Goal: Task Accomplishment & Management: Use online tool/utility

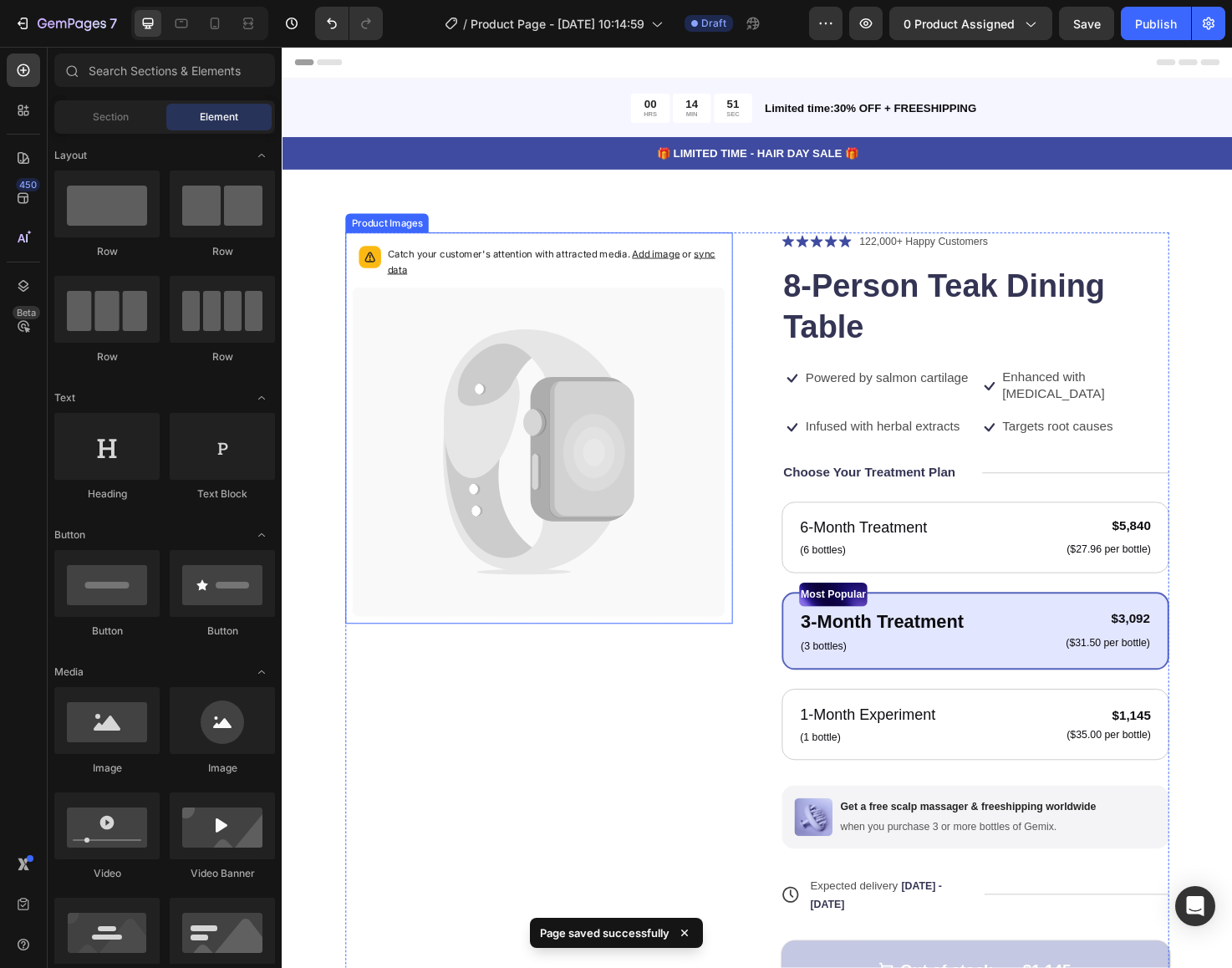
click at [536, 395] on icon at bounding box center [552, 475] width 394 height 349
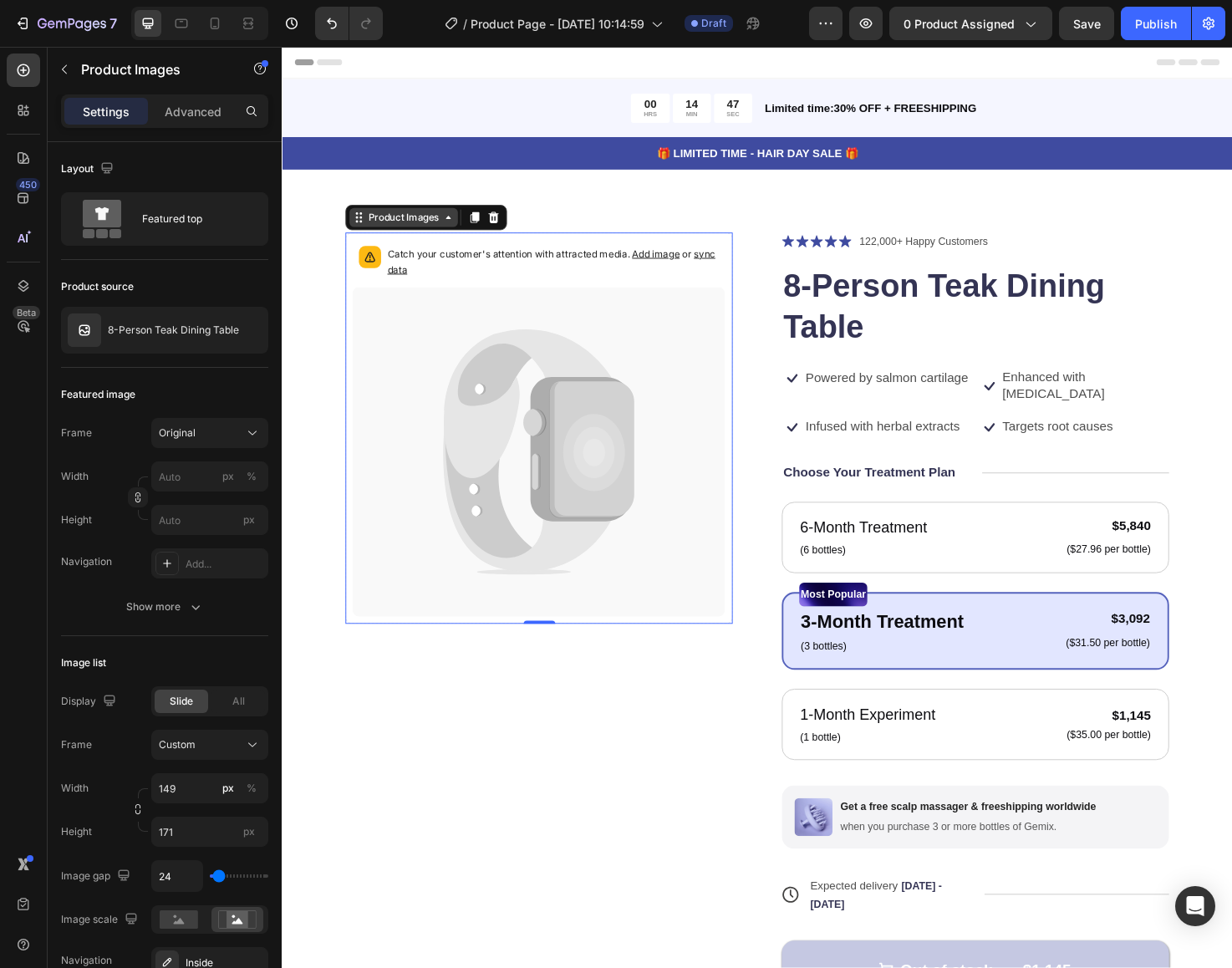
click at [433, 227] on div "Product Images" at bounding box center [410, 227] width 81 height 15
click at [487, 397] on icon at bounding box center [503, 476] width 100 height 234
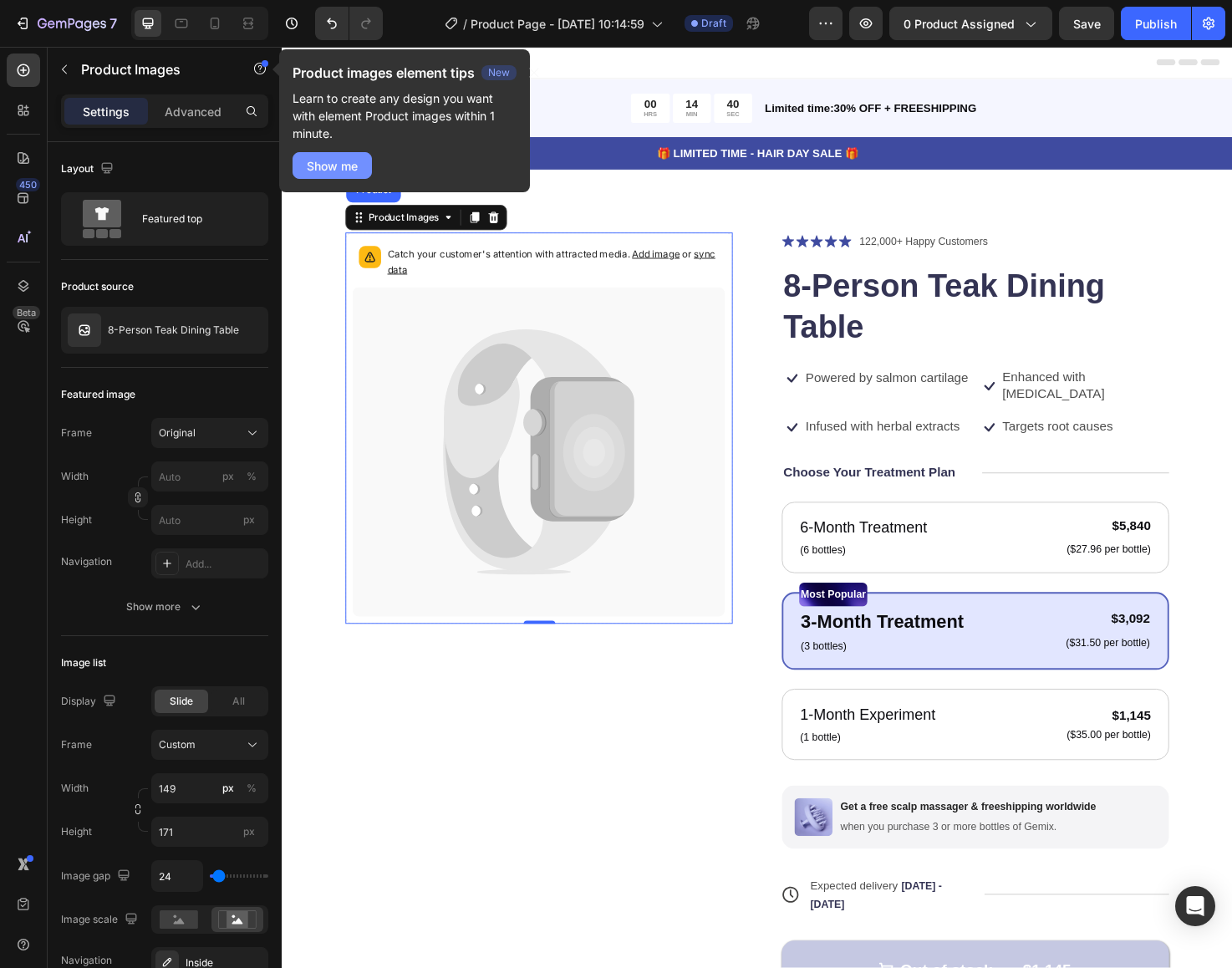
click at [353, 158] on div "Show me" at bounding box center [332, 166] width 51 height 18
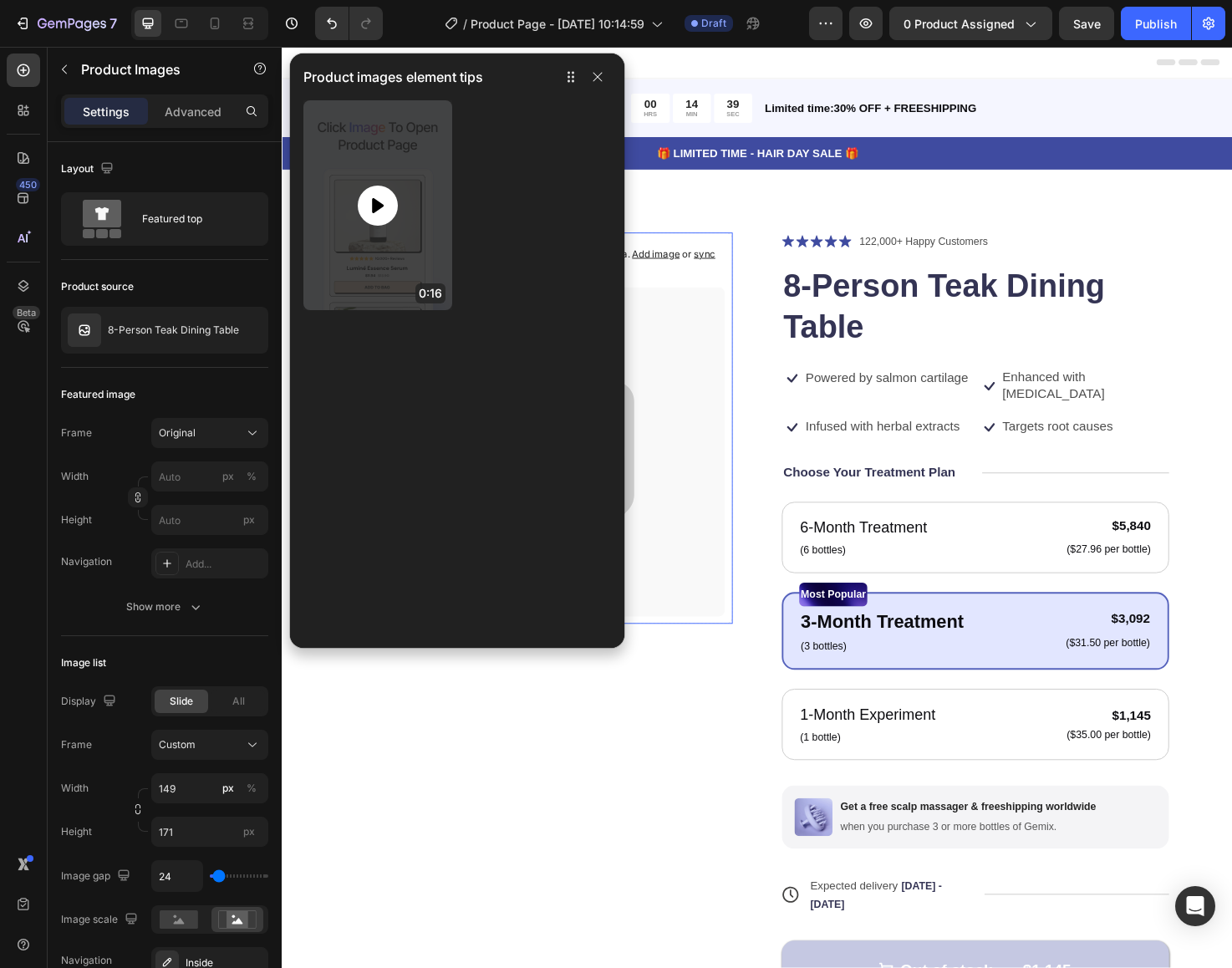
click at [372, 193] on div at bounding box center [377, 205] width 40 height 40
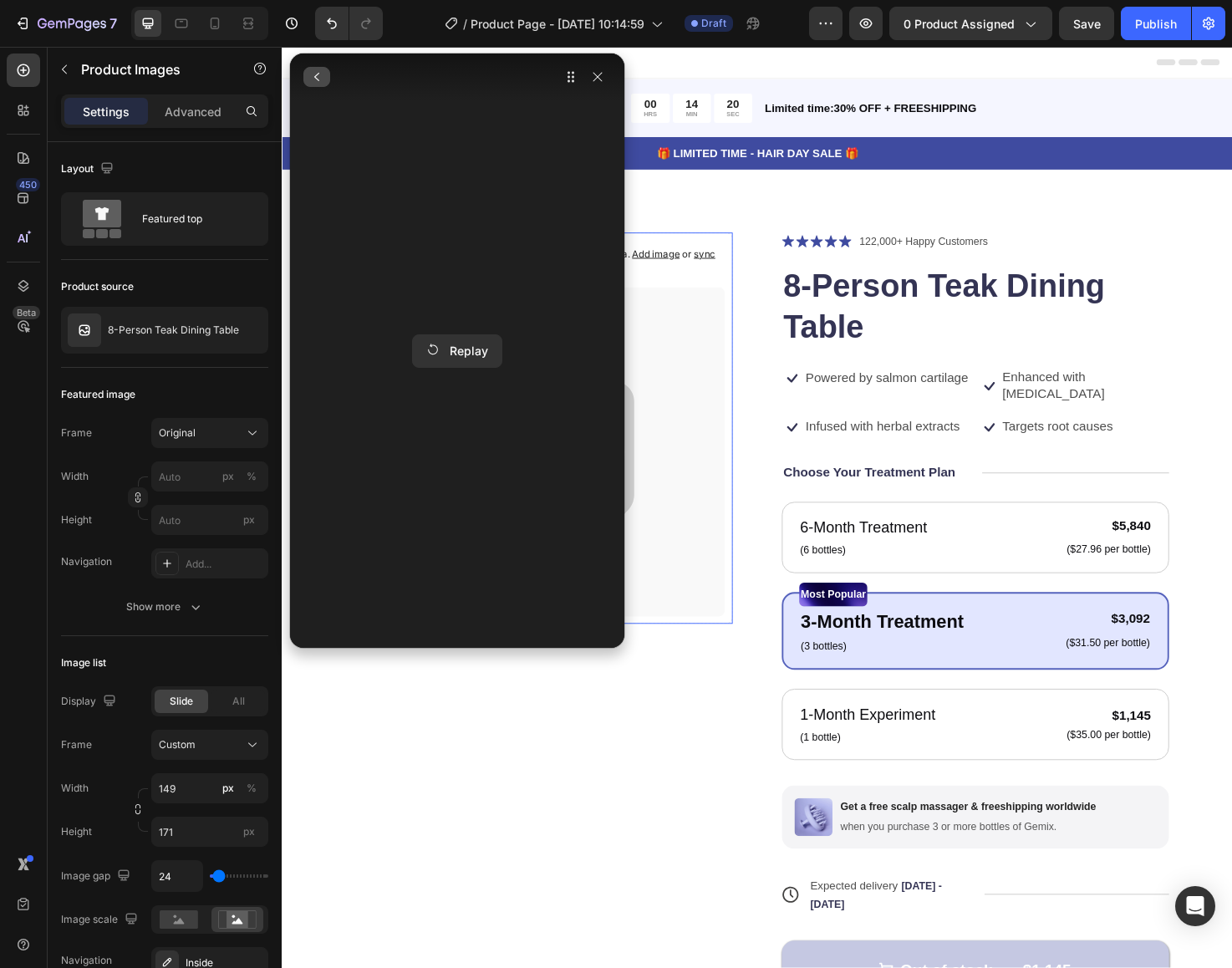
click at [319, 77] on icon "button" at bounding box center [317, 77] width 14 height 14
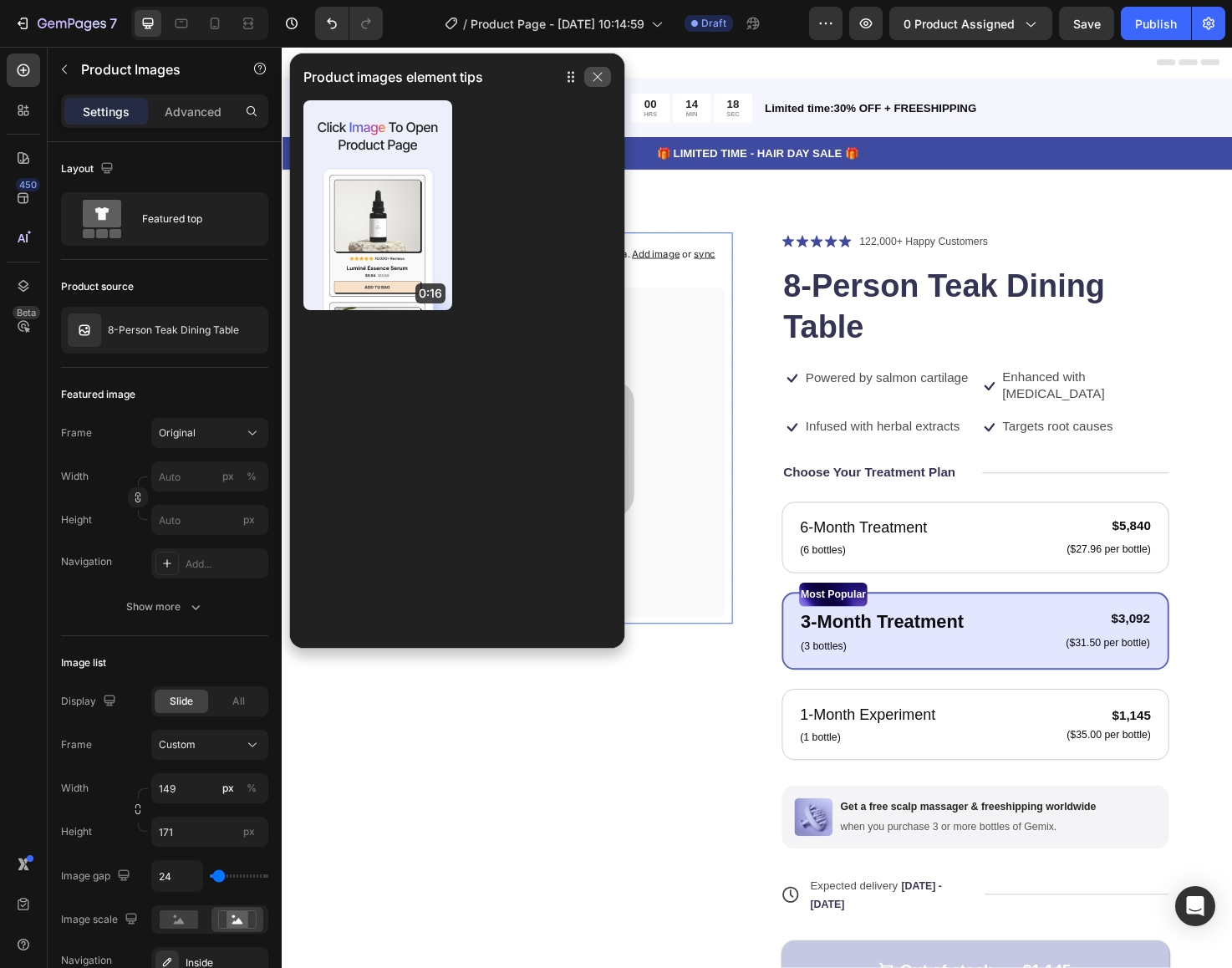
click at [592, 77] on icon "button" at bounding box center [598, 77] width 14 height 14
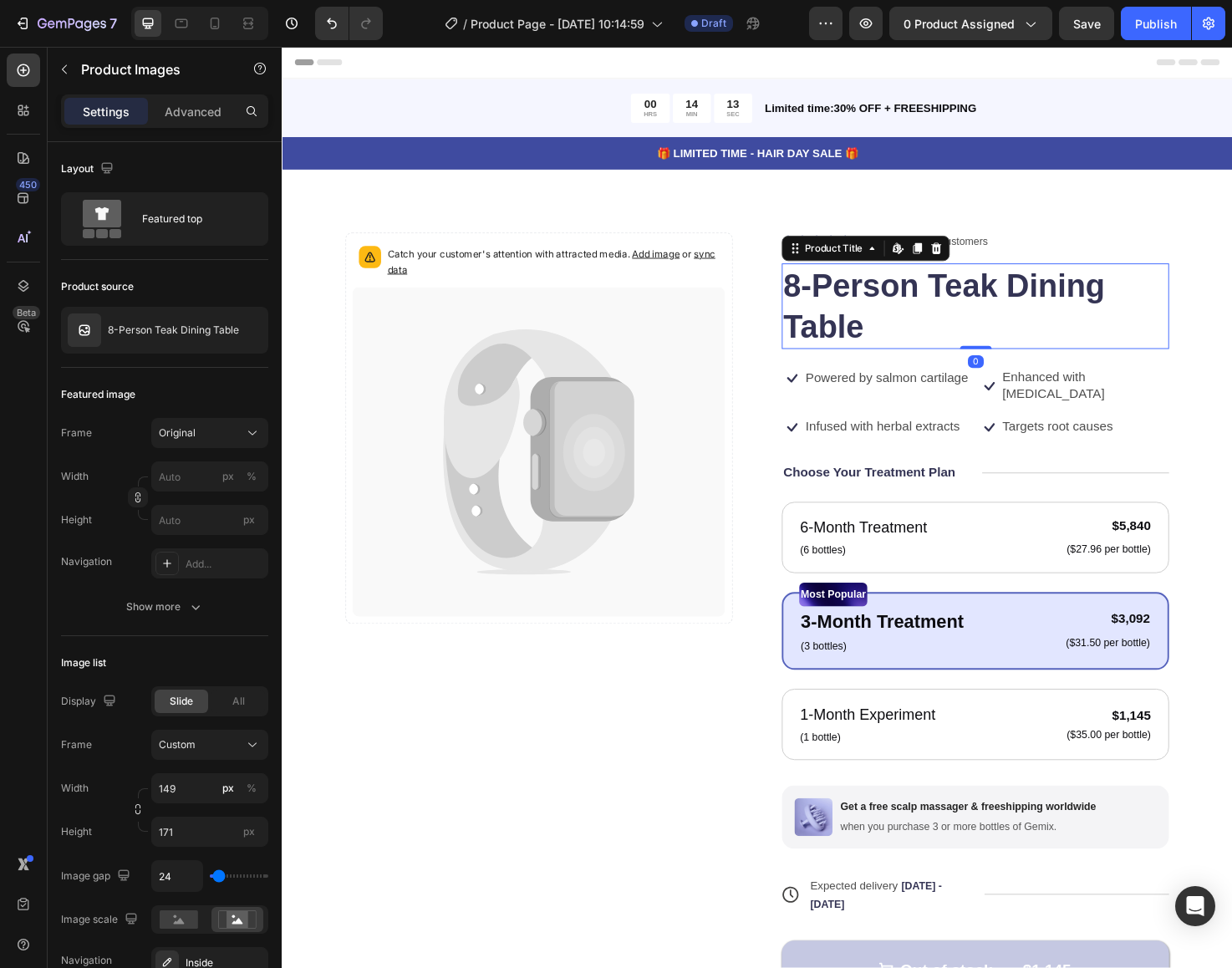
click at [838, 318] on h1 "8-Person Teak Dining Table" at bounding box center [1014, 321] width 409 height 90
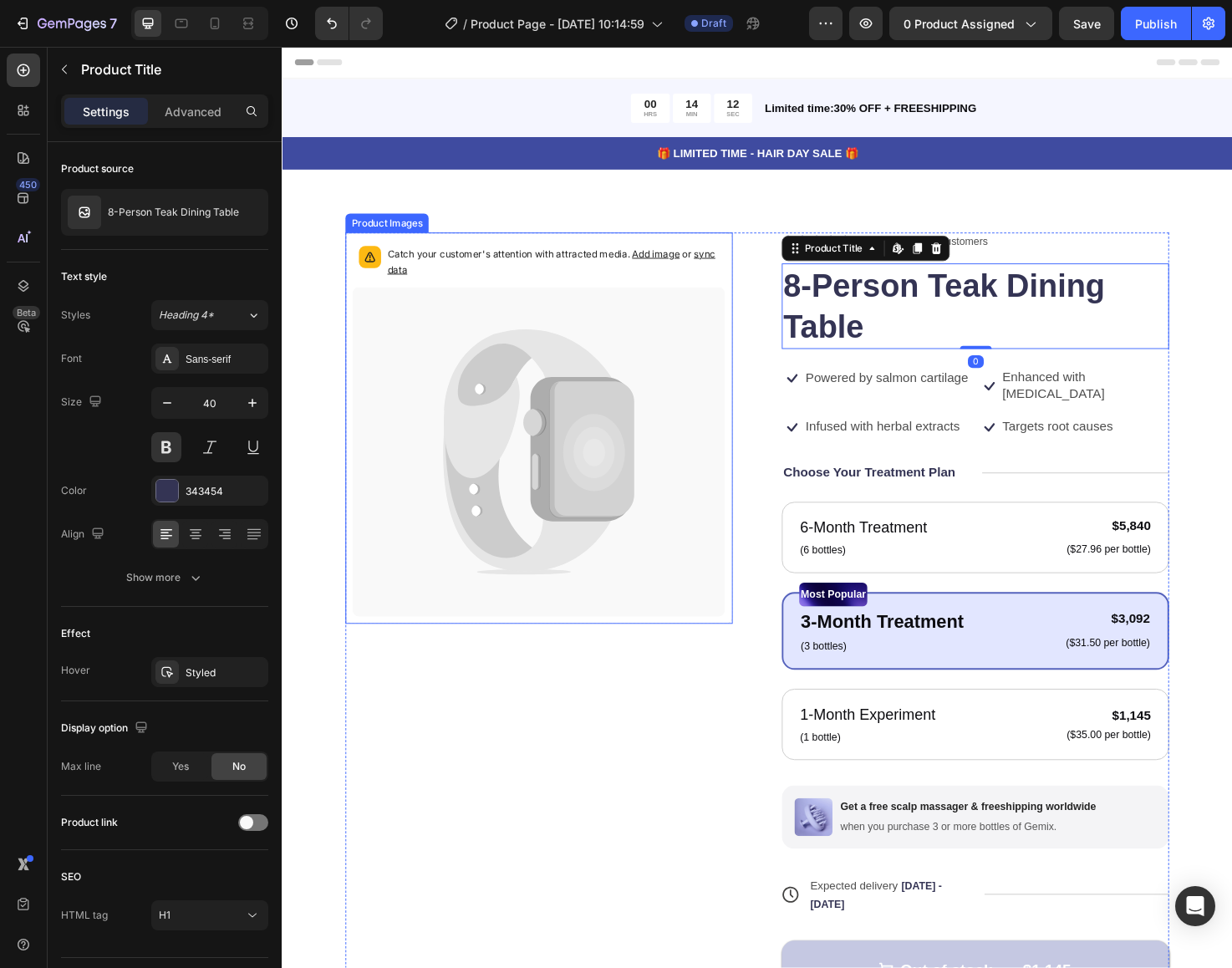
click at [586, 362] on icon at bounding box center [542, 423] width 178 height 157
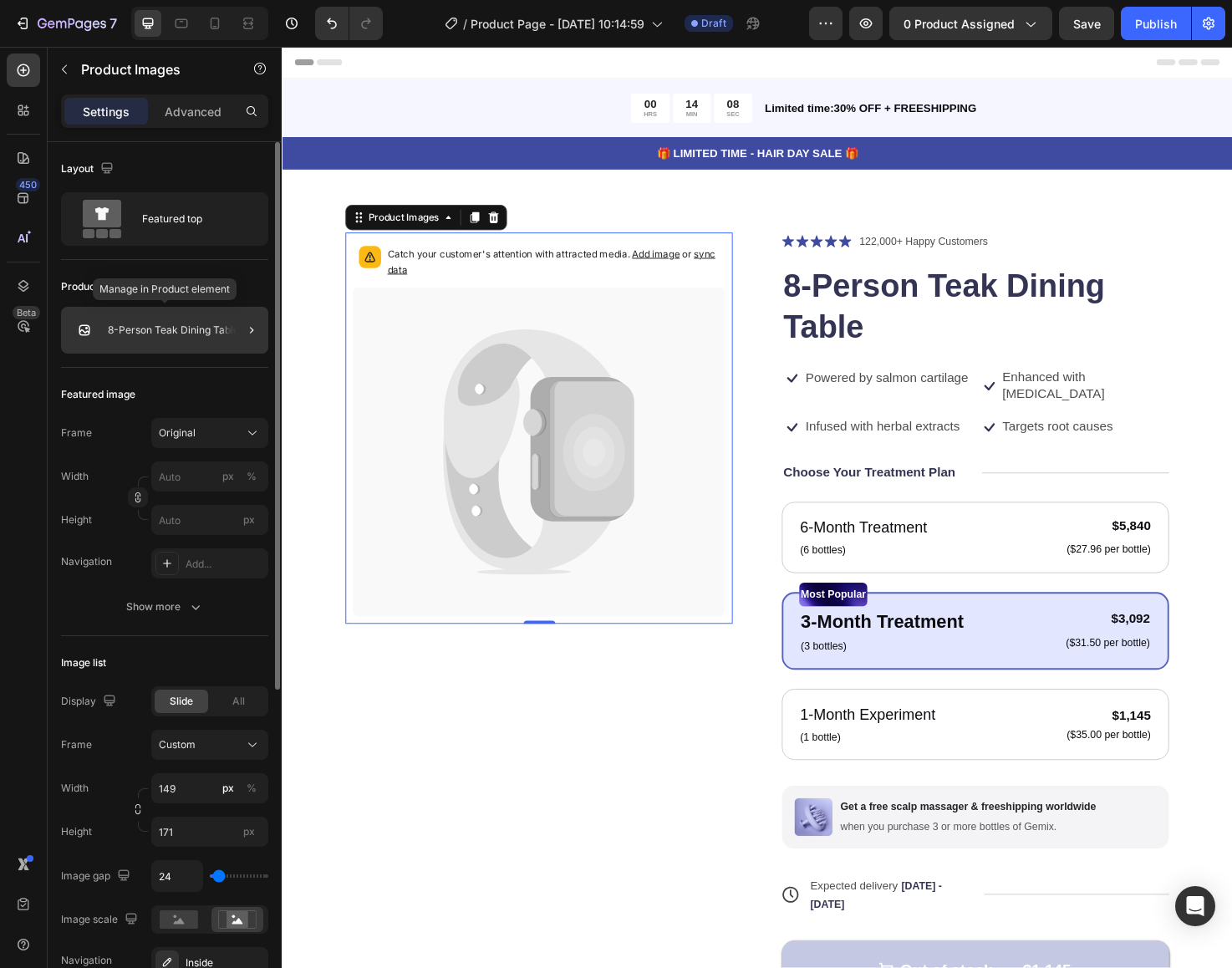
click at [152, 342] on div "8-Person Teak Dining Table" at bounding box center [164, 330] width 207 height 47
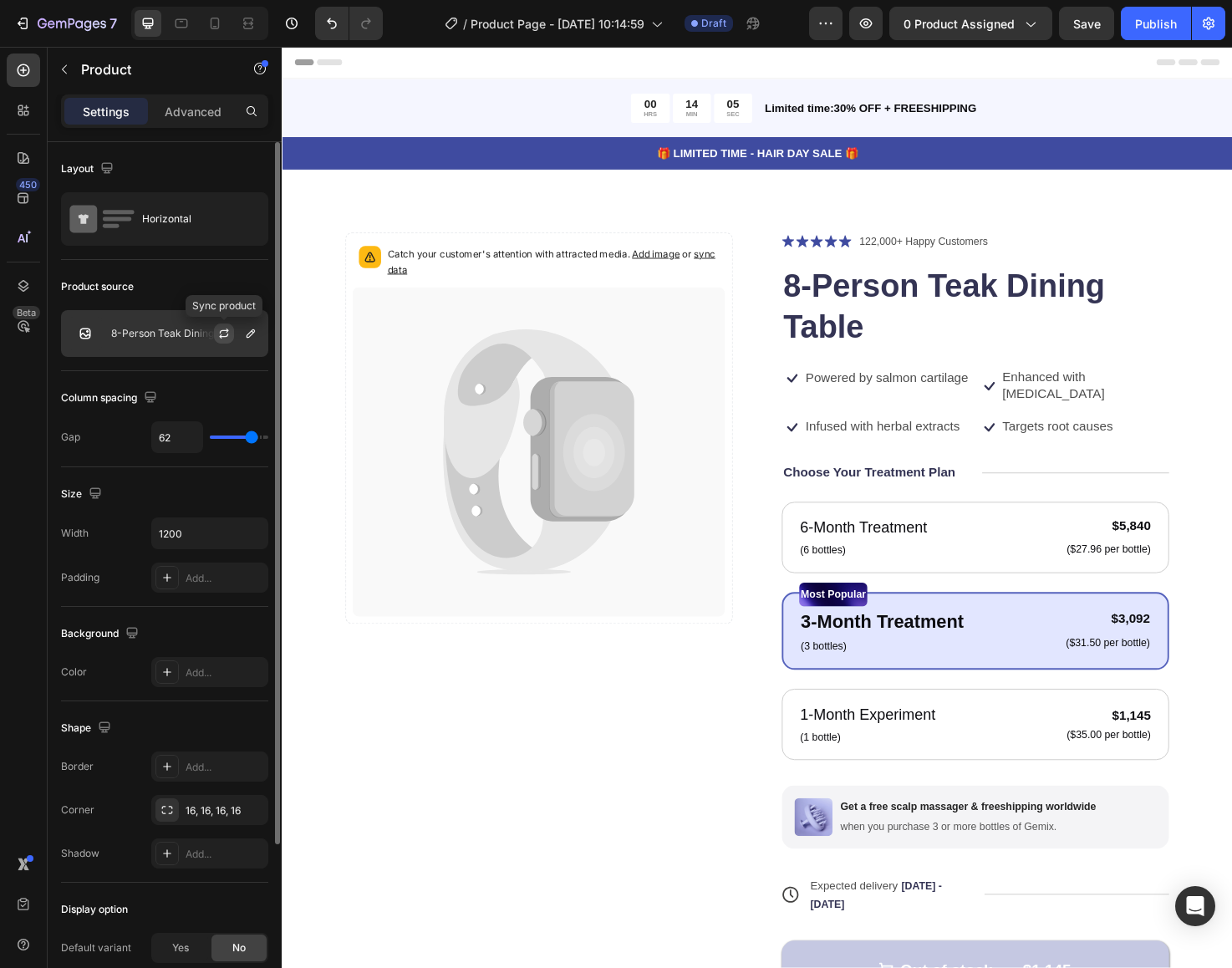
click at [227, 333] on icon "button" at bounding box center [224, 333] width 14 height 14
click at [251, 330] on icon "button" at bounding box center [251, 333] width 14 height 14
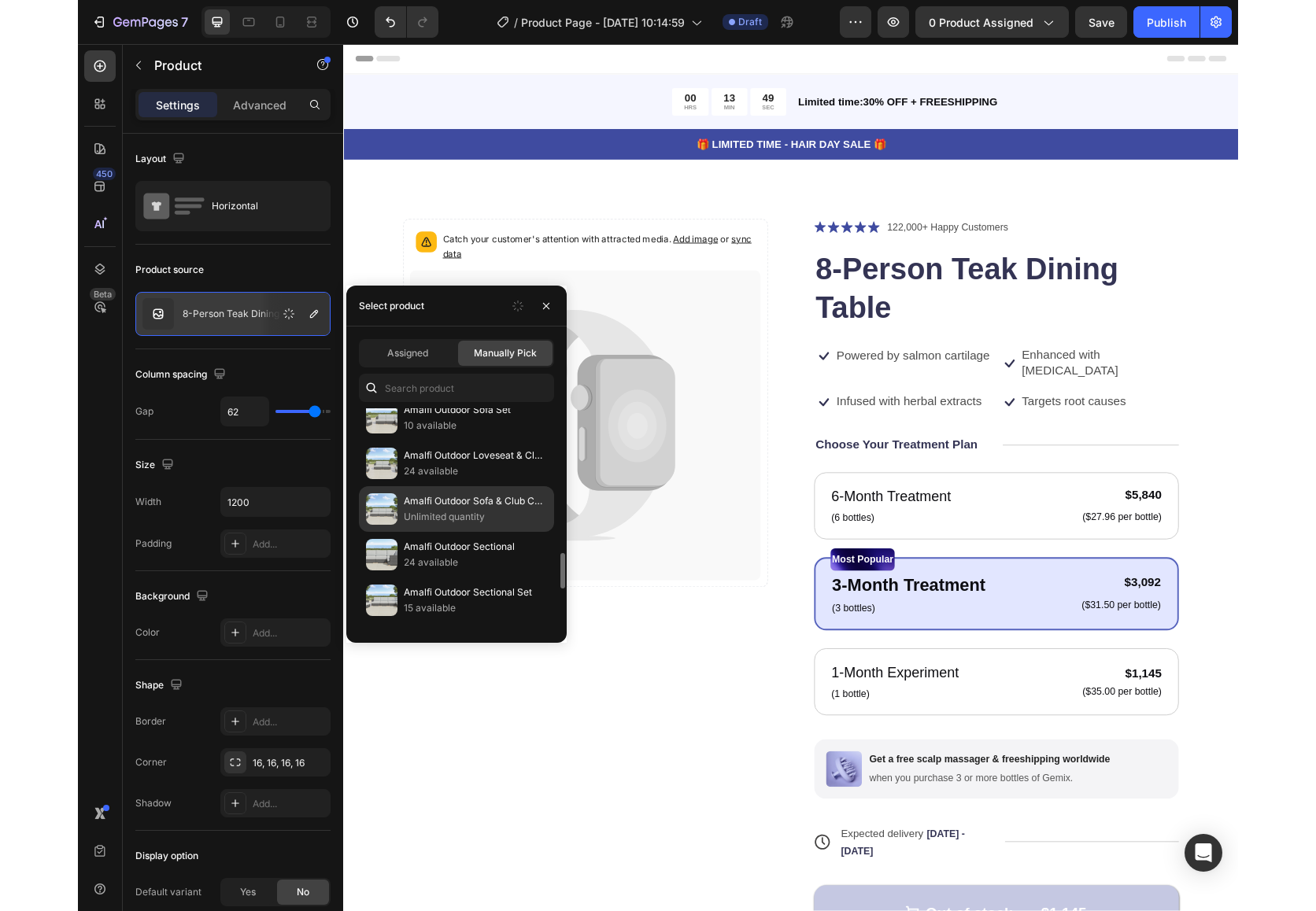
scroll to position [843, 0]
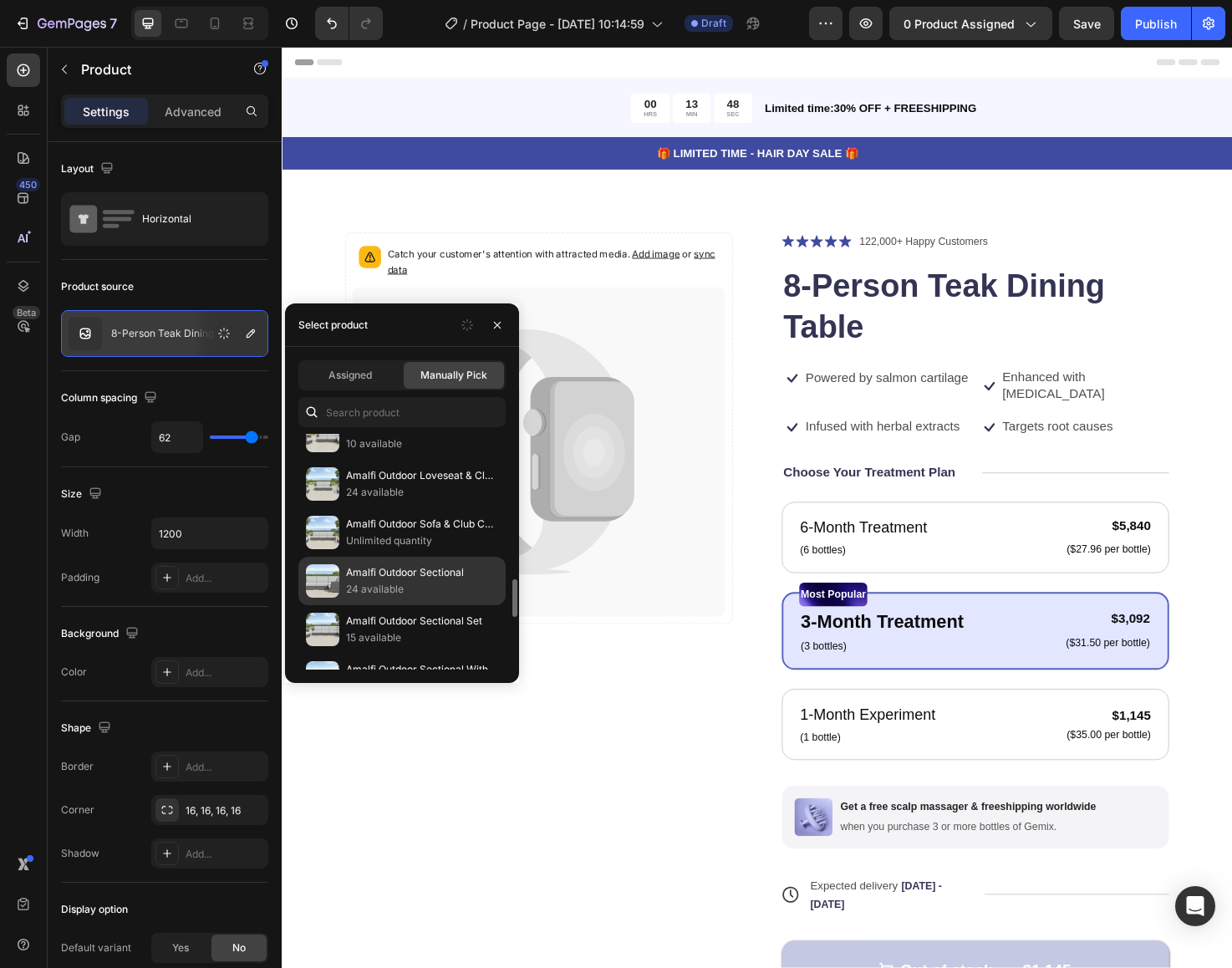
click at [368, 592] on p "24 available" at bounding box center [422, 589] width 153 height 17
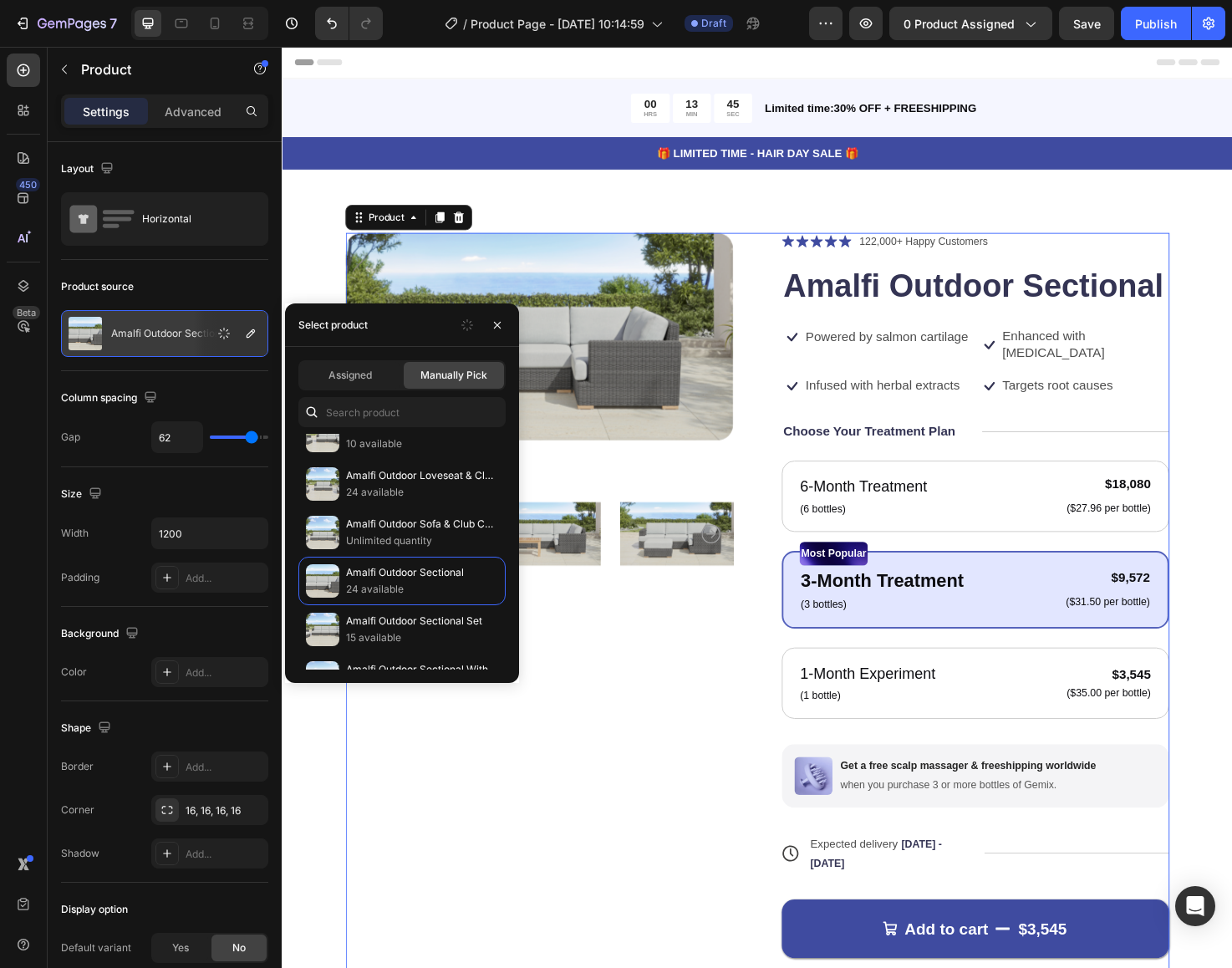
click at [657, 770] on div "Product Images" at bounding box center [553, 654] width 409 height 821
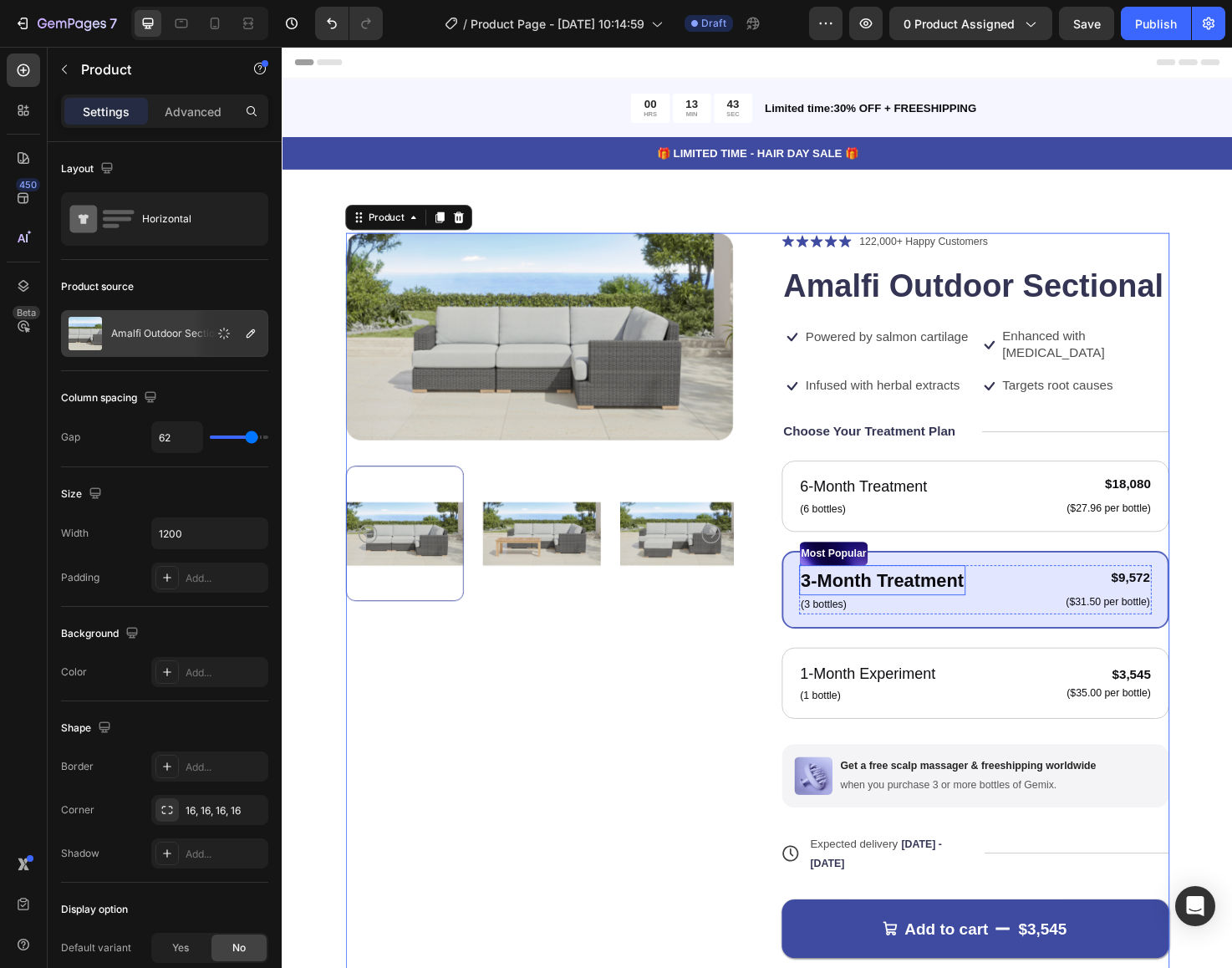
click at [976, 600] on p "3-Month Treatment" at bounding box center [915, 611] width 172 height 29
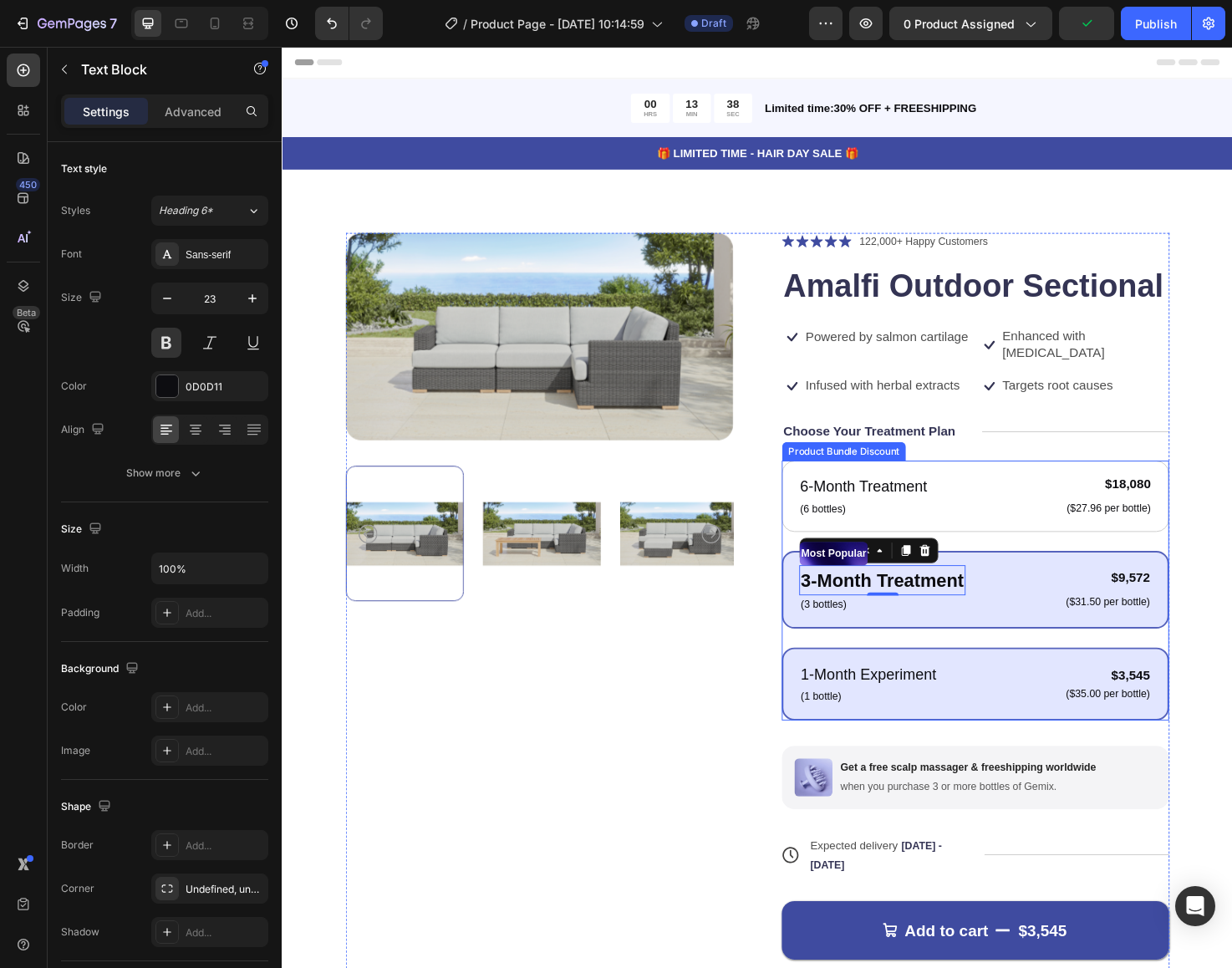
click at [994, 698] on div "1-Month Experiment Text Block (1 bottle) Text Block $3,545 Product Price Produc…" at bounding box center [1013, 720] width 372 height 47
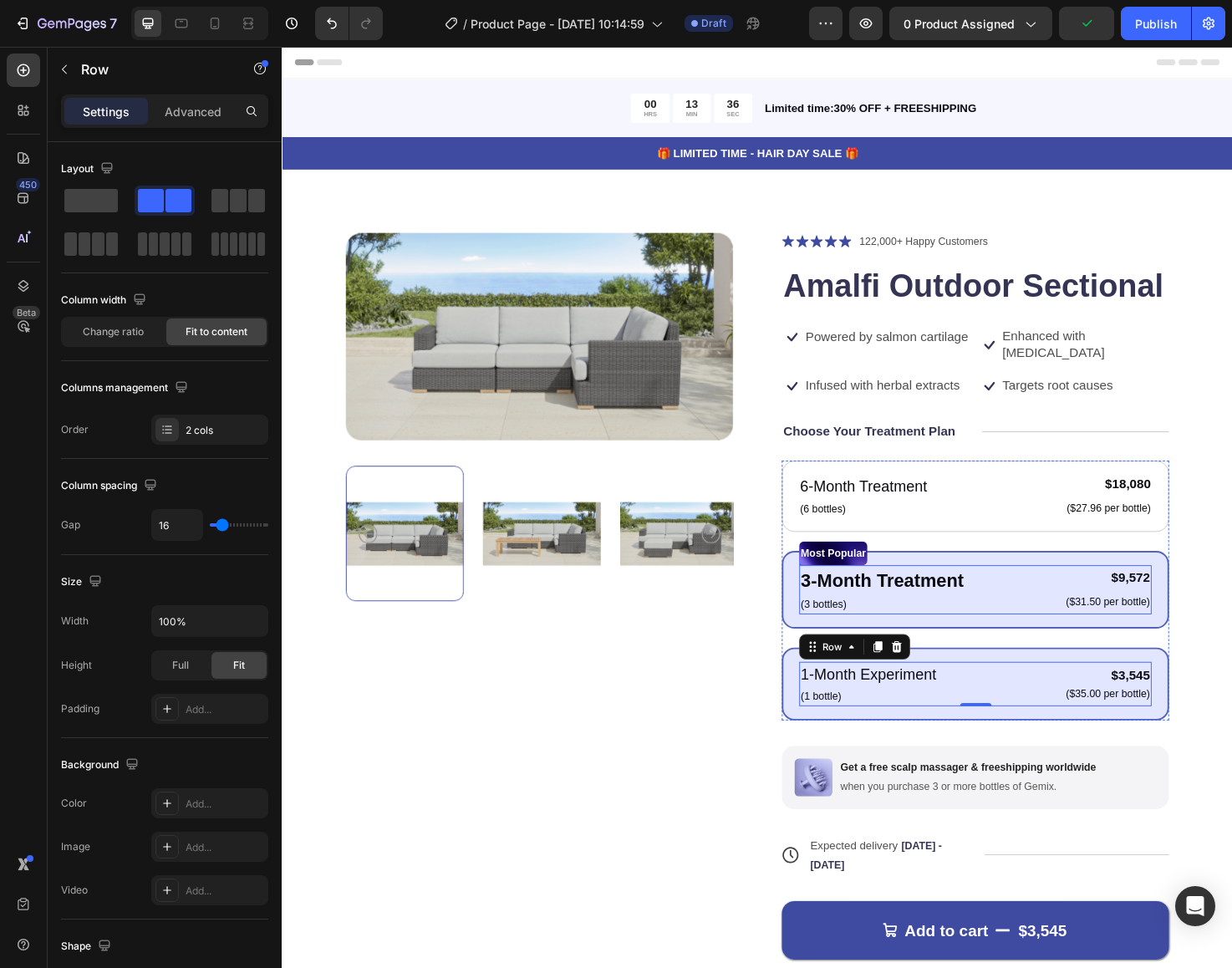
click at [1011, 594] on div "3-Month Treatment Text Block (3 bottles) Text Block $9,572 Product Price Produc…" at bounding box center [1013, 620] width 372 height 52
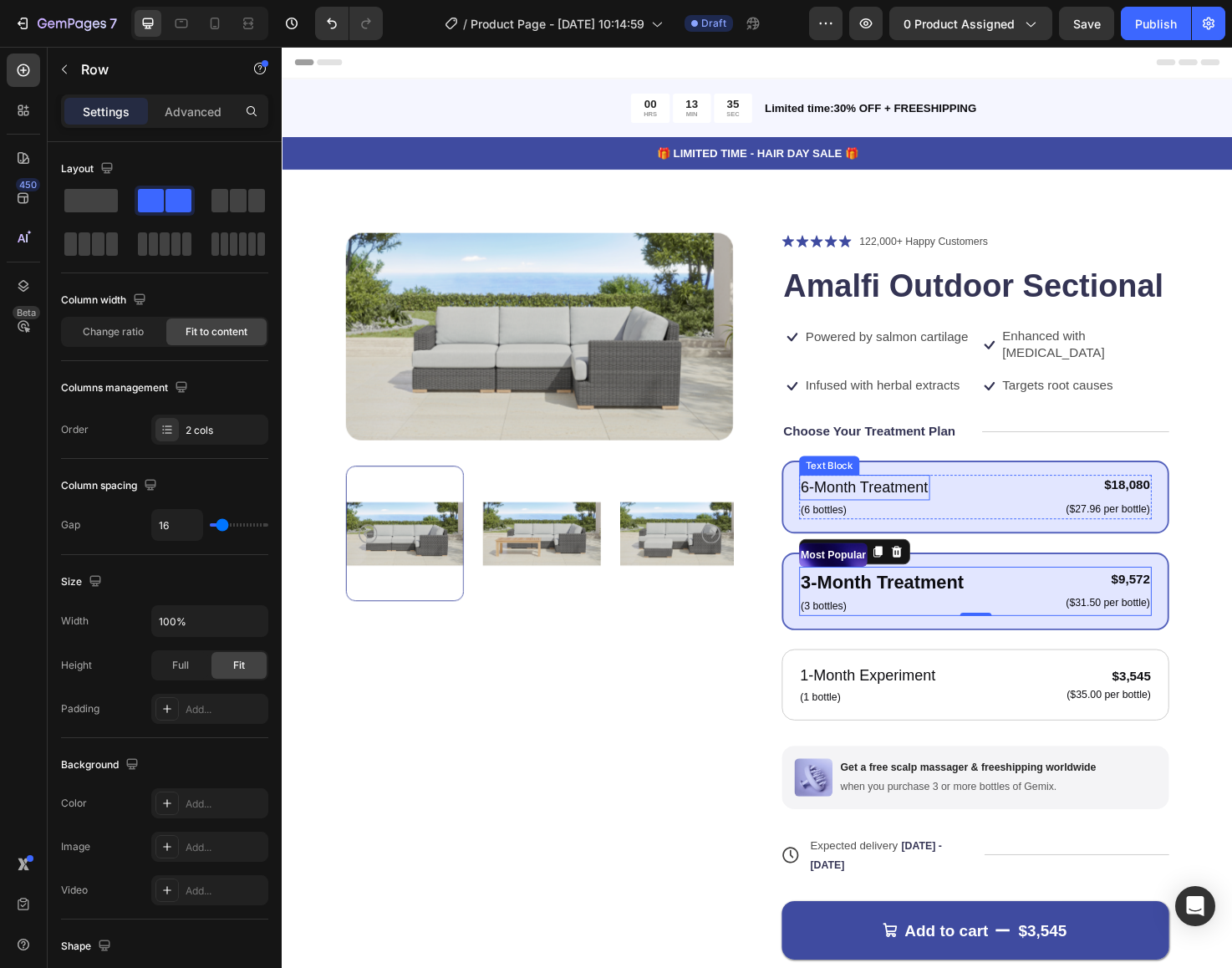
click at [902, 501] on p "6-Month Treatment" at bounding box center [897, 512] width 135 height 24
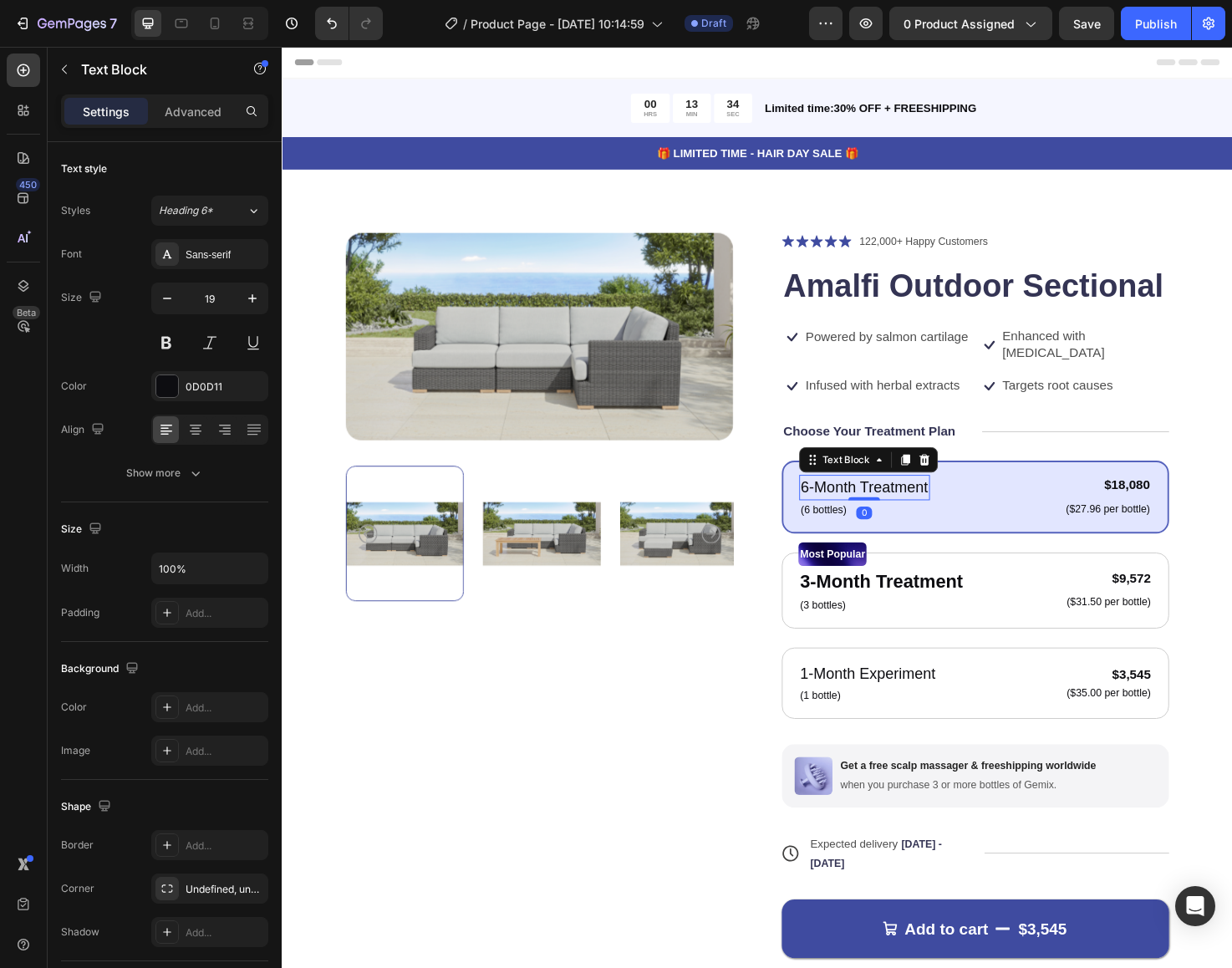
click at [913, 501] on p "6-Month Treatment" at bounding box center [897, 512] width 135 height 24
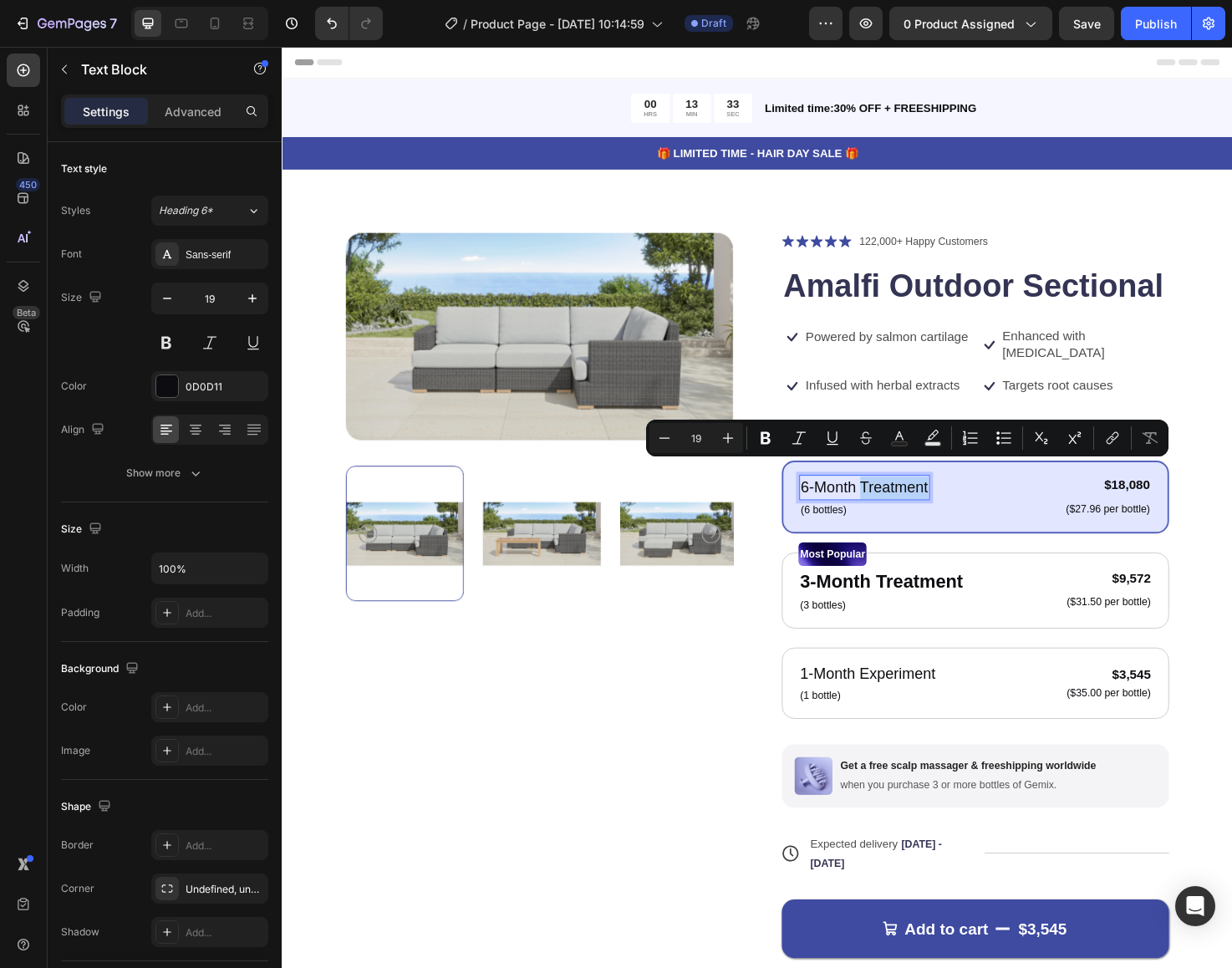
click at [899, 501] on p "6-Month Treatment" at bounding box center [897, 512] width 135 height 24
drag, startPoint x: 961, startPoint y: 498, endPoint x: 802, endPoint y: 491, distance: 159.2
click at [802, 491] on div "Product Images Icon Icon Icon Icon Icon Icon List 122,000+ Happy Customers Text…" at bounding box center [783, 654] width 869 height 821
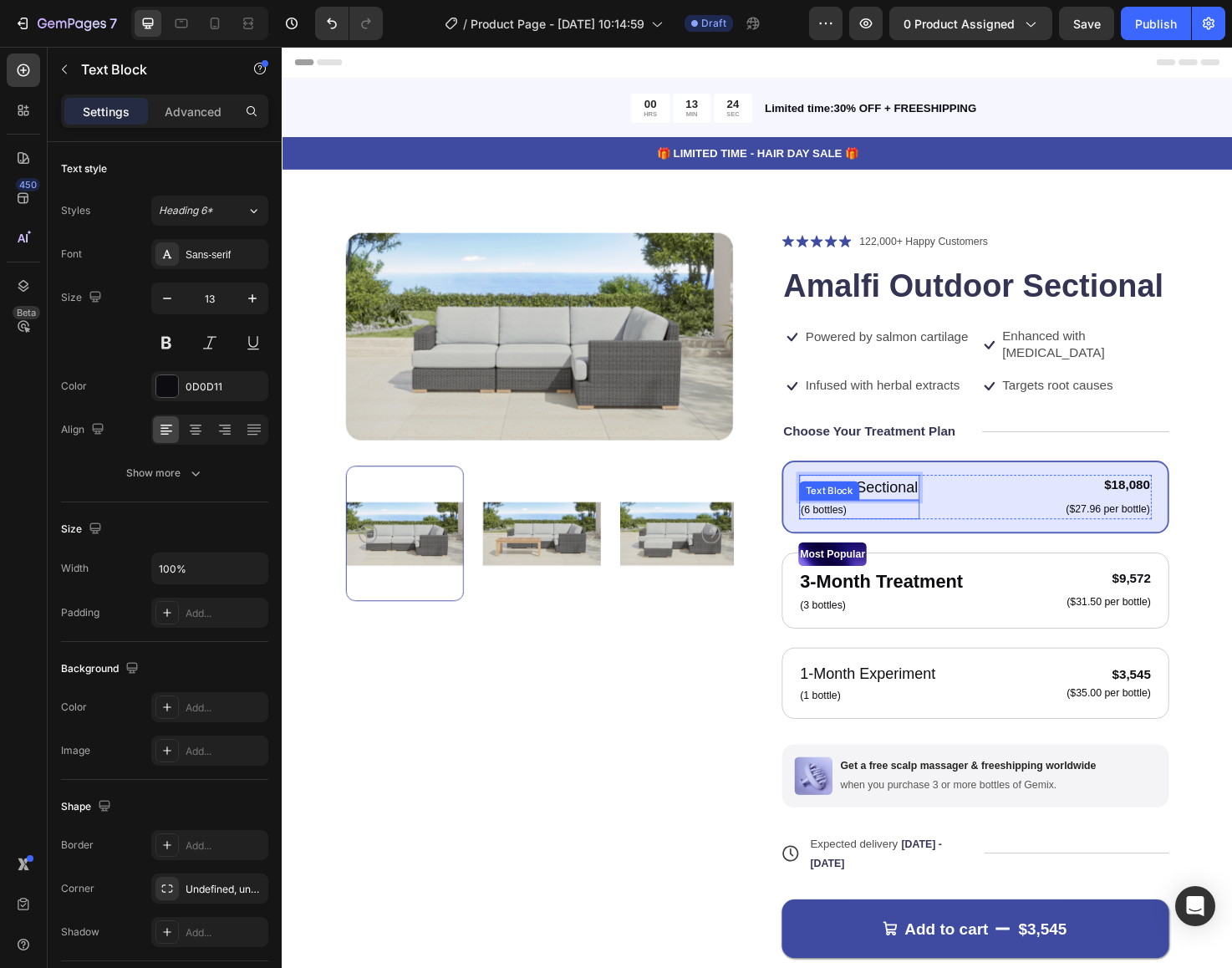
drag, startPoint x: 879, startPoint y: 520, endPoint x: 859, endPoint y: 521, distance: 20.0
click at [858, 528] on p "(6 bottles)" at bounding box center [891, 536] width 124 height 17
click at [878, 528] on p "(6 bottles)" at bounding box center [891, 536] width 124 height 17
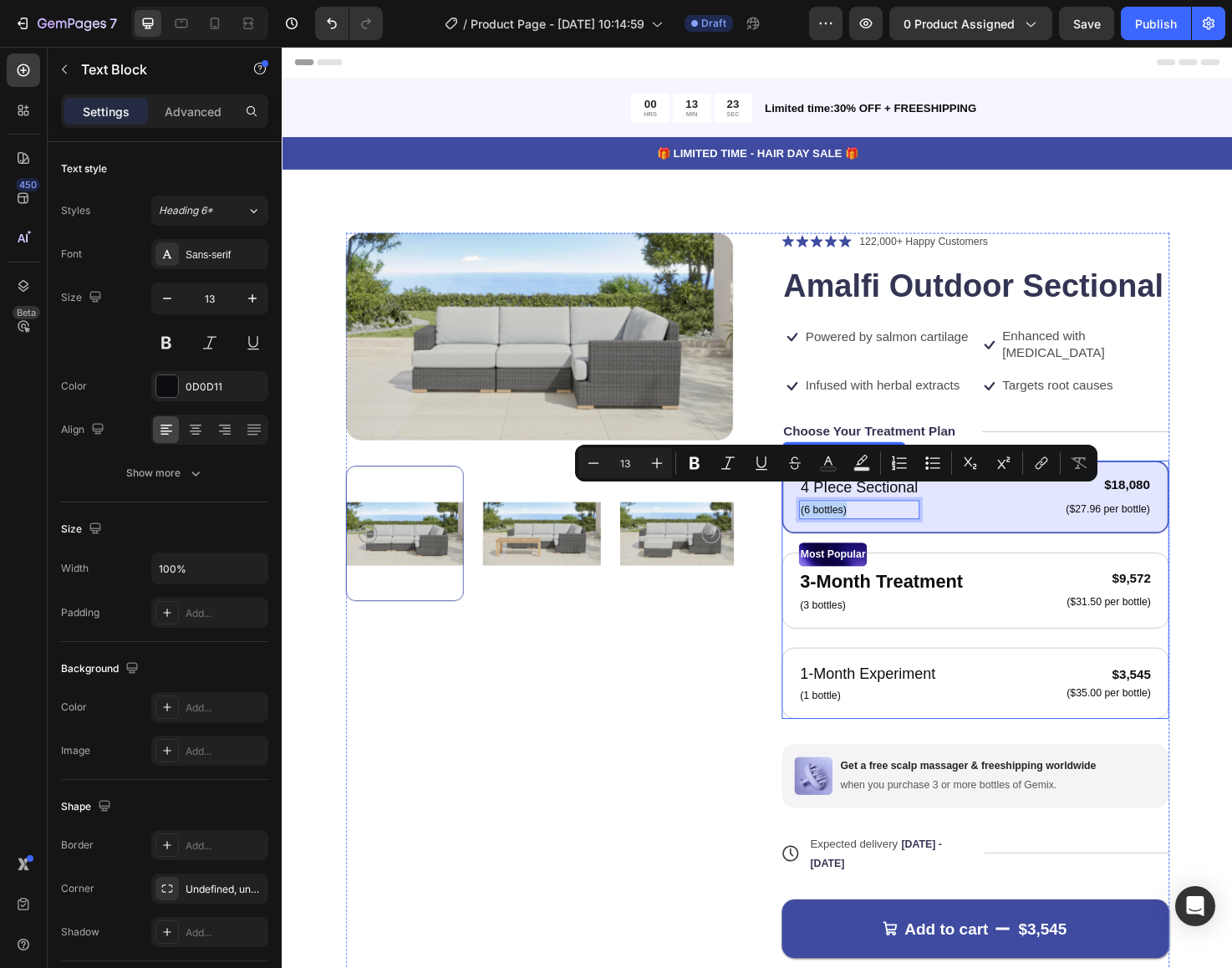
drag, startPoint x: 881, startPoint y: 522, endPoint x: 823, endPoint y: 518, distance: 58.1
click at [823, 518] on div "4 PIece Sectional Text Block (6 bottles) Text Block 0 $18,080 Product Price Pro…" at bounding box center [1014, 522] width 409 height 77
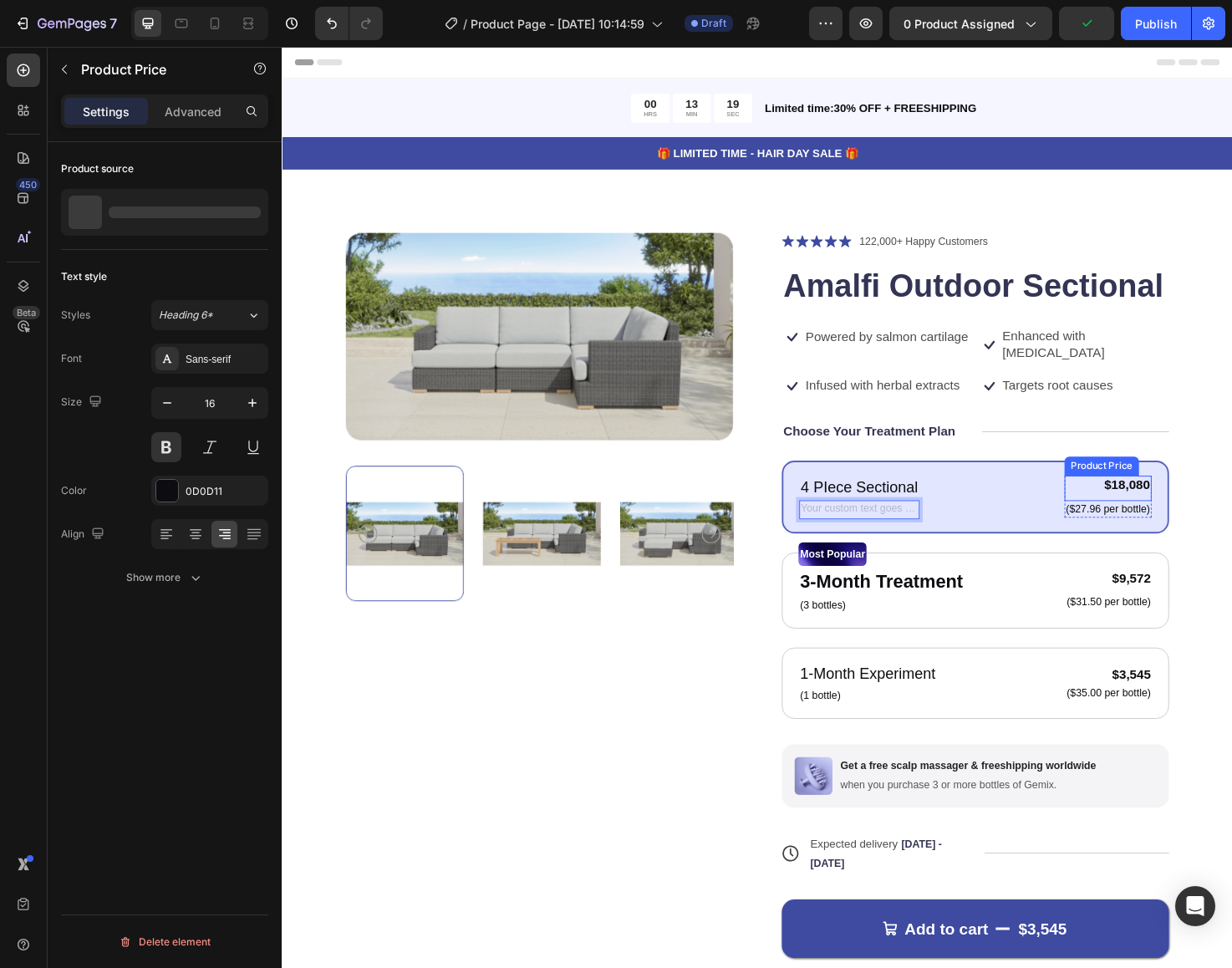
click at [1113, 500] on div "$18,080" at bounding box center [1154, 509] width 92 height 21
click at [1159, 523] on div at bounding box center [1154, 524] width 33 height 3
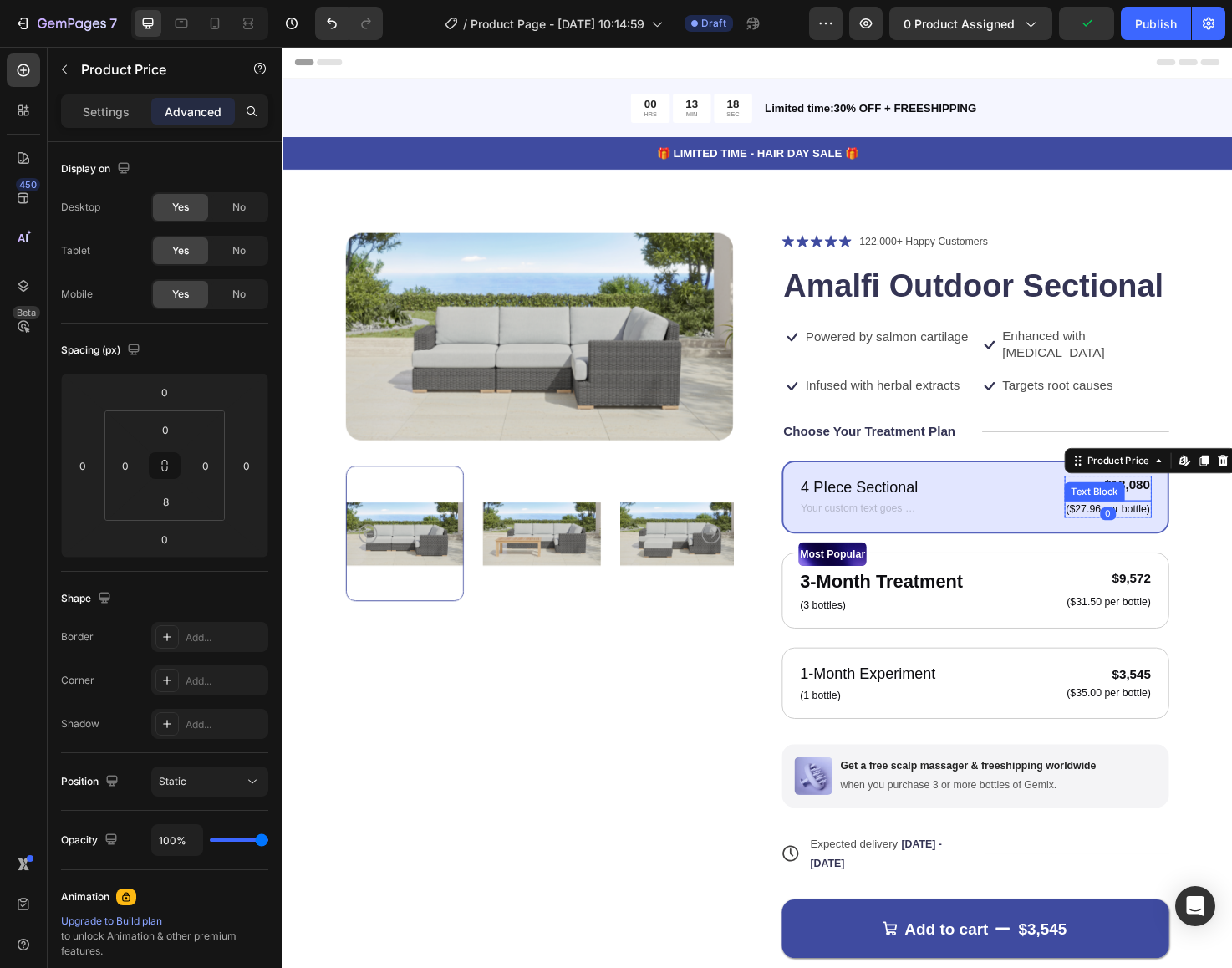
click at [1191, 528] on p "($27.96 per bottle)" at bounding box center [1154, 535] width 89 height 15
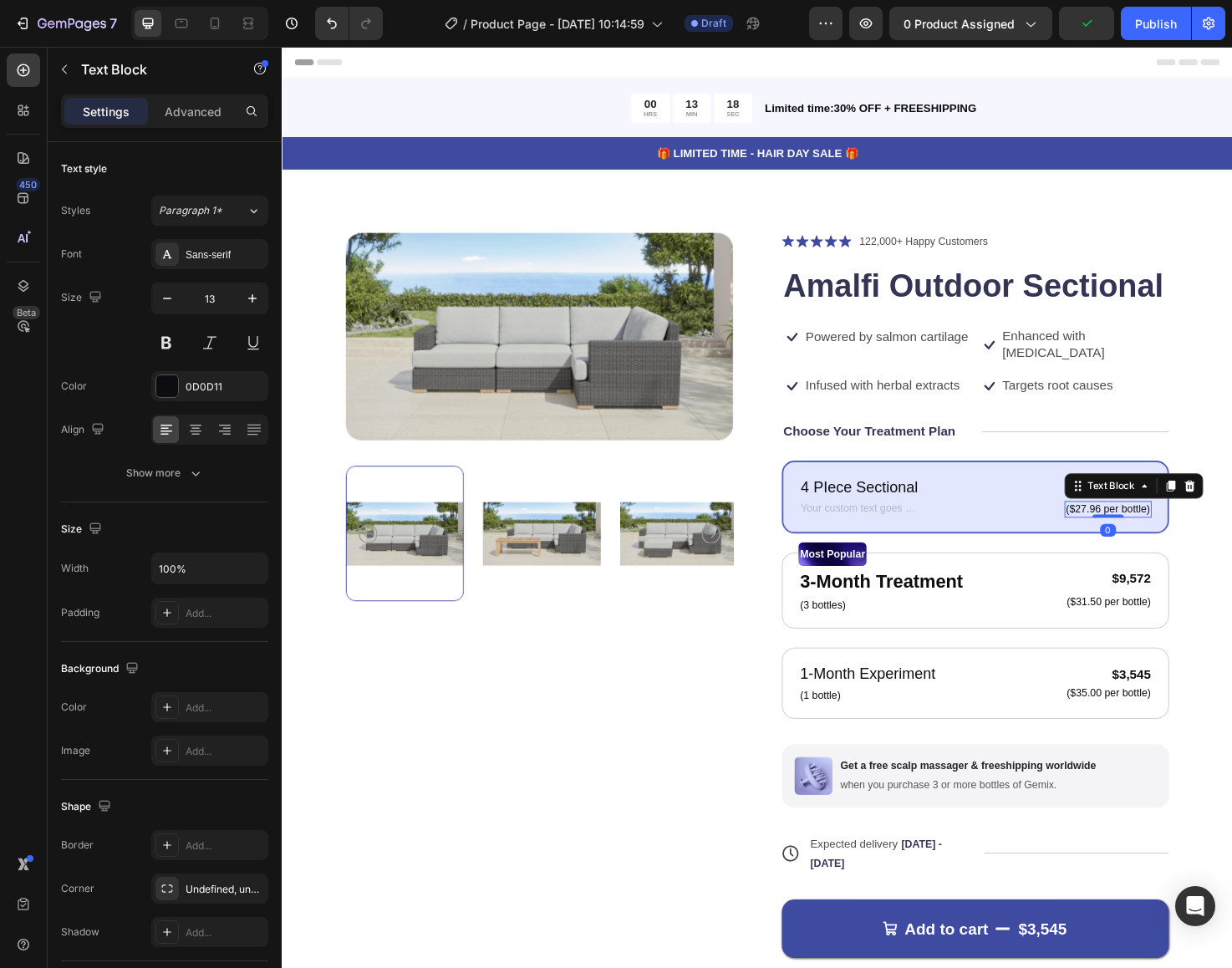
click at [1191, 528] on p "($27.96 per bottle)" at bounding box center [1154, 535] width 89 height 15
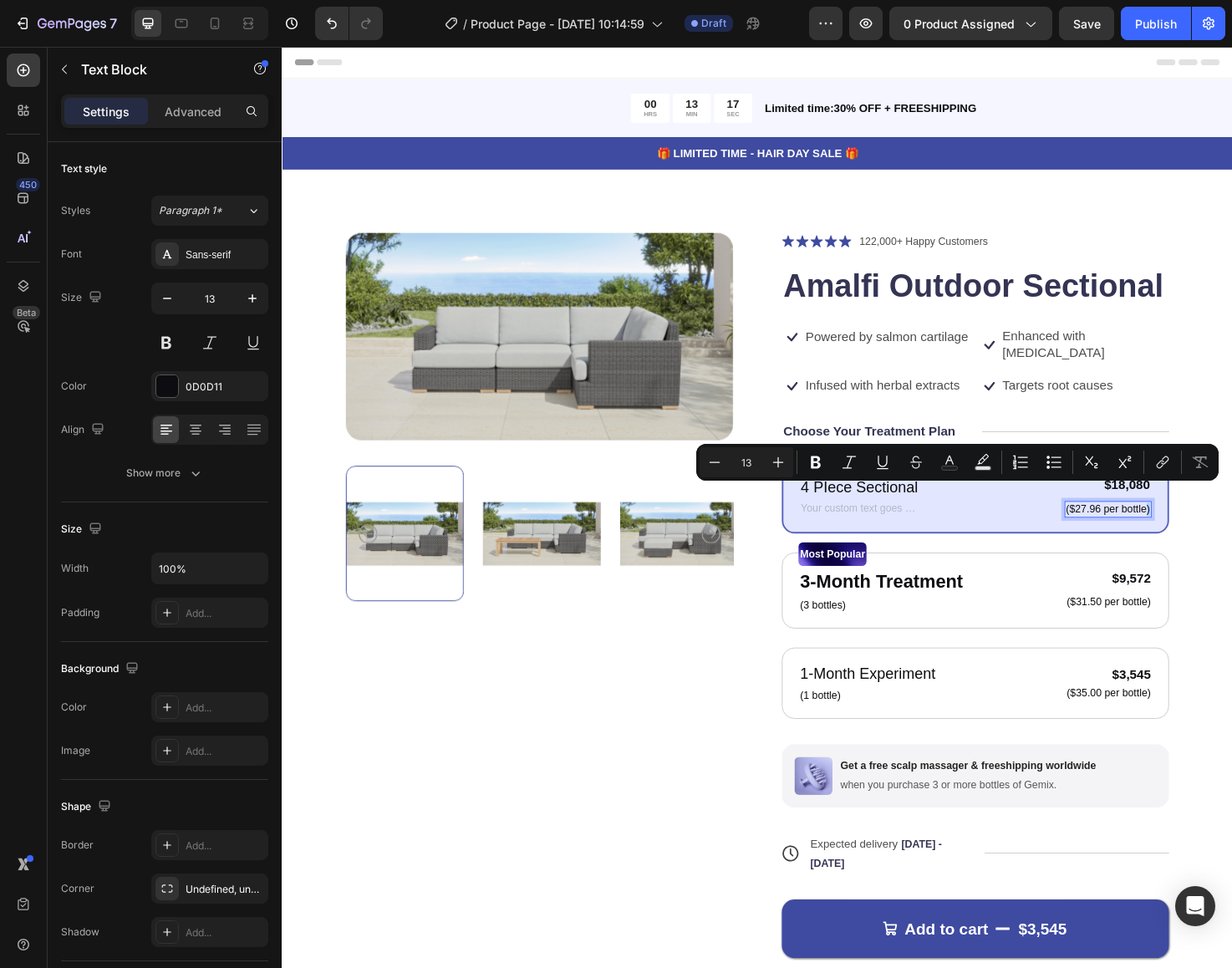
click at [1192, 528] on p "($27.96 per bottle)" at bounding box center [1154, 535] width 89 height 15
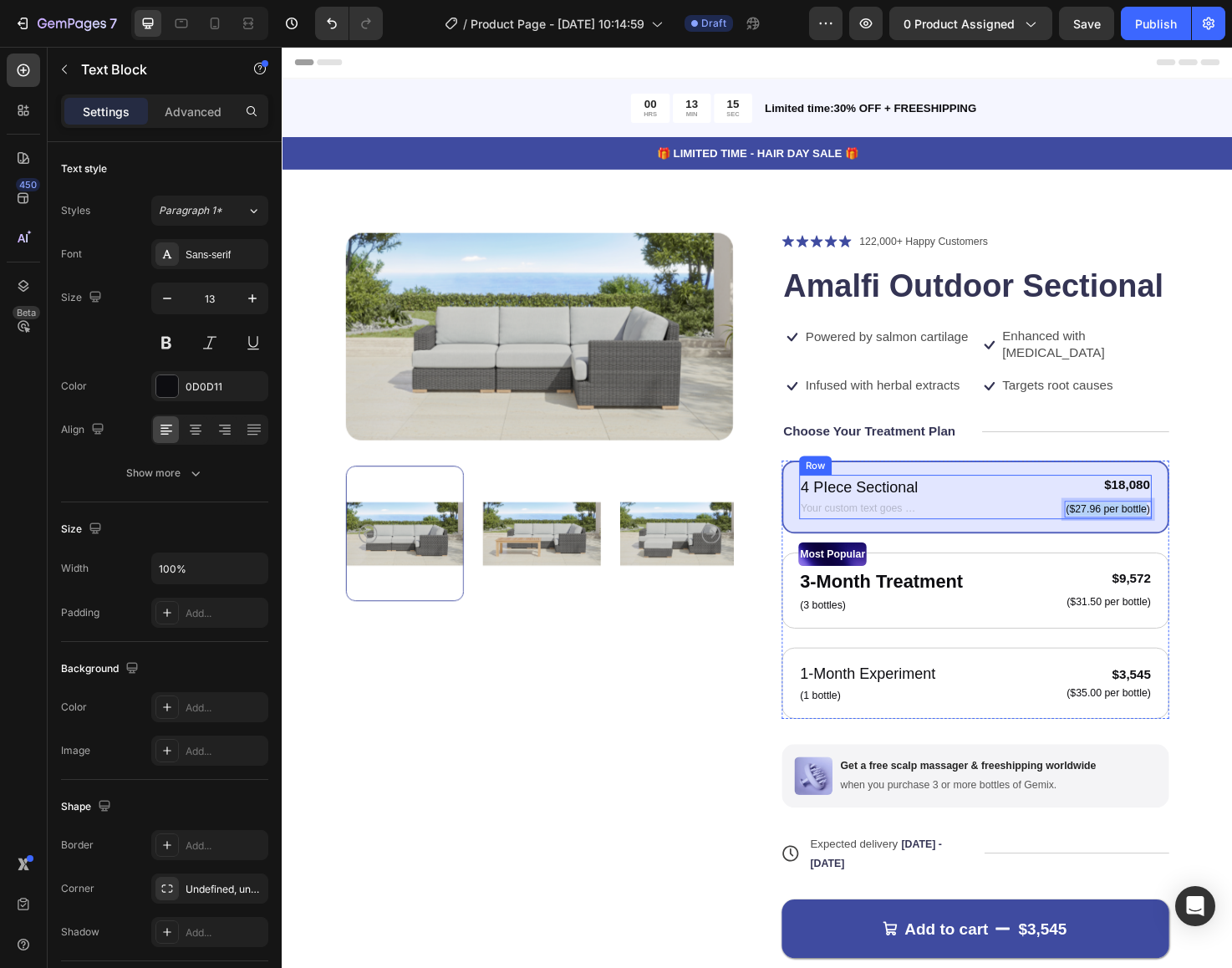
drag, startPoint x: 1192, startPoint y: 519, endPoint x: 1081, endPoint y: 519, distance: 111.0
click at [1081, 519] on div "4 PIece Sectional Text Block Text Block $18,080 Product Price Product Price ($2…" at bounding box center [1013, 522] width 372 height 47
click at [1191, 500] on div "$18,080" at bounding box center [1173, 509] width 52 height 21
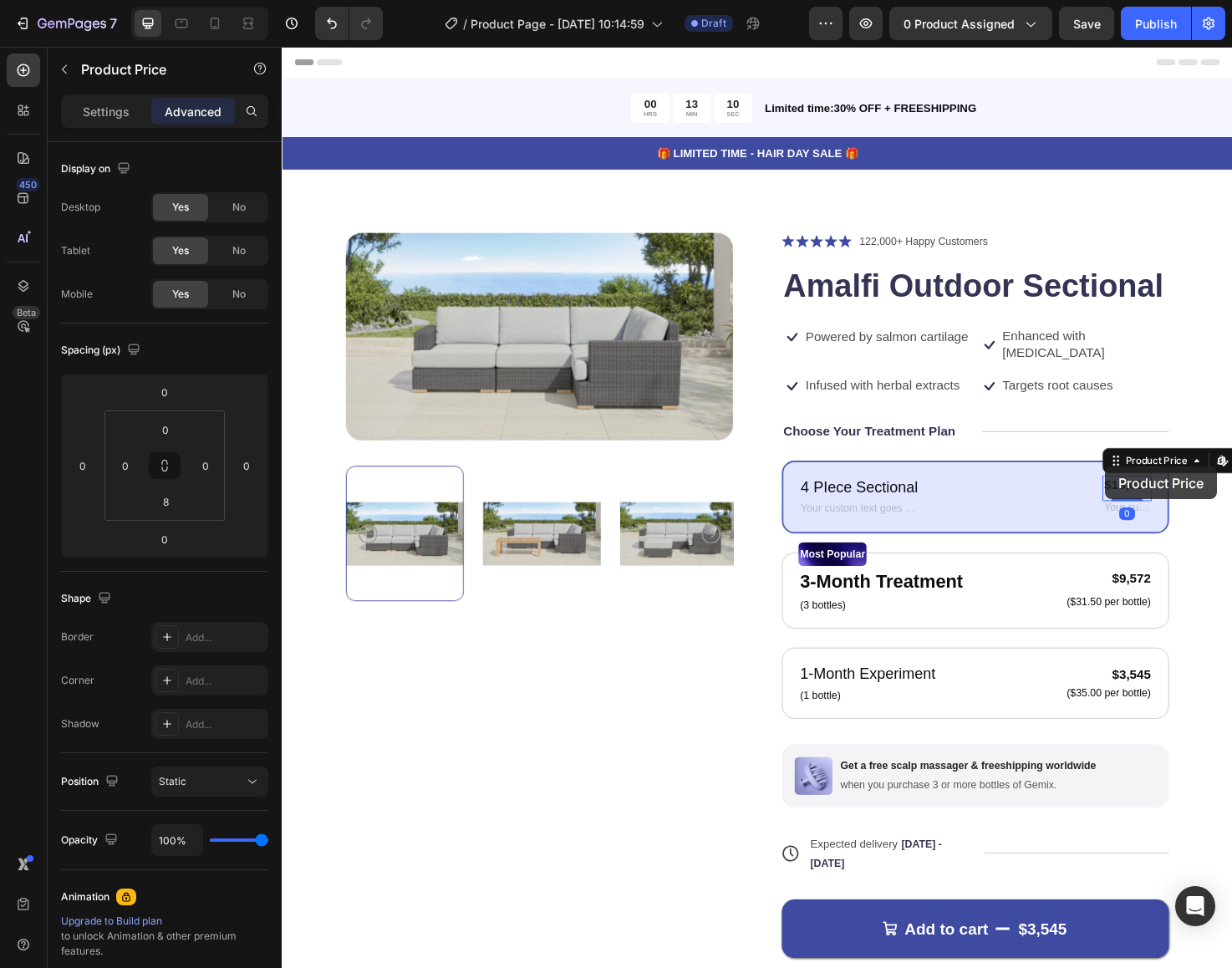
drag, startPoint x: 1197, startPoint y: 493, endPoint x: 1151, endPoint y: 490, distance: 46.1
drag, startPoint x: 1145, startPoint y: 505, endPoint x: 1195, endPoint y: 510, distance: 50.2
click at [1195, 510] on div "$18,080 Product Price Edit content in Shopify 0 Product Price Edit content in S…" at bounding box center [1168, 522] width 62 height 27
click at [1177, 508] on div "$18,080" at bounding box center [1164, 518] width 52 height 21
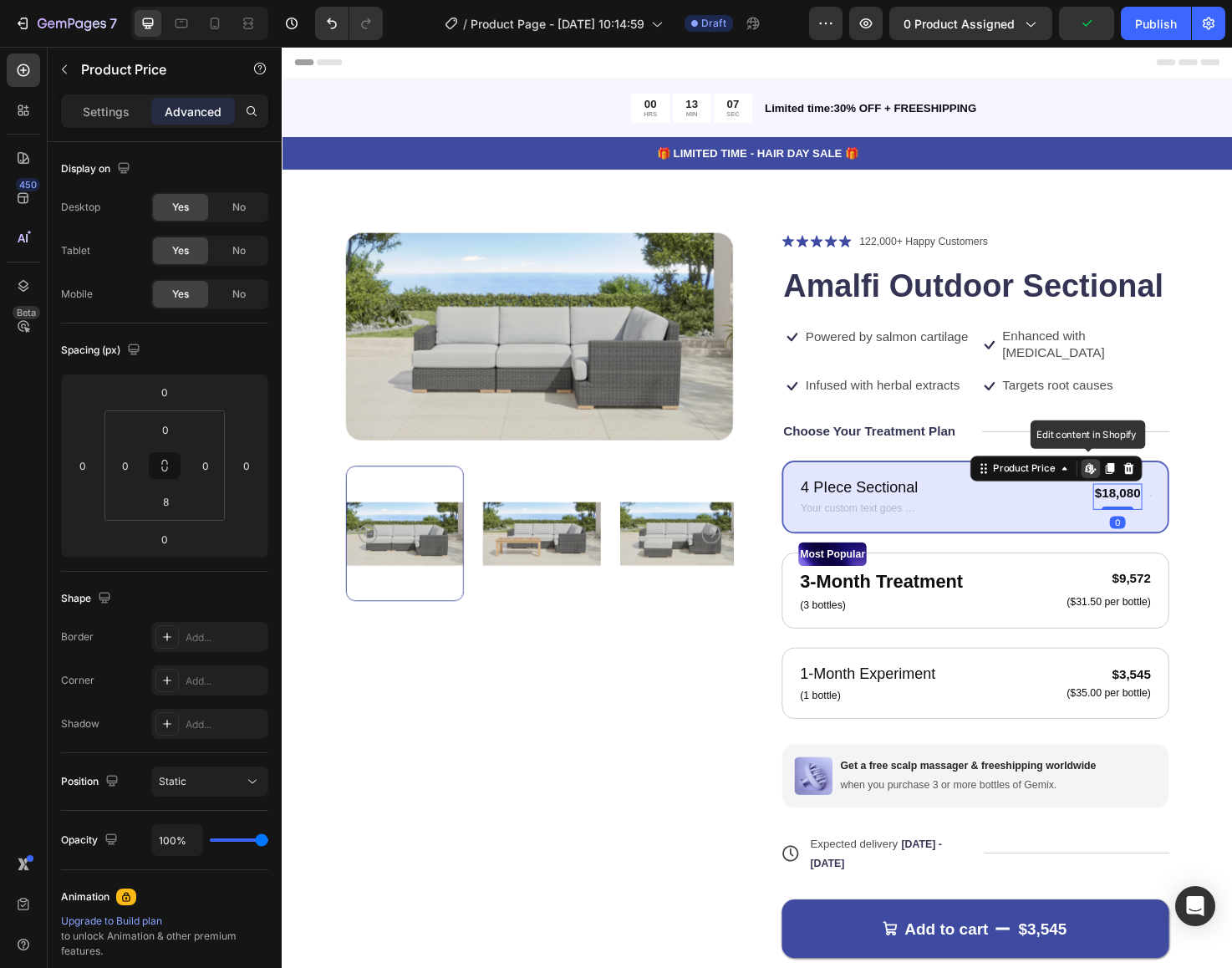
click at [1176, 508] on div "$18,080" at bounding box center [1164, 518] width 52 height 21
click at [1168, 508] on div "$18,080" at bounding box center [1164, 518] width 52 height 21
click at [1176, 508] on div "$18,080" at bounding box center [1164, 518] width 52 height 21
click at [1147, 508] on div "$18,080" at bounding box center [1164, 518] width 52 height 21
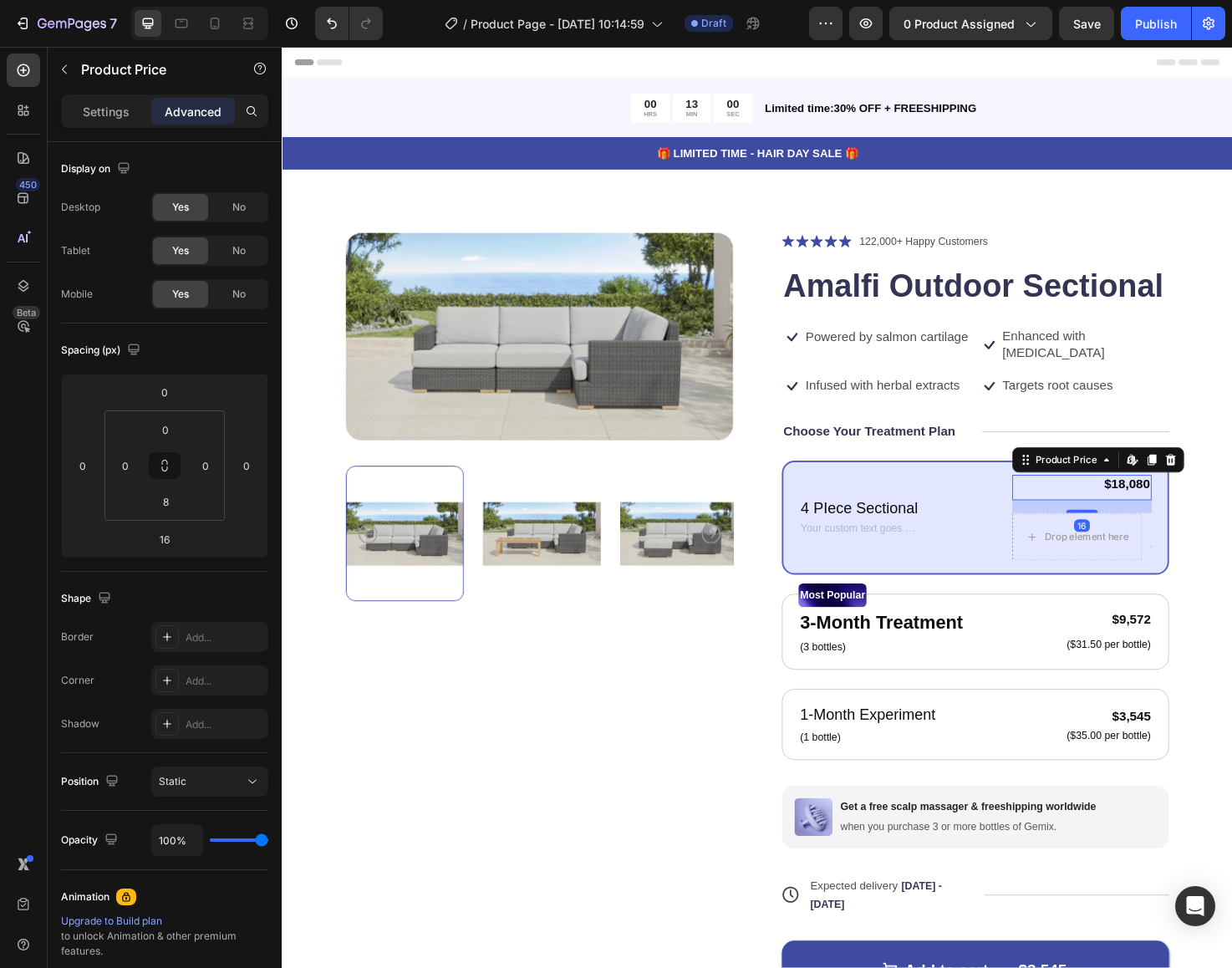
type input "0"
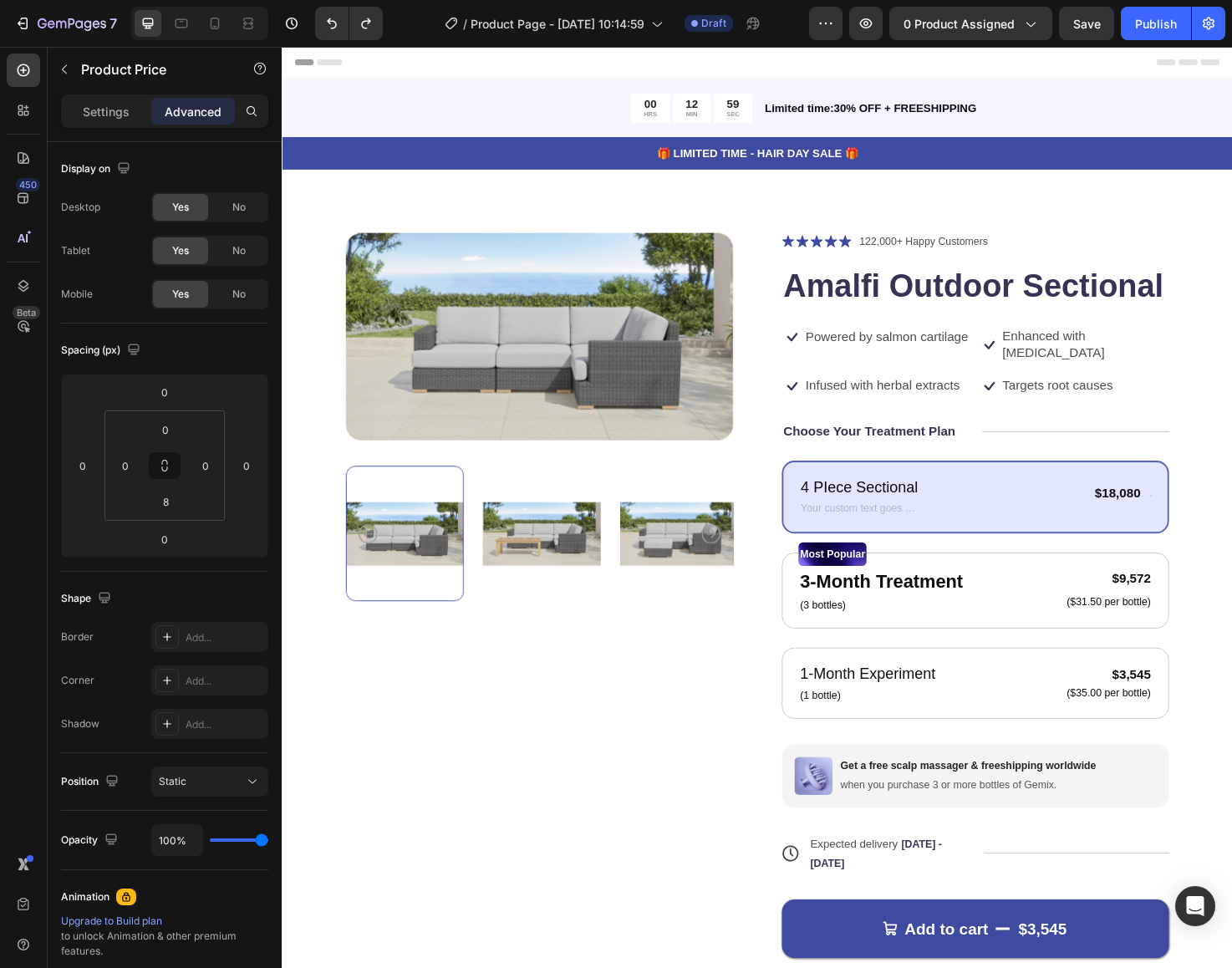
click at [1174, 508] on div "$18,080" at bounding box center [1164, 518] width 52 height 21
click at [1178, 508] on div "$18,080" at bounding box center [1164, 518] width 52 height 21
drag, startPoint x: 1155, startPoint y: 505, endPoint x: 1131, endPoint y: 504, distance: 24.0
click at [1154, 508] on div "$18,080" at bounding box center [1164, 518] width 52 height 21
click at [327, 23] on icon "Undo/Redo" at bounding box center [331, 22] width 17 height 17
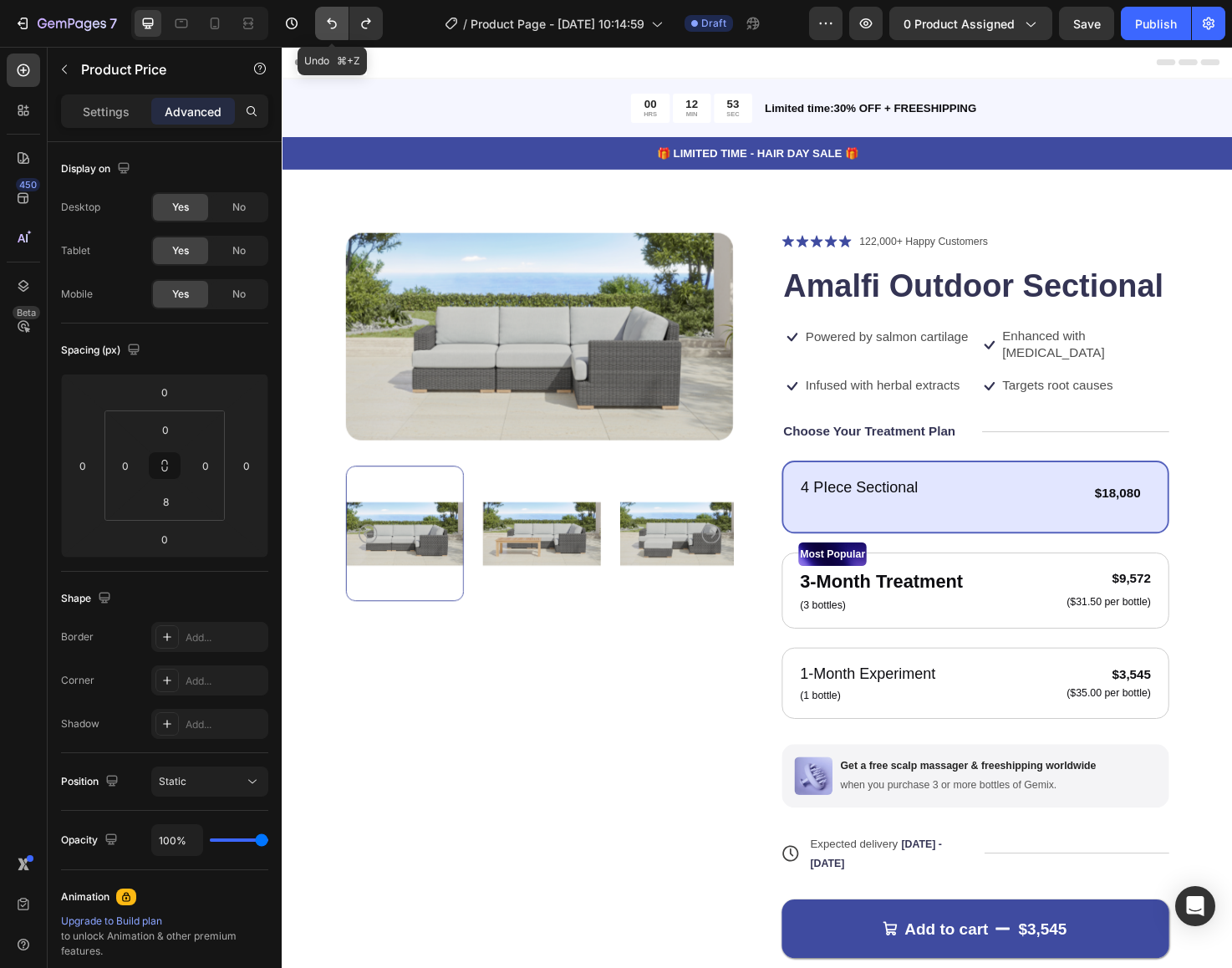
click at [327, 23] on icon "Undo/Redo" at bounding box center [331, 22] width 17 height 17
click at [335, 30] on icon "Undo/Redo" at bounding box center [331, 22] width 17 height 17
click at [851, 528] on p "Rich Text Editor. Editing area: main" at bounding box center [891, 536] width 124 height 17
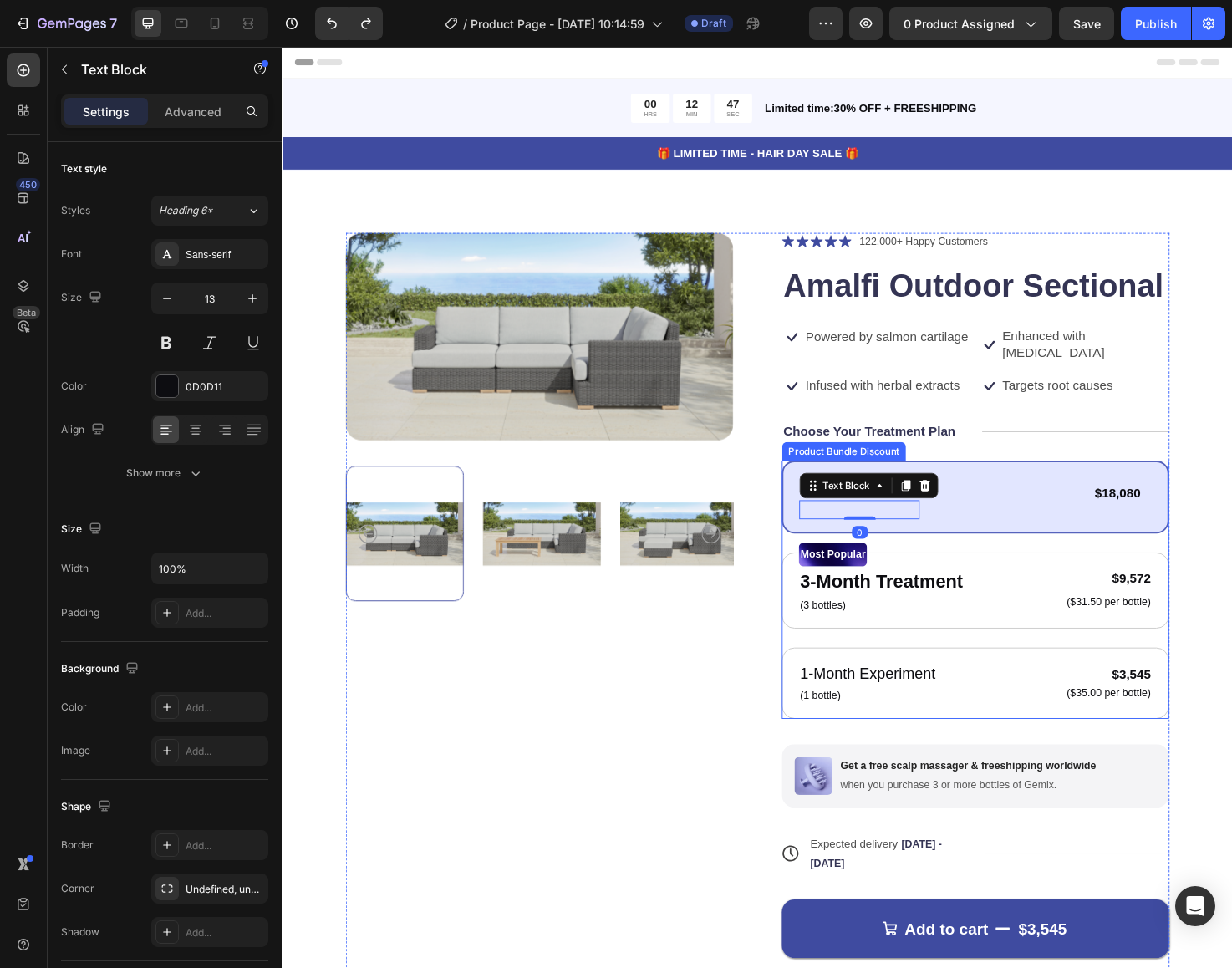
click at [1081, 529] on div "4 PIece Sectional Text Block Text Block 0 $18,080 Product Price Product Price T…" at bounding box center [1014, 522] width 409 height 77
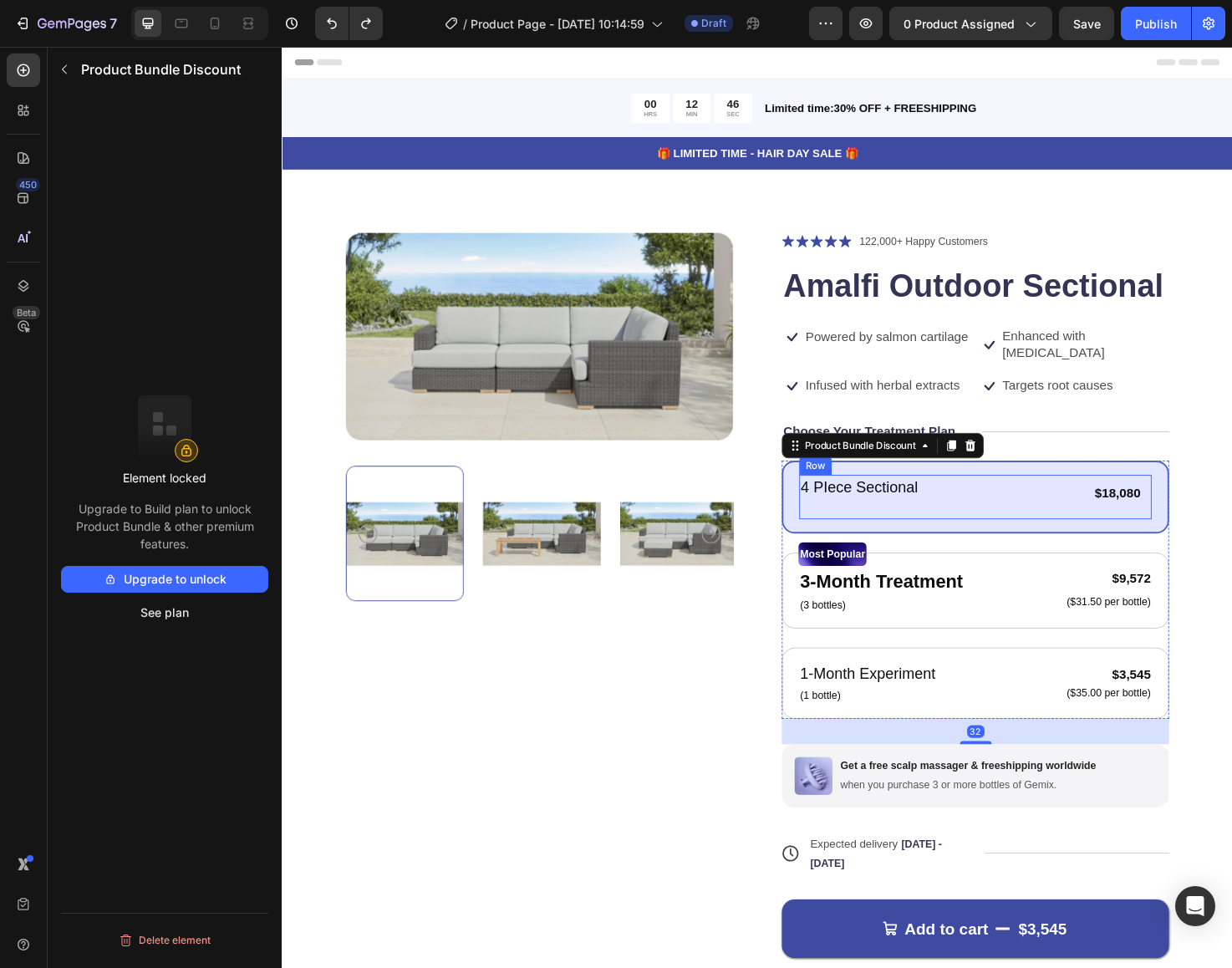
click at [1003, 499] on div "4 PIece Sectional Text Block Text Block $18,080 Product Price Product Price Tex…" at bounding box center [1013, 522] width 372 height 47
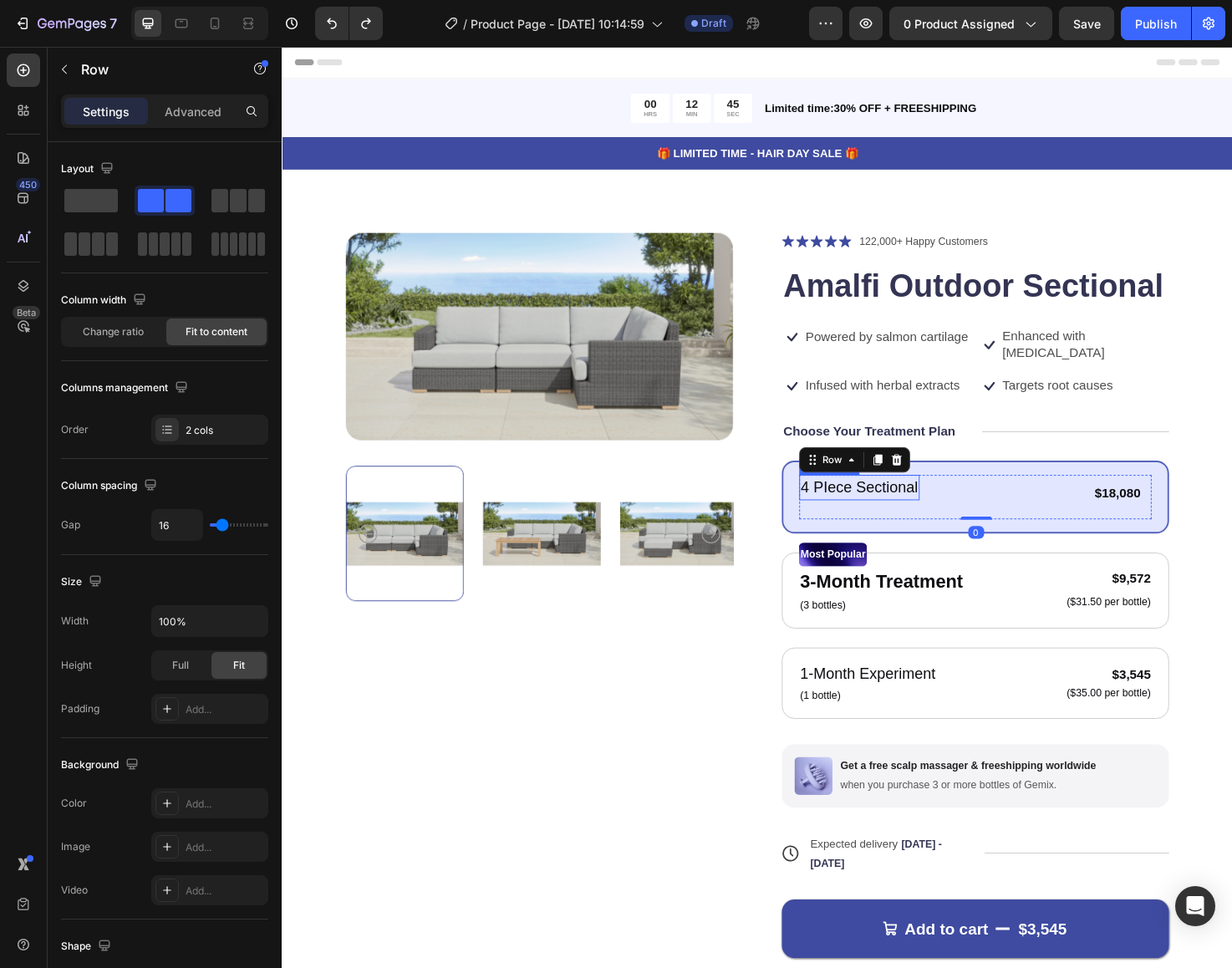
click at [856, 501] on p "4 PIece Sectional" at bounding box center [891, 512] width 124 height 24
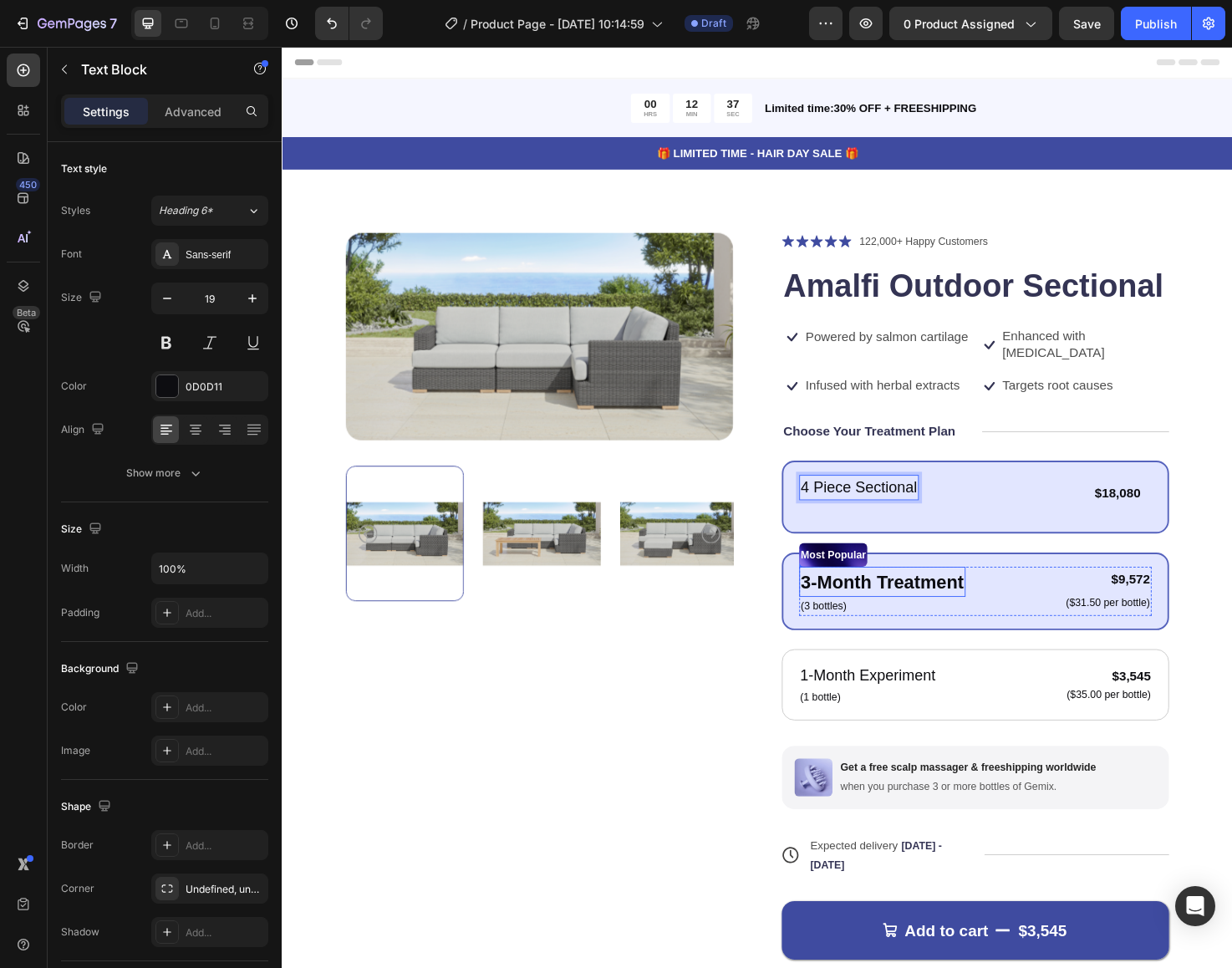
click at [1002, 596] on div "3-Month Treatment Text Block (3 bottles) Text Block $9,572 Product Price Produc…" at bounding box center [1013, 622] width 372 height 52
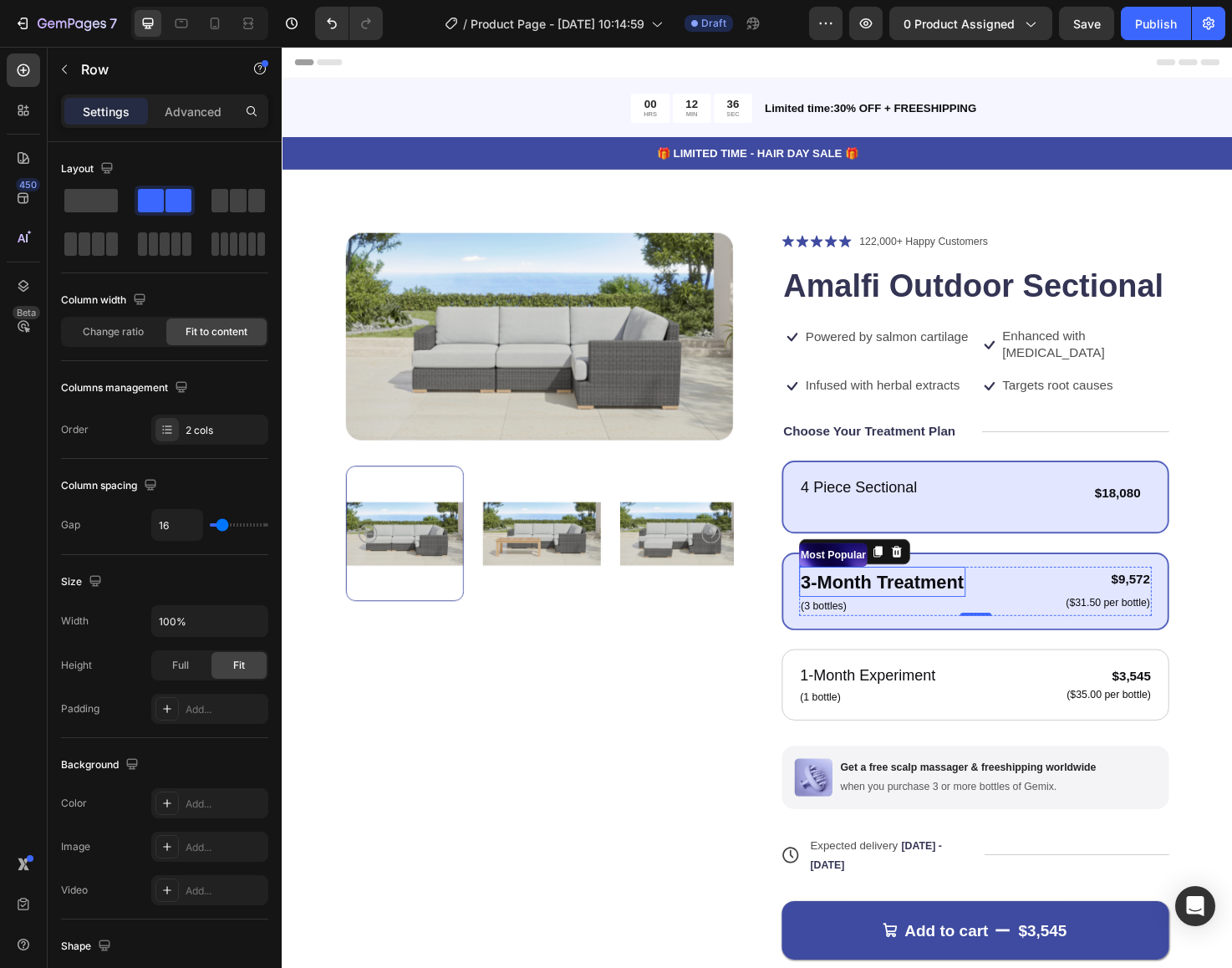
click at [980, 597] on p "3-Month Treatment" at bounding box center [915, 612] width 172 height 29
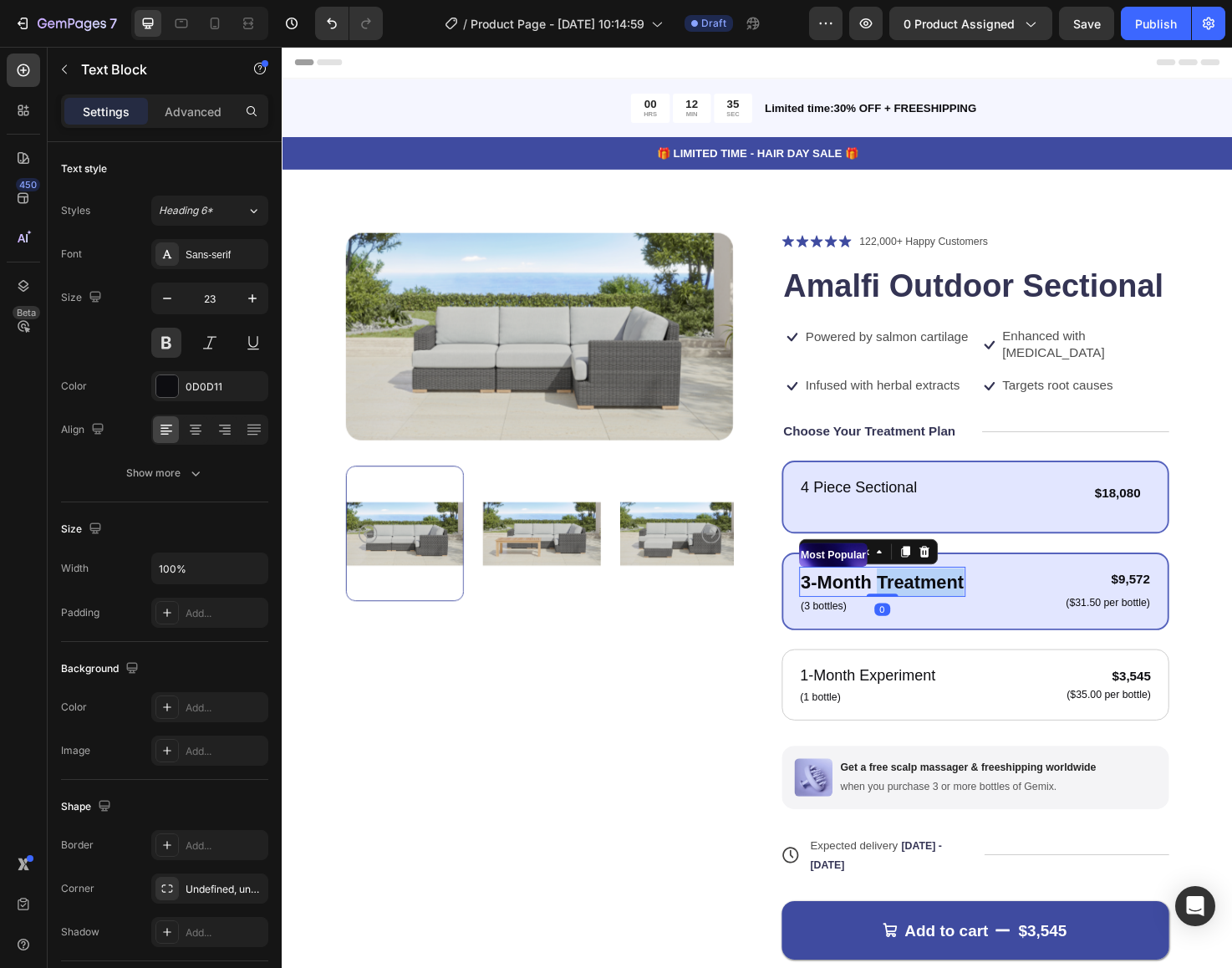
click at [980, 597] on p "3-Month Treatment" at bounding box center [915, 612] width 172 height 29
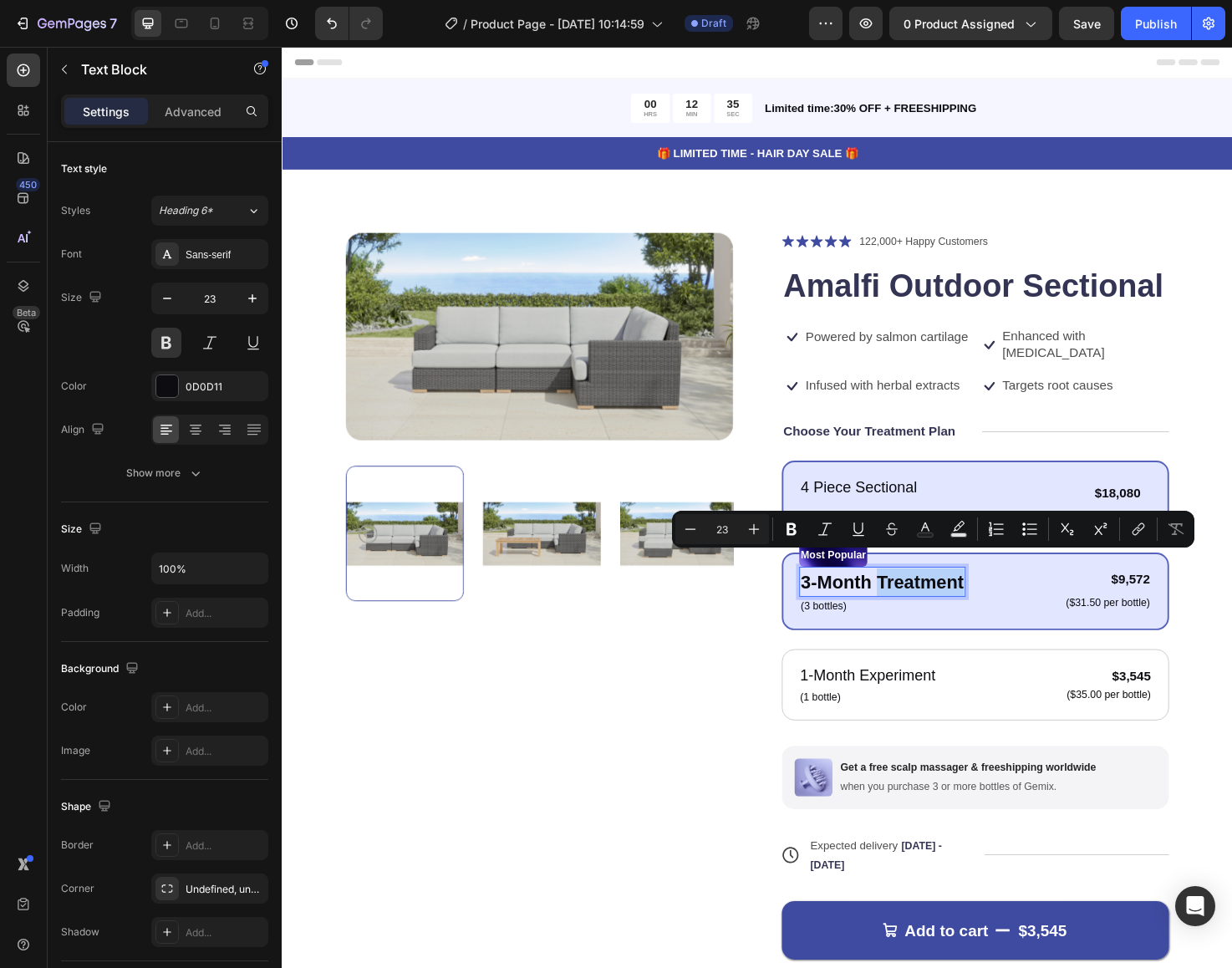
click at [975, 597] on p "3-Month Treatment" at bounding box center [915, 612] width 172 height 29
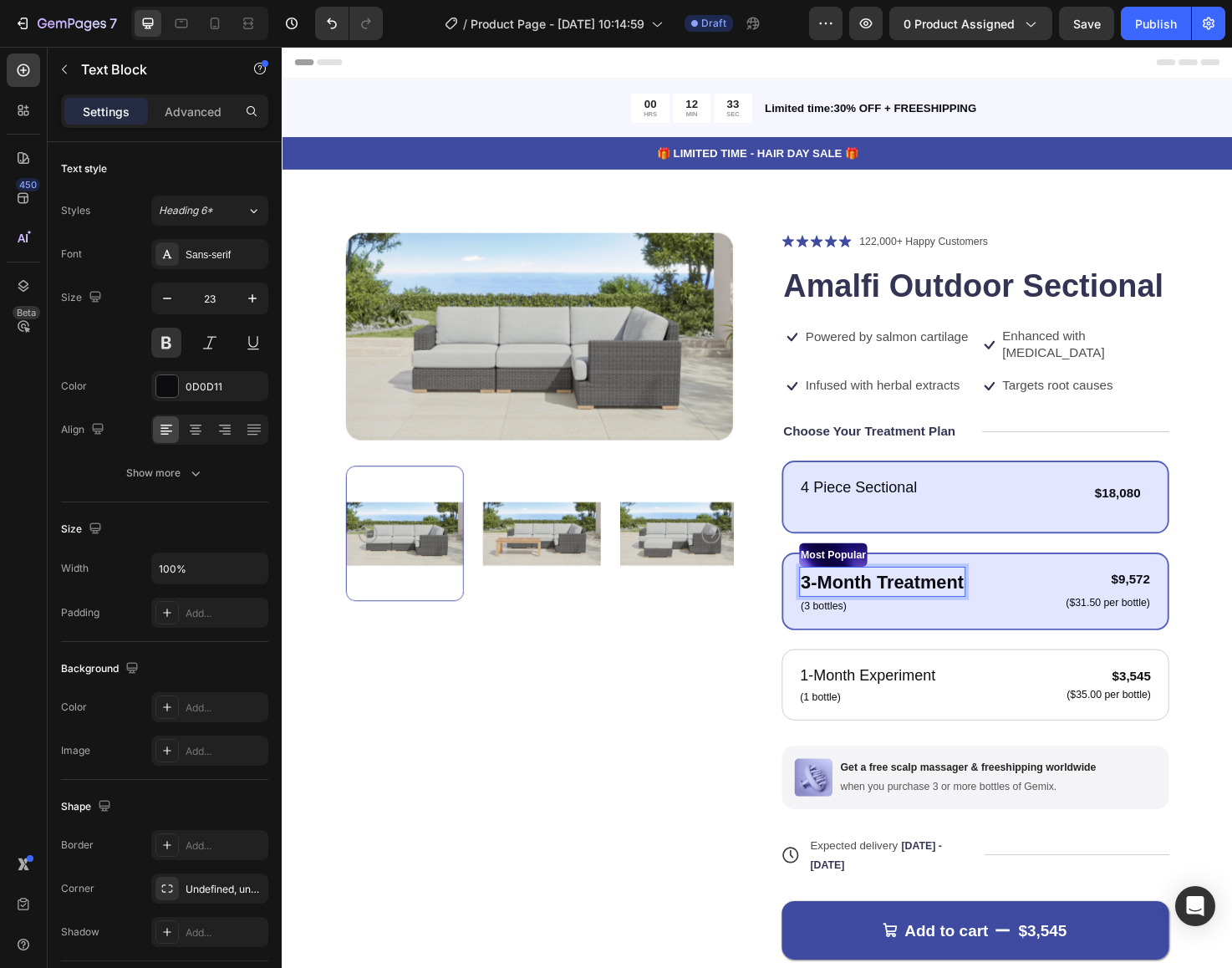
click at [833, 597] on p "3-Month Treatment" at bounding box center [915, 612] width 172 height 29
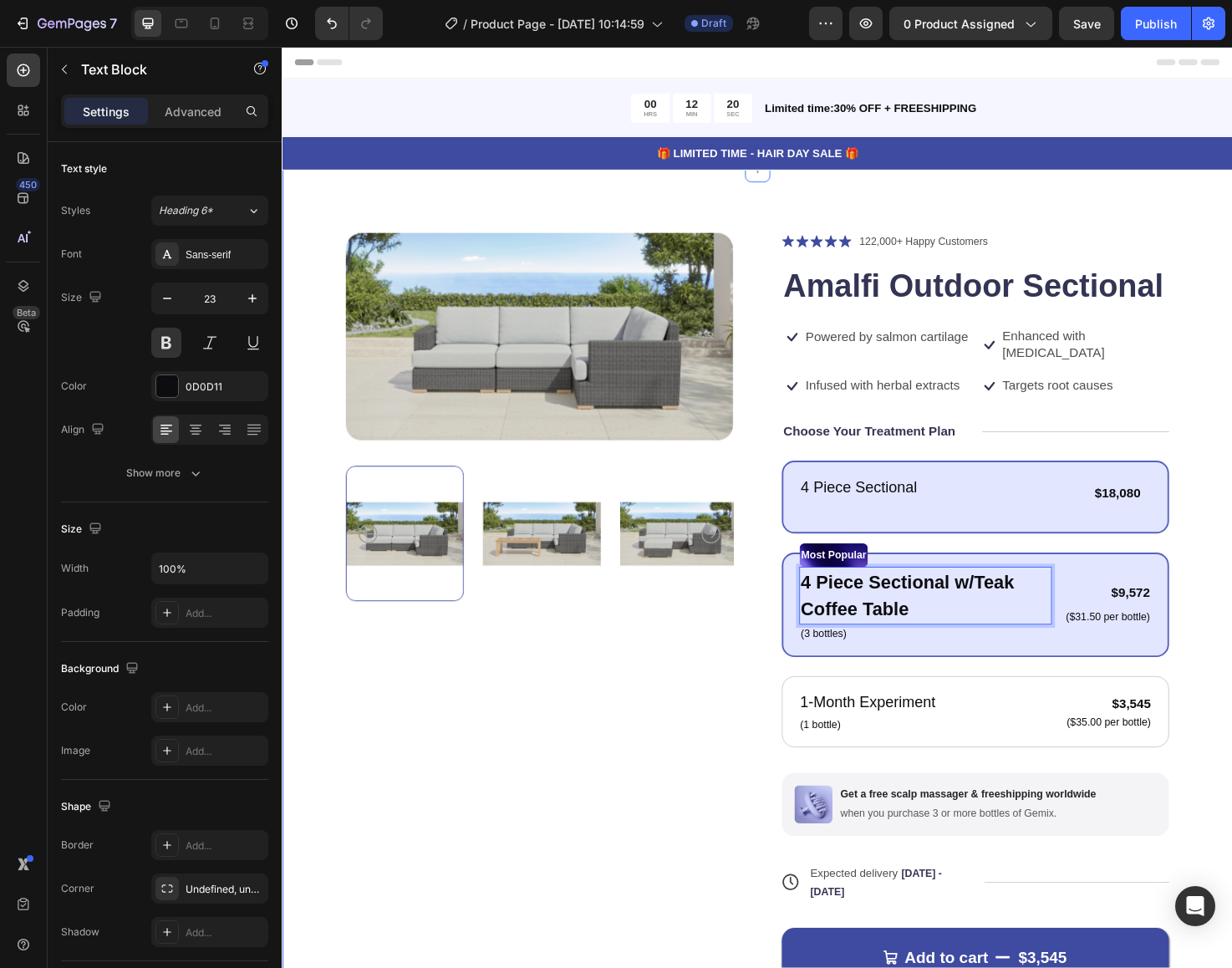
click at [1231, 618] on div "Product Images Icon Icon Icon Icon Icon Icon List 122,000+ Happy Customers Text…" at bounding box center [783, 677] width 1003 height 1001
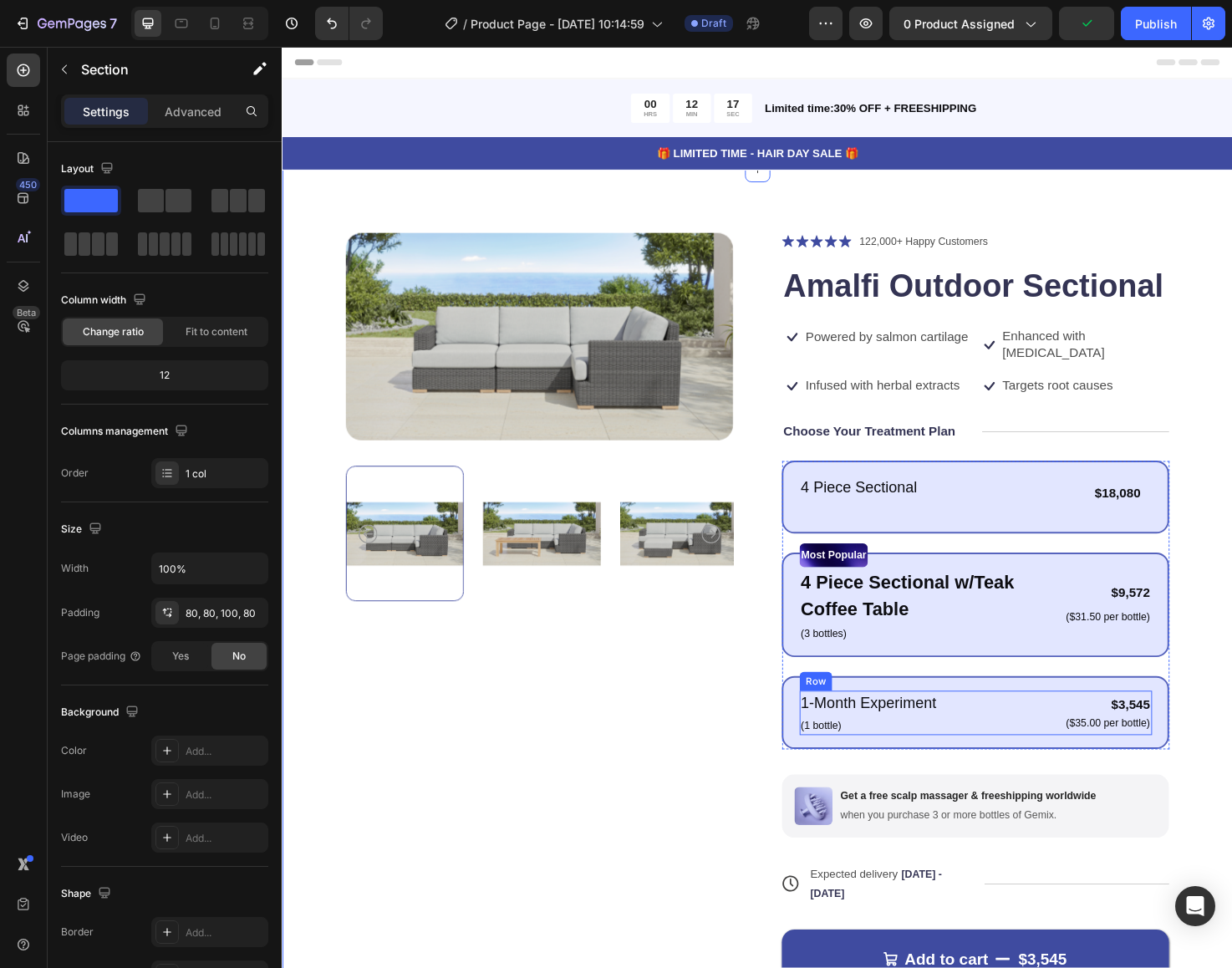
click at [1029, 735] on div "1-Month Experiment Text Block (1 bottle) Text Block $3,545 Product Price Produc…" at bounding box center [1013, 750] width 372 height 47
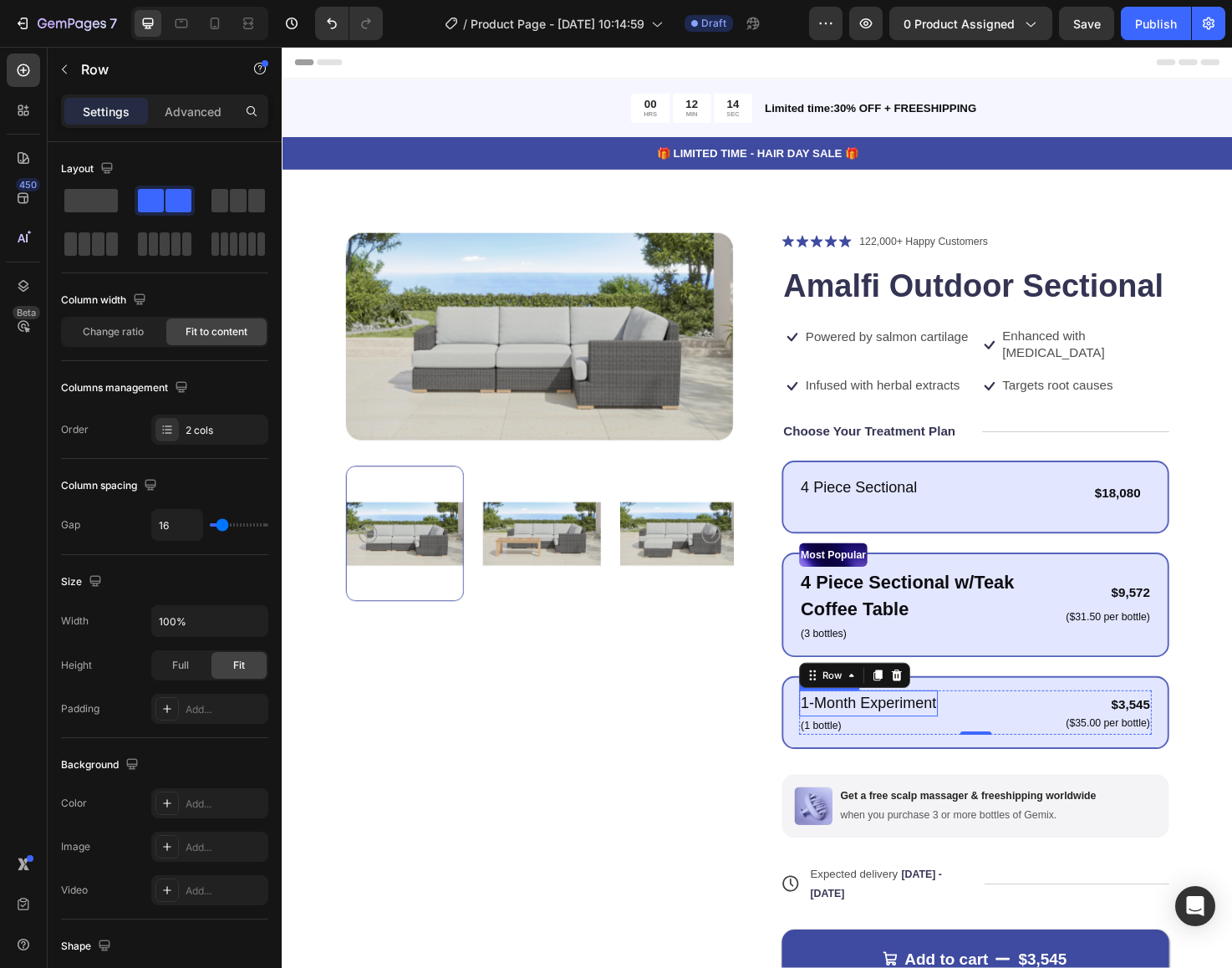
click at [949, 728] on p "1-Month Experiment" at bounding box center [901, 740] width 143 height 24
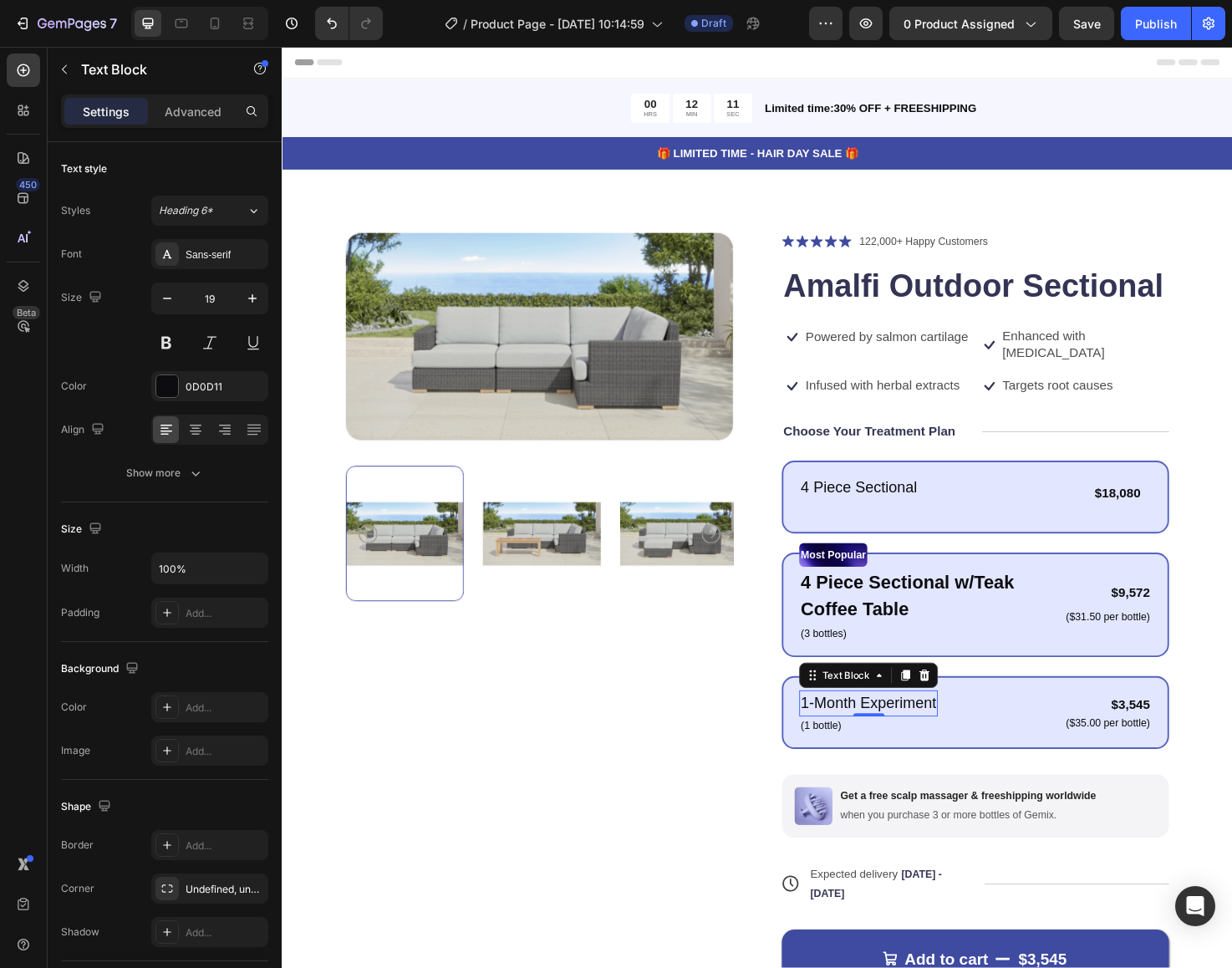
click at [921, 728] on p "1-Month Experiment" at bounding box center [901, 740] width 143 height 24
click at [1034, 608] on p "4 Piece Sectional w/Teak Coffee Table" at bounding box center [960, 626] width 263 height 58
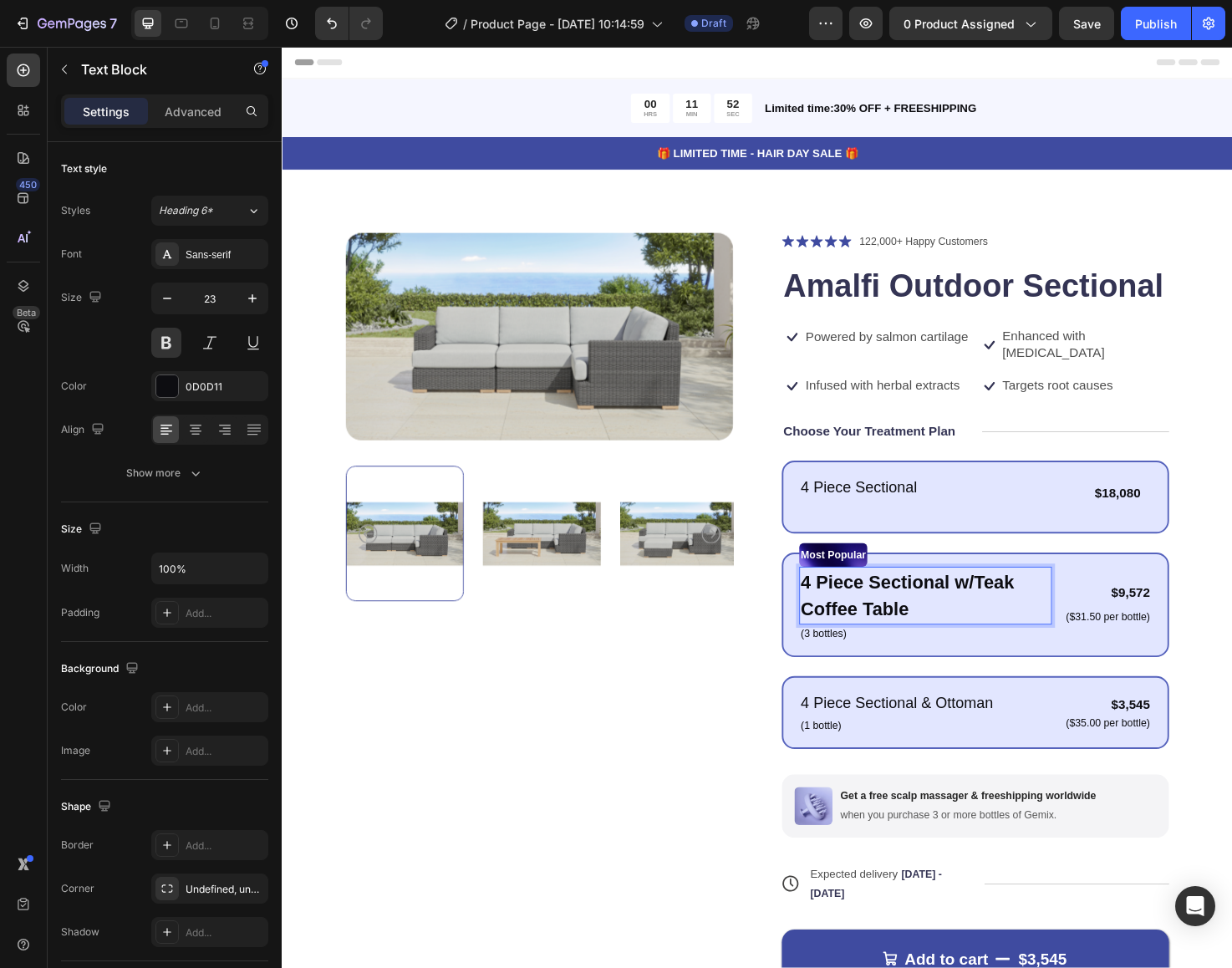
click at [1006, 597] on p "4 Piece Sectional w/Teak Coffee Table" at bounding box center [960, 626] width 263 height 58
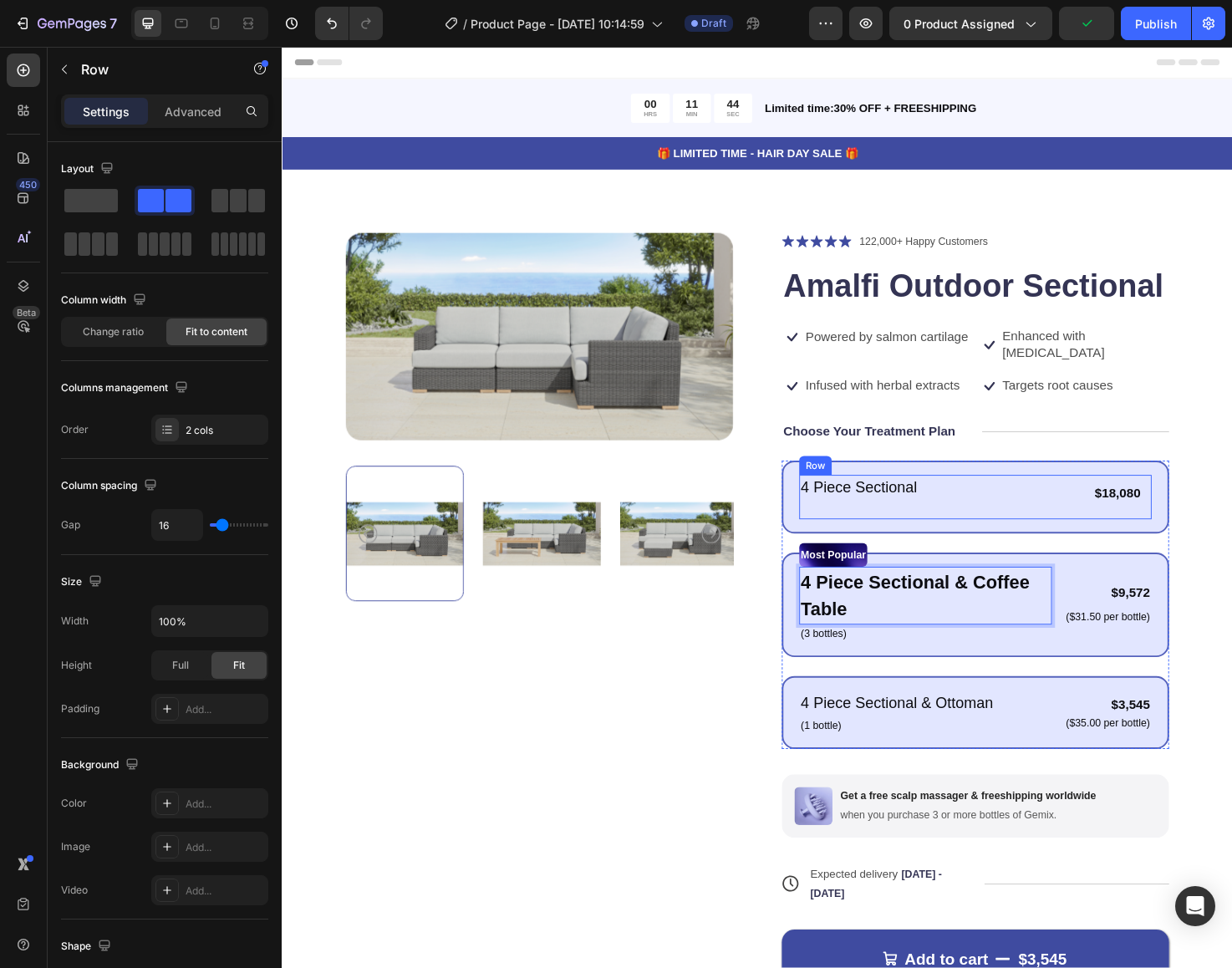
click at [992, 502] on div "4 Piece Sectional Text Block Text Block $18,080 Product Price Product Price Tex…" at bounding box center [1013, 522] width 372 height 47
click at [955, 597] on p "4 Piece Sectional & Coffee Table" at bounding box center [960, 626] width 263 height 58
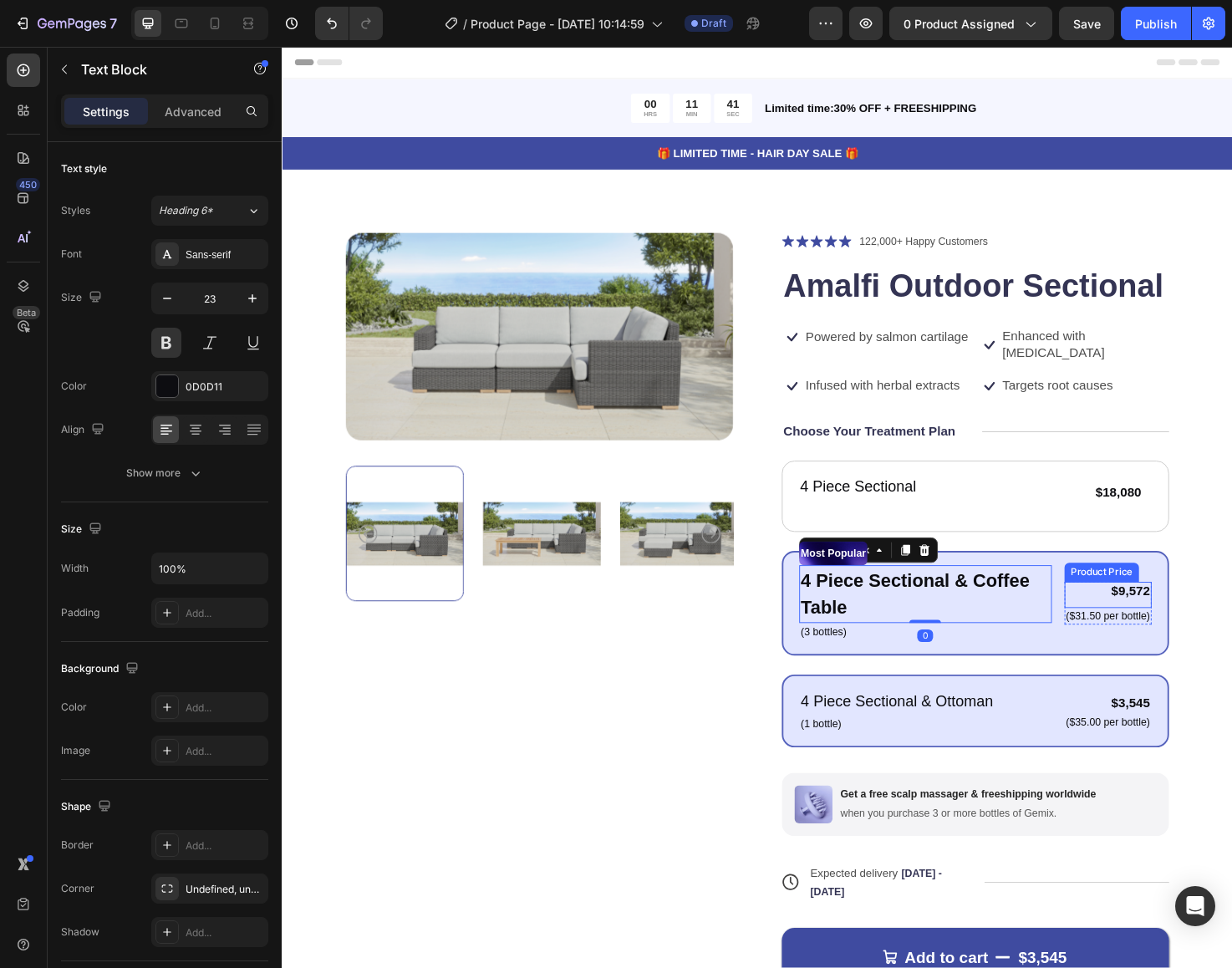
click at [1126, 612] on div "$9,572" at bounding box center [1154, 622] width 92 height 21
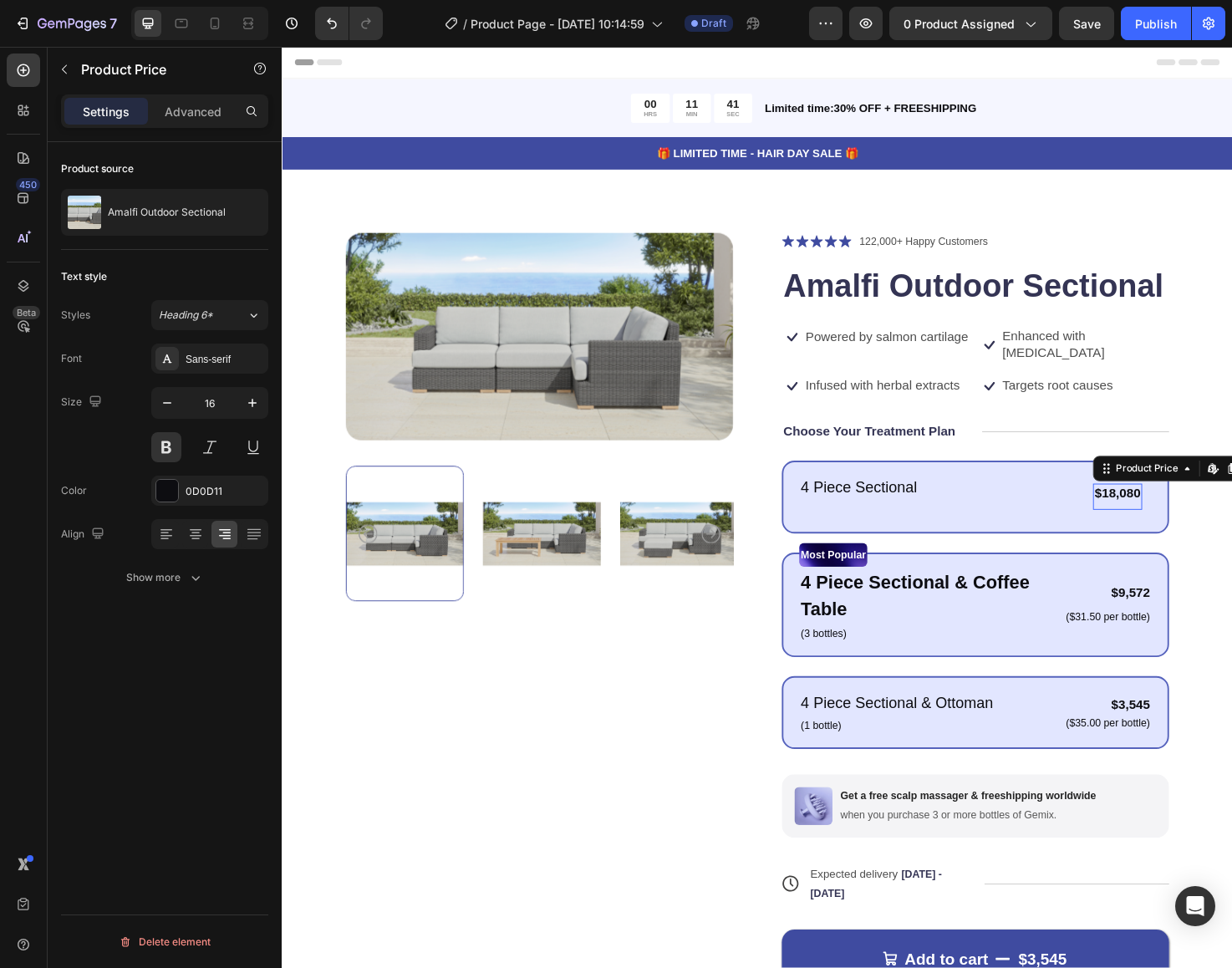
click at [1163, 512] on div "$18,080 Product Price Edit content in Shopify 0 Product Price Edit content in S…" at bounding box center [1164, 522] width 52 height 27
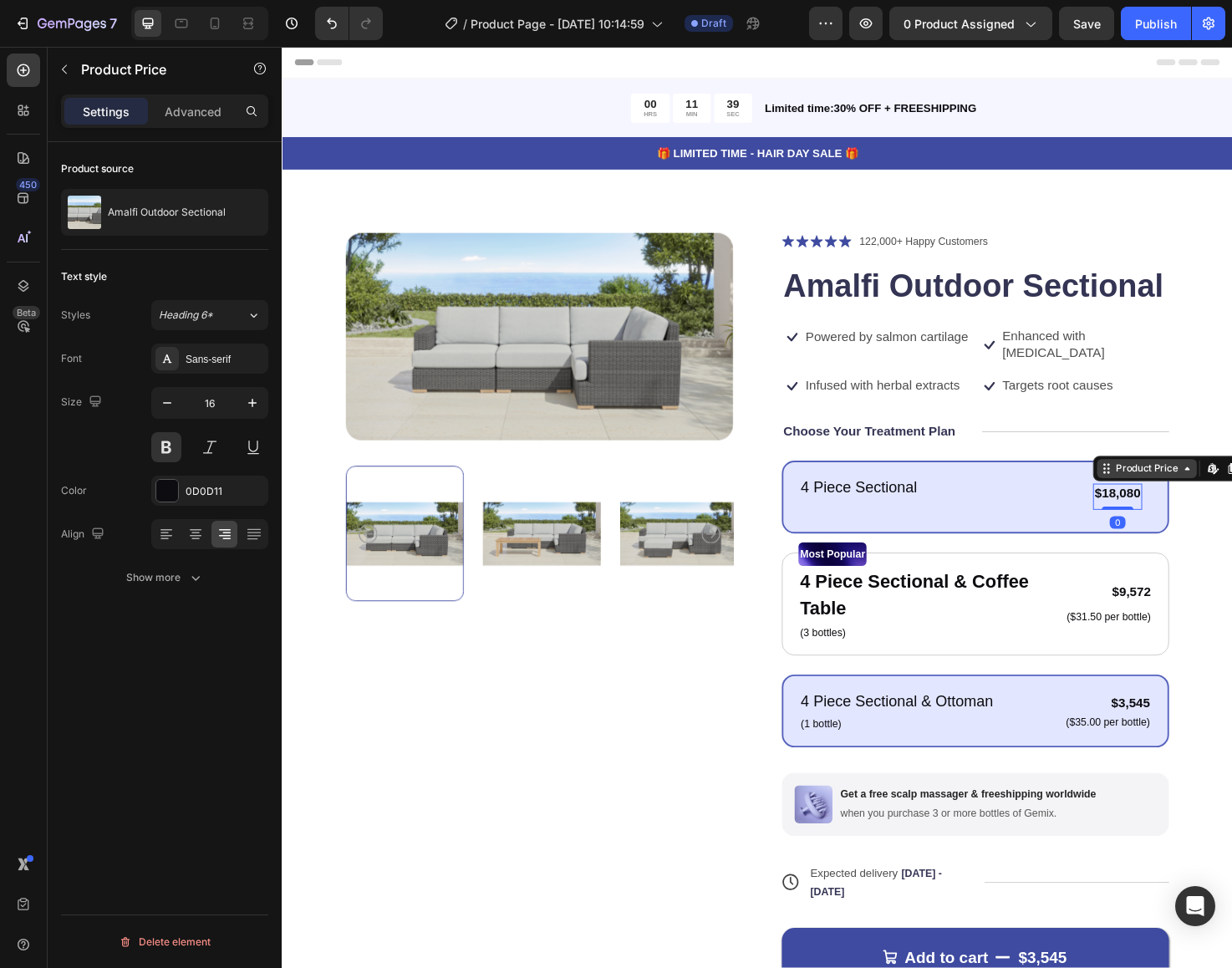
click at [1222, 485] on div "Product Price" at bounding box center [1195, 492] width 72 height 15
click at [1175, 508] on div "$18,080" at bounding box center [1164, 518] width 52 height 21
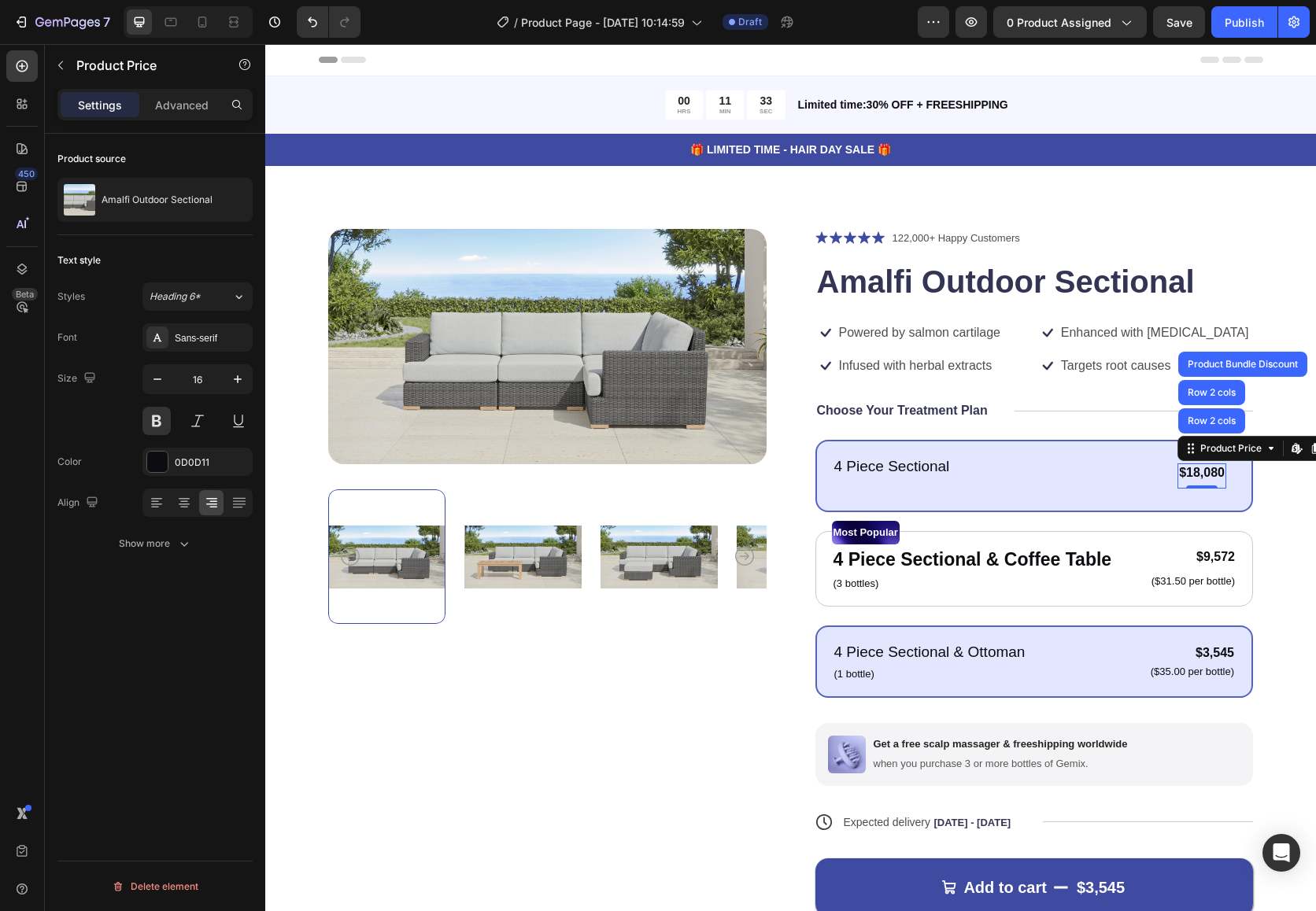
click at [1159, 479] on div "$18,080" at bounding box center [1201, 473] width 49 height 19
click at [947, 241] on p "122,000+ Happy Customers" at bounding box center [956, 238] width 128 height 16
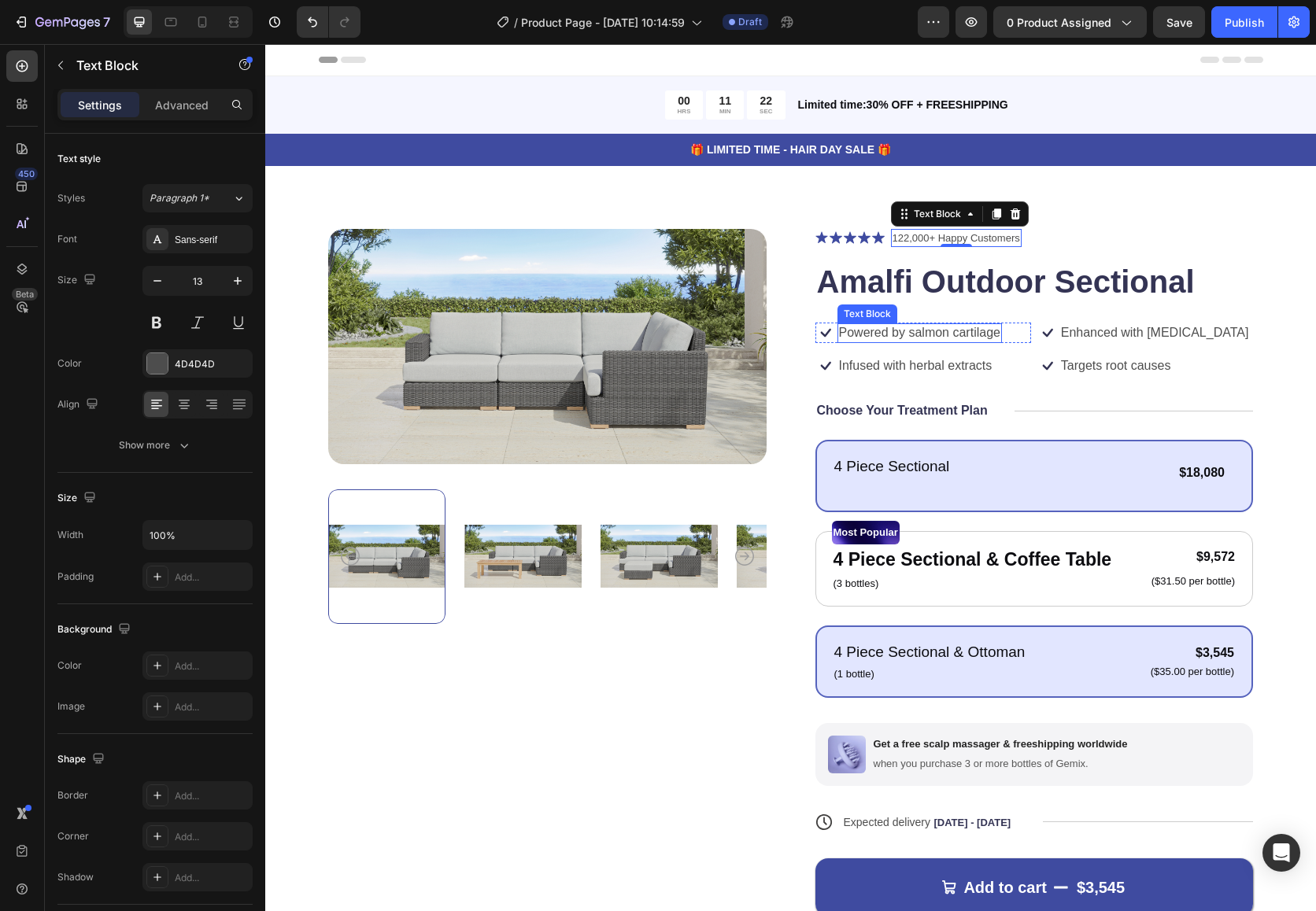
click at [896, 334] on p "Powered by salmon cartilage" at bounding box center [918, 333] width 161 height 17
click at [988, 330] on p "Powered by salmon cartilage" at bounding box center [918, 333] width 161 height 17
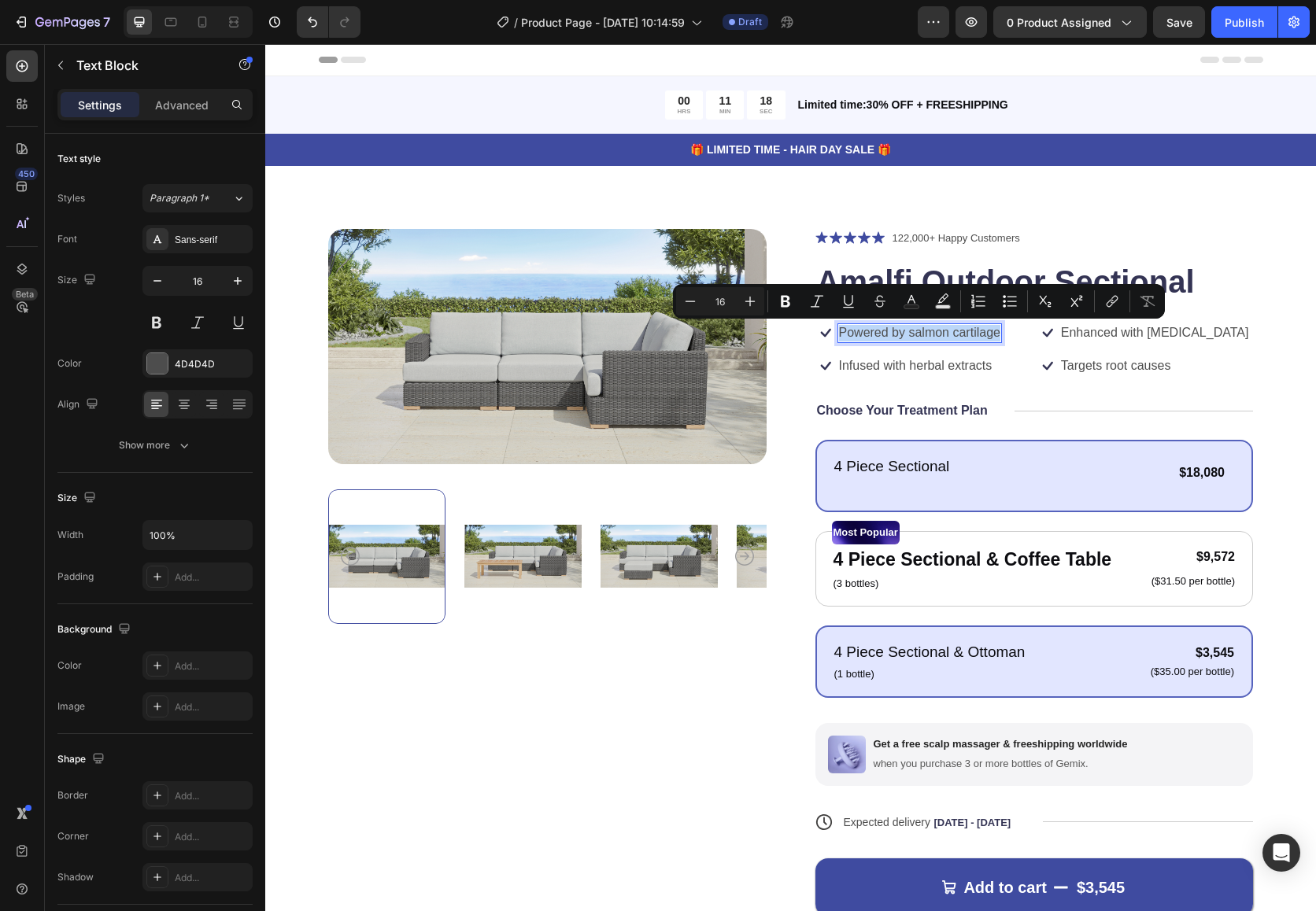
drag, startPoint x: 996, startPoint y: 333, endPoint x: 844, endPoint y: 334, distance: 152.0
click at [839, 334] on p "Powered by salmon cartilage" at bounding box center [918, 333] width 161 height 17
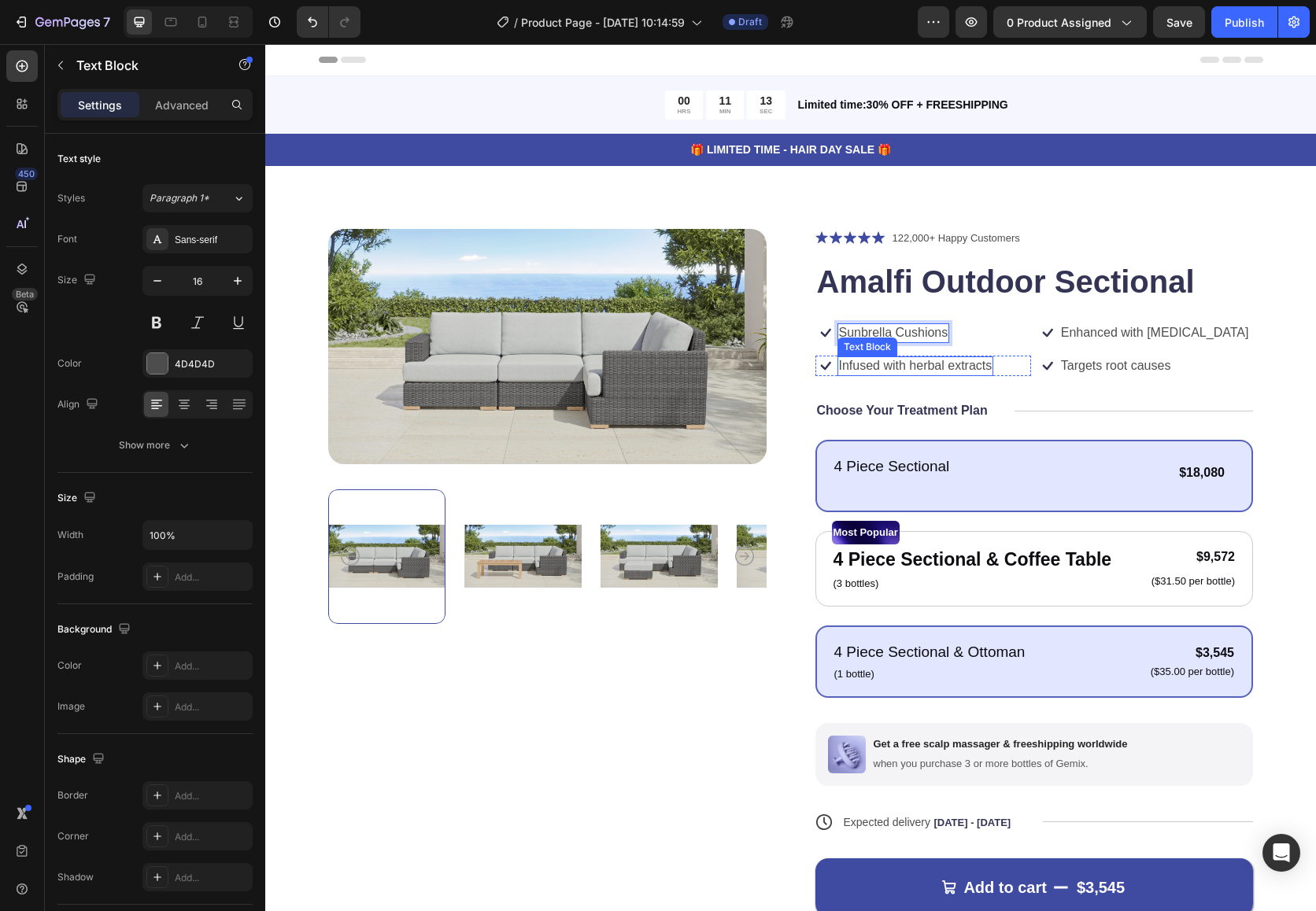
click at [892, 364] on p "Infused with herbal extracts" at bounding box center [915, 366] width 154 height 17
click at [914, 365] on p "Infused with herbal extracts" at bounding box center [915, 366] width 154 height 17
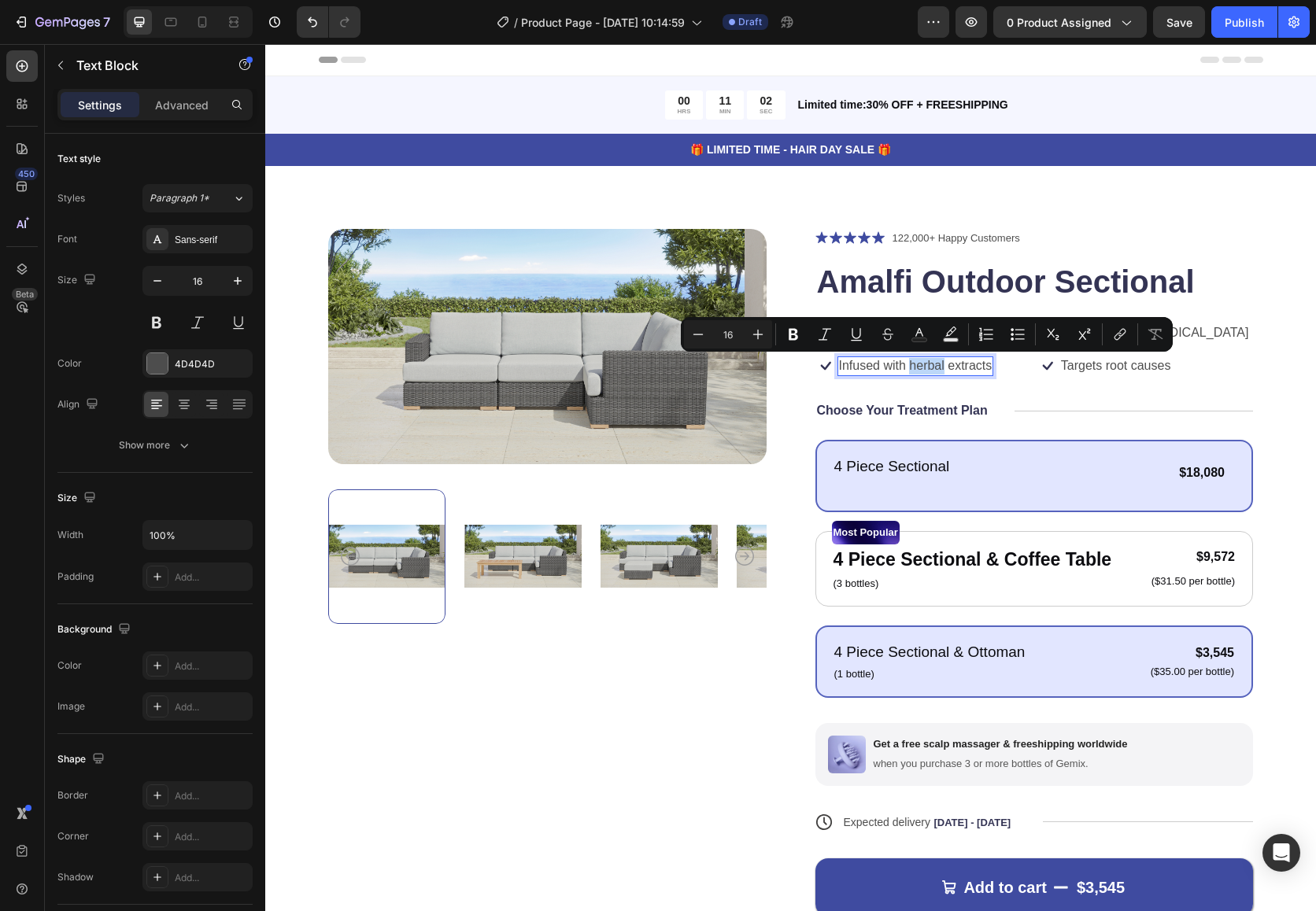
click at [914, 365] on p "Infused with herbal extracts" at bounding box center [915, 366] width 154 height 17
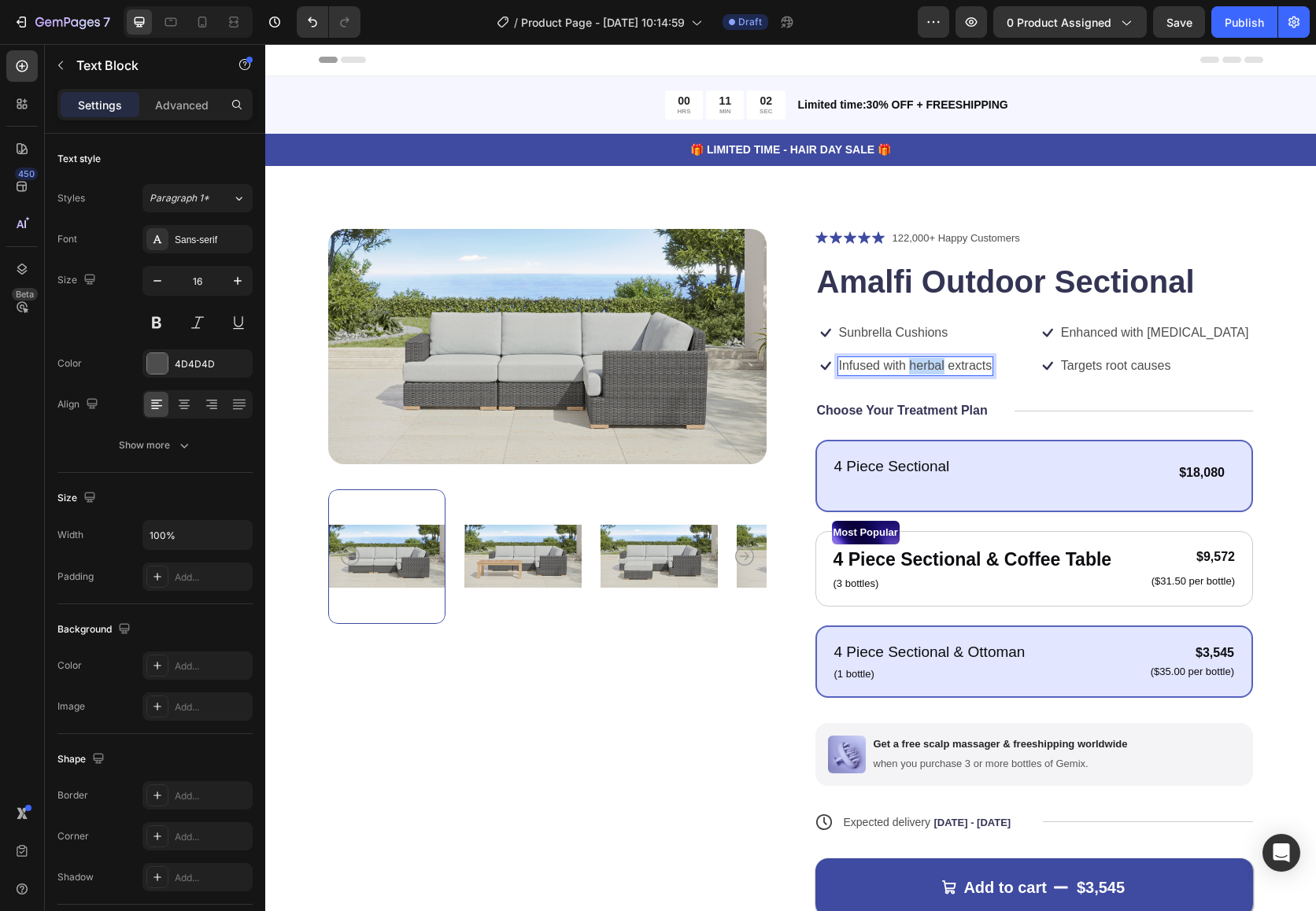
click at [914, 365] on p "Infused with herbal extracts" at bounding box center [915, 366] width 154 height 17
click at [1091, 340] on p "Enhanced with biotin" at bounding box center [1155, 333] width 188 height 17
click at [265, 44] on p "Enhanced with biotin" at bounding box center [265, 44] width 0 height 0
click at [1095, 334] on p "Enhanced with biotin" at bounding box center [1155, 333] width 188 height 17
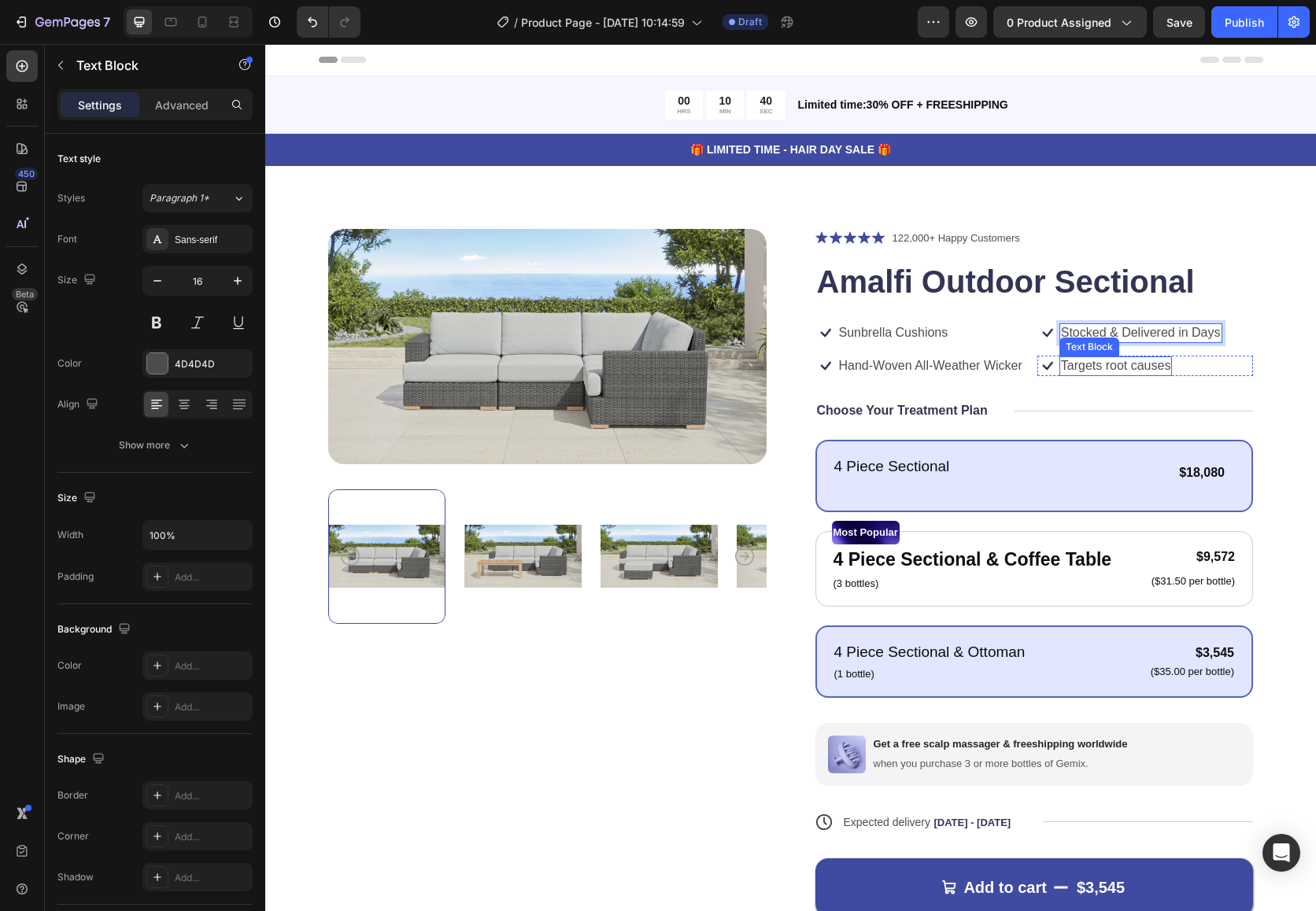
click at [1122, 363] on p "Targets root causes" at bounding box center [1116, 366] width 110 height 17
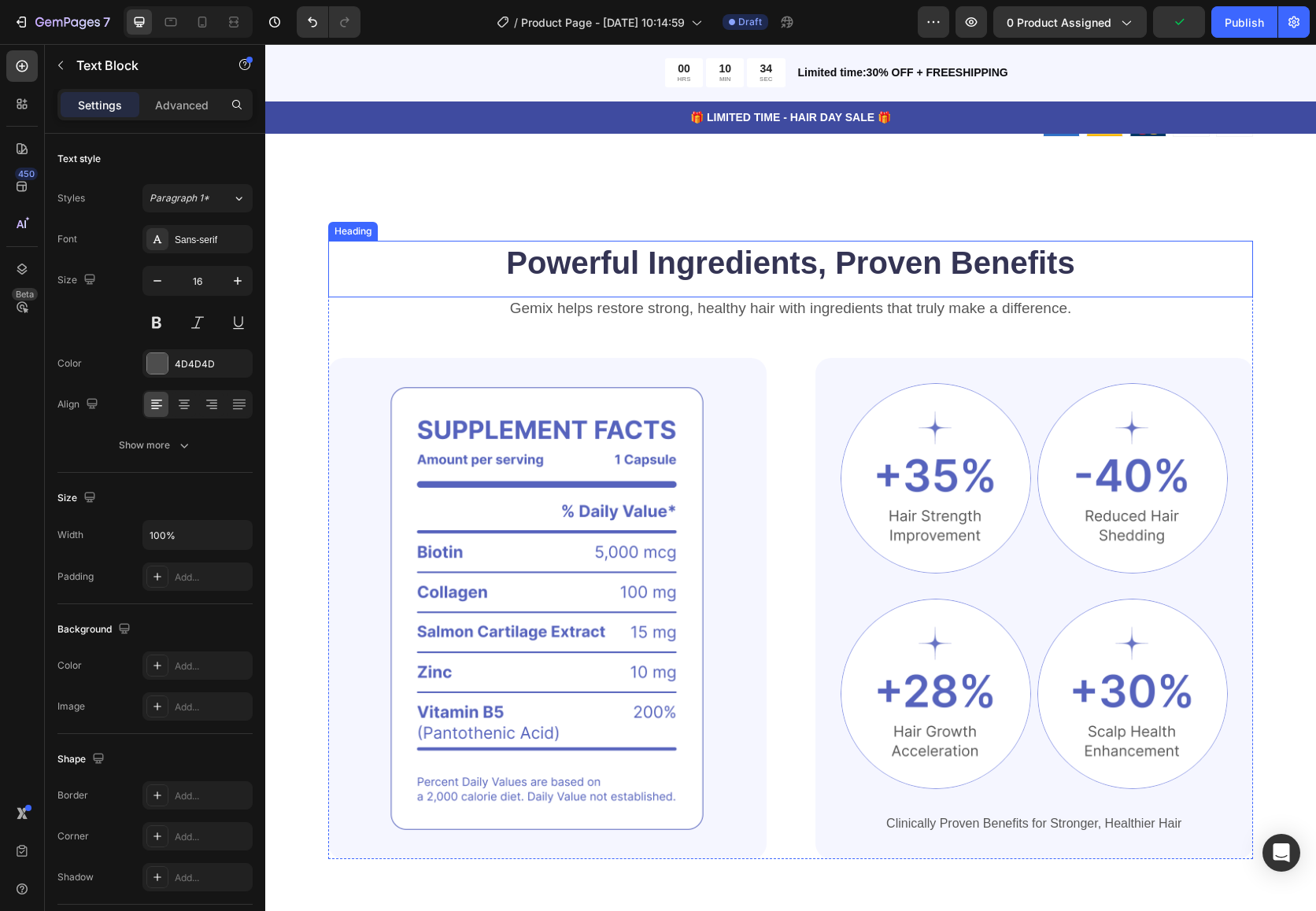
scroll to position [860, 0]
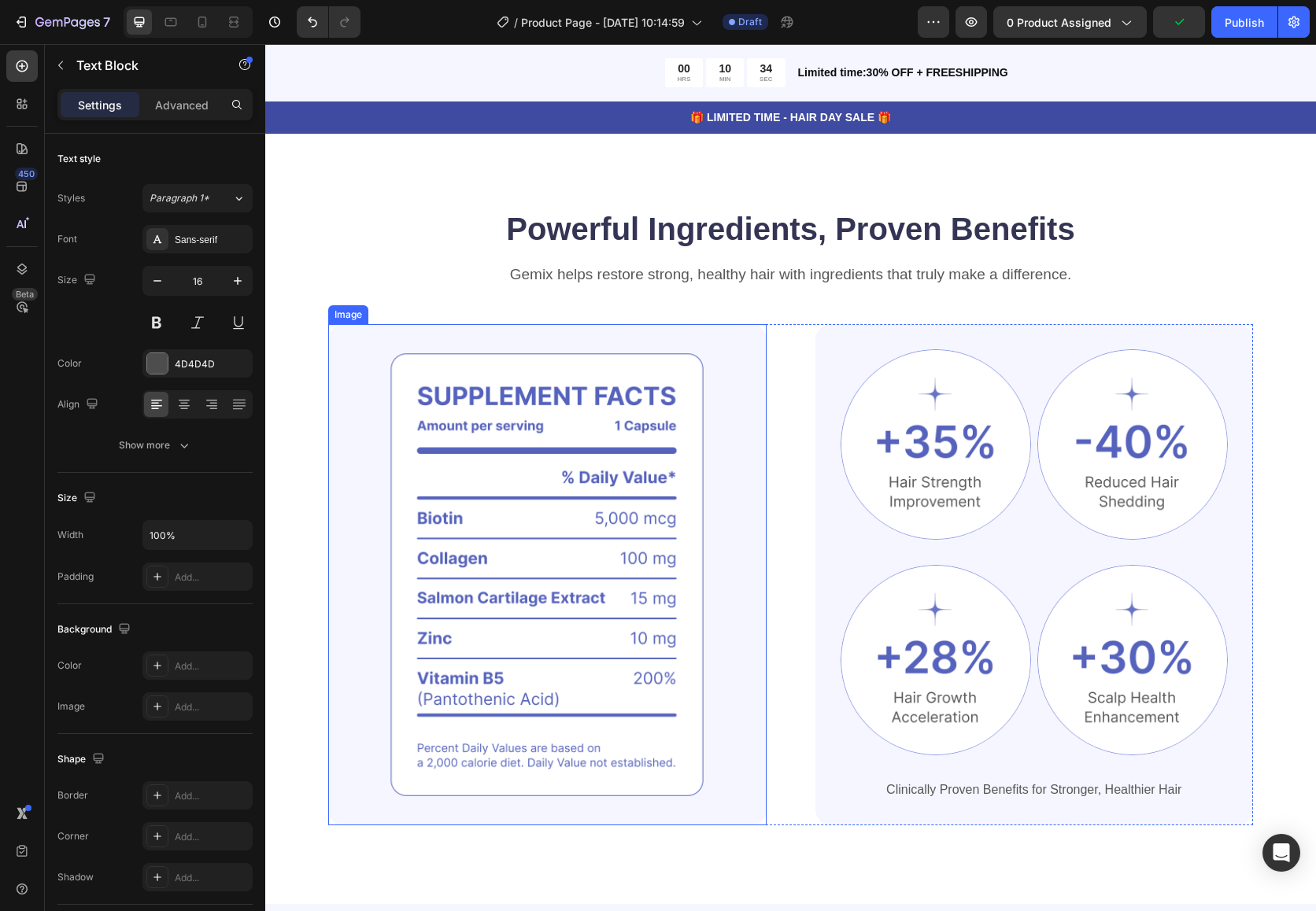
click at [664, 536] on img at bounding box center [548, 574] width 438 height 502
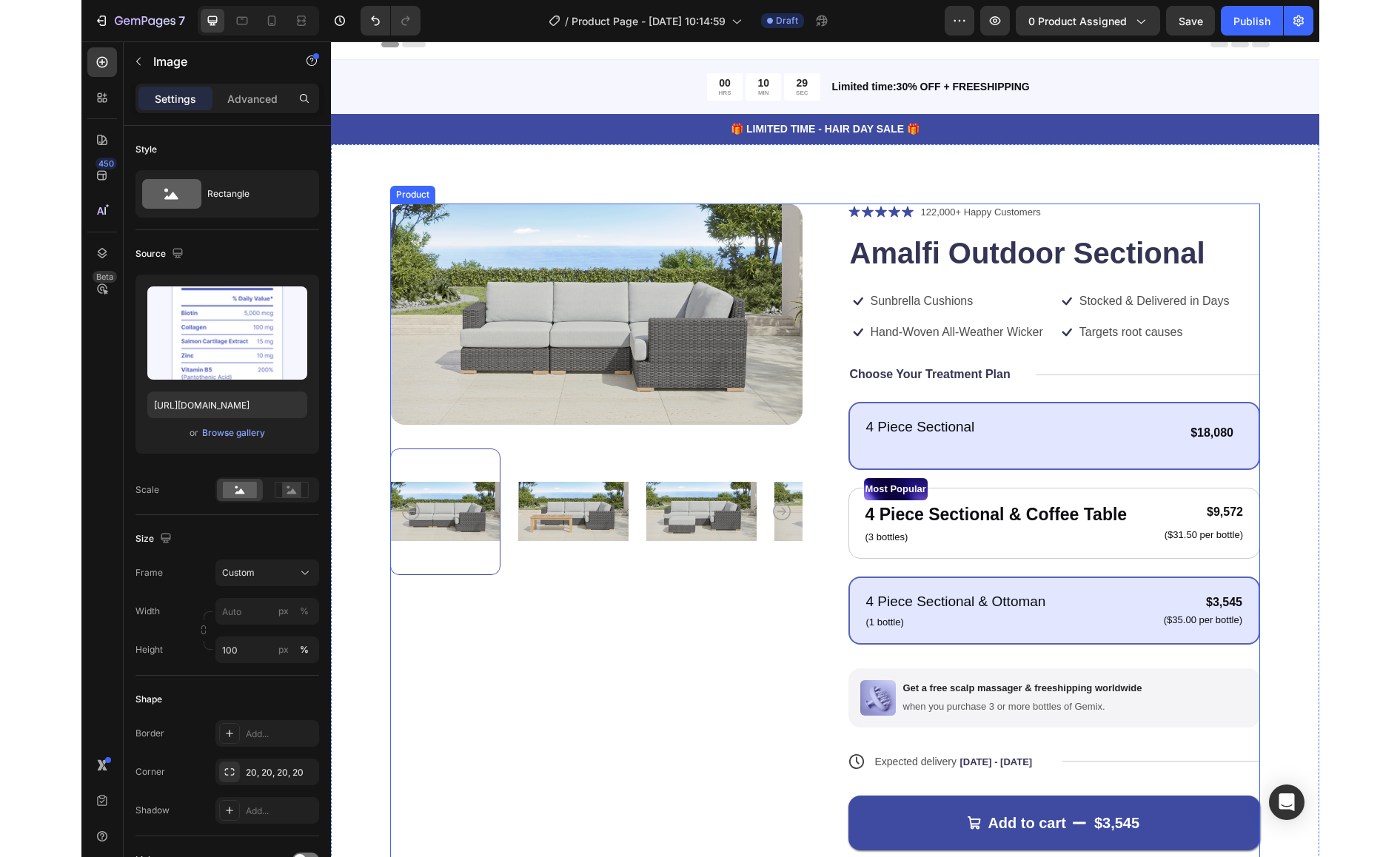
scroll to position [0, 0]
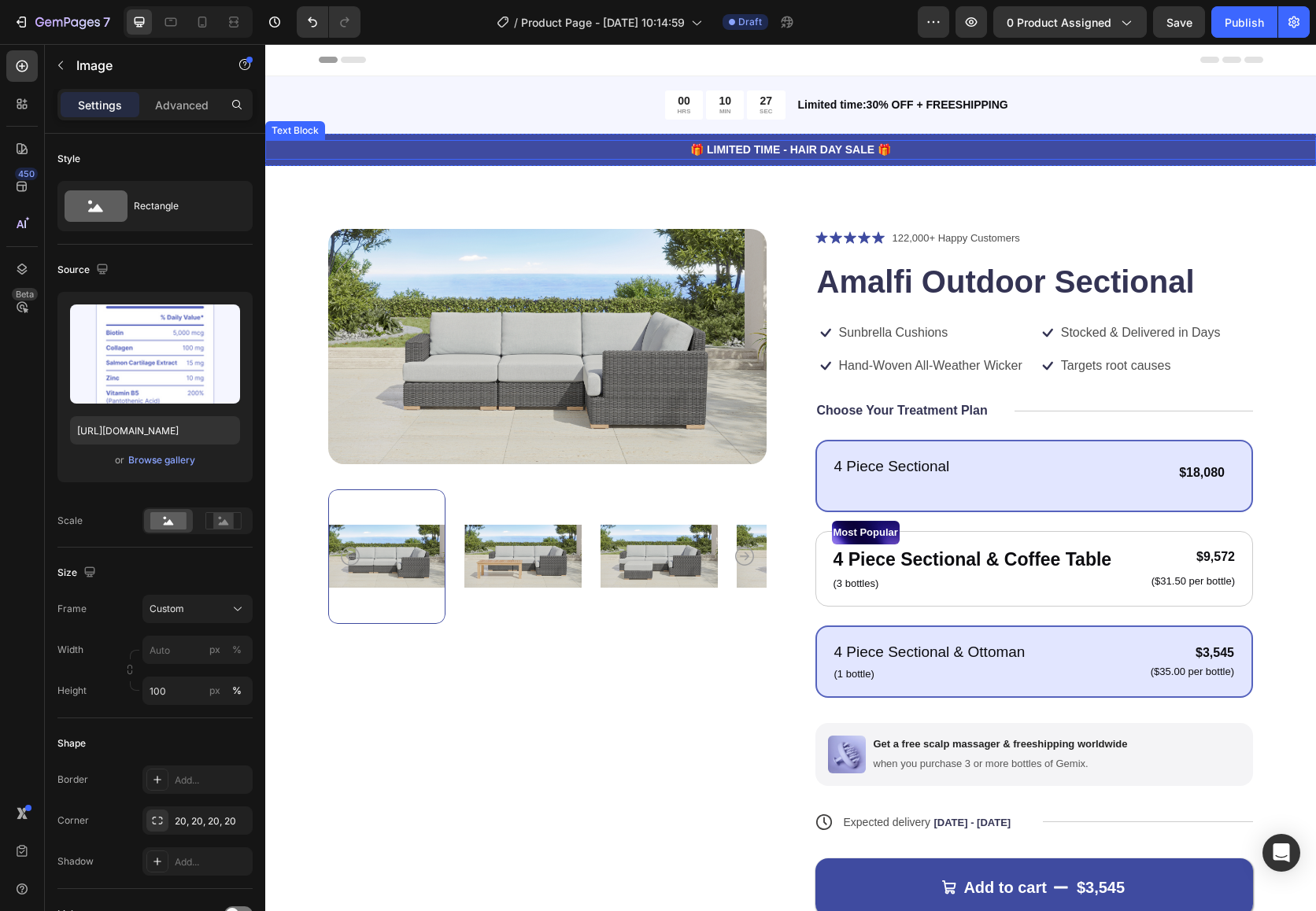
click at [790, 149] on p "🎁 LIMITED TIME - HAIR DAY SALE 🎁" at bounding box center [791, 150] width 1047 height 17
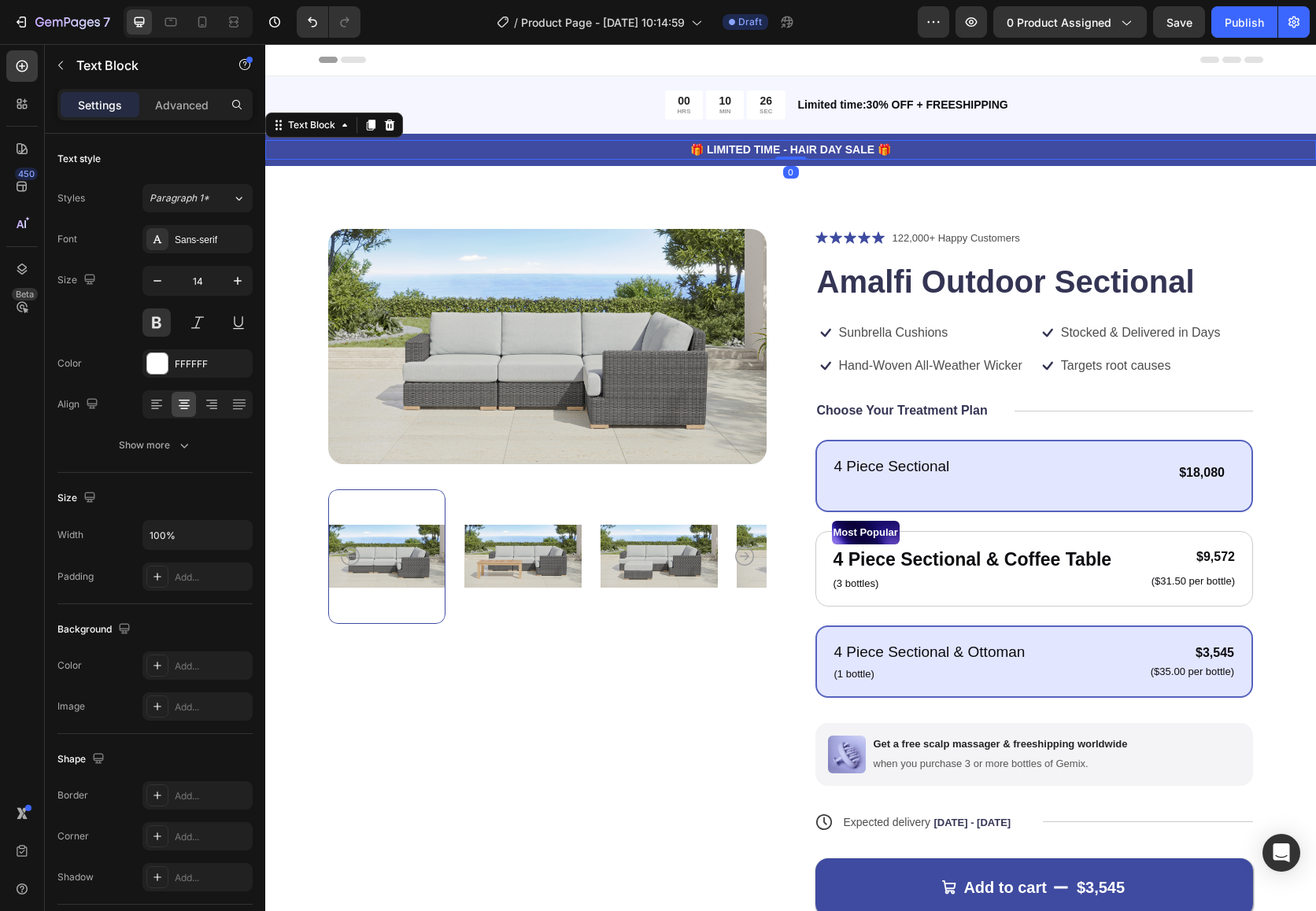
click at [902, 151] on p "🎁 LIMITED TIME - HAIR DAY SALE 🎁" at bounding box center [791, 150] width 1047 height 17
drag, startPoint x: 872, startPoint y: 149, endPoint x: 709, endPoint y: 150, distance: 163.0
click at [709, 150] on p "🎁 LIMITED TIME - HAIR DAY SALE 🎁" at bounding box center [791, 150] width 1047 height 17
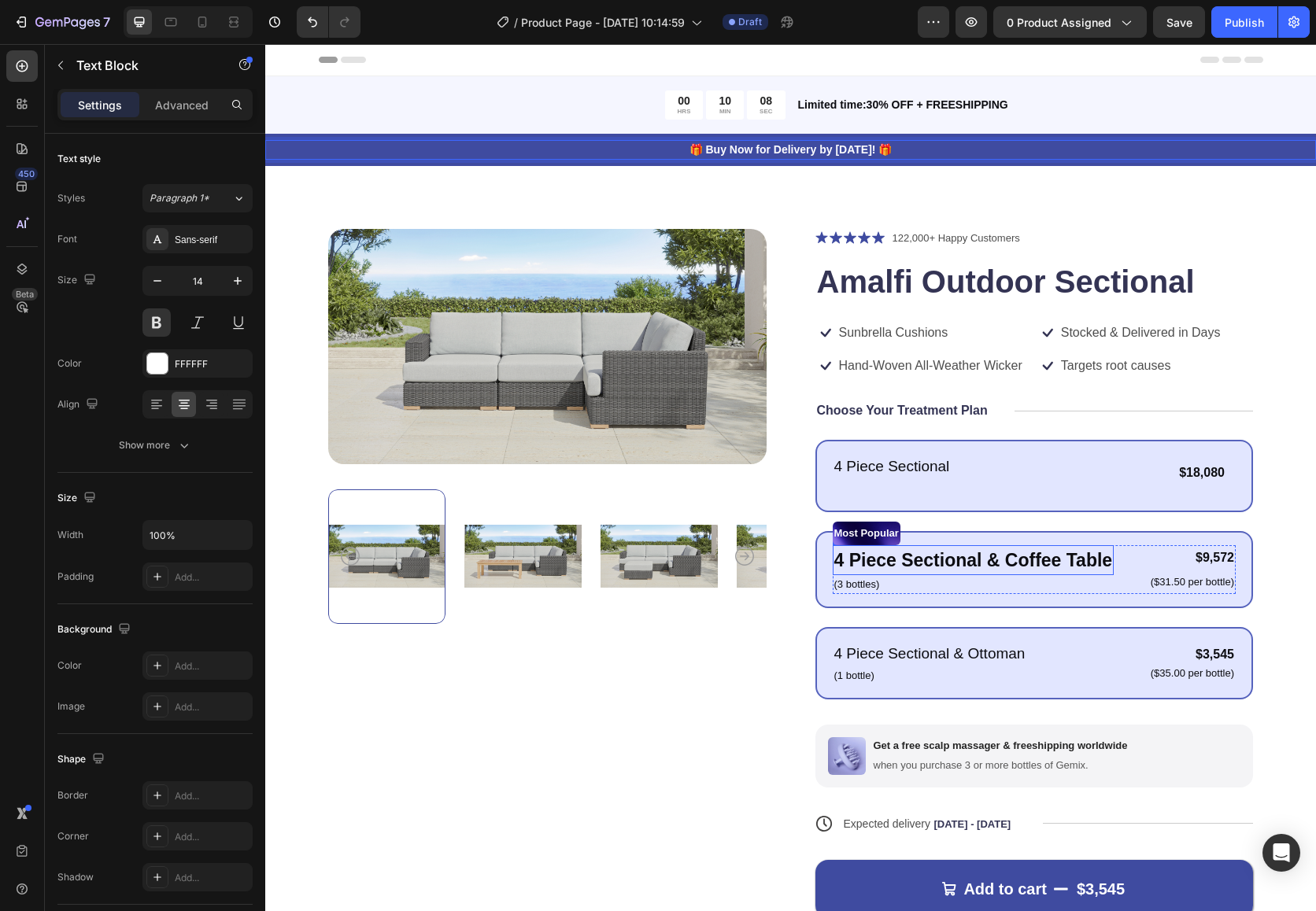
click at [1068, 565] on p "4 Piece Sectional & Coffee Table" at bounding box center [973, 560] width 279 height 28
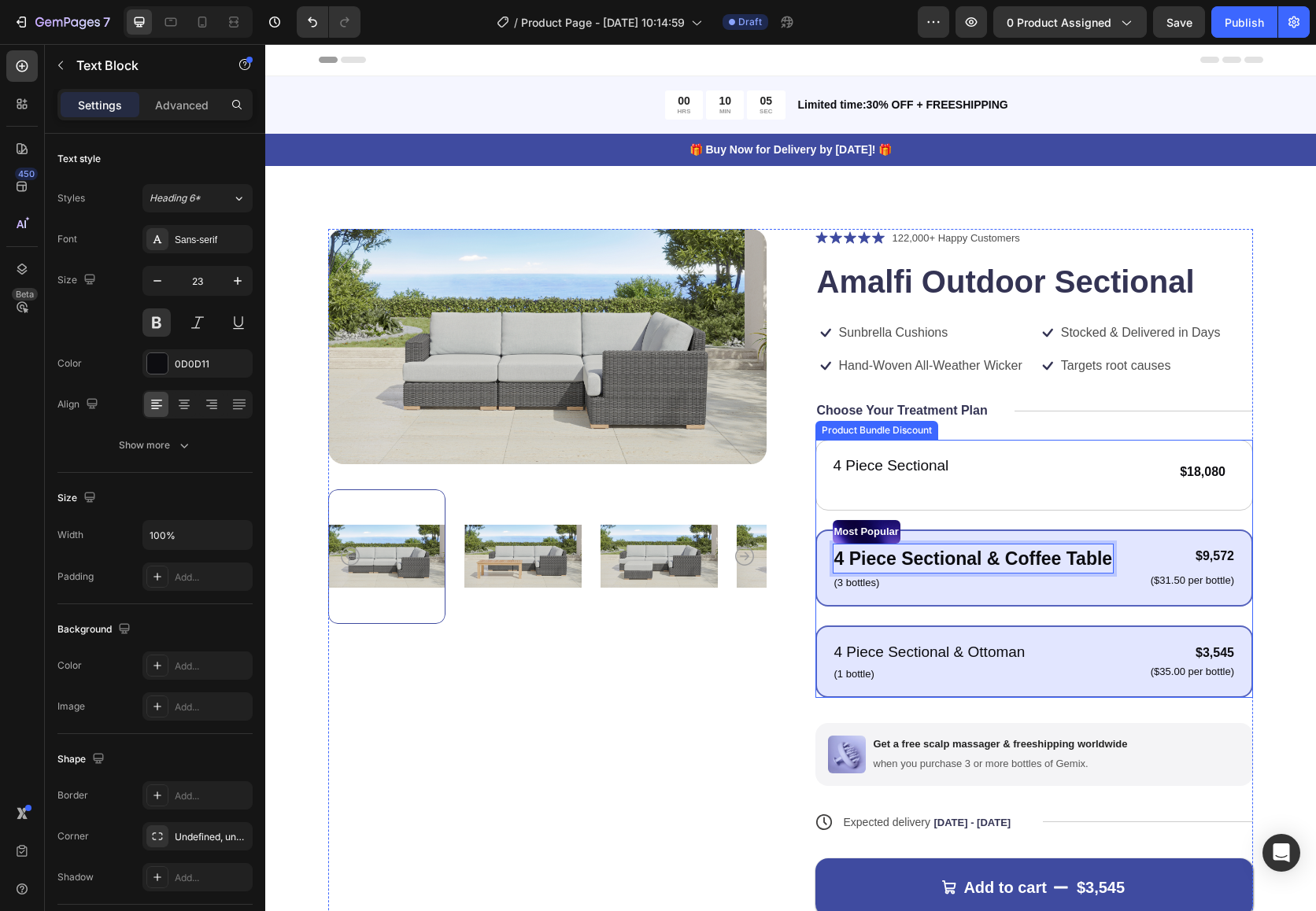
click at [999, 649] on p "4 Piece Sectional & Ottoman" at bounding box center [929, 652] width 191 height 23
click at [1159, 526] on div "Product Images Icon Icon Icon Icon Icon Icon List 122,000+ Happy Customers Text…" at bounding box center [790, 617] width 1050 height 902
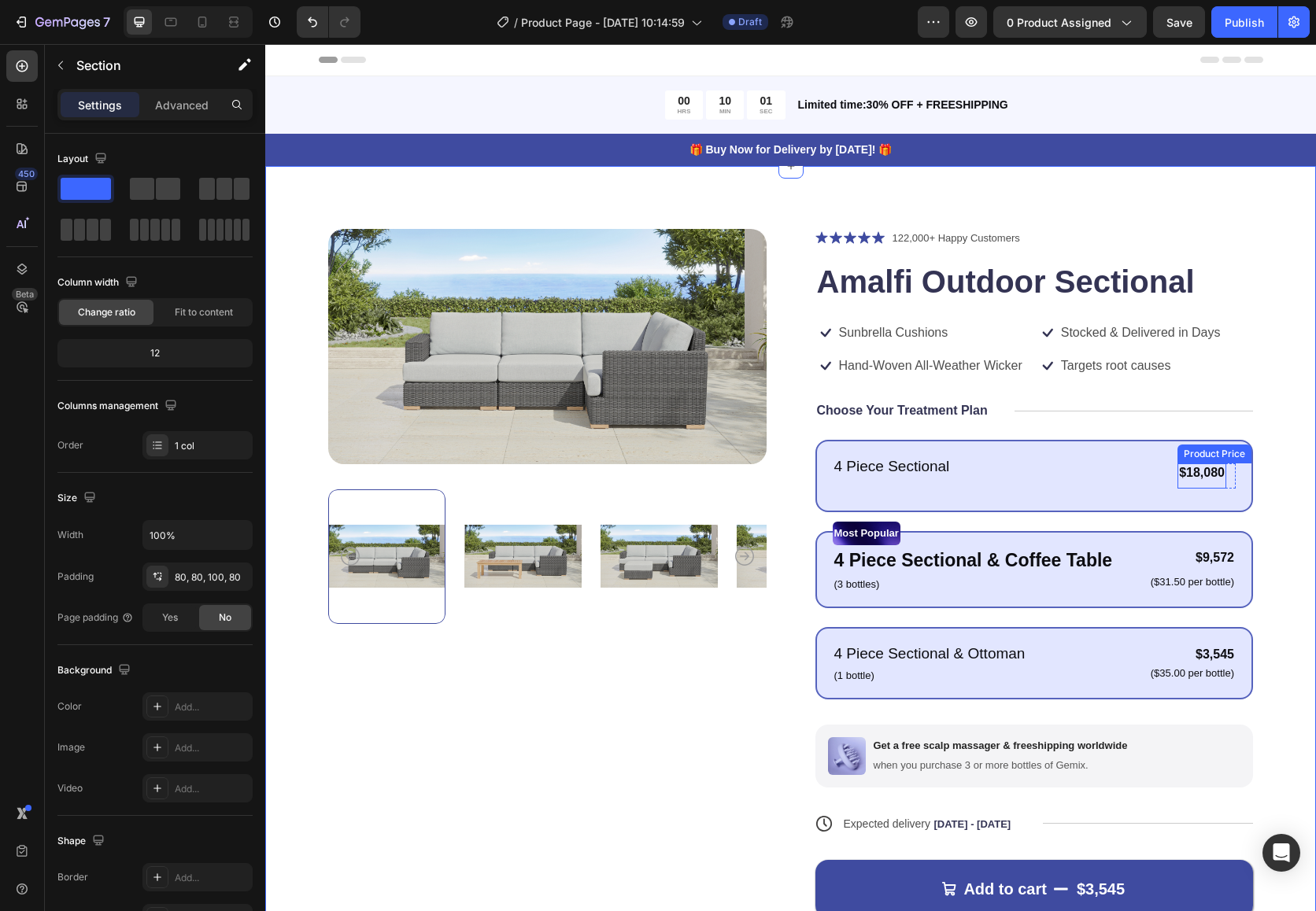
click at [1159, 473] on div "$18,080" at bounding box center [1201, 473] width 49 height 19
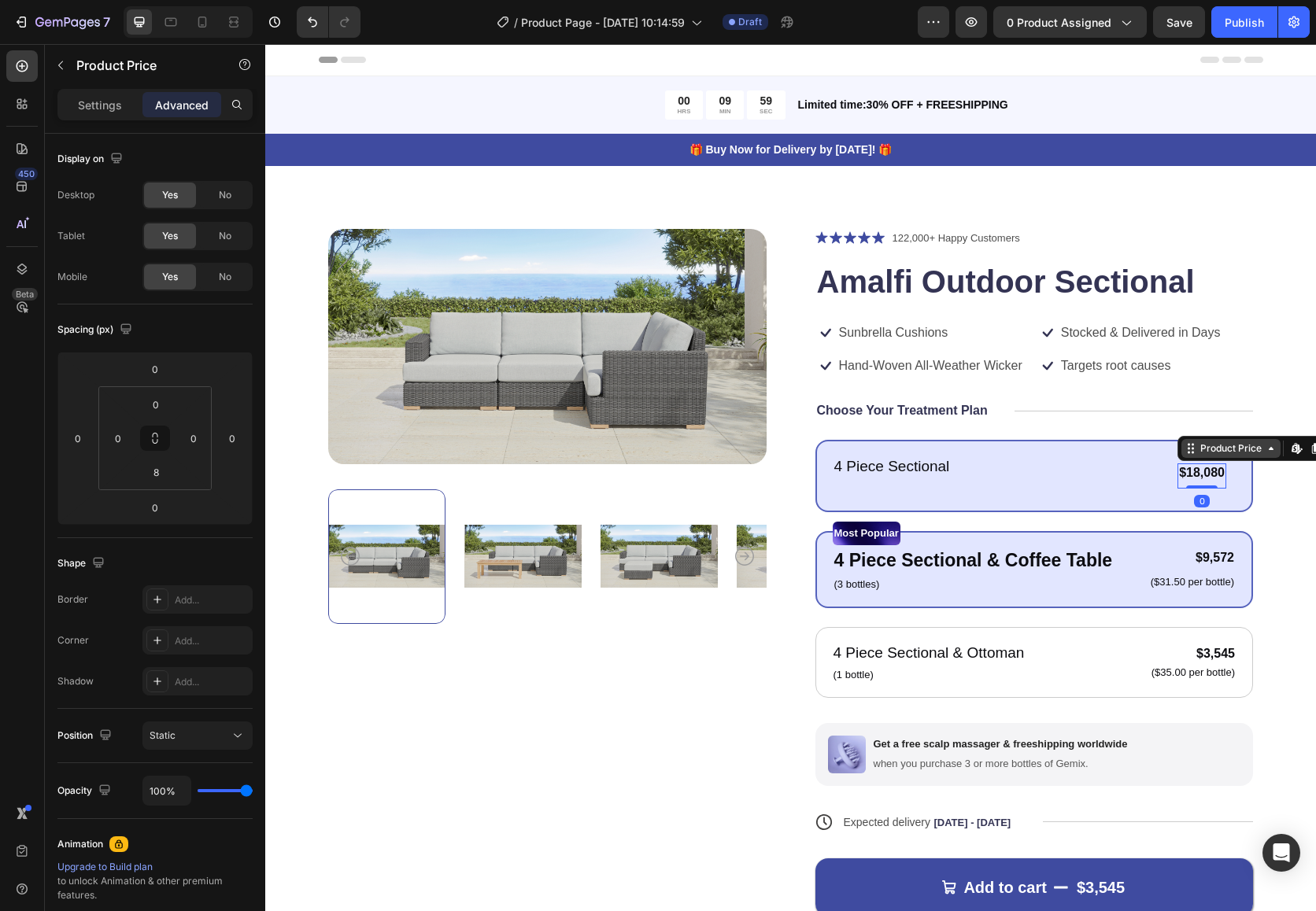
click at [1159, 454] on icon at bounding box center [1271, 449] width 13 height 13
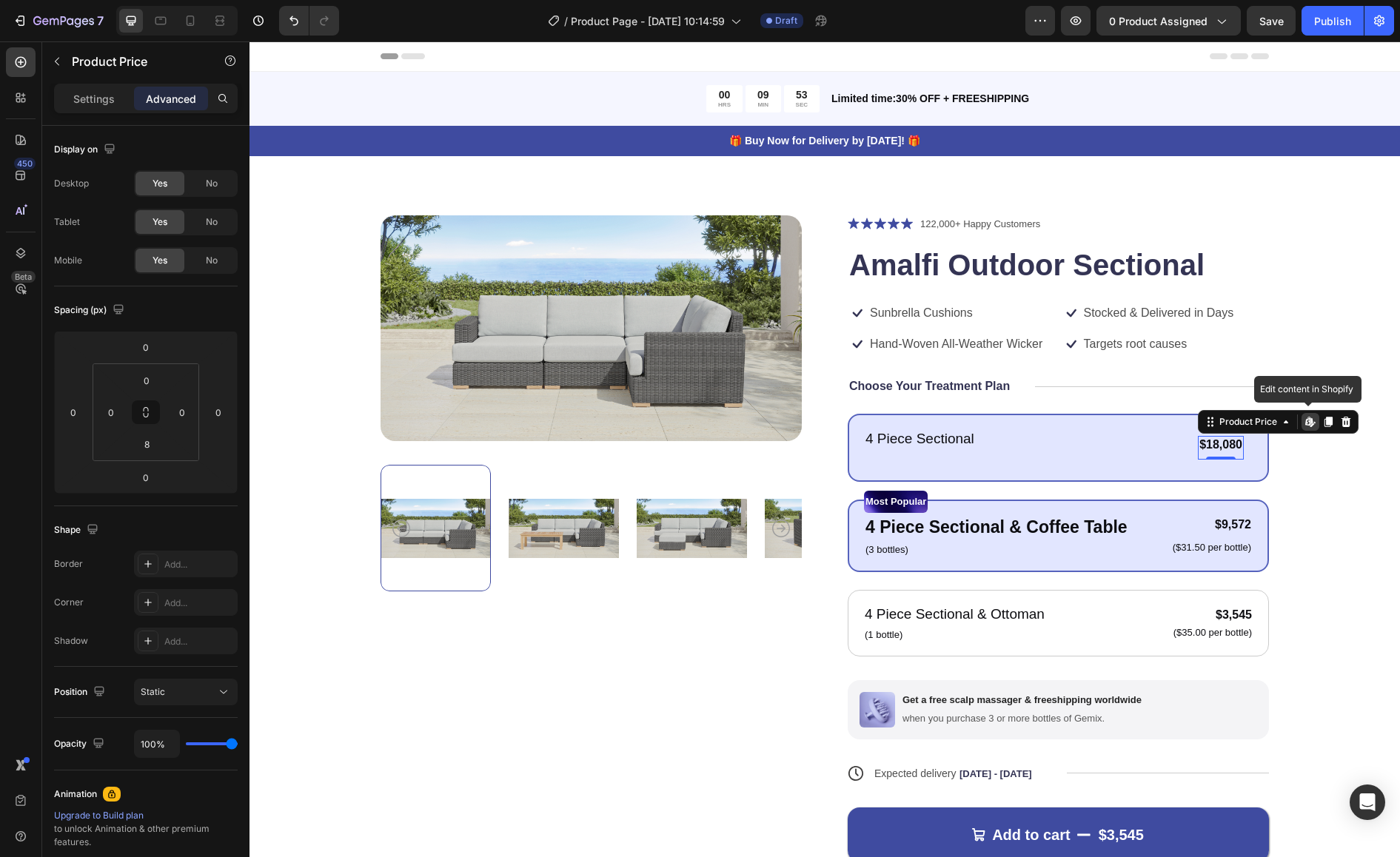
click at [1090, 423] on icon at bounding box center [1312, 424] width 4 height 4
click at [1090, 548] on p "($31.50 per bottle)" at bounding box center [1211, 548] width 79 height 13
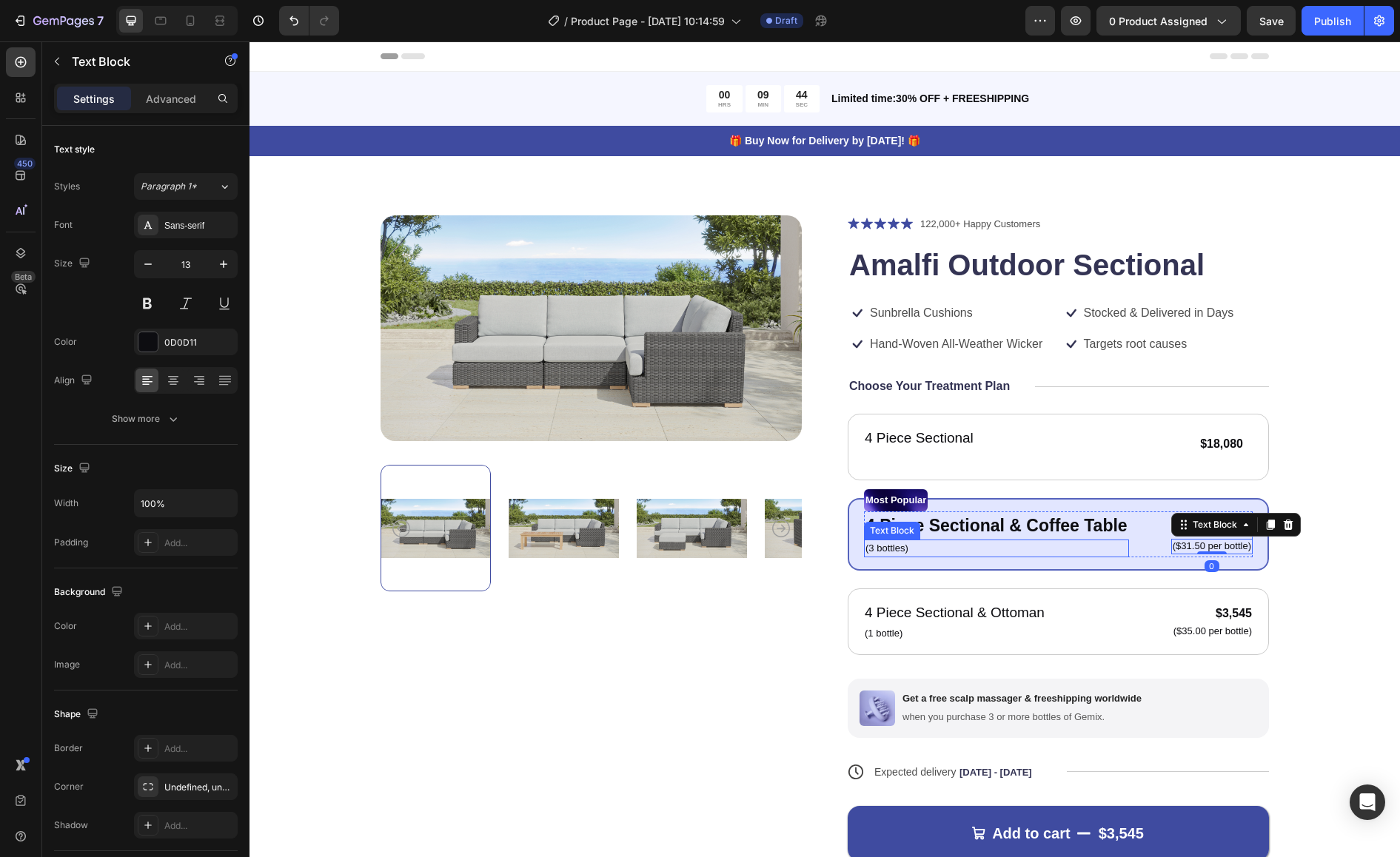
click at [900, 549] on p "(3 bottles)" at bounding box center [997, 548] width 262 height 15
click at [894, 549] on p "(3 bottles)" at bounding box center [997, 548] width 262 height 15
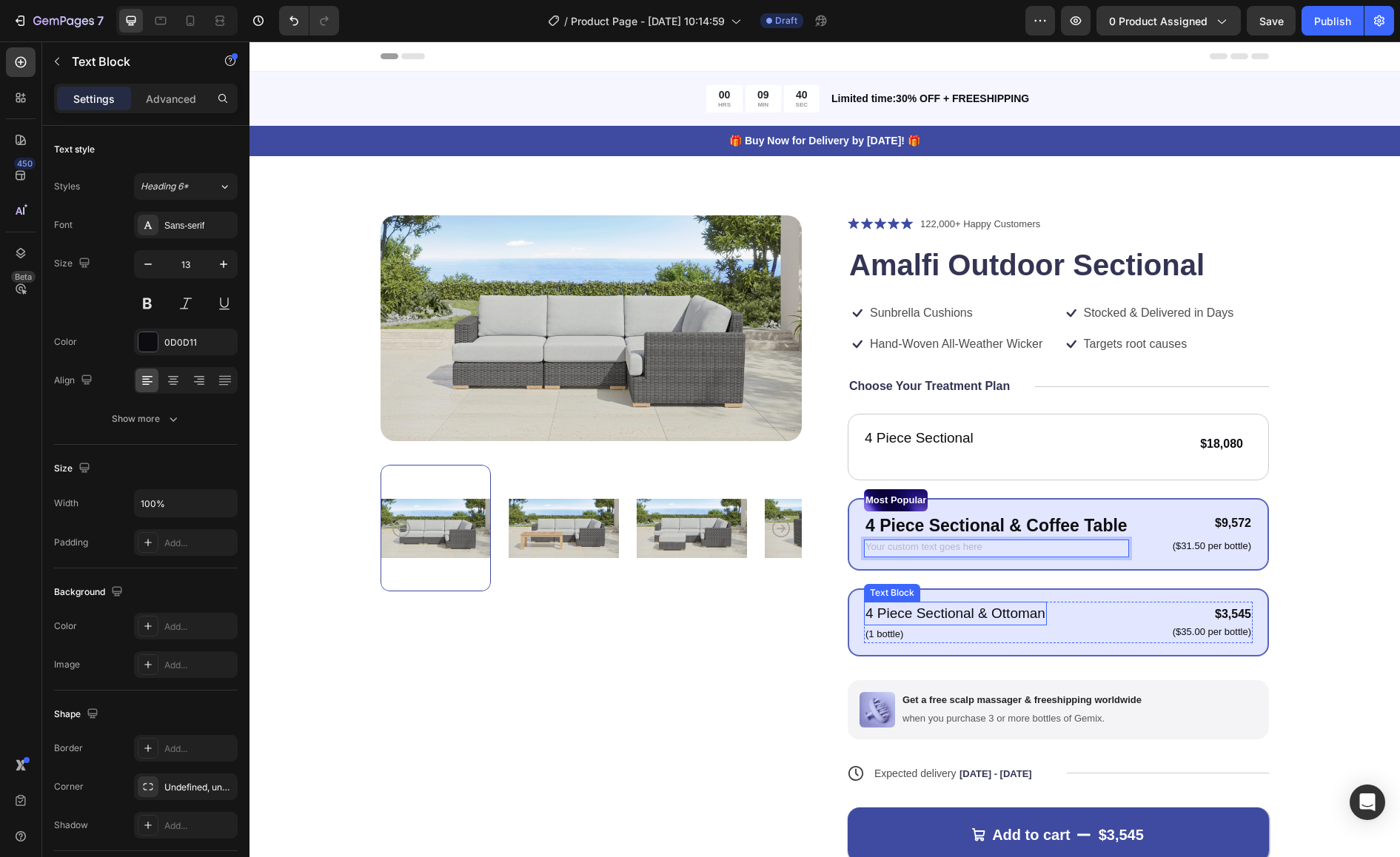
click at [900, 628] on p "(1 bottle)" at bounding box center [956, 634] width 180 height 15
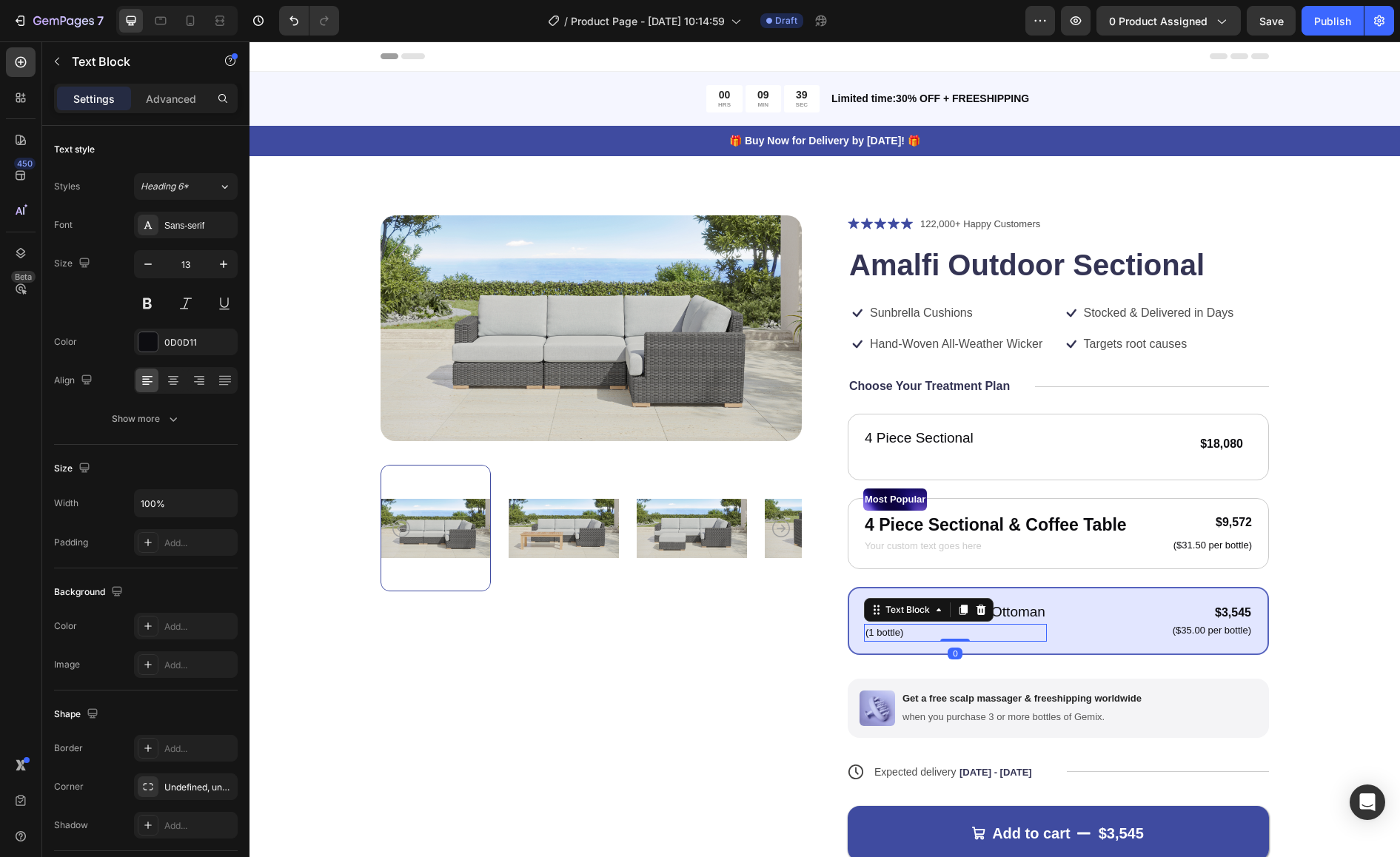
click at [887, 634] on p "(1 bottle)" at bounding box center [956, 633] width 180 height 15
drag, startPoint x: 899, startPoint y: 630, endPoint x: 872, endPoint y: 628, distance: 27.1
click at [872, 628] on p "(1 bottle)" at bounding box center [956, 633] width 180 height 15
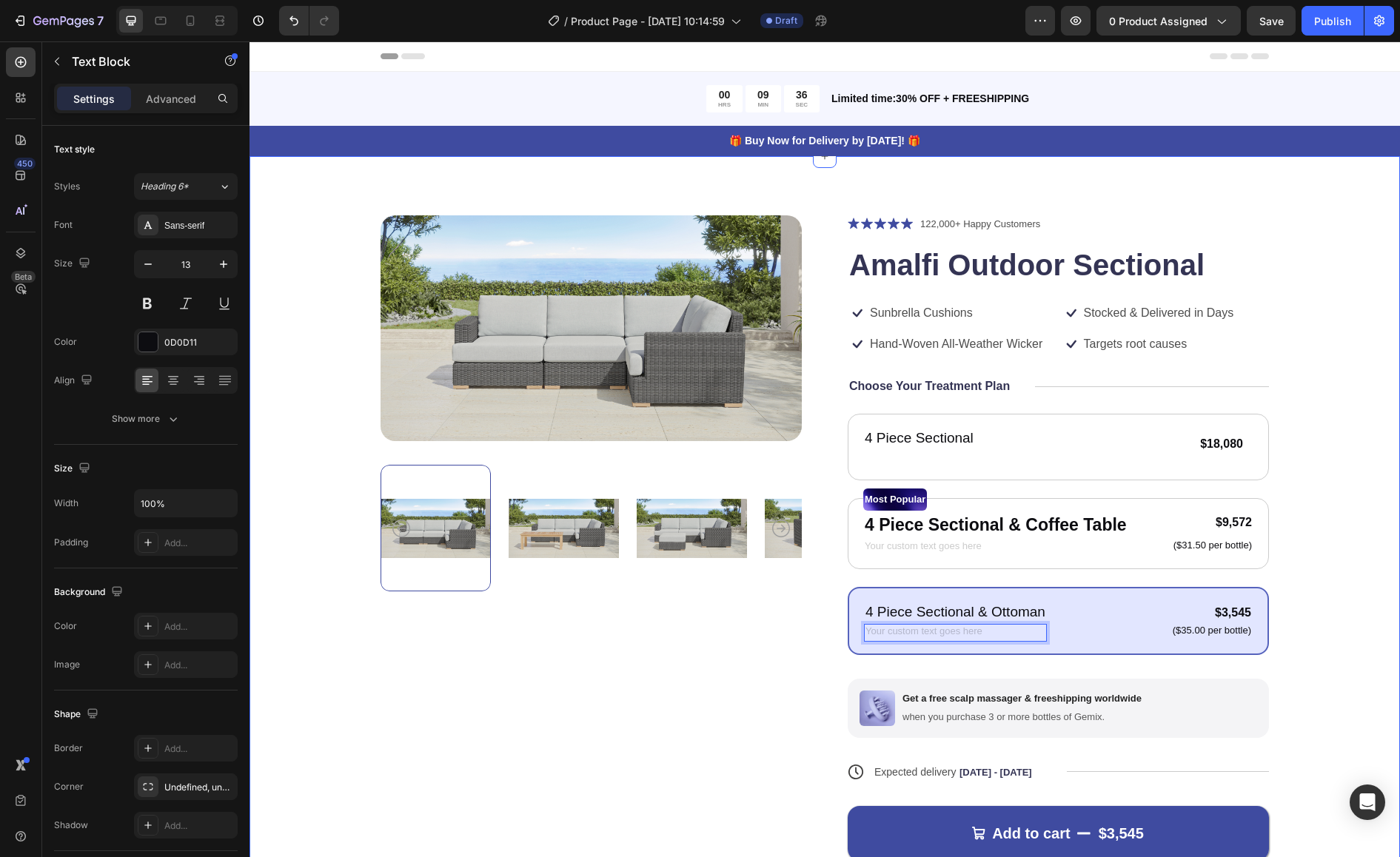
click at [1090, 607] on div "Product Images Icon Icon Icon Icon Icon Icon List 122,000+ Happy Customers Text…" at bounding box center [824, 579] width 1151 height 847
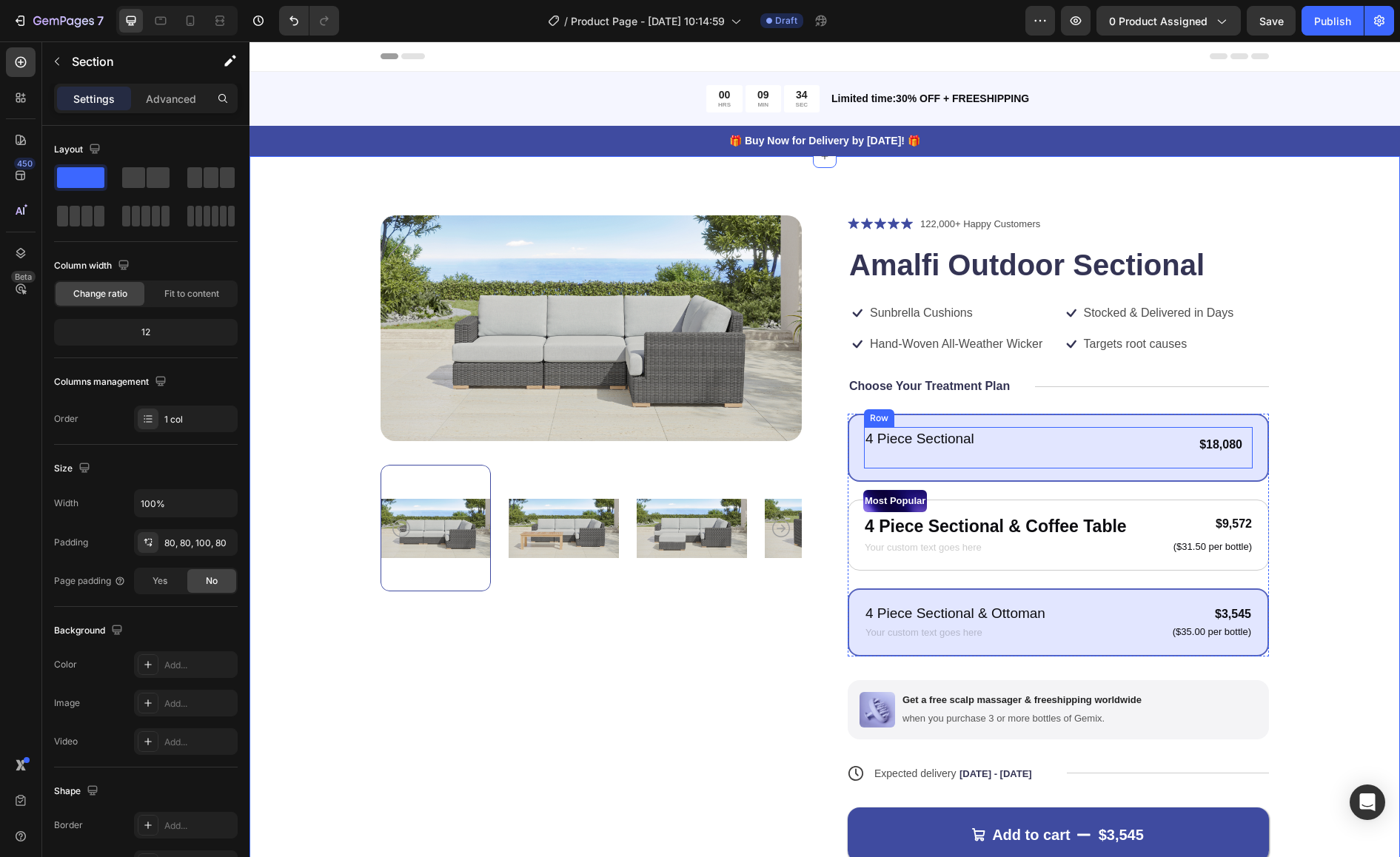
click at [1090, 450] on div "4 Piece Sectional Text Block Text Block $18,080 Product Price Product Price Tex…" at bounding box center [1058, 448] width 389 height 42
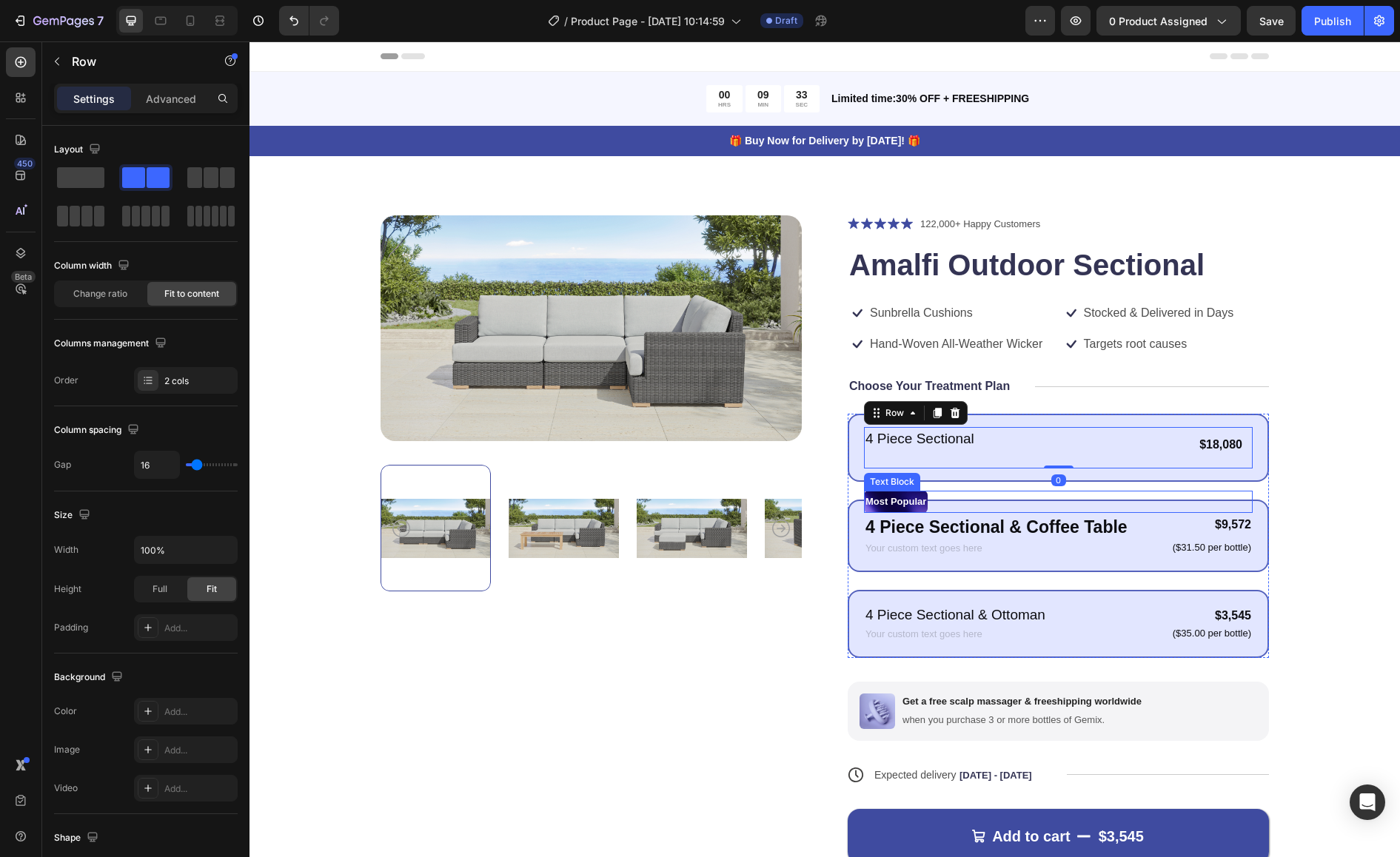
click at [1090, 529] on div "4 Piece Sectional & Coffee Table Text Block Text Block $9,572 Product Price Pro…" at bounding box center [1058, 536] width 389 height 46
click at [1090, 436] on div "4 Piece Sectional Text Block Text Block $18,080 Product Price Product Price Tex…" at bounding box center [1058, 448] width 389 height 42
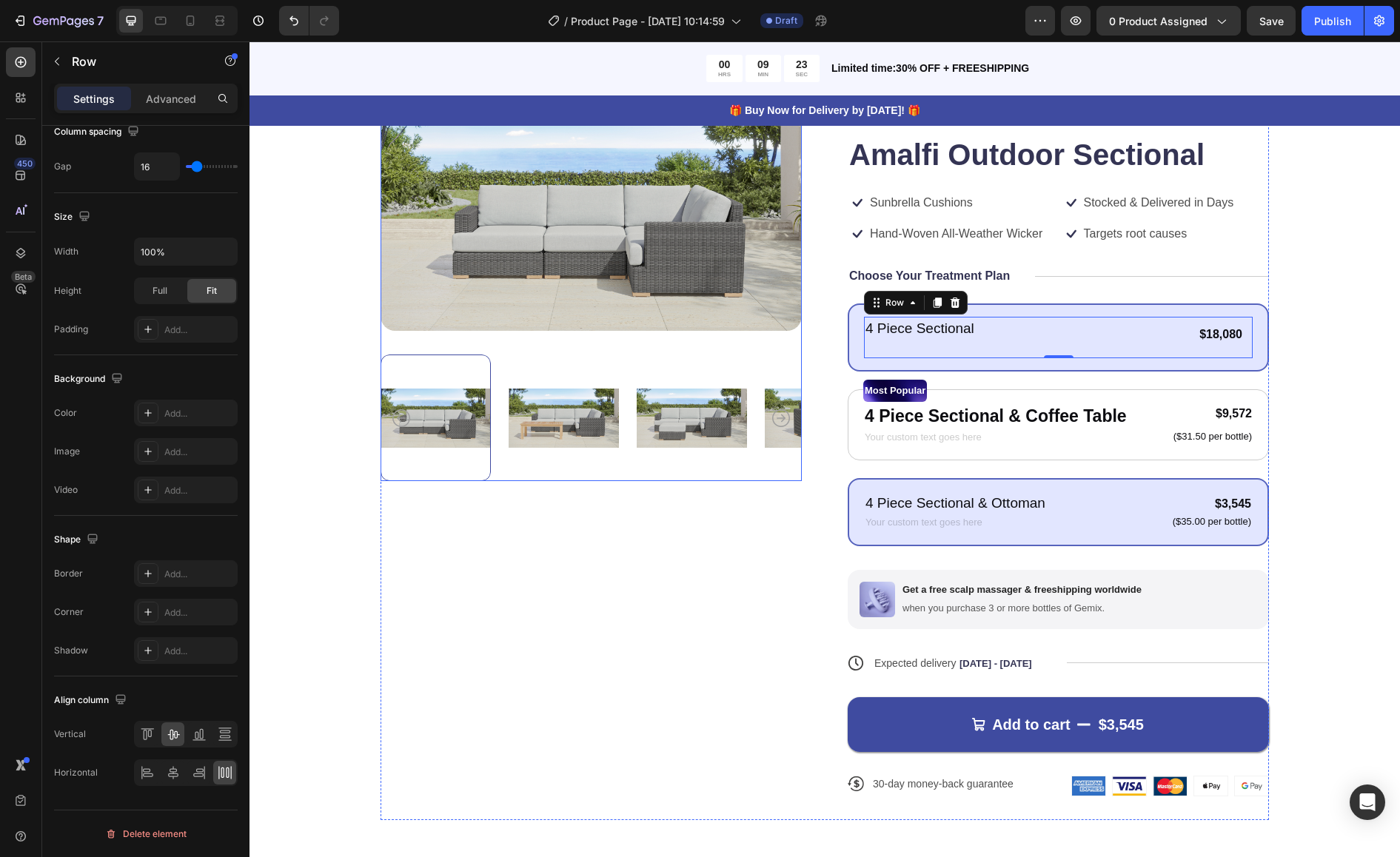
scroll to position [113, 0]
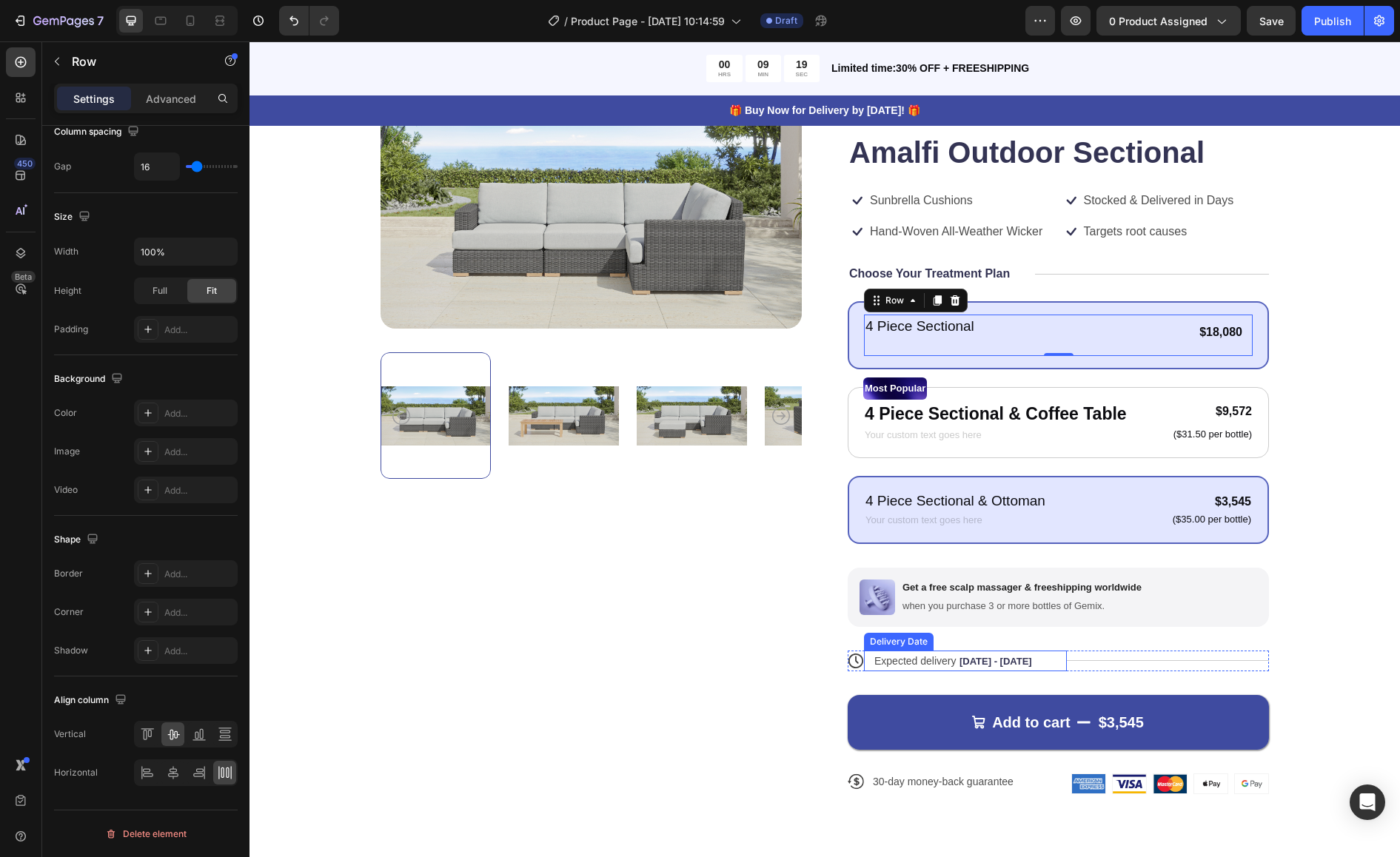
click at [1029, 656] on span "Aug 30 - Sep 02" at bounding box center [996, 661] width 73 height 11
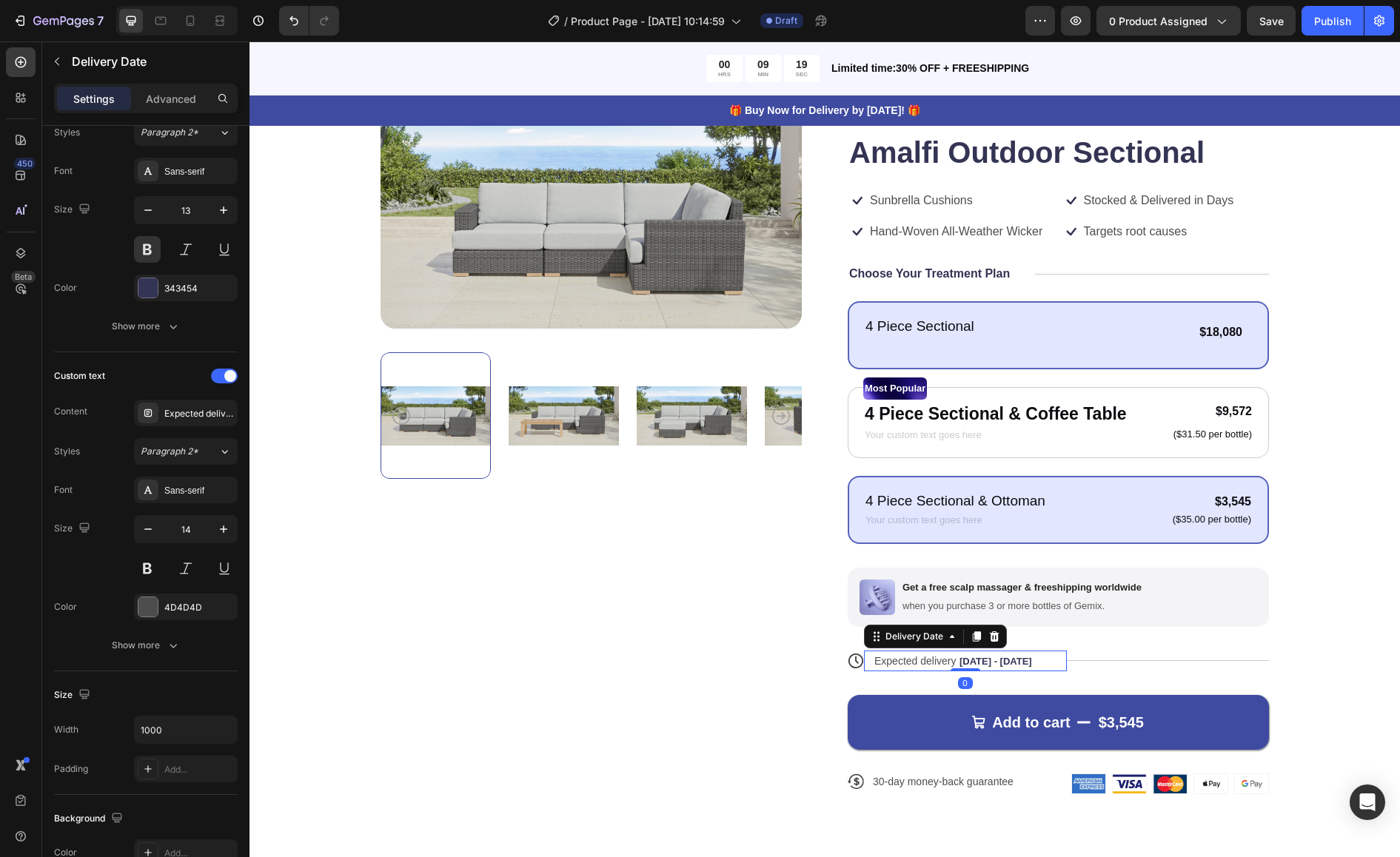
scroll to position [0, 0]
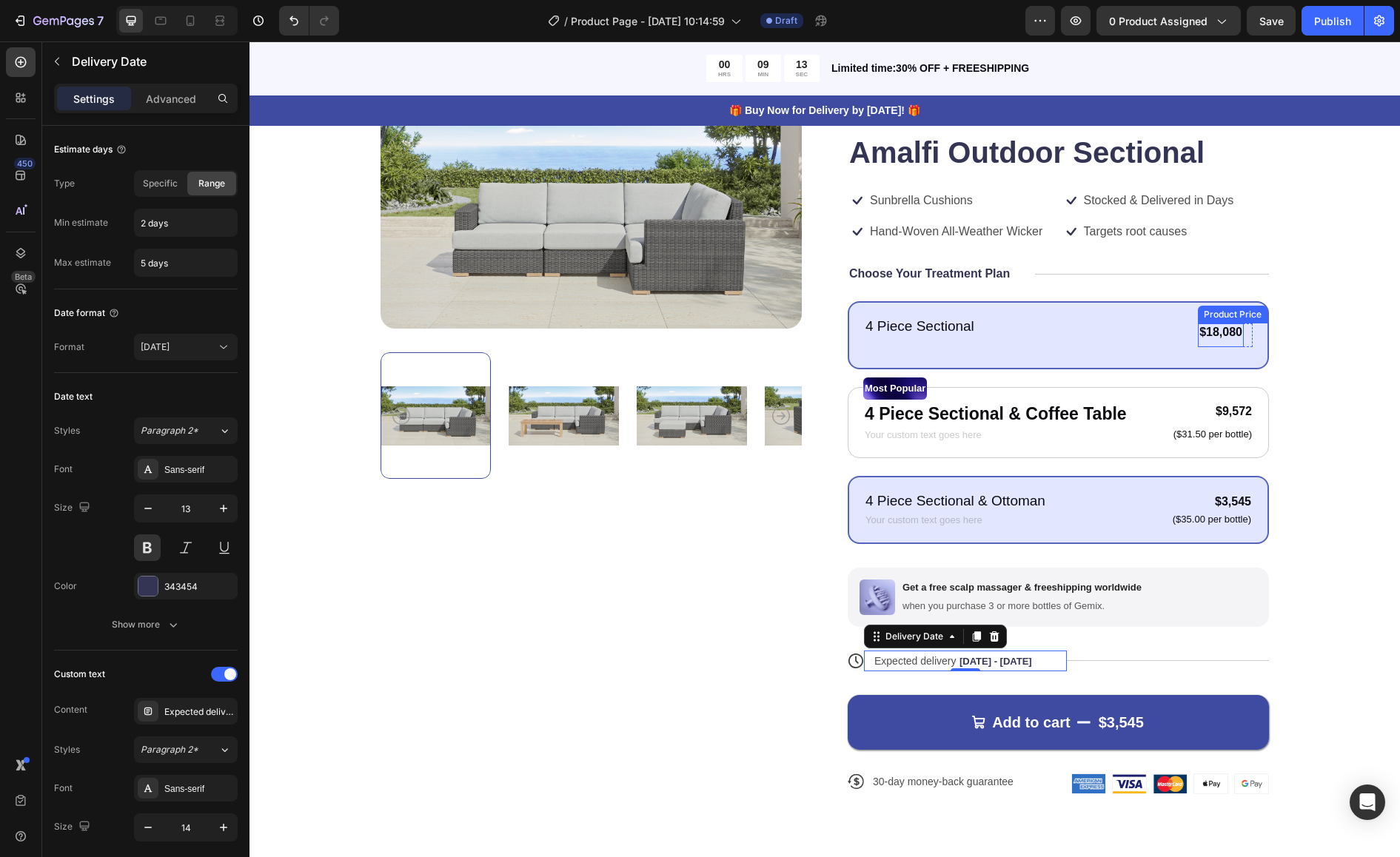
click at [1090, 332] on div "$18,080" at bounding box center [1220, 332] width 46 height 18
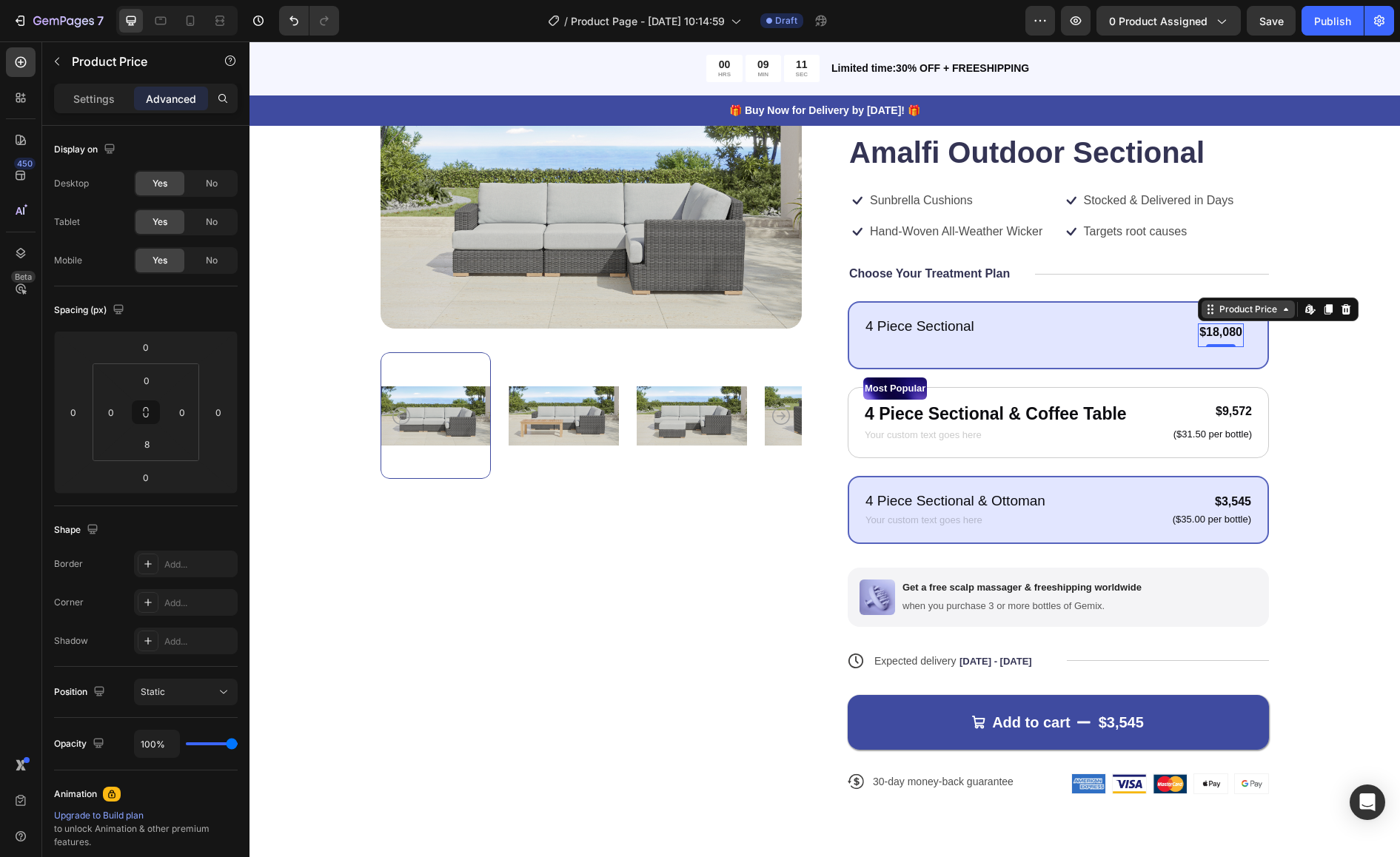
click at [1090, 311] on div "Product Price" at bounding box center [1248, 309] width 64 height 13
click at [106, 95] on p "Settings" at bounding box center [94, 99] width 42 height 16
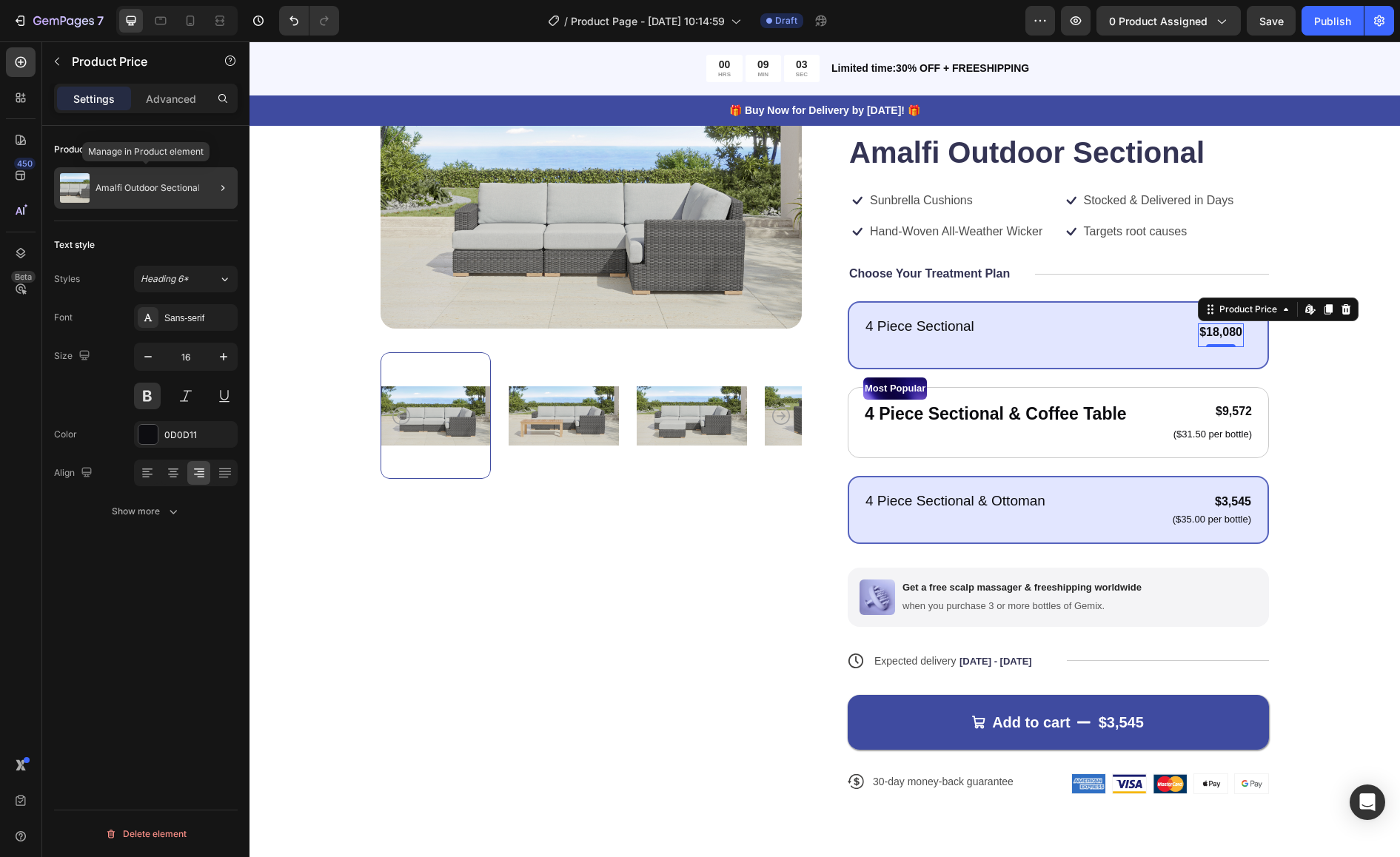
click at [156, 191] on p "Amalfi Outdoor Sectional" at bounding box center [147, 188] width 105 height 10
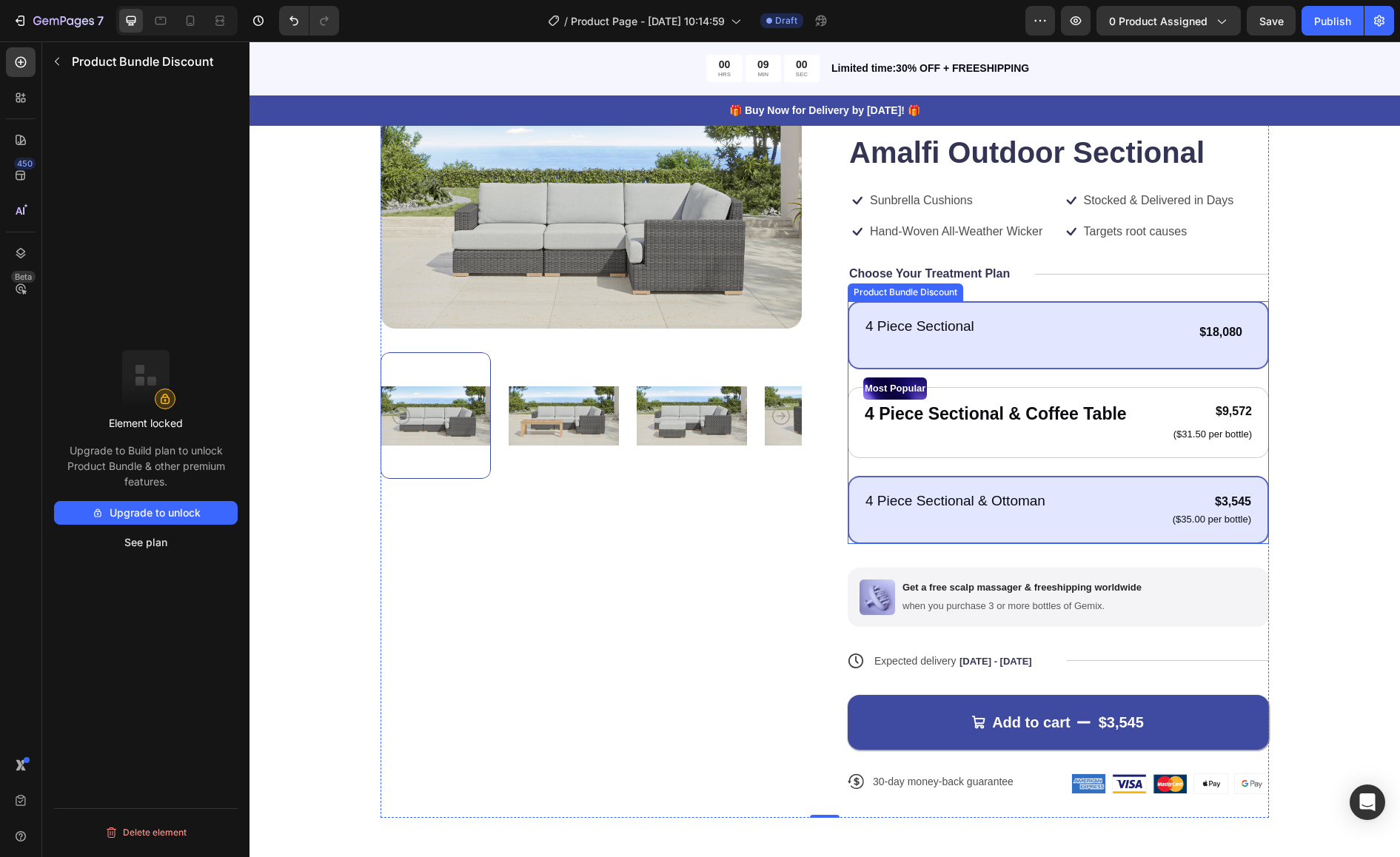
click at [1090, 313] on div "4 Piece Sectional Text Block Text Block $18,080 Product Price Product Price Tex…" at bounding box center [1058, 335] width 422 height 68
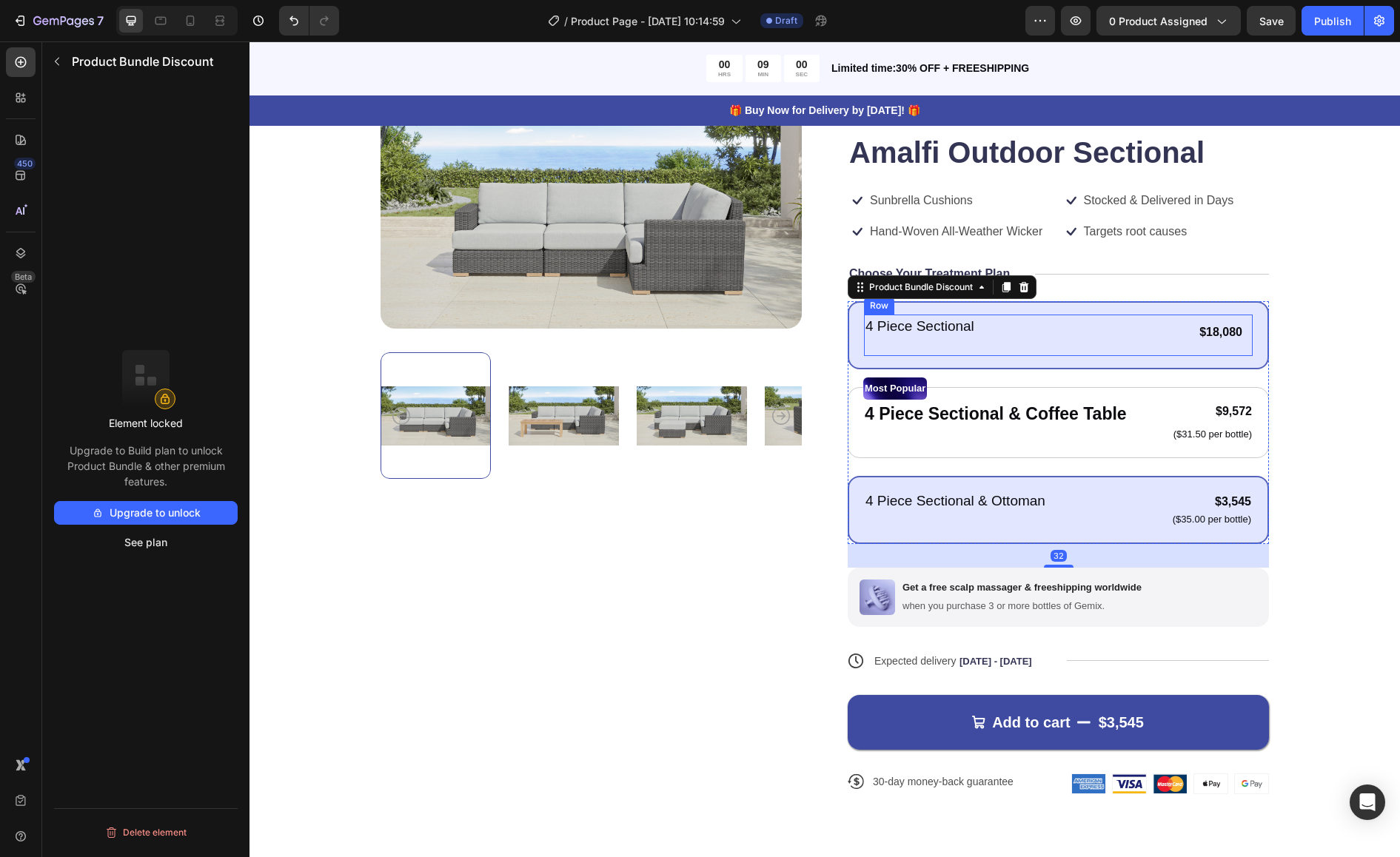
click at [1090, 336] on div "4 Piece Sectional Text Block Text Block $18,080 Product Price Product Price Tex…" at bounding box center [1058, 335] width 389 height 42
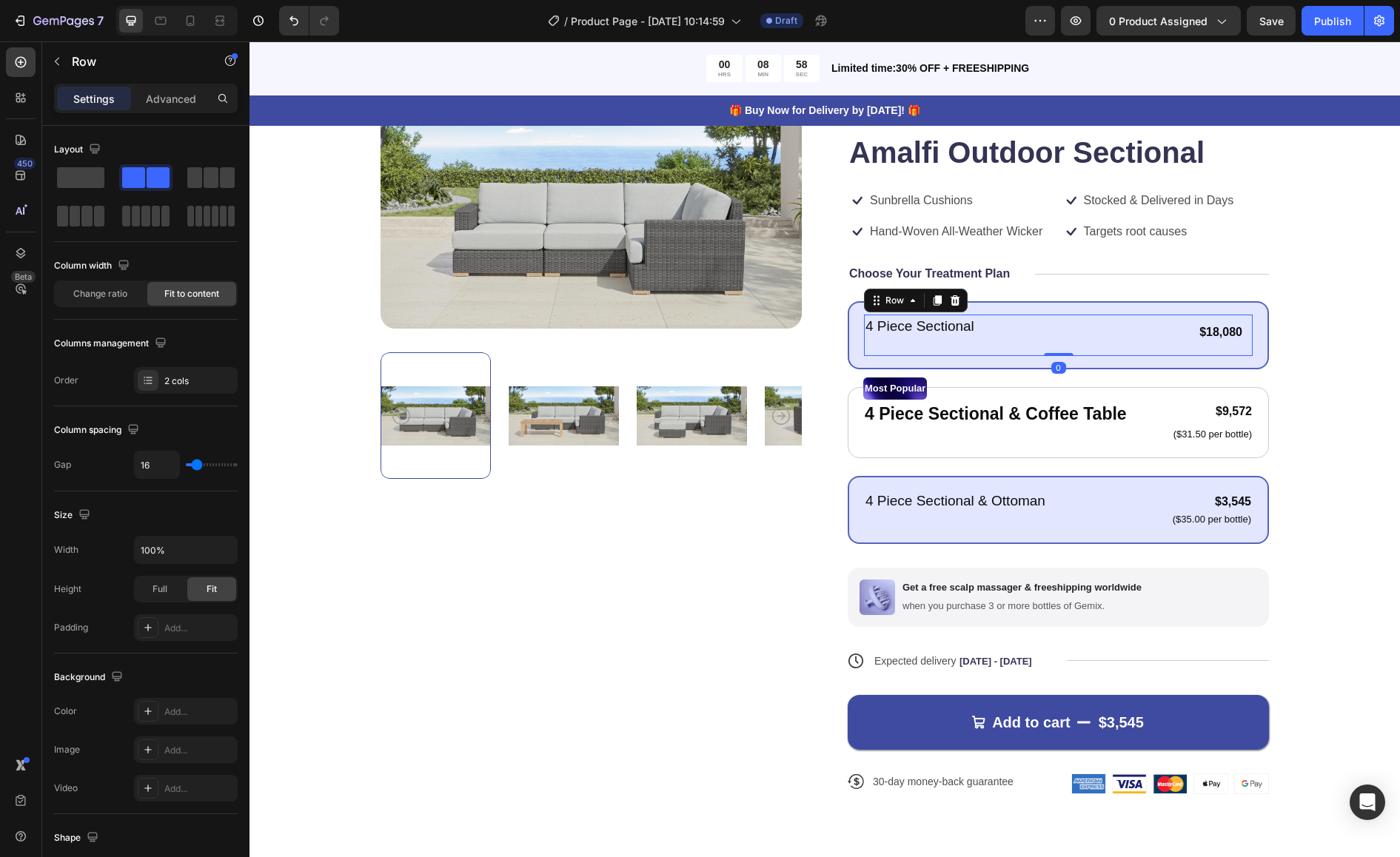
click at [1090, 328] on div "$18,080" at bounding box center [1220, 332] width 46 height 18
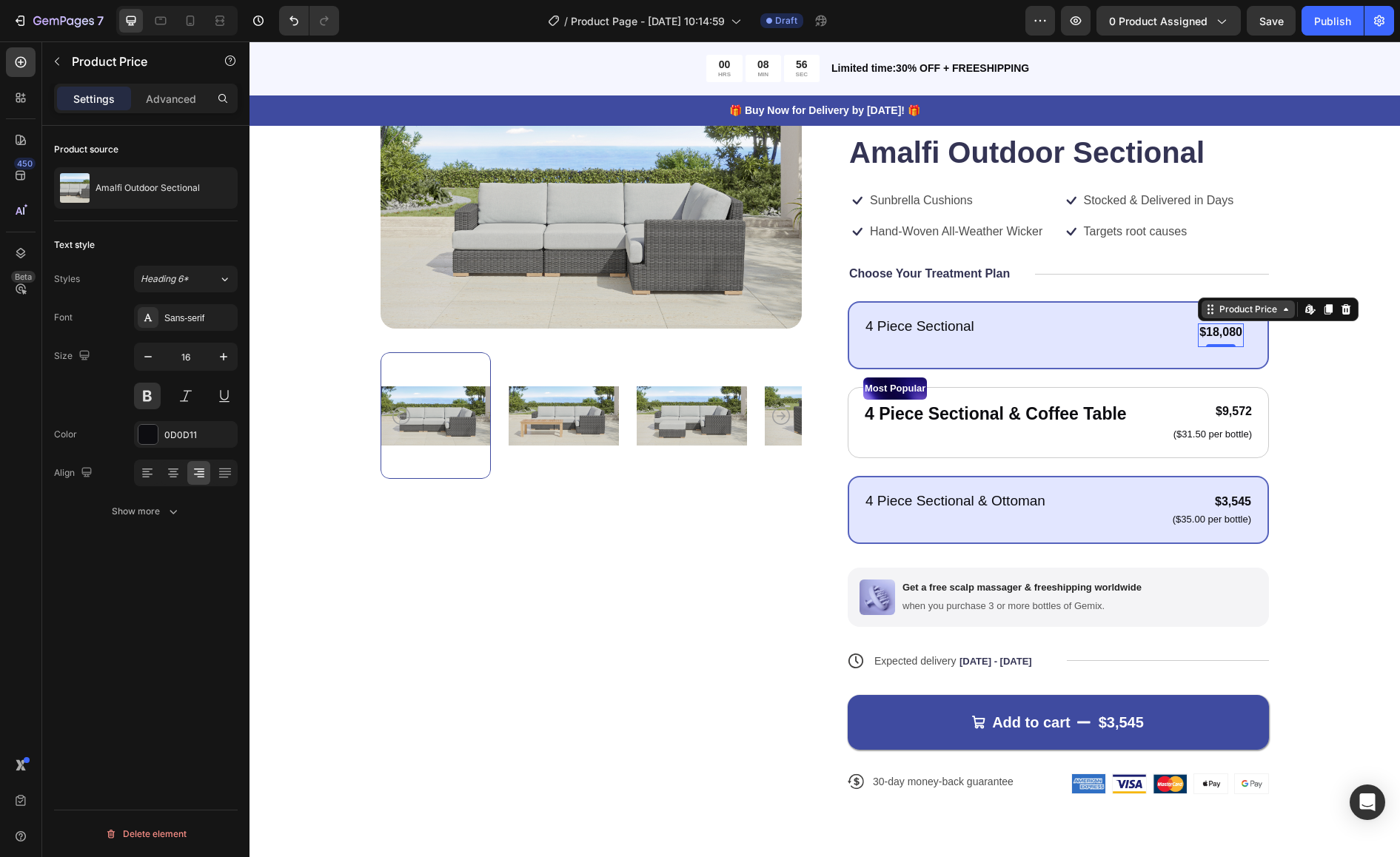
click at [1090, 310] on icon at bounding box center [1210, 310] width 12 height 12
click at [1090, 313] on div "Product Price Row 2 cols Row 2 cols Product Bundle Discount Edit content in Sho…" at bounding box center [1278, 309] width 161 height 23
click at [1090, 306] on icon at bounding box center [1286, 310] width 12 height 12
click at [1090, 310] on icon at bounding box center [1286, 310] width 12 height 12
click at [1090, 313] on icon at bounding box center [1345, 309] width 10 height 10
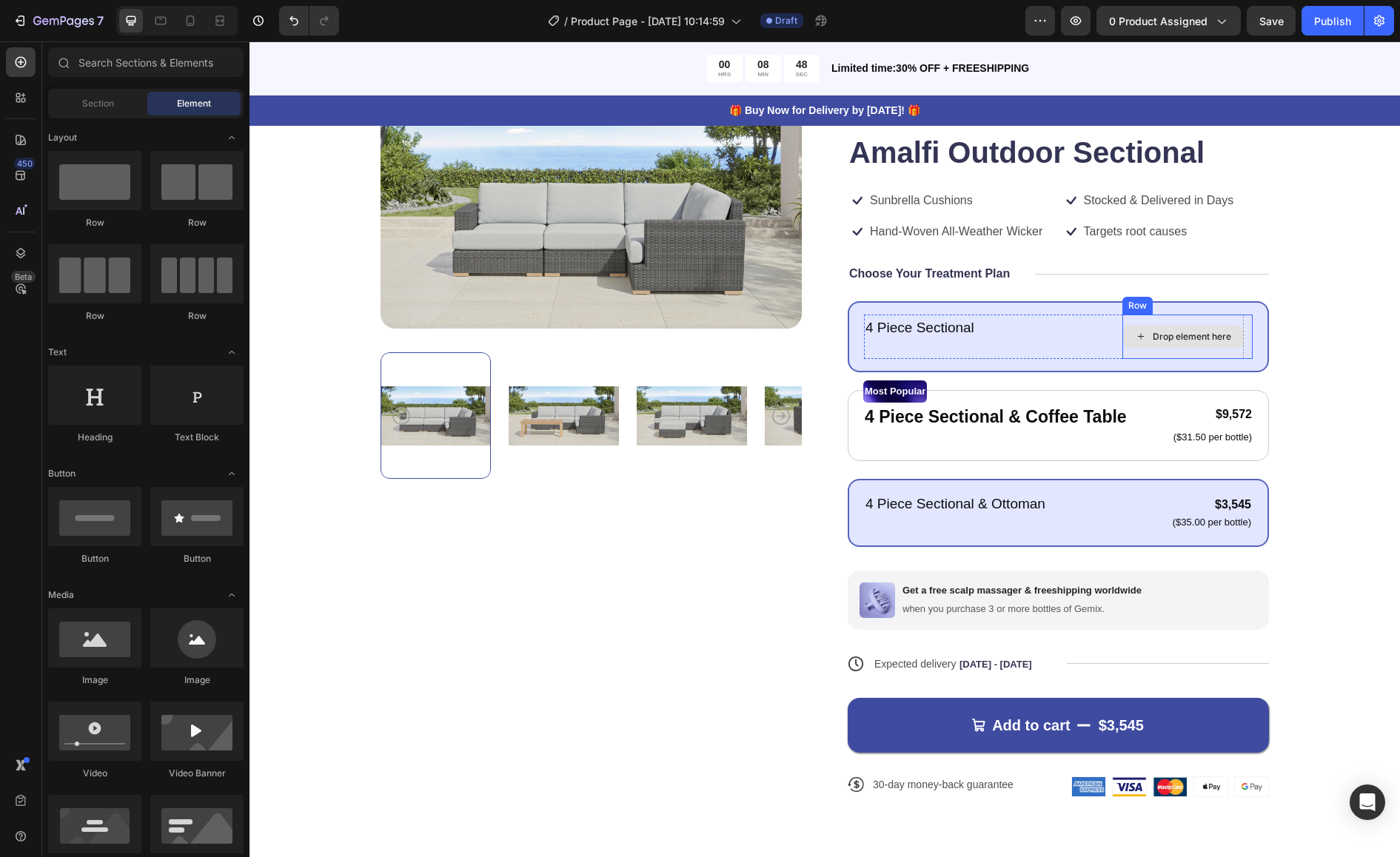
click at [1090, 342] on div "Drop element here" at bounding box center [1191, 337] width 79 height 12
click at [1090, 338] on div "Drop element here" at bounding box center [1191, 337] width 79 height 12
click at [294, 26] on icon "Undo/Redo" at bounding box center [294, 20] width 15 height 15
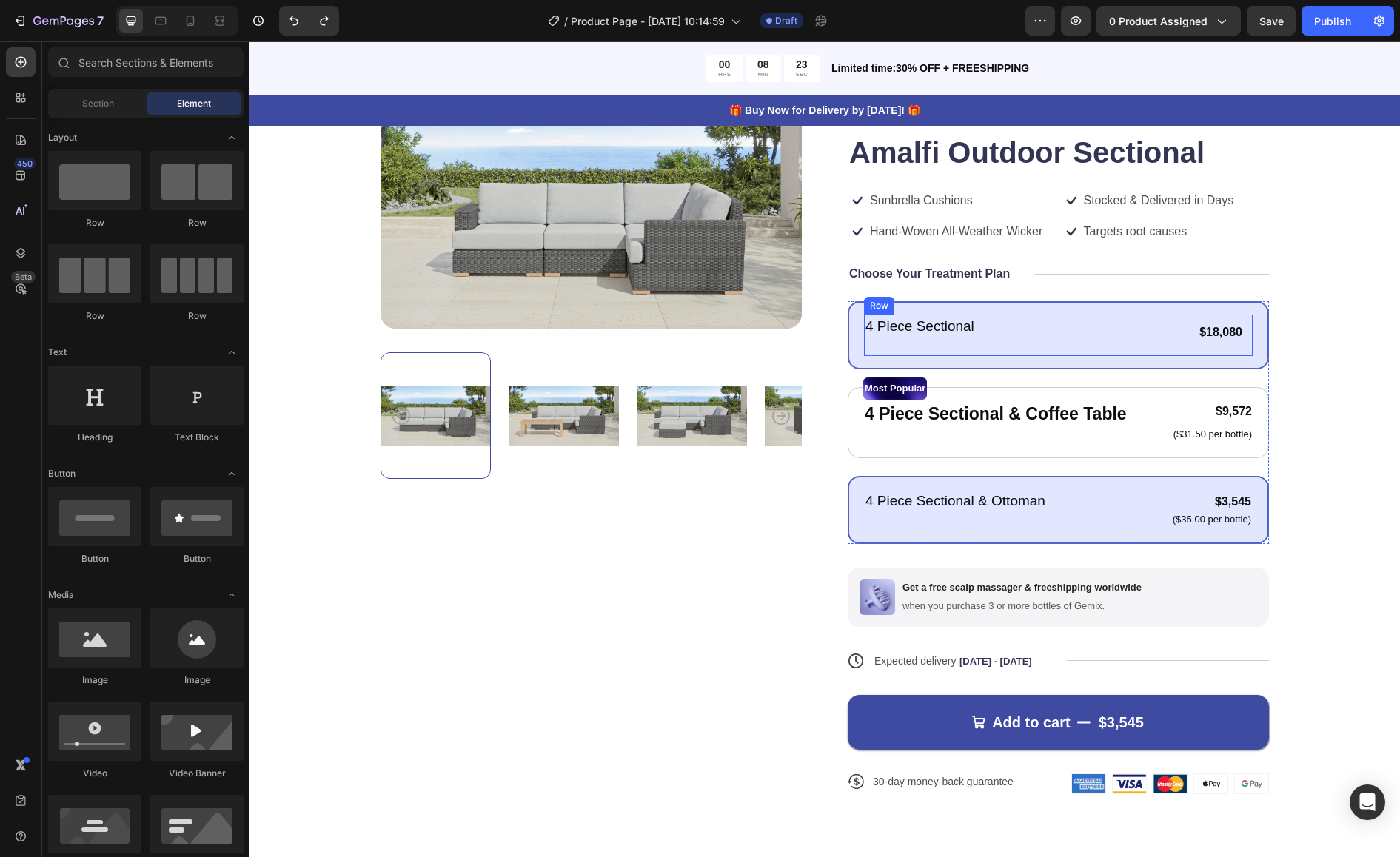
click at [1090, 335] on div "4 Piece Sectional Text Block Text Block $18,080 Product Price Product Price Tex…" at bounding box center [1058, 335] width 389 height 42
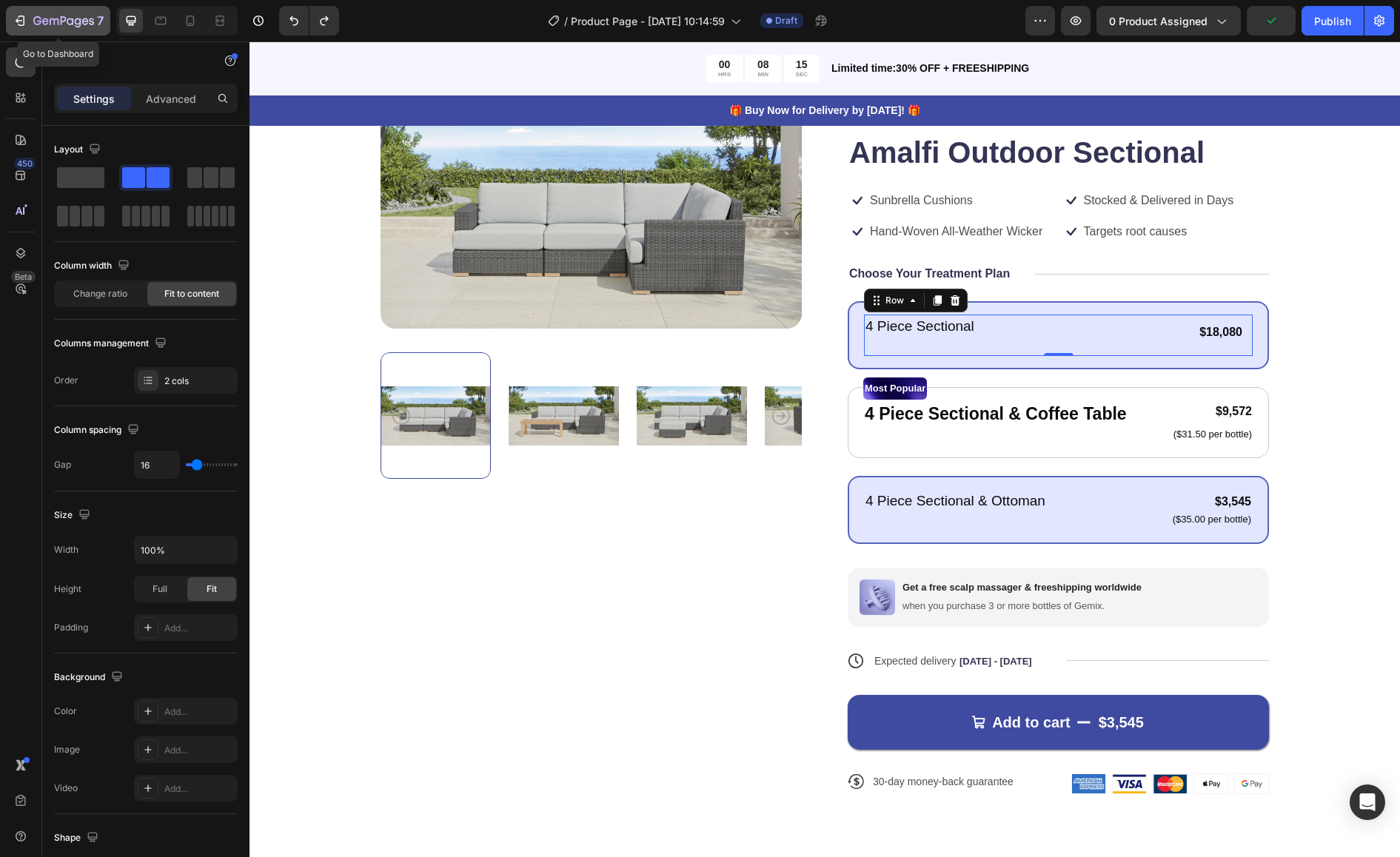
click at [55, 16] on icon "button" at bounding box center [63, 22] width 61 height 13
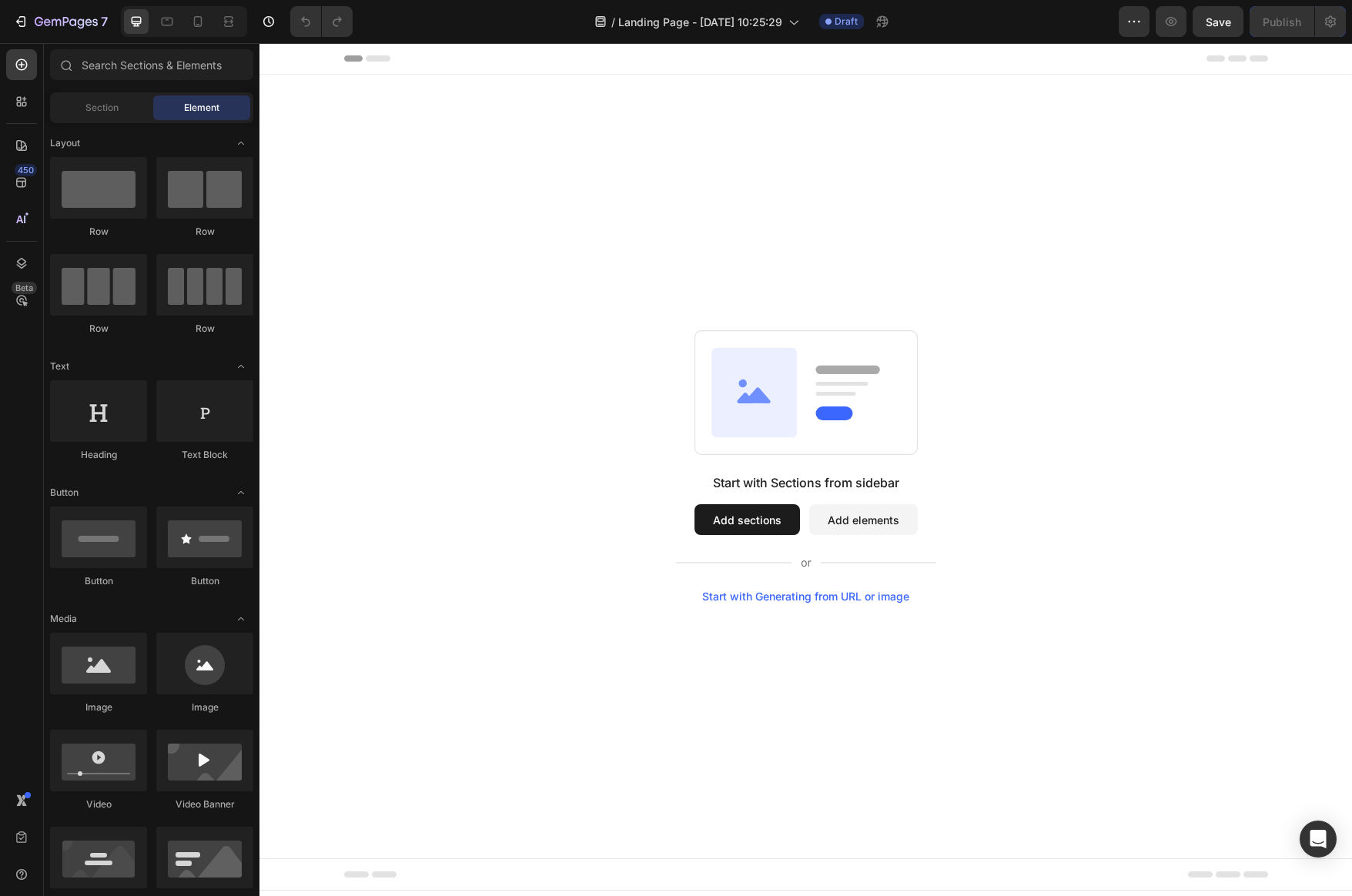
click at [759, 520] on button "Add sections" at bounding box center [747, 520] width 105 height 31
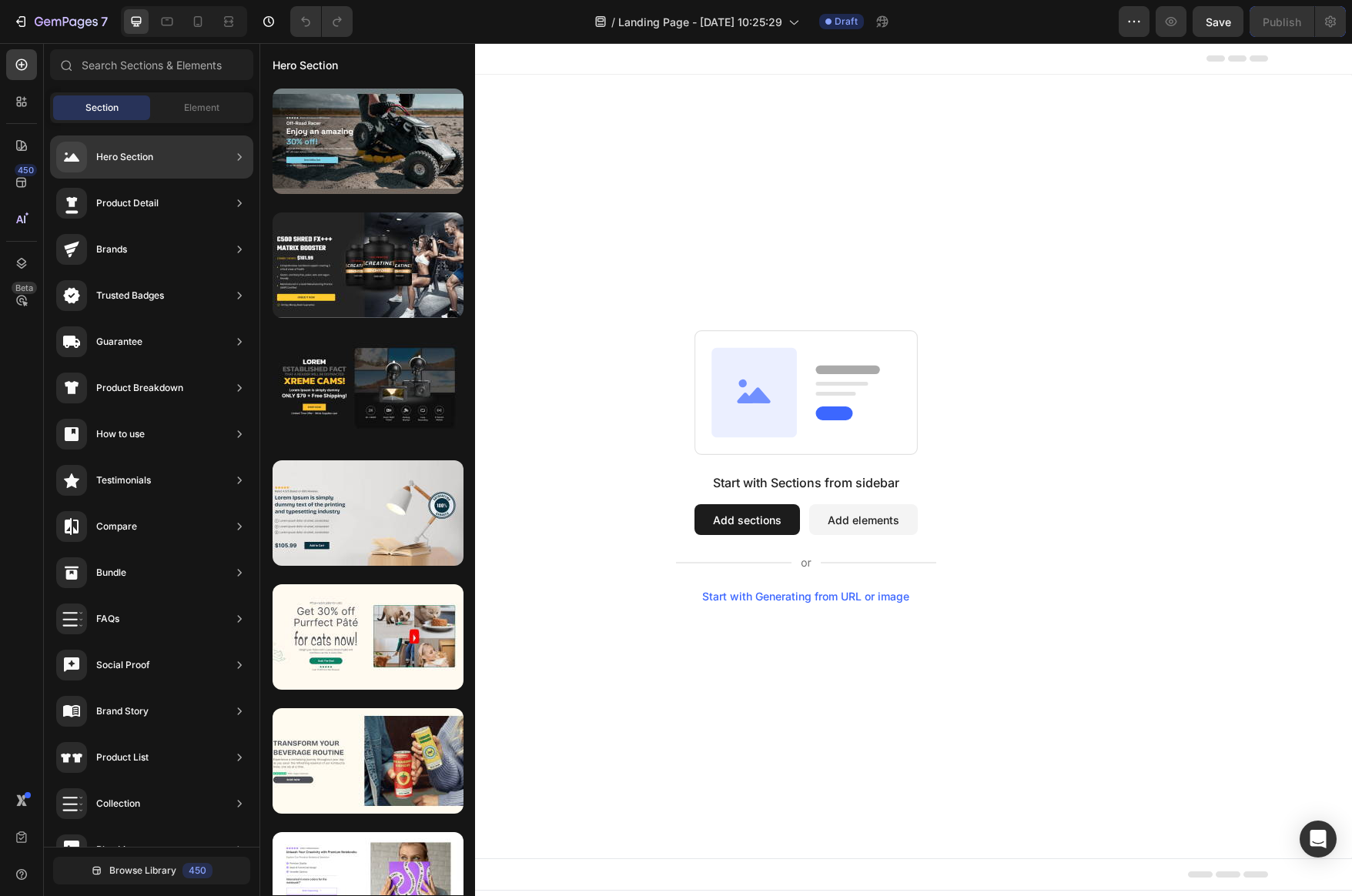
click at [114, 155] on div "Hero Section" at bounding box center [124, 157] width 57 height 15
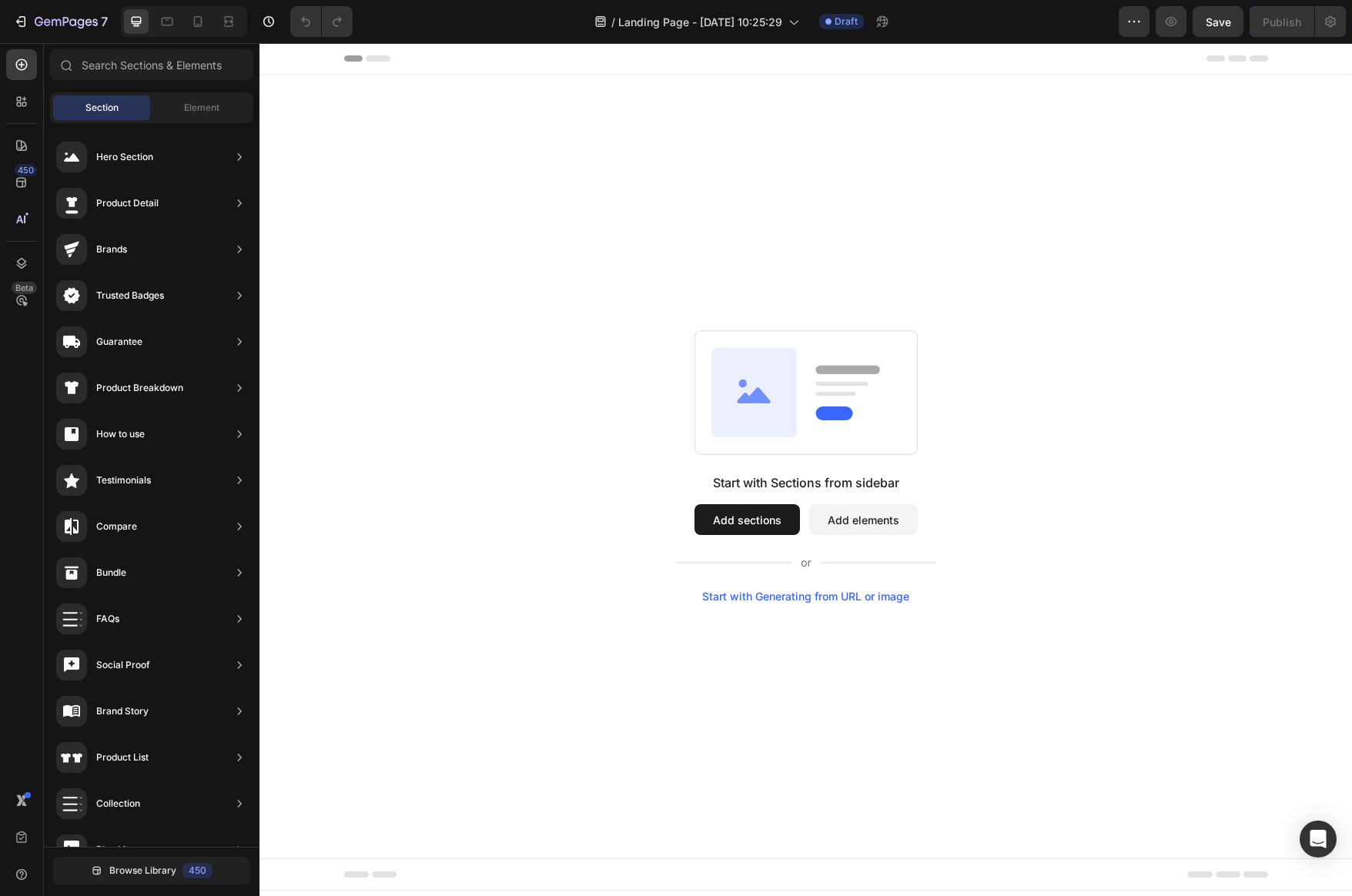
click at [804, 599] on div "Start with Generating from URL or image" at bounding box center [806, 597] width 207 height 13
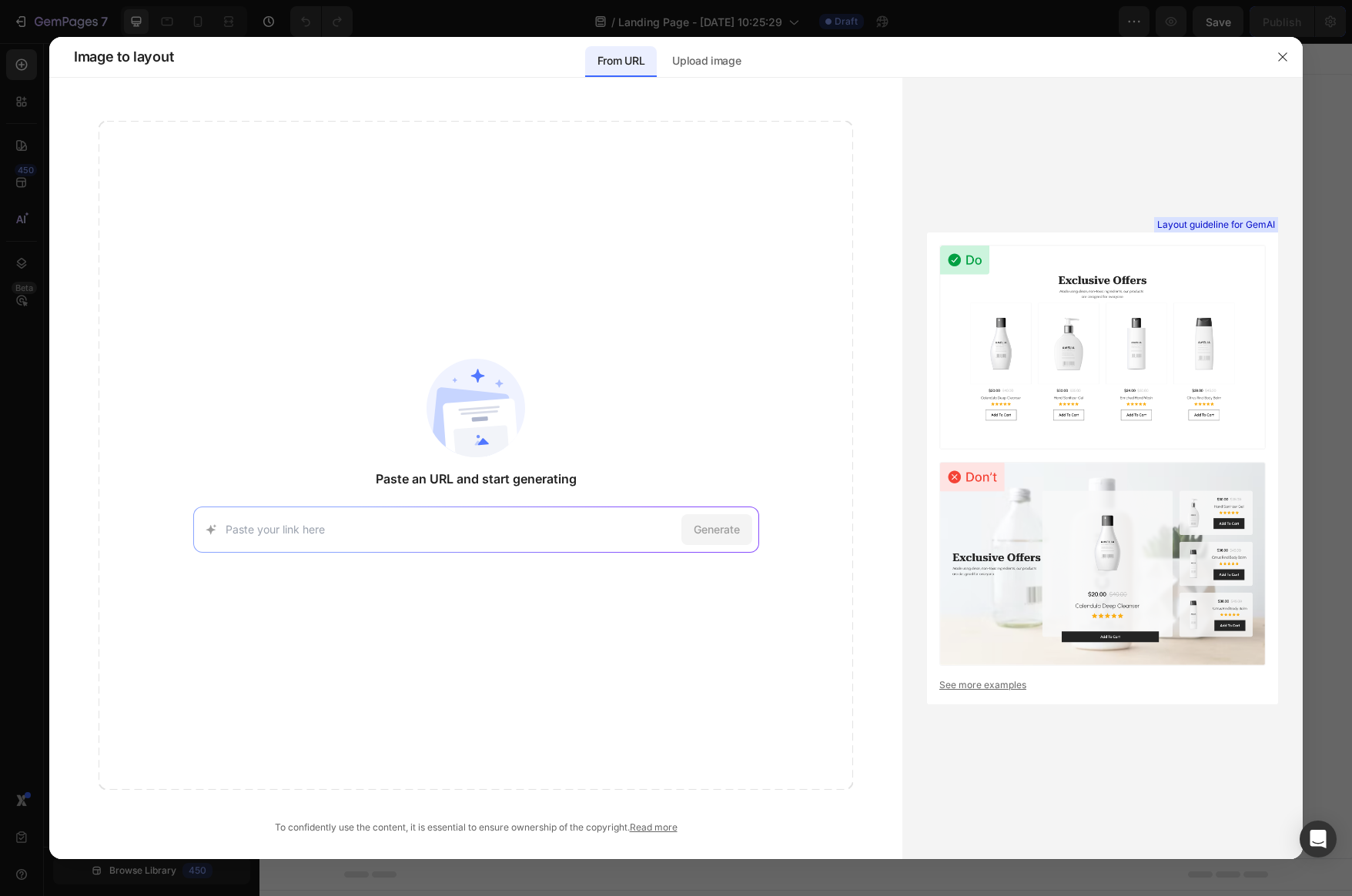
click at [437, 524] on input at bounding box center [450, 529] width 449 height 16
paste input "https://madburyroad.com/"
type input "https://madburyroad.com/"
click at [707, 526] on span "Generate" at bounding box center [716, 529] width 46 height 16
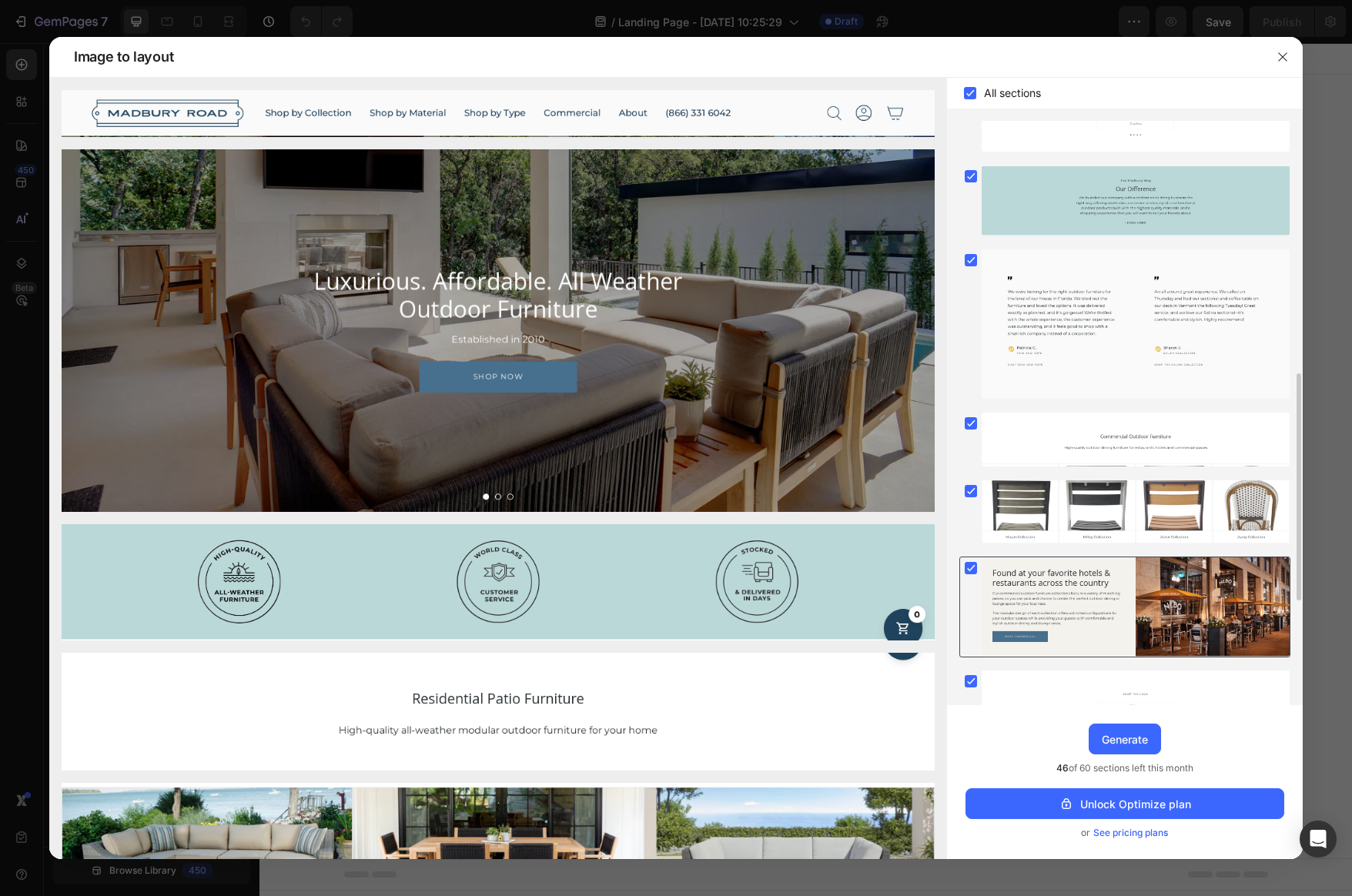
scroll to position [664, 0]
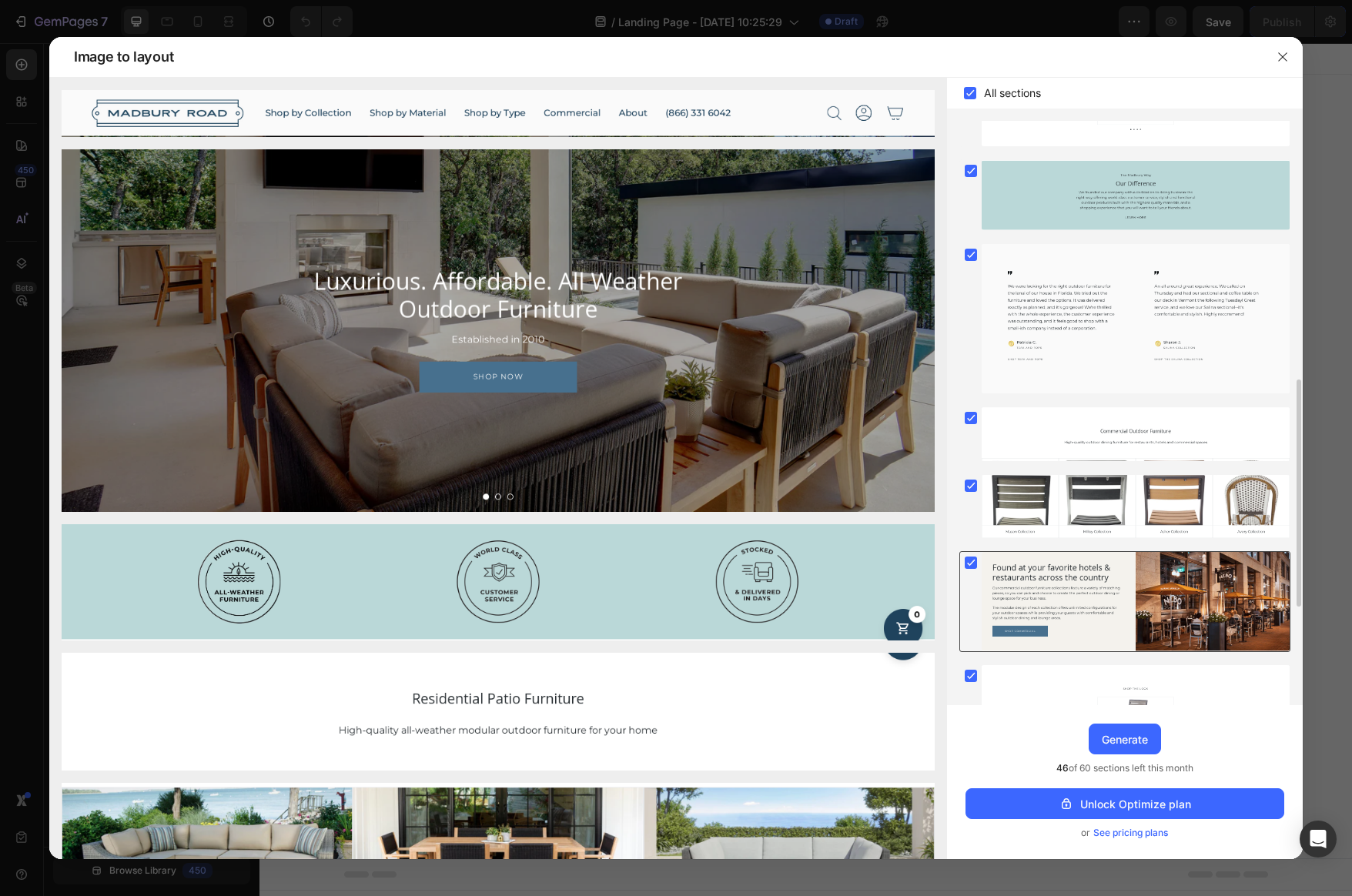
click at [971, 565] on icon at bounding box center [971, 563] width 7 height 6
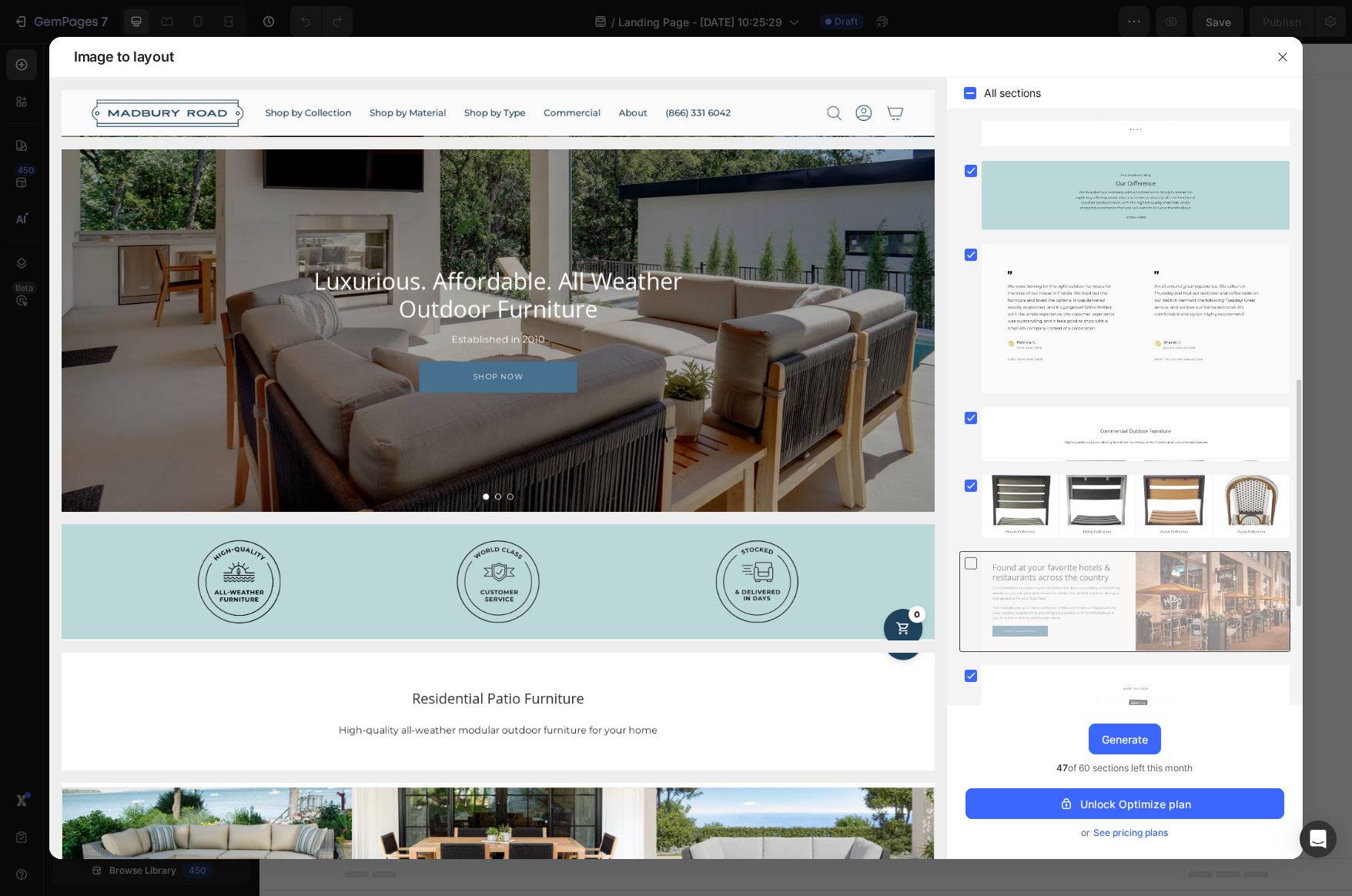
click at [970, 565] on icon at bounding box center [971, 563] width 15 height 16
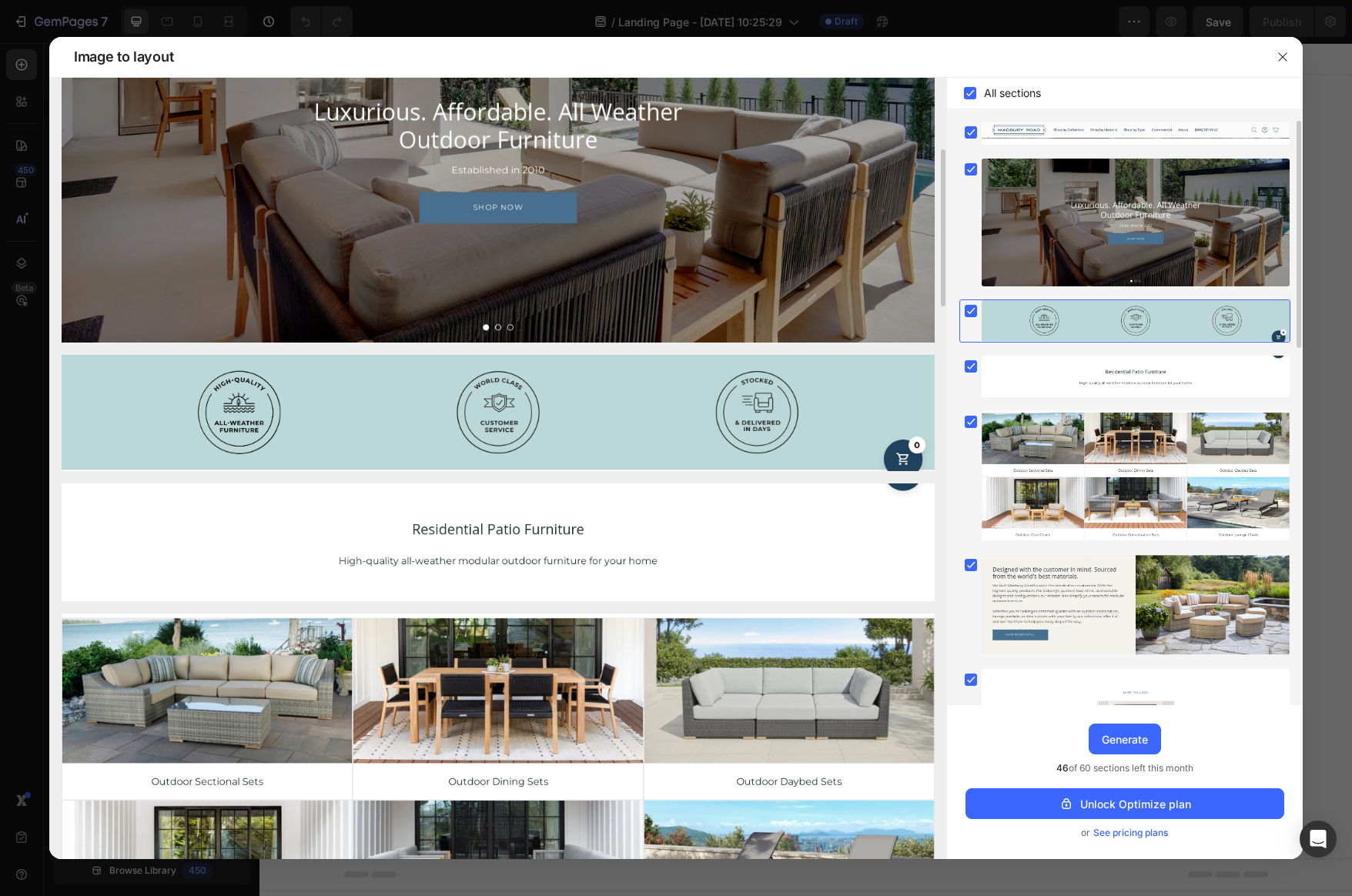
scroll to position [0, 0]
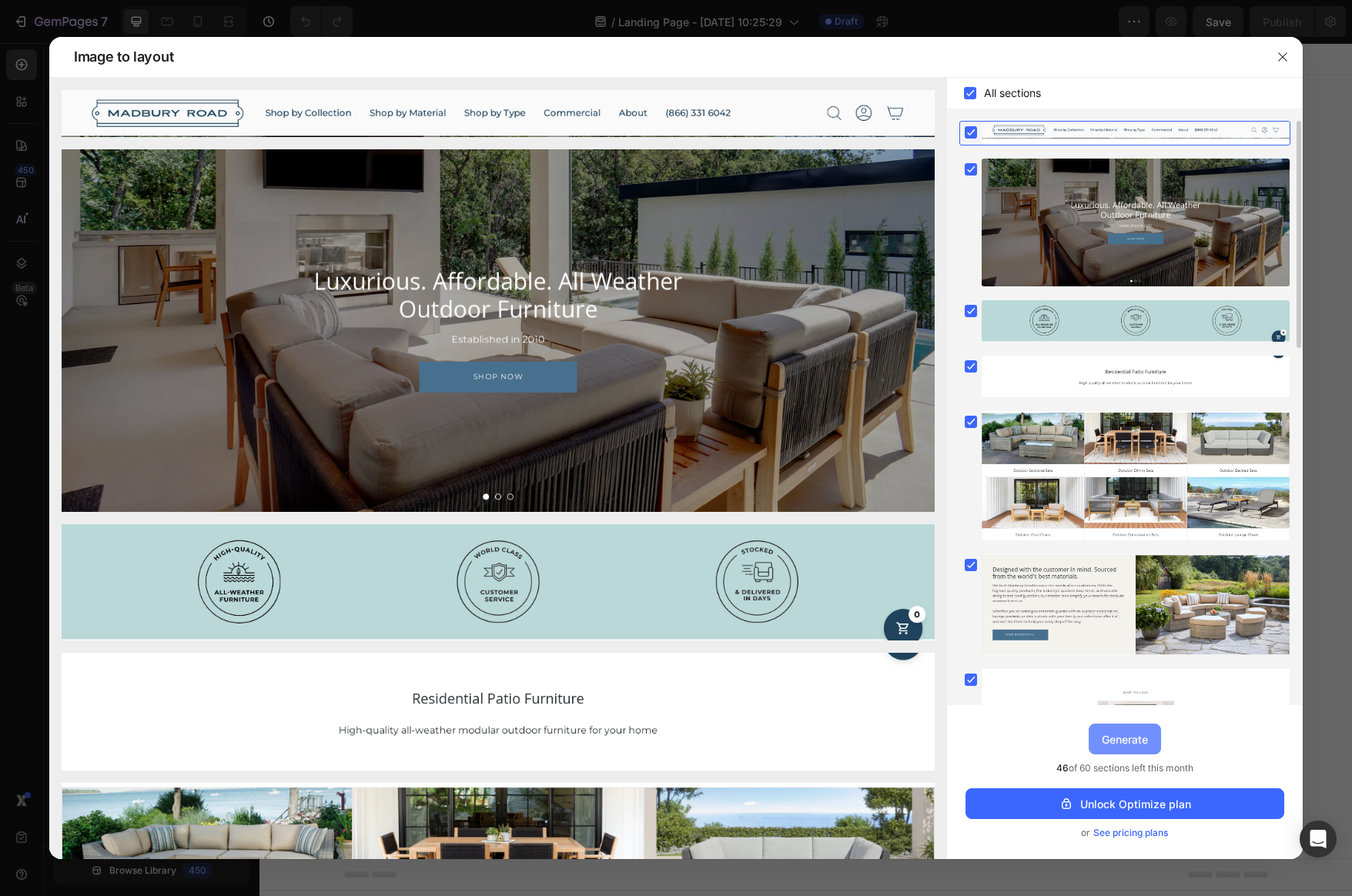
click at [1121, 735] on div "Generate" at bounding box center [1125, 739] width 46 height 16
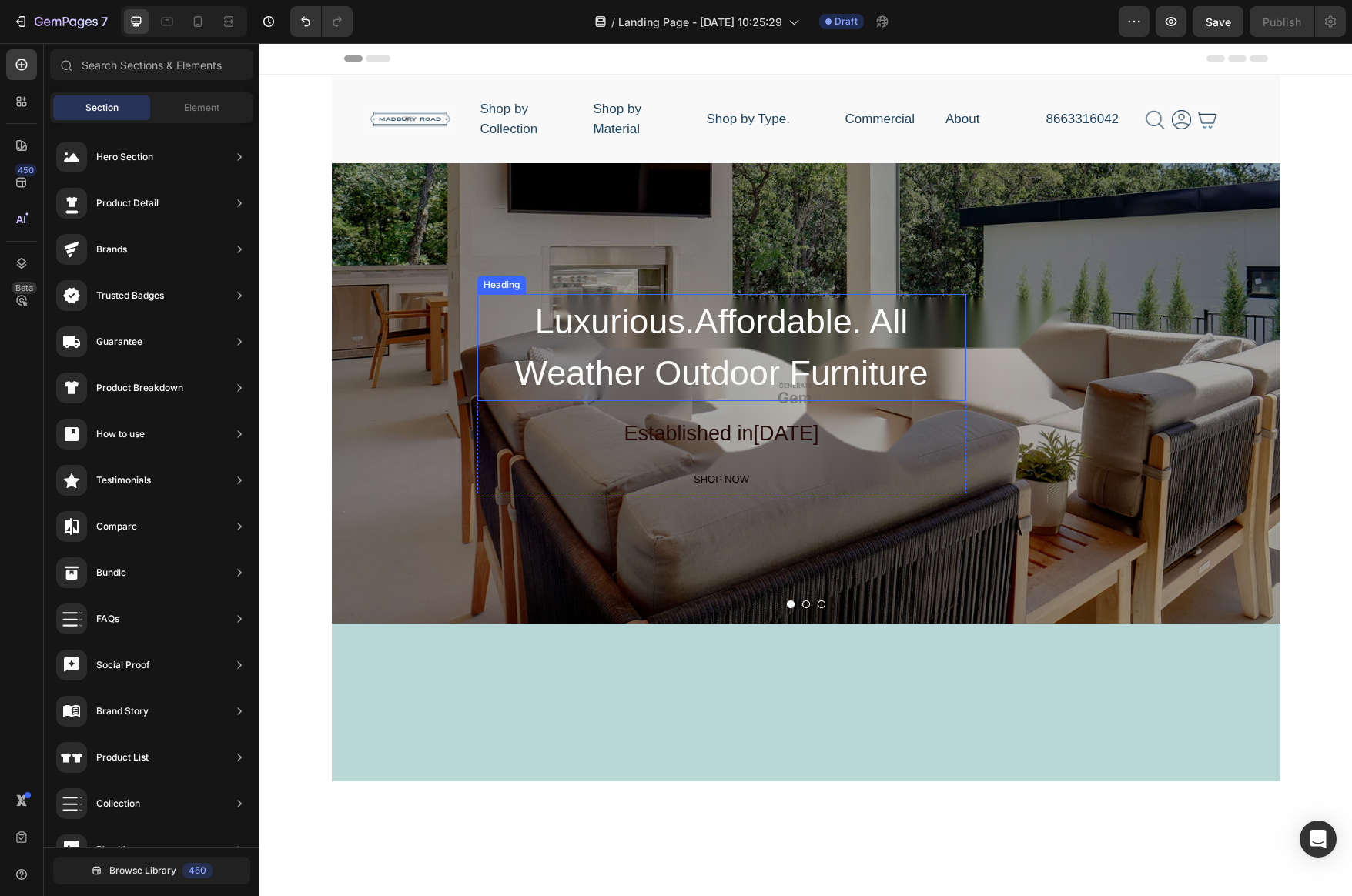
click at [740, 332] on h2 "Luxurious.Affordable. All Weather Outdoor Furniture" at bounding box center [721, 348] width 489 height 107
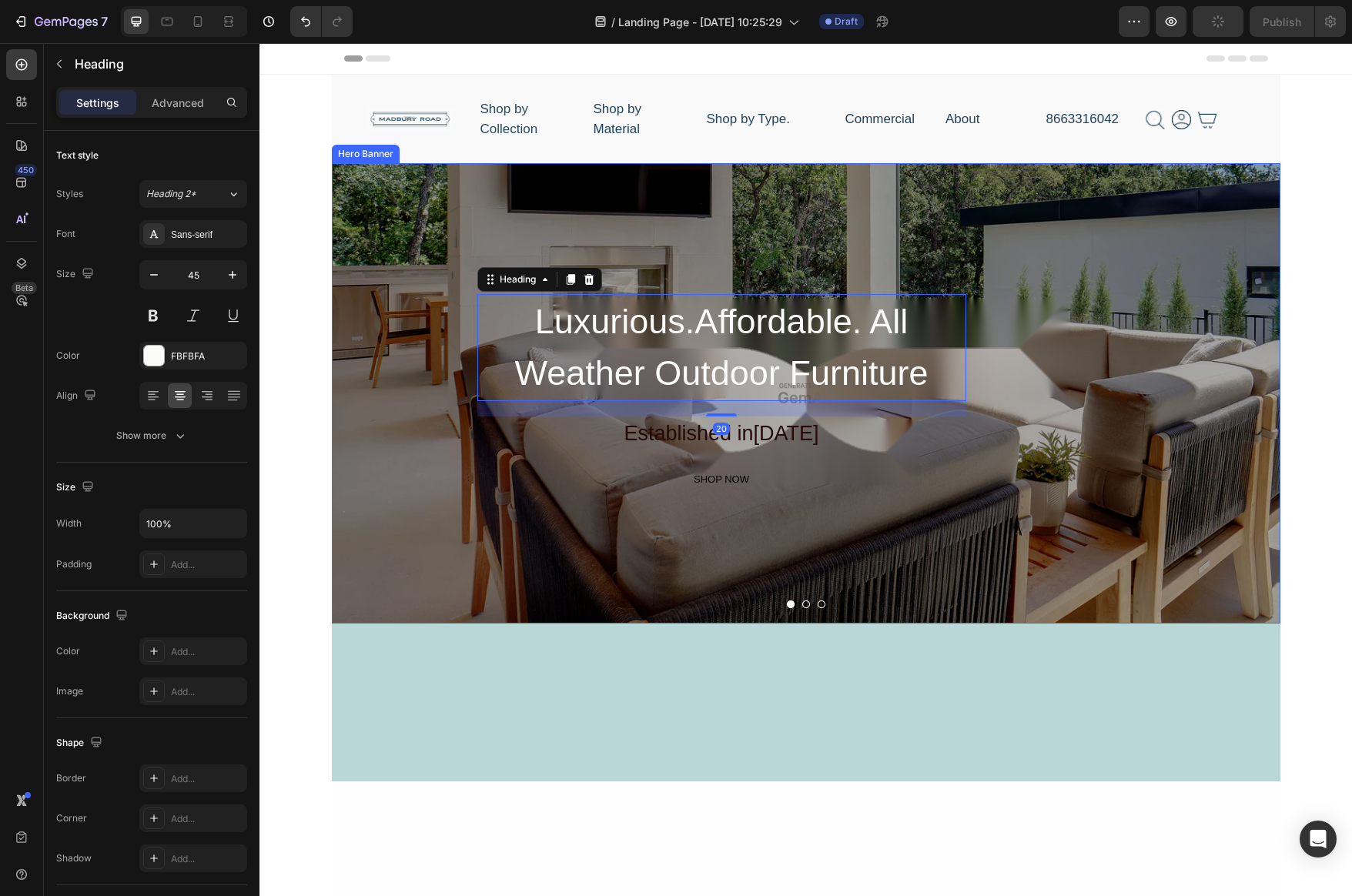
click at [459, 209] on div "Overlay" at bounding box center [806, 393] width 948 height 460
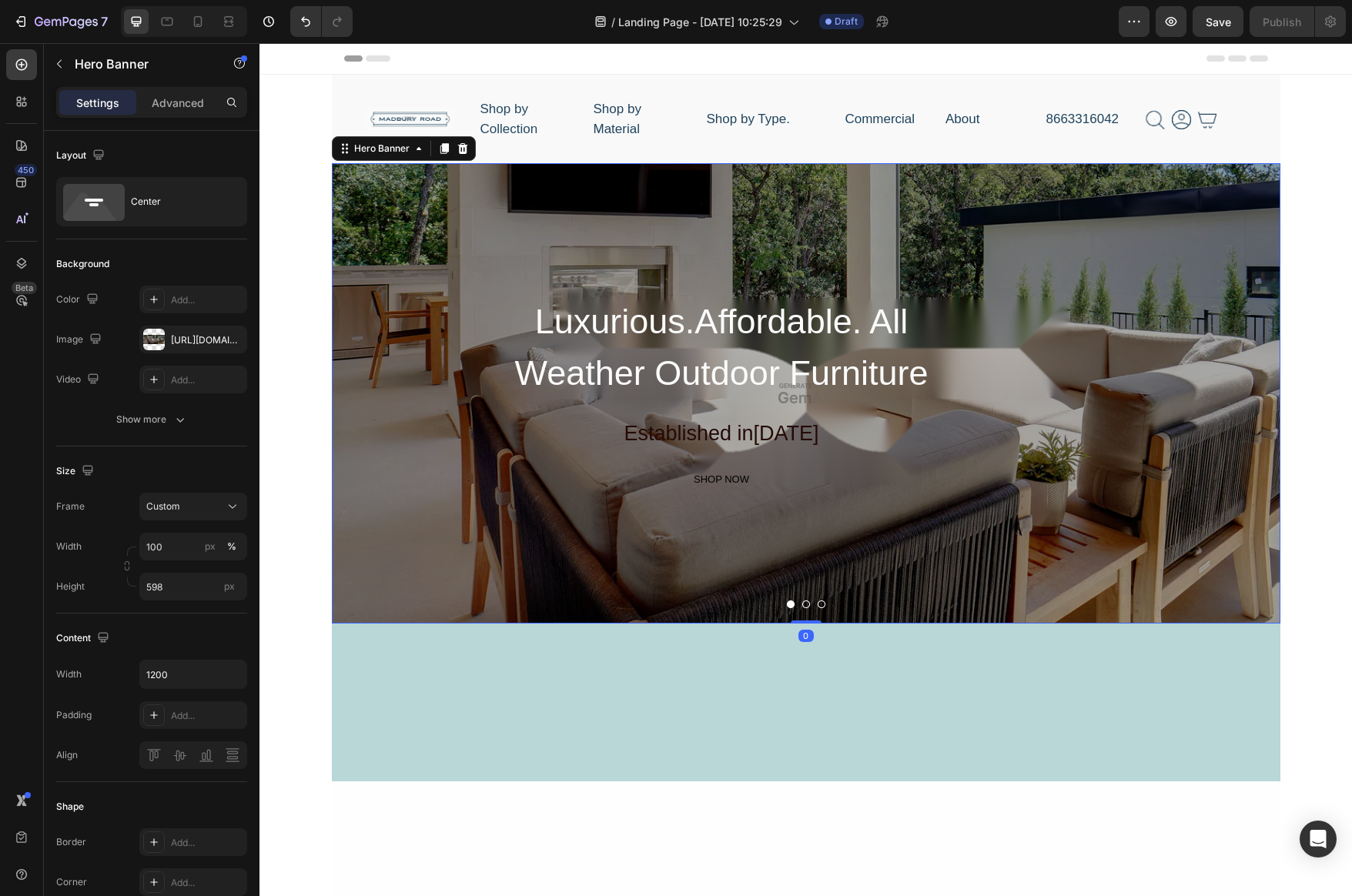
click at [459, 248] on div "Overlay" at bounding box center [806, 393] width 948 height 460
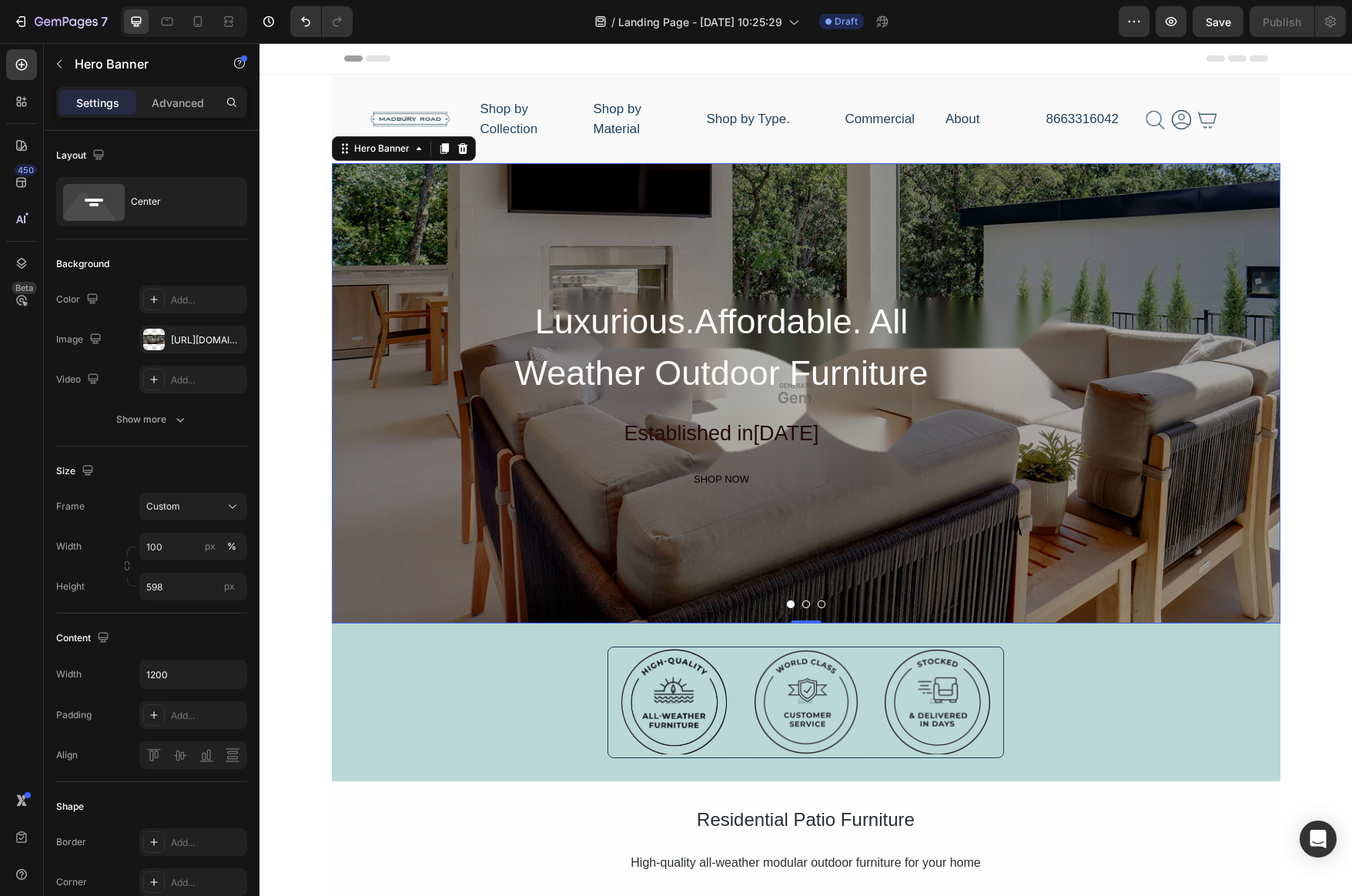
click at [1041, 210] on div "Overlay" at bounding box center [806, 393] width 948 height 460
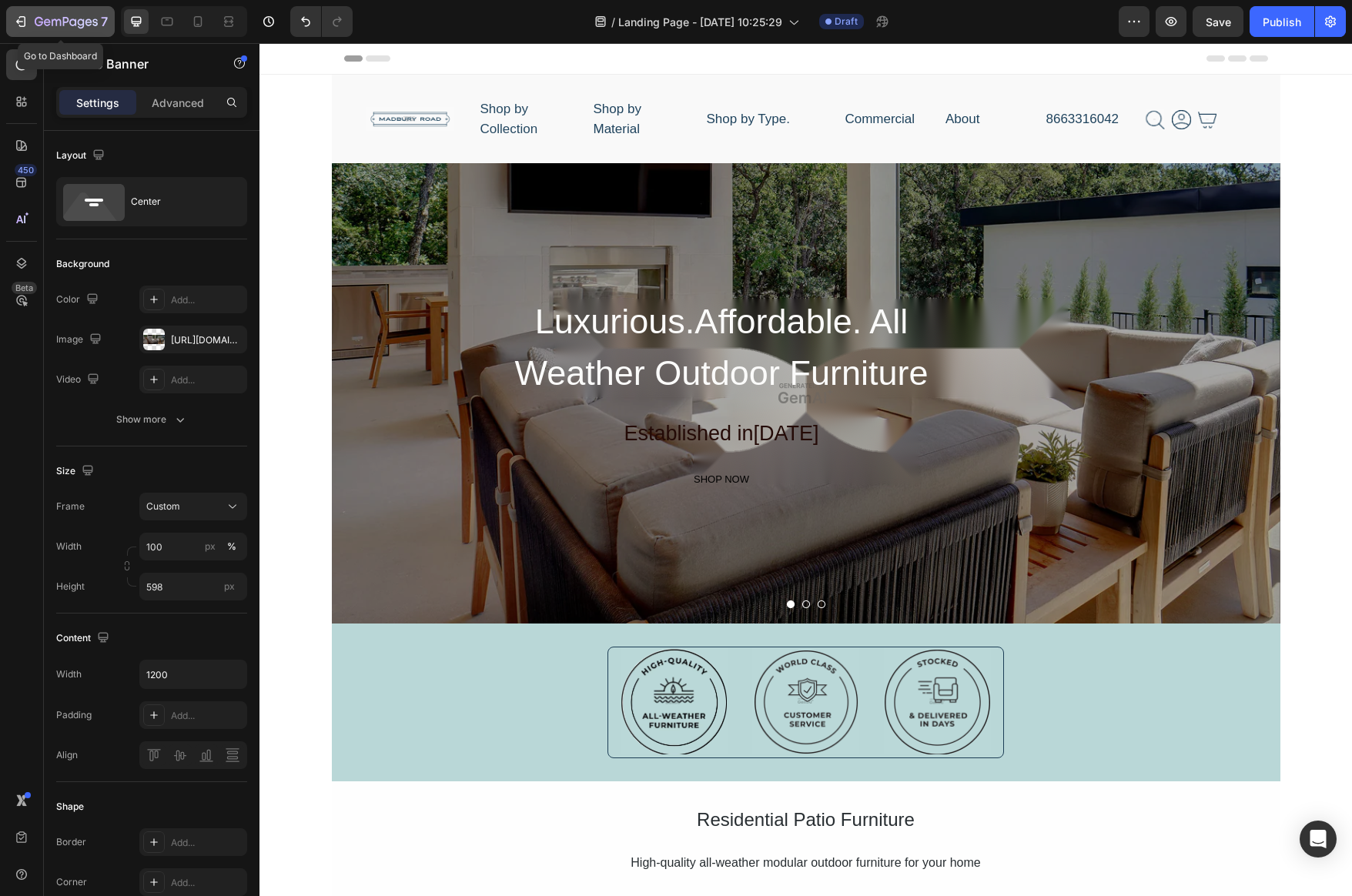
click at [63, 16] on icon "button" at bounding box center [66, 23] width 63 height 14
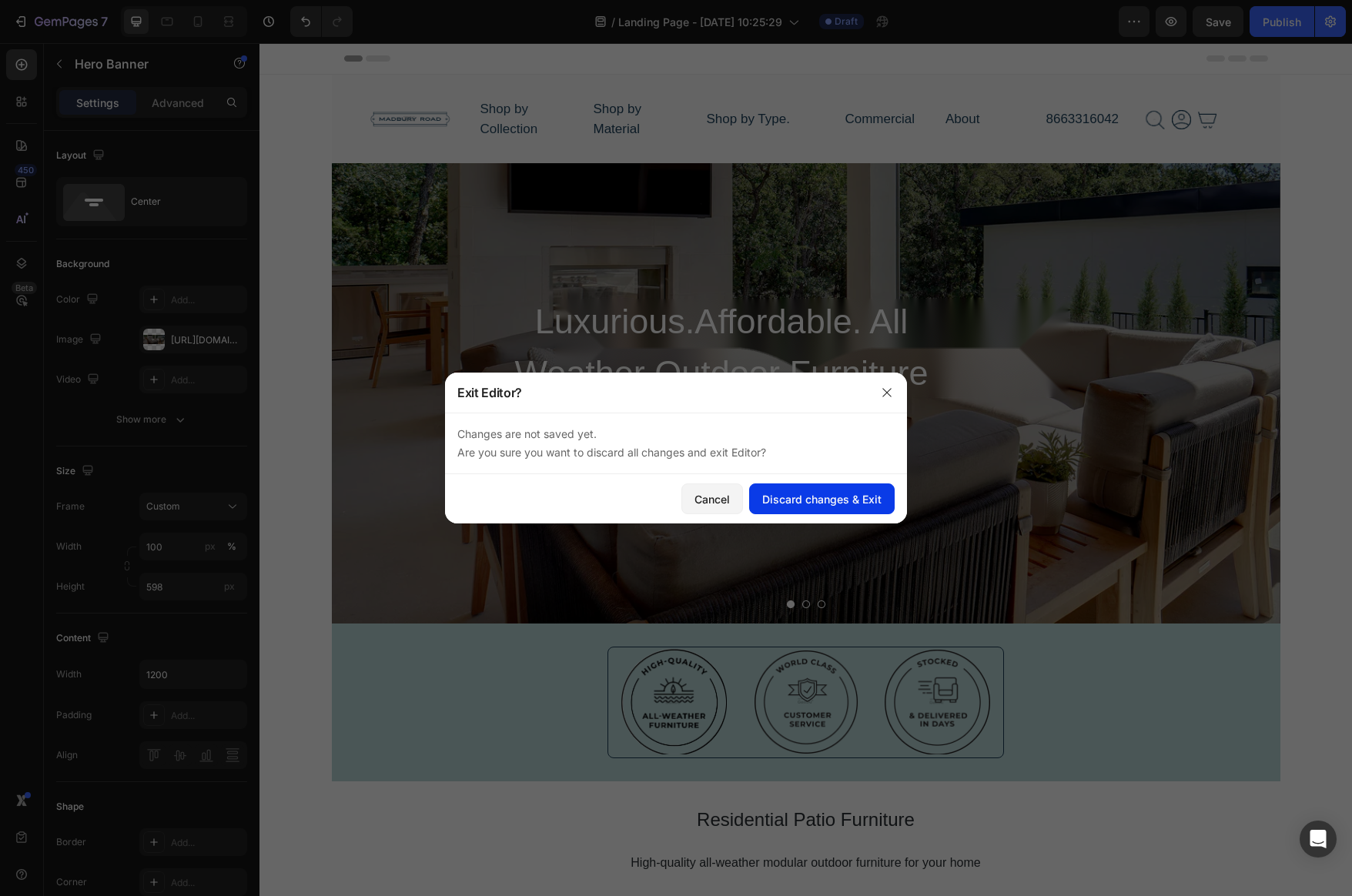
click at [824, 508] on button "Discard changes & Exit" at bounding box center [822, 499] width 146 height 31
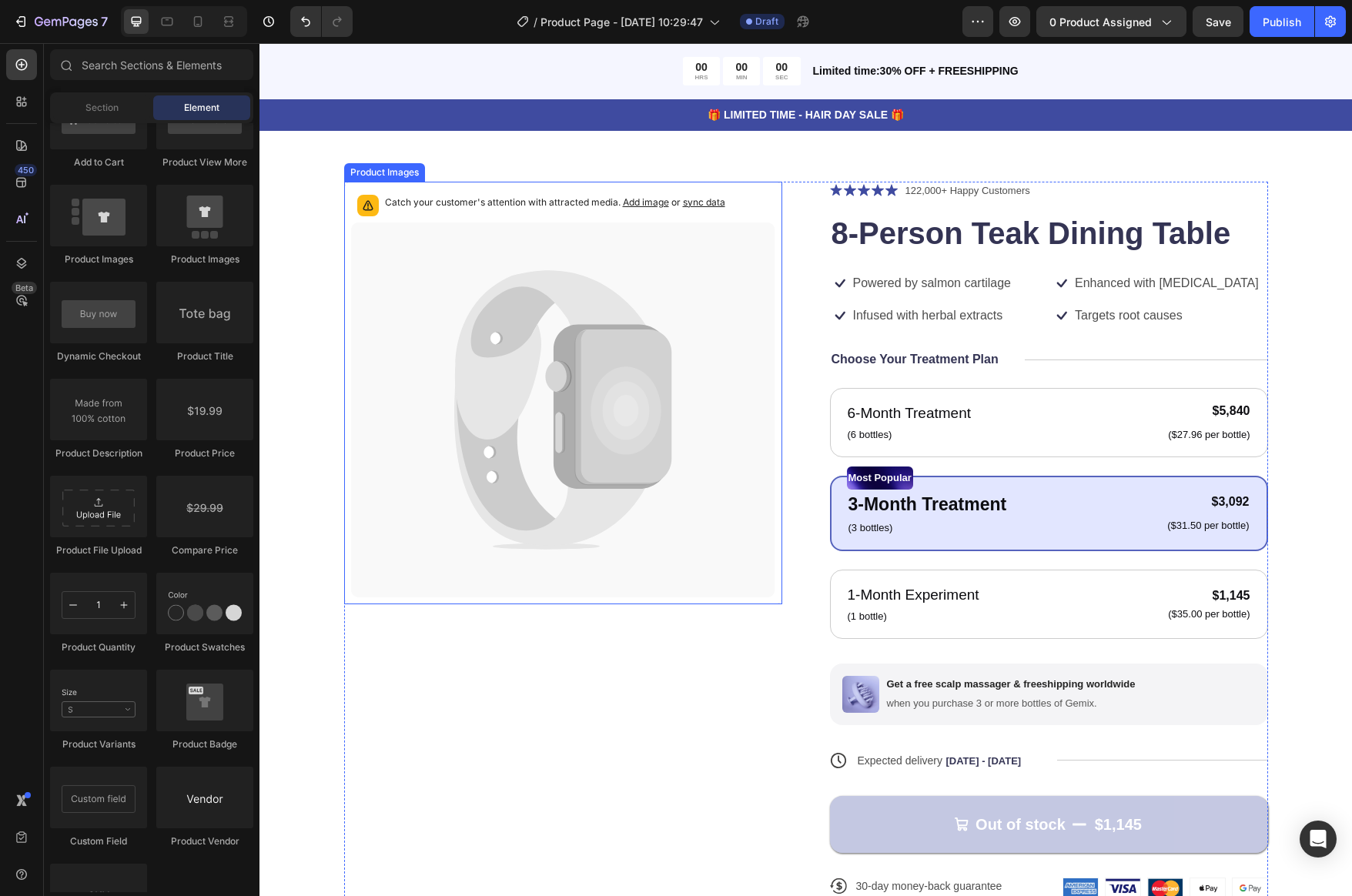
scroll to position [68, 0]
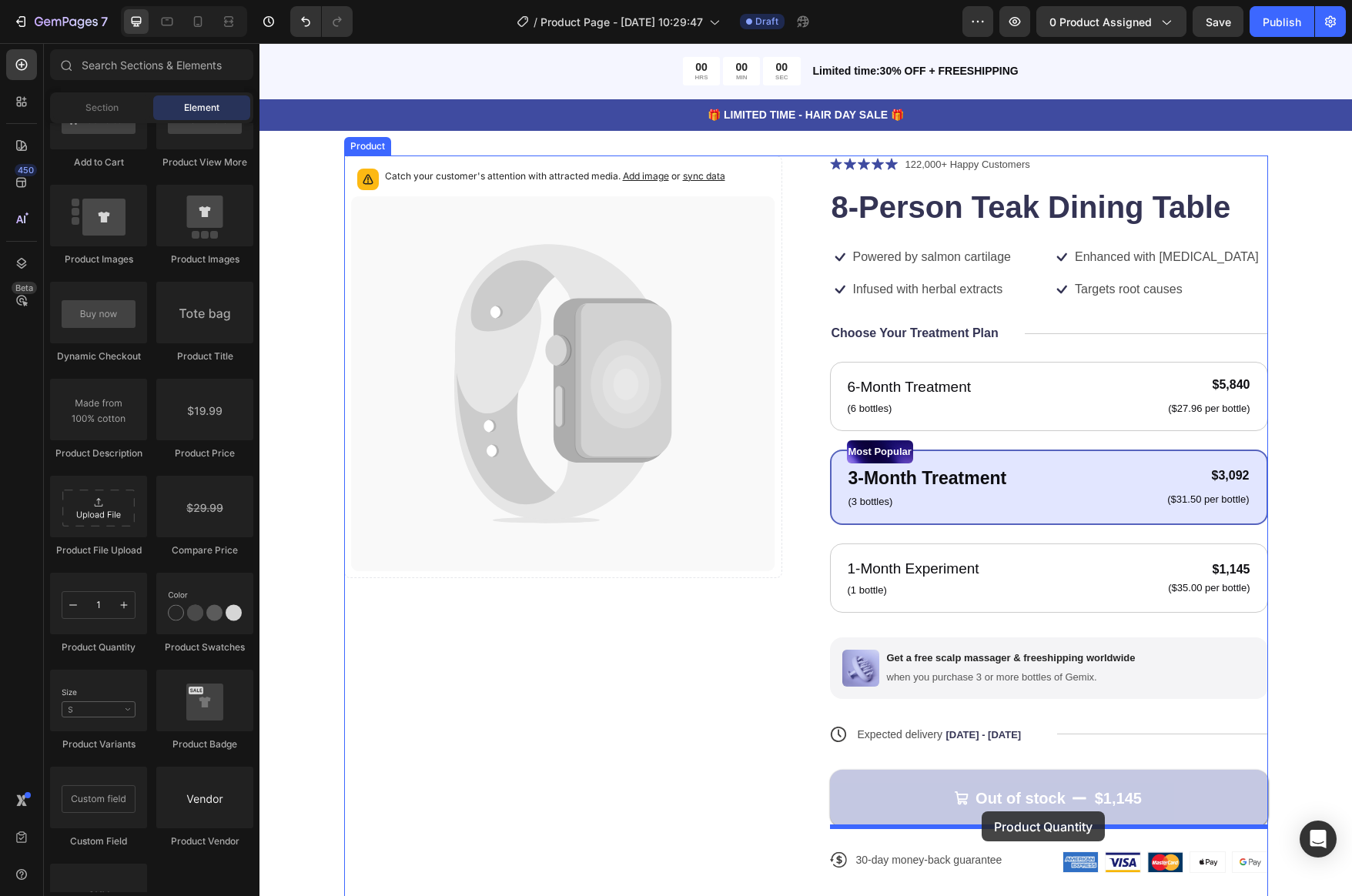
drag, startPoint x: 404, startPoint y: 661, endPoint x: 982, endPoint y: 811, distance: 597.1
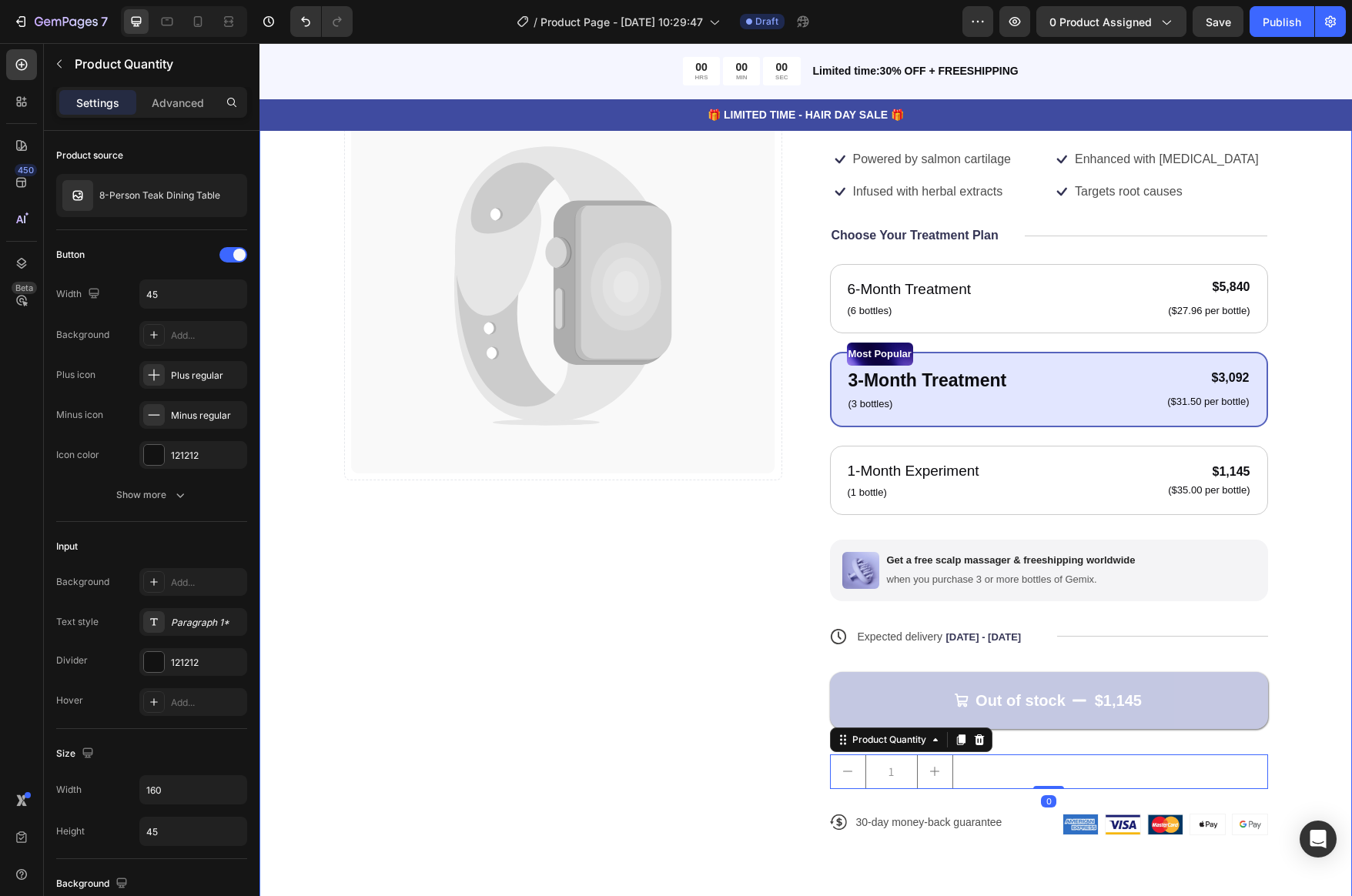
scroll to position [193, 0]
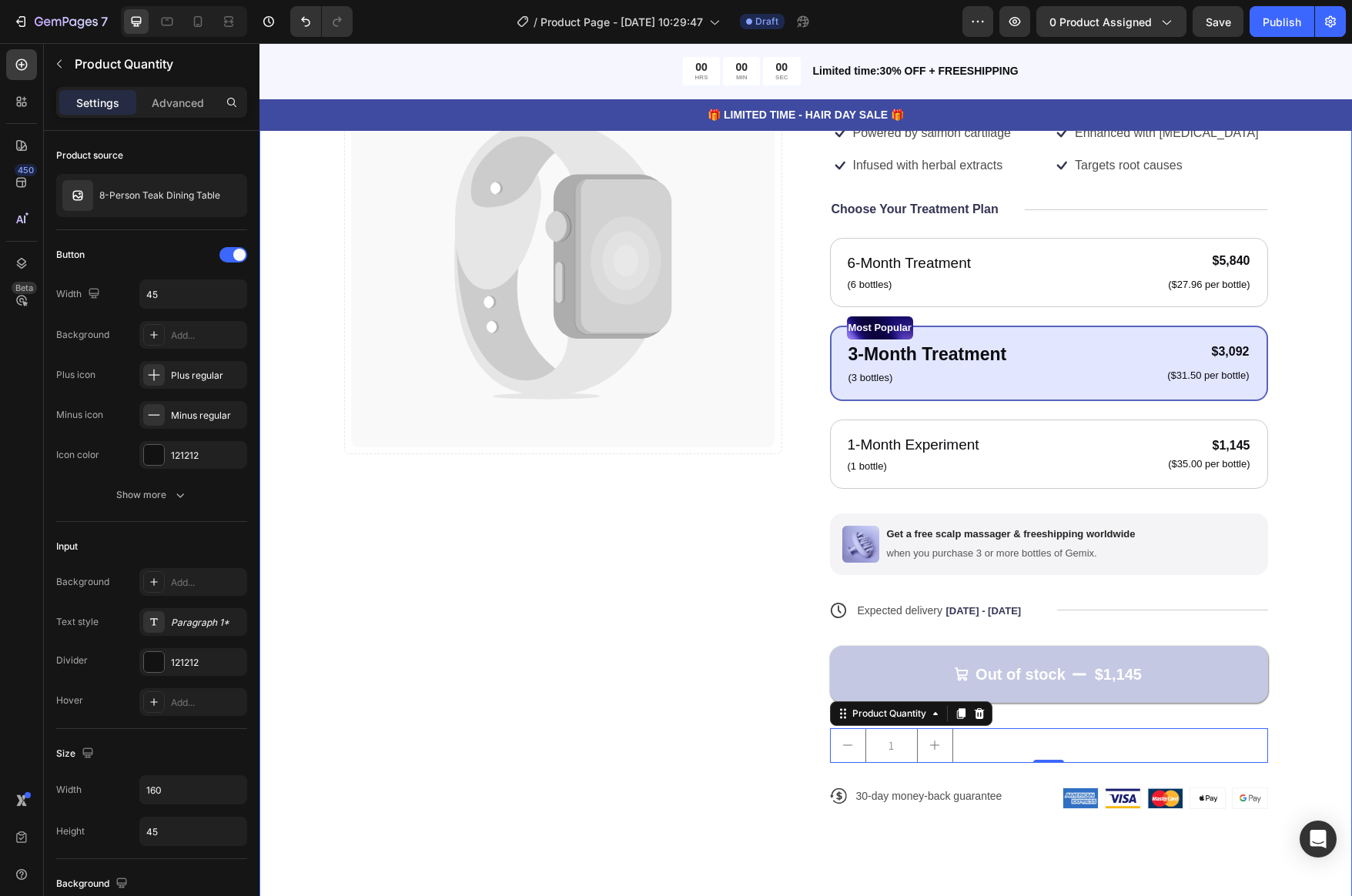
click at [1344, 673] on div "Catch your customer's attention with attracted media. Add image or sync data Pr…" at bounding box center [805, 440] width 1093 height 941
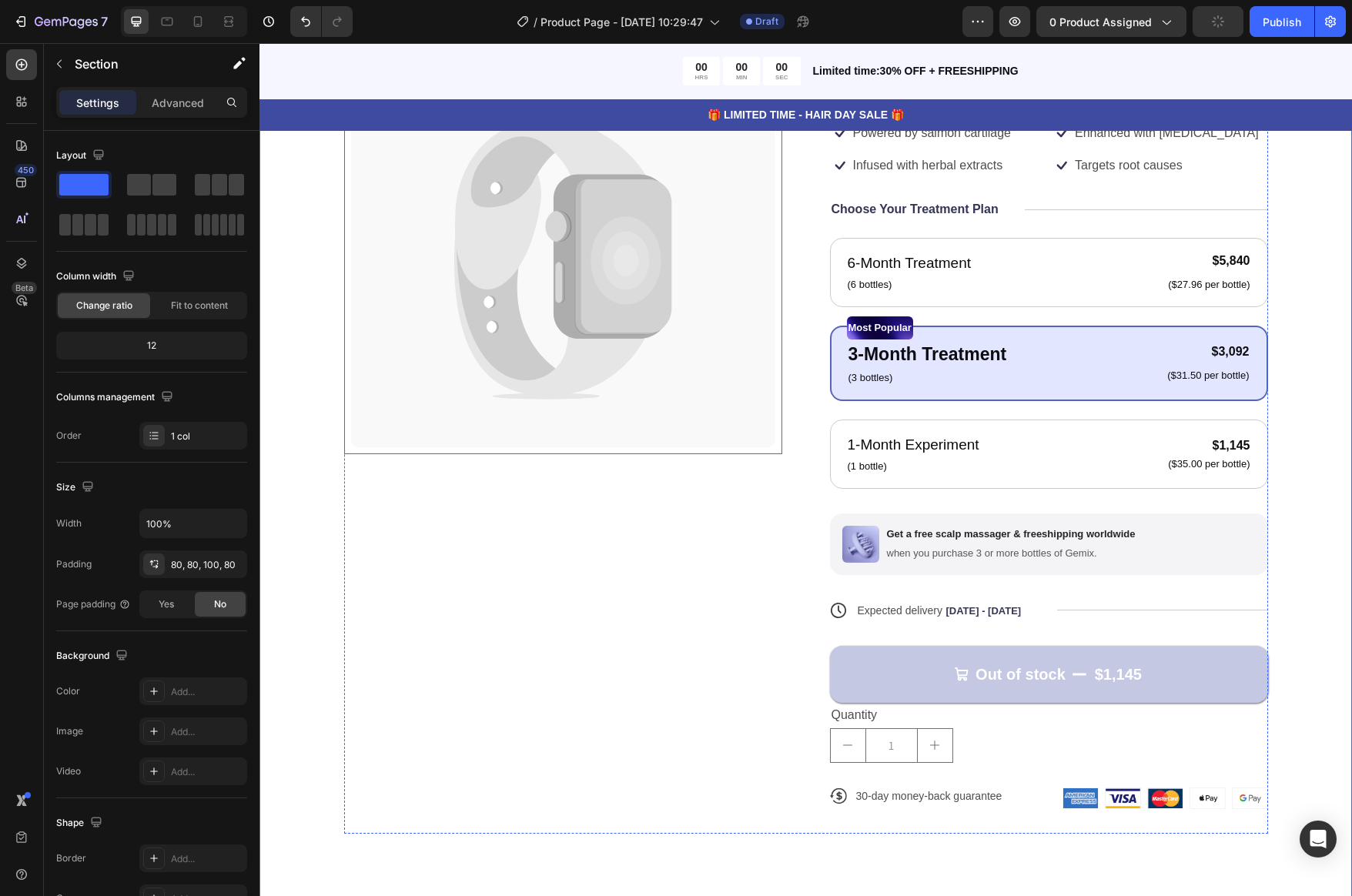
click at [519, 290] on icon at bounding box center [563, 259] width 424 height 376
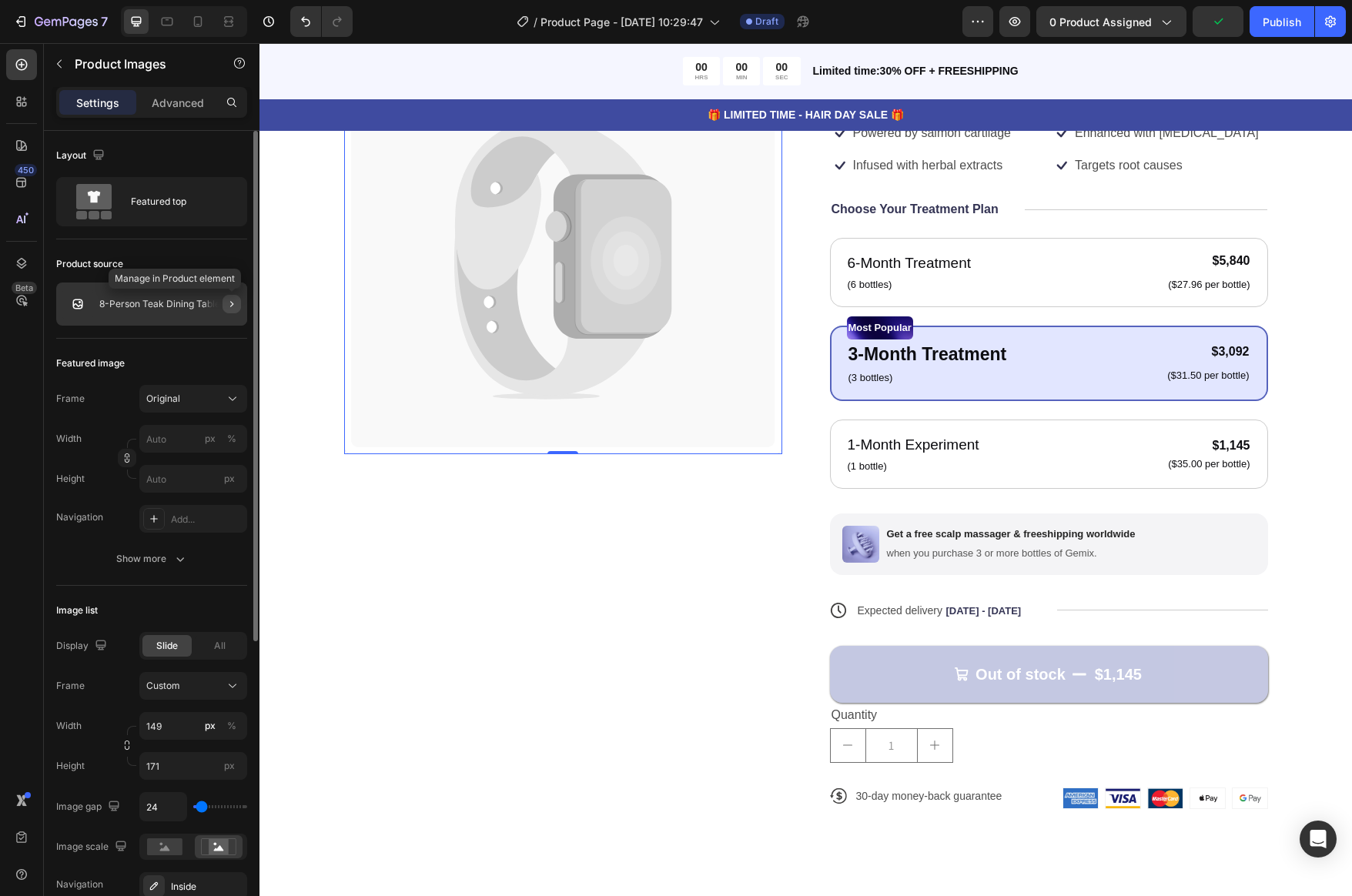
click at [231, 300] on icon "button" at bounding box center [232, 304] width 13 height 13
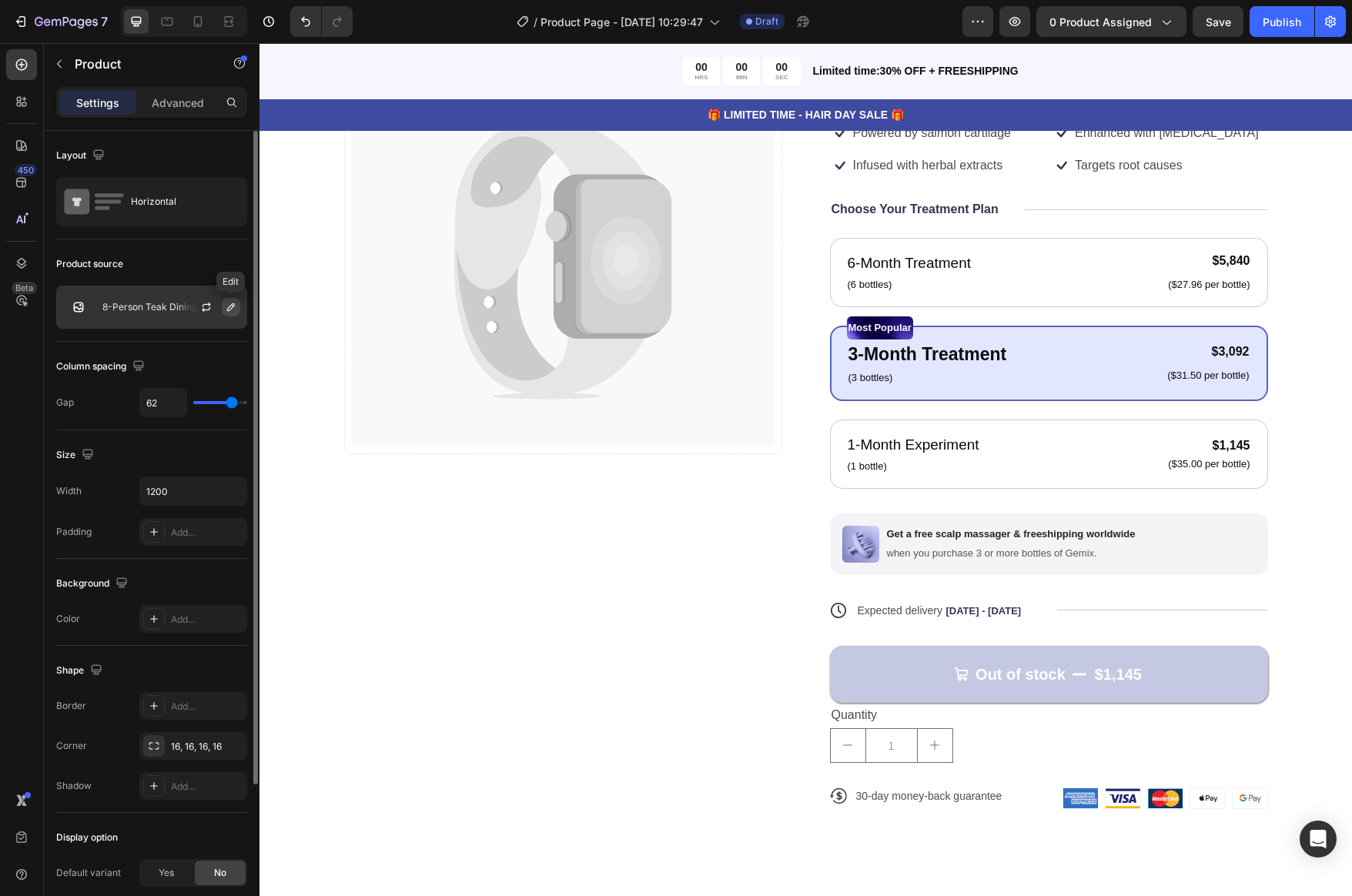
click at [227, 309] on icon "button" at bounding box center [231, 307] width 8 height 8
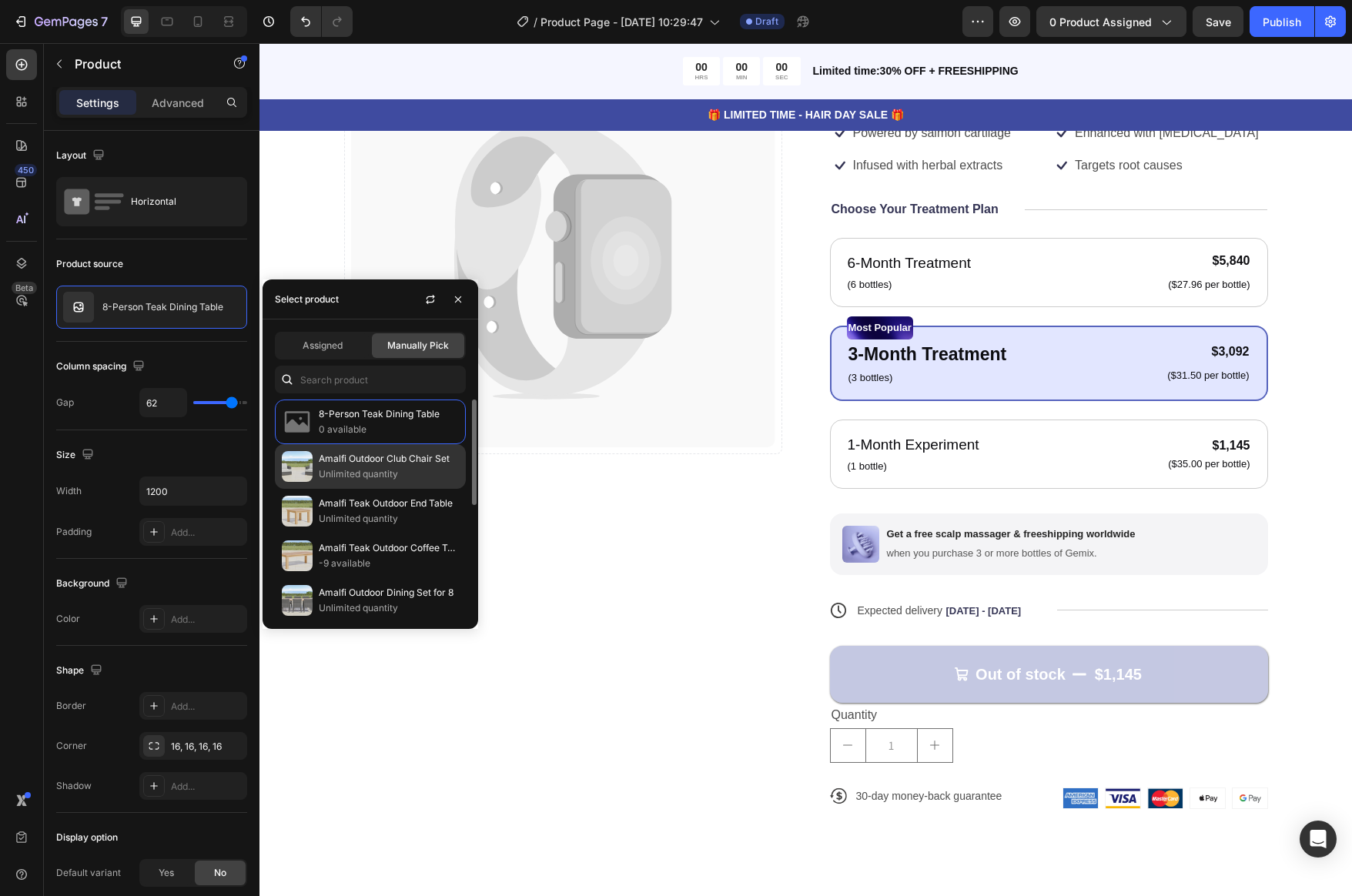
scroll to position [14, 0]
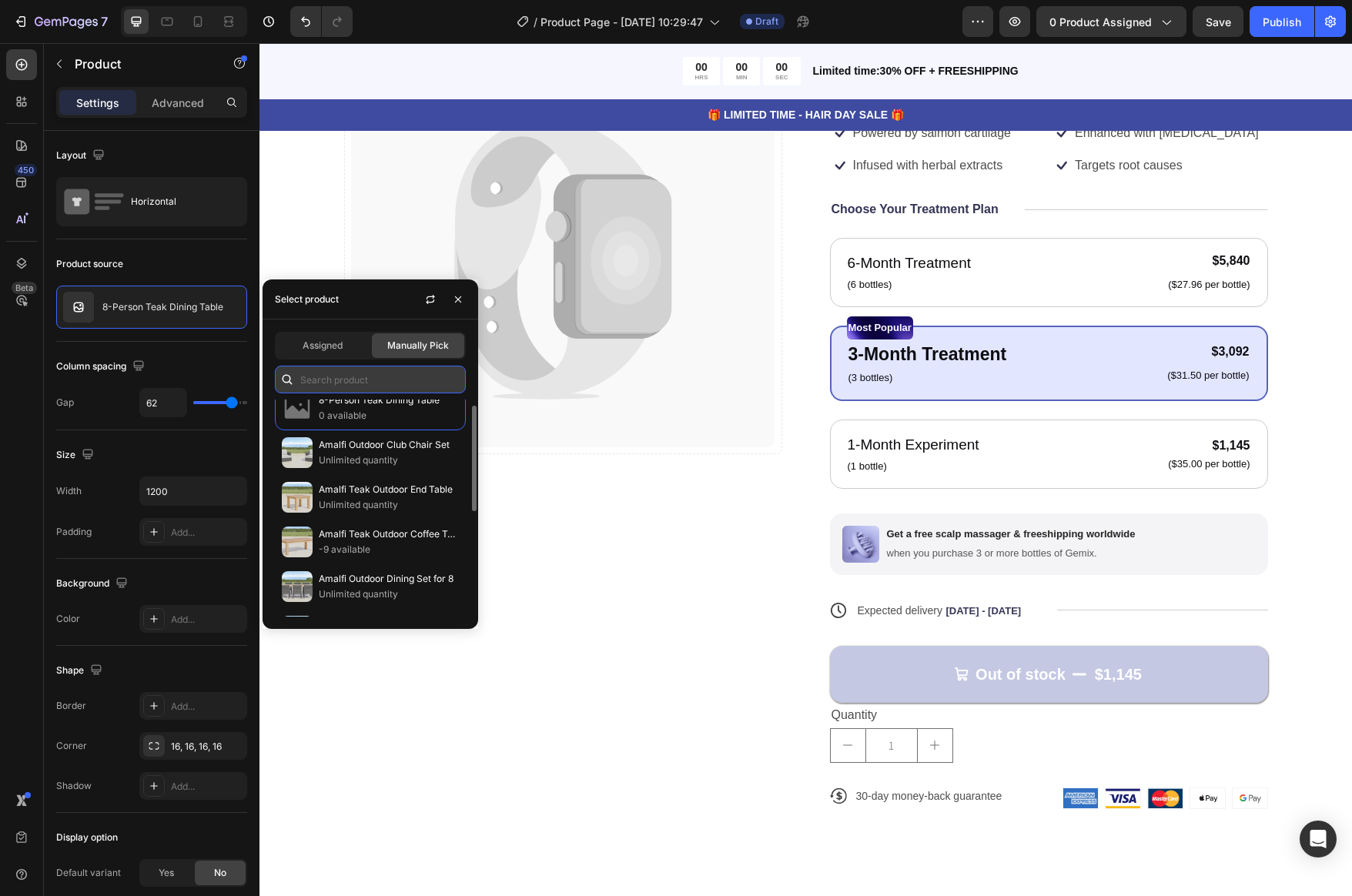
click at [349, 386] on input "text" at bounding box center [370, 379] width 191 height 28
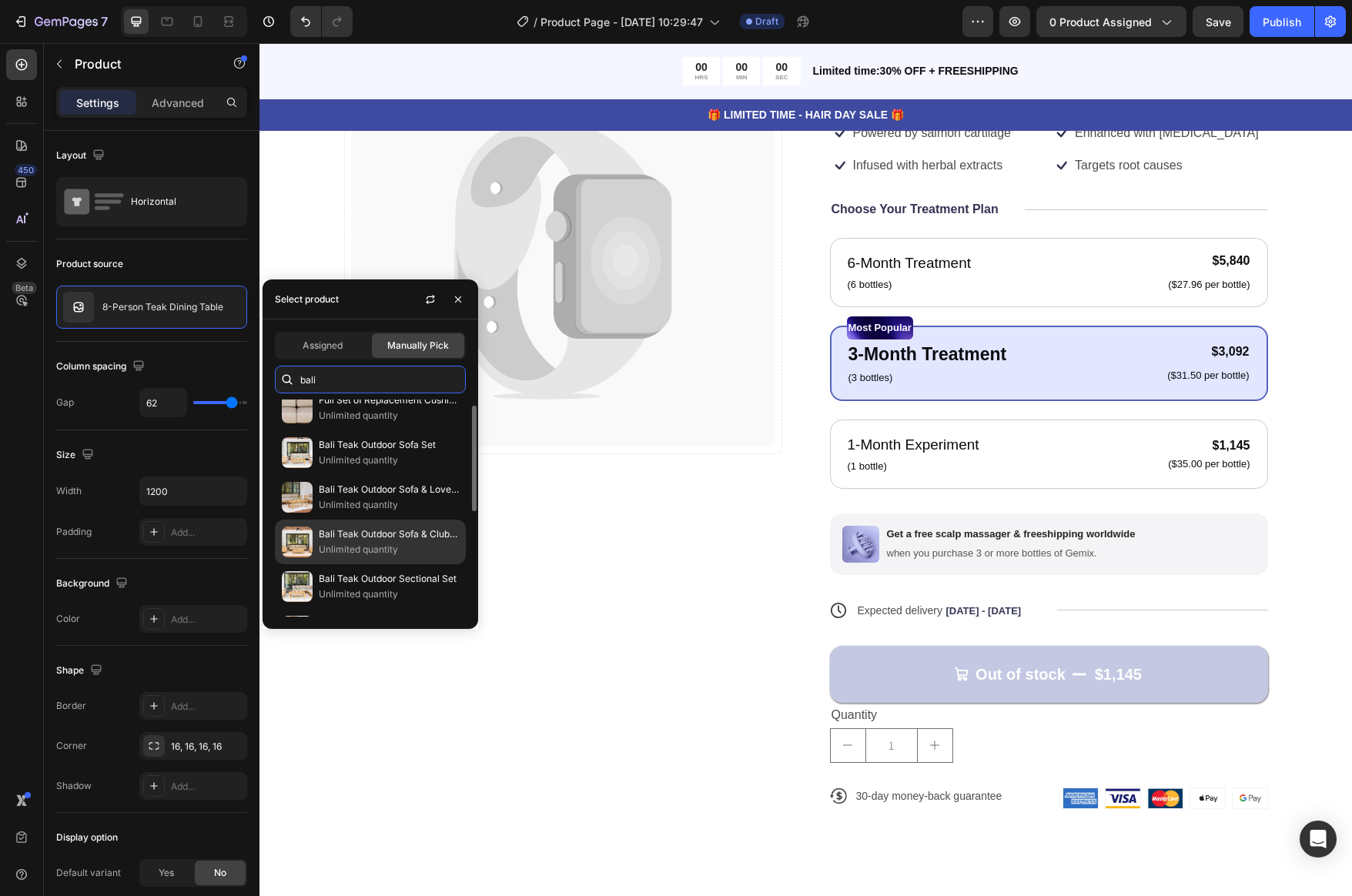
type input "bali"
click at [380, 537] on p "Bali Teak Outdoor Sofa & Club Chair Set" at bounding box center [389, 534] width 141 height 15
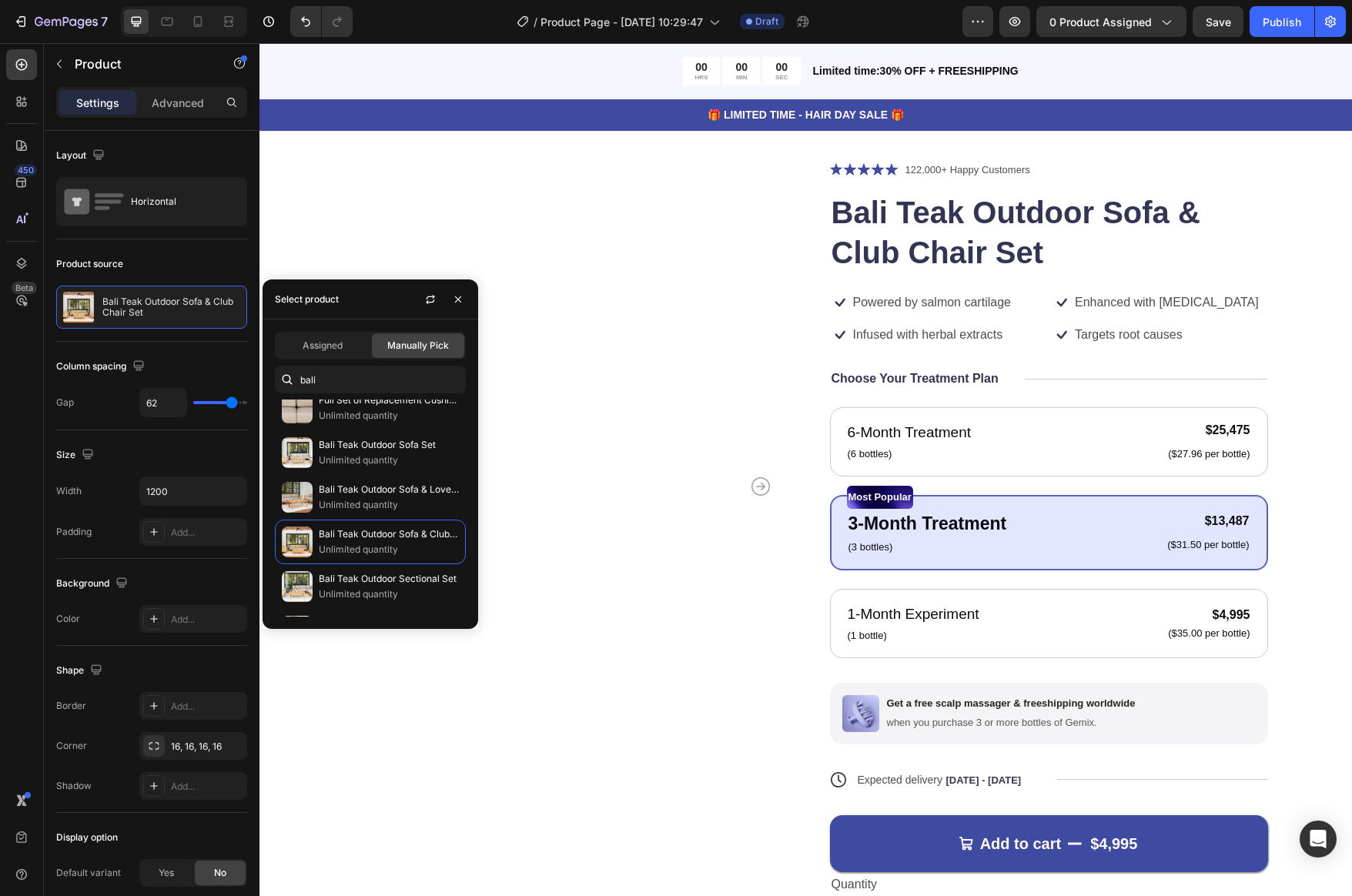
scroll to position [77, 0]
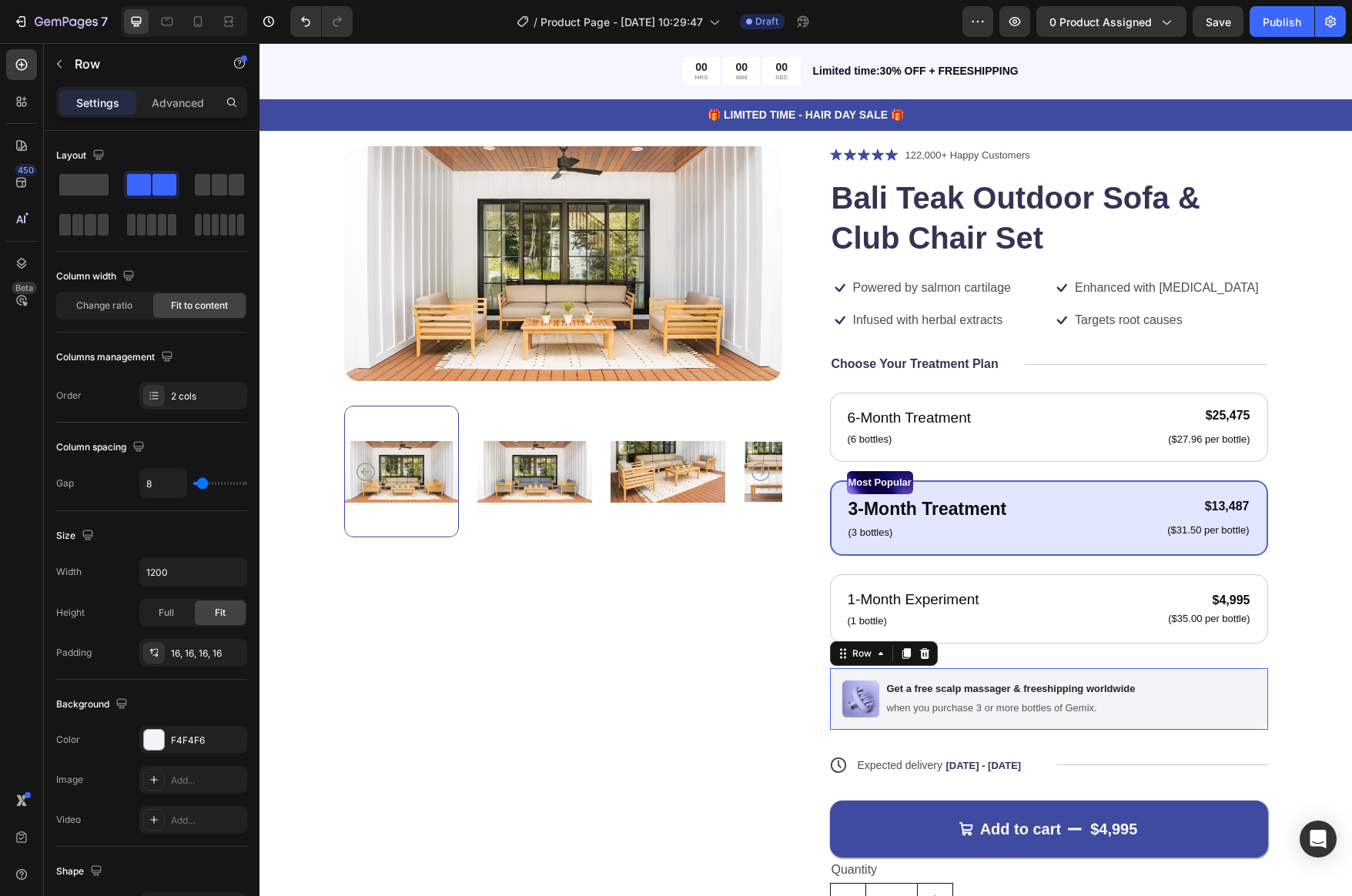
click at [1227, 712] on div "Image Get a free scalp massager & freeshipping worldwide Text Block when you pu…" at bounding box center [1049, 699] width 439 height 61
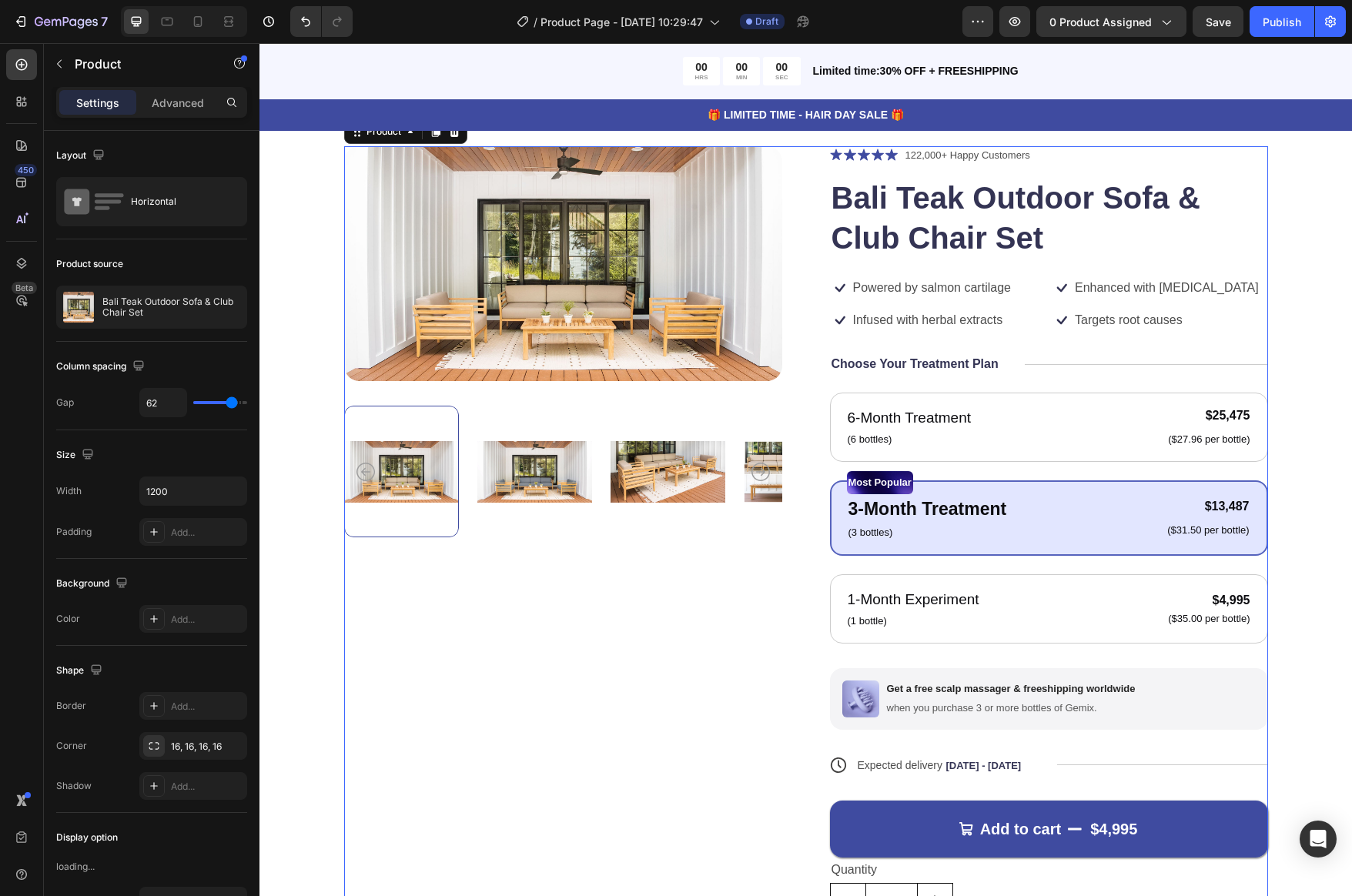
click at [703, 675] on div "Product Images" at bounding box center [563, 566] width 439 height 842
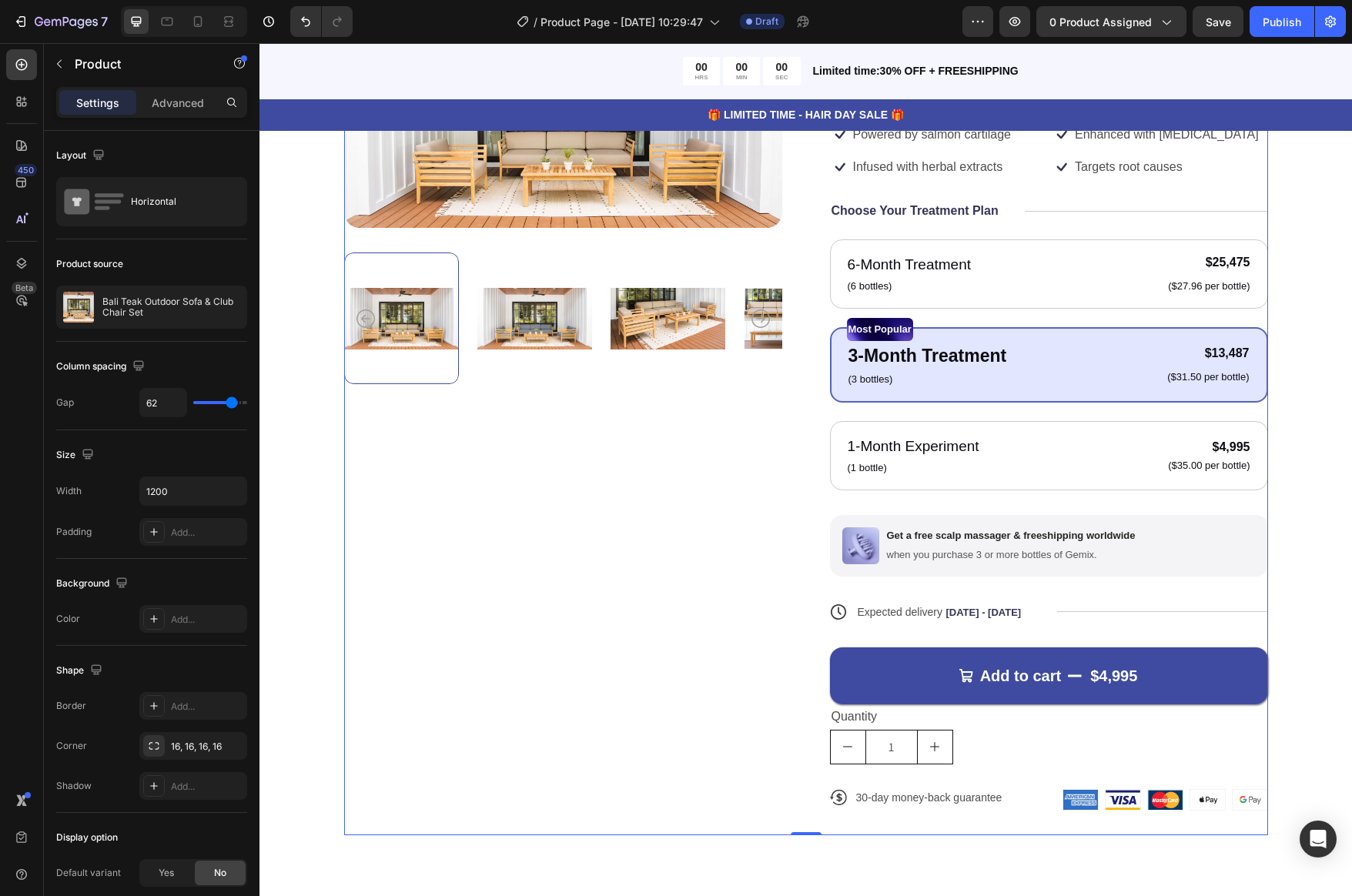
scroll to position [363, 0]
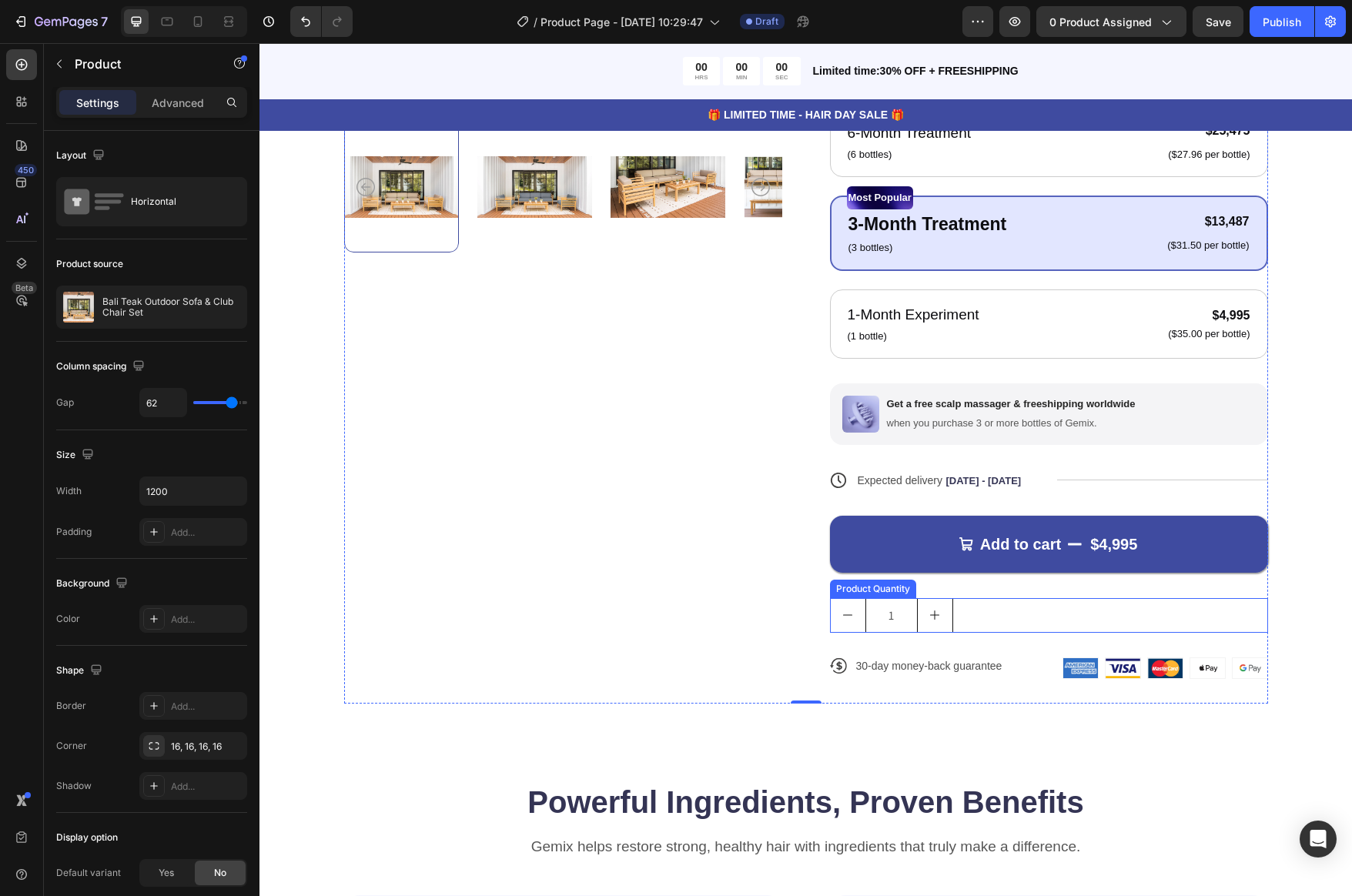
click at [946, 621] on button "increment" at bounding box center [935, 615] width 34 height 33
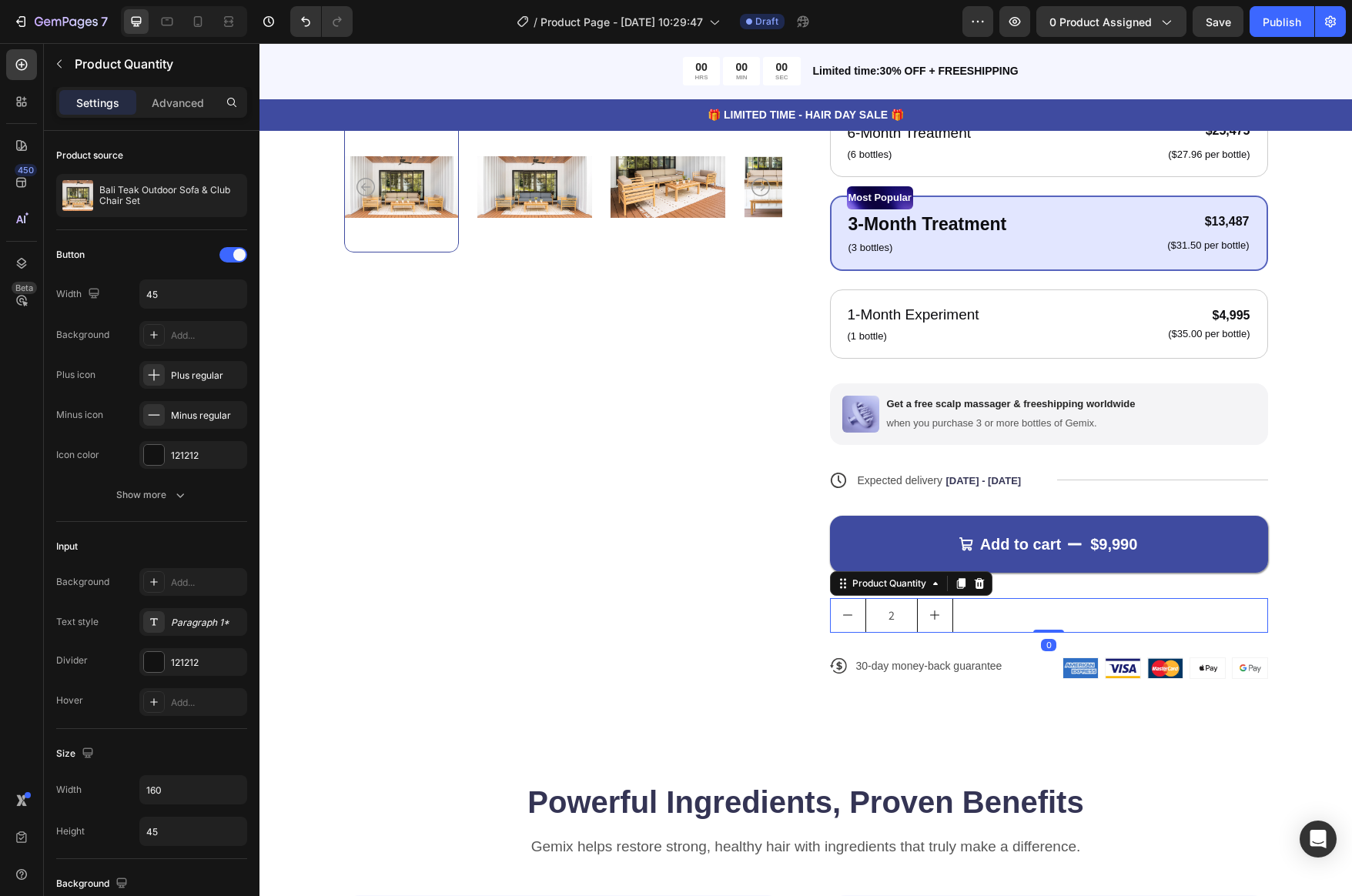
click at [836, 616] on button "decrement" at bounding box center [848, 615] width 34 height 33
type input "1"
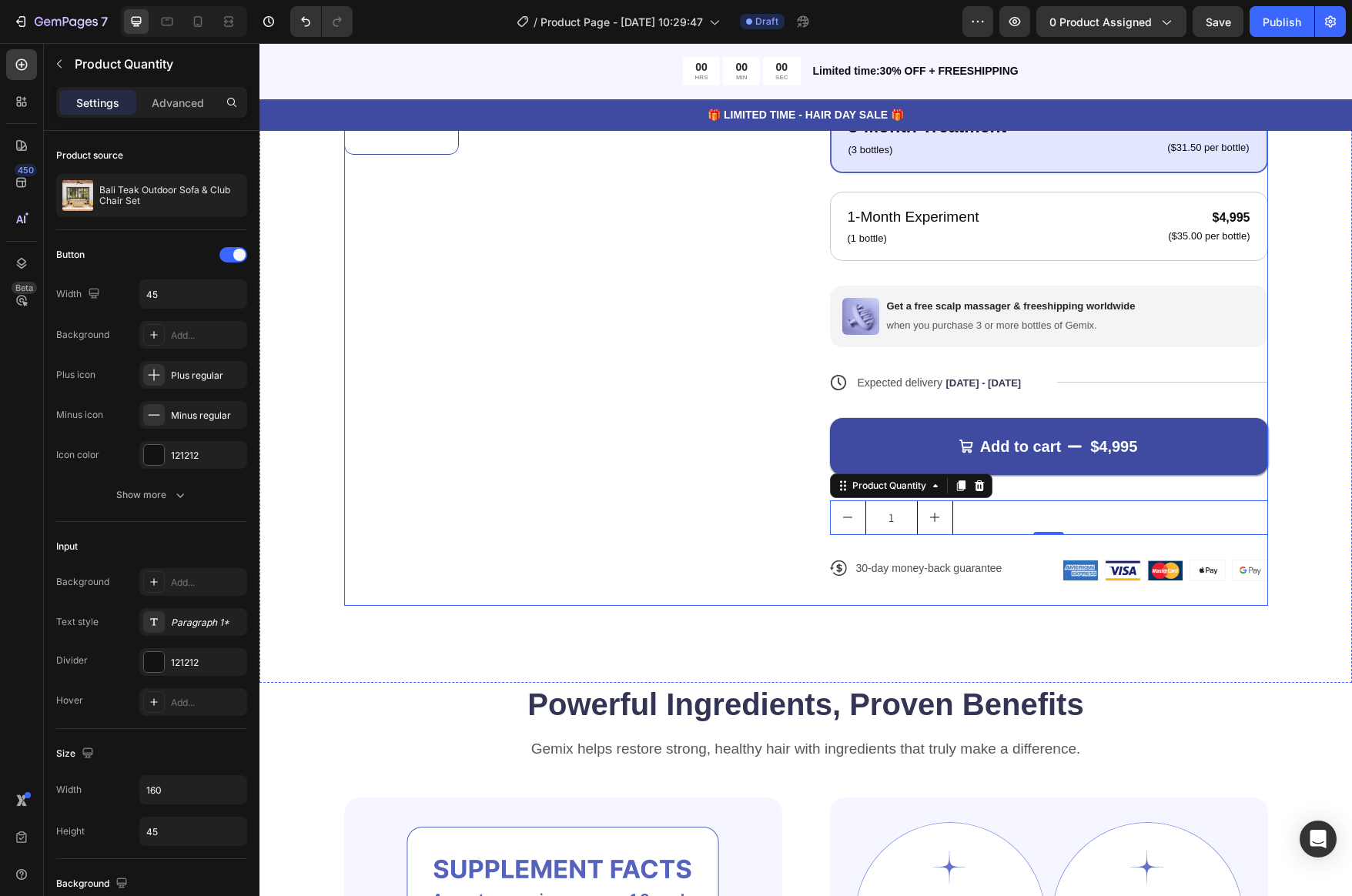
scroll to position [510, 0]
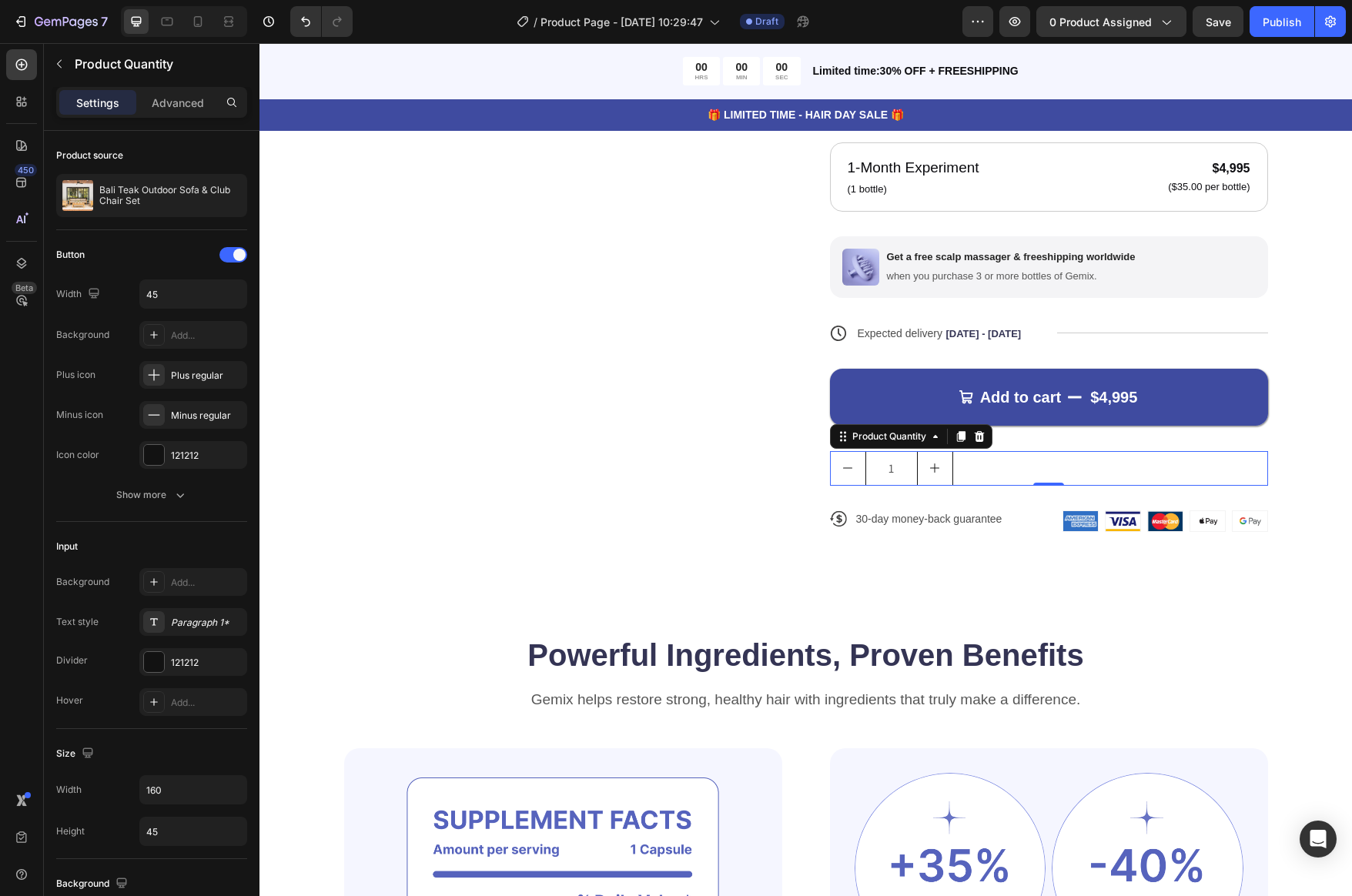
click at [1042, 480] on div "1" at bounding box center [1049, 468] width 439 height 34
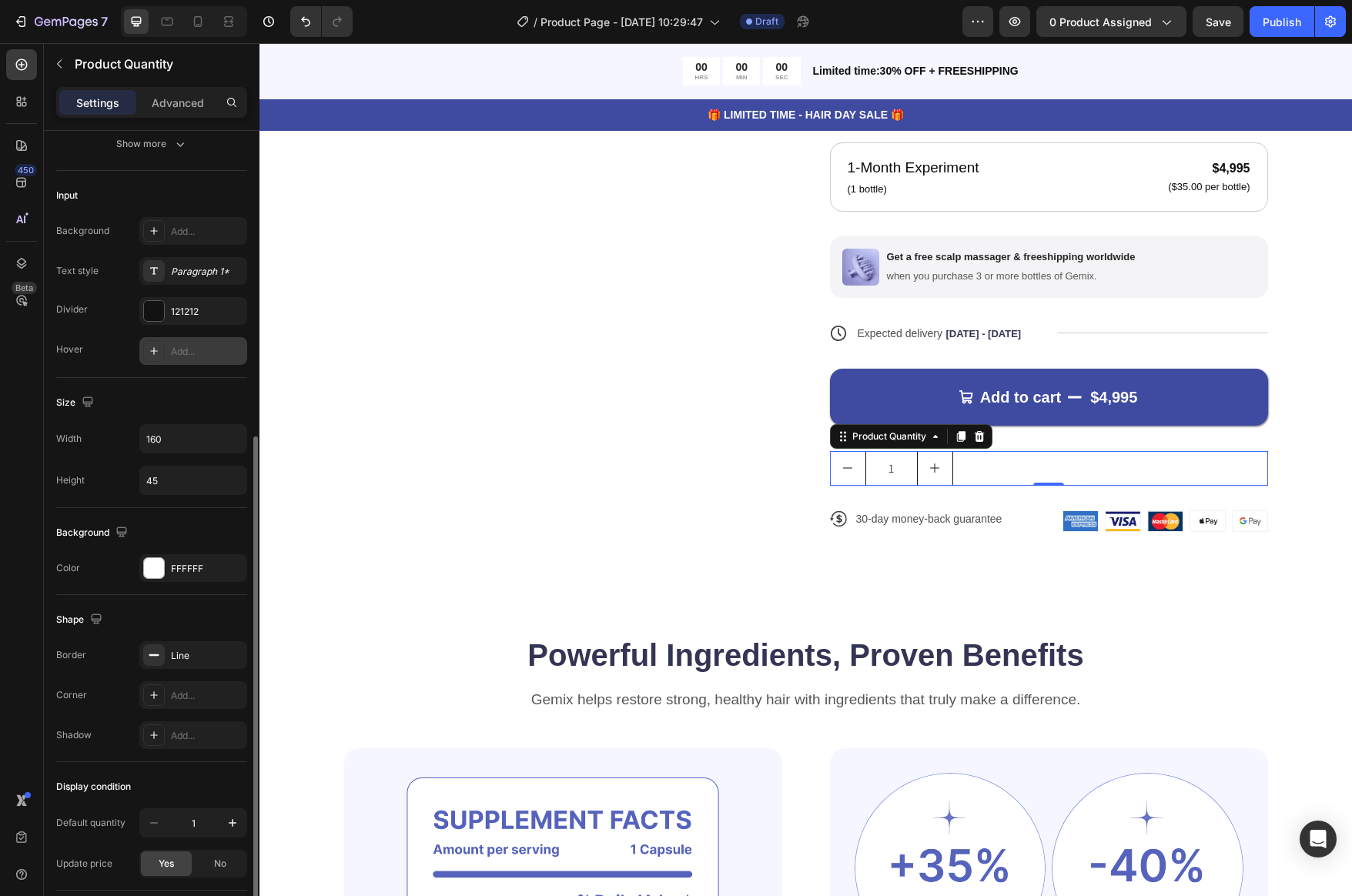
scroll to position [459, 0]
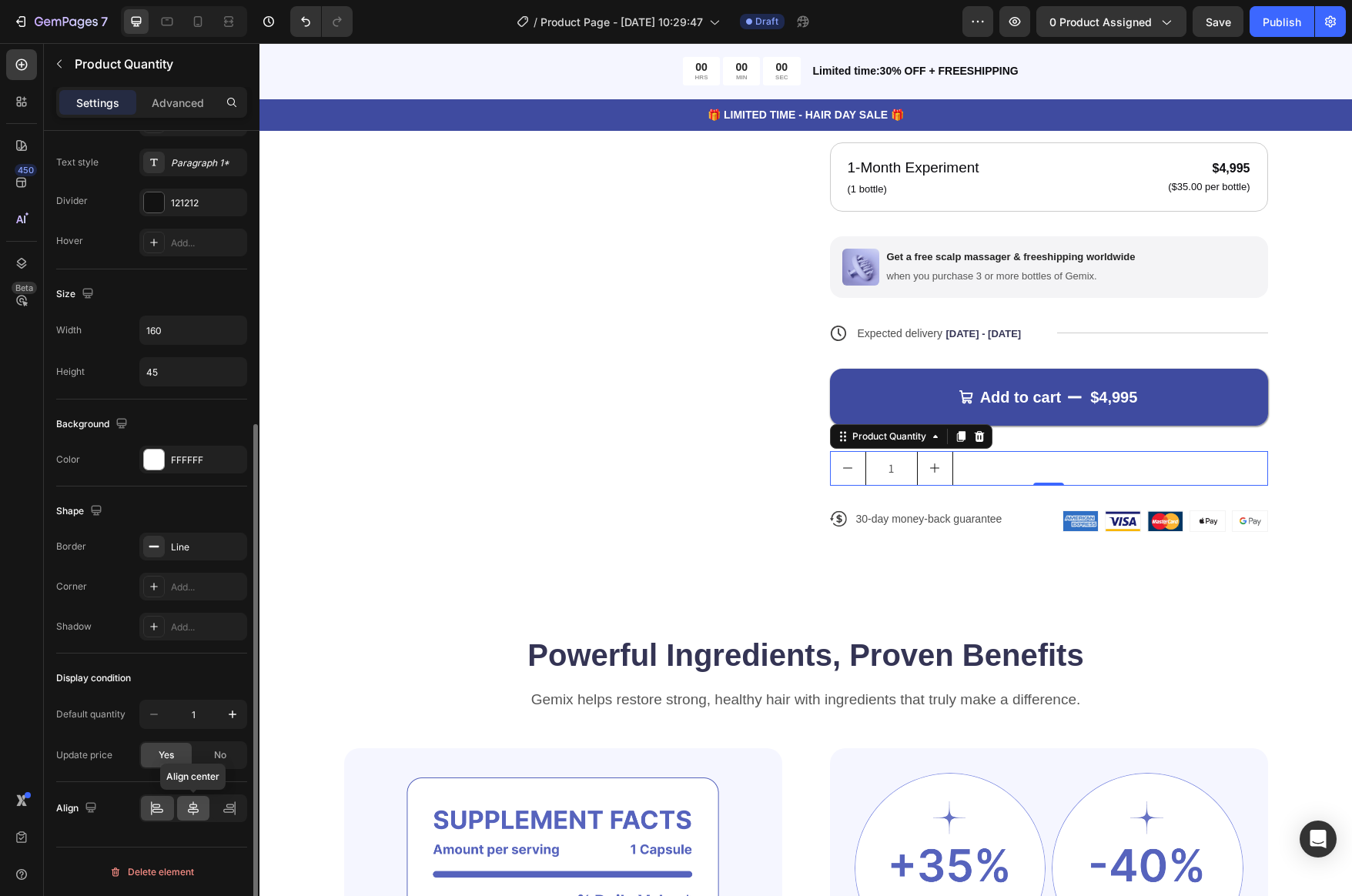
click at [188, 808] on icon at bounding box center [193, 808] width 15 height 15
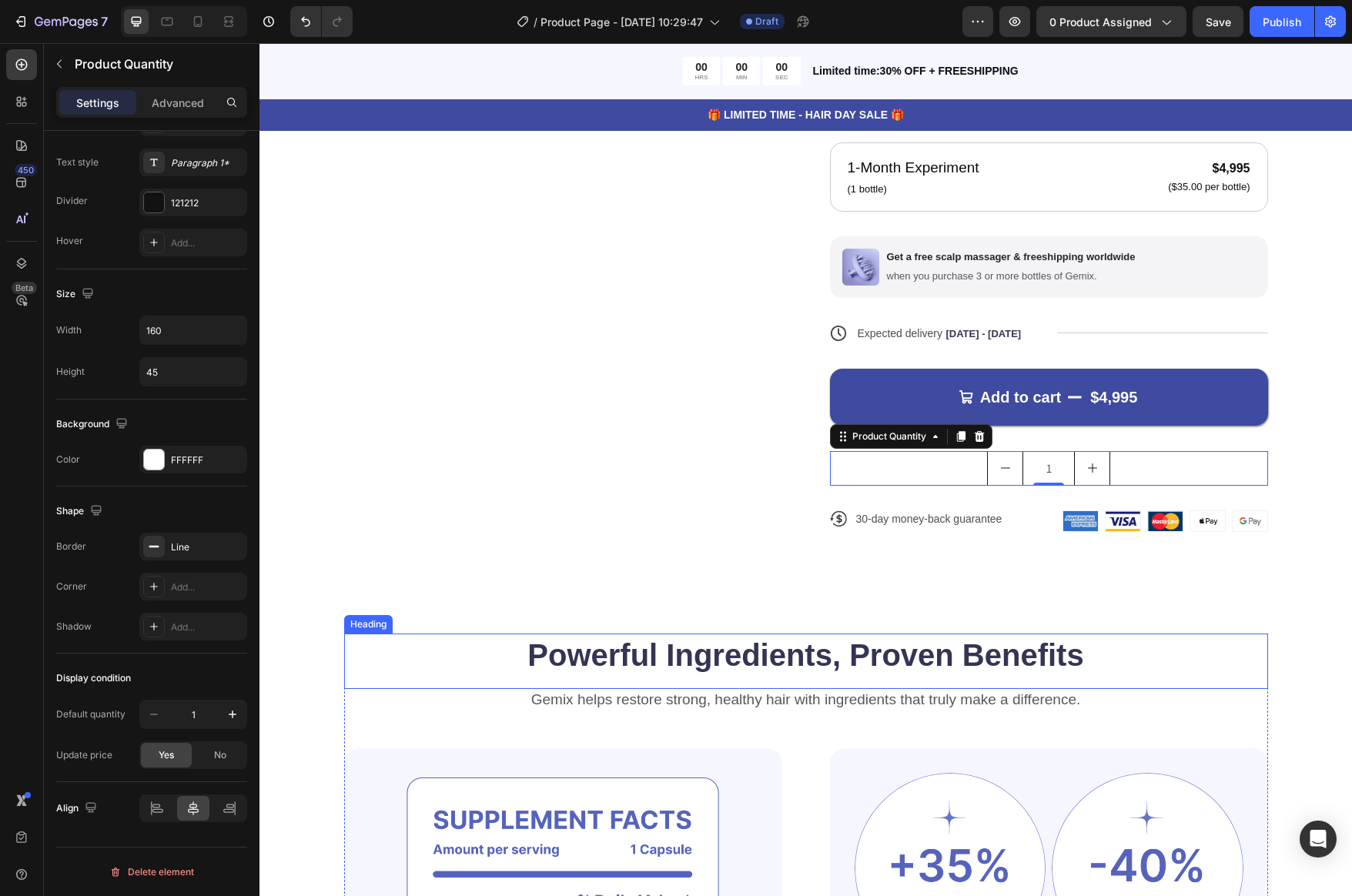
click at [1203, 663] on h2 "Powerful Ingredients, Proven Benefits" at bounding box center [806, 656] width 924 height 43
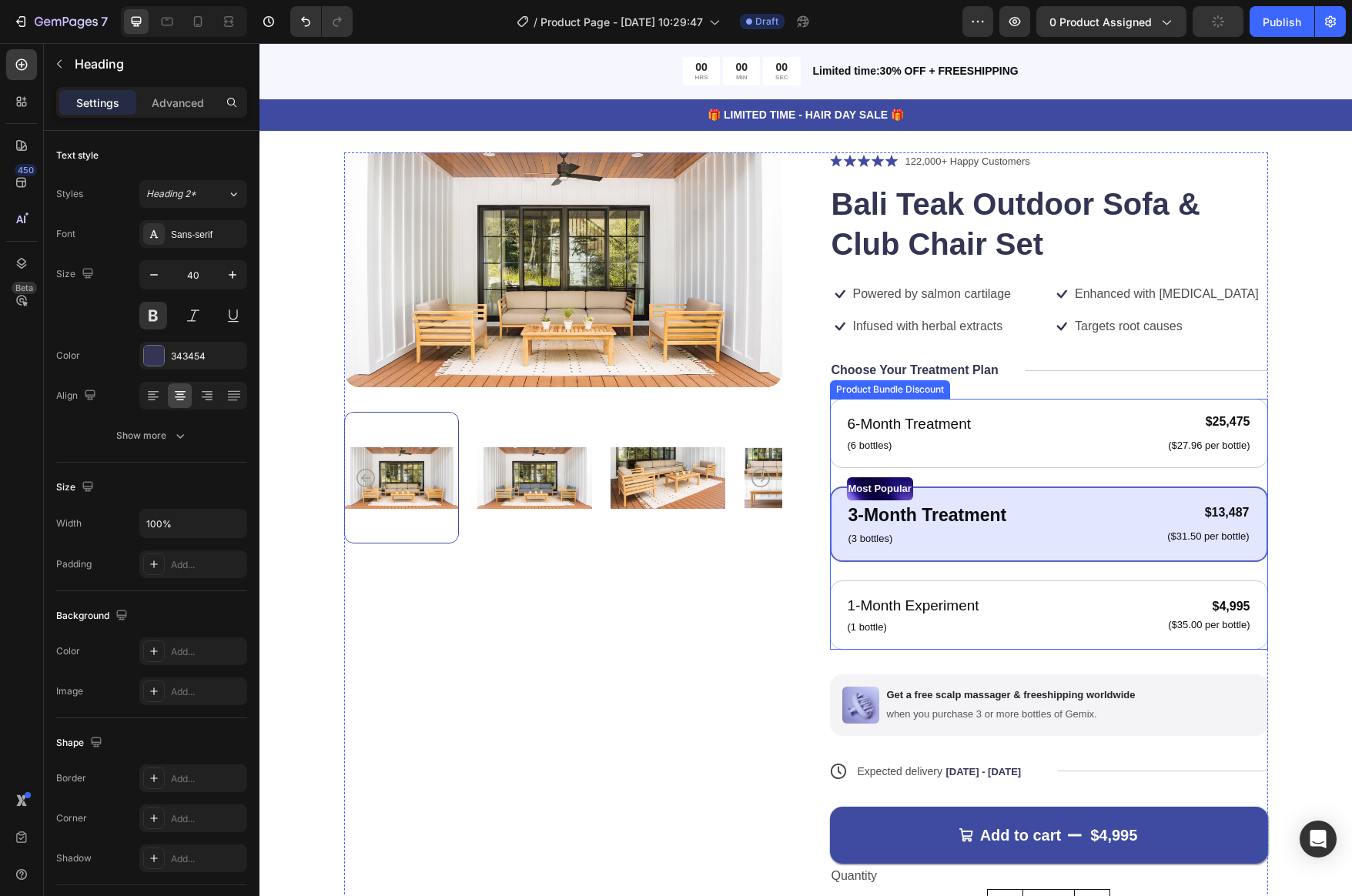
scroll to position [0, 0]
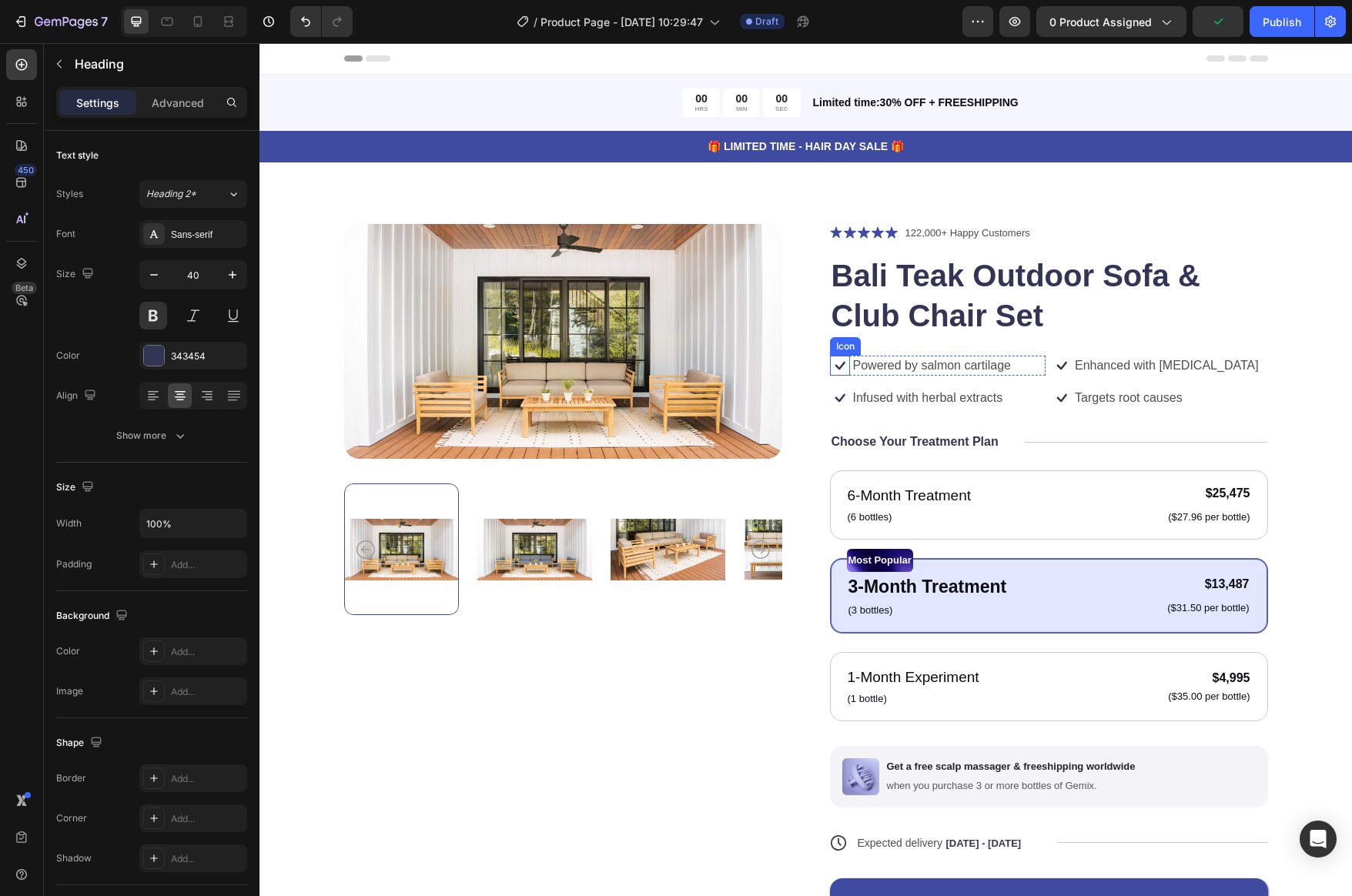
click at [842, 361] on icon at bounding box center [840, 366] width 20 height 20
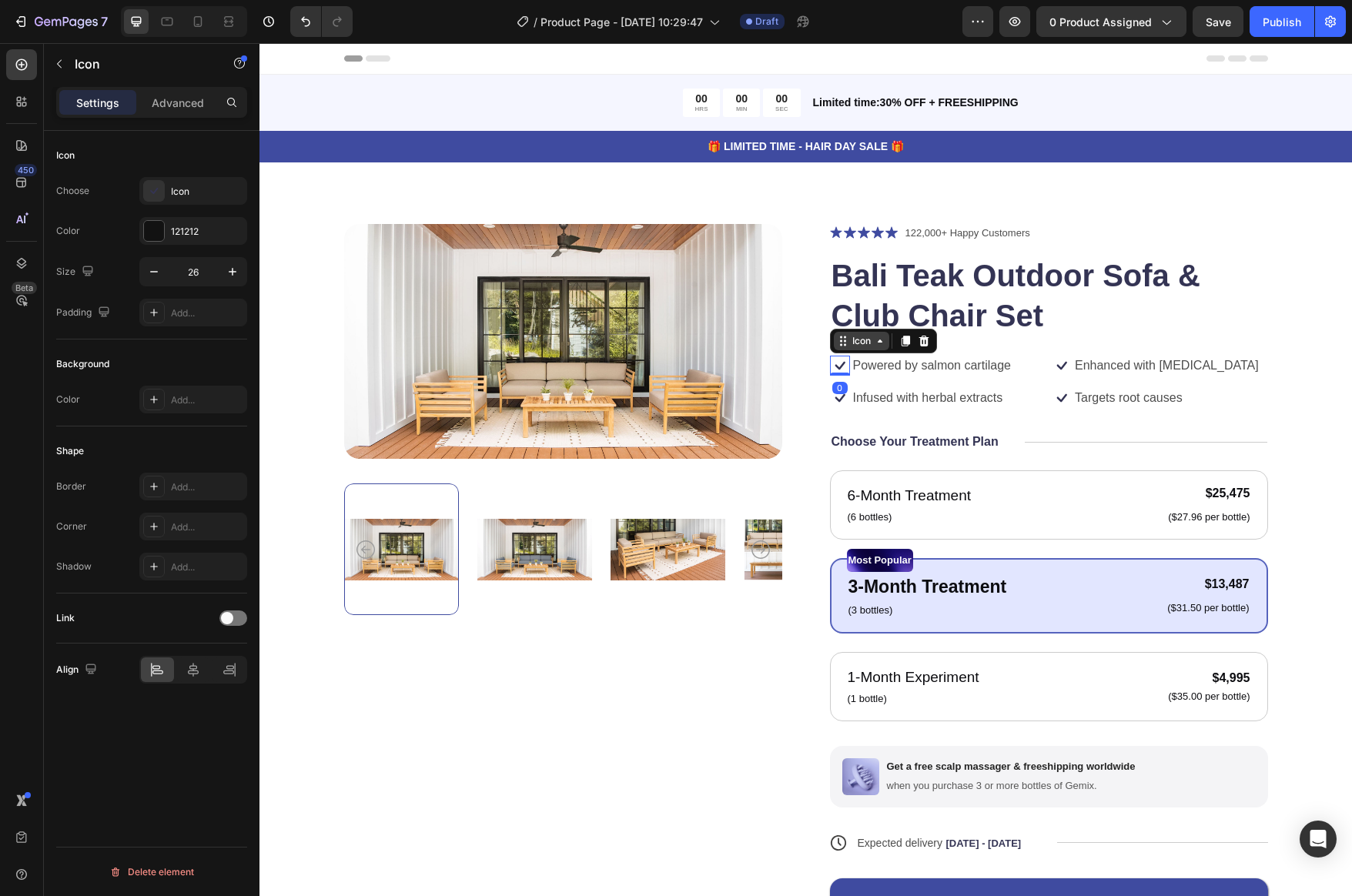
click at [875, 346] on icon at bounding box center [880, 341] width 13 height 13
click at [162, 188] on div at bounding box center [154, 191] width 22 height 22
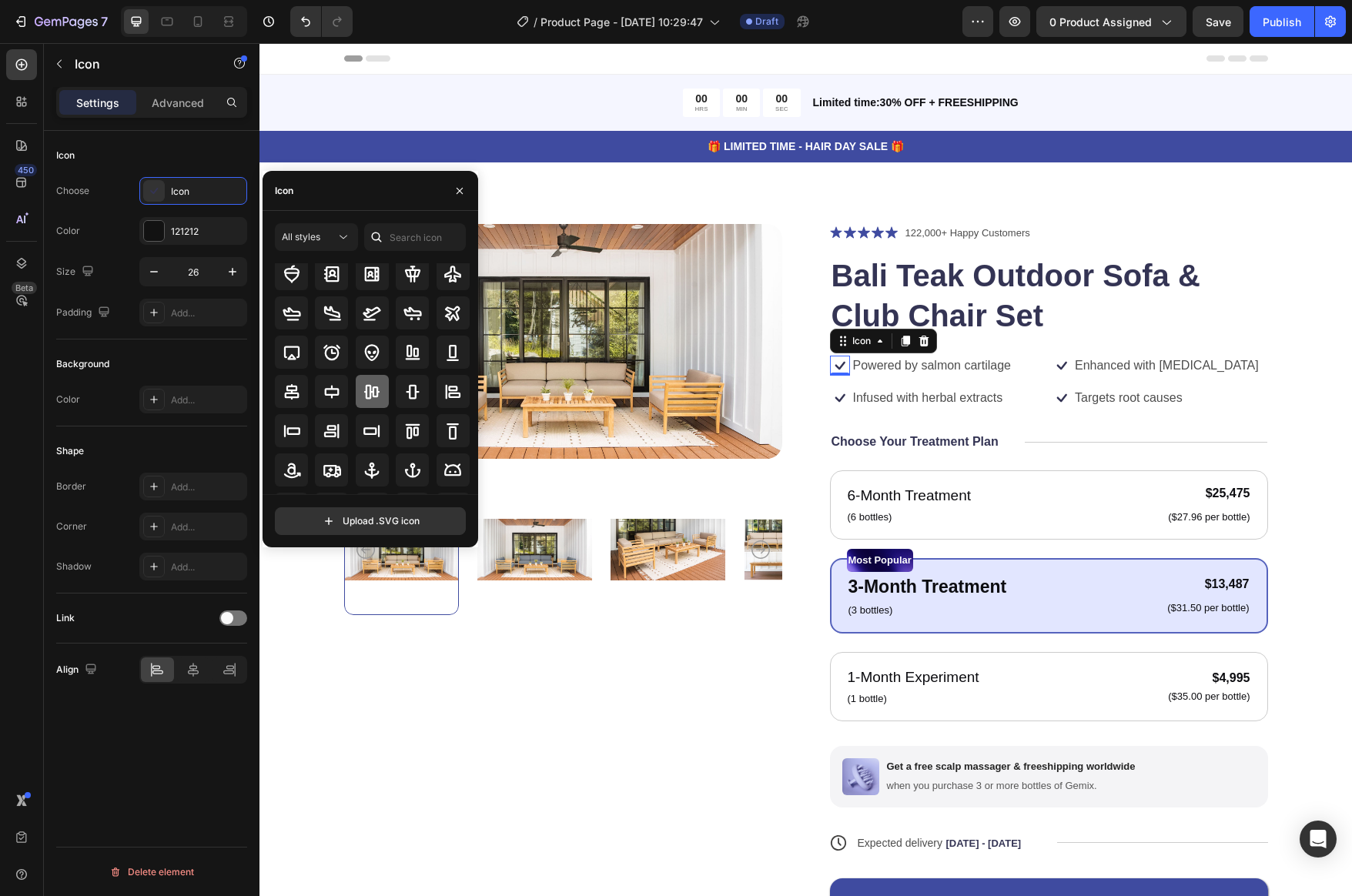
scroll to position [3, 0]
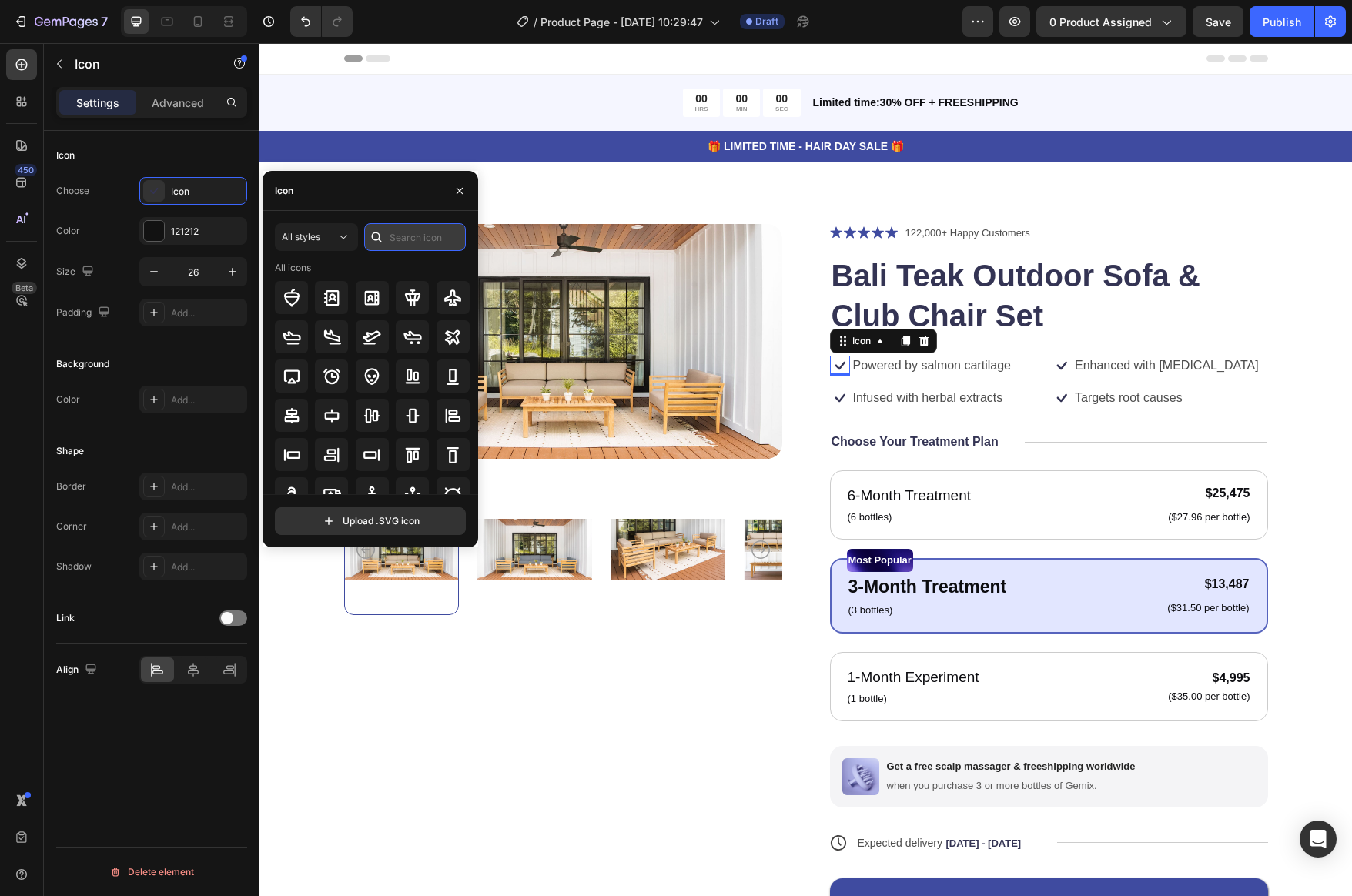
click at [395, 235] on input "text" at bounding box center [414, 237] width 102 height 28
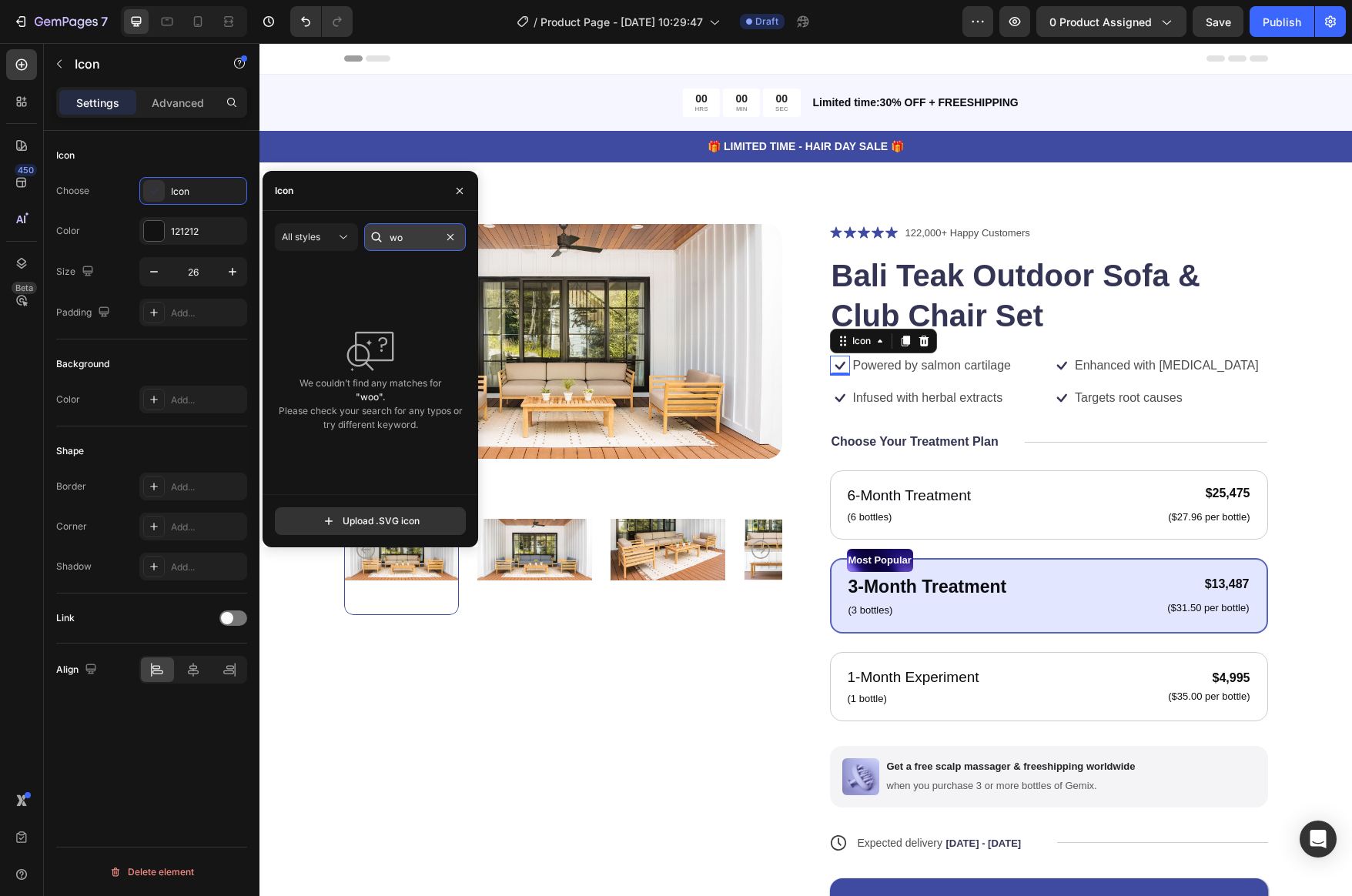
type input "w"
type input "q"
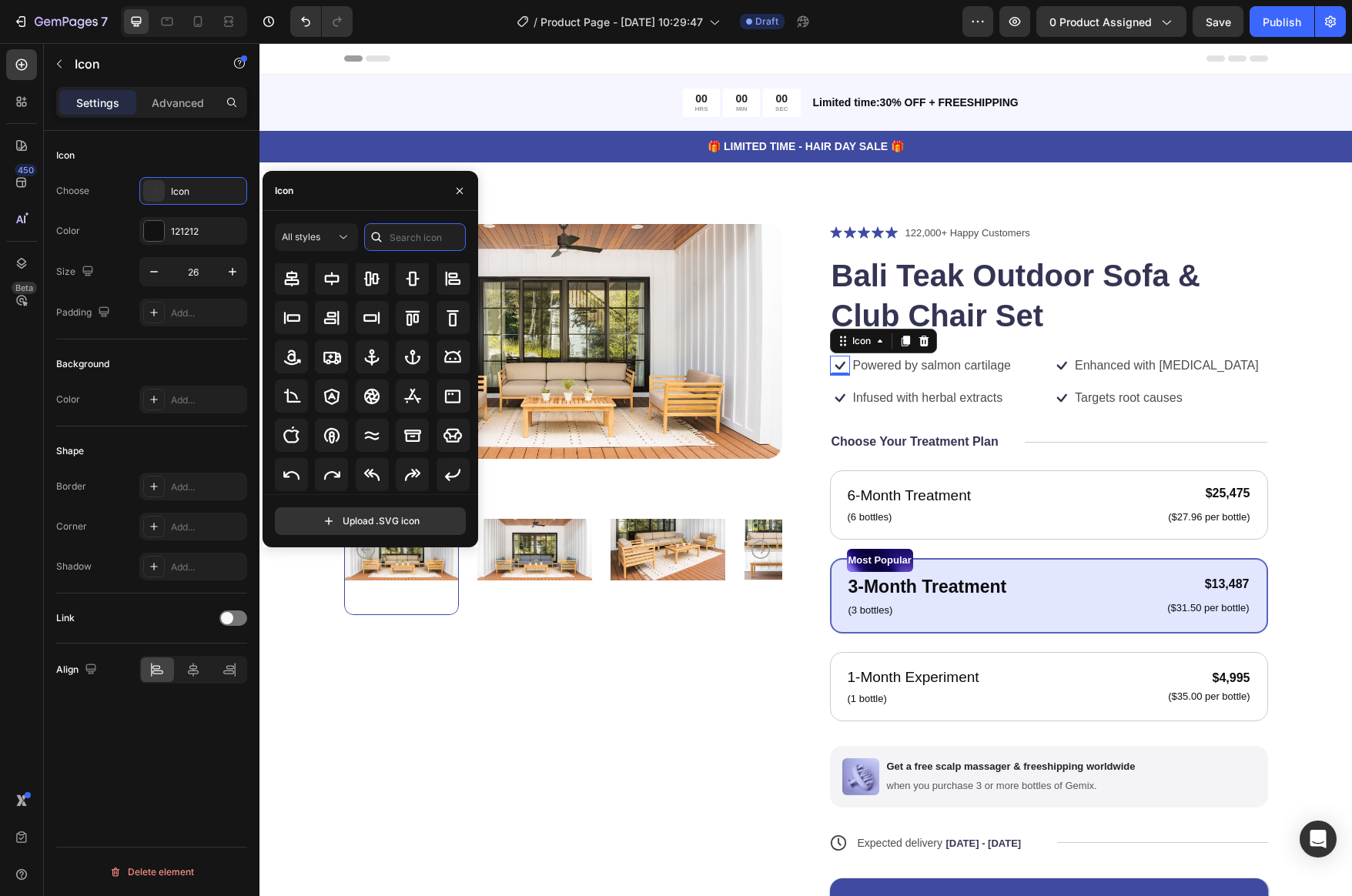
scroll to position [169, 0]
click at [920, 369] on p "Powered by salmon cartilage" at bounding box center [931, 367] width 158 height 16
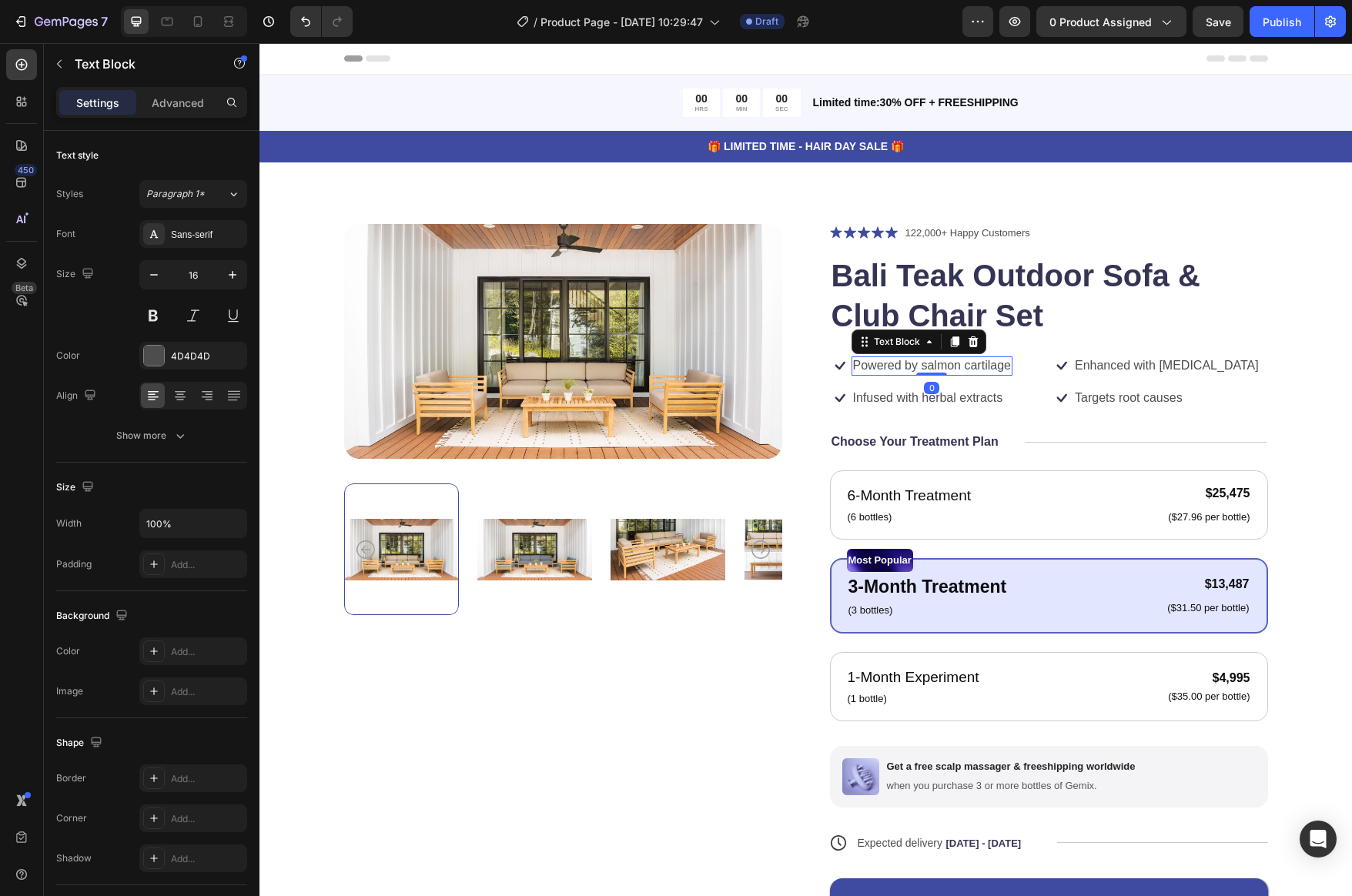
click at [1002, 366] on p "Powered by salmon cartilage" at bounding box center [931, 367] width 158 height 16
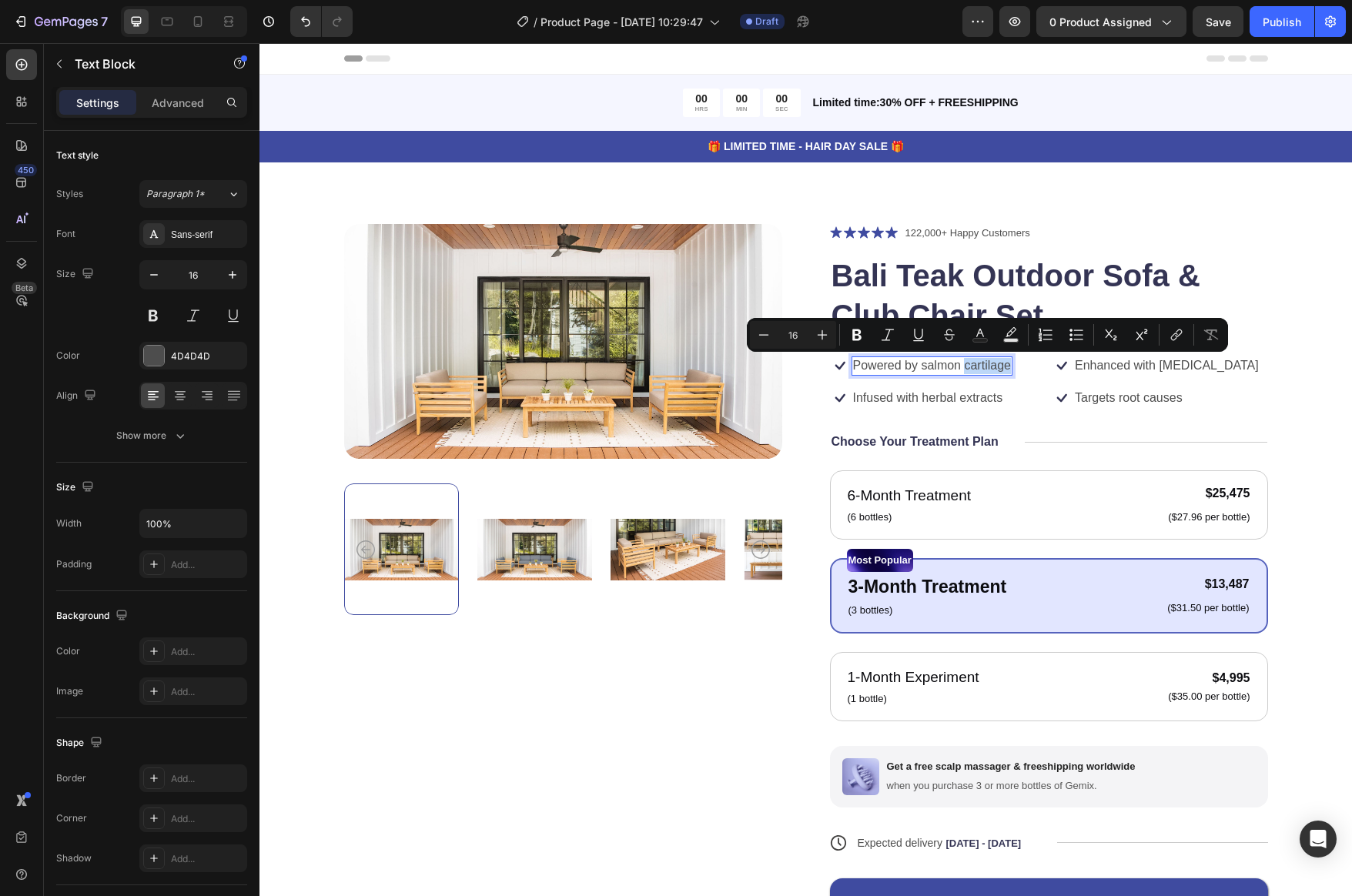
click at [1002, 366] on p "Powered by salmon cartilage" at bounding box center [931, 367] width 158 height 16
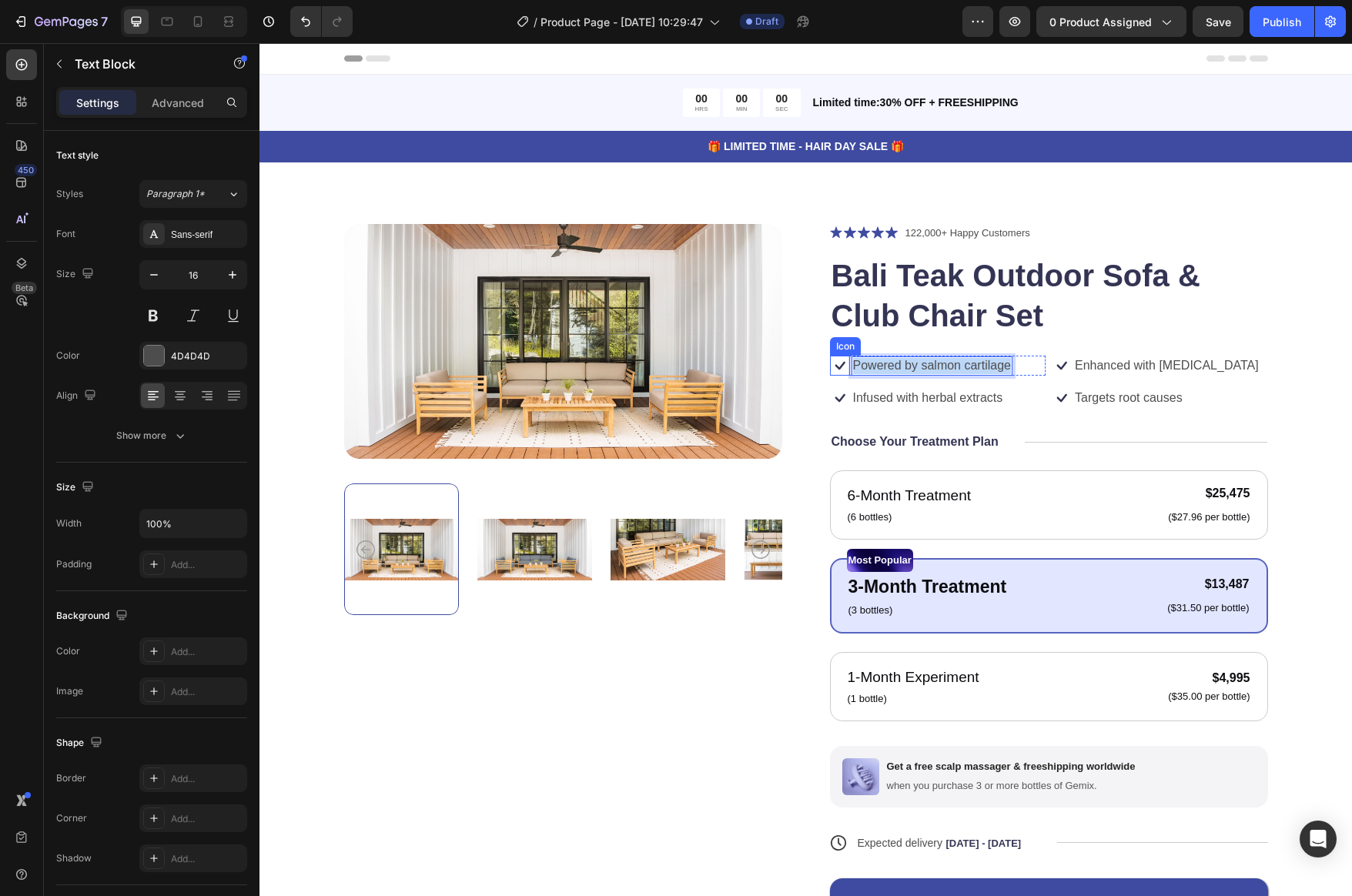
drag, startPoint x: 1010, startPoint y: 366, endPoint x: 838, endPoint y: 369, distance: 172.0
click at [838, 369] on div "Icon Powered by salmon cartilage Text Block 0 Row" at bounding box center [939, 366] width 216 height 20
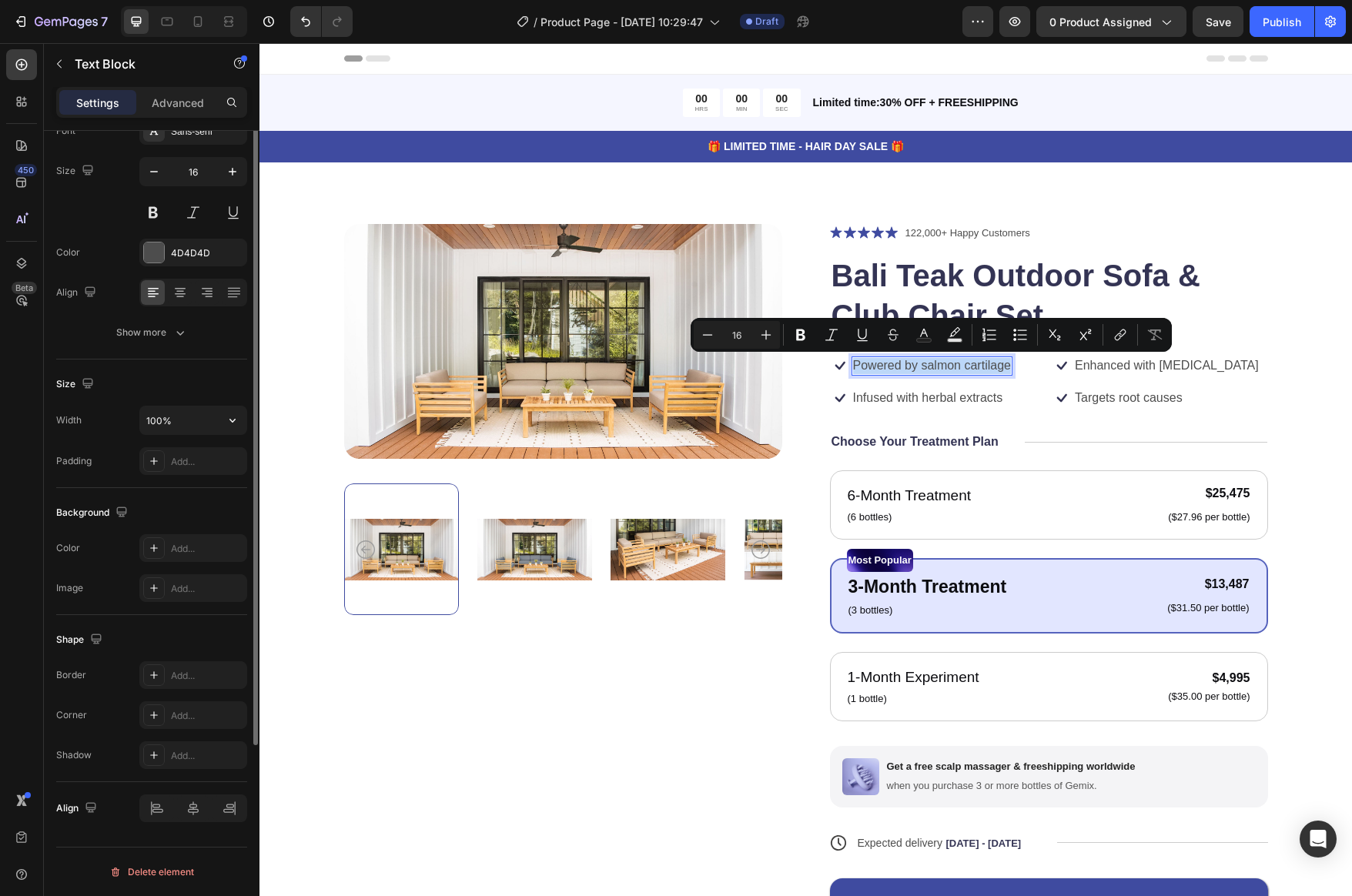
scroll to position [0, 0]
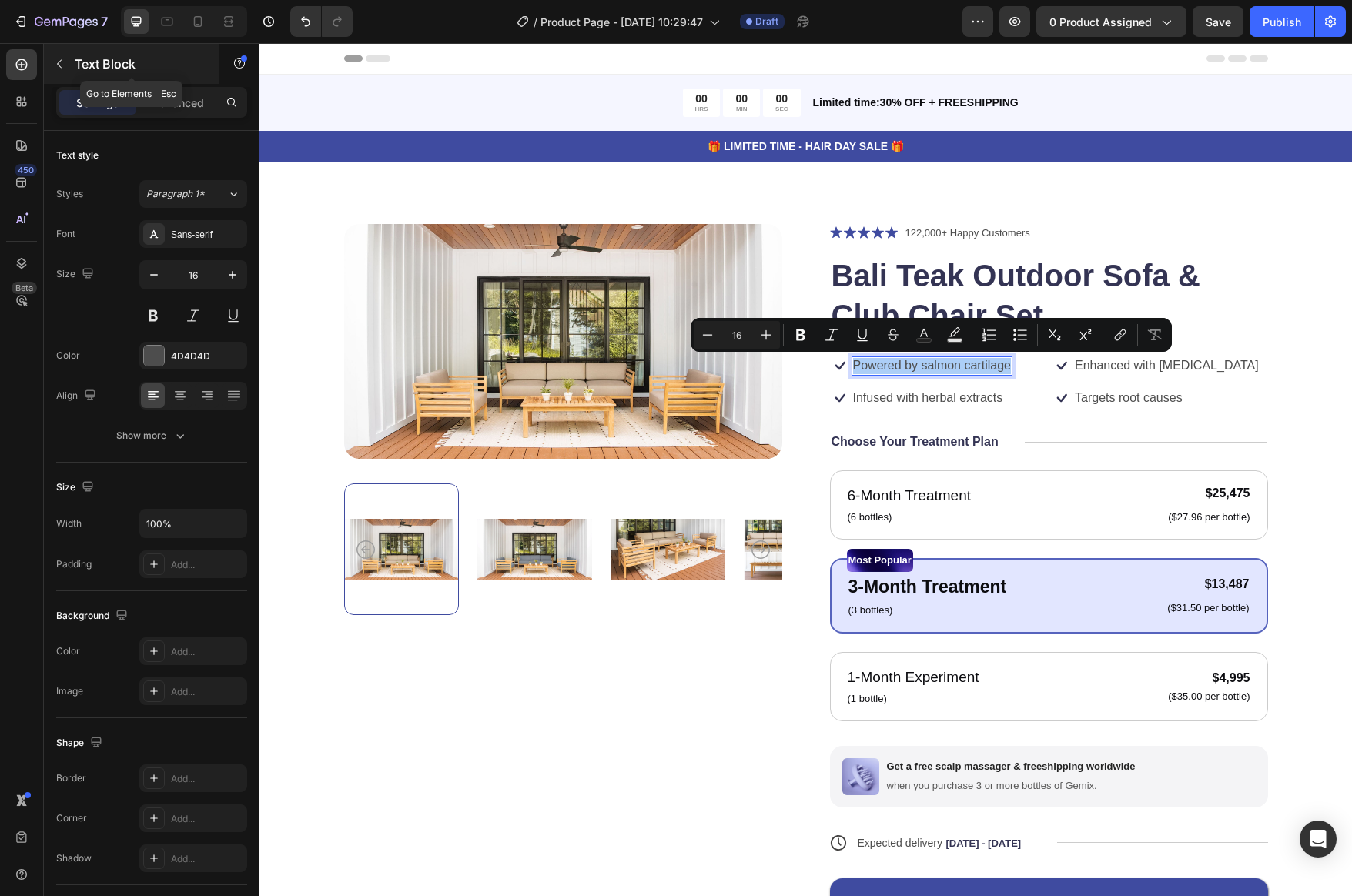
click at [60, 67] on icon "button" at bounding box center [59, 64] width 13 height 13
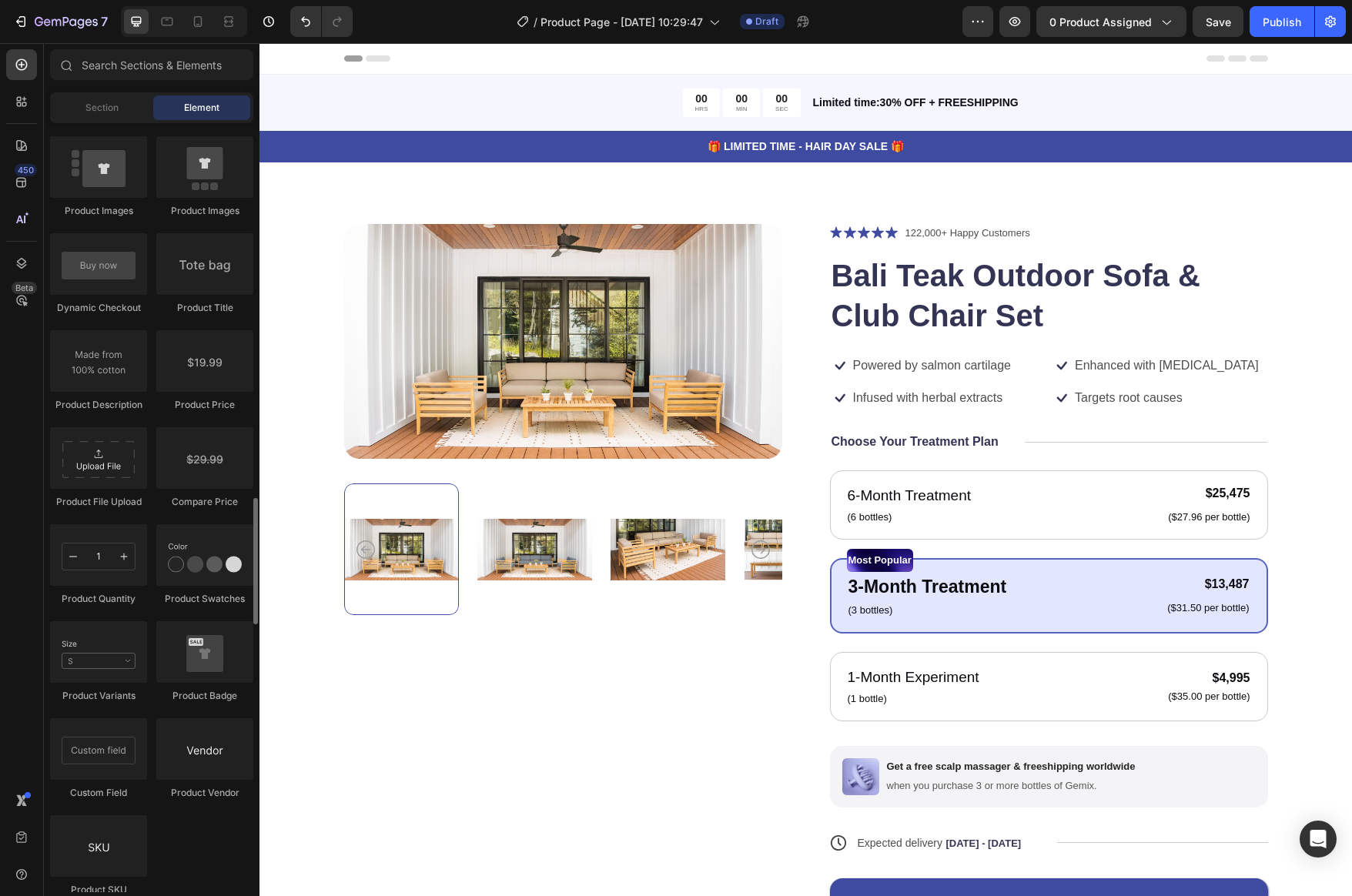
scroll to position [2385, 0]
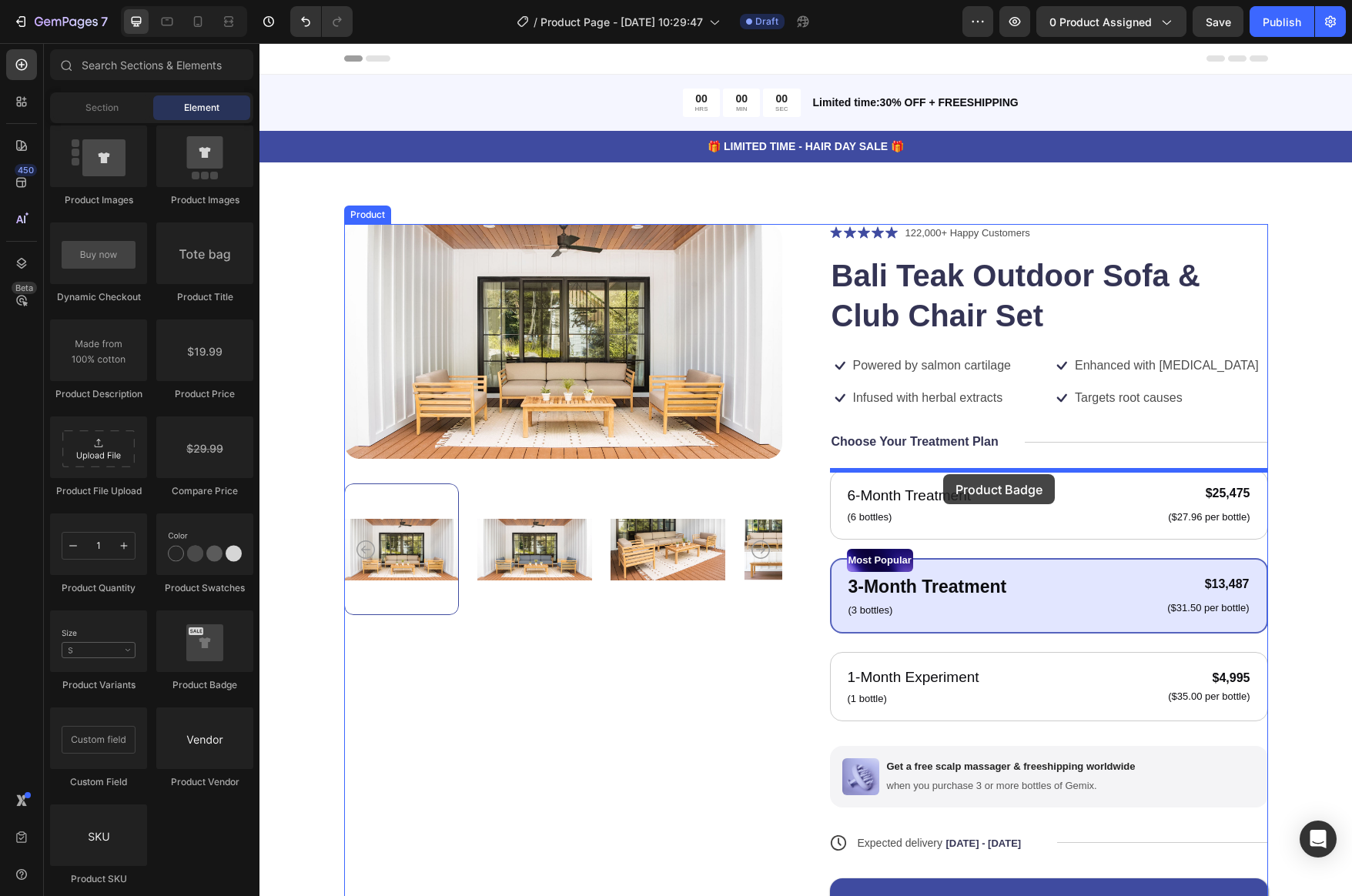
drag, startPoint x: 476, startPoint y: 672, endPoint x: 943, endPoint y: 475, distance: 506.9
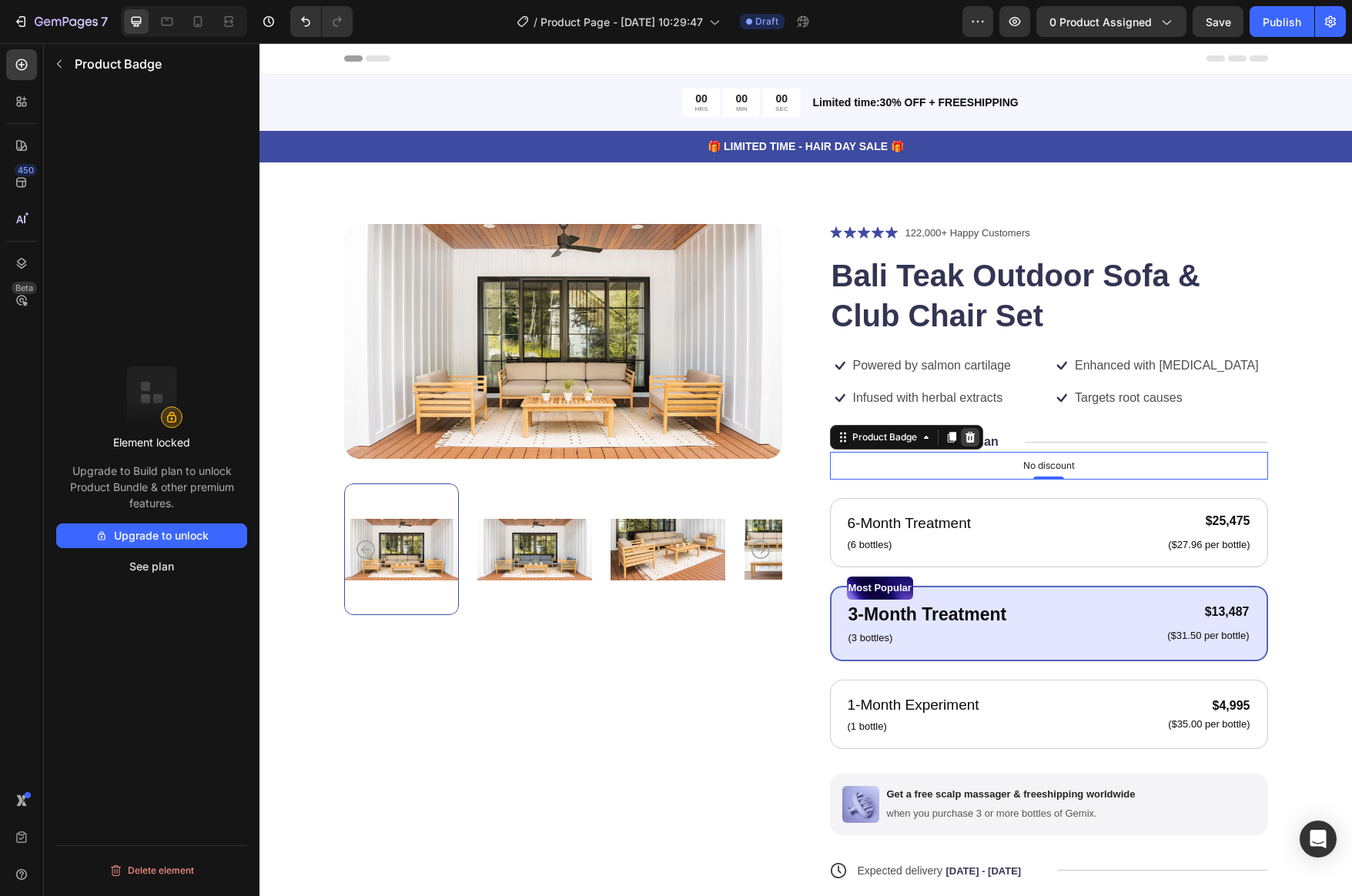
click at [972, 439] on icon at bounding box center [969, 438] width 10 height 11
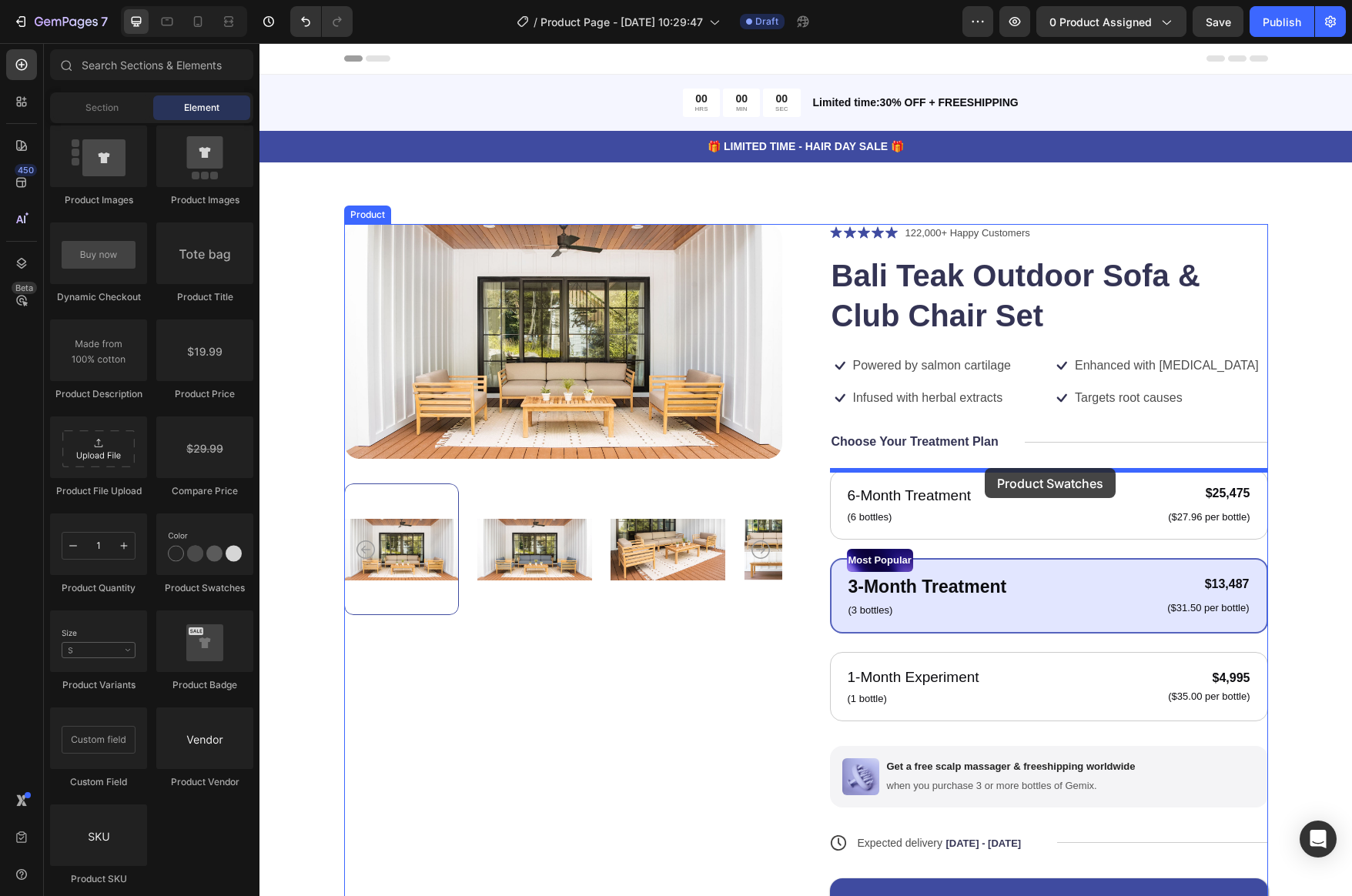
drag, startPoint x: 481, startPoint y: 594, endPoint x: 985, endPoint y: 468, distance: 519.5
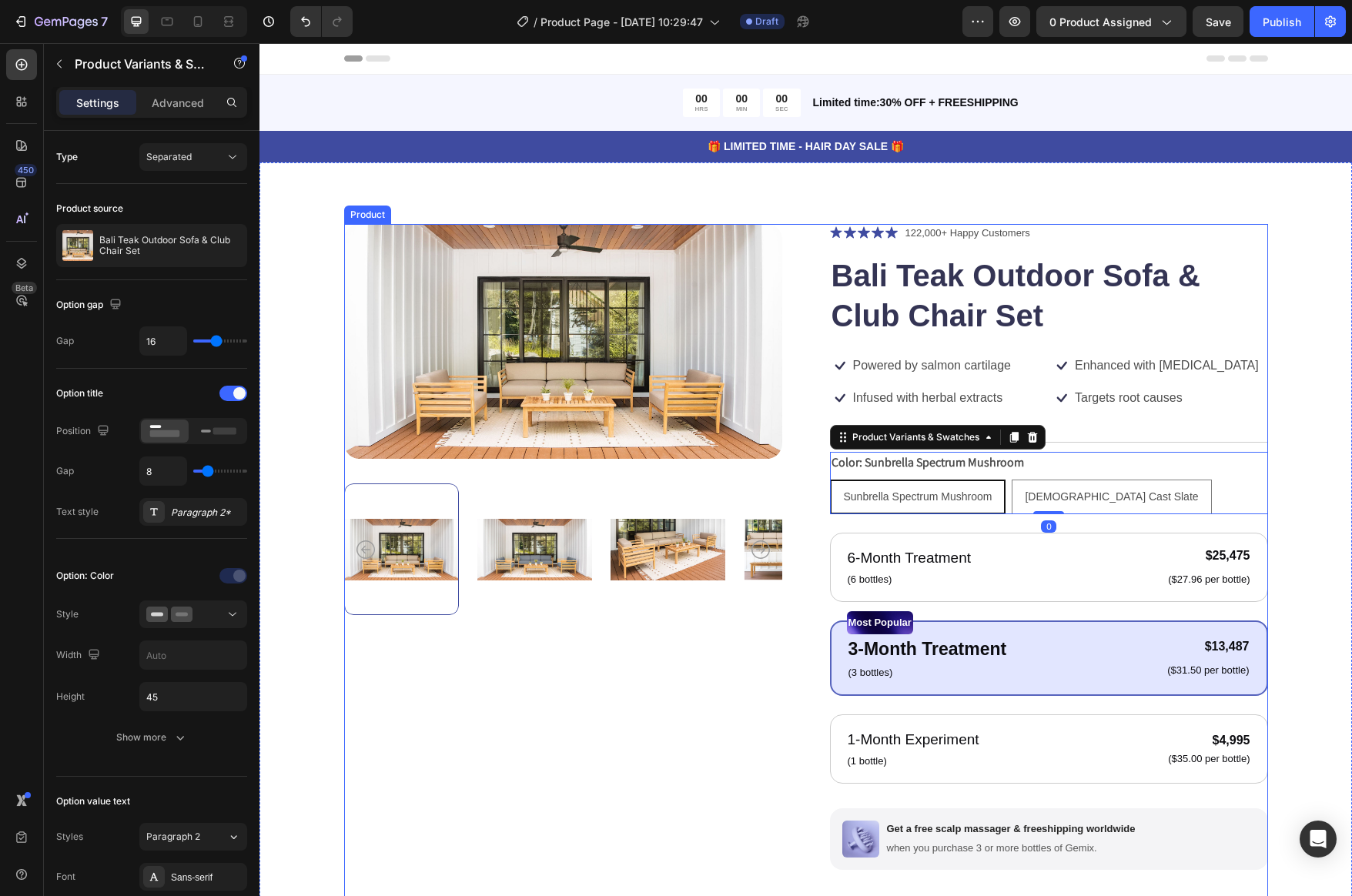
click at [703, 751] on div "Product Images" at bounding box center [563, 676] width 439 height 905
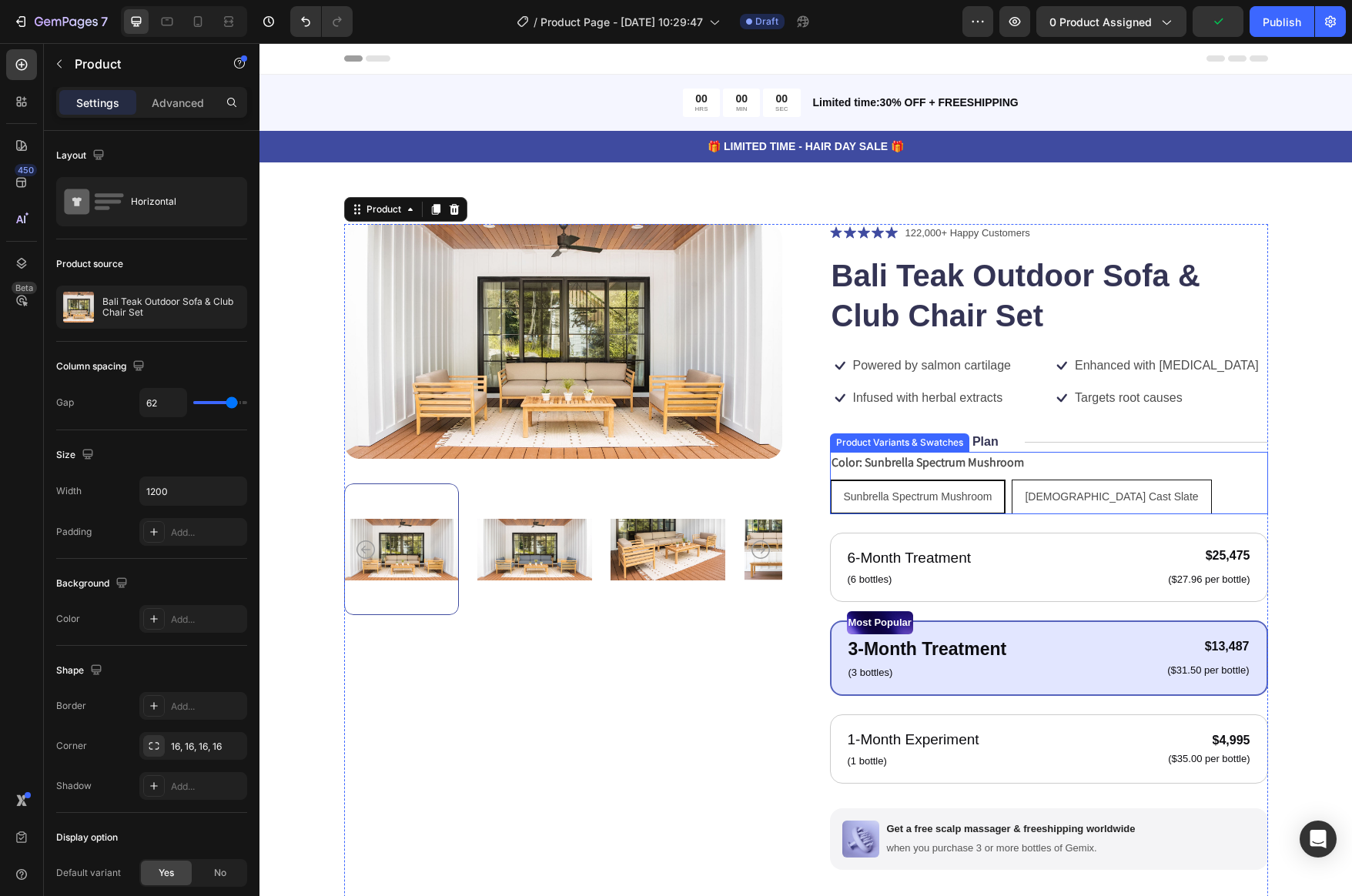
click at [1035, 497] on span "Sunbrella Cast Slate" at bounding box center [1112, 497] width 173 height 13
click at [1012, 480] on input "Sunbrella Cast Slate Sunbrella Cast Slate Sunbrella Cast Slate" at bounding box center [1012, 479] width 1 height 1
radio input "true"
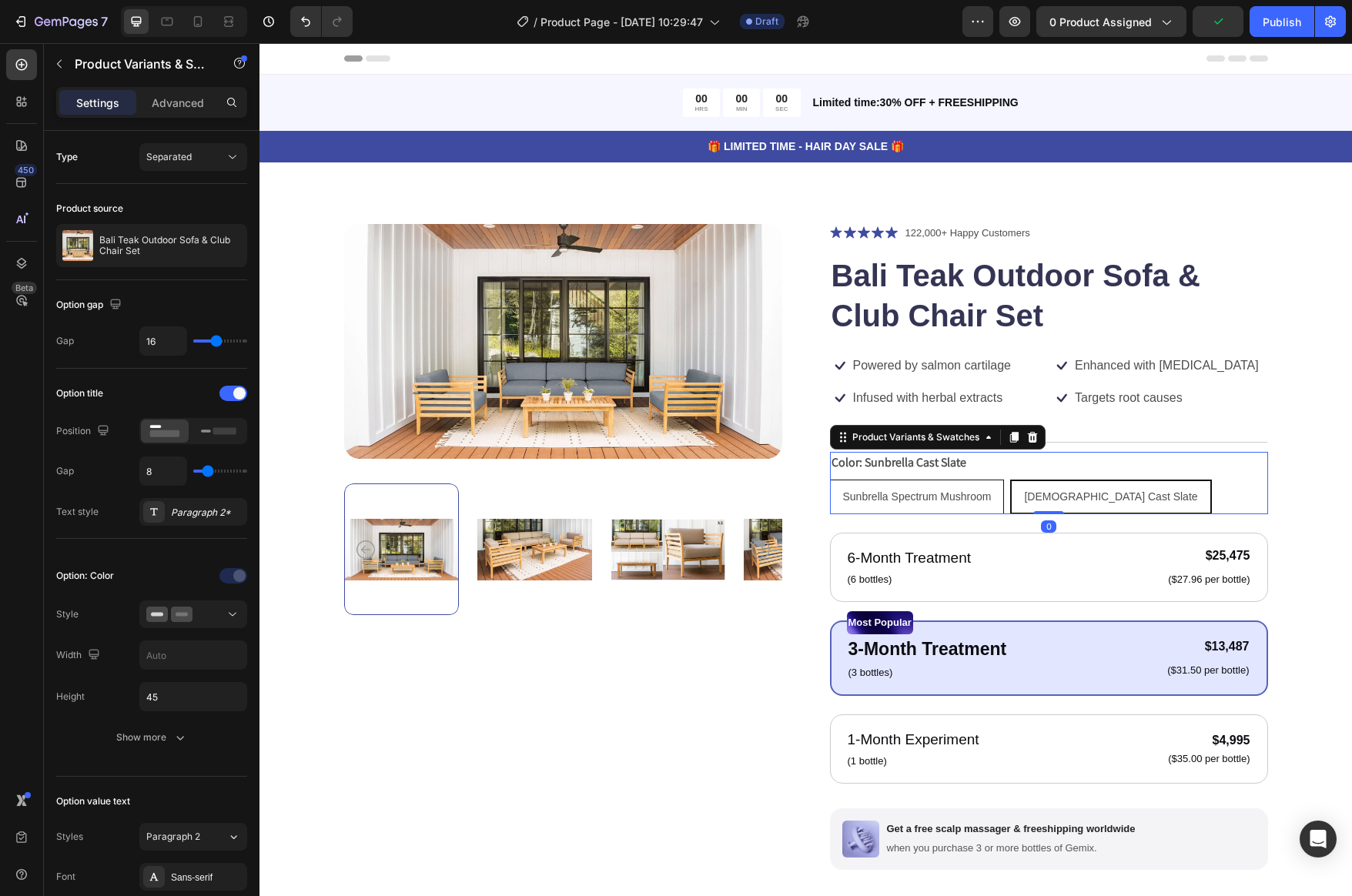
click at [917, 492] on span "Sunbrella Spectrum Mushroom" at bounding box center [917, 497] width 149 height 13
click at [830, 480] on input "Sunbrella Spectrum Mushroom Sunbrella Spectrum Mushroom Sunbrella Spectrum Mush…" at bounding box center [830, 479] width 1 height 1
radio input "true"
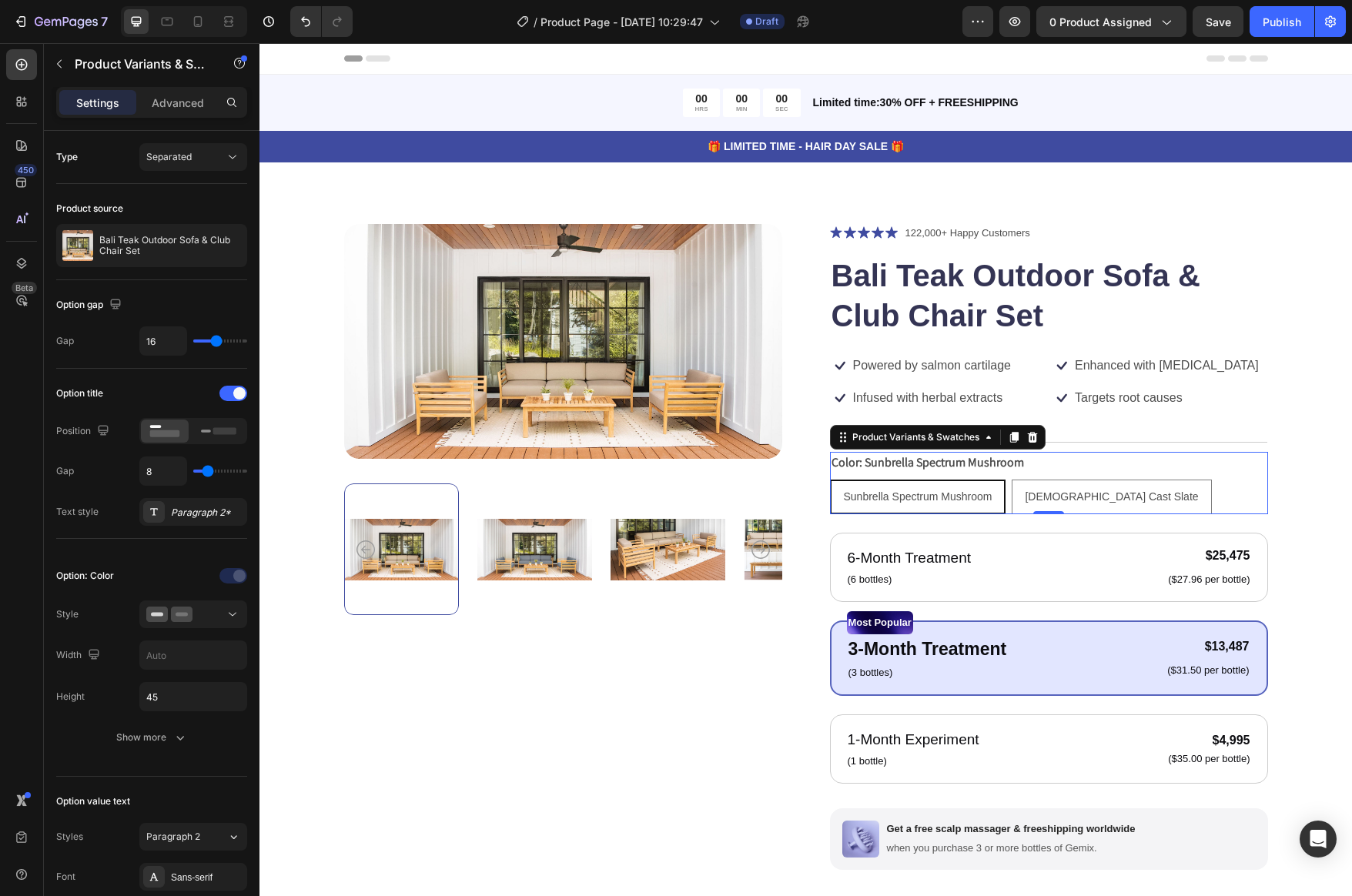
click at [916, 510] on div "Sunbrella Spectrum Mushroom" at bounding box center [918, 496] width 173 height 32
click at [830, 480] on input "Sunbrella Spectrum Mushroom Sunbrella Spectrum Mushroom Sunbrella Spectrum Mush…" at bounding box center [830, 479] width 1 height 1
click at [918, 502] on span "Sunbrella Spectrum Mushroom" at bounding box center [918, 497] width 149 height 13
click at [830, 480] on input "Sunbrella Spectrum Mushroom Sunbrella Spectrum Mushroom Sunbrella Spectrum Mush…" at bounding box center [830, 479] width 1 height 1
click at [912, 491] on span "Sunbrella Spectrum Mushroom" at bounding box center [918, 497] width 149 height 13
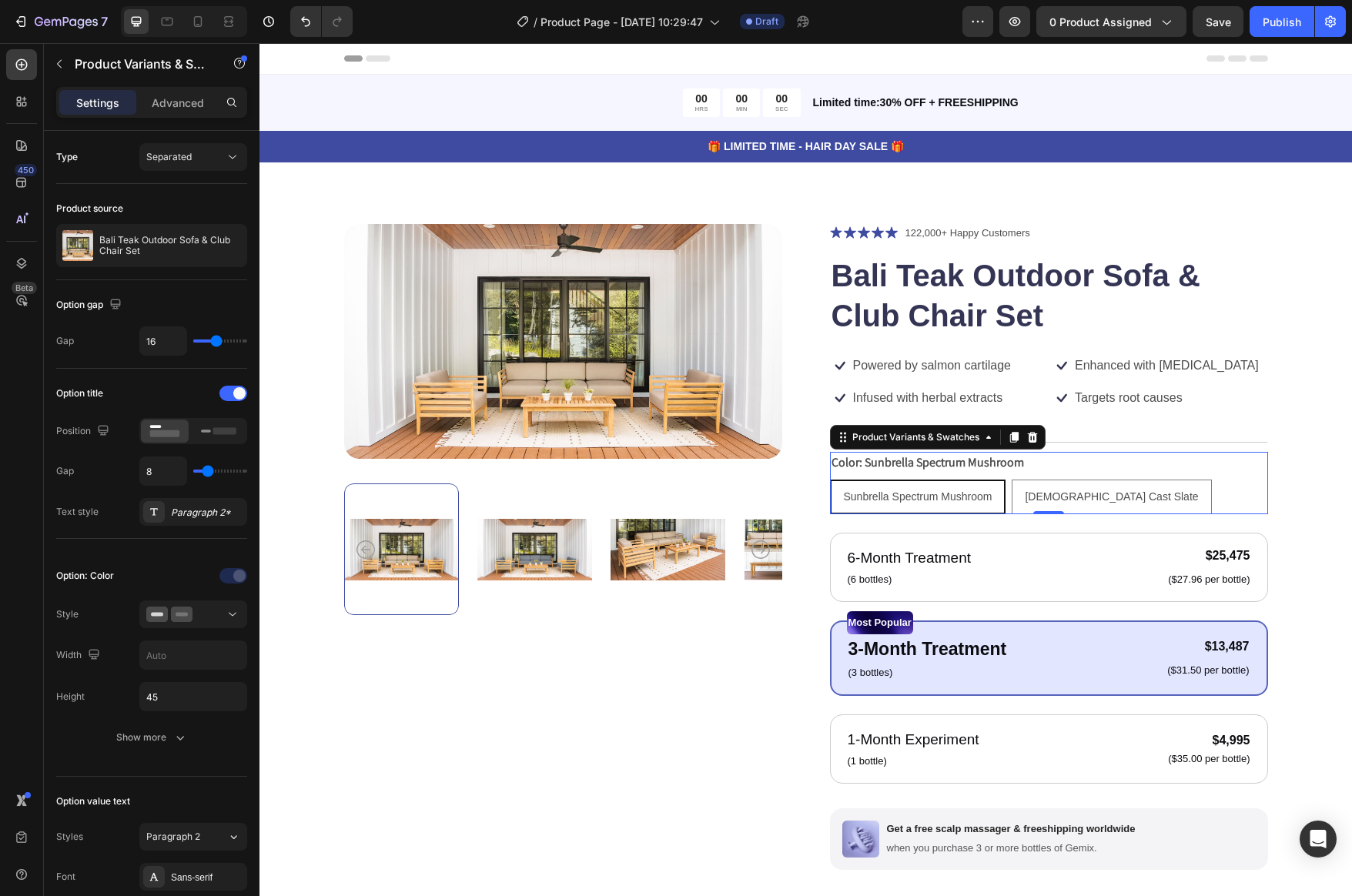
click at [830, 480] on input "Sunbrella Spectrum Mushroom Sunbrella Spectrum Mushroom Sunbrella Spectrum Mush…" at bounding box center [830, 479] width 1 height 1
click at [932, 231] on p "122,000+ Happy Customers" at bounding box center [968, 233] width 125 height 15
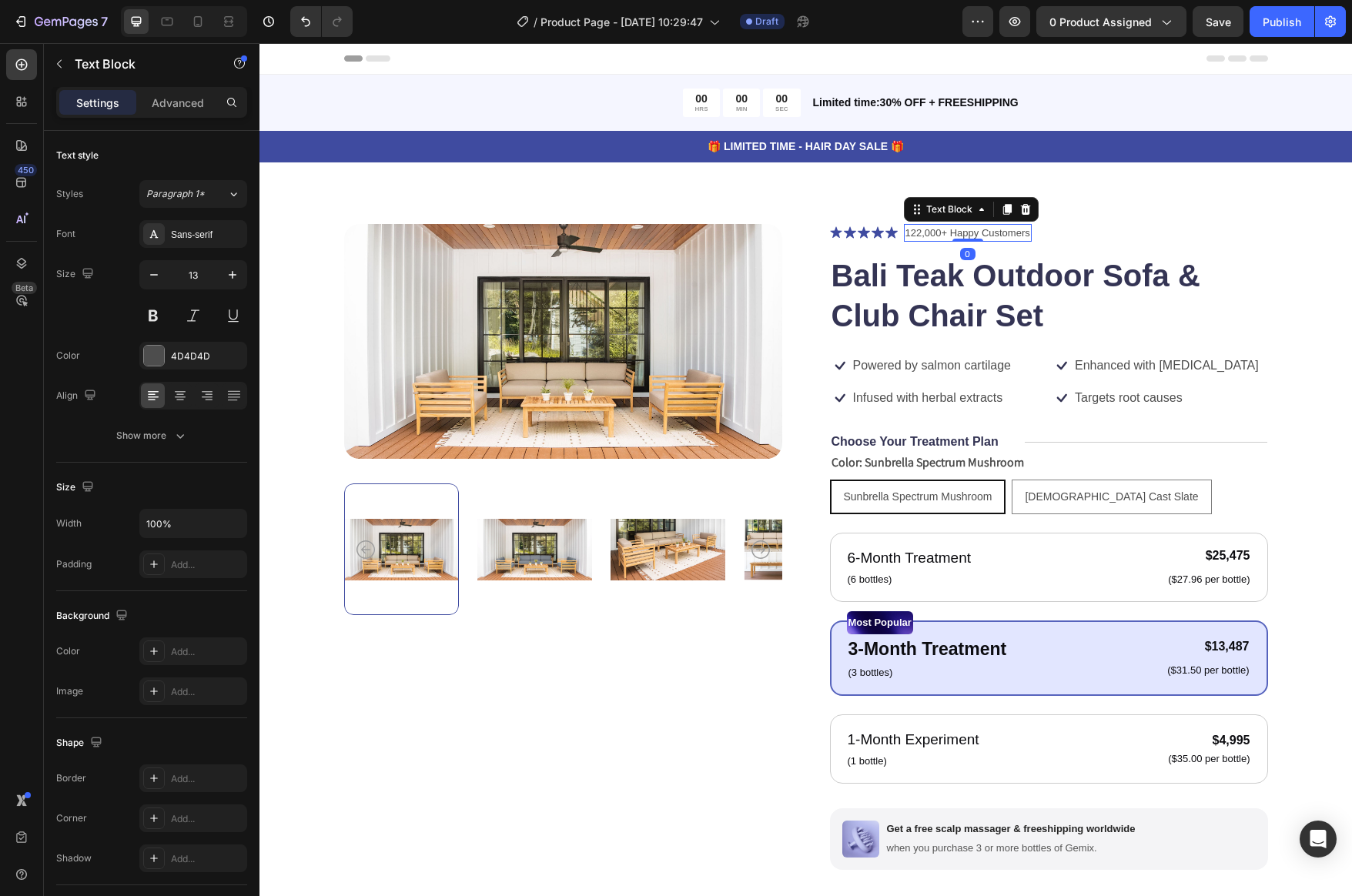
click at [932, 231] on p "122,000+ Happy Customers" at bounding box center [968, 233] width 125 height 15
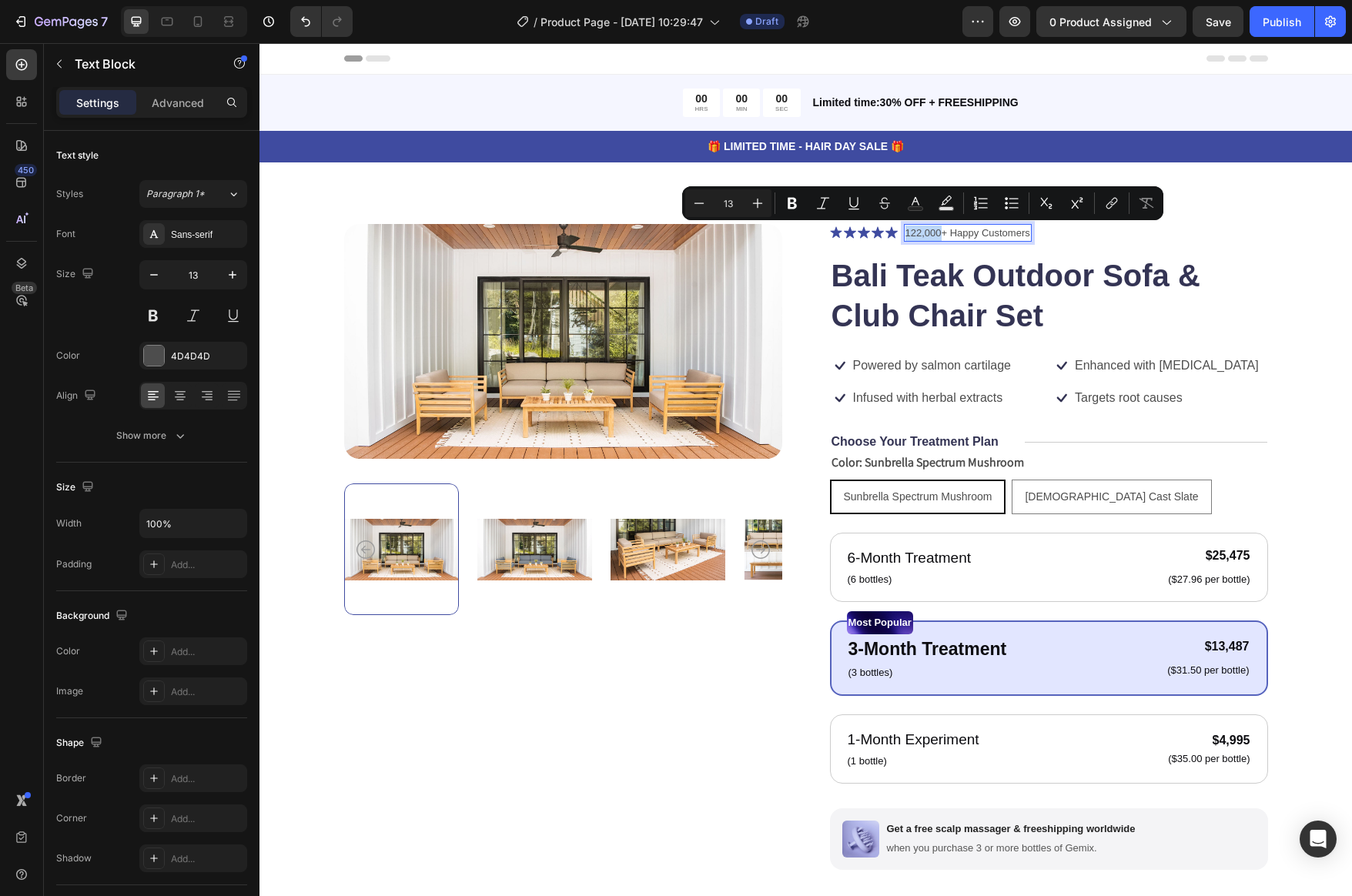
click at [932, 231] on p "122,000+ Happy Customers" at bounding box center [968, 233] width 125 height 15
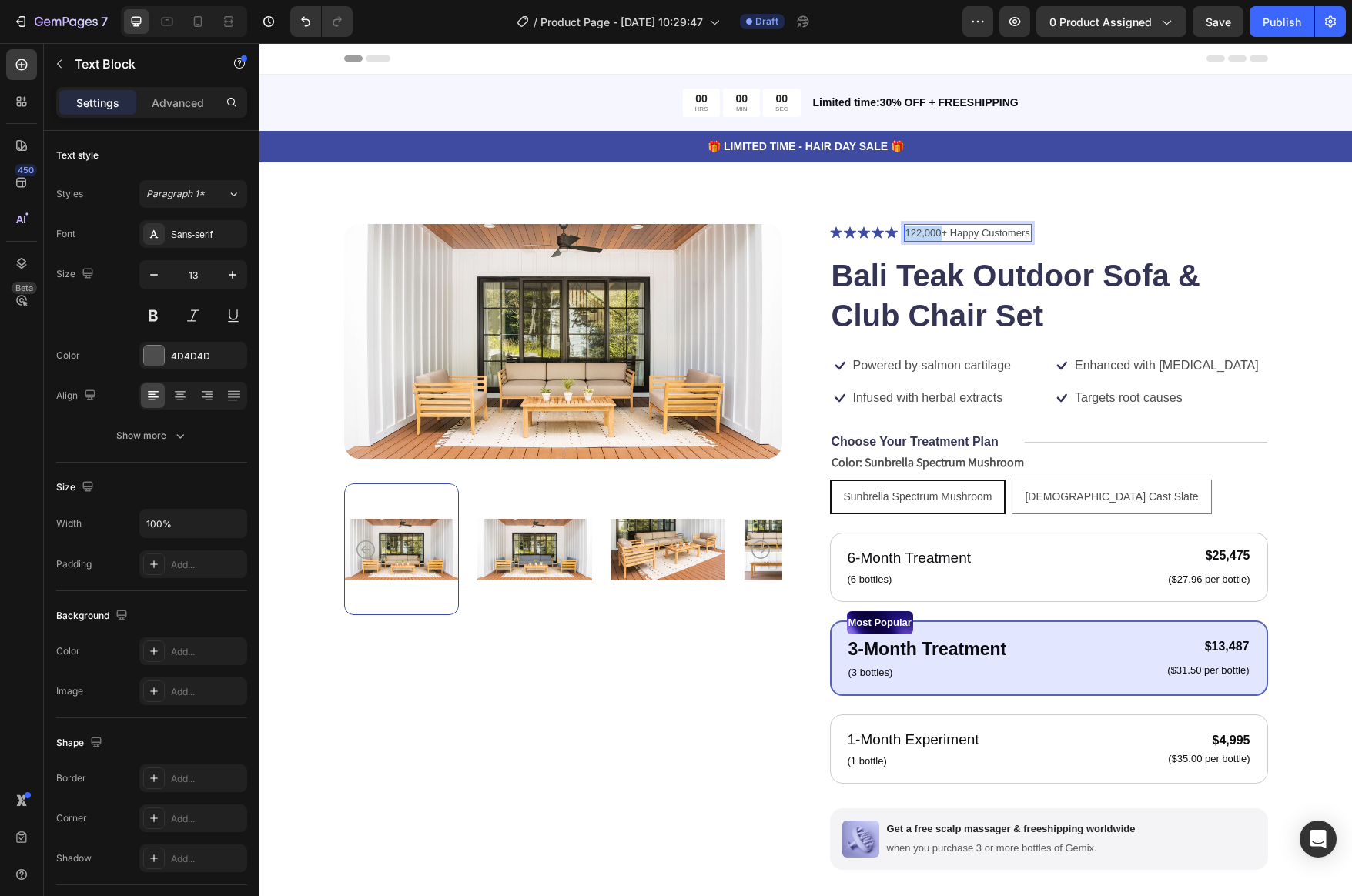
click at [932, 231] on p "122,000+ Happy Customers" at bounding box center [968, 233] width 125 height 15
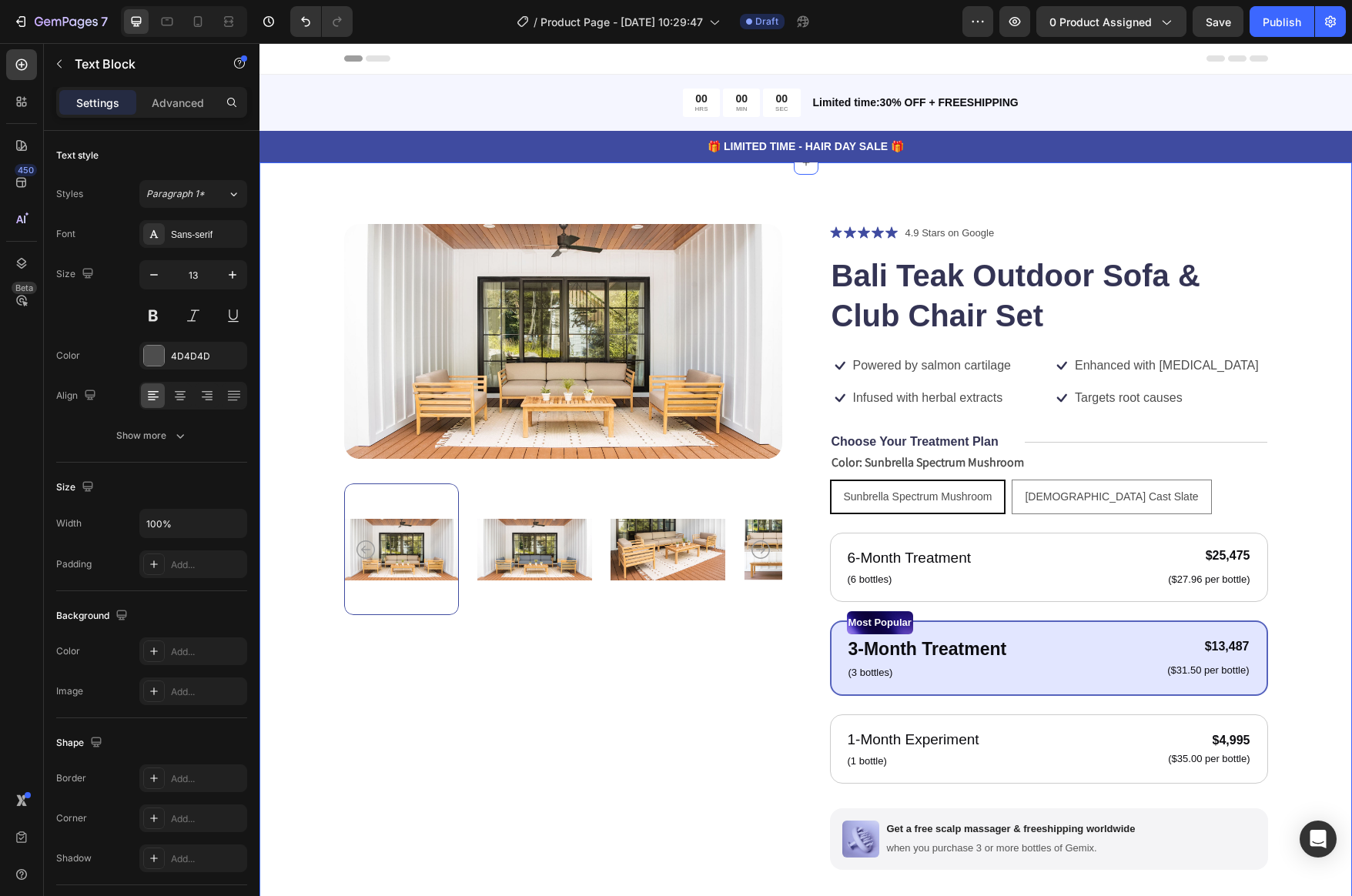
click at [1285, 299] on div "Product Images Icon Icon Icon Icon Icon Icon List 4.9 Stars on Google Text Bloc…" at bounding box center [806, 676] width 970 height 905
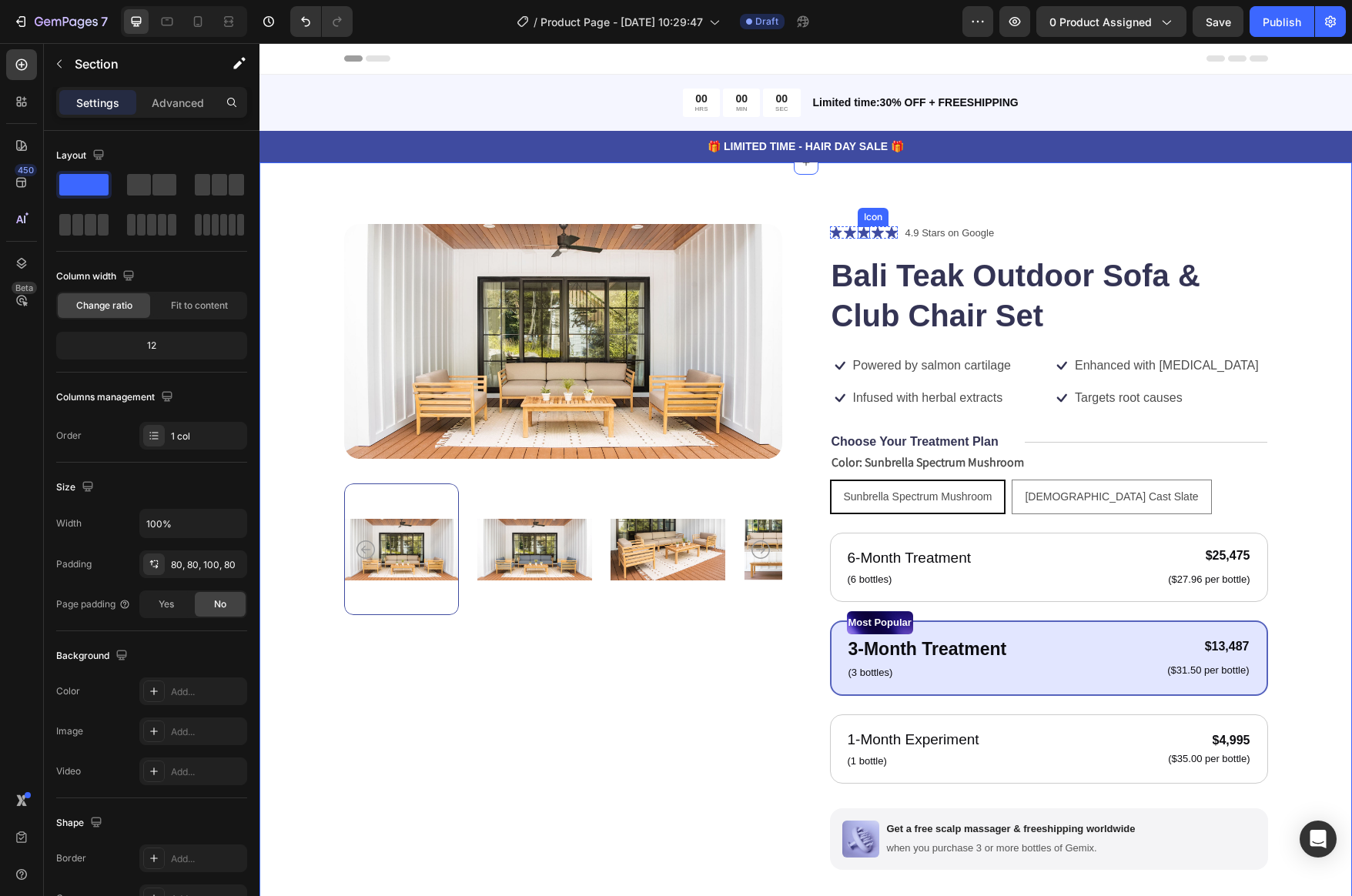
click at [858, 232] on icon at bounding box center [865, 232] width 13 height 12
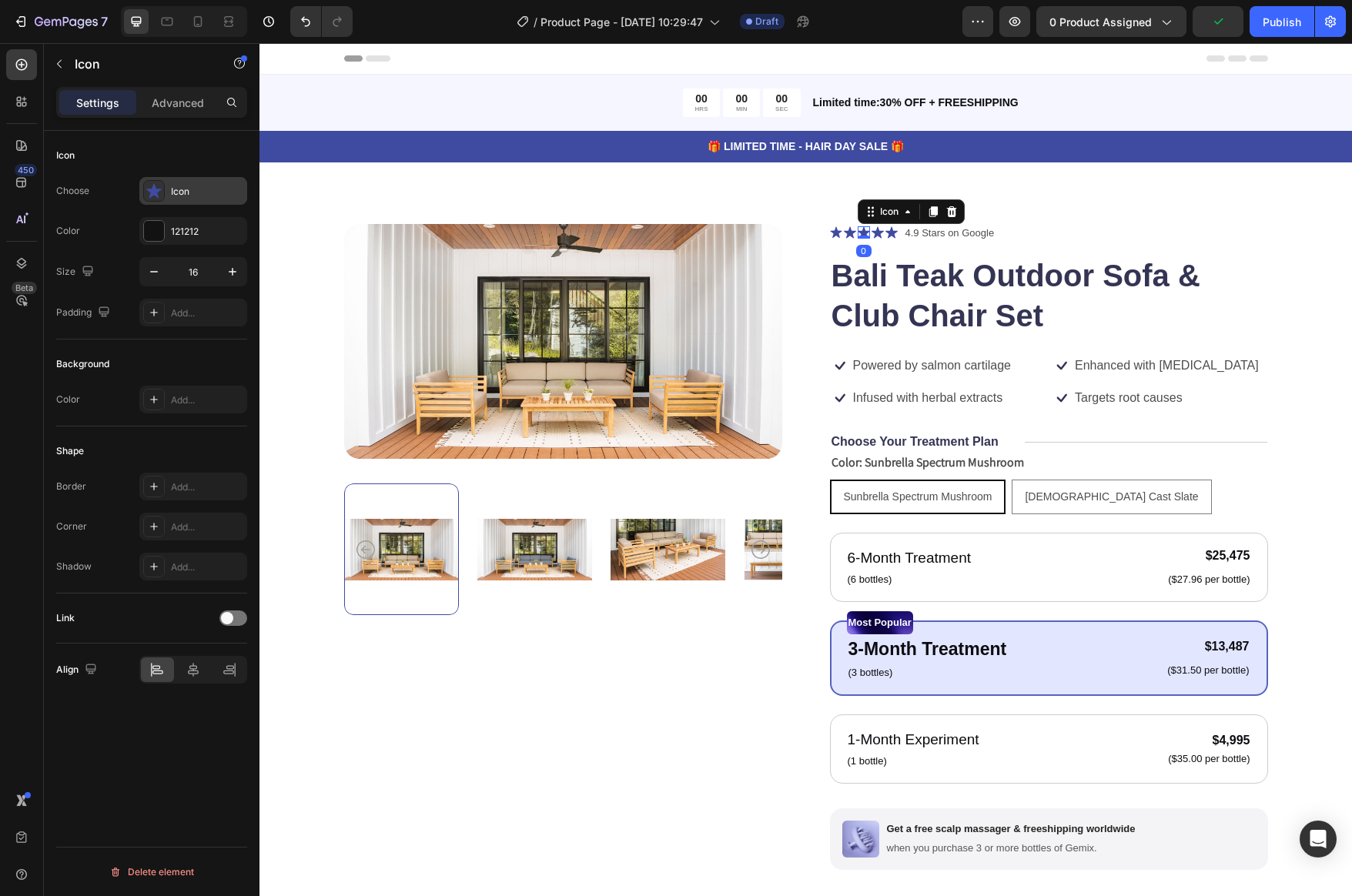
click at [150, 192] on icon at bounding box center [153, 191] width 15 height 14
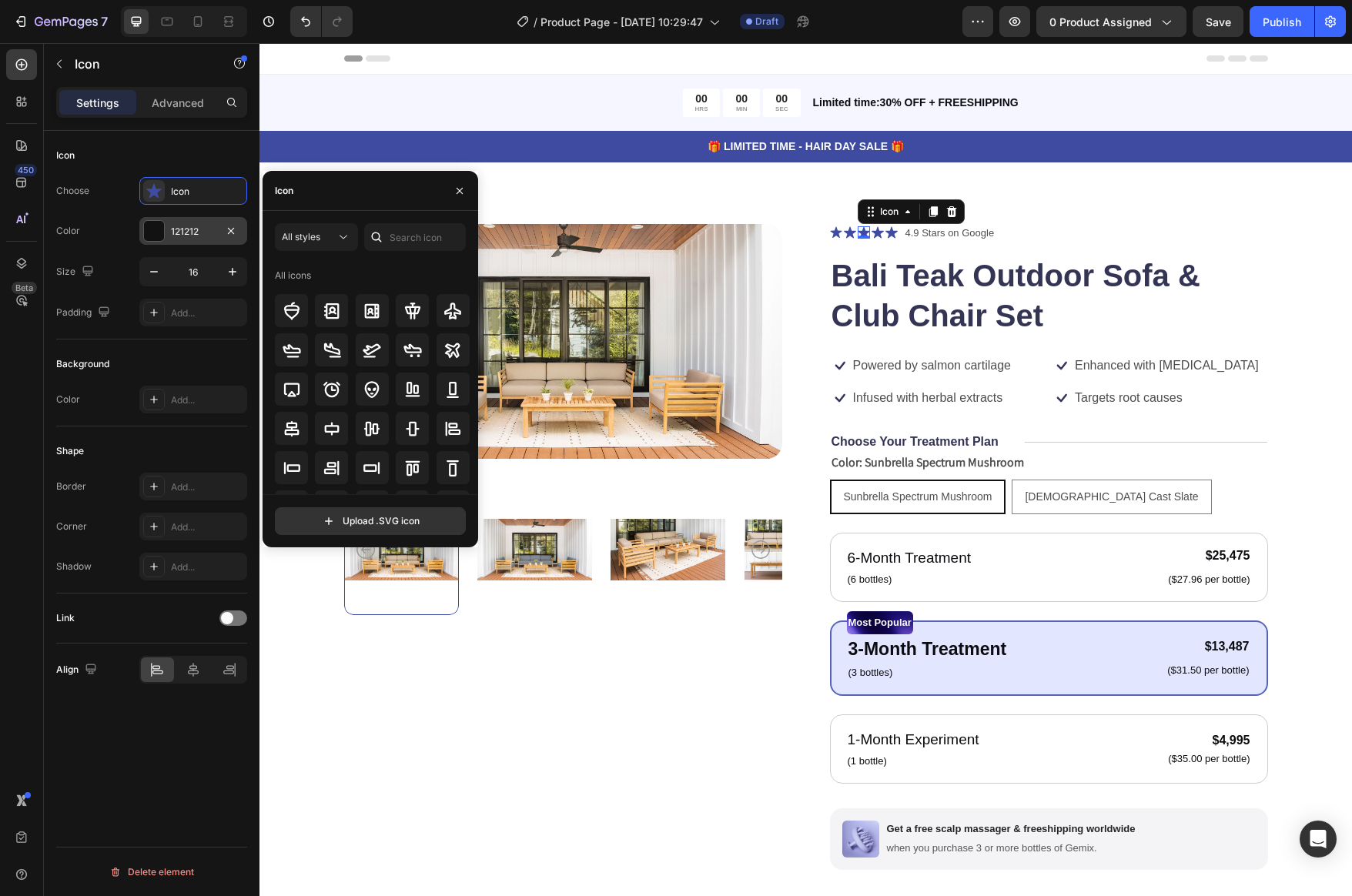
click at [175, 236] on div "121212" at bounding box center [194, 231] width 45 height 14
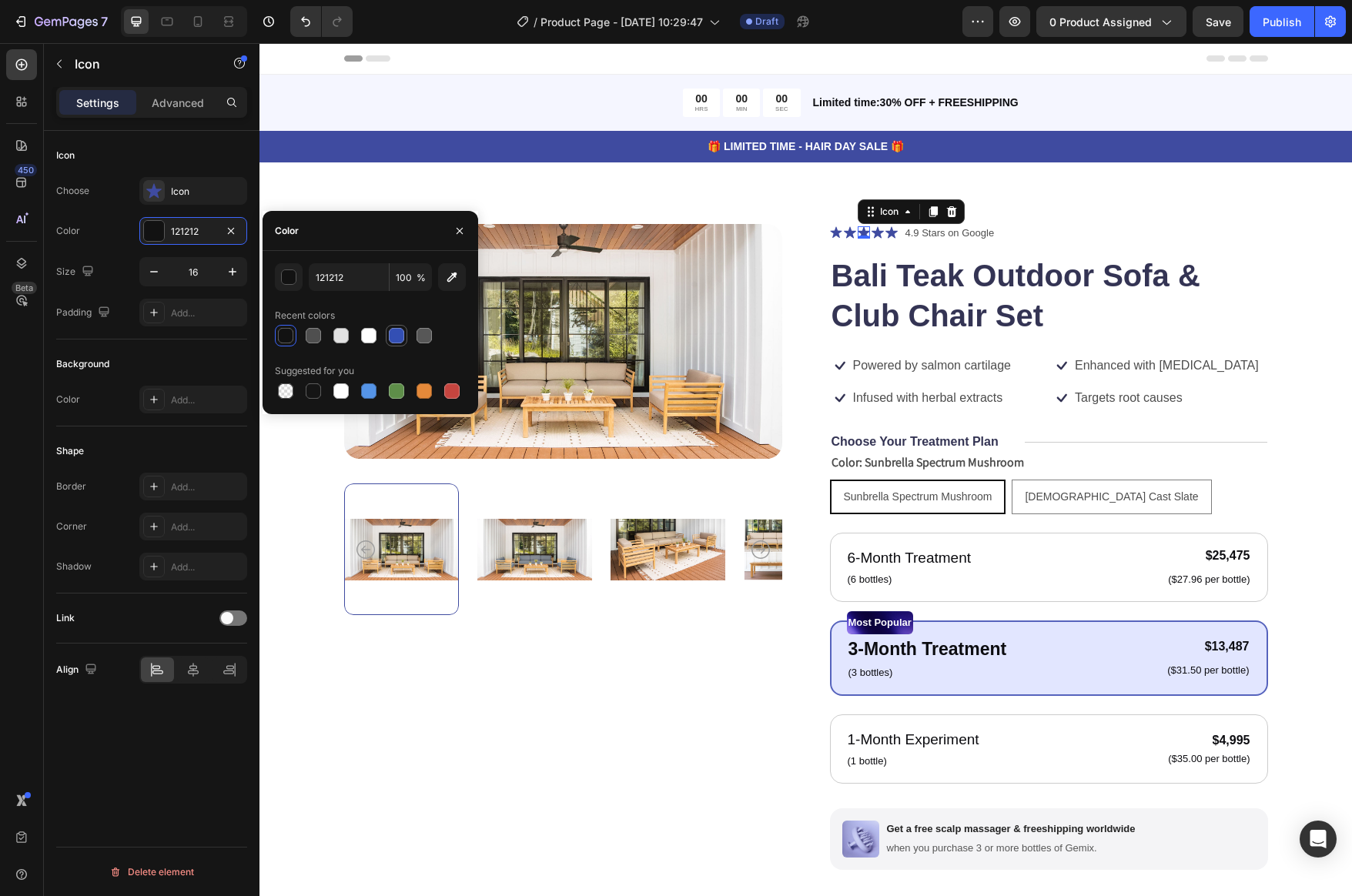
click at [399, 334] on div at bounding box center [396, 335] width 15 height 15
type input "334FB4"
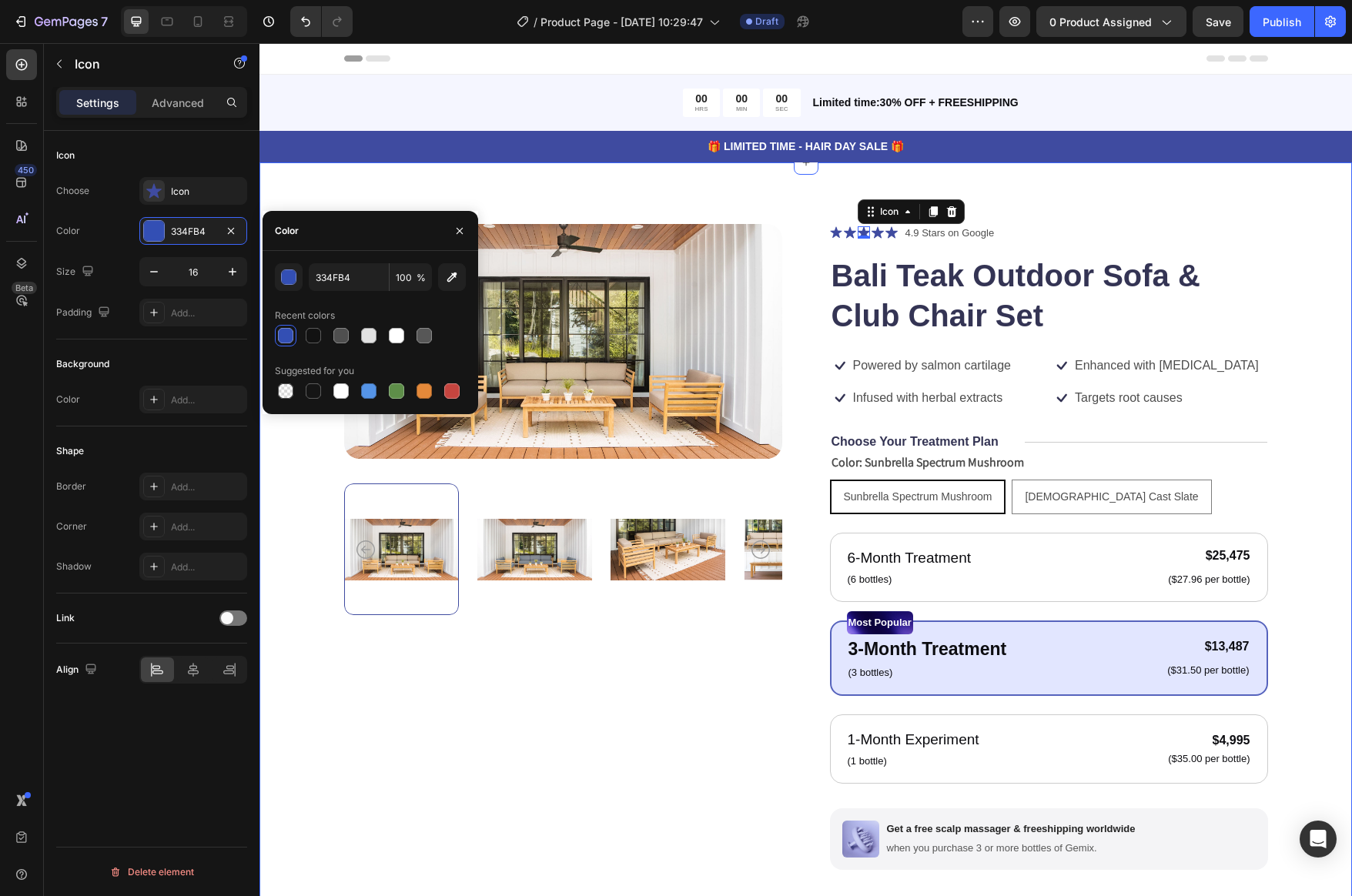
click at [1293, 312] on div "Product Images Icon Icon Icon 0 Icon Icon Icon List 4.9 Stars on Google Text Bl…" at bounding box center [805, 683] width 1093 height 1044
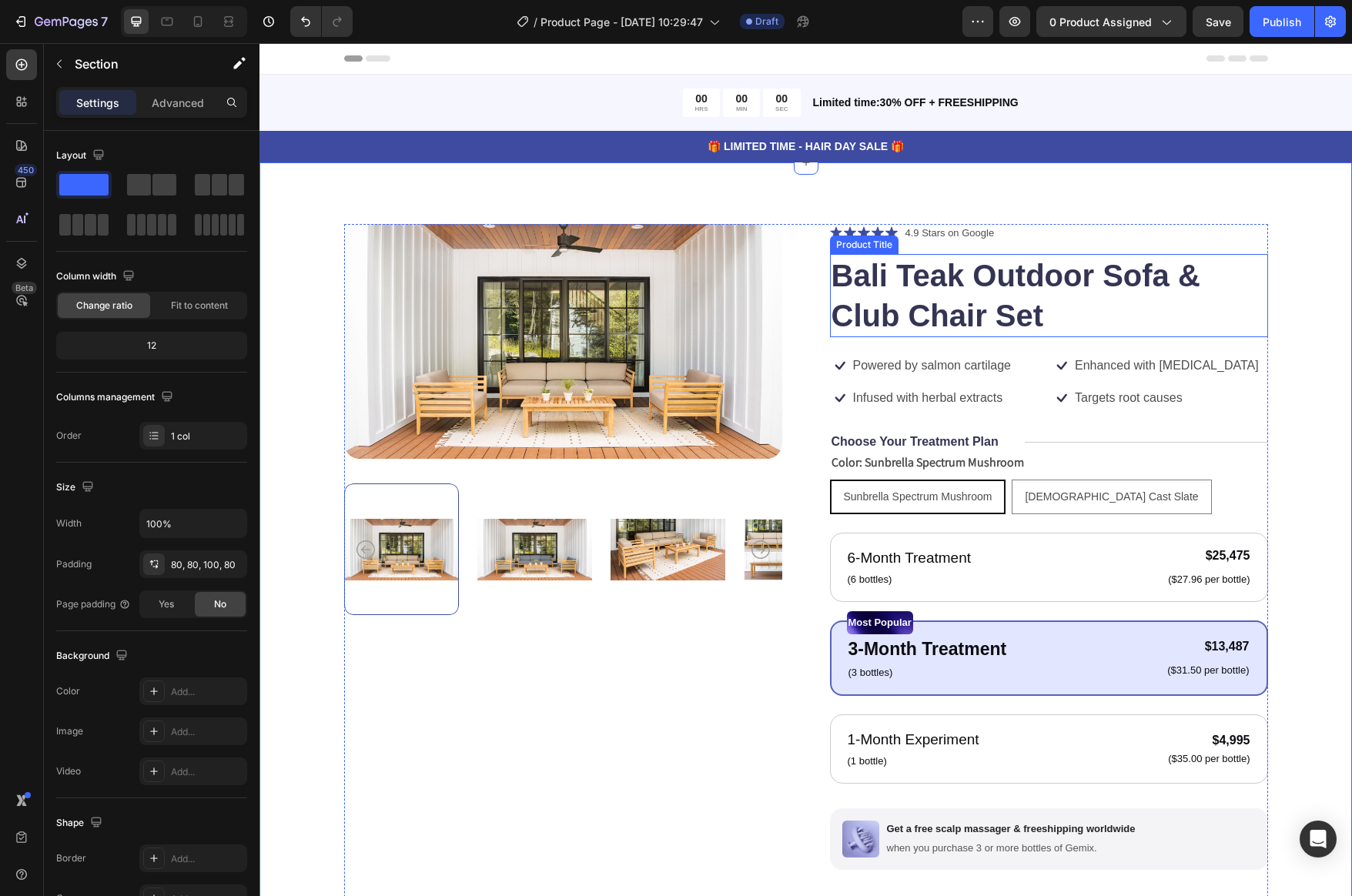
click at [1007, 287] on h1 "Bali Teak Outdoor Sofa & Club Chair Set" at bounding box center [1049, 295] width 439 height 83
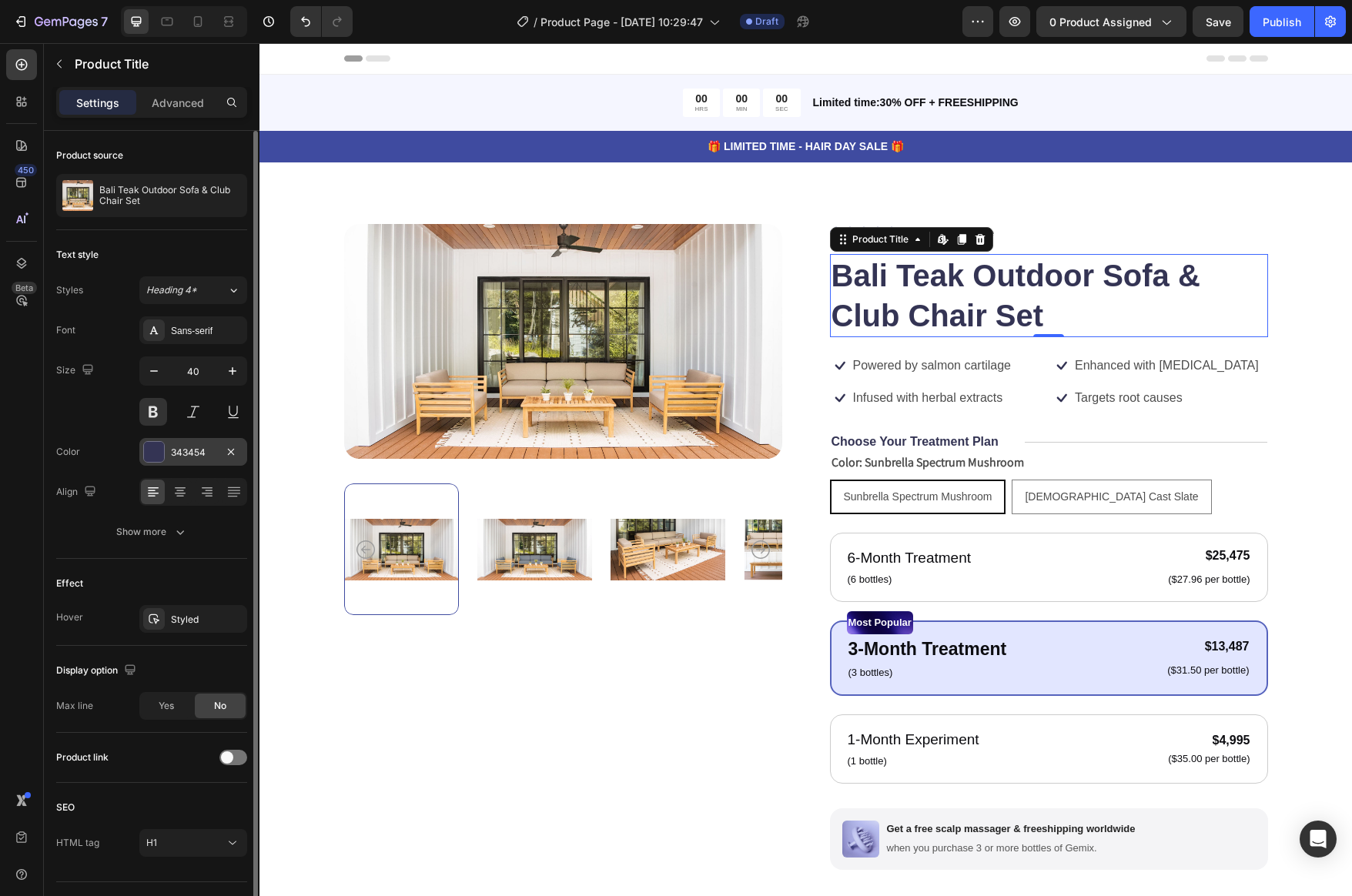
click at [195, 452] on div "343454" at bounding box center [194, 452] width 45 height 14
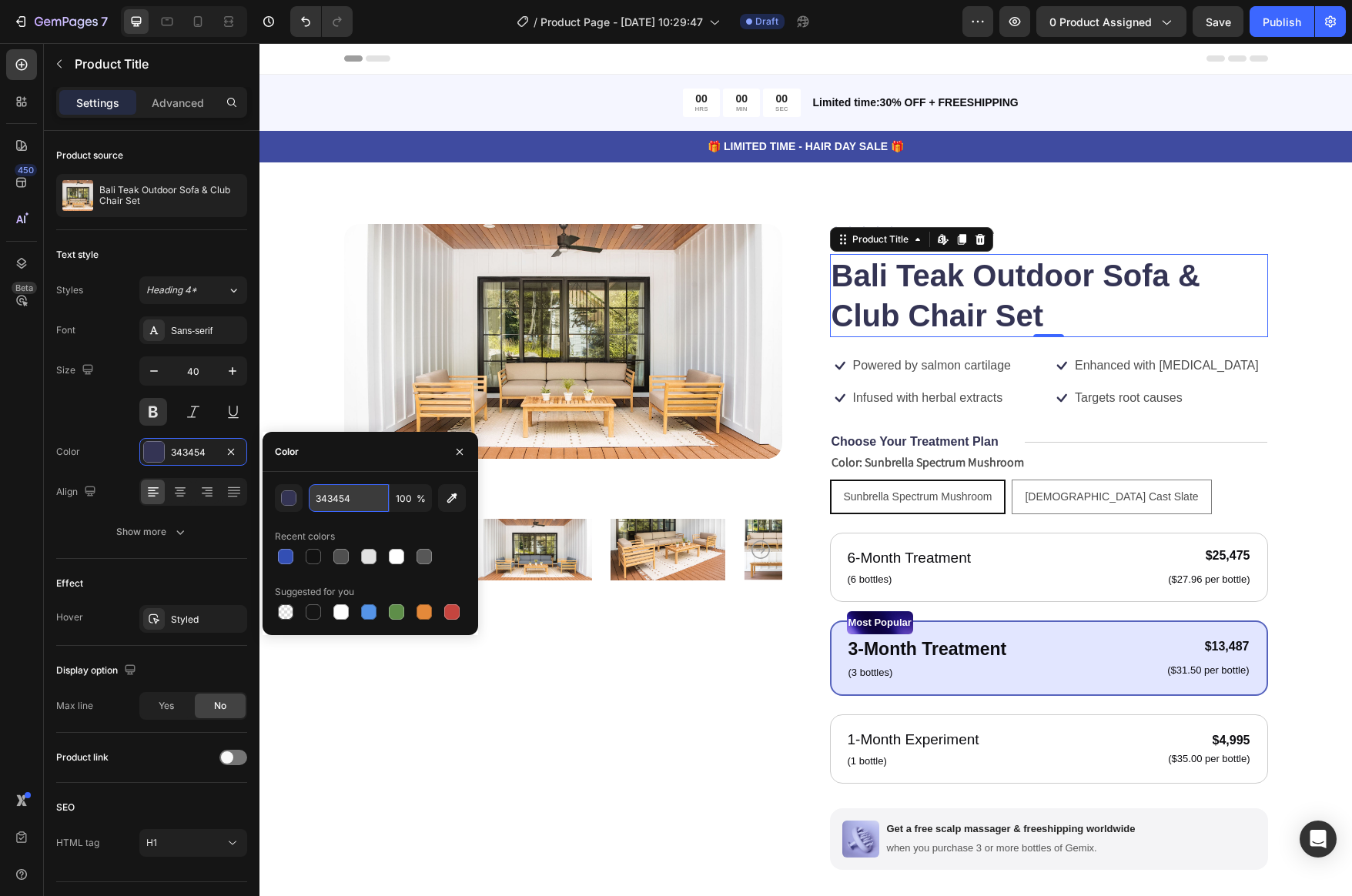
click at [319, 496] on input "343454" at bounding box center [349, 498] width 80 height 28
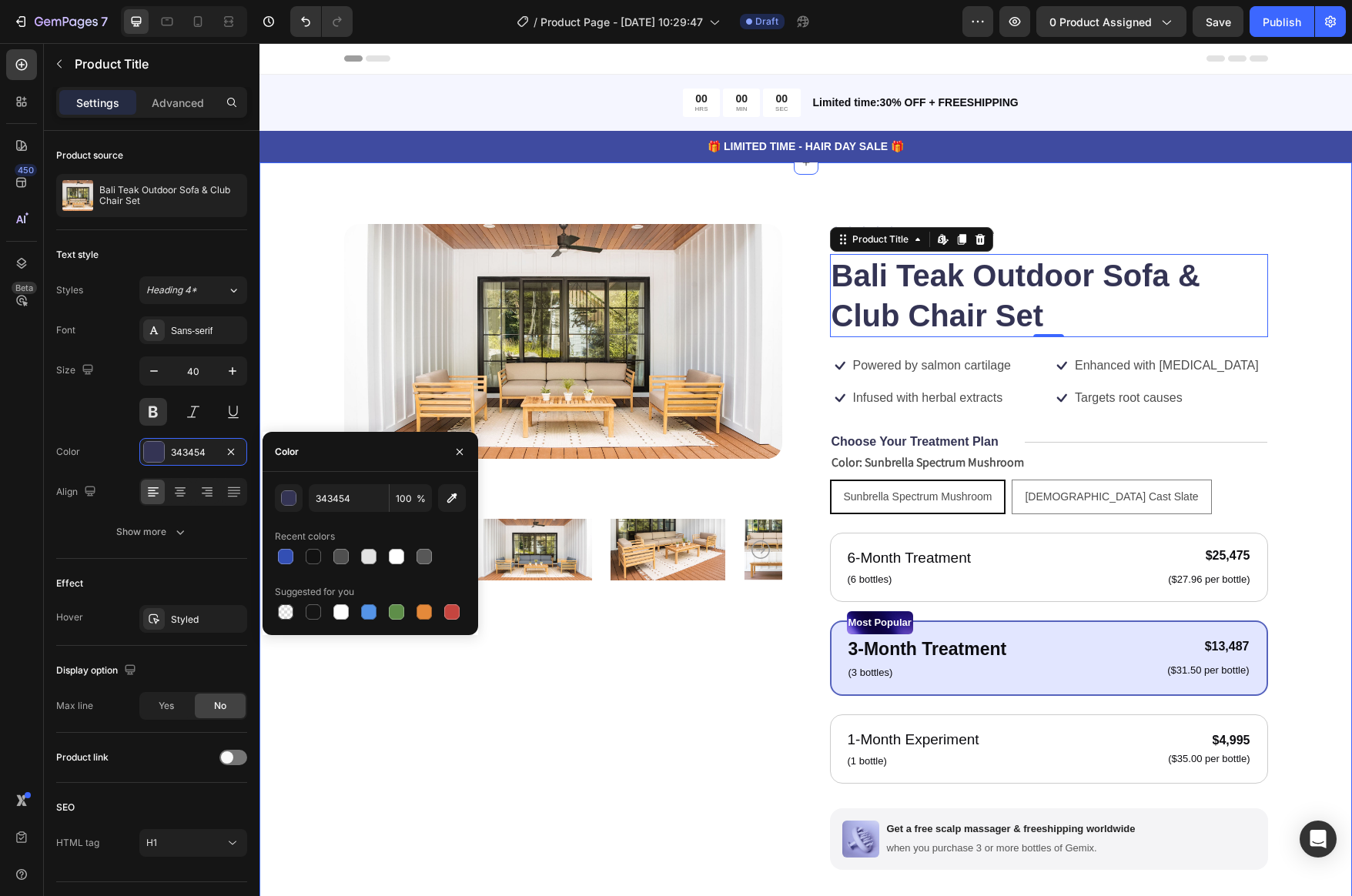
click at [406, 193] on div "Product Images Icon Icon Icon Icon Icon Icon List 4.9 Stars on Google Text Bloc…" at bounding box center [805, 683] width 1093 height 1044
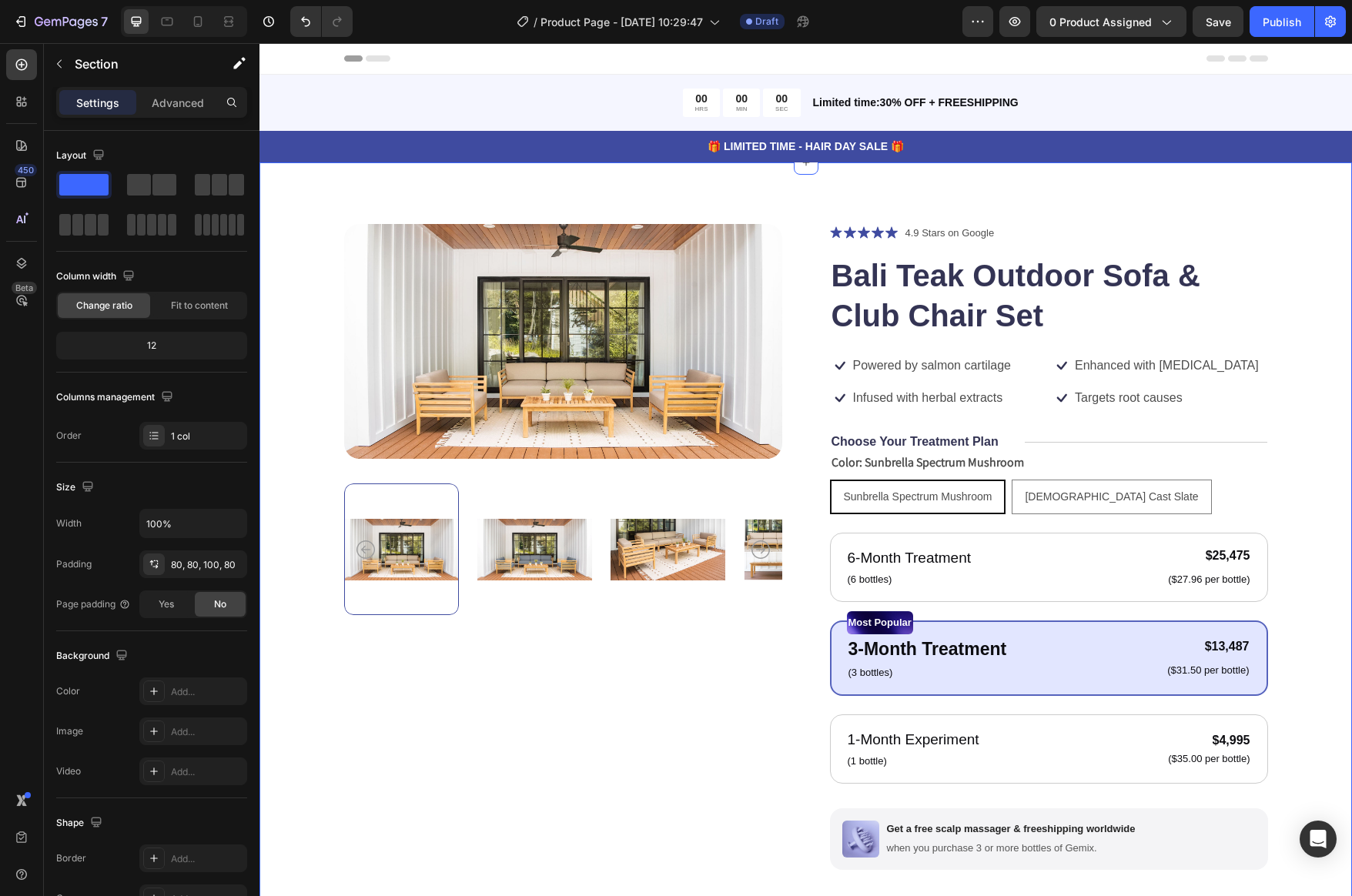
click at [449, 164] on div "Product Images Icon Icon Icon Icon Icon Icon List 4.9 Stars on Google Text Bloc…" at bounding box center [805, 683] width 1093 height 1044
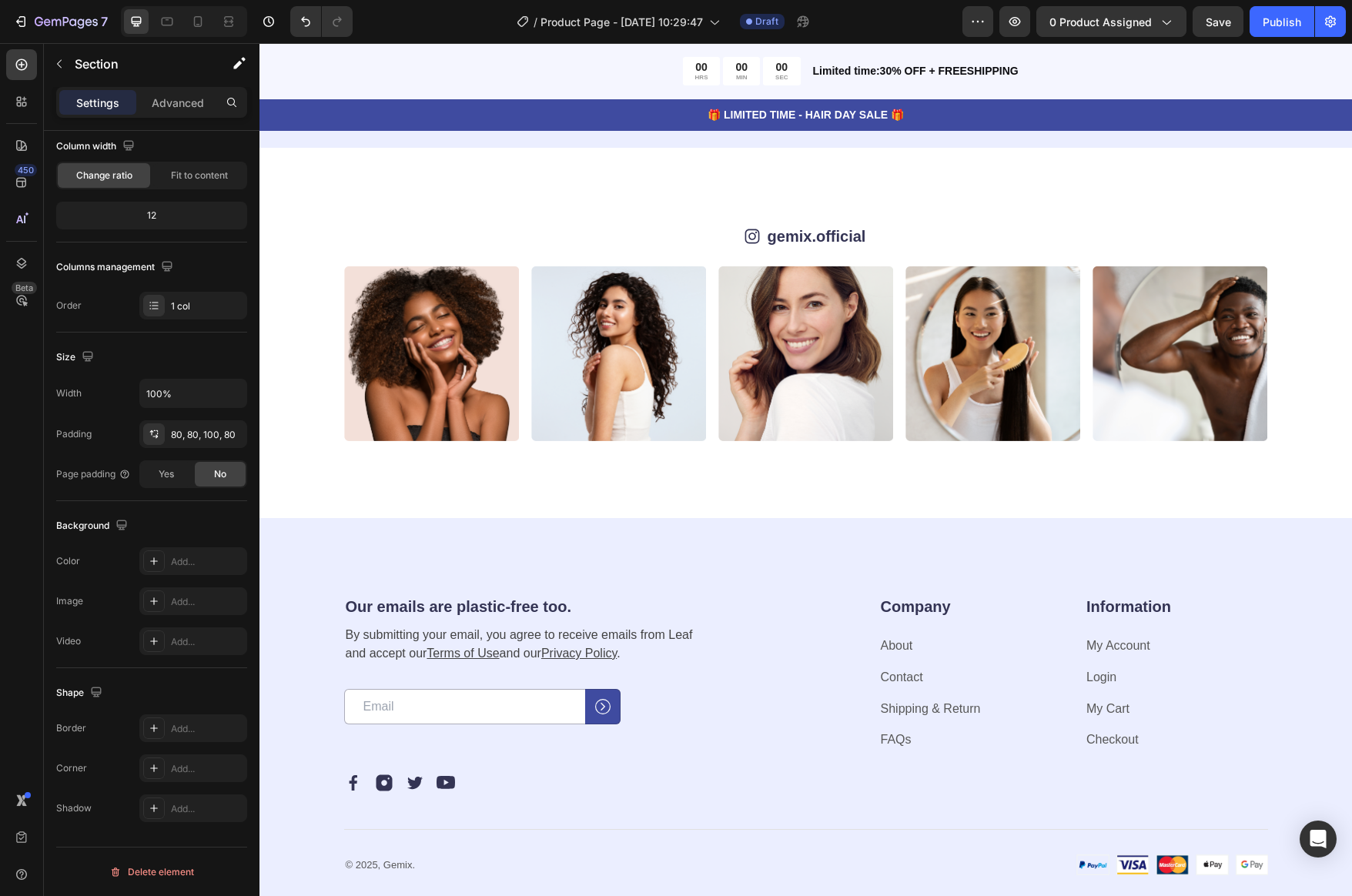
scroll to position [4863, 0]
click at [801, 232] on link "gemix.official" at bounding box center [816, 237] width 98 height 17
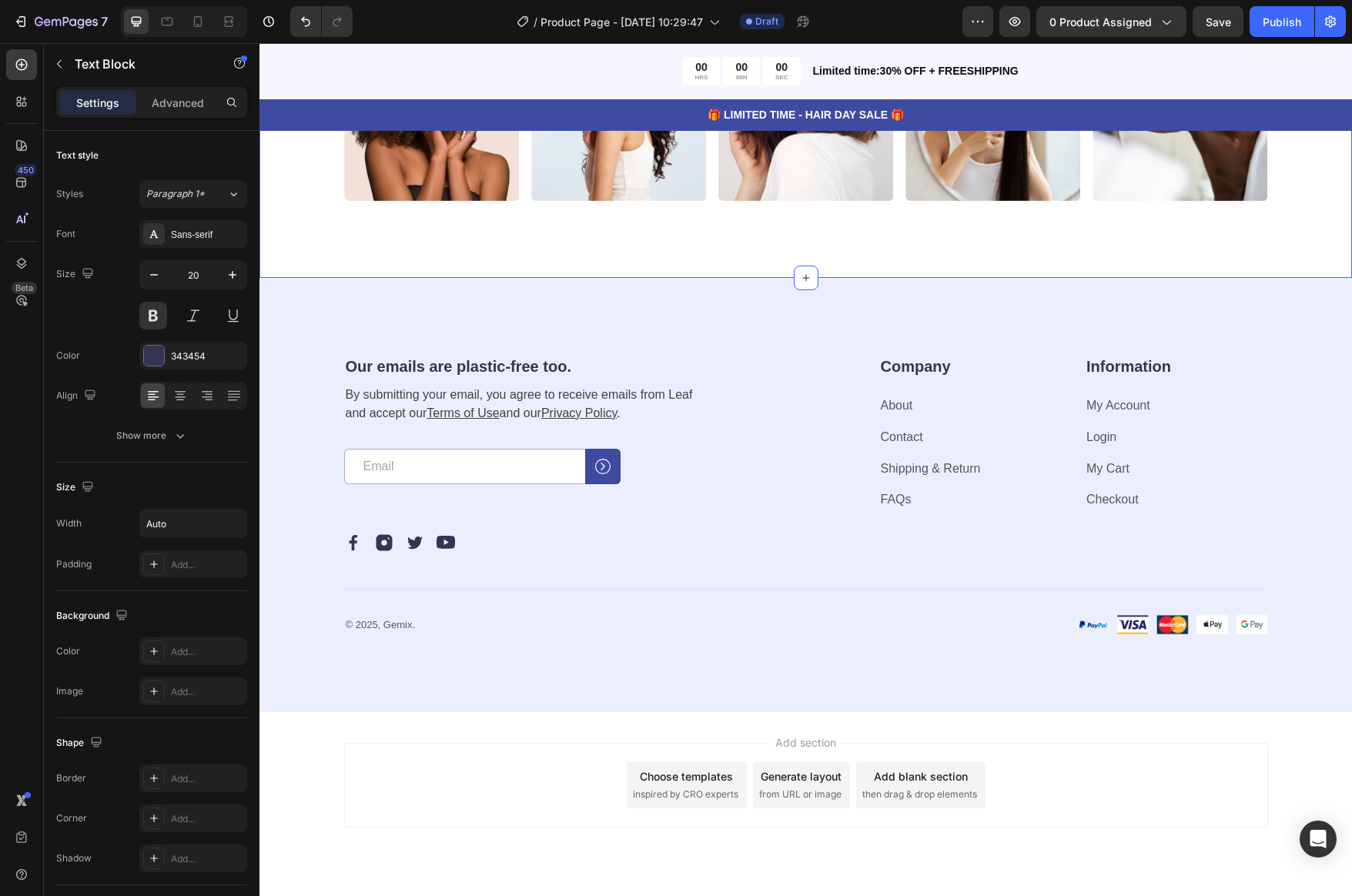
scroll to position [5141, 0]
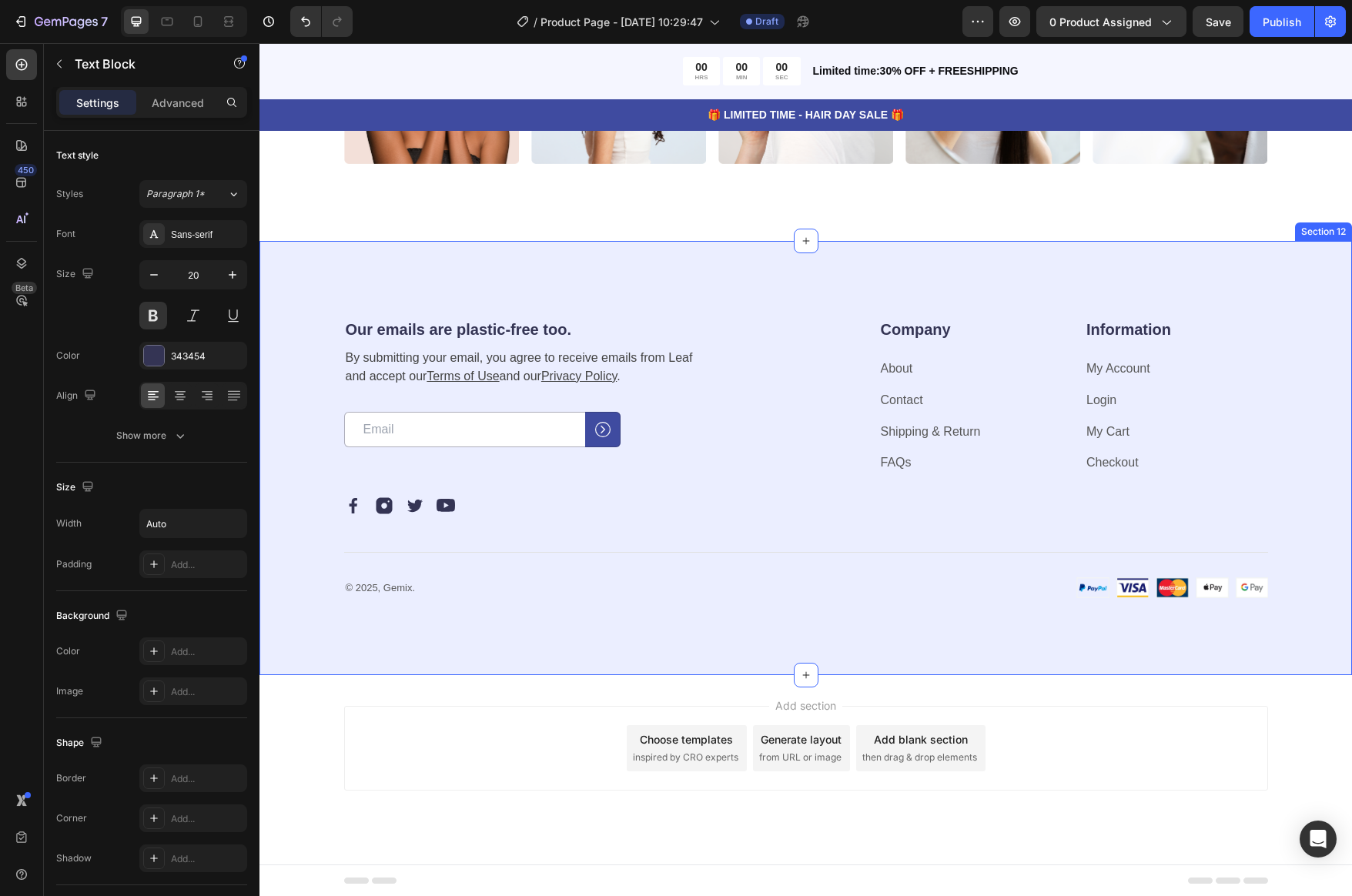
click at [614, 619] on div "Our emails are plastic-free too. Heading By submitting your email, you agree to…" at bounding box center [805, 458] width 1093 height 434
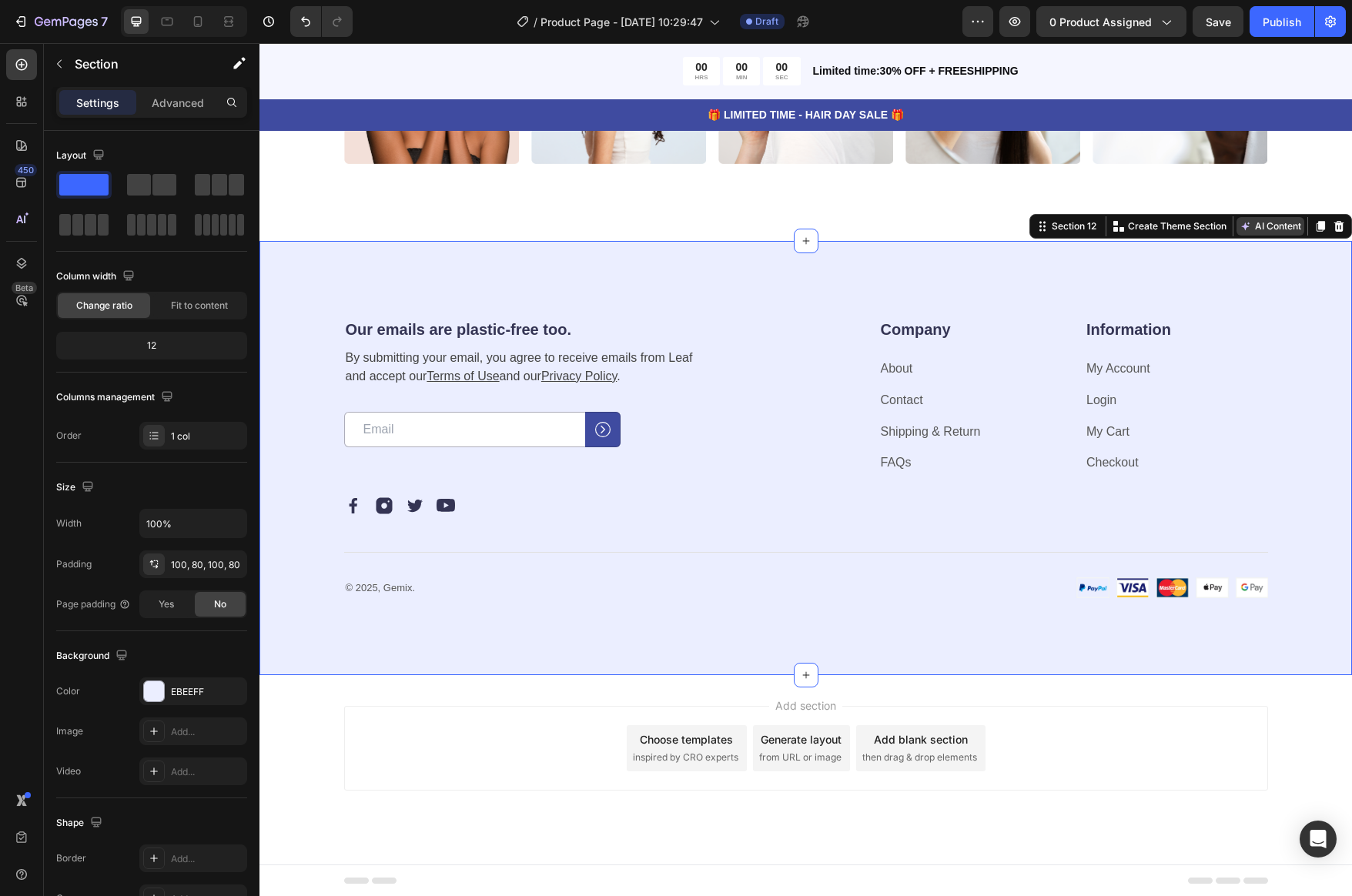
click at [1266, 223] on button "AI Content" at bounding box center [1270, 226] width 68 height 19
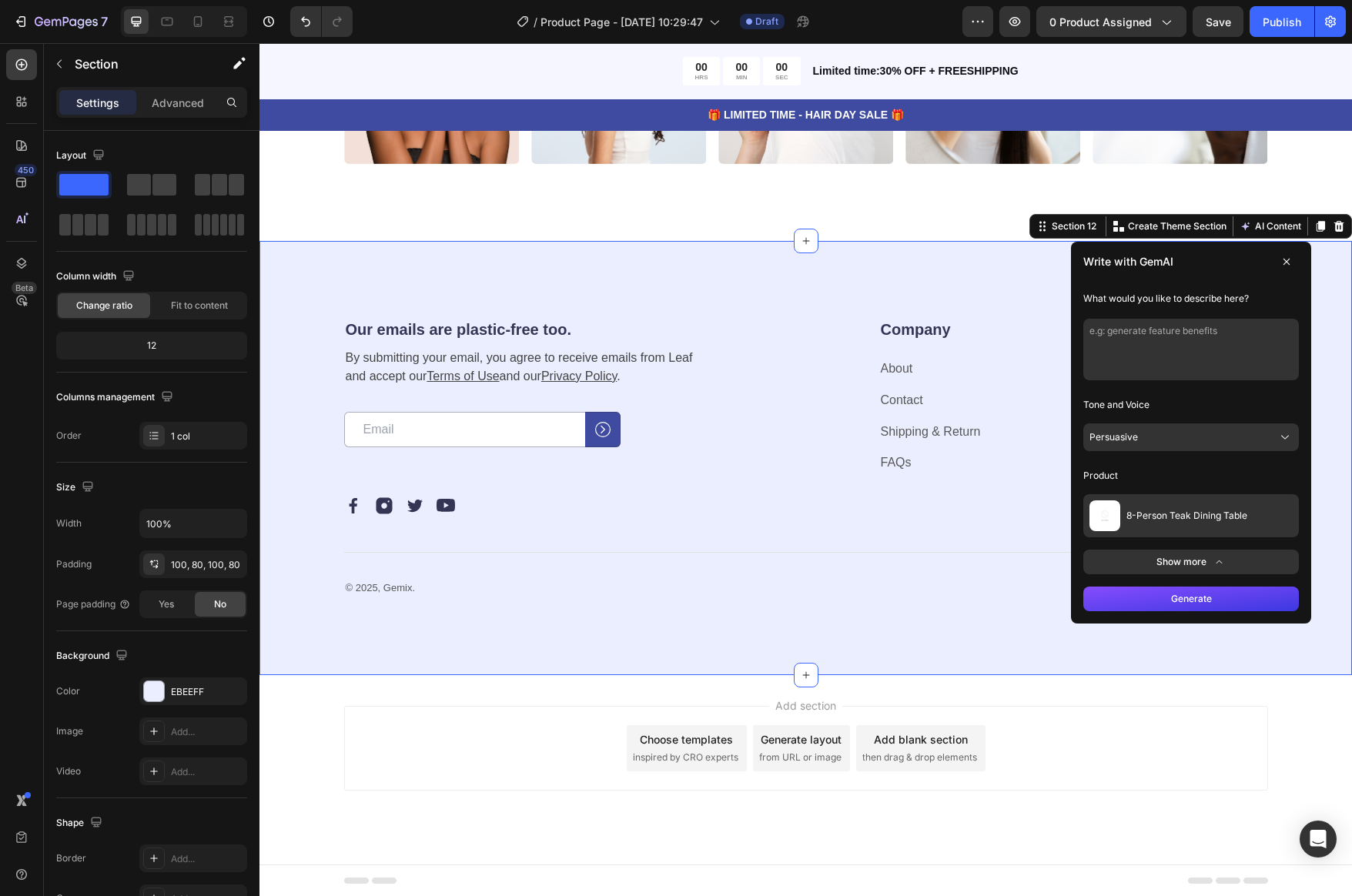
click at [1217, 523] on button "8-Person Teak Dining Table" at bounding box center [1191, 516] width 215 height 43
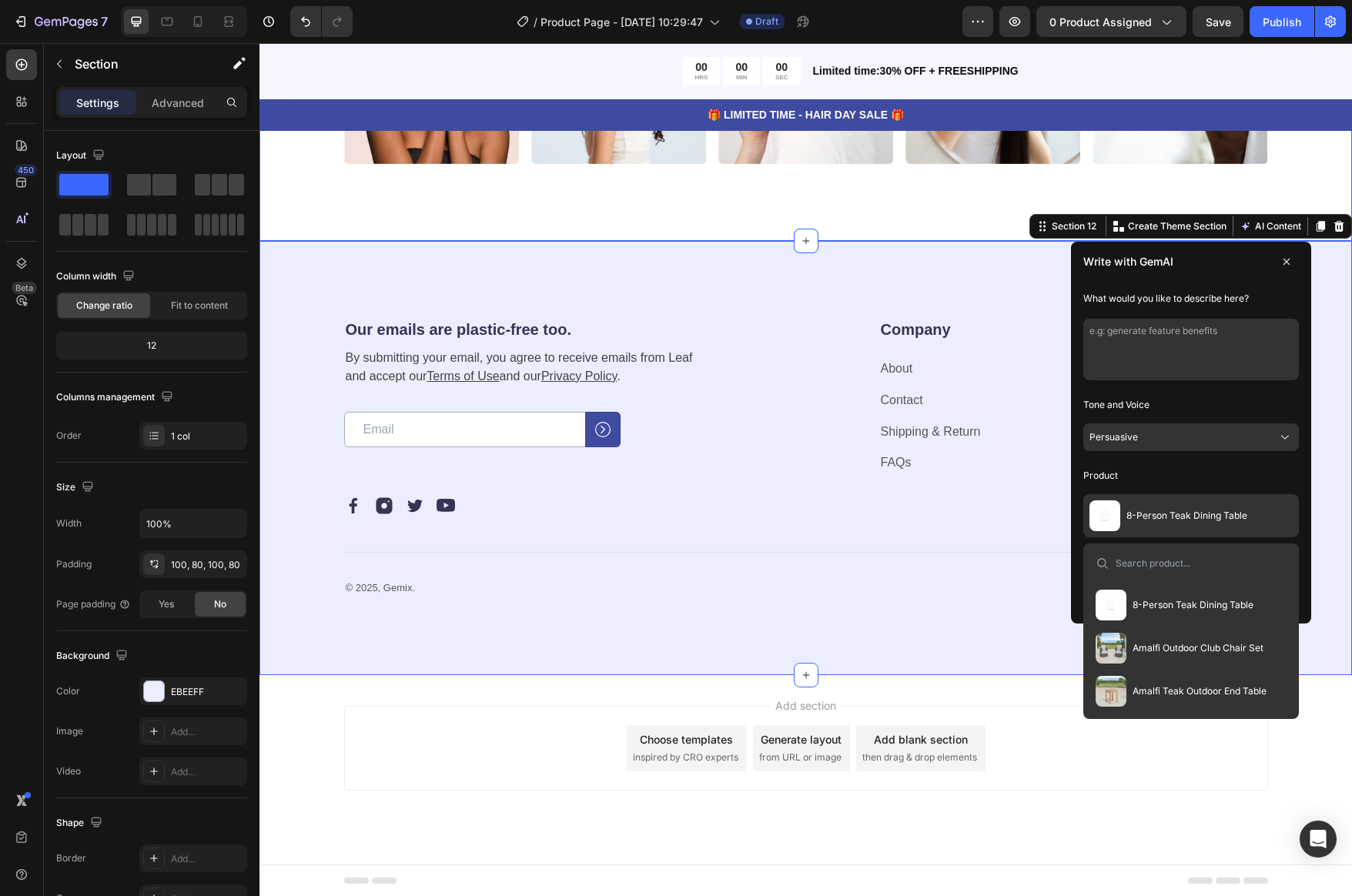
click at [855, 219] on div "Icon gemix.official Text Block Row Image Image Image Image Image Image Image Im…" at bounding box center [805, 55] width 1093 height 370
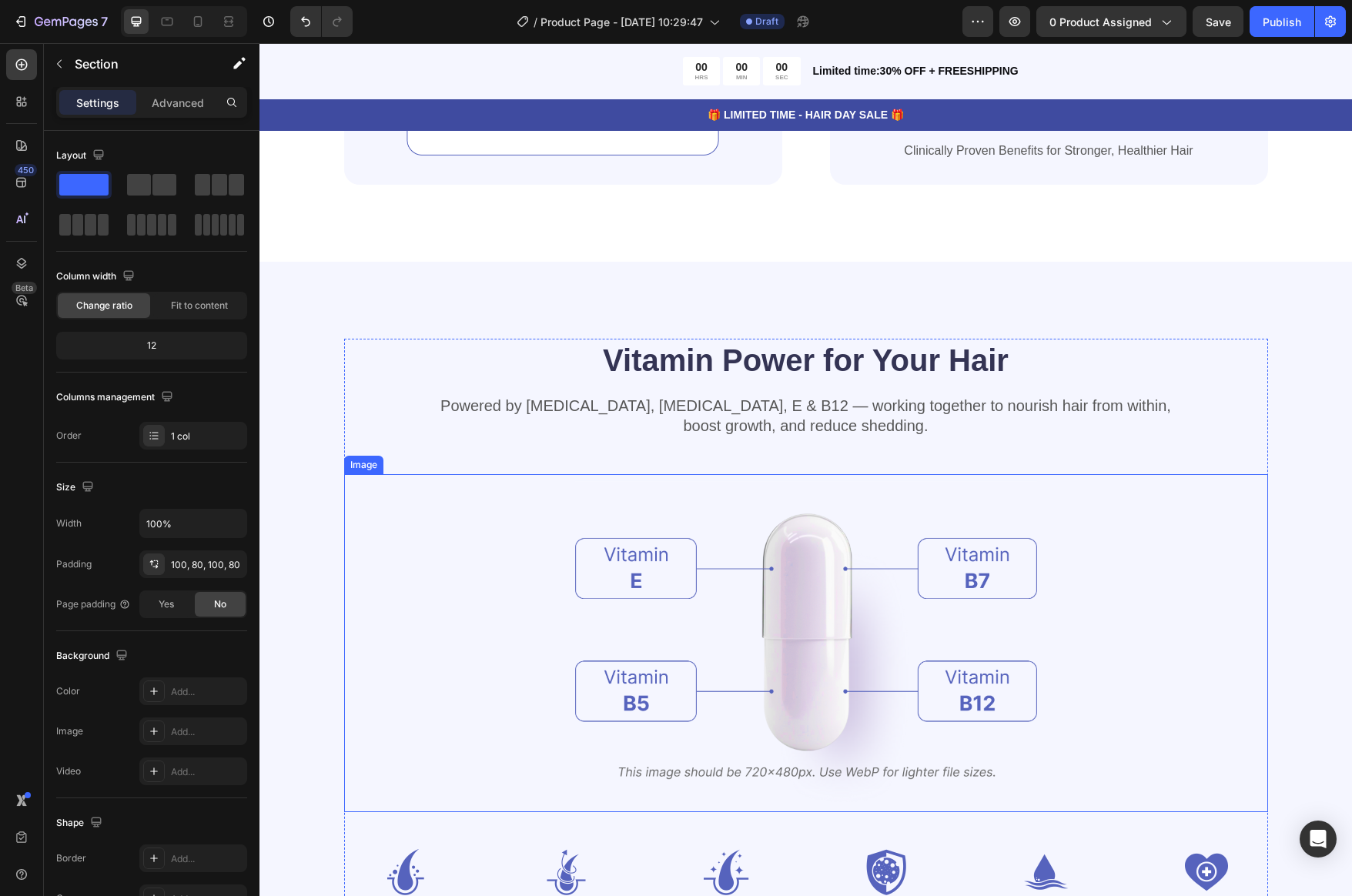
scroll to position [1610, 0]
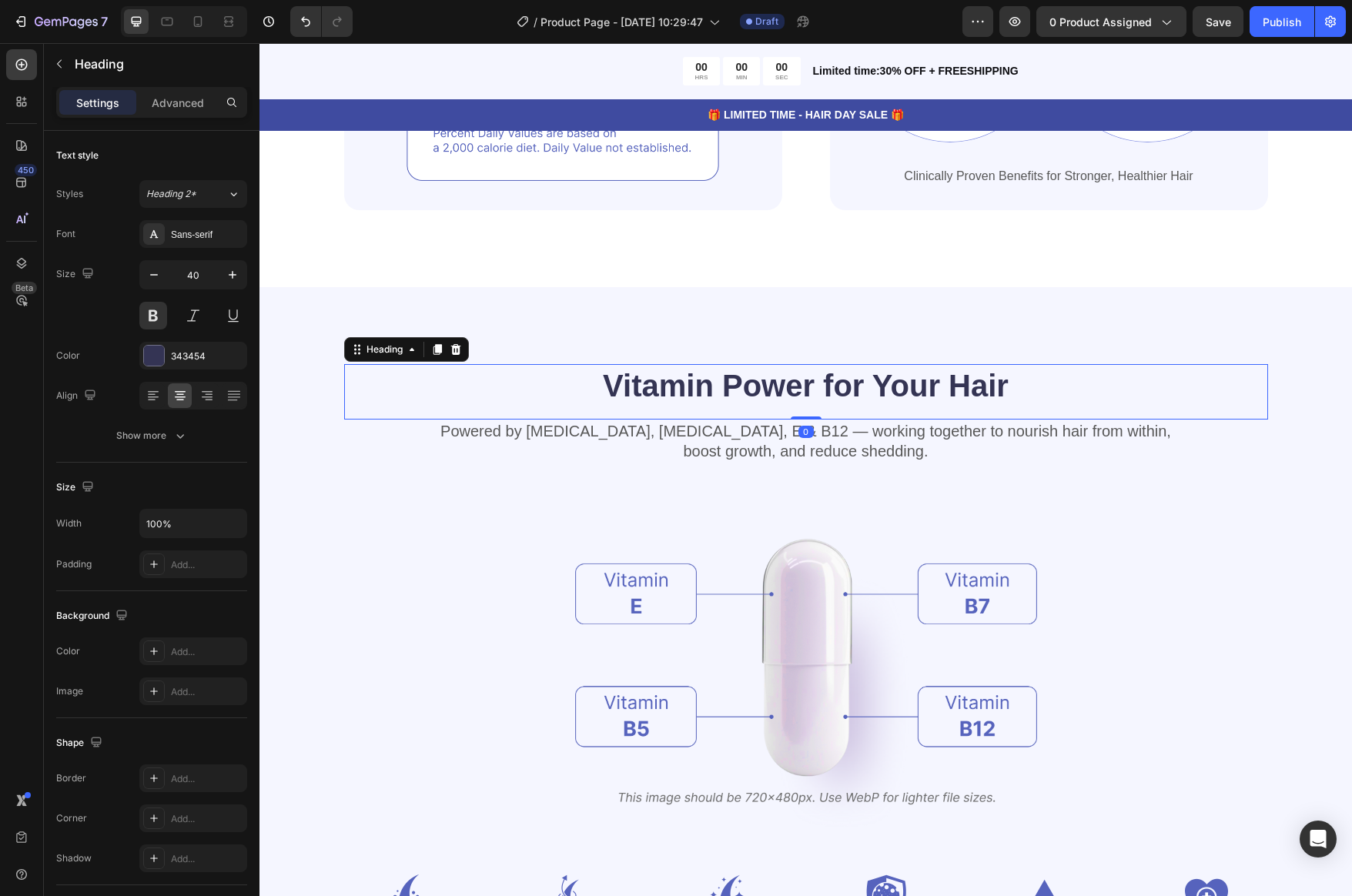
click at [1094, 379] on h2 "Vitamin Power for Your Hair" at bounding box center [806, 385] width 924 height 43
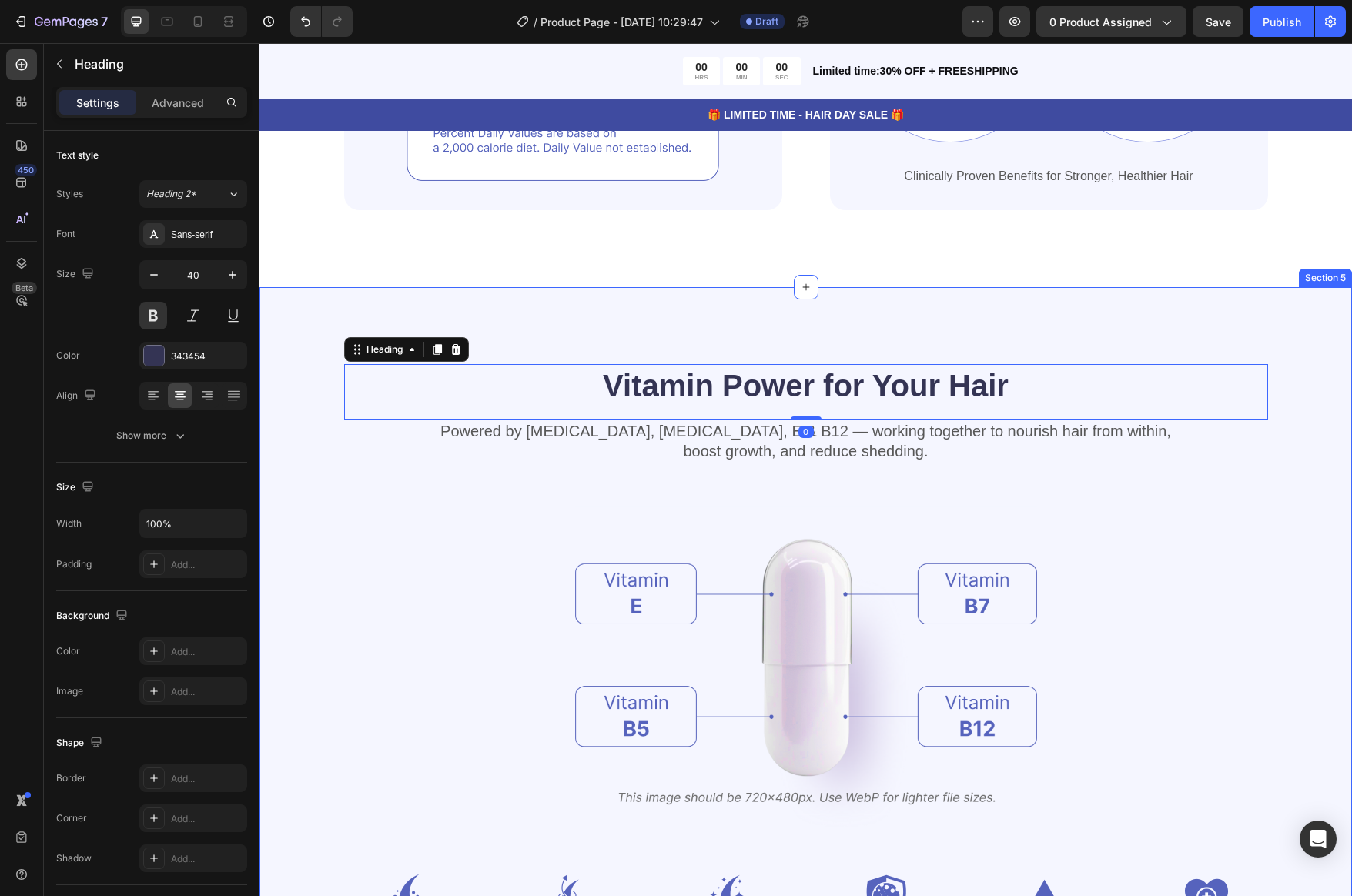
click at [1079, 335] on div "Vitamin Power for Your Hair Heading 0 Powered by Biotin, Vitamin B5, E & B12 — …" at bounding box center [805, 657] width 1093 height 741
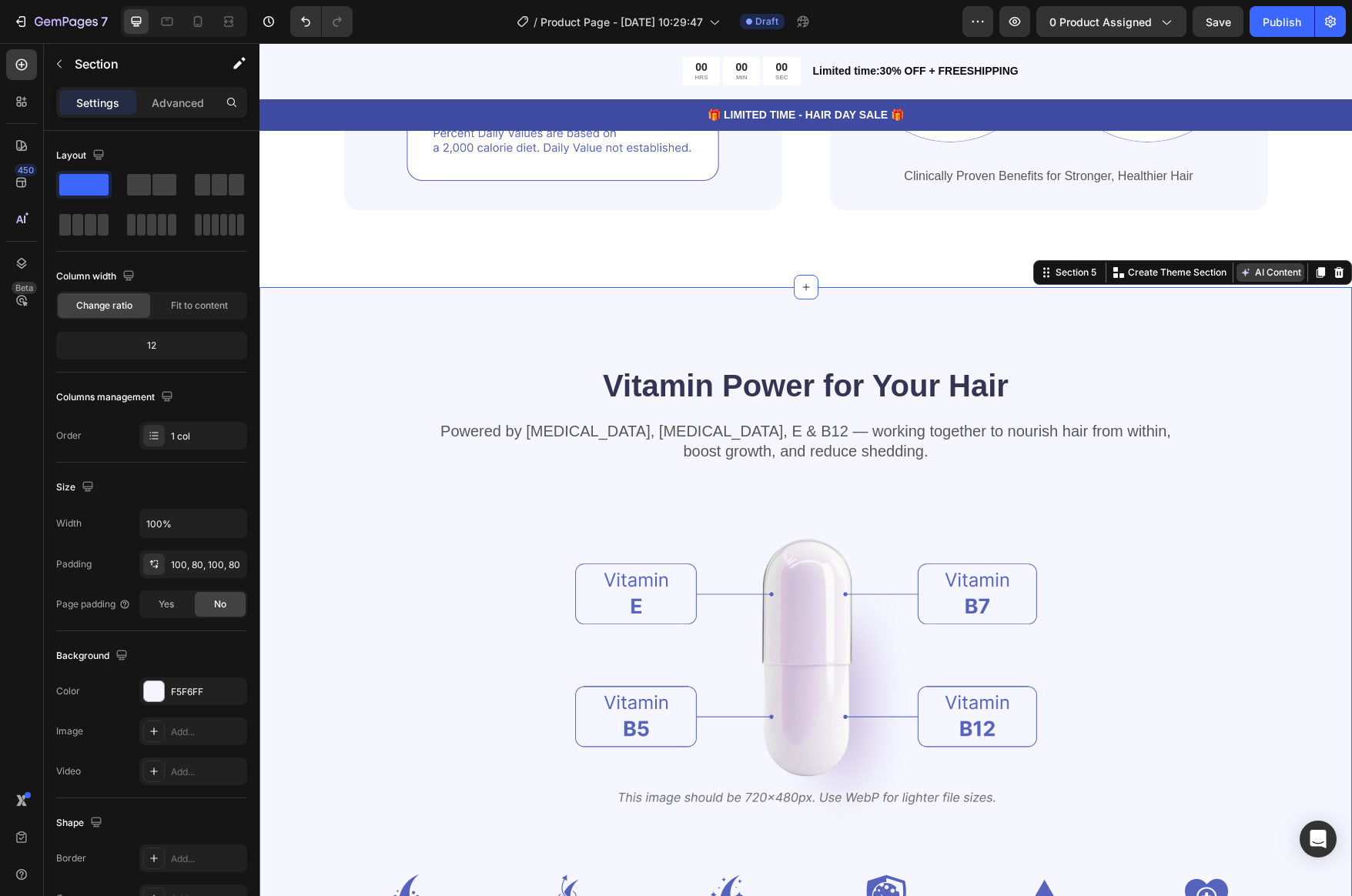
click at [1259, 274] on button "AI Content" at bounding box center [1270, 272] width 68 height 19
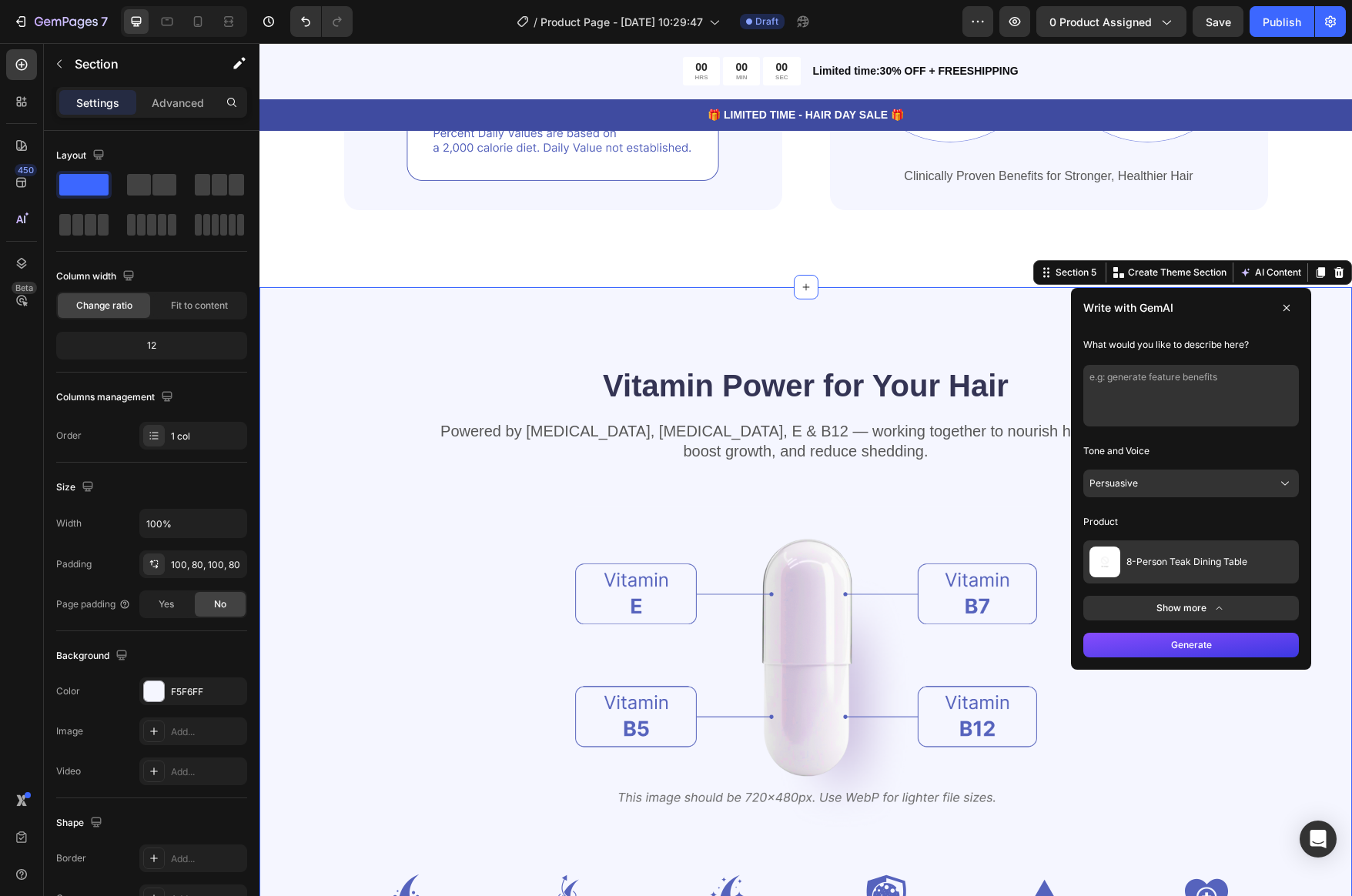
click at [1268, 567] on button "8-Person Teak Dining Table" at bounding box center [1191, 562] width 215 height 43
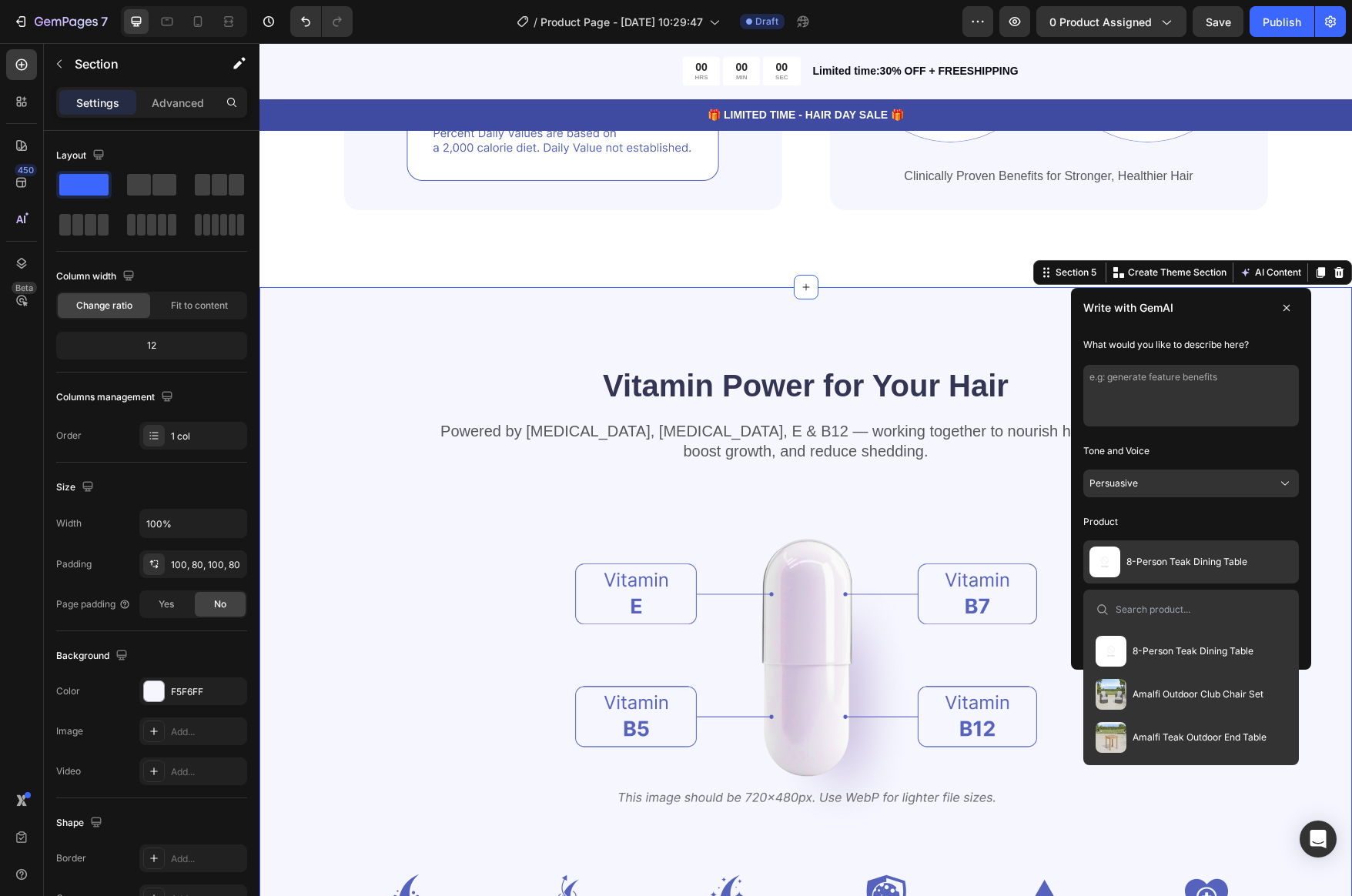
click at [1189, 614] on input at bounding box center [1202, 610] width 171 height 13
type input "bali"
click at [1158, 736] on span "Bali Teak Outdoor Sofa & Club Chair Set" at bounding box center [1210, 738] width 154 height 13
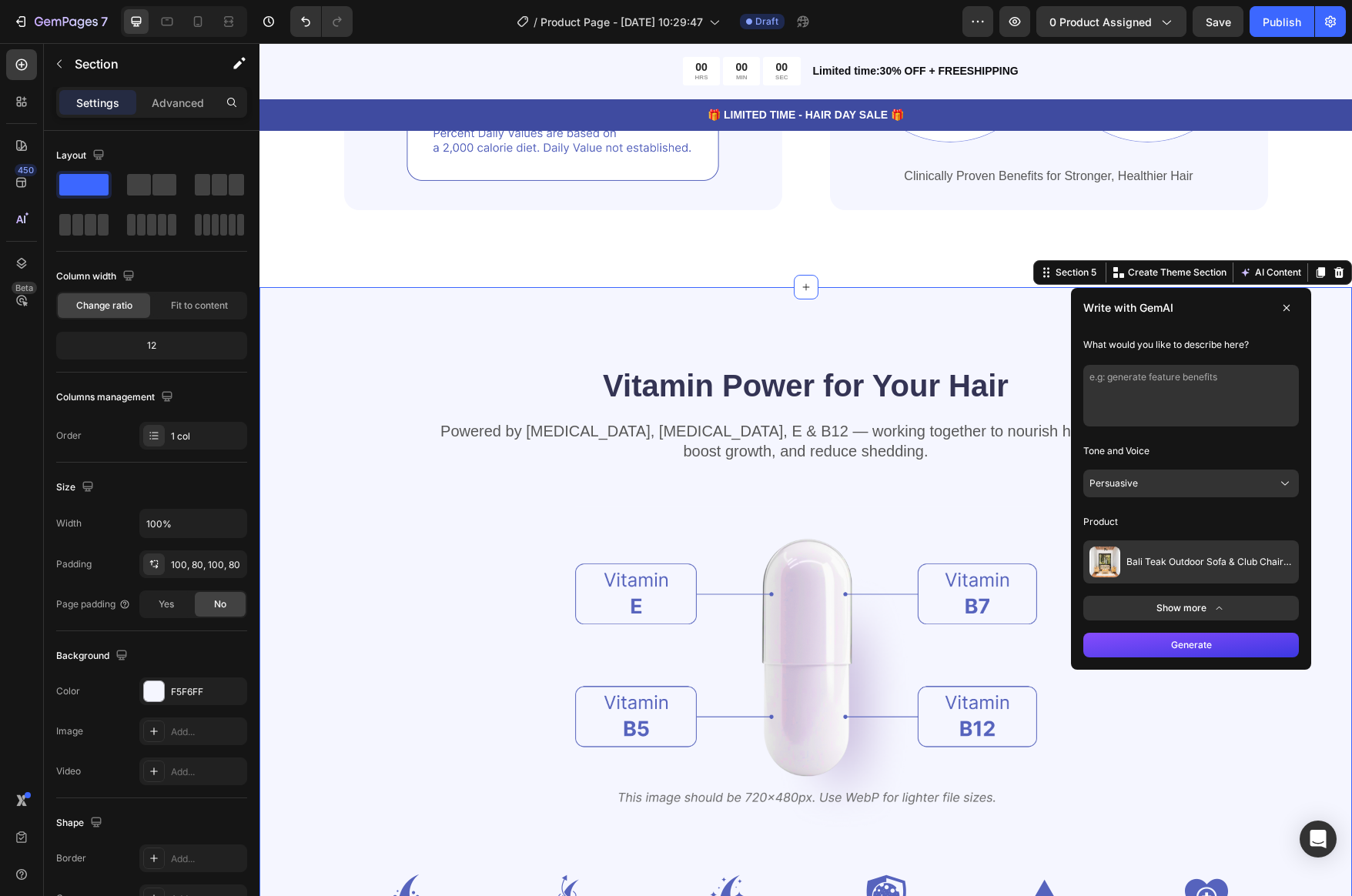
click at [1210, 648] on button "Generate" at bounding box center [1191, 645] width 215 height 24
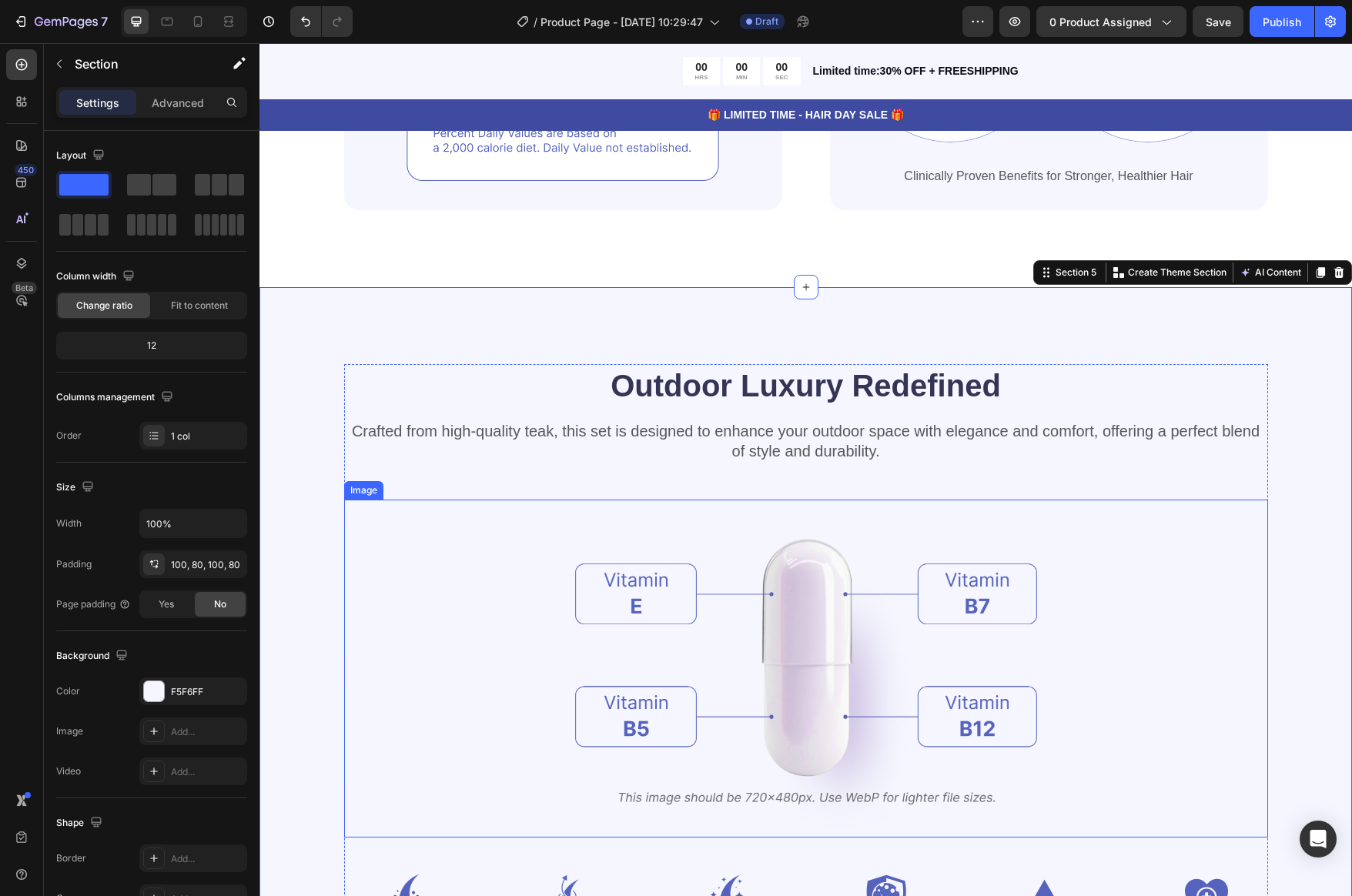
click at [796, 591] on img at bounding box center [806, 668] width 462 height 338
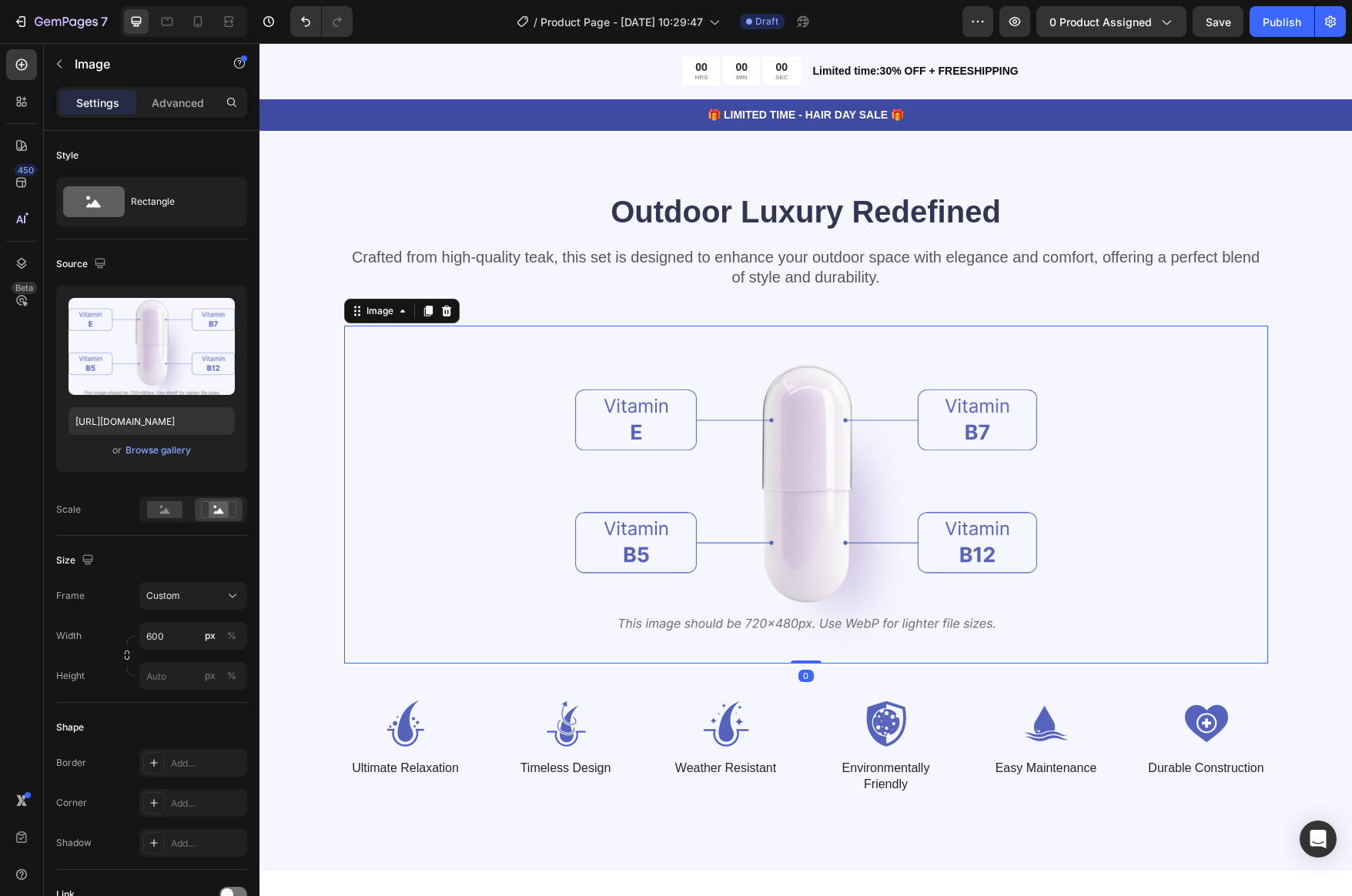
scroll to position [1788, 0]
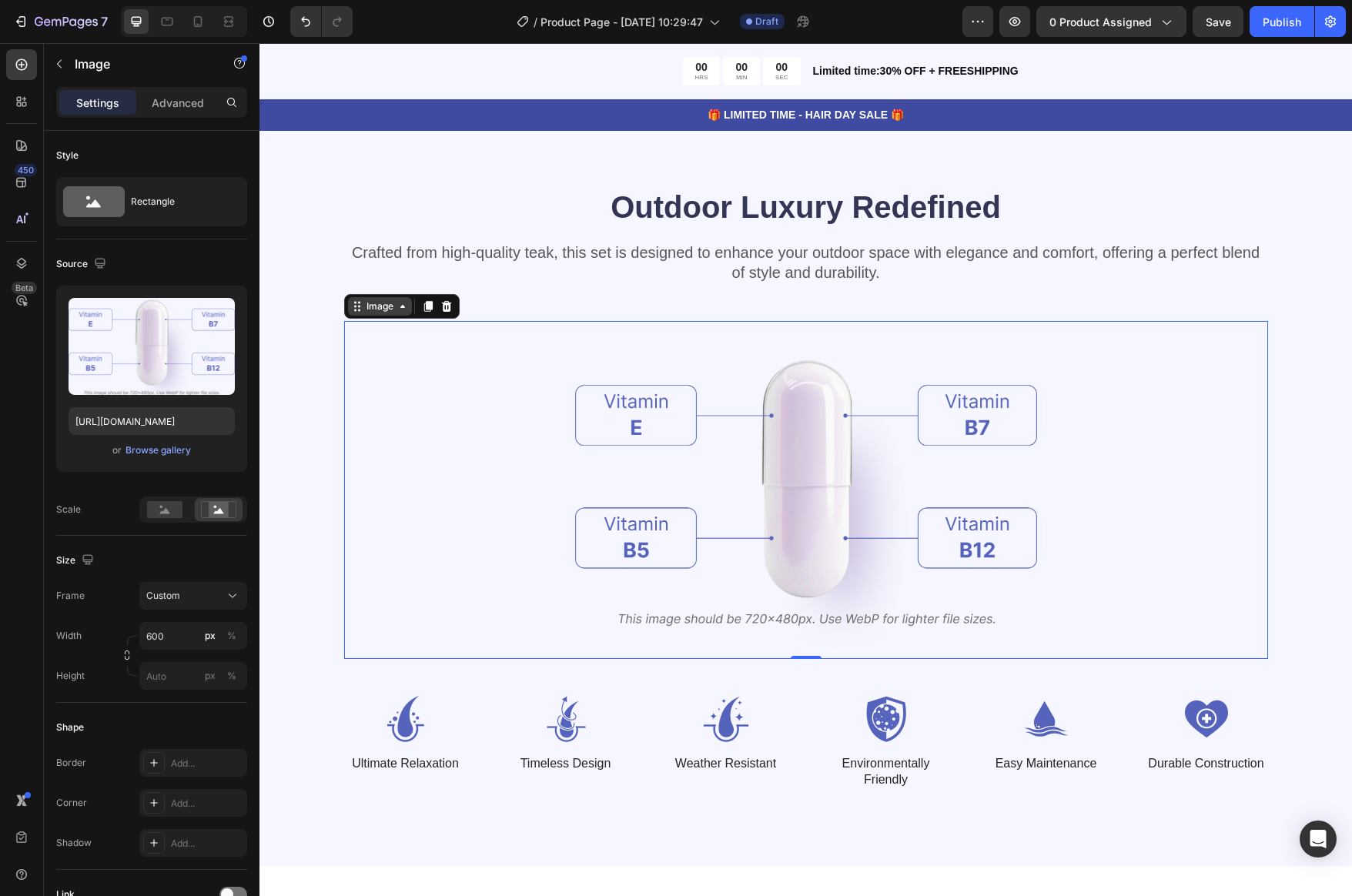
click at [385, 305] on div "Image" at bounding box center [380, 306] width 33 height 14
click at [509, 453] on div at bounding box center [806, 490] width 924 height 338
click at [162, 451] on div "Browse gallery" at bounding box center [158, 450] width 66 height 14
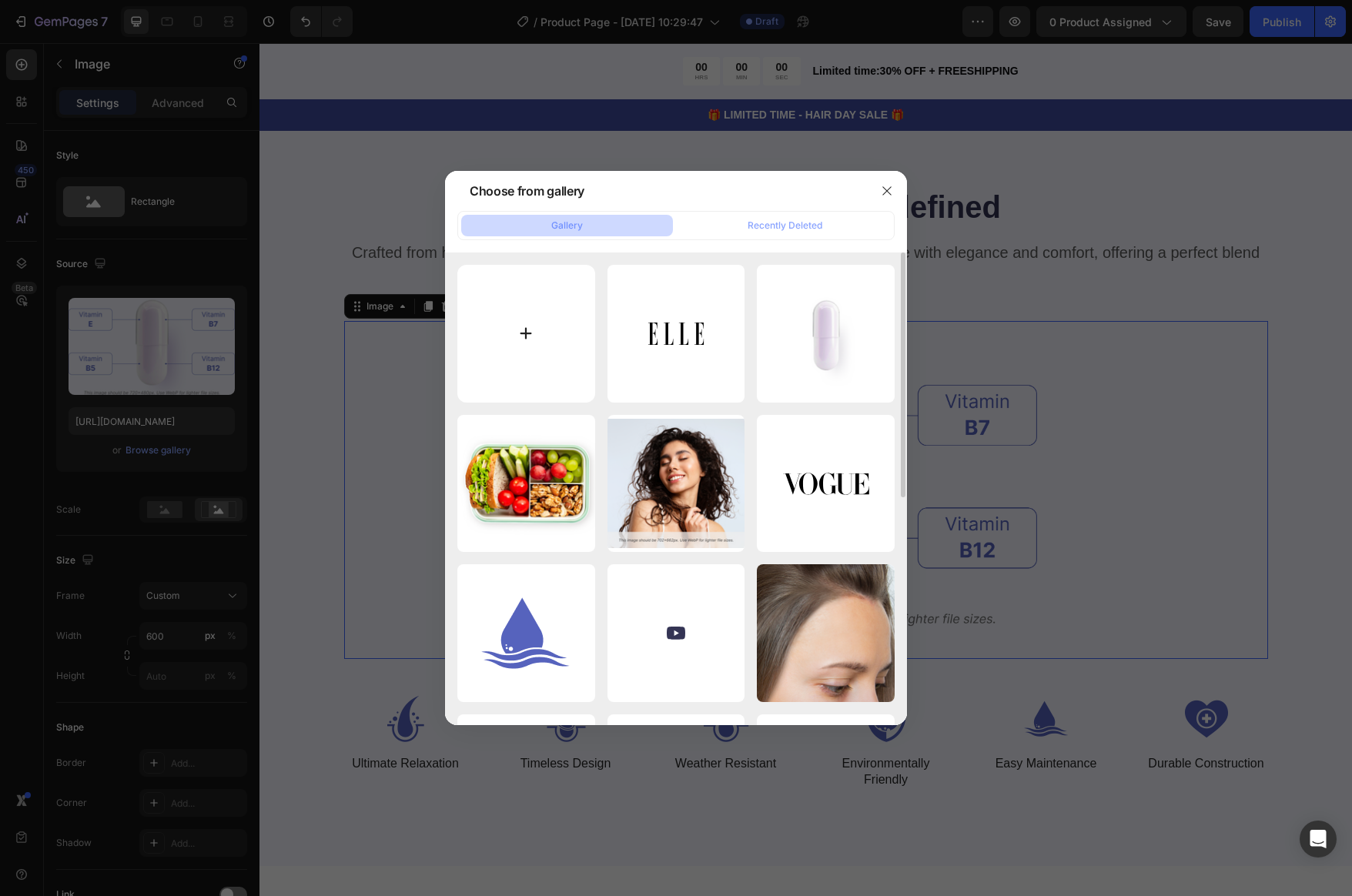
click at [520, 316] on input "file" at bounding box center [526, 333] width 138 height 138
type input "C:\fakepath\Bali Coffee Table - Closeup.jpg"
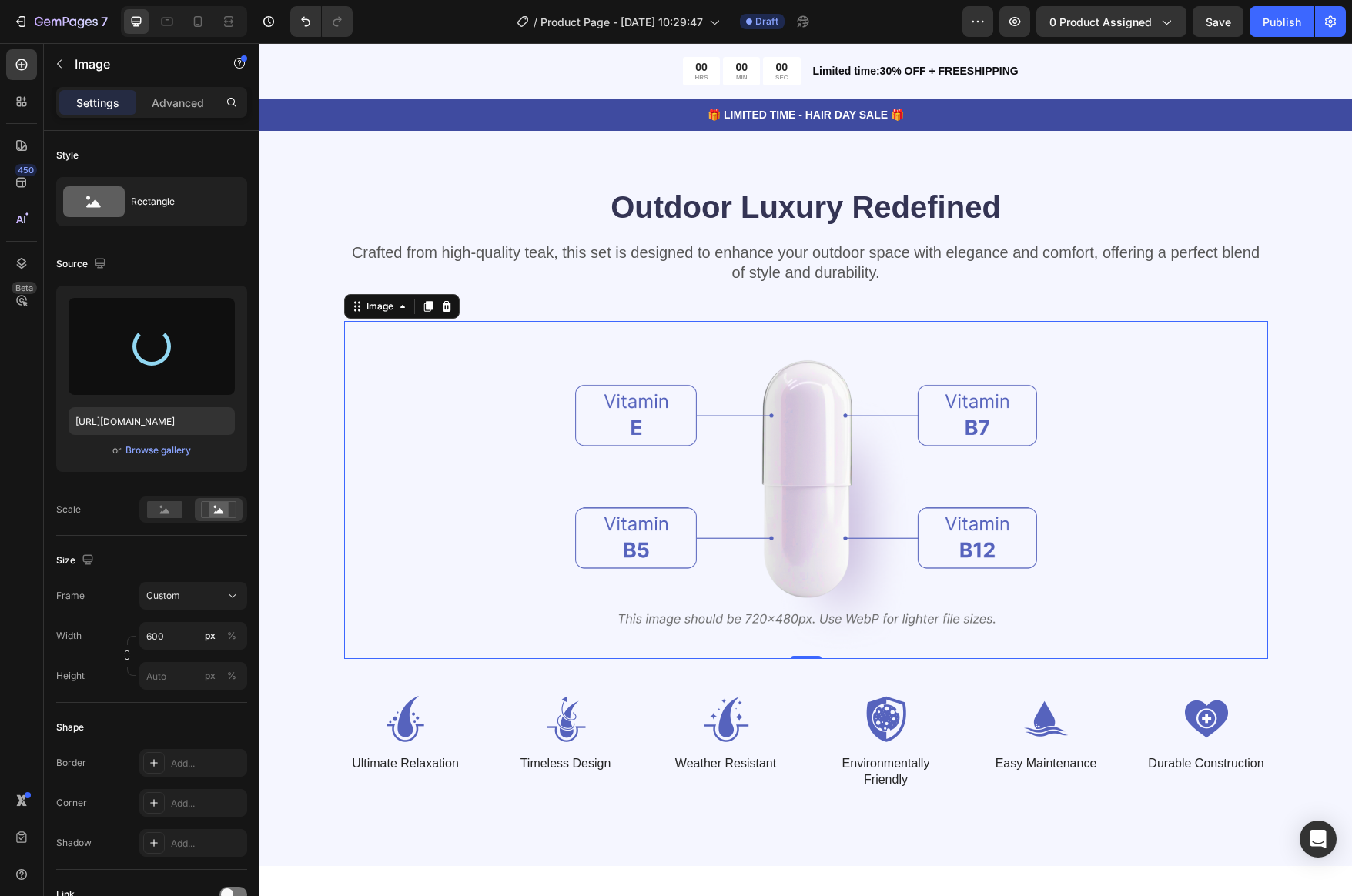
type input "https://cdn.shopify.com/s/files/1/0607/7553/0647/files/gempages_581935852242862…"
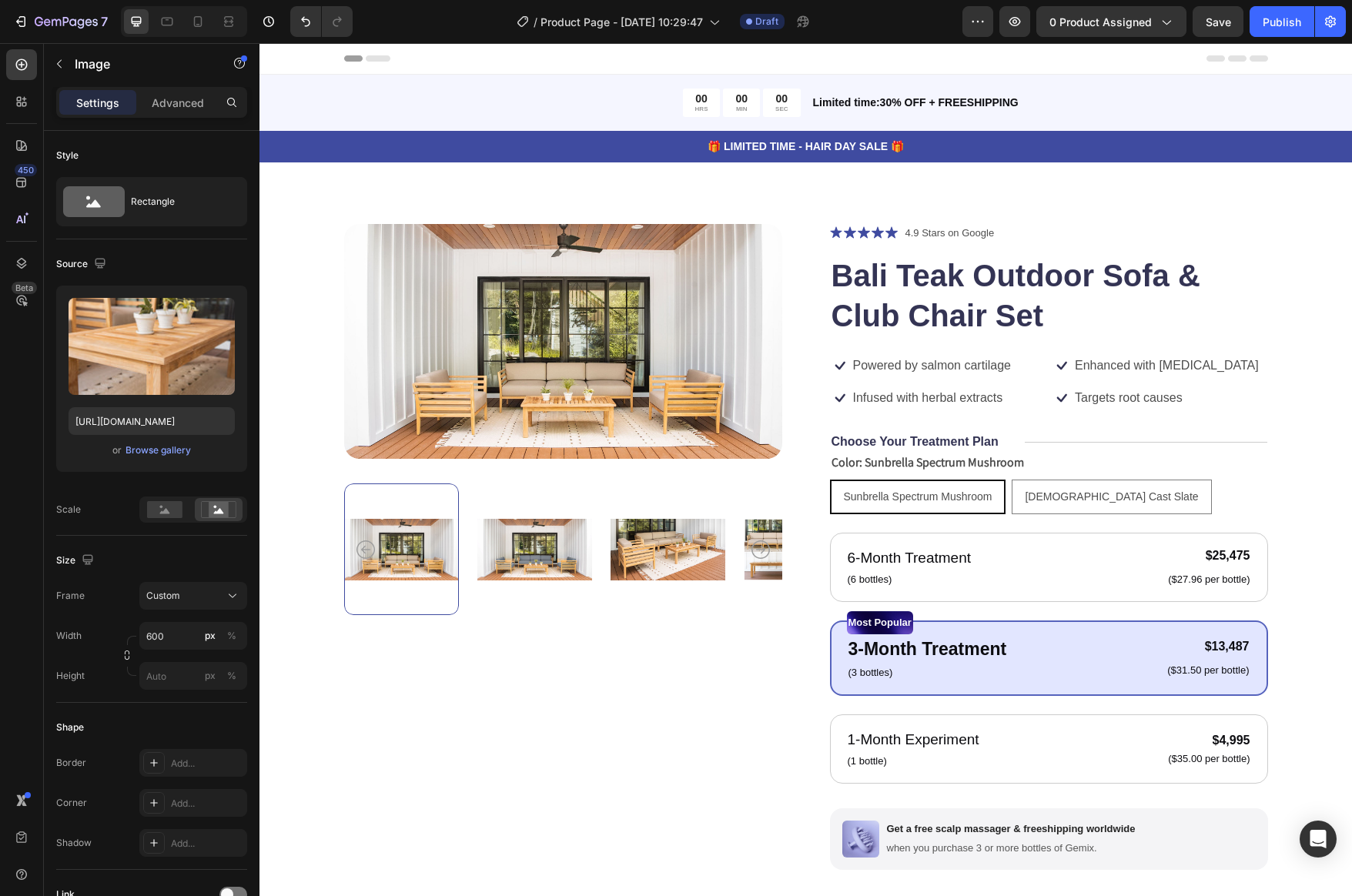
scroll to position [14, 0]
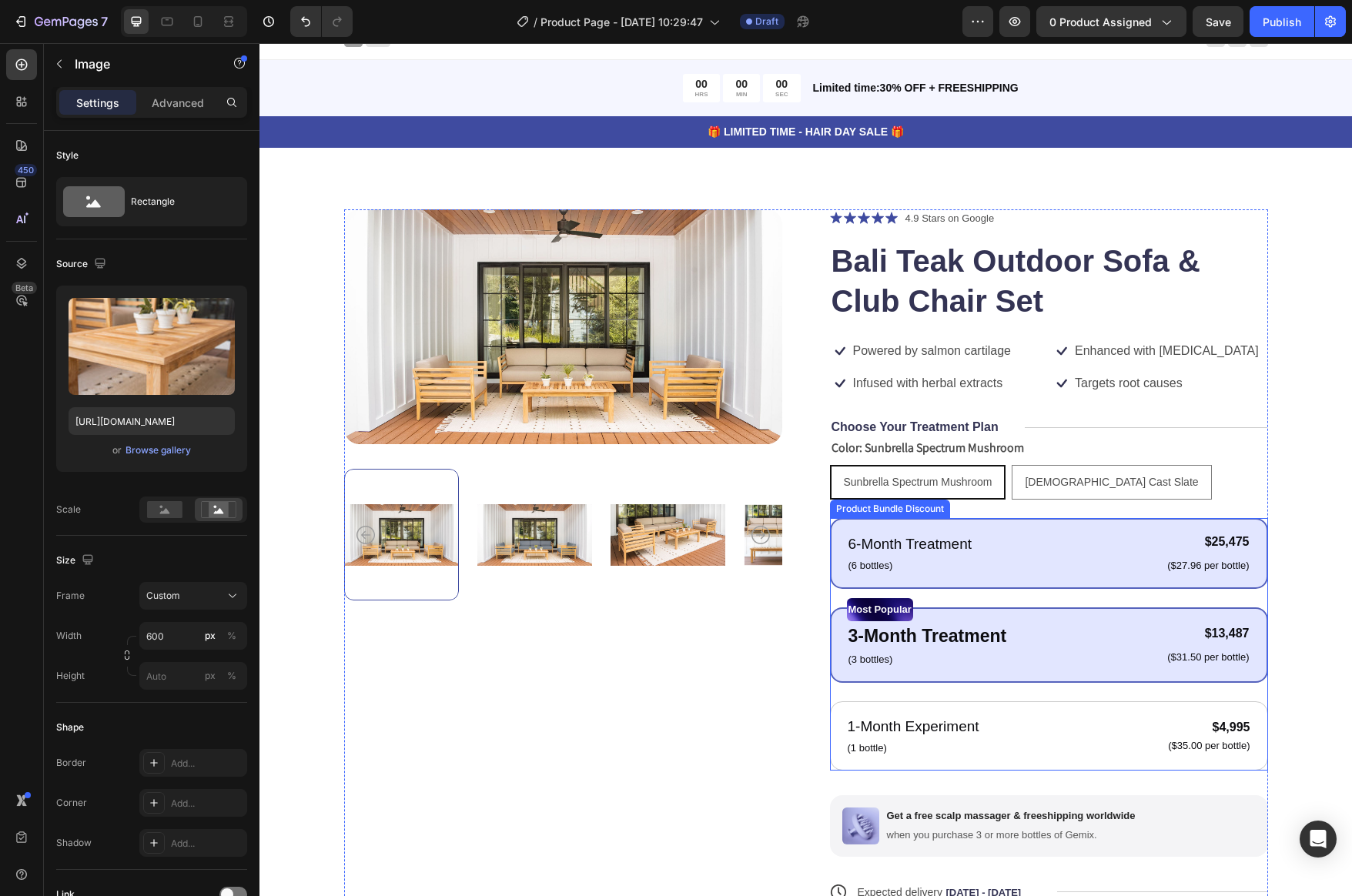
click at [1023, 576] on div "6-Month Treatment Text Block (6 bottles) Text Block $25,475 Product Price Produ…" at bounding box center [1049, 553] width 439 height 71
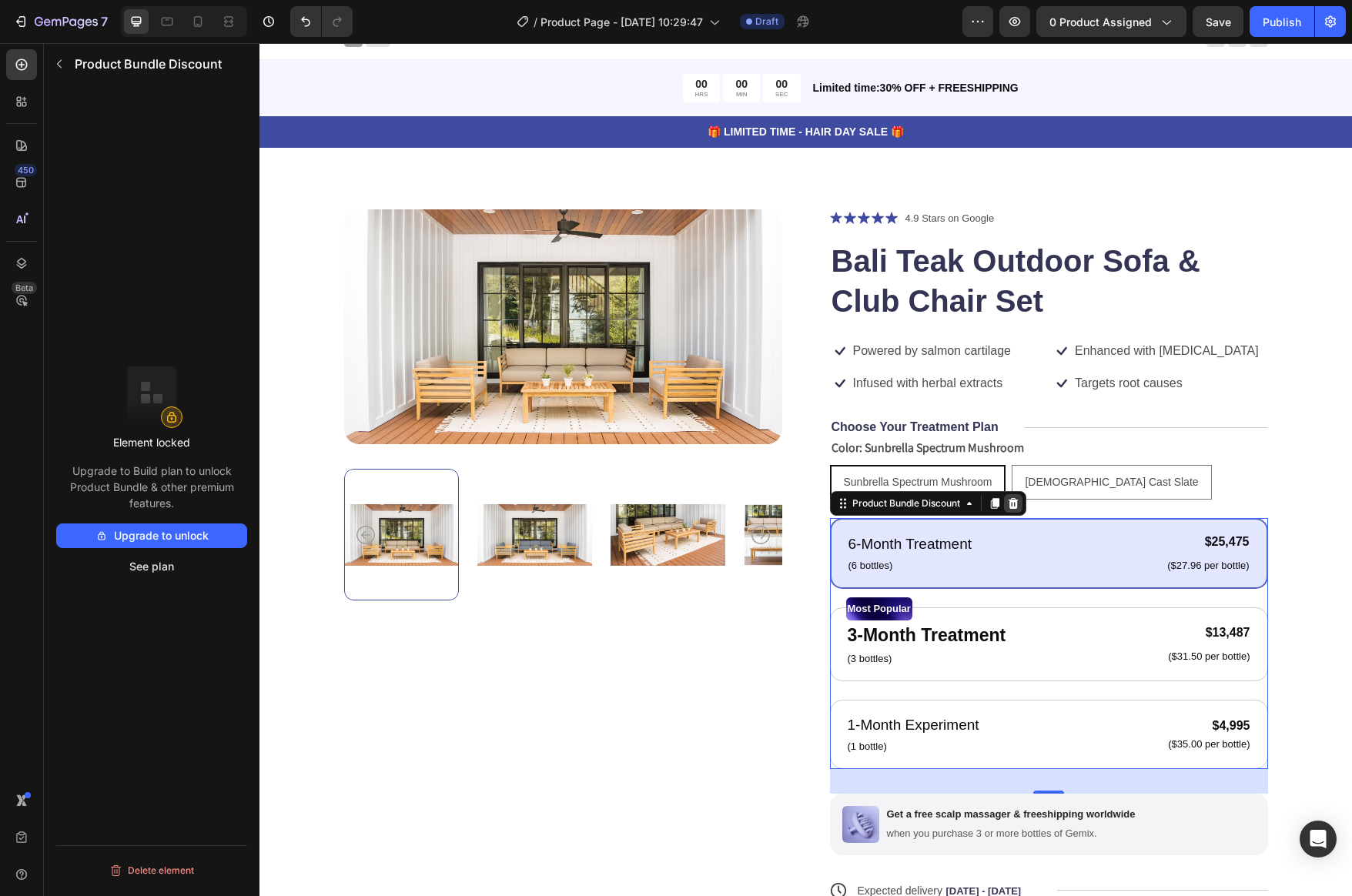
click at [1019, 502] on icon at bounding box center [1013, 503] width 13 height 13
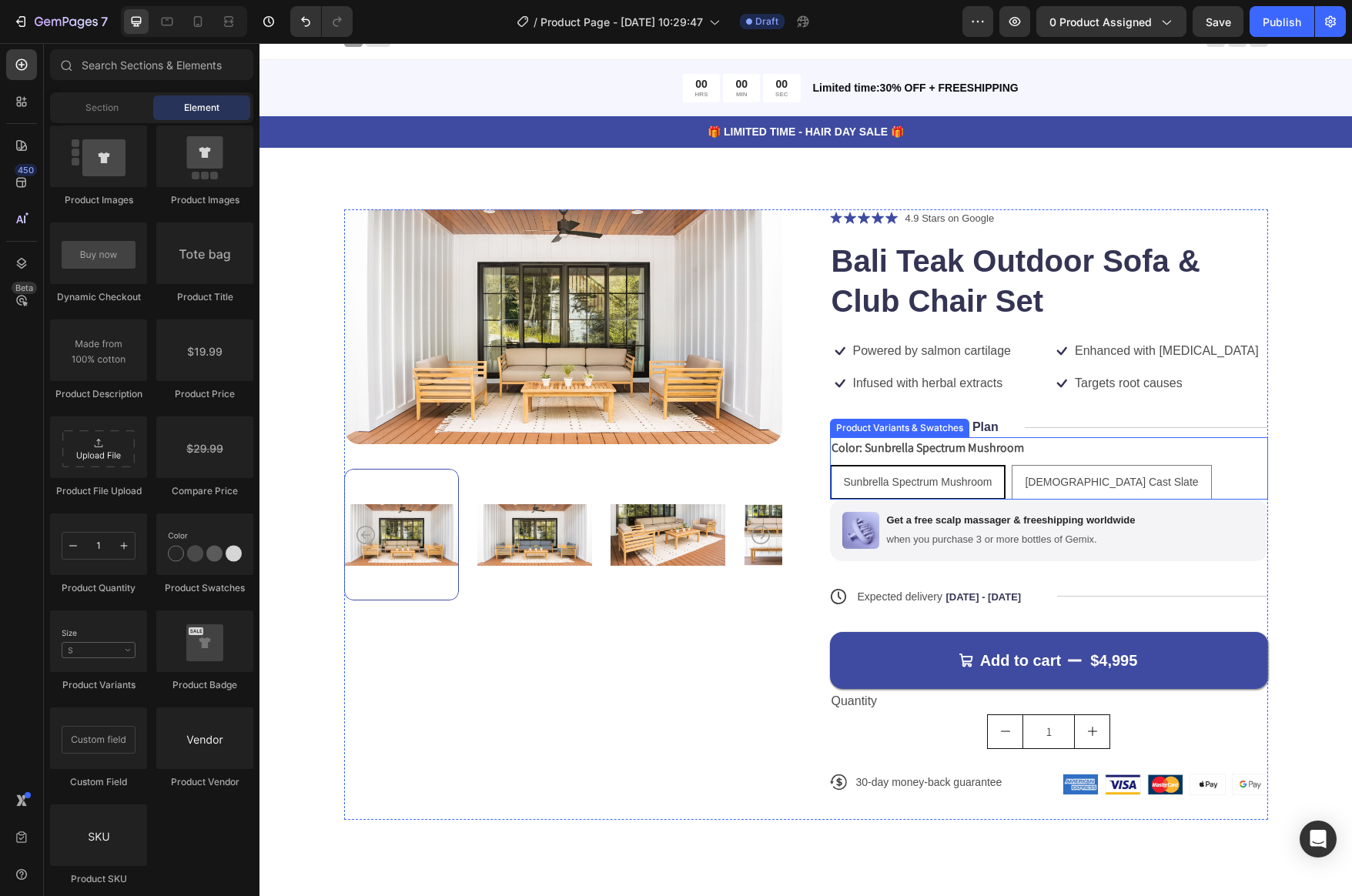
click at [953, 476] on span "Sunbrella Spectrum Mushroom" at bounding box center [918, 482] width 149 height 13
click at [830, 465] on input "Sunbrella Spectrum Mushroom Sunbrella Spectrum Mushroom Sunbrella Spectrum Mush…" at bounding box center [830, 465] width 1 height 1
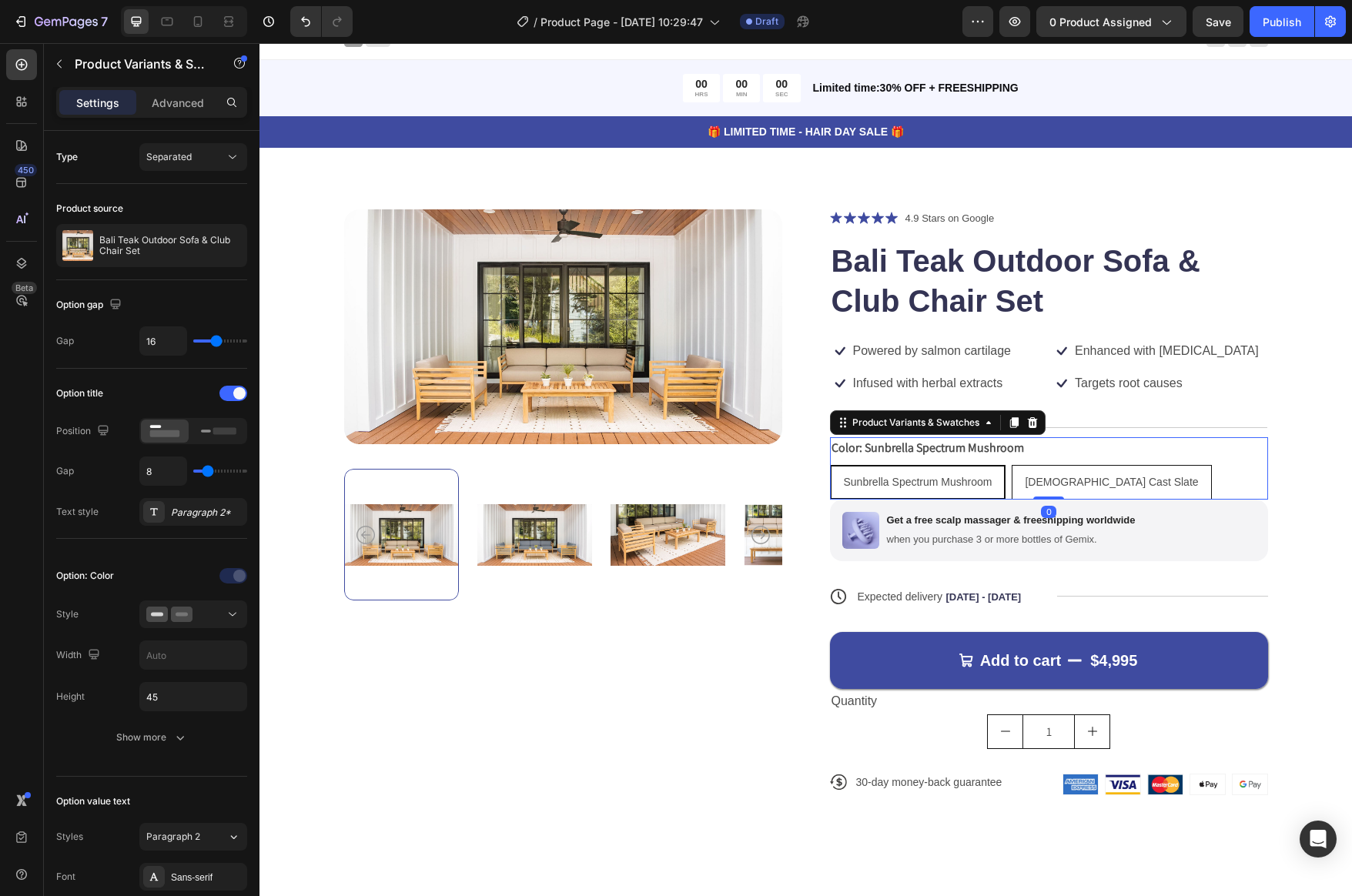
click at [1090, 484] on span "Sunbrella Cast Slate" at bounding box center [1112, 482] width 173 height 13
click at [1012, 465] on input "Sunbrella Cast Slate Sunbrella Cast Slate Sunbrella Cast Slate" at bounding box center [1012, 465] width 1 height 1
radio input "true"
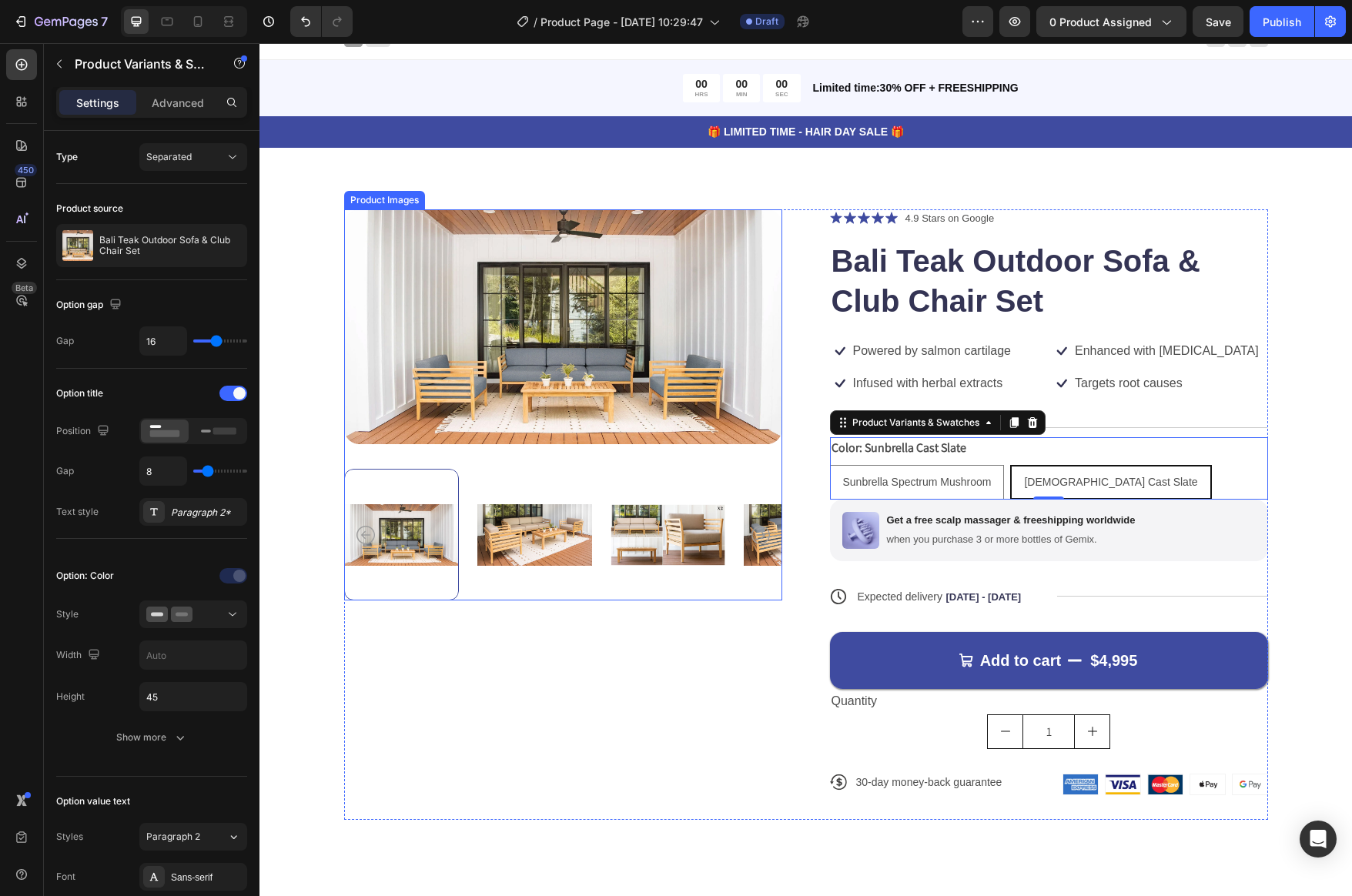
click at [645, 343] on img at bounding box center [563, 328] width 439 height 236
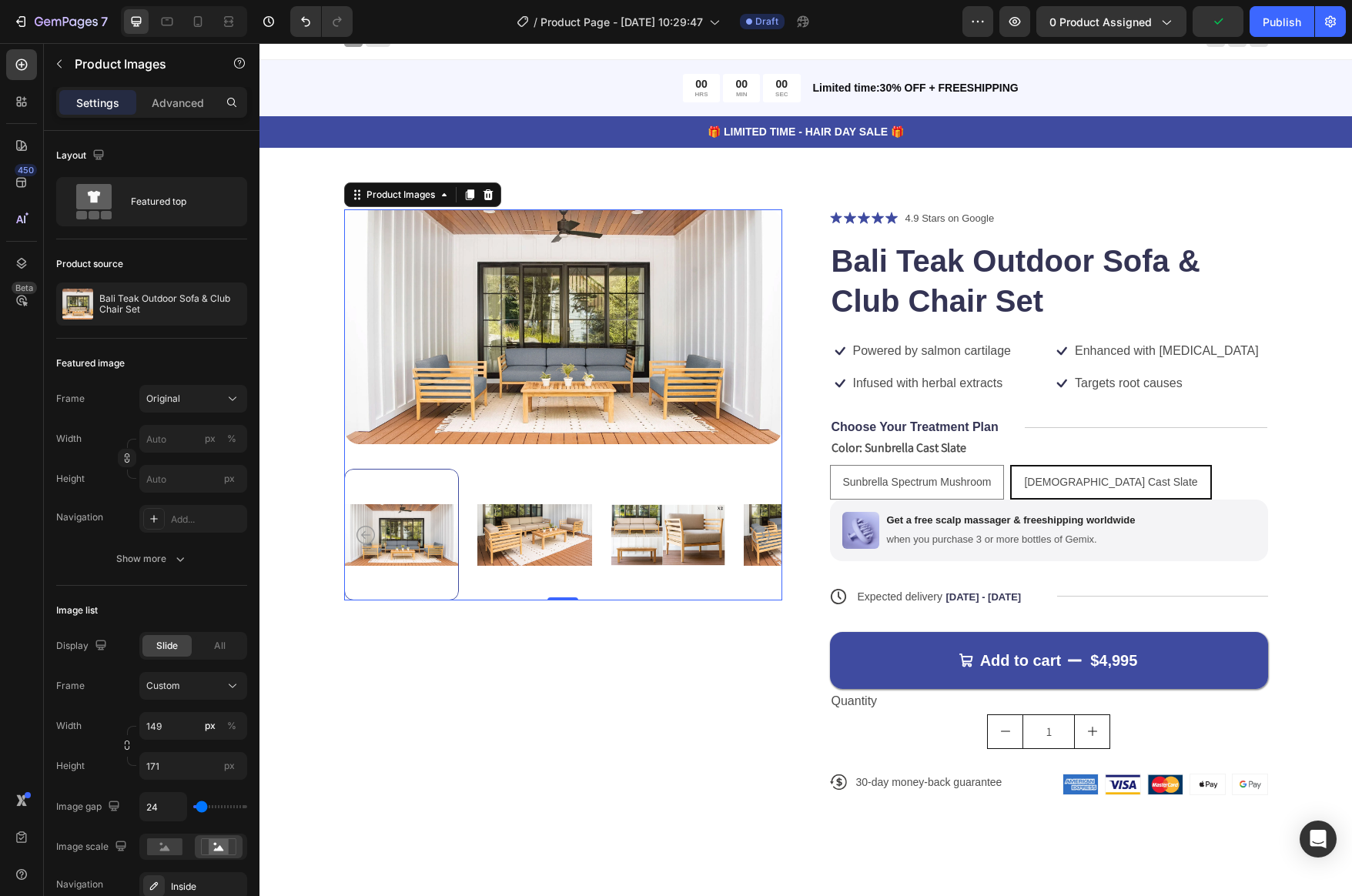
click at [544, 543] on img at bounding box center [534, 535] width 114 height 131
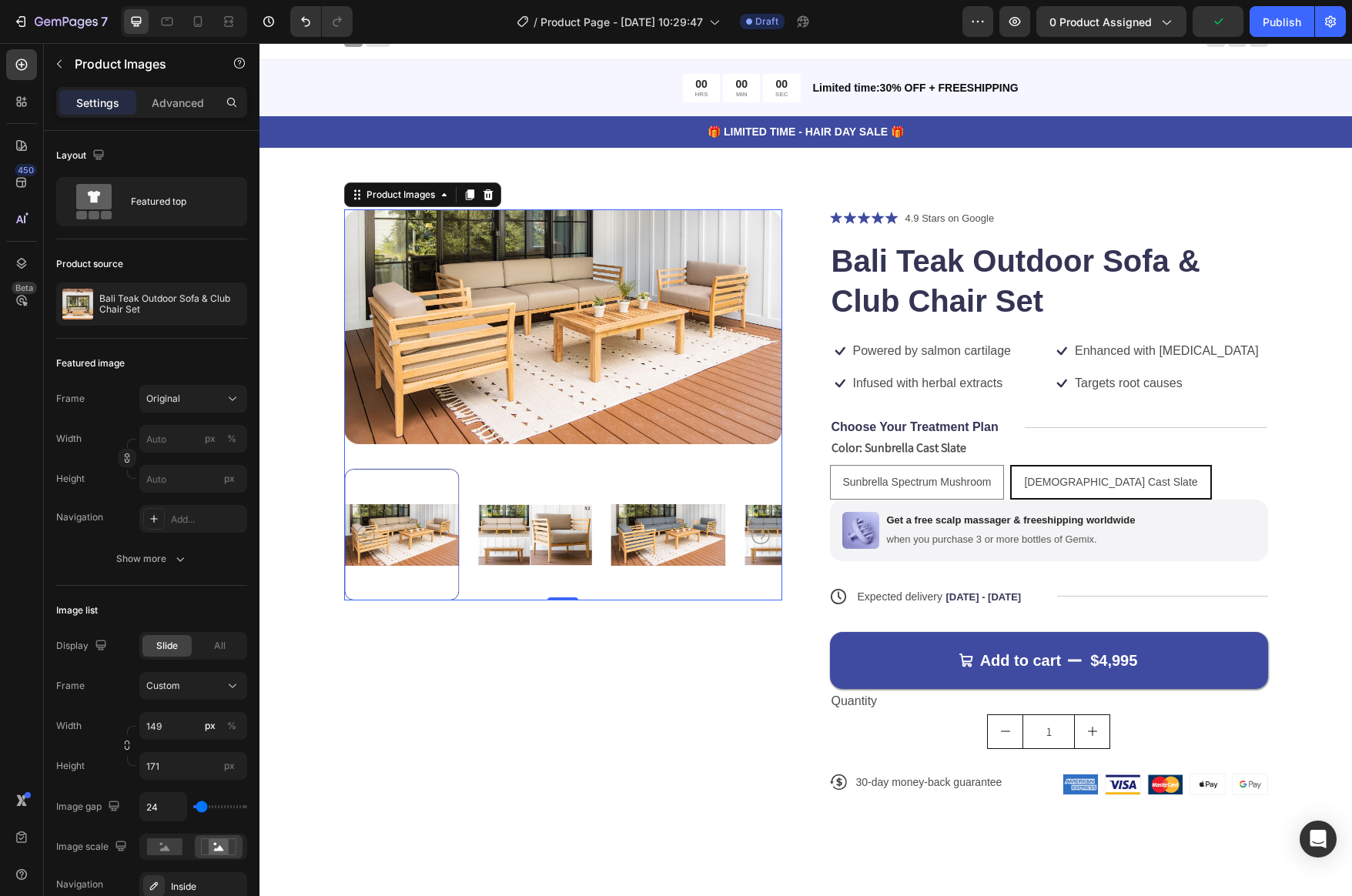
click at [644, 537] on img at bounding box center [667, 535] width 114 height 131
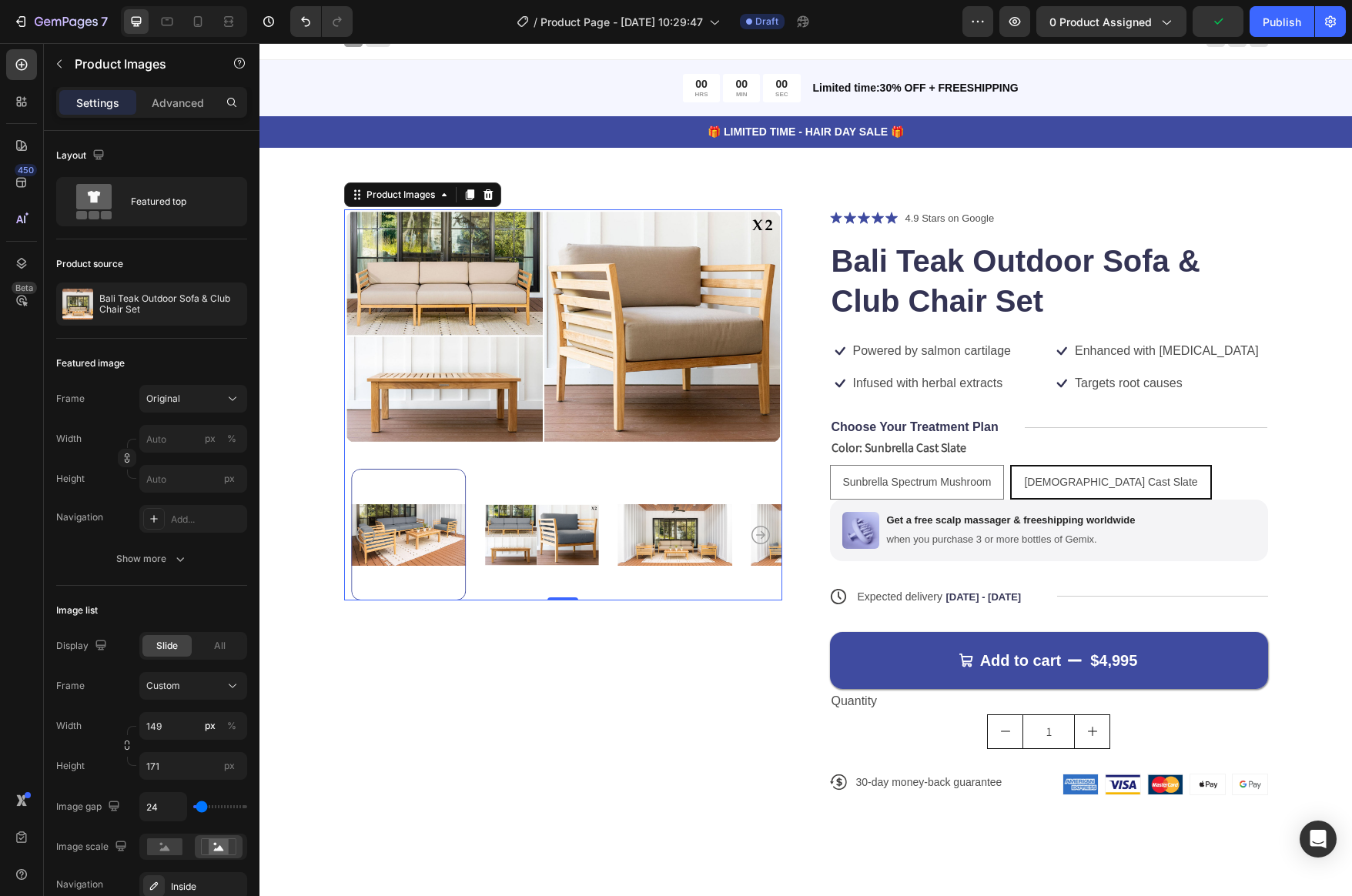
click at [685, 535] on img at bounding box center [675, 535] width 114 height 131
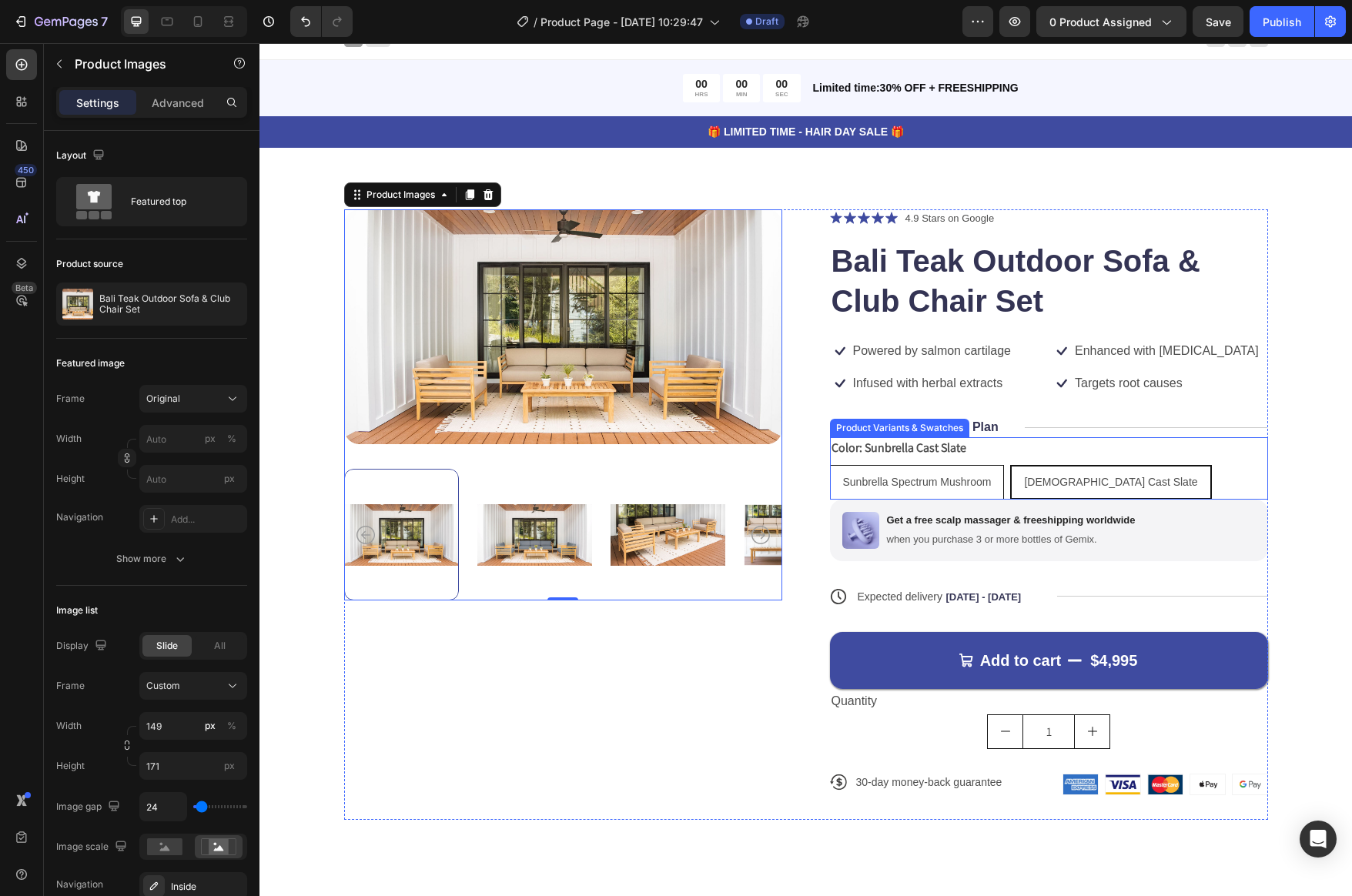
click at [854, 481] on span "Sunbrella Spectrum Mushroom" at bounding box center [917, 482] width 149 height 13
click at [830, 465] on input "Sunbrella Spectrum Mushroom Sunbrella Spectrum Mushroom Sunbrella Spectrum Mush…" at bounding box center [830, 465] width 1 height 1
radio input "true"
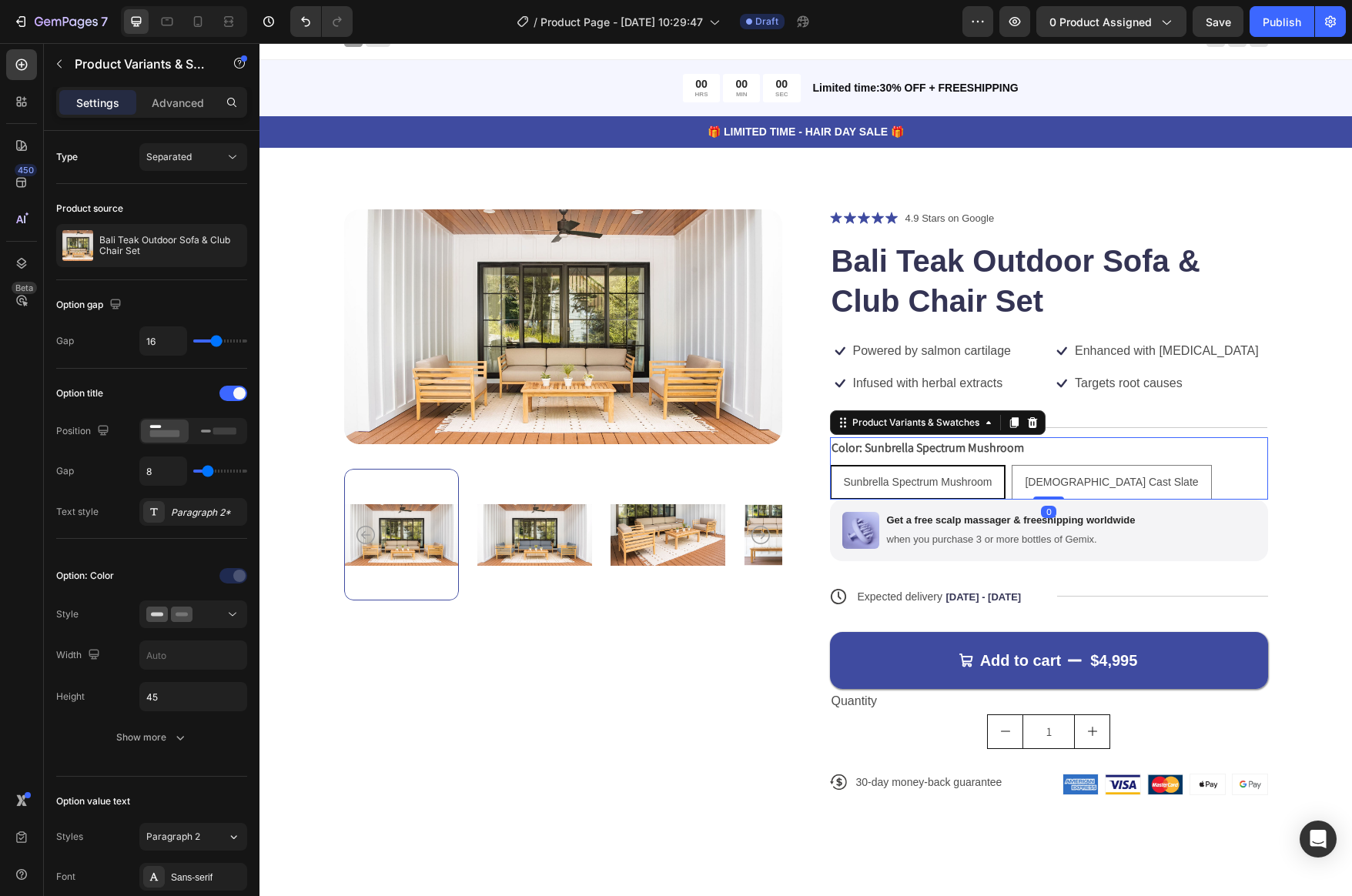
click at [856, 481] on span "Sunbrella Spectrum Mushroom" at bounding box center [918, 482] width 149 height 13
click at [830, 465] on input "Sunbrella Spectrum Mushroom Sunbrella Spectrum Mushroom Sunbrella Spectrum Mush…" at bounding box center [830, 465] width 1 height 1
click at [1051, 481] on span "Sunbrella Cast Slate" at bounding box center [1112, 482] width 173 height 13
click at [1012, 465] on input "Sunbrella Cast Slate Sunbrella Cast Slate Sunbrella Cast Slate" at bounding box center [1012, 465] width 1 height 1
radio input "true"
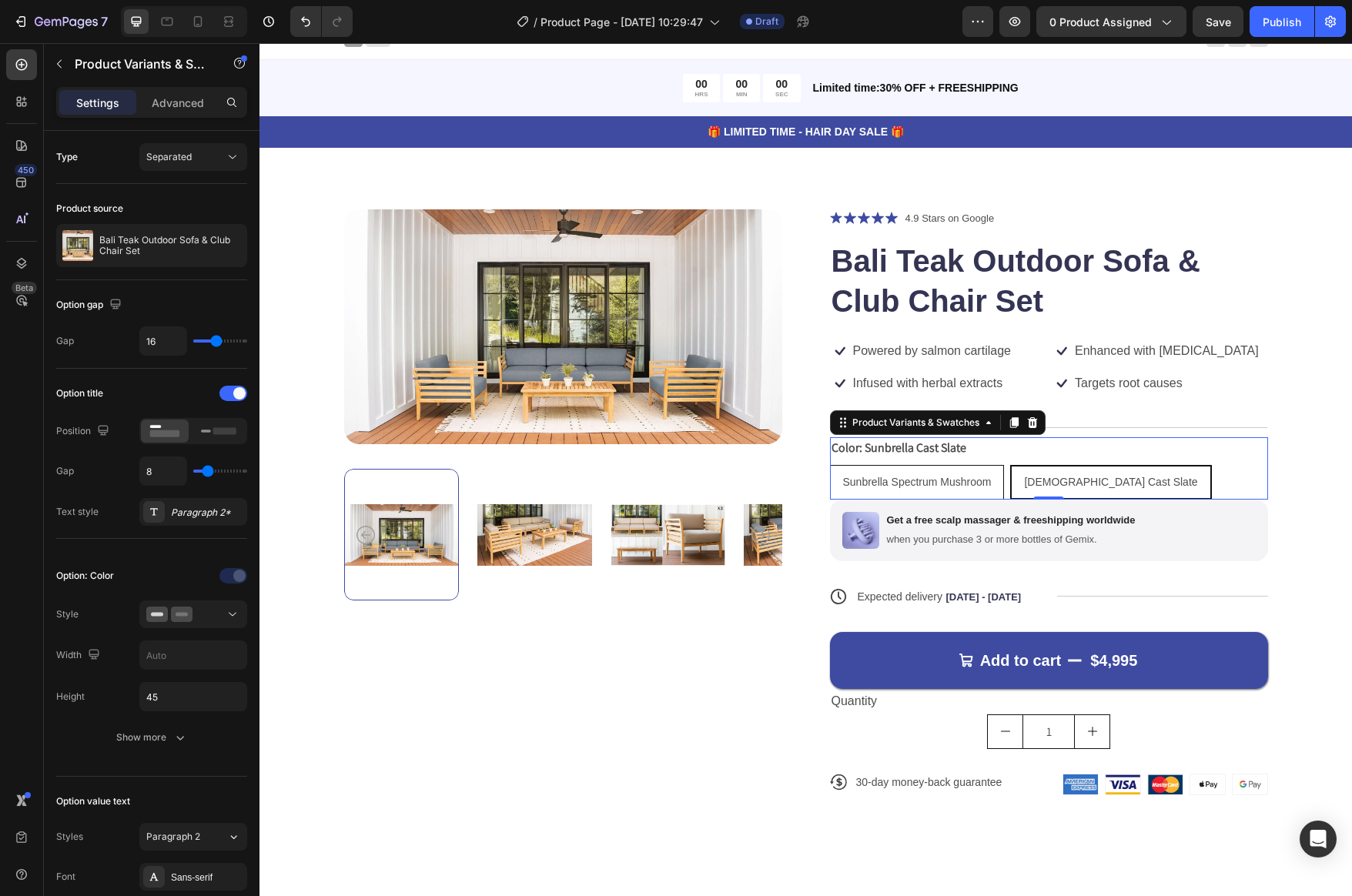
click at [961, 482] on span "Sunbrella Spectrum Mushroom" at bounding box center [917, 482] width 149 height 13
click at [830, 465] on input "Sunbrella Spectrum Mushroom Sunbrella Spectrum Mushroom Sunbrella Spectrum Mush…" at bounding box center [830, 465] width 1 height 1
radio input "true"
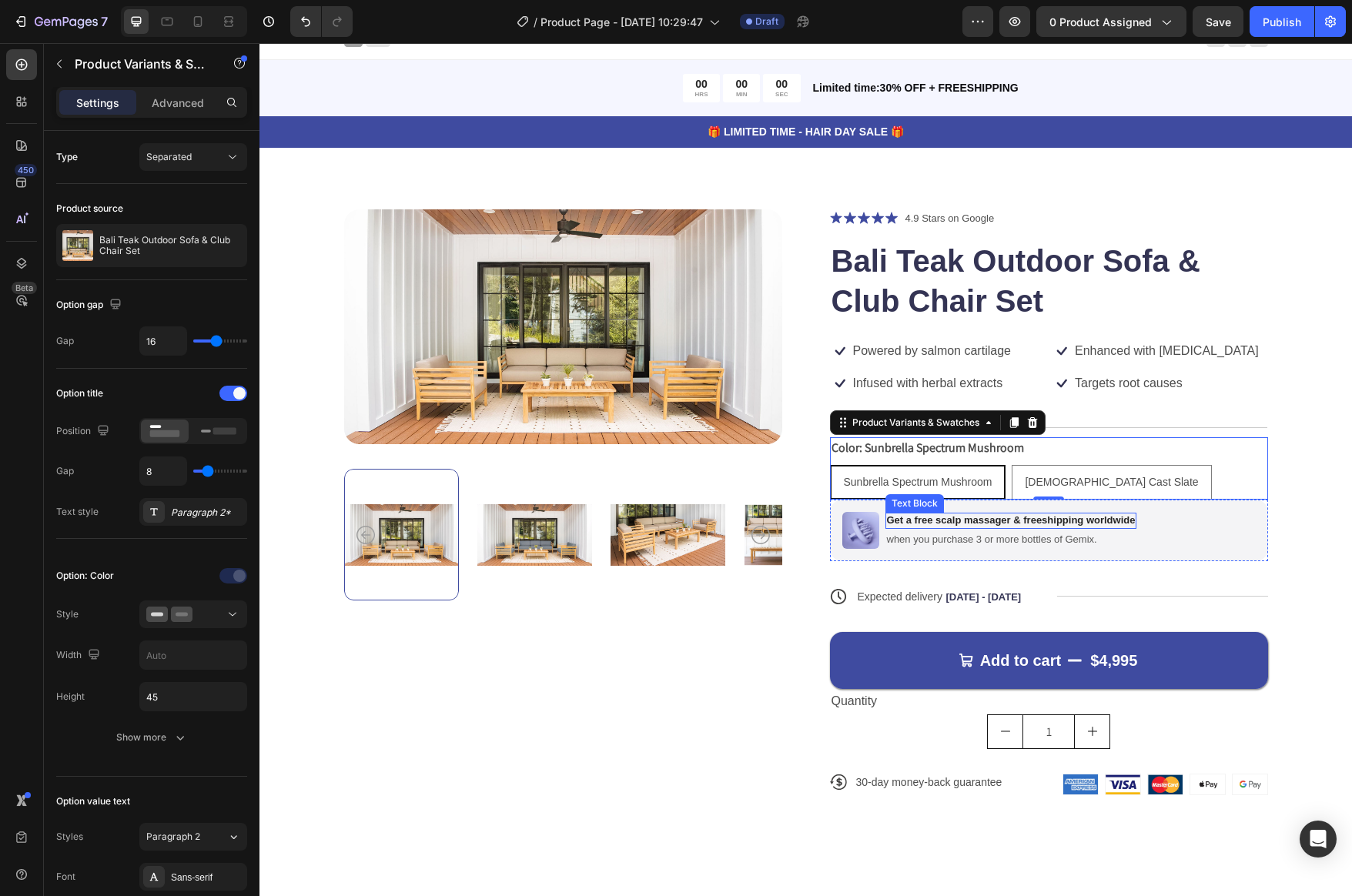
click at [1102, 520] on p "Get a free scalp massager & freeshipping worldwide" at bounding box center [1012, 520] width 249 height 14
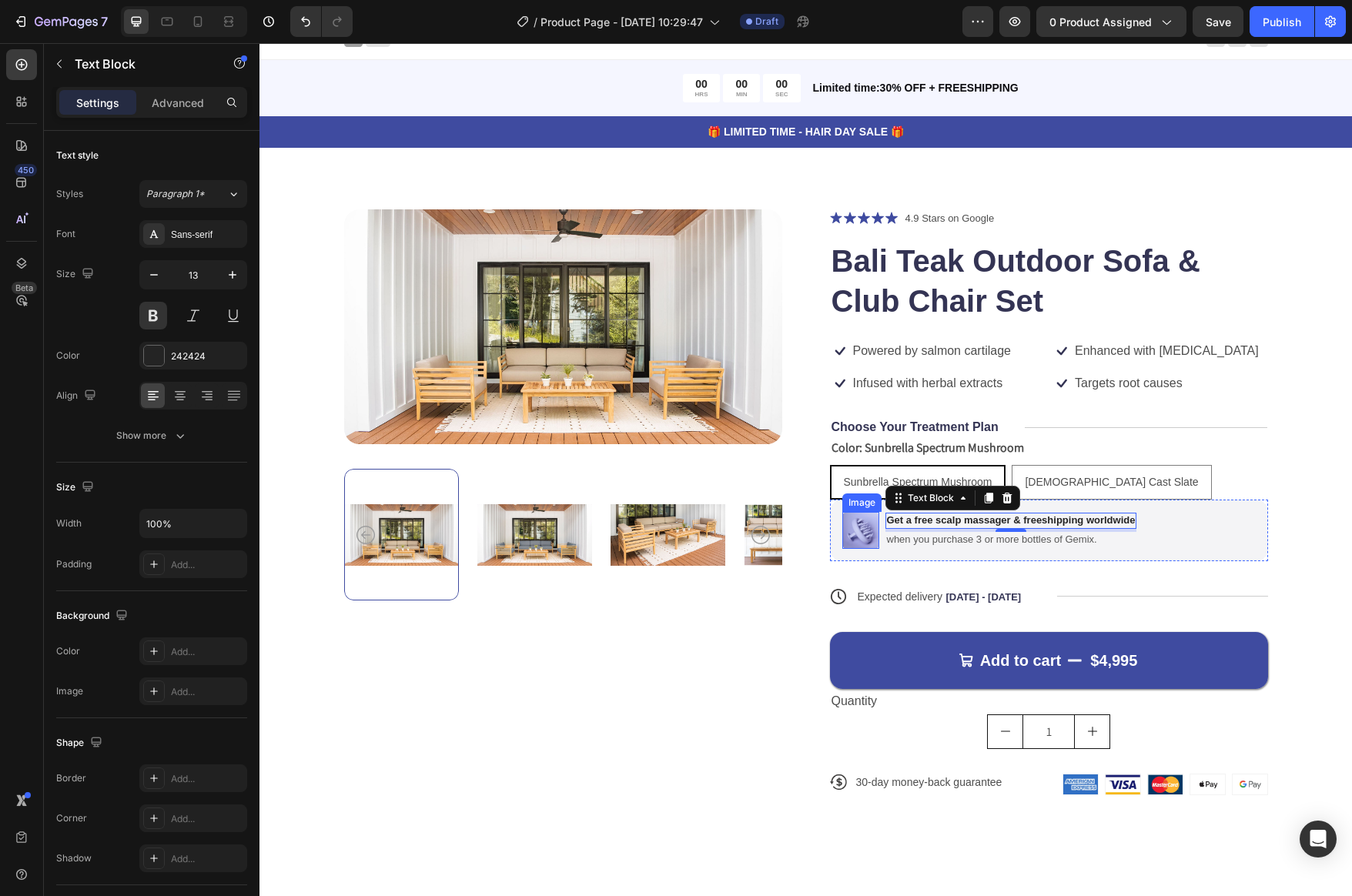
click at [839, 539] on div "Image Get a free scalp massager & freeshipping worldwide Text Block 4 when you …" at bounding box center [1049, 530] width 439 height 61
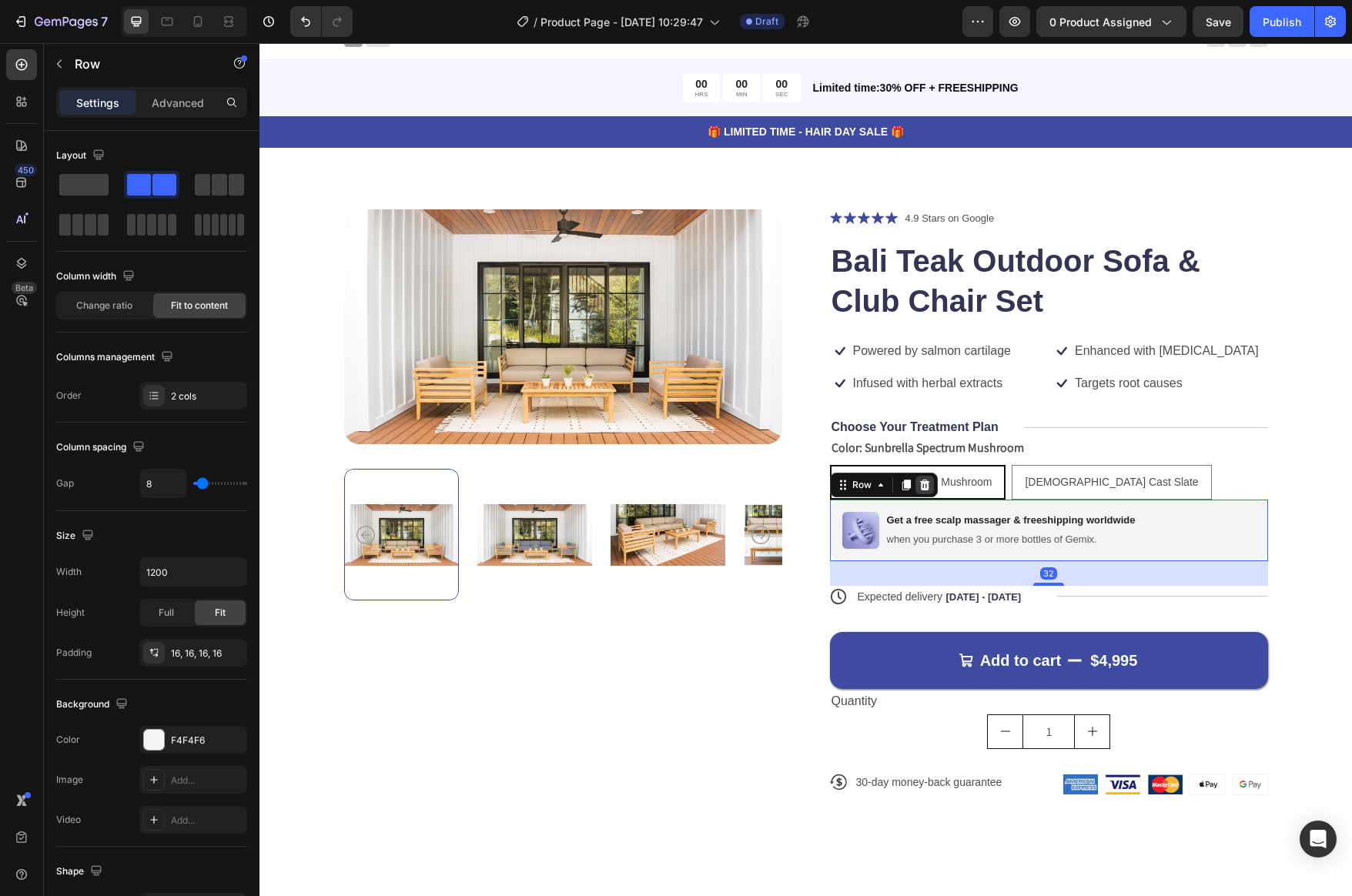
click at [923, 480] on icon at bounding box center [924, 485] width 10 height 11
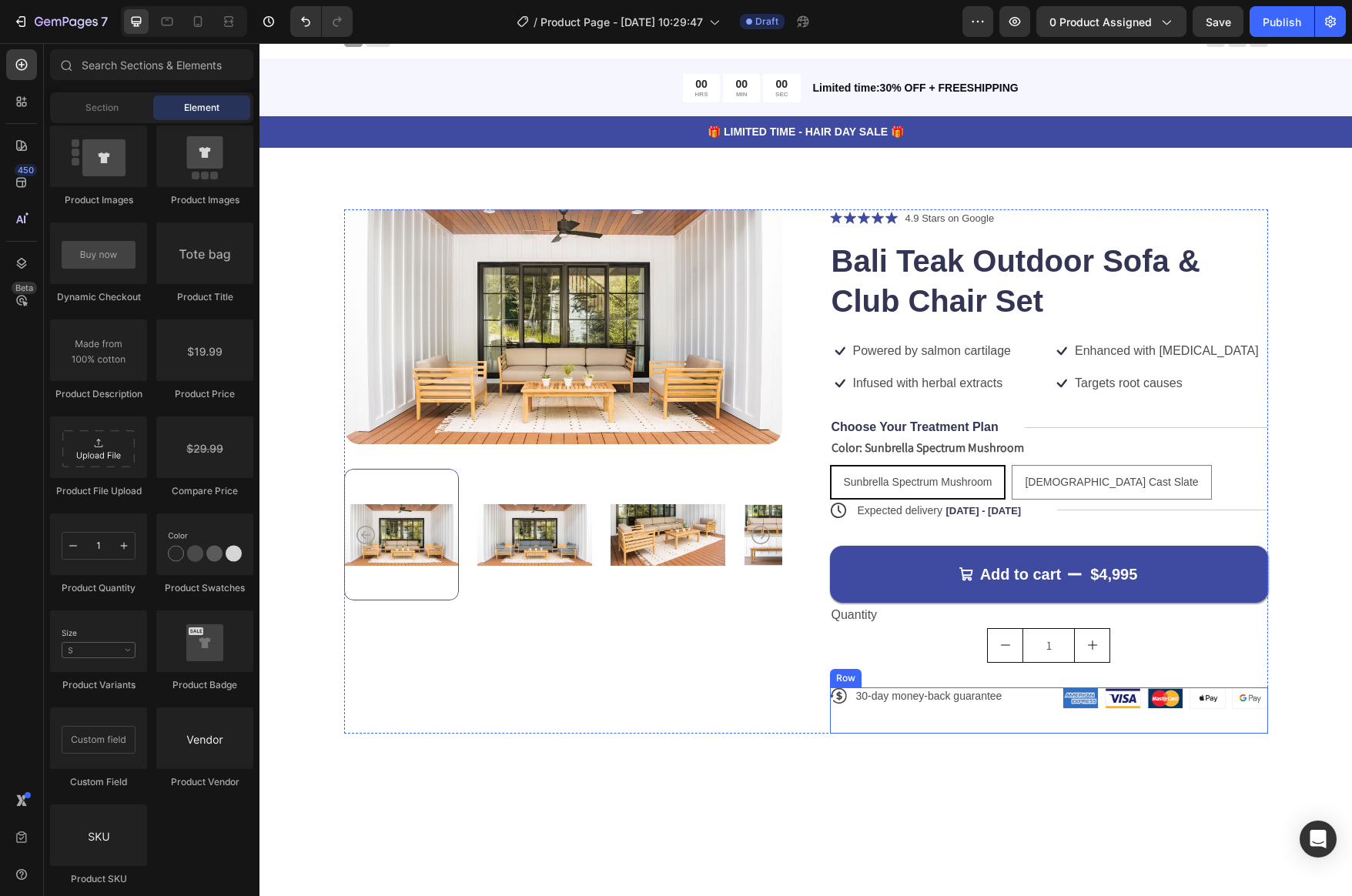
click at [949, 704] on div "Icon 30-day money-back guarantee Text Block Row" at bounding box center [943, 710] width 226 height 46
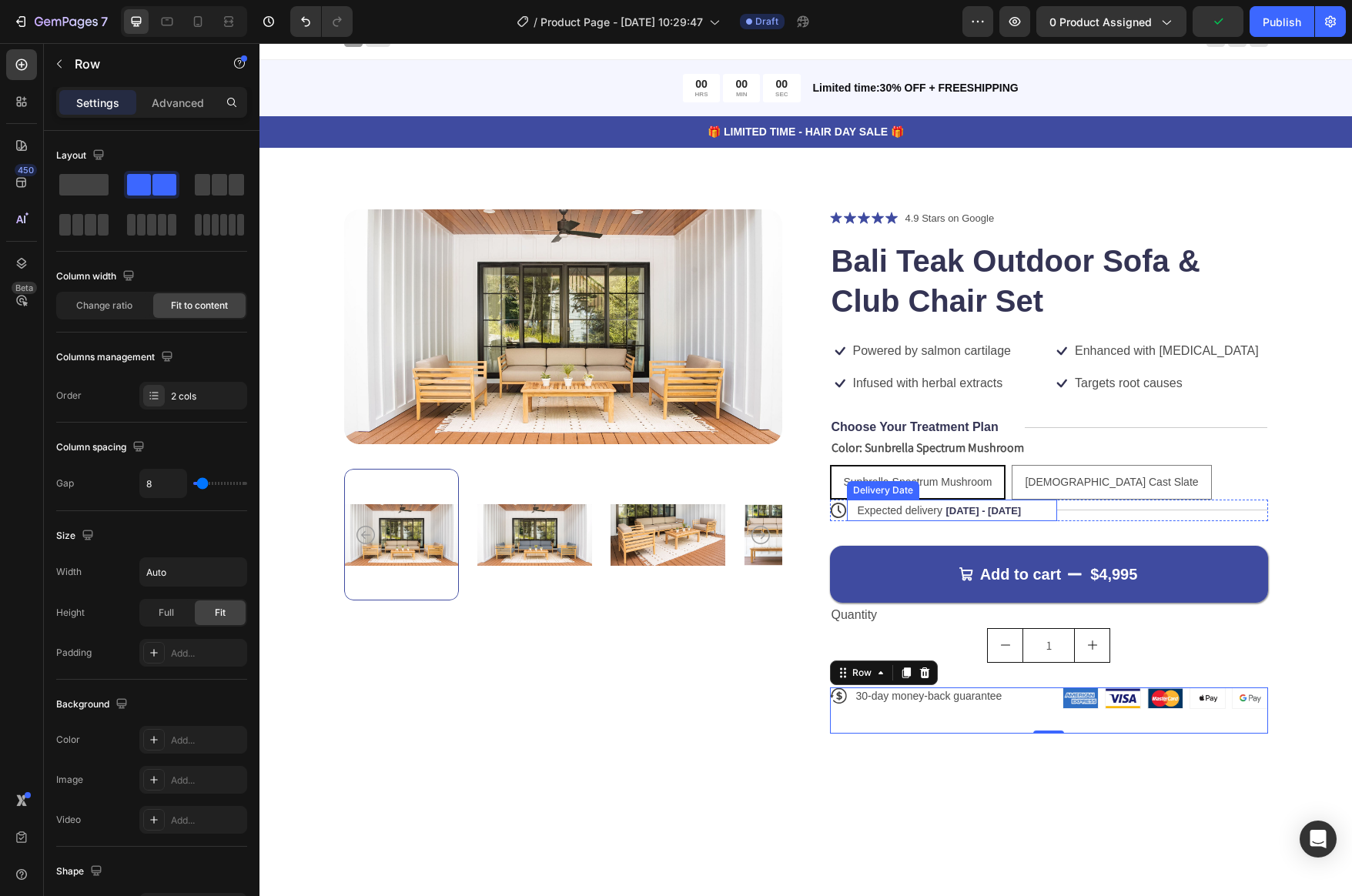
click at [917, 511] on span "Expected delivery" at bounding box center [901, 511] width 86 height 13
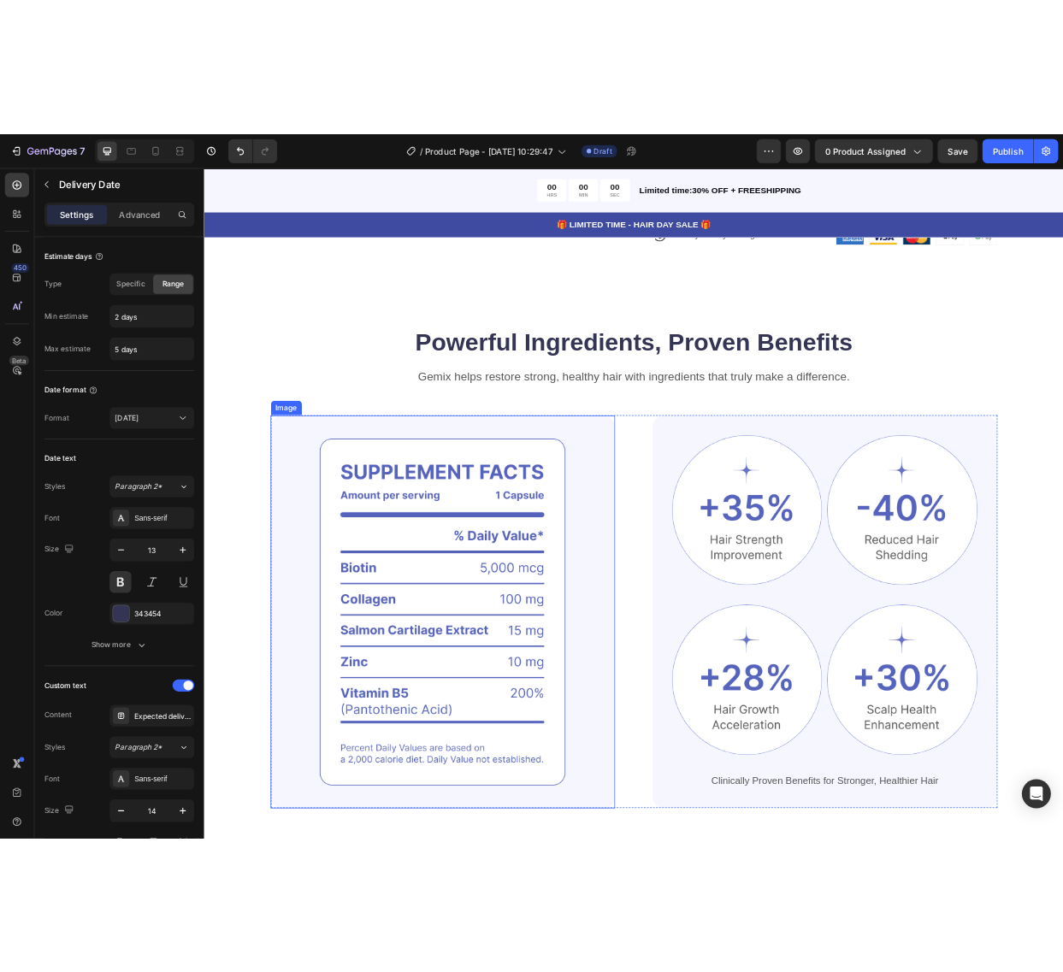
scroll to position [0, 0]
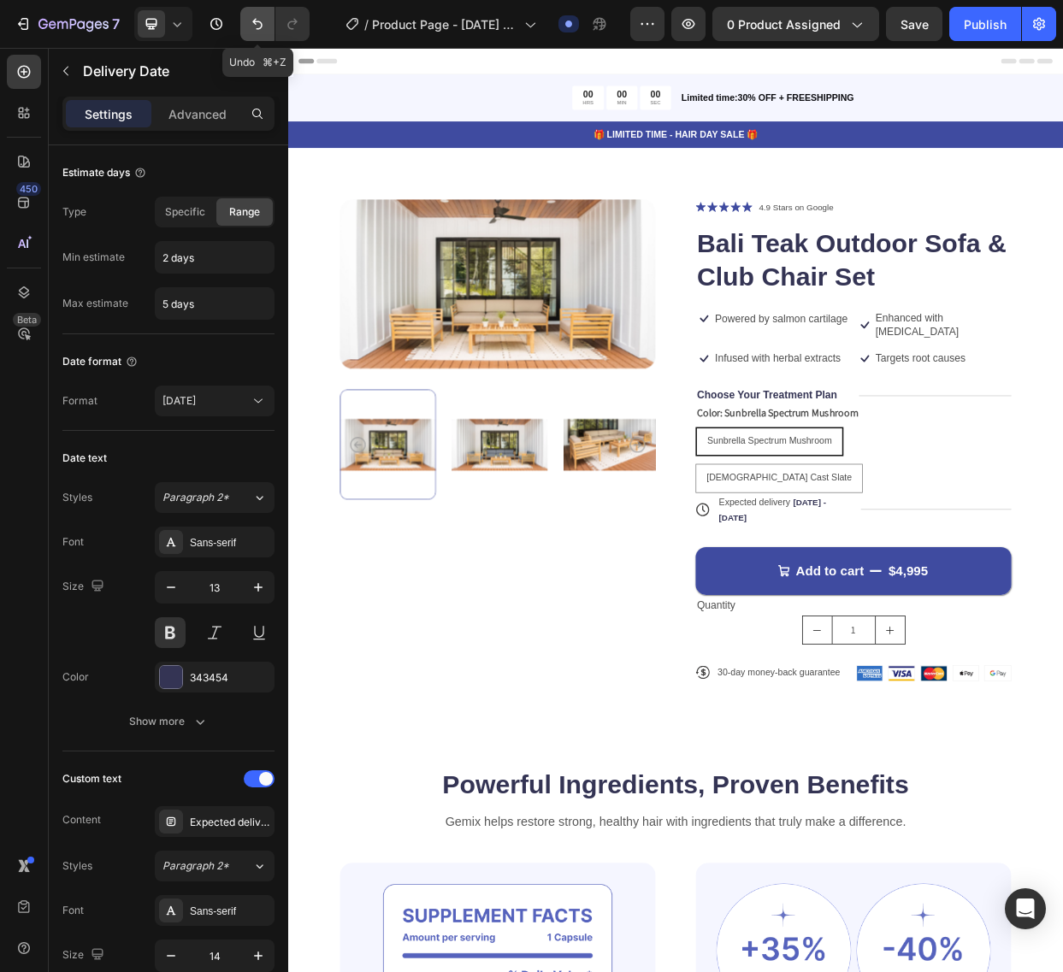
click at [260, 27] on icon "Undo/Redo" at bounding box center [257, 24] width 10 height 11
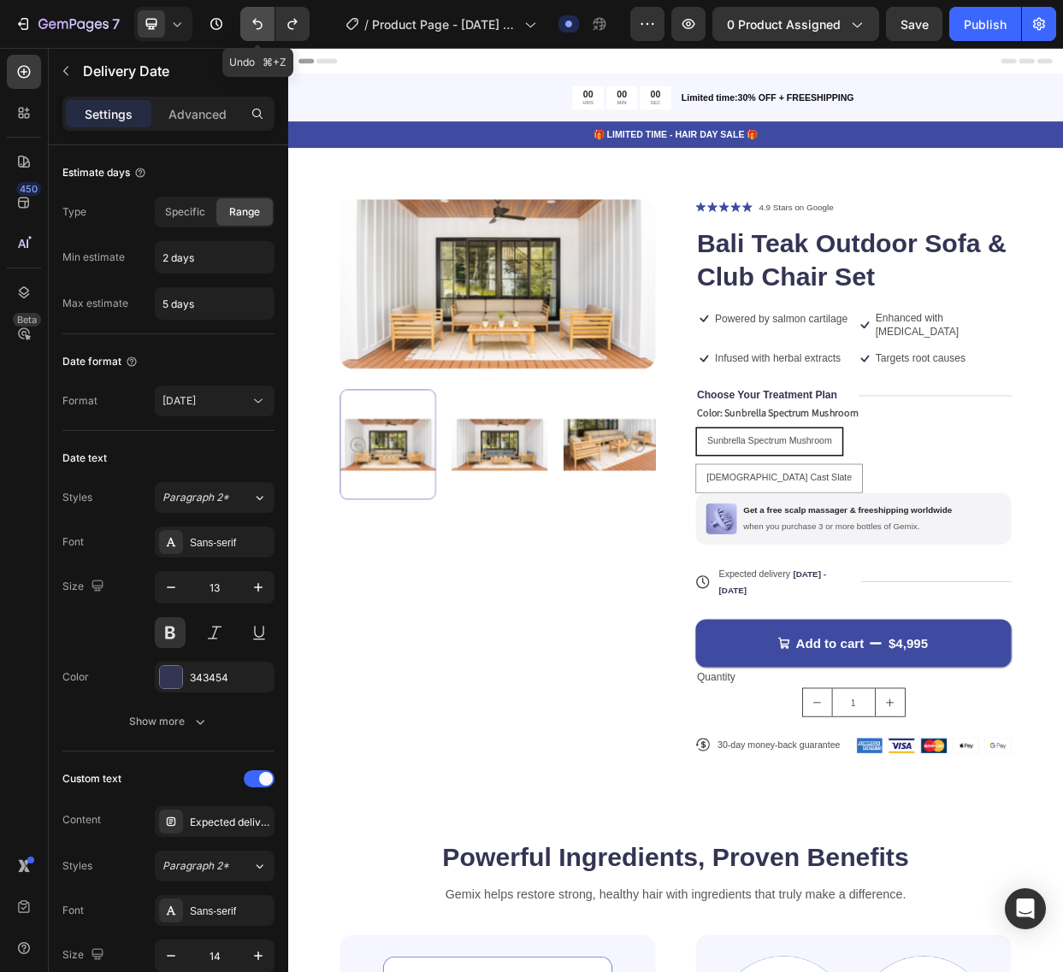
click at [260, 27] on icon "Undo/Redo" at bounding box center [257, 24] width 10 height 11
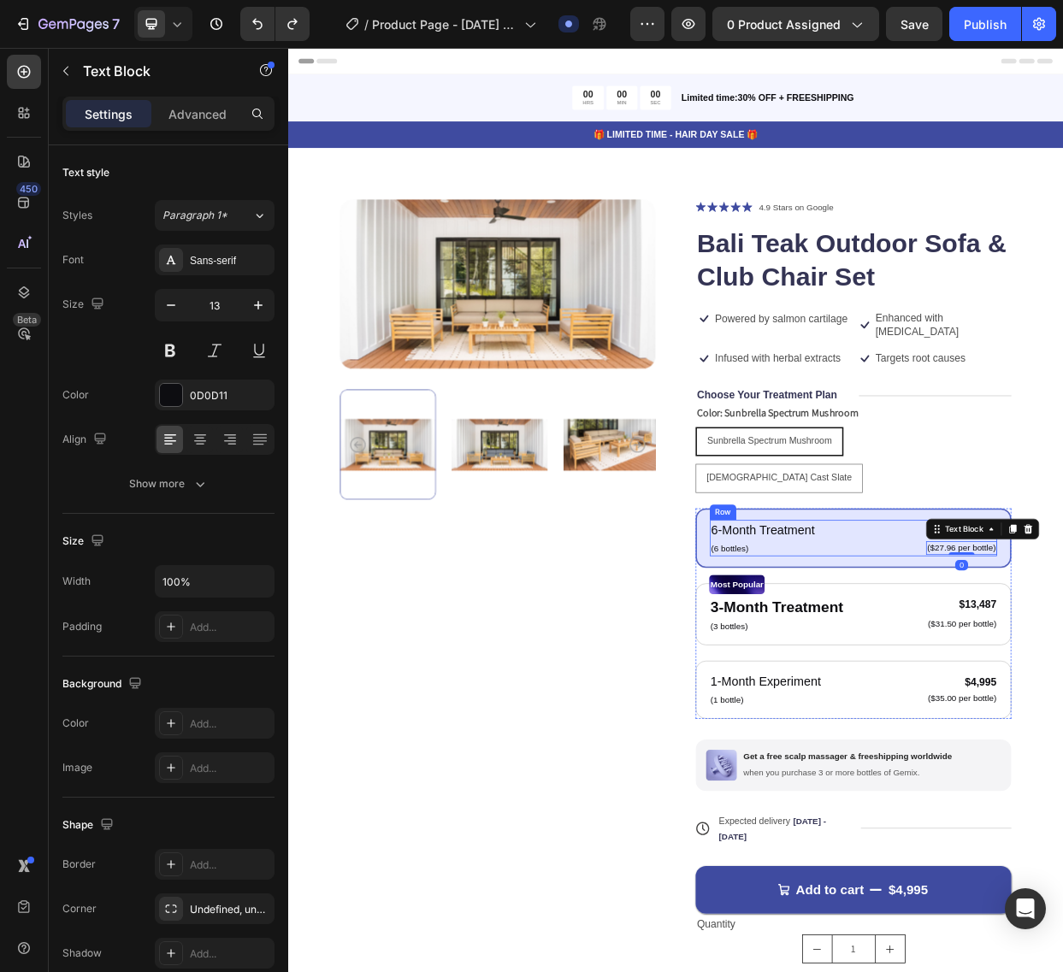
click at [1085, 673] on div "6-Month Treatment Text Block (6 bottles) Text Block $25,475 Product Price Produ…" at bounding box center [1036, 697] width 380 height 48
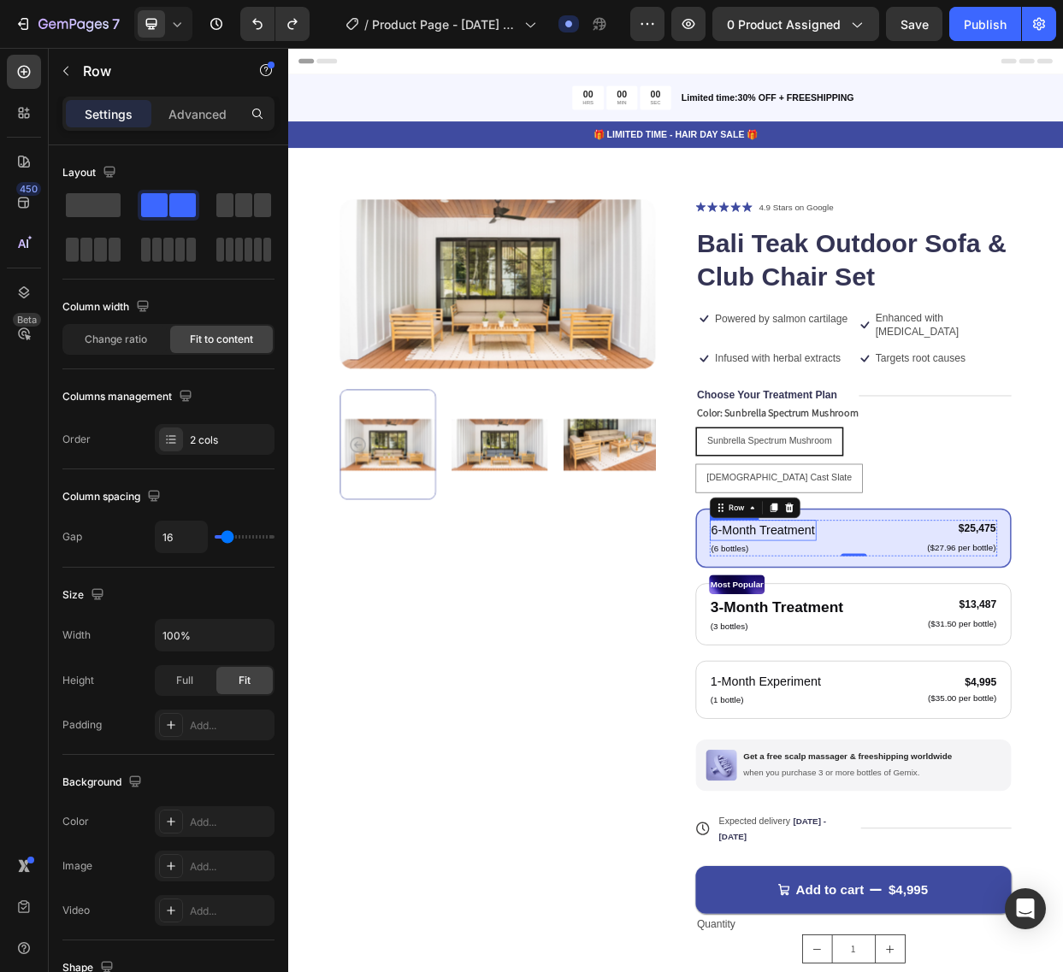
click at [955, 675] on p "6-Month Treatment" at bounding box center [917, 687] width 138 height 25
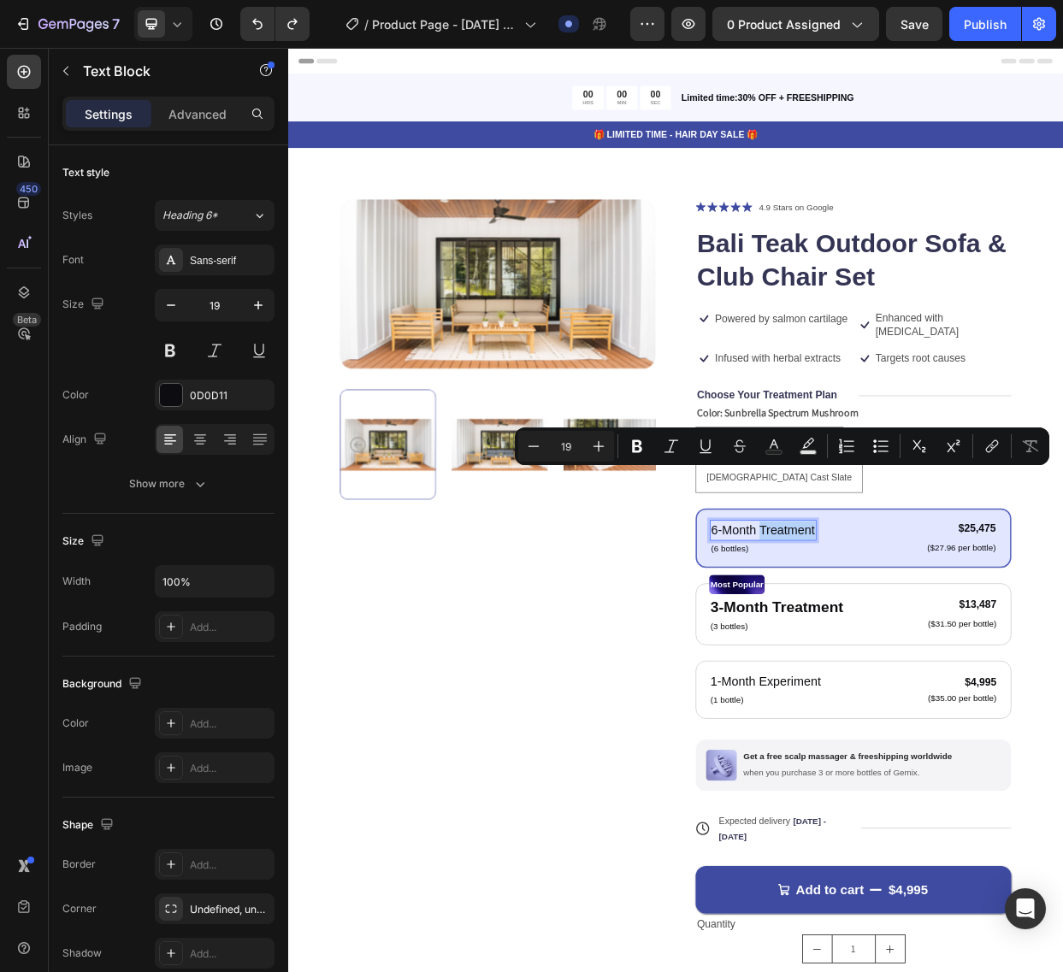
click at [944, 675] on p "6-Month Treatment" at bounding box center [917, 687] width 138 height 25
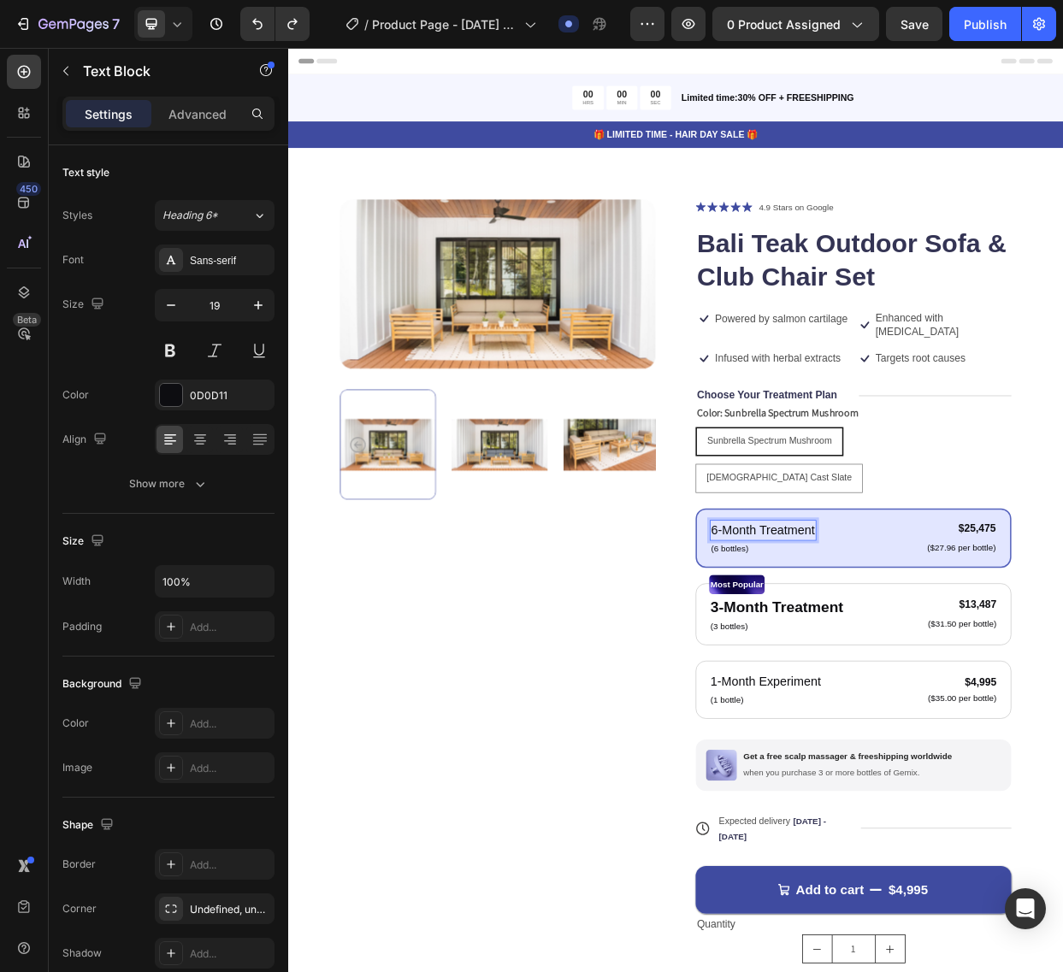
click at [969, 675] on p "6-Month Treatment" at bounding box center [917, 687] width 138 height 25
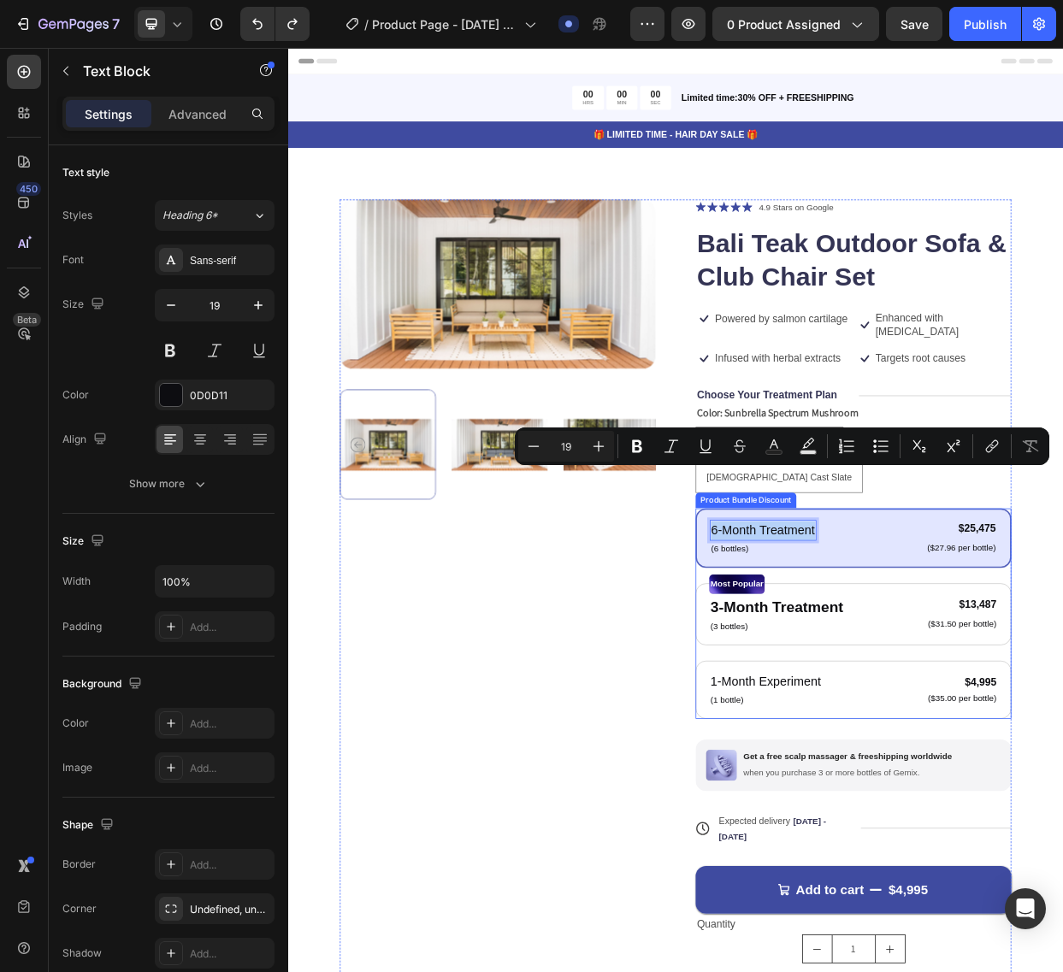
drag, startPoint x: 985, startPoint y: 624, endPoint x: 841, endPoint y: 628, distance: 144.5
click at [841, 658] on div "6-Month Treatment Text Block 0 (6 bottles) Text Block $25,475 Product Price Pro…" at bounding box center [1037, 697] width 418 height 79
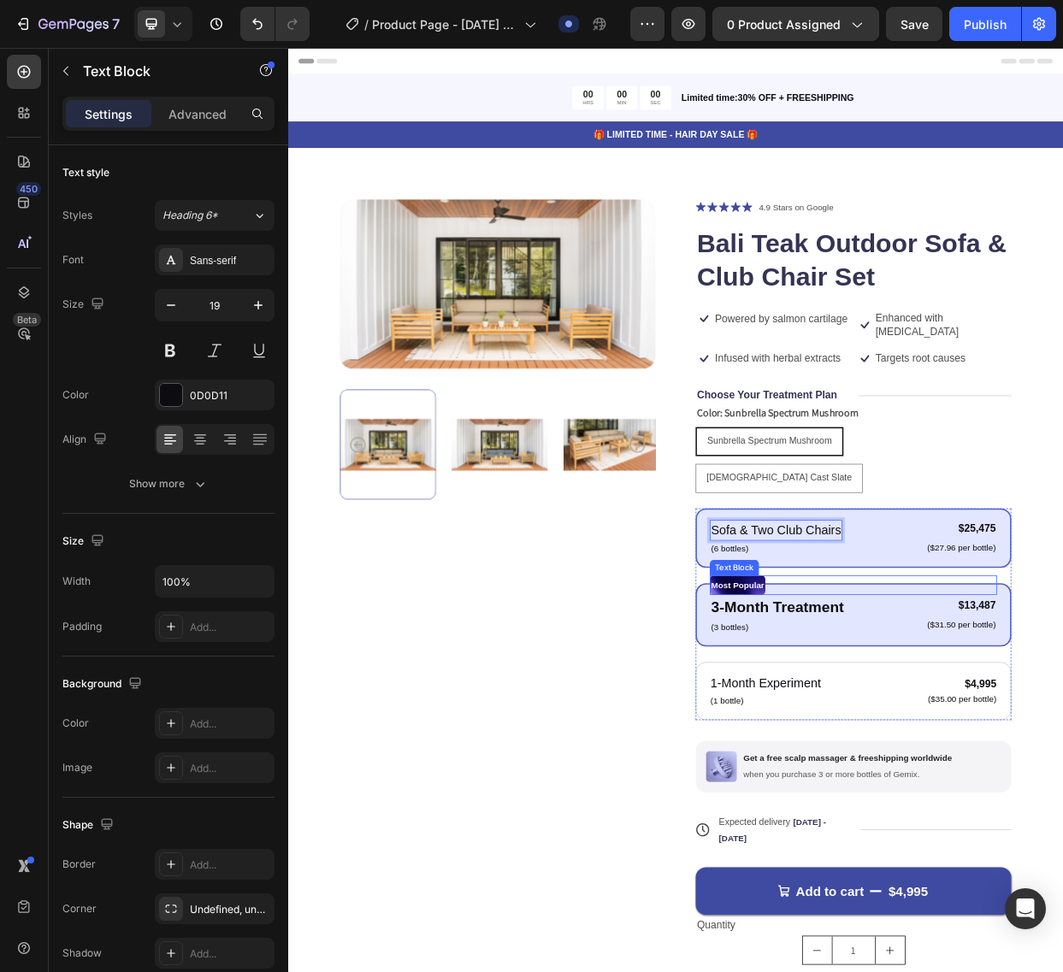
click at [1067, 746] on div "Most Popular" at bounding box center [1036, 759] width 380 height 26
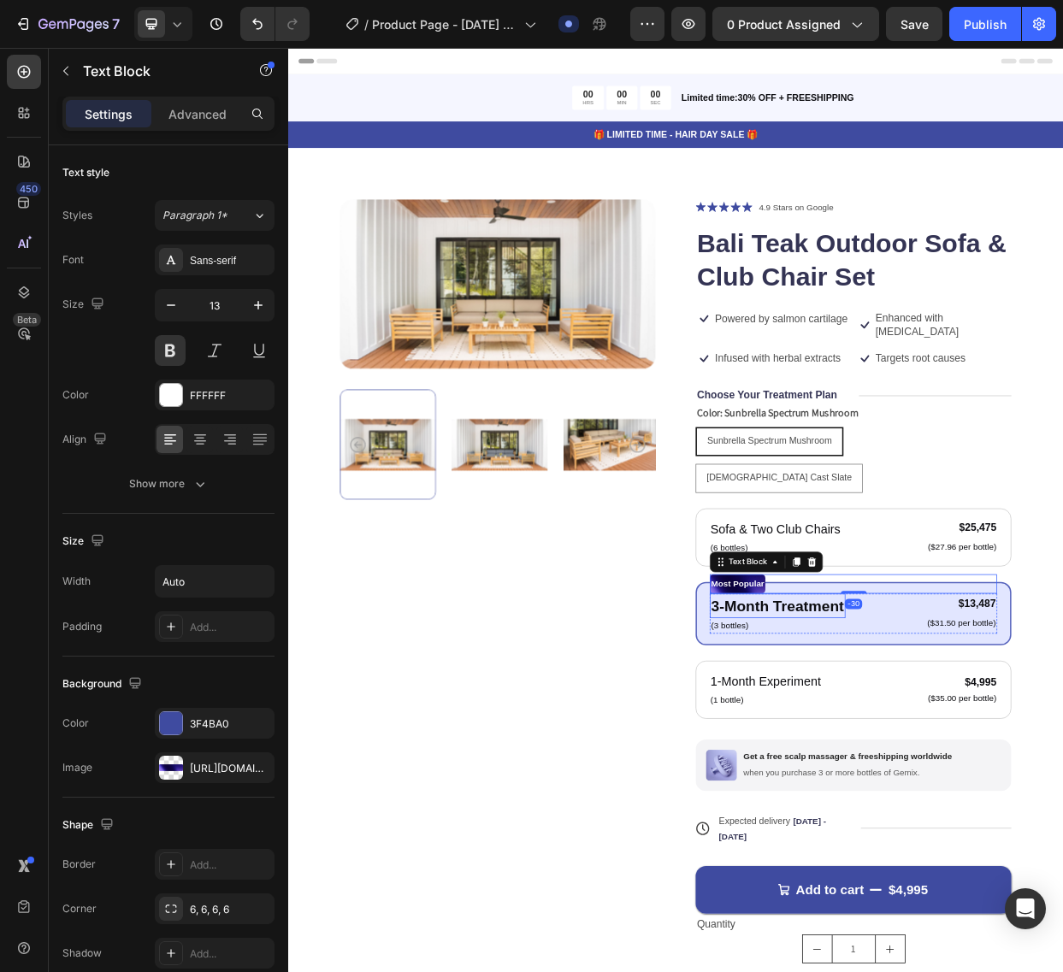
click at [964, 772] on p "3-Month Treatment" at bounding box center [936, 787] width 176 height 30
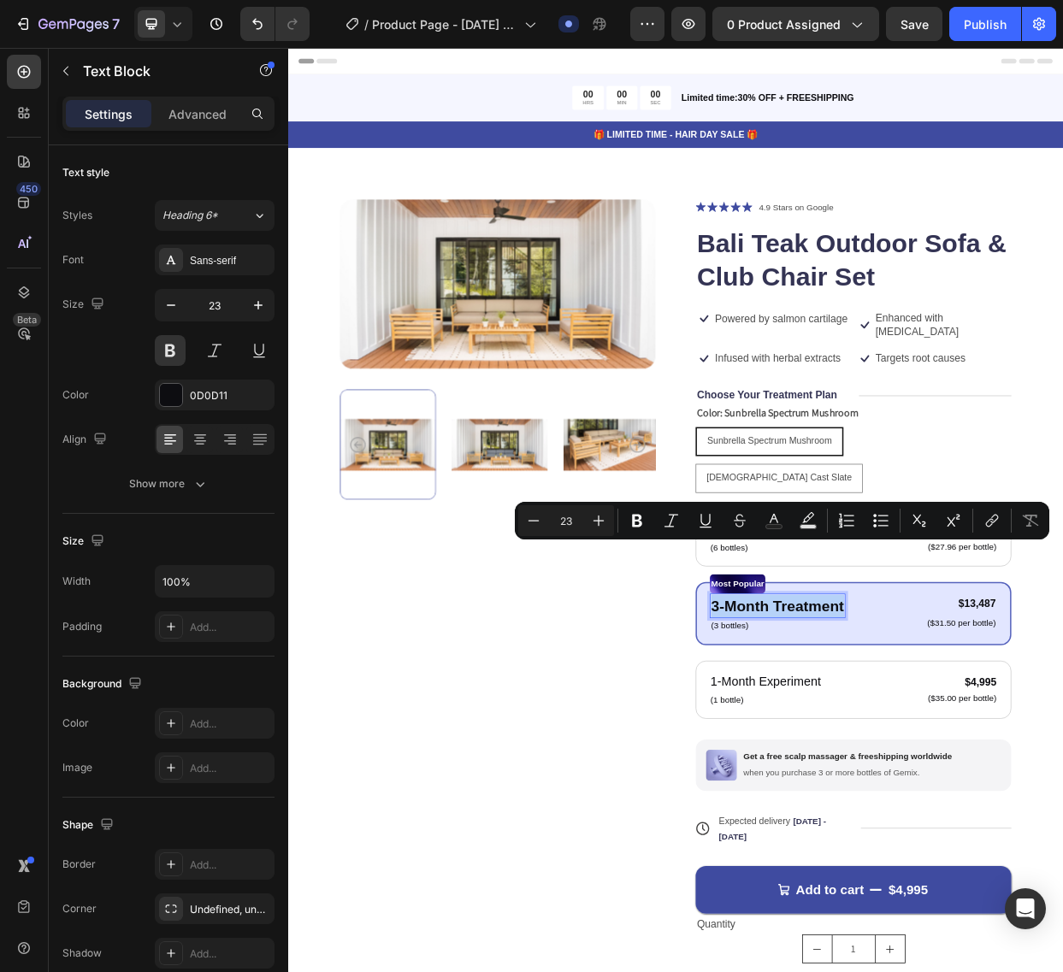
click at [964, 772] on p "3-Month Treatment" at bounding box center [936, 787] width 176 height 30
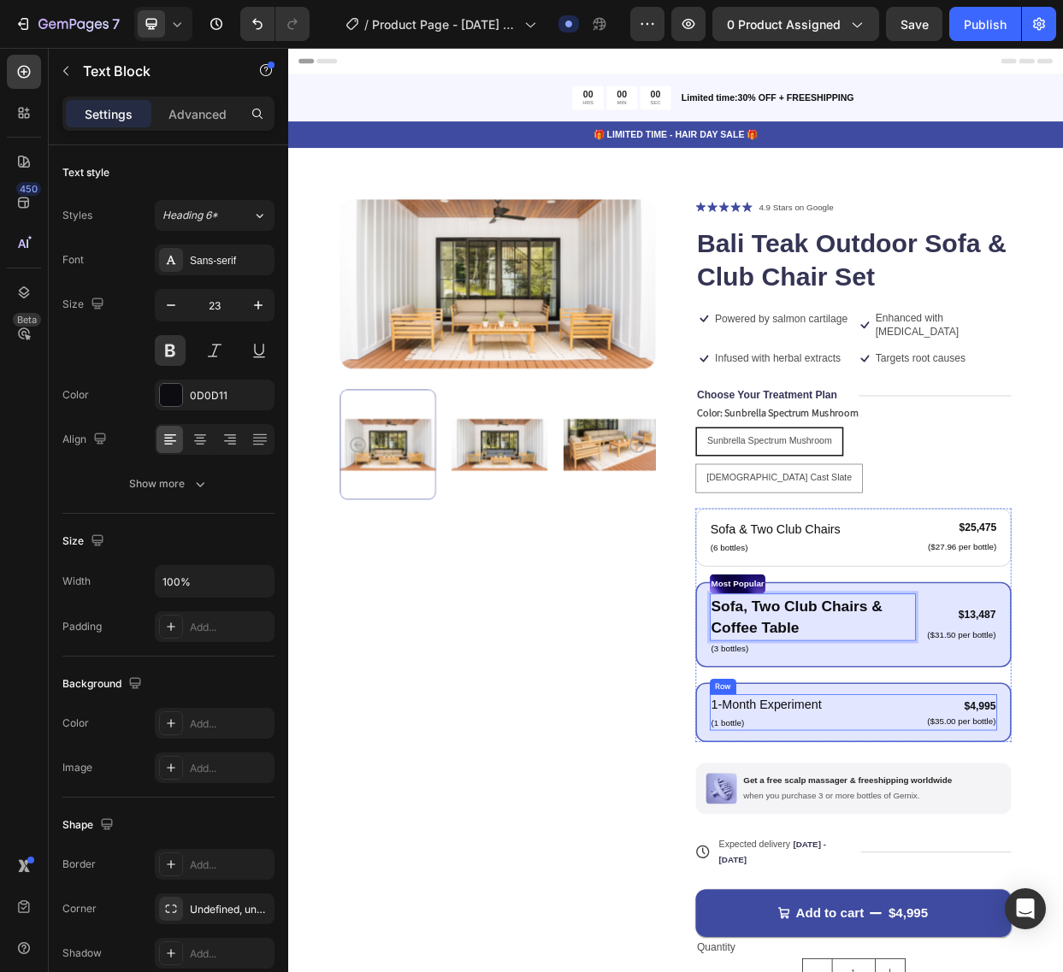
click at [1071, 904] on div "1-Month Experiment Text Block (1 bottle) Text Block $4,995 Product Price Produc…" at bounding box center [1036, 928] width 380 height 48
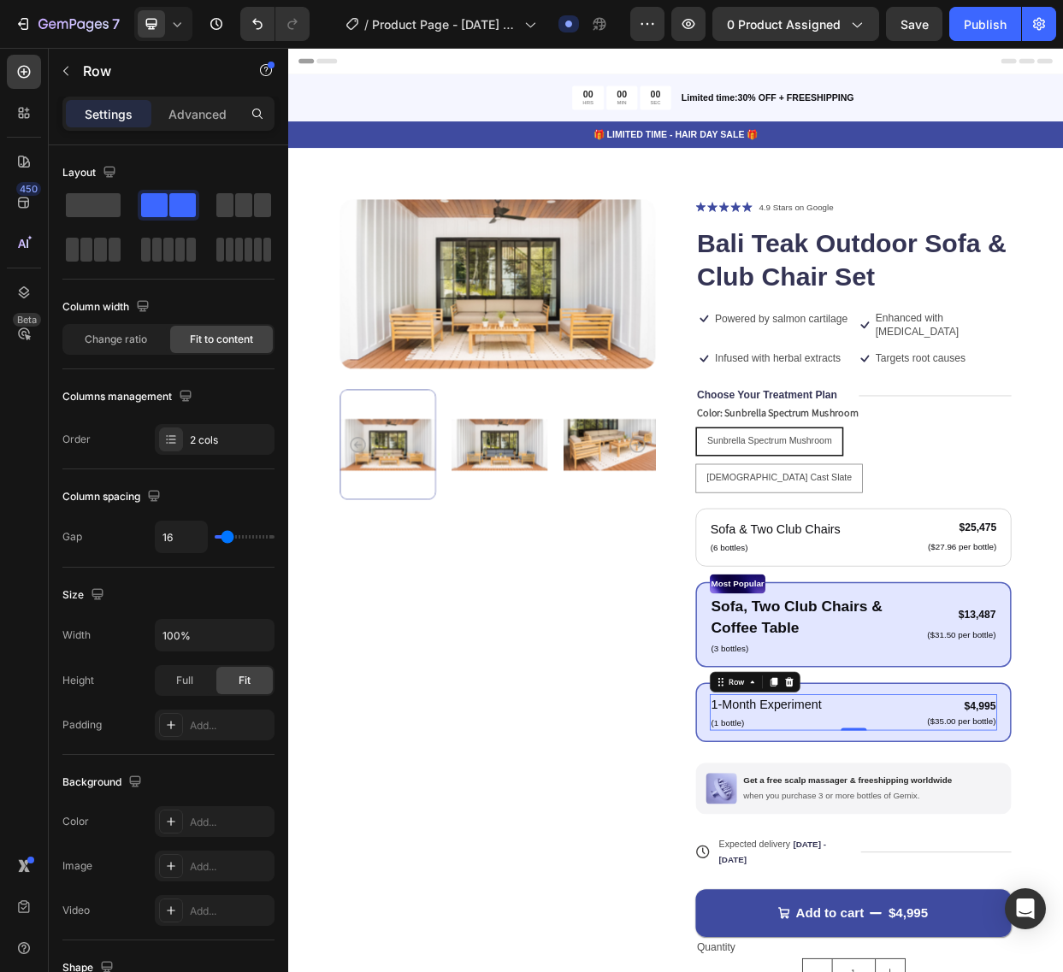
click at [1022, 904] on div "1-Month Experiment Text Block (1 bottle) Text Block $4,995 Product Price Produc…" at bounding box center [1036, 928] width 380 height 48
click at [970, 905] on p "1-Month Experiment" at bounding box center [921, 917] width 146 height 25
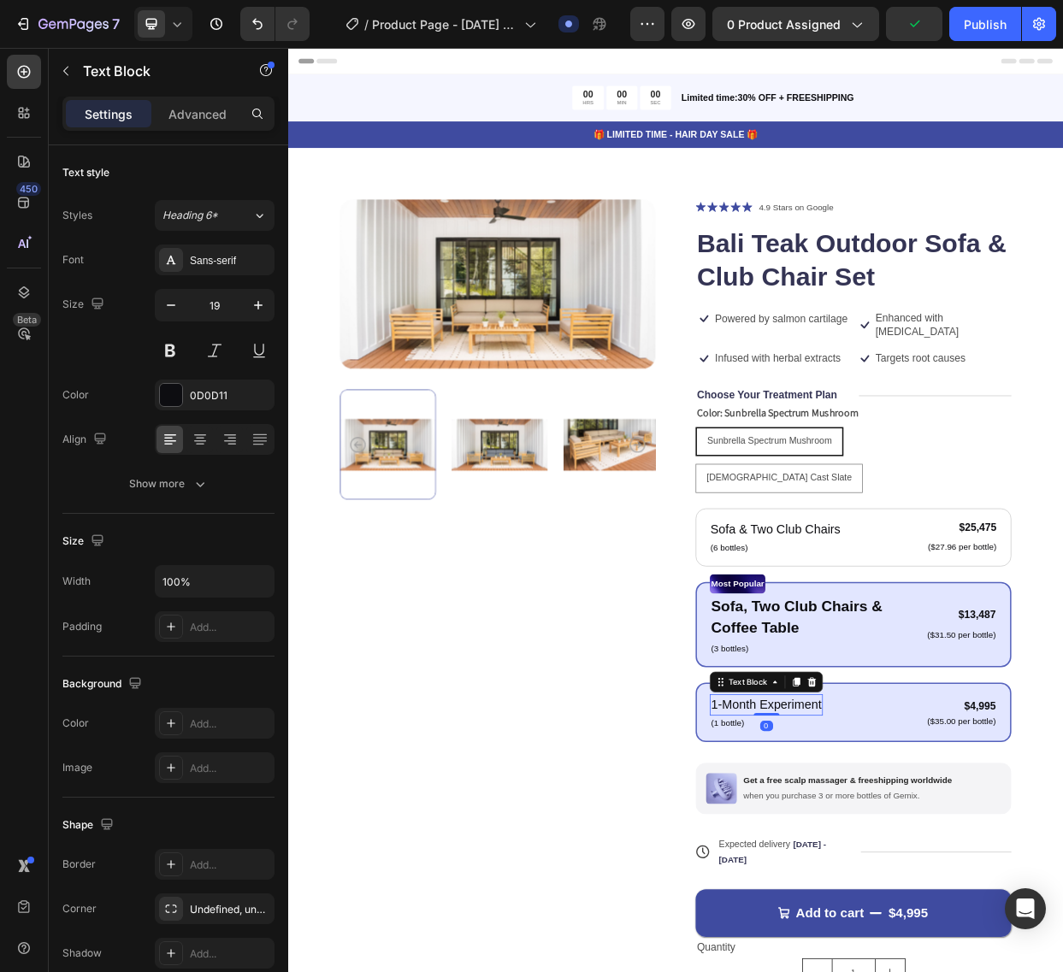
click at [948, 905] on p "1-Month Experiment" at bounding box center [921, 917] width 146 height 25
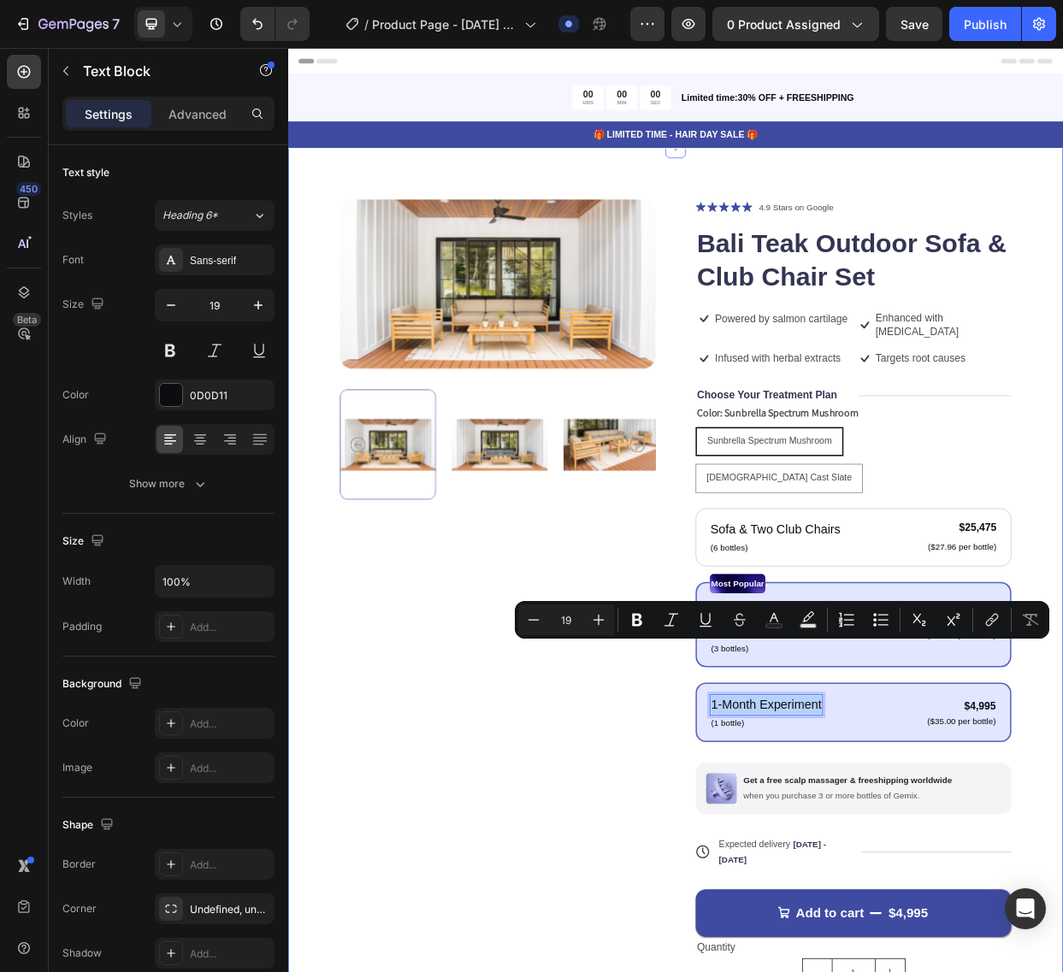
click at [1283, 545] on div "Product Images Icon Icon Icon Icon Icon Icon List 4.9 Stars on Google Text Bloc…" at bounding box center [801, 816] width 1026 height 1273
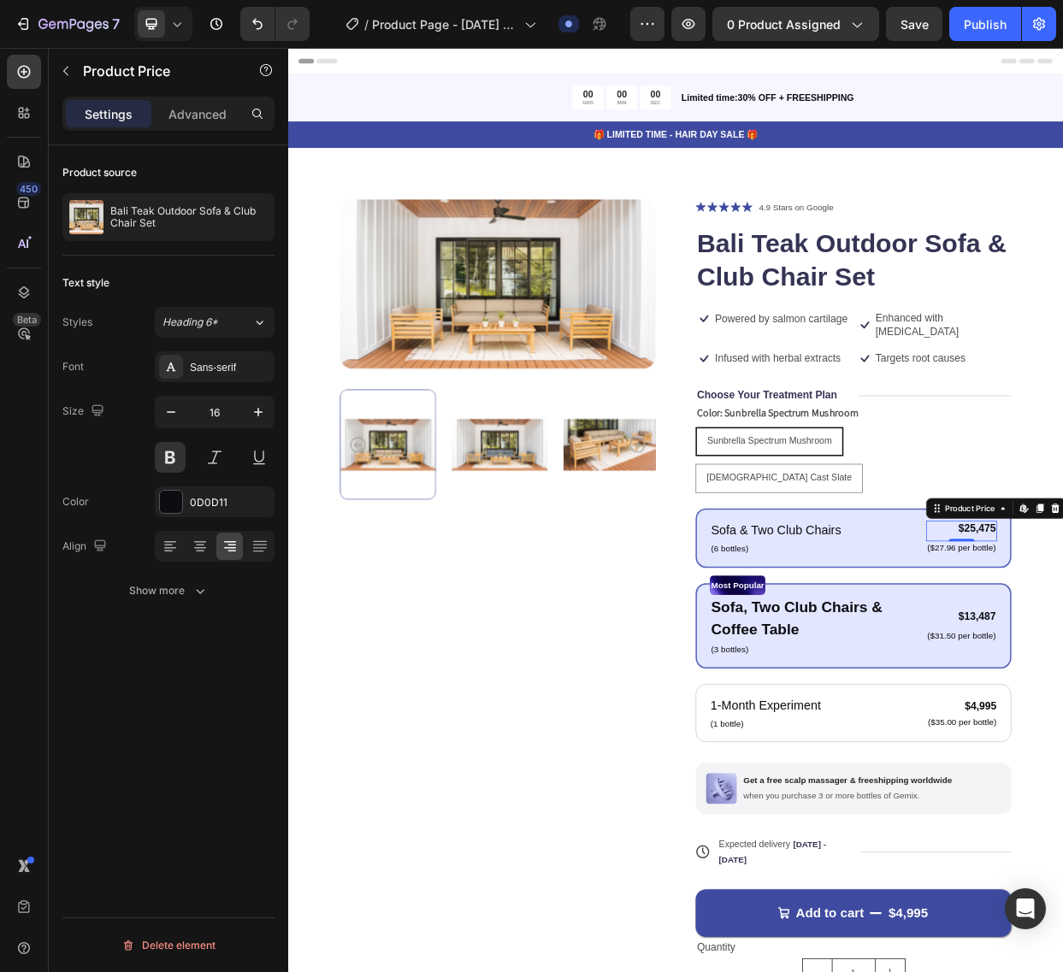
drag, startPoint x: 1206, startPoint y: 617, endPoint x: 1196, endPoint y: 616, distance: 9.4
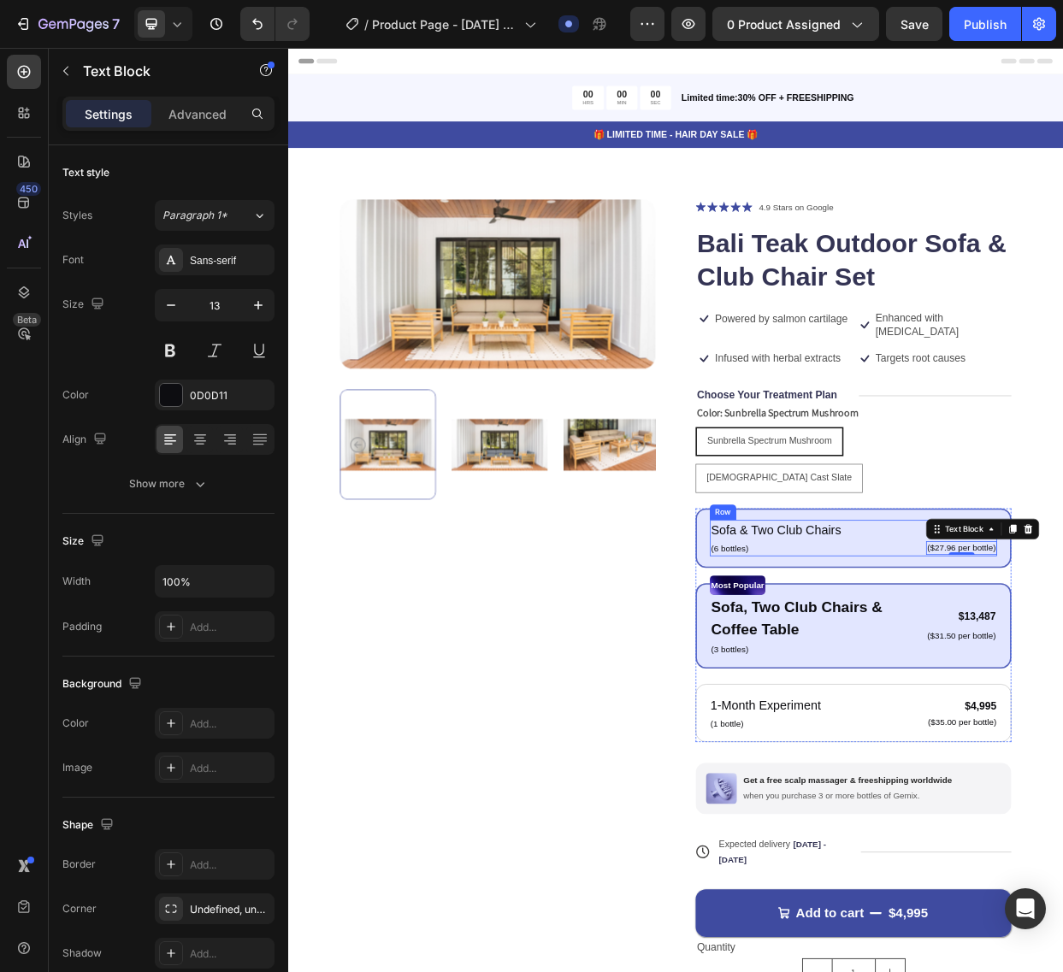
click at [1026, 673] on div "Sofa & Two Club Chairs Text Block (6 bottles) Text Block $25,475 Product Price …" at bounding box center [1036, 697] width 380 height 48
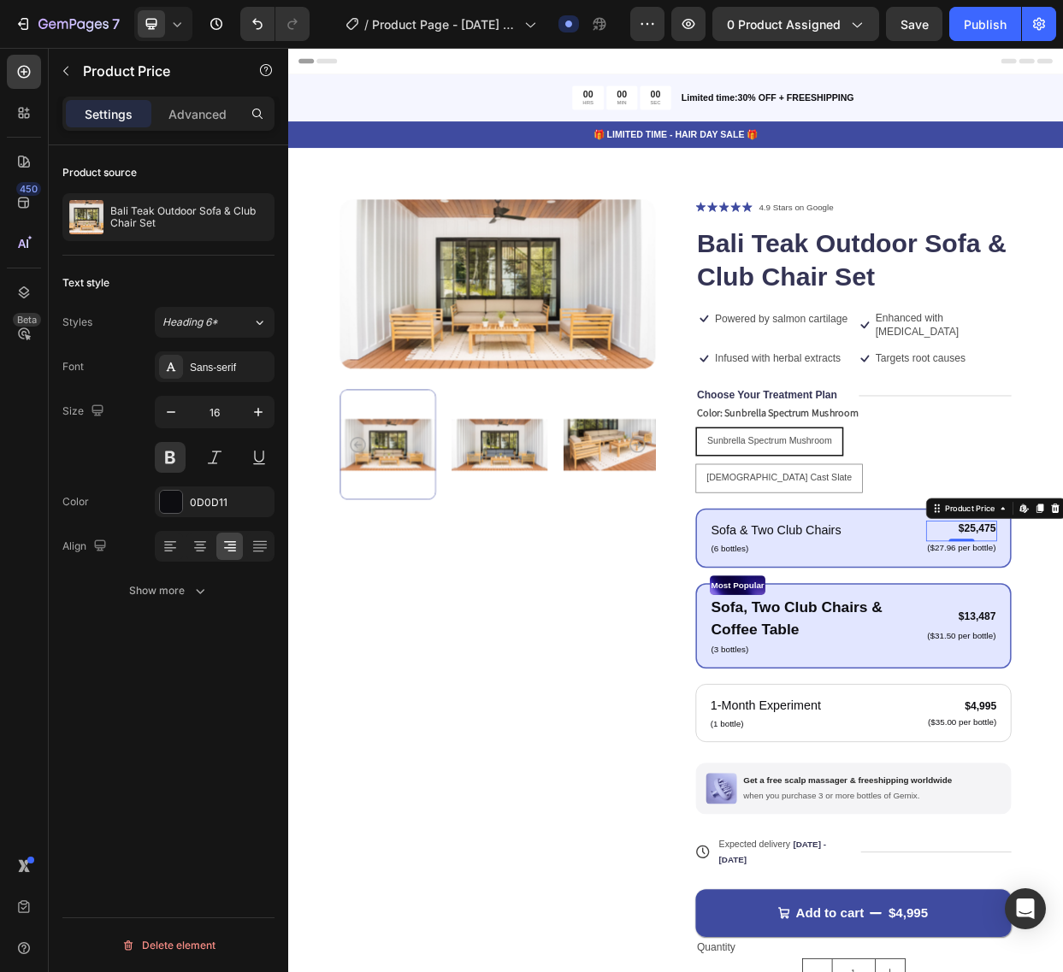
click at [855, 702] on p "(6 bottles)" at bounding box center [934, 710] width 172 height 17
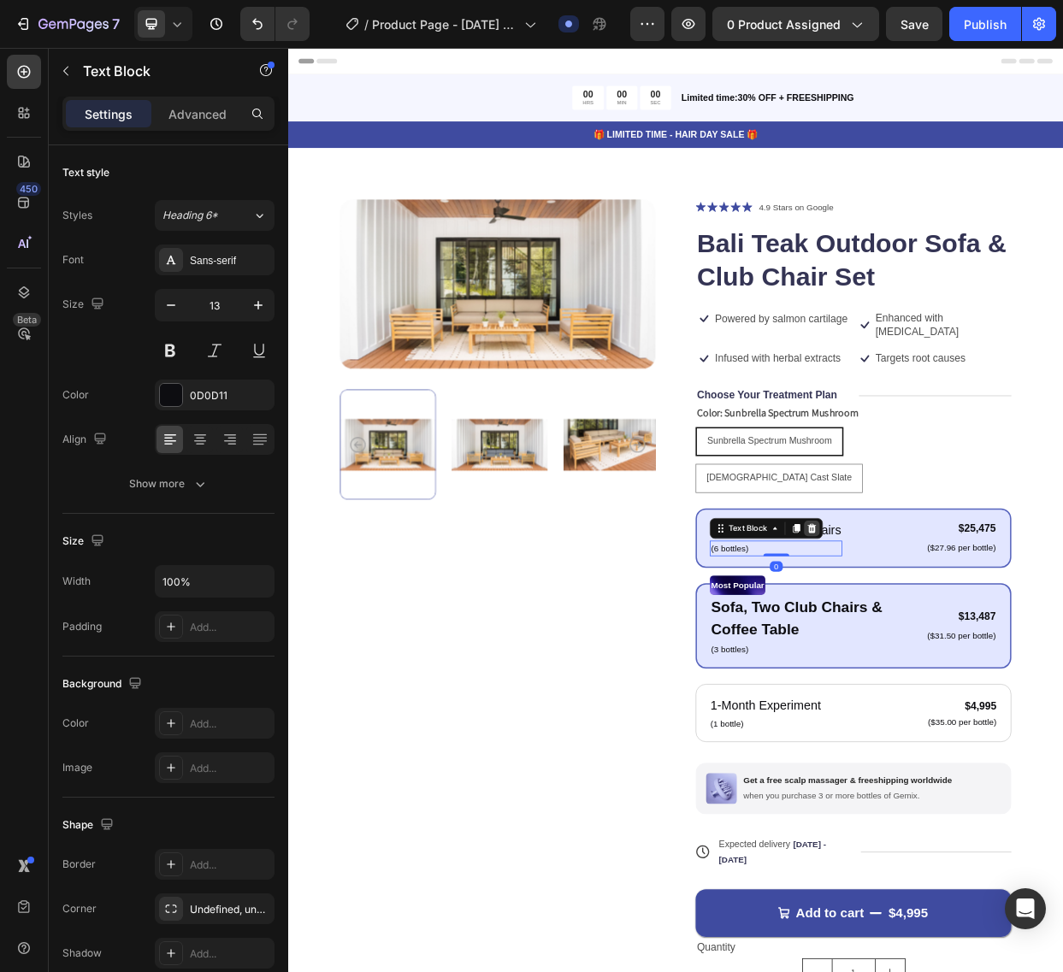
click at [978, 678] on icon at bounding box center [981, 684] width 11 height 12
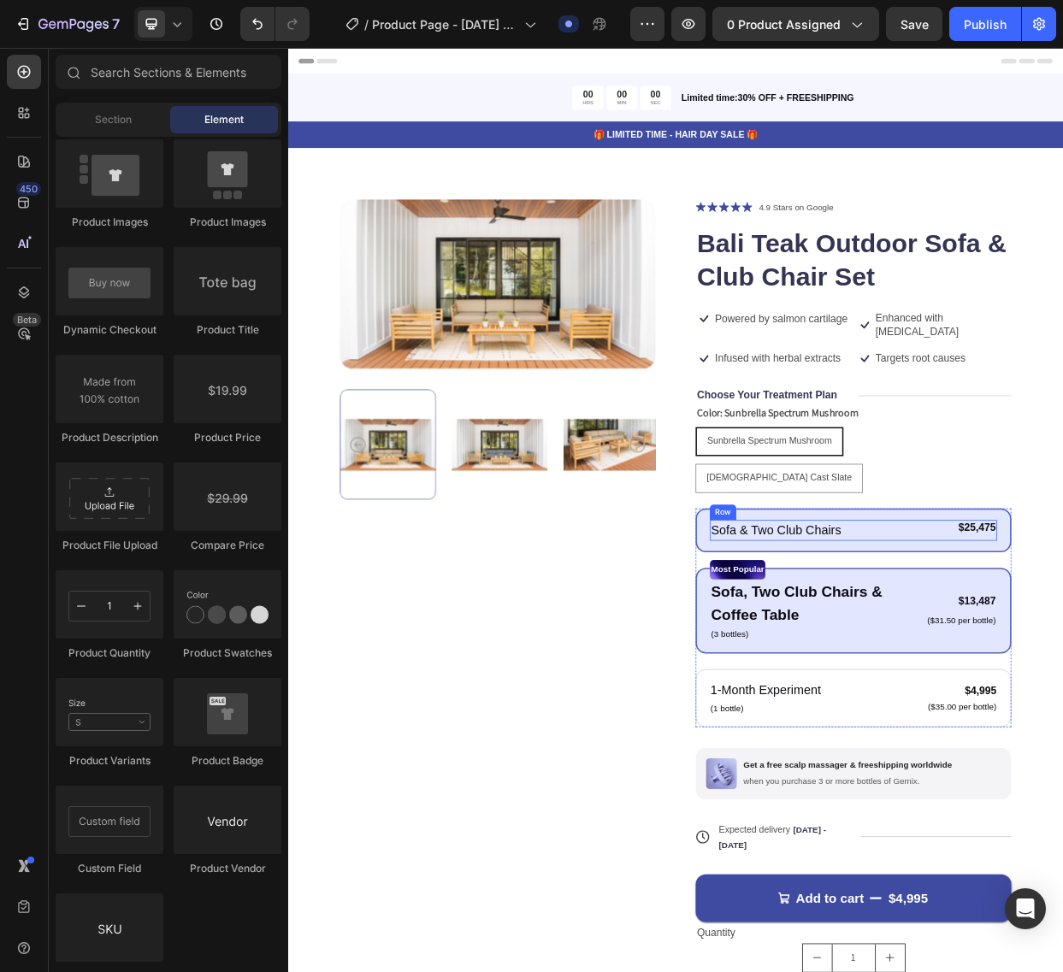
click at [1164, 673] on div "Sofa & Two Club Chairs Text Block $25,475 Product Price Product Price Row Row" at bounding box center [1036, 687] width 380 height 28
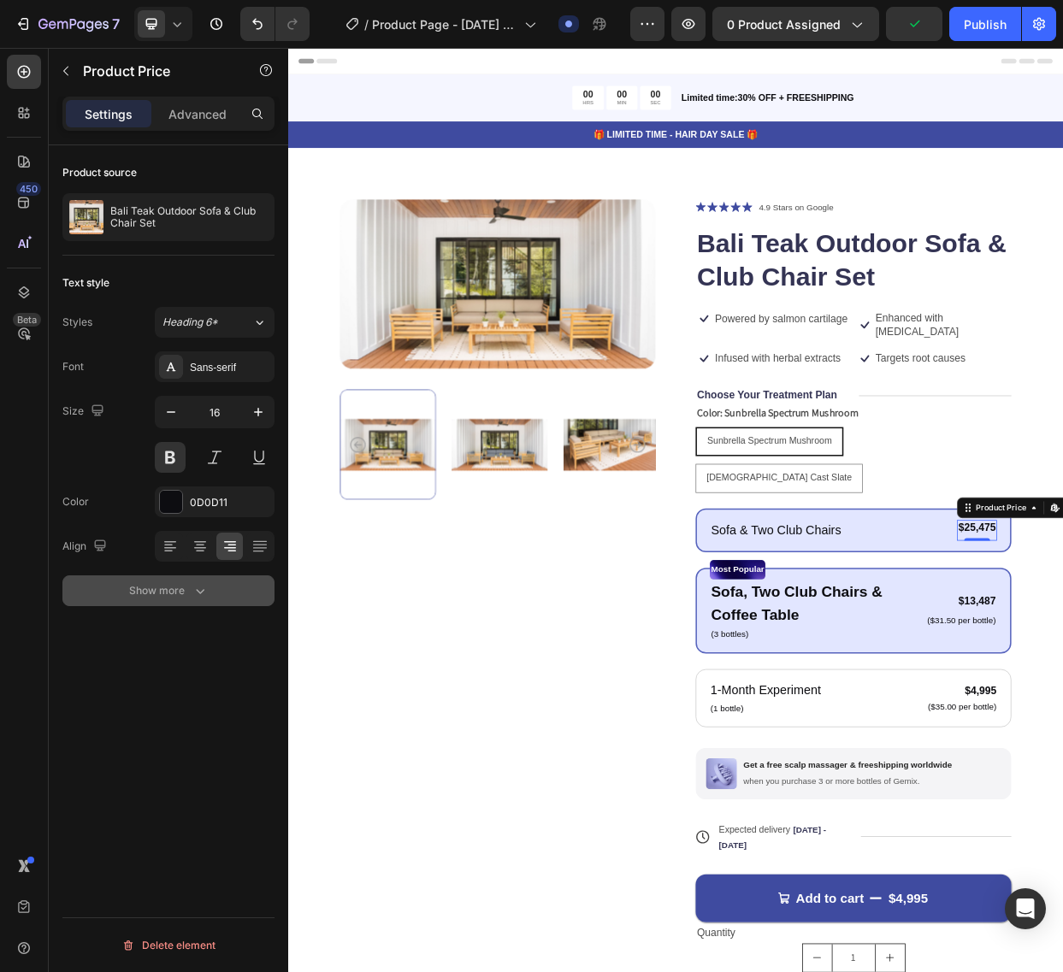
click at [198, 595] on icon "button" at bounding box center [200, 590] width 17 height 17
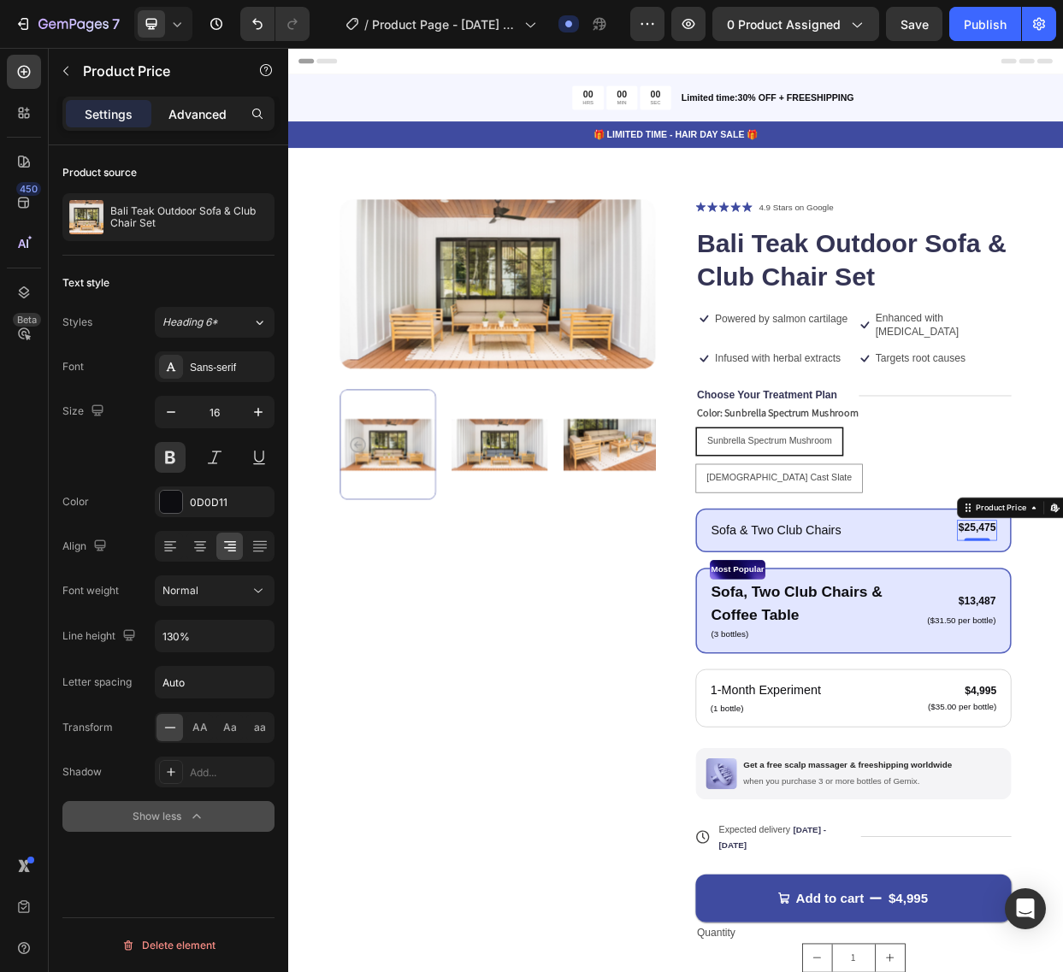
click at [161, 116] on div "Advanced" at bounding box center [198, 113] width 86 height 27
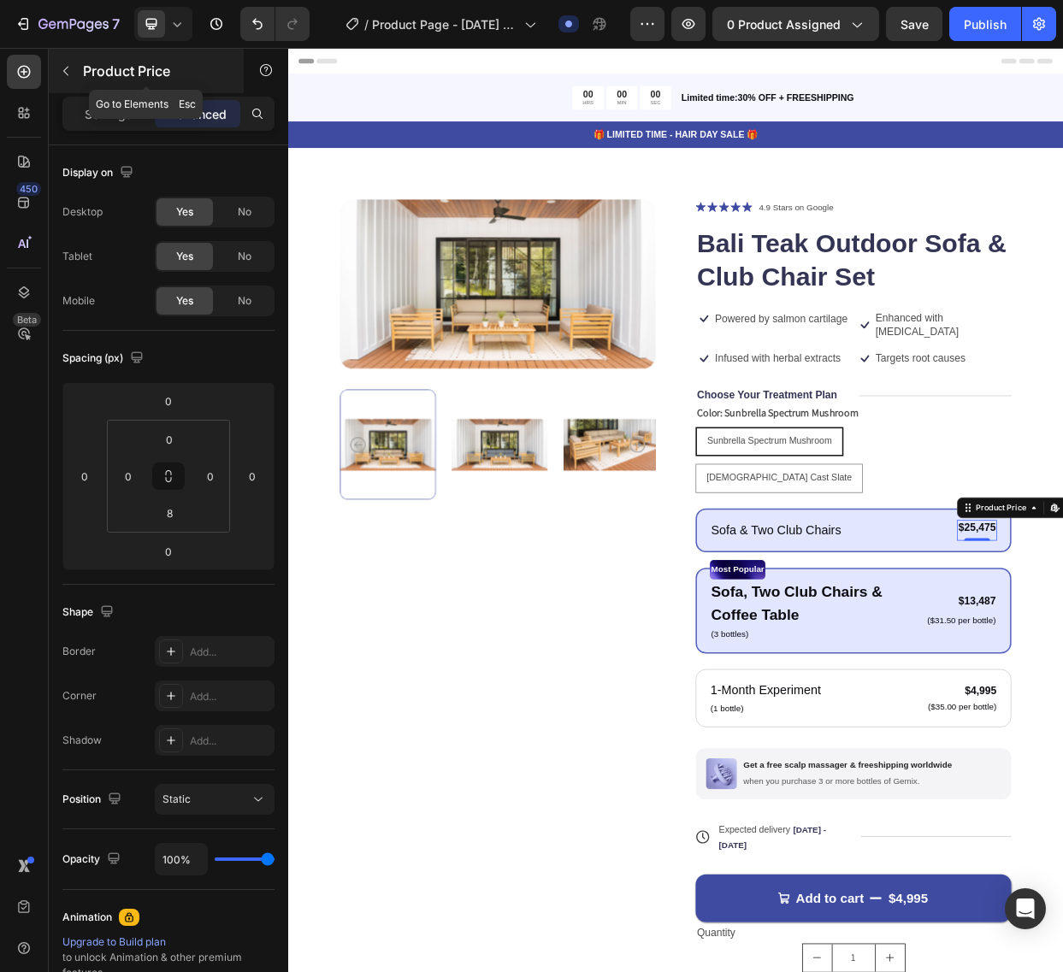
click at [64, 73] on icon "button" at bounding box center [66, 71] width 14 height 14
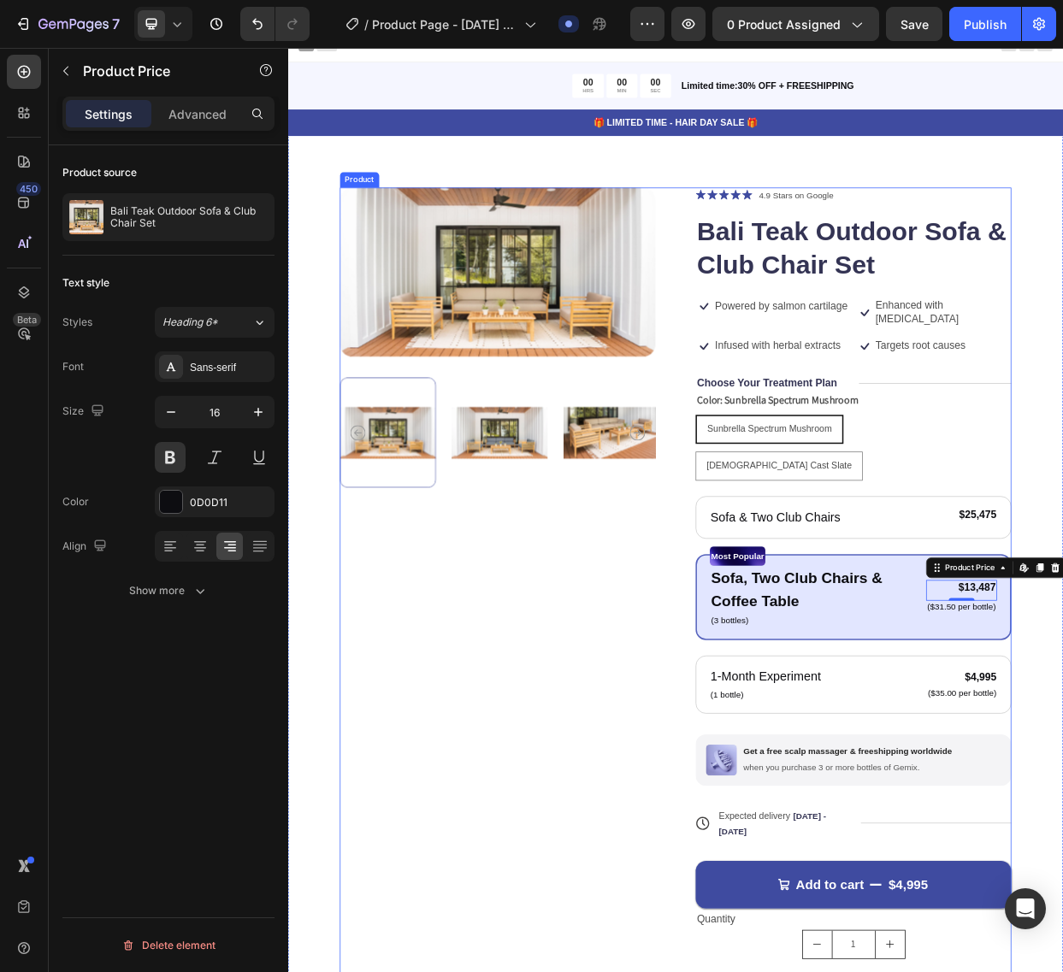
scroll to position [21, 0]
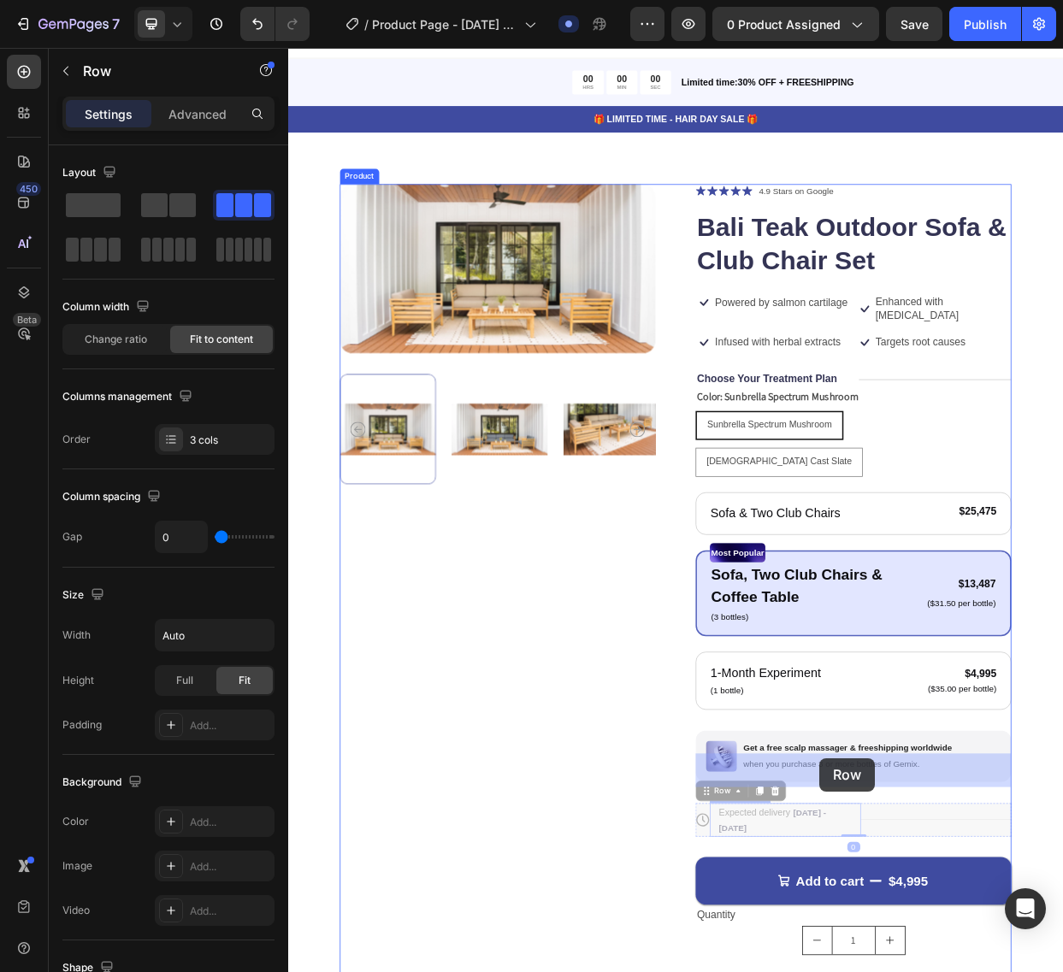
drag, startPoint x: 1098, startPoint y: 1025, endPoint x: 1118, endPoint y: 1040, distance: 24.5
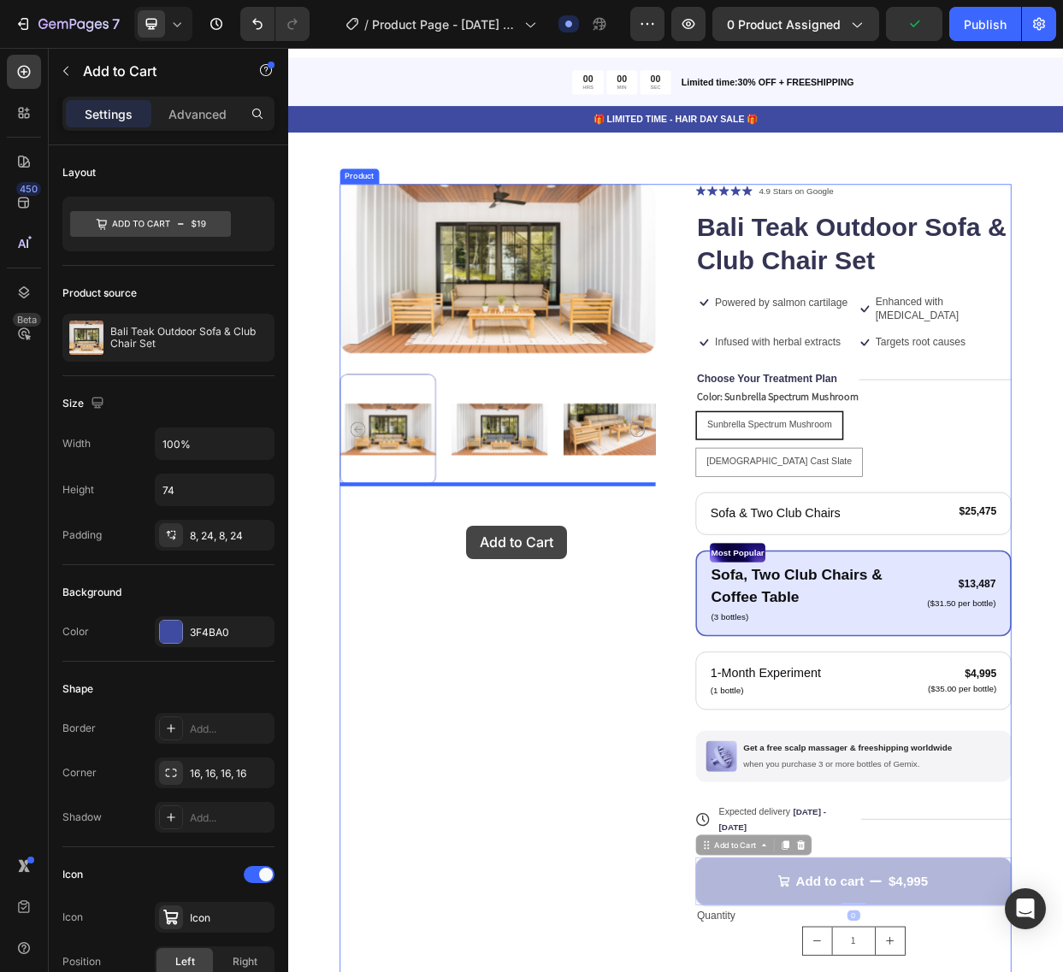
drag, startPoint x: 1094, startPoint y: 1018, endPoint x: 523, endPoint y: 681, distance: 663.1
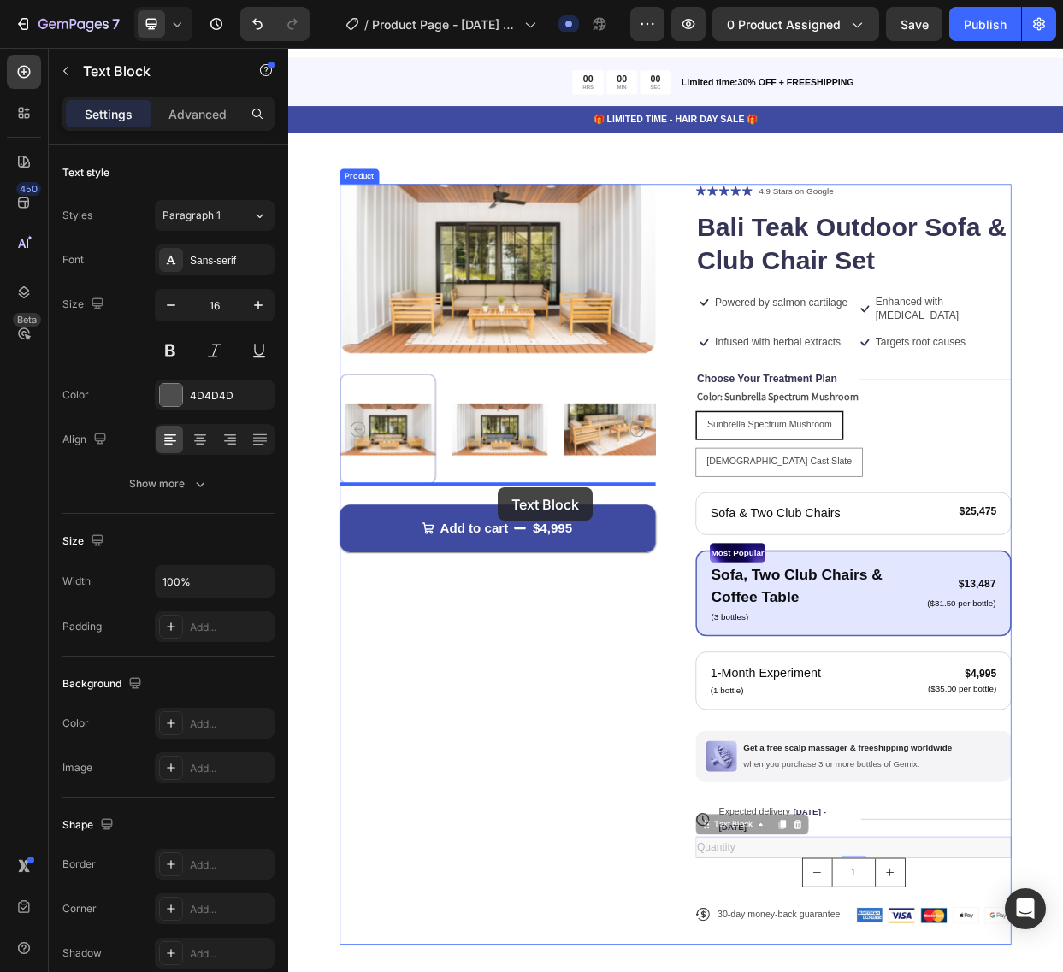
drag, startPoint x: 883, startPoint y: 1046, endPoint x: 565, endPoint y: 630, distance: 523.3
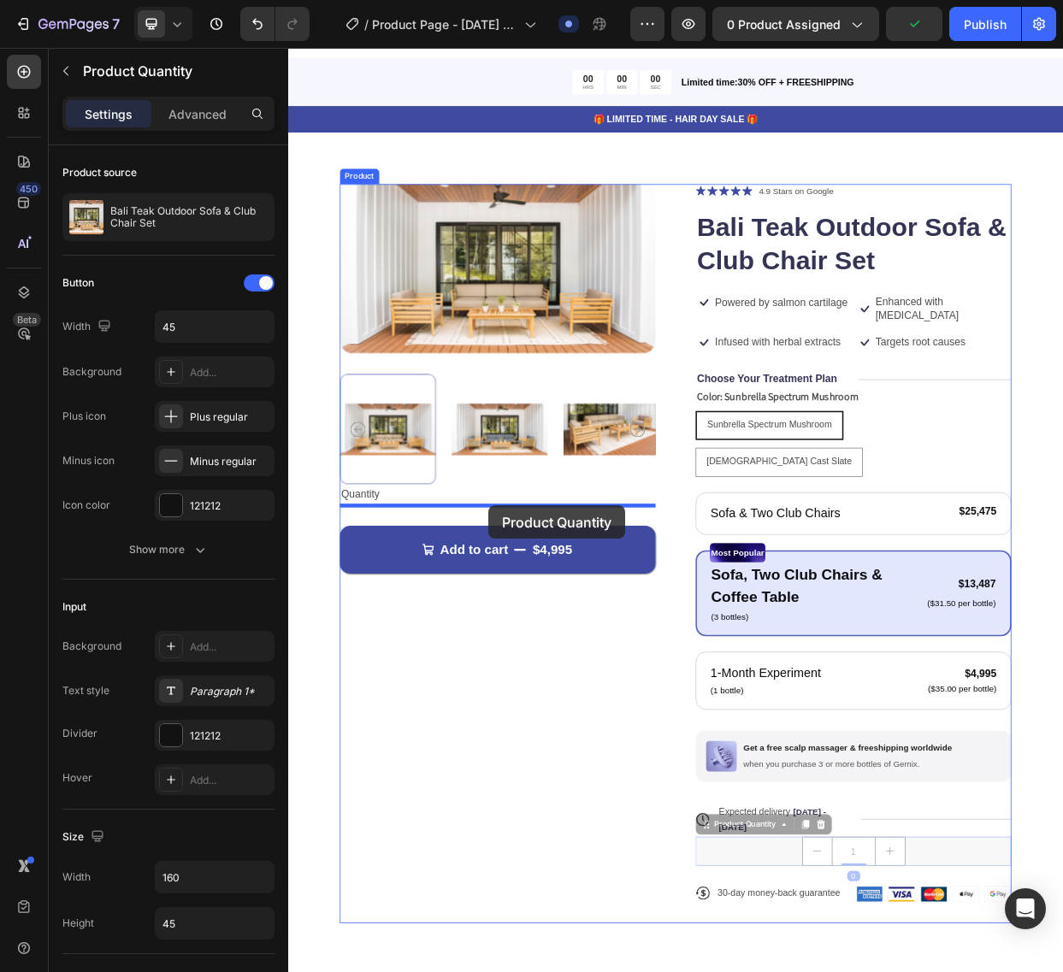
drag, startPoint x: 1008, startPoint y: 1036, endPoint x: 553, endPoint y: 654, distance: 594.1
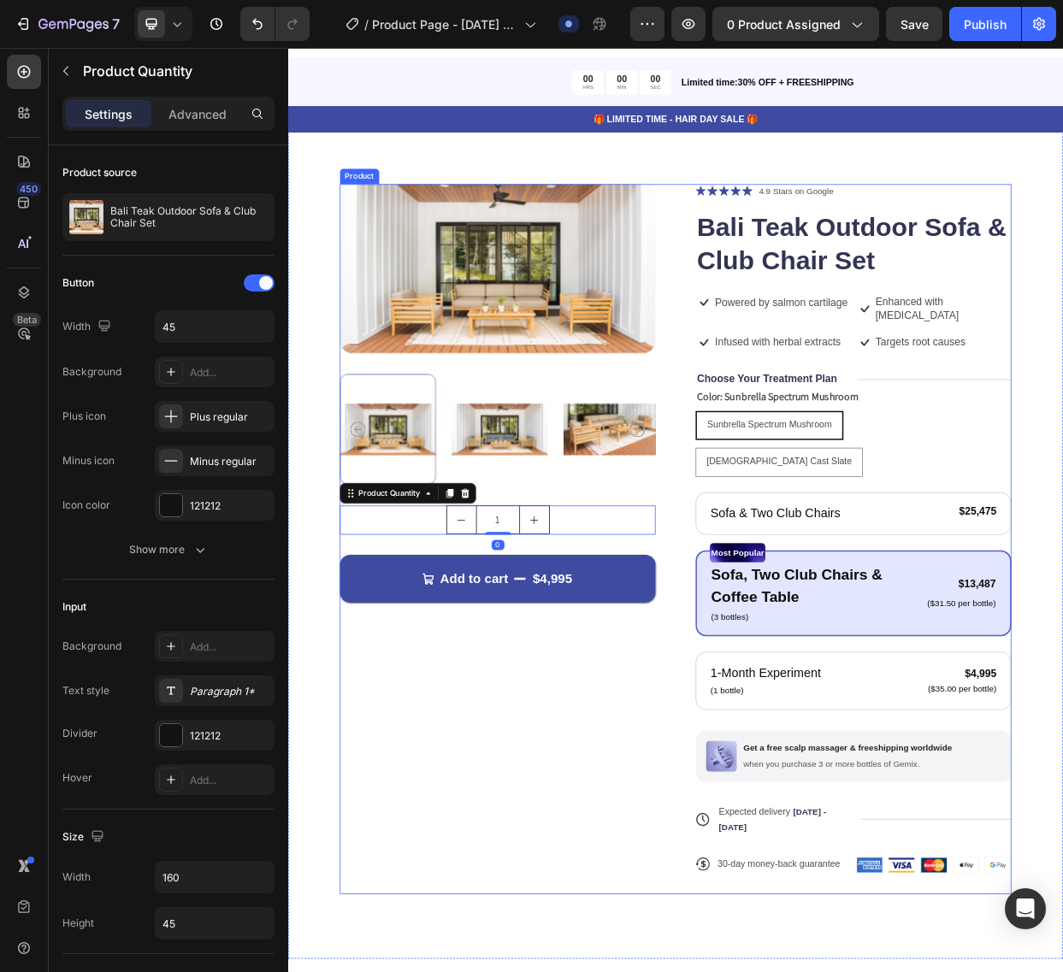
click at [762, 994] on div "Product Images Quantity Text Block 1 Product Quantity 0 Add to cart $4,995 Add …" at bounding box center [566, 697] width 418 height 941
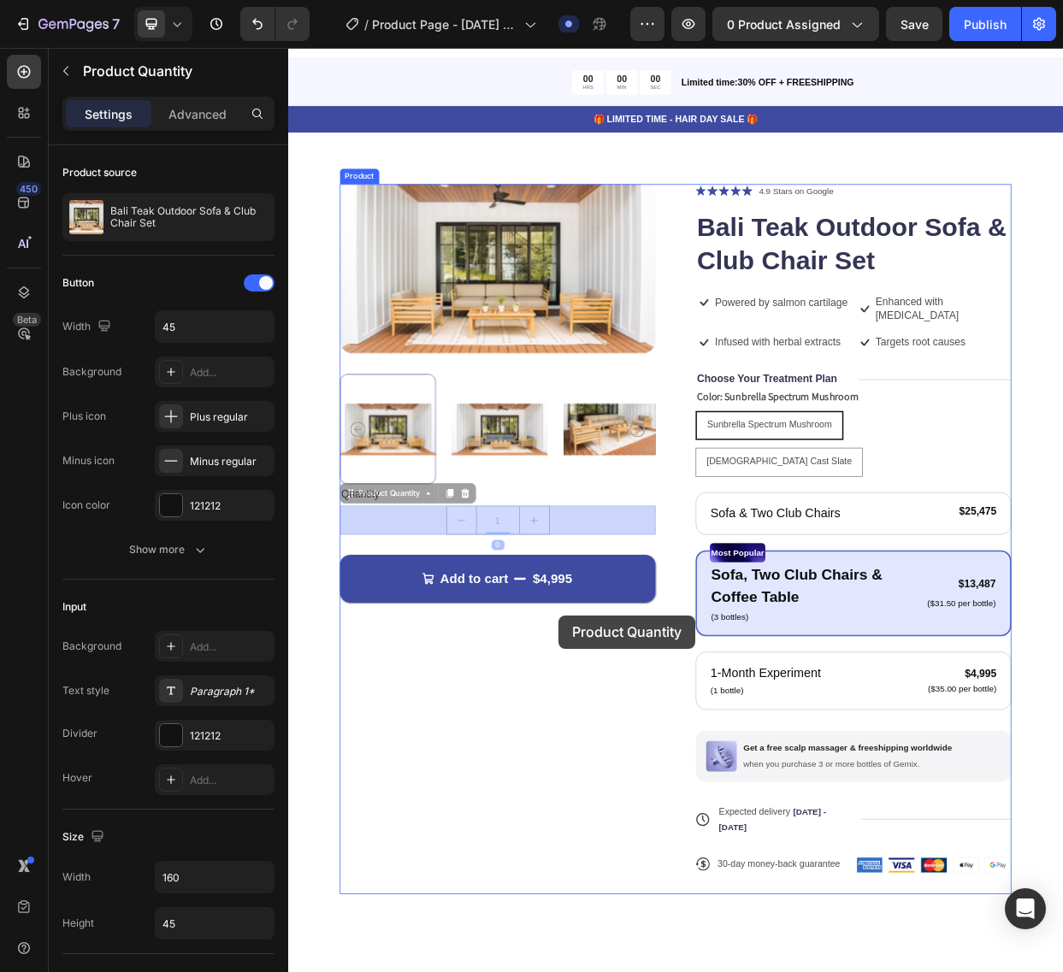
drag, startPoint x: 662, startPoint y: 711, endPoint x: 520, endPoint y: 706, distance: 142.0
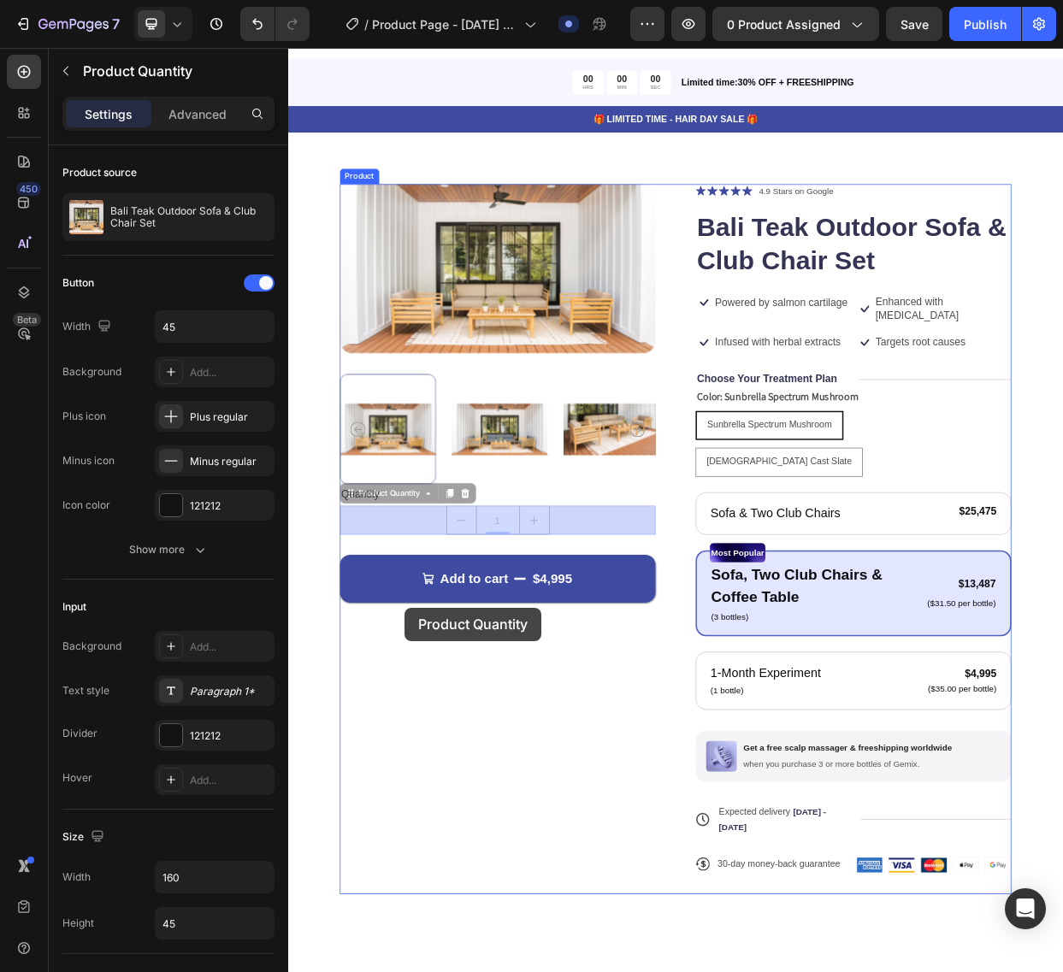
drag, startPoint x: 442, startPoint y: 682, endPoint x: 442, endPoint y: 789, distance: 106.9
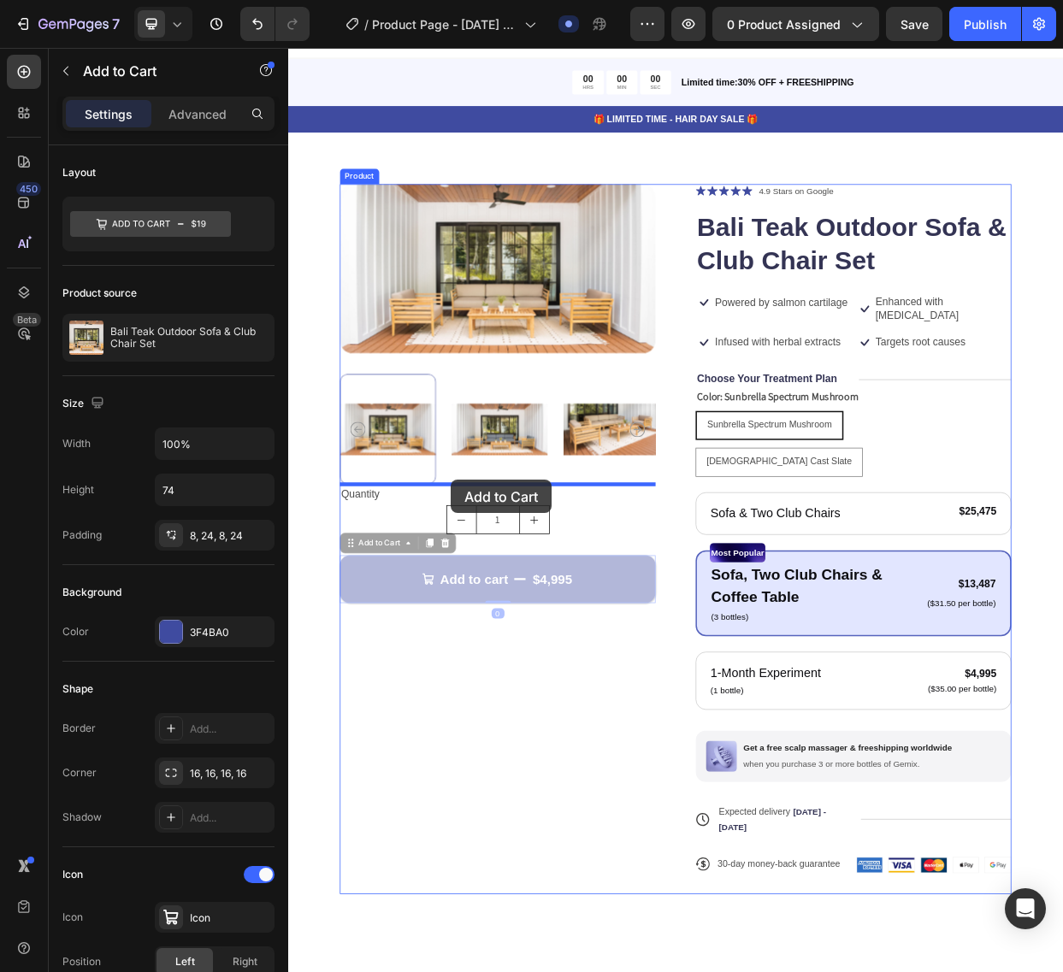
drag, startPoint x: 500, startPoint y: 681, endPoint x: 504, endPoint y: 620, distance: 61.7
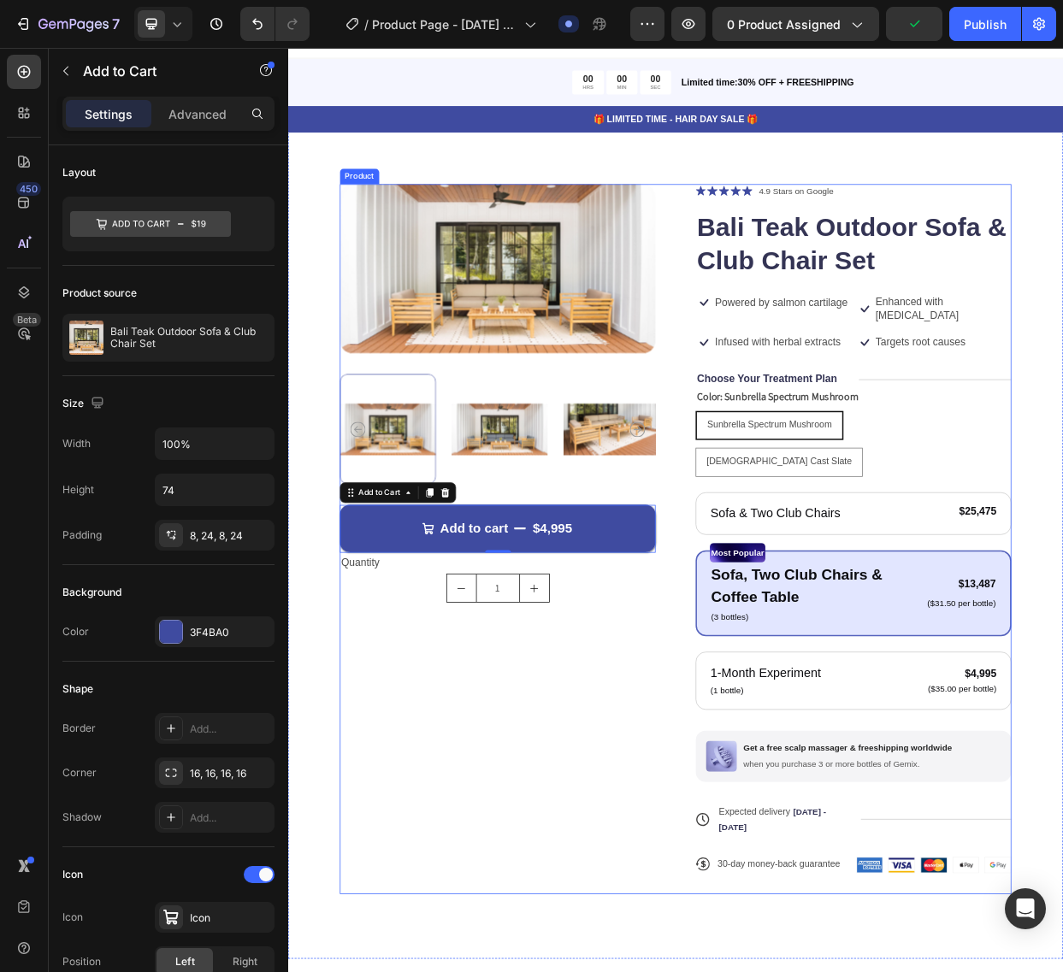
click at [651, 902] on div "Product Images Add to cart $4,995 Add to Cart 0 Quantity Text Block 1 Product Q…" at bounding box center [566, 697] width 418 height 941
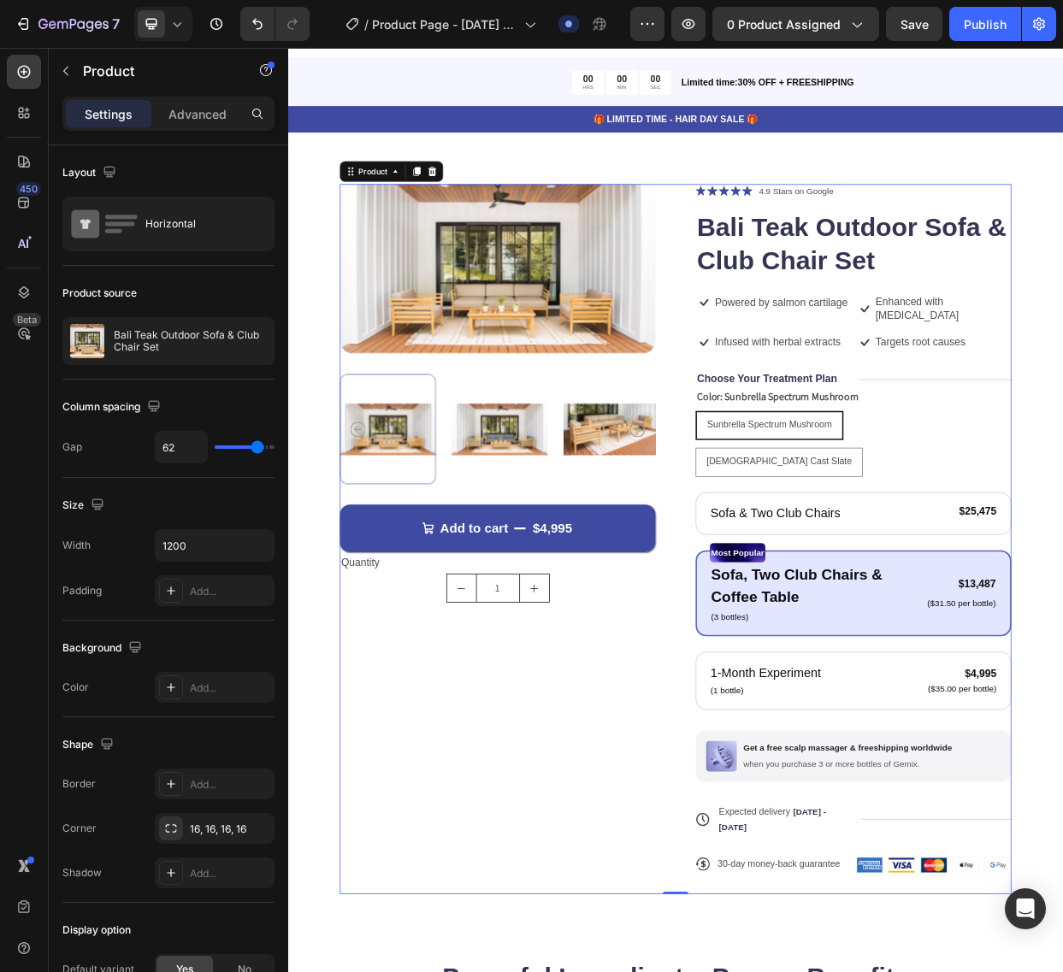
scroll to position [0, 0]
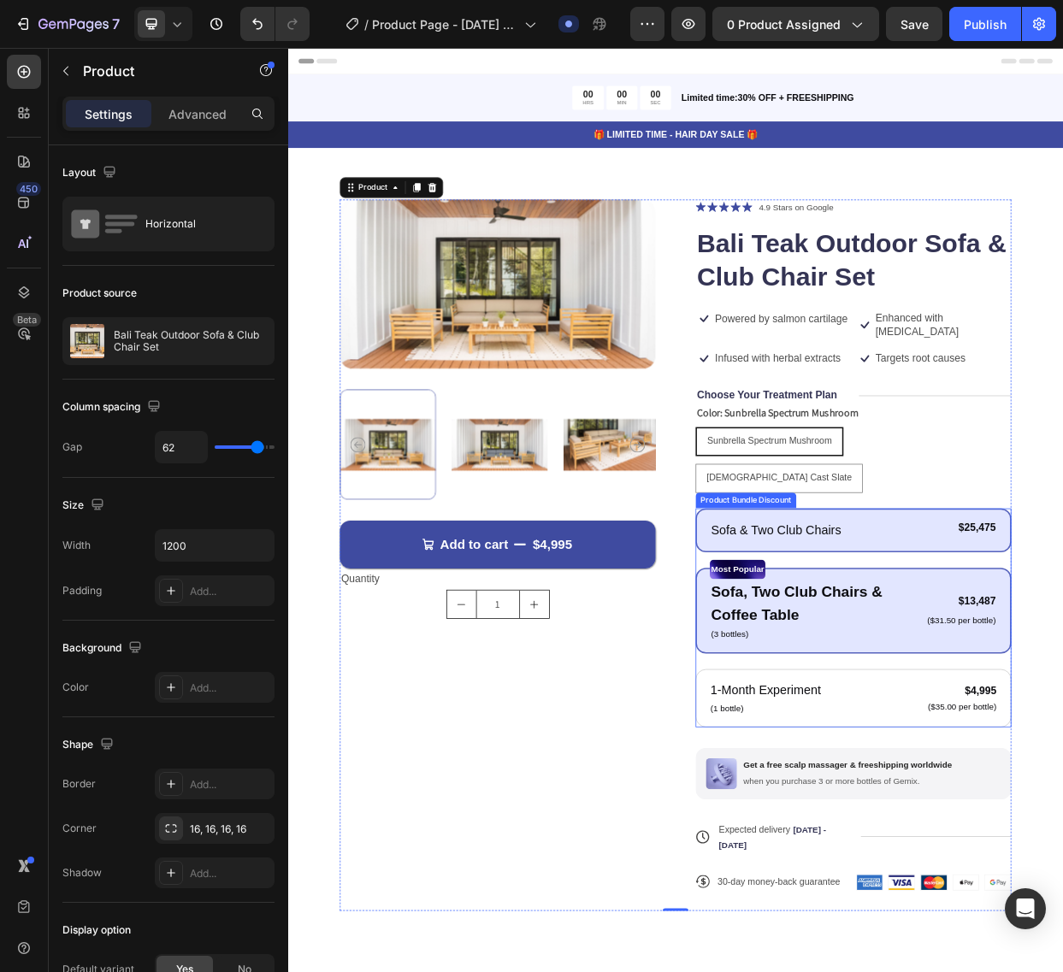
click at [1052, 673] on div "Sofa & Two Club Chairs Text Block $25,475 Product Price Product Price Row Row" at bounding box center [1036, 687] width 380 height 28
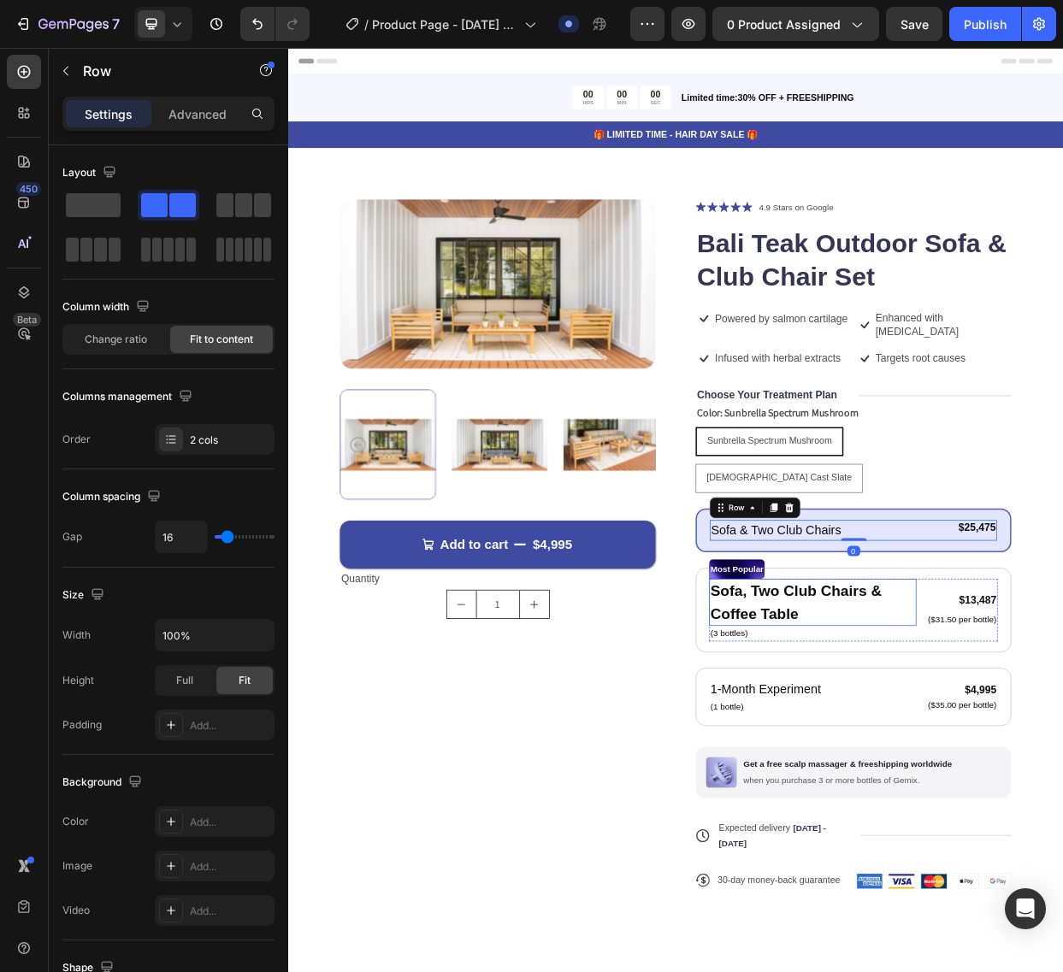
click at [1061, 752] on p "Sofa, Two Club Chairs & Coffee Table" at bounding box center [982, 781] width 271 height 59
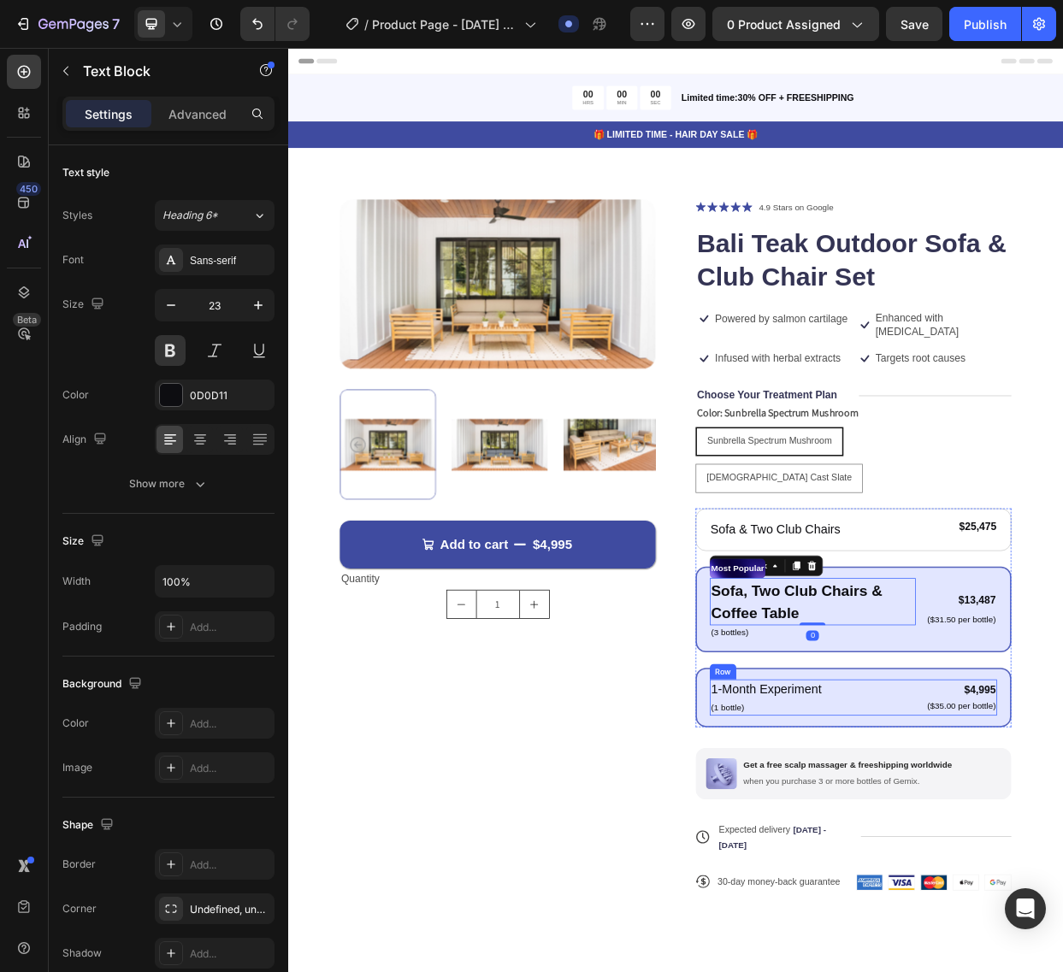
click at [1062, 884] on div "1-Month Experiment Text Block (1 bottle) Text Block $4,995 Product Price Produc…" at bounding box center [1036, 908] width 380 height 48
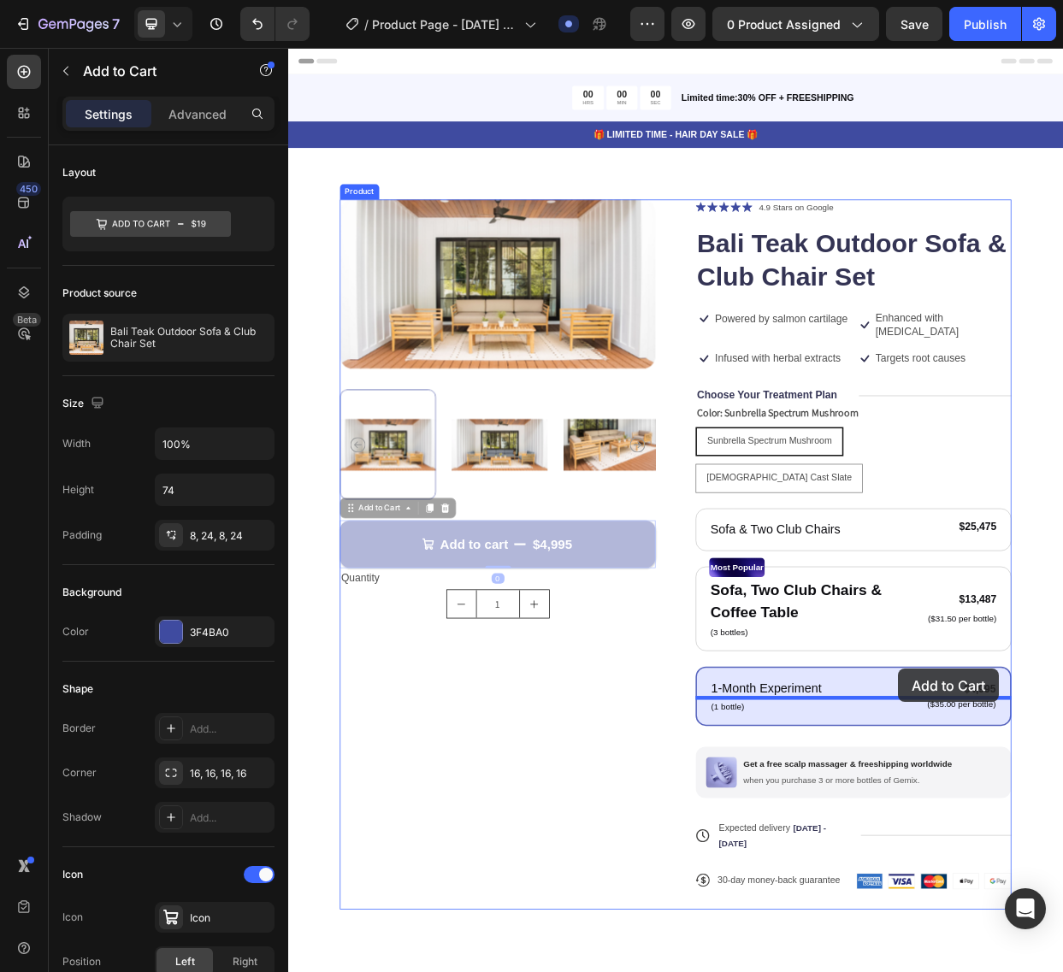
drag, startPoint x: 687, startPoint y: 697, endPoint x: 1096, endPoint y: 870, distance: 444.0
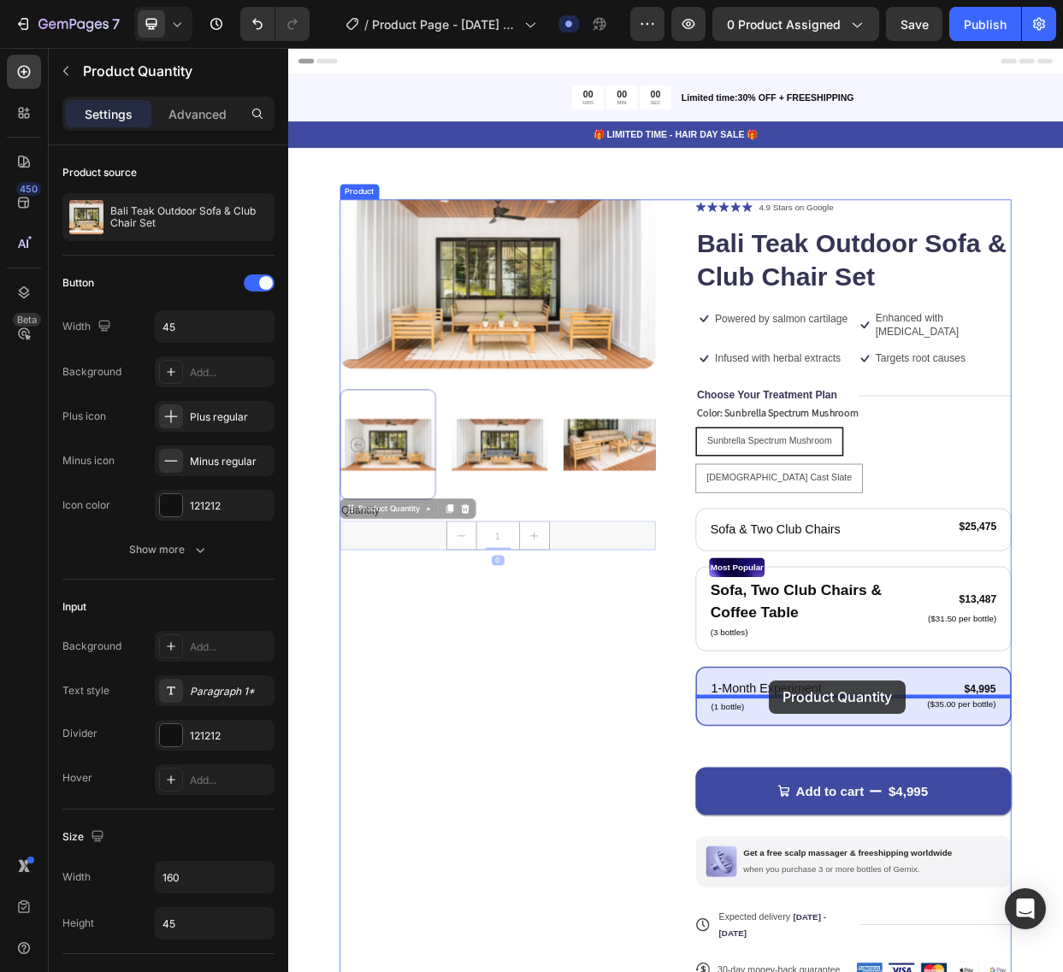
drag, startPoint x: 398, startPoint y: 668, endPoint x: 924, endPoint y: 886, distance: 570.1
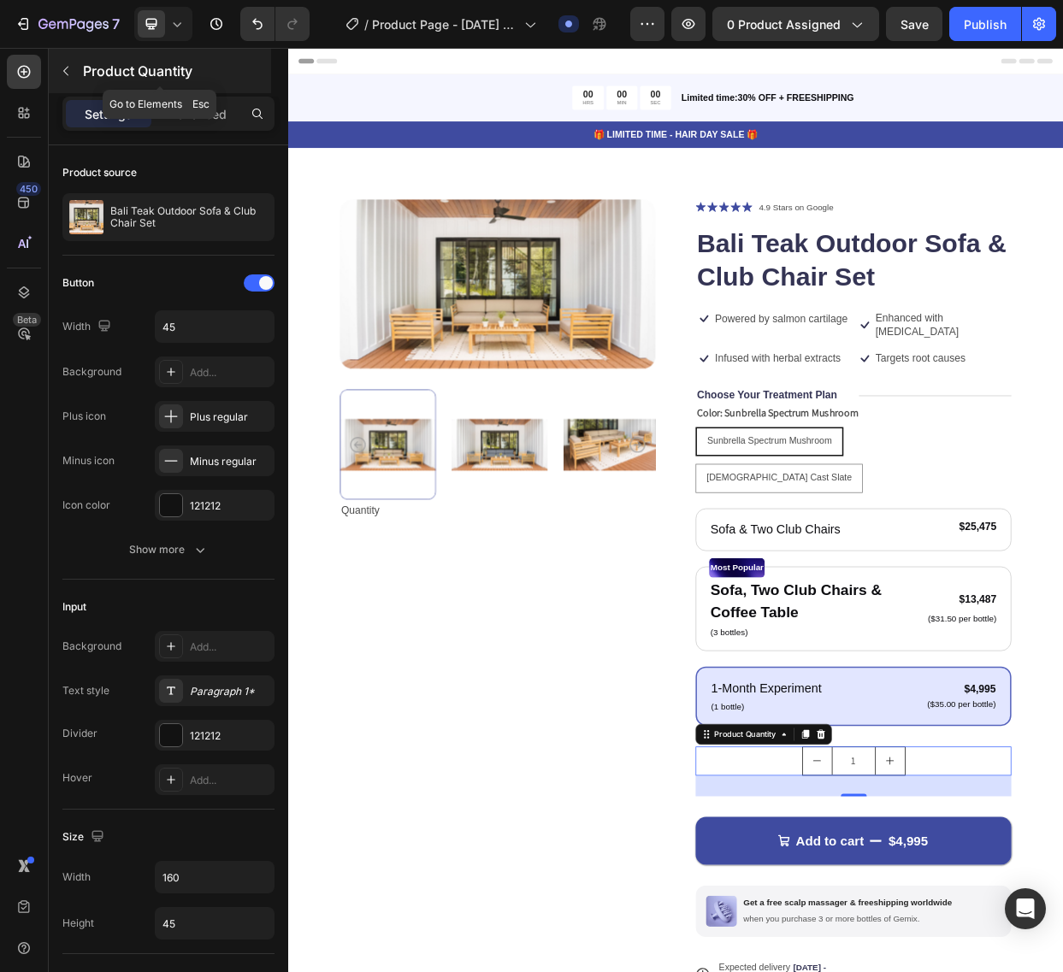
click at [66, 74] on icon "button" at bounding box center [66, 71] width 14 height 14
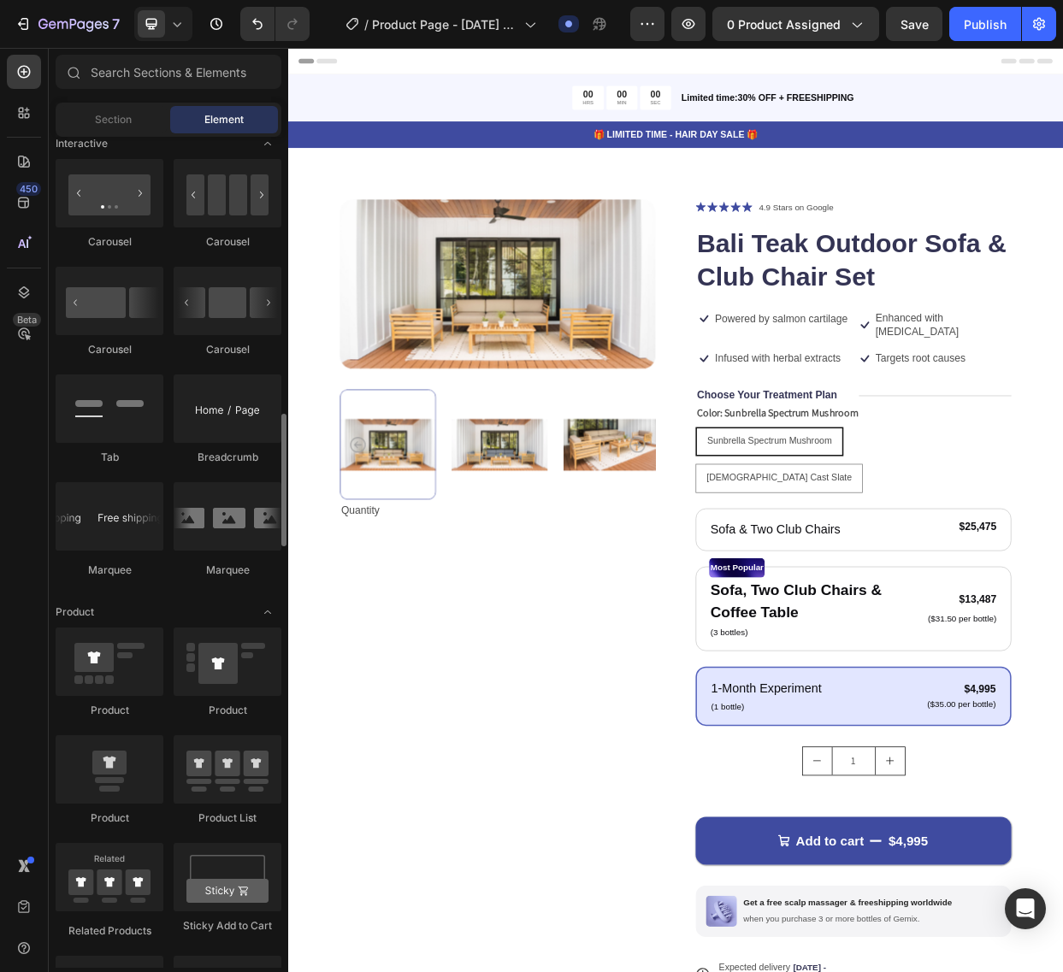
scroll to position [1722, 0]
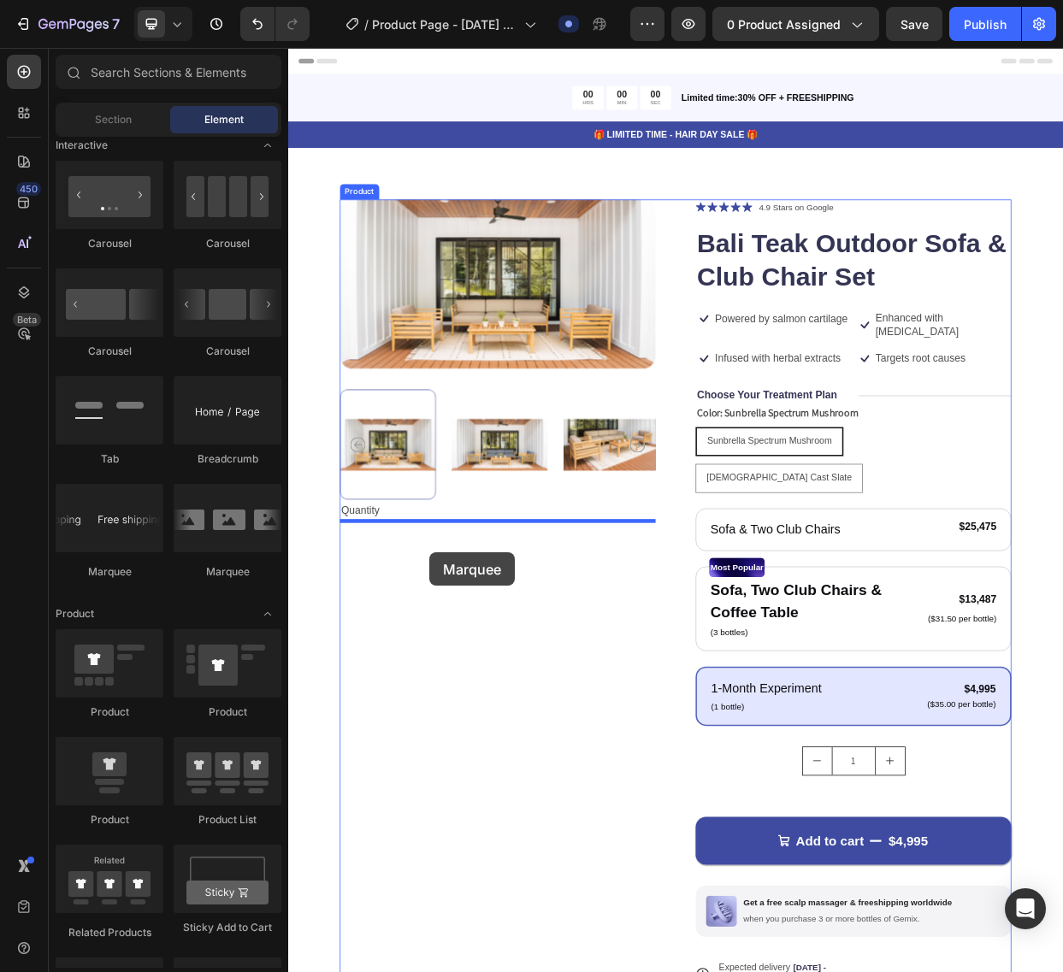
drag, startPoint x: 395, startPoint y: 555, endPoint x: 479, endPoint y: 716, distance: 181.3
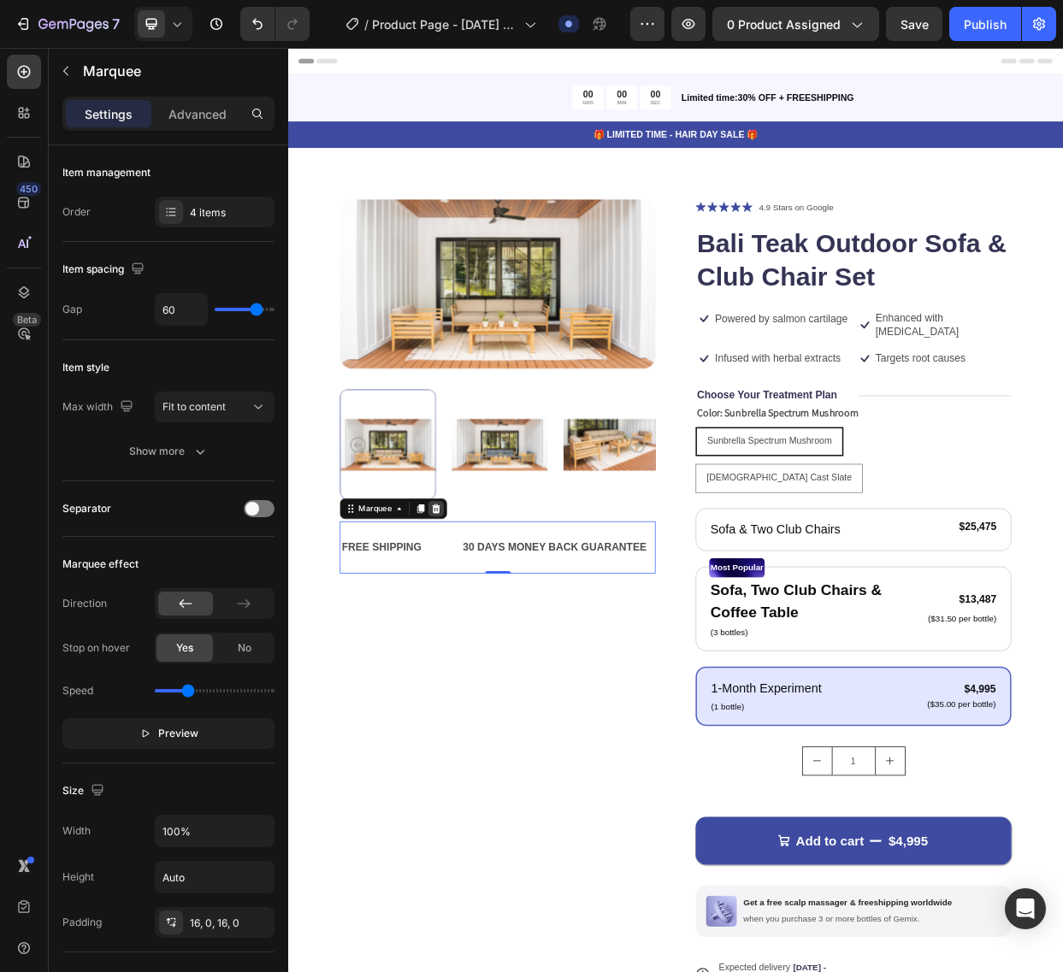
click at [488, 666] on div at bounding box center [484, 658] width 21 height 21
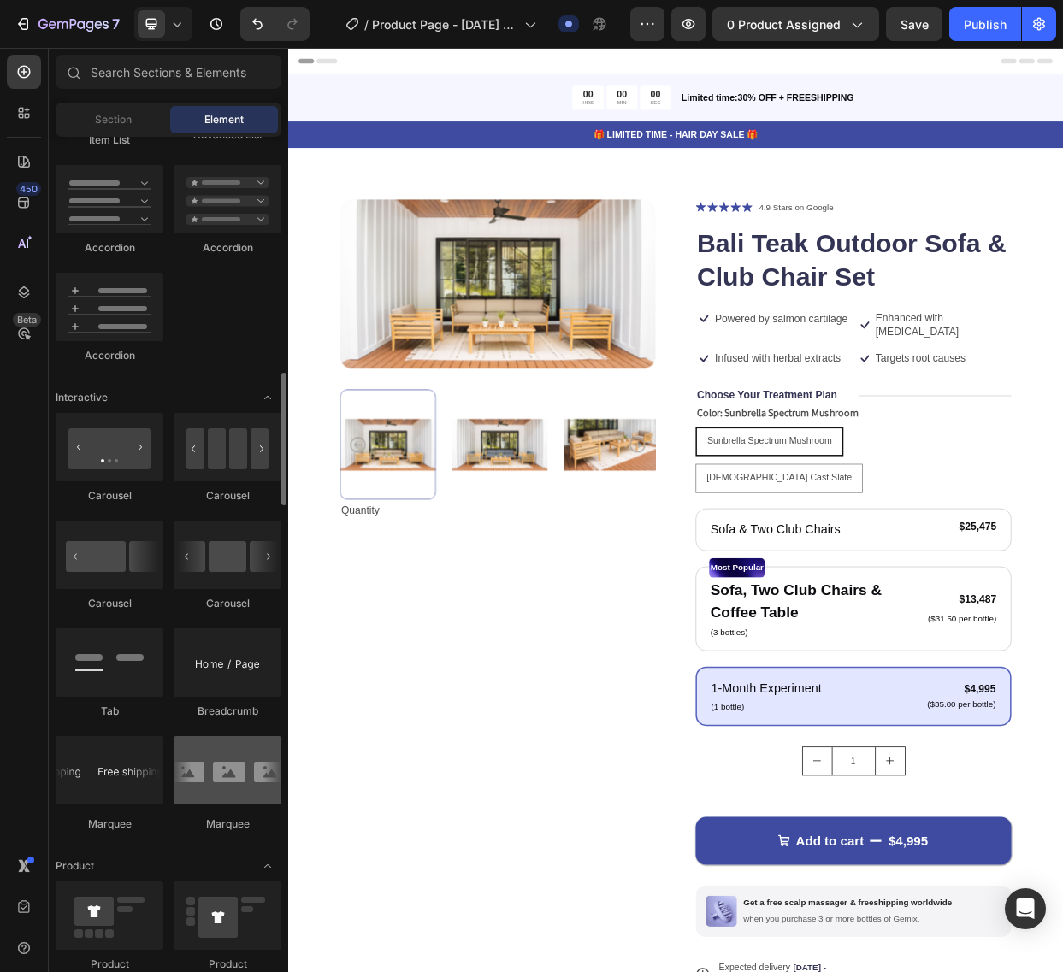
scroll to position [1467, 0]
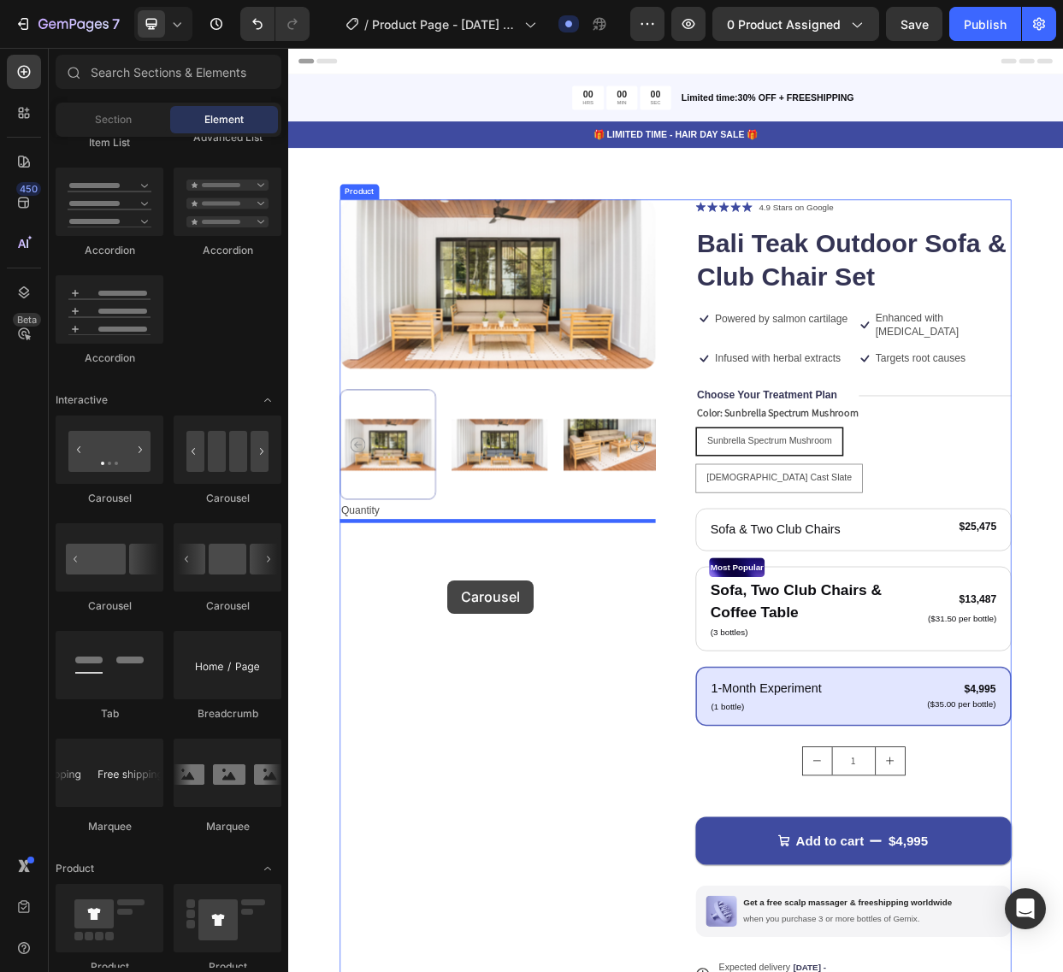
drag, startPoint x: 479, startPoint y: 506, endPoint x: 490, endPoint y: 748, distance: 242.2
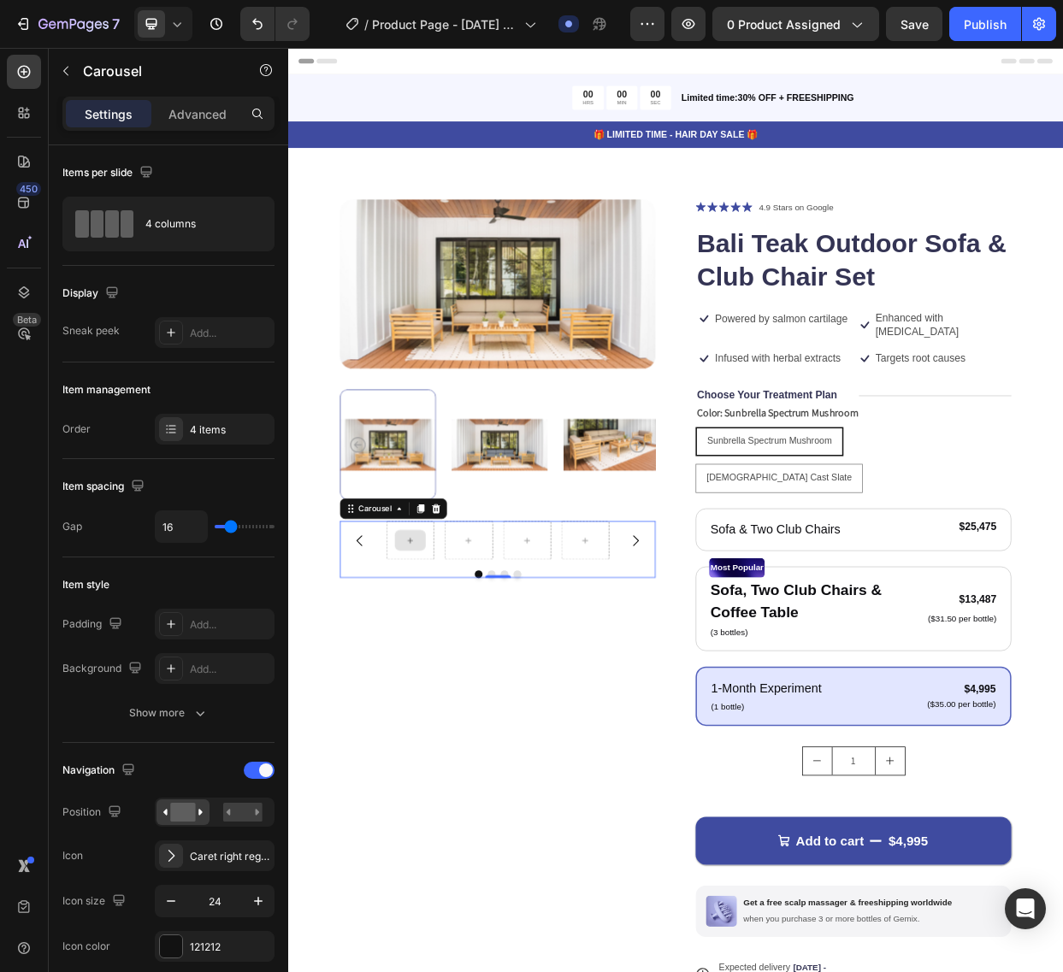
click at [455, 712] on div at bounding box center [449, 700] width 41 height 27
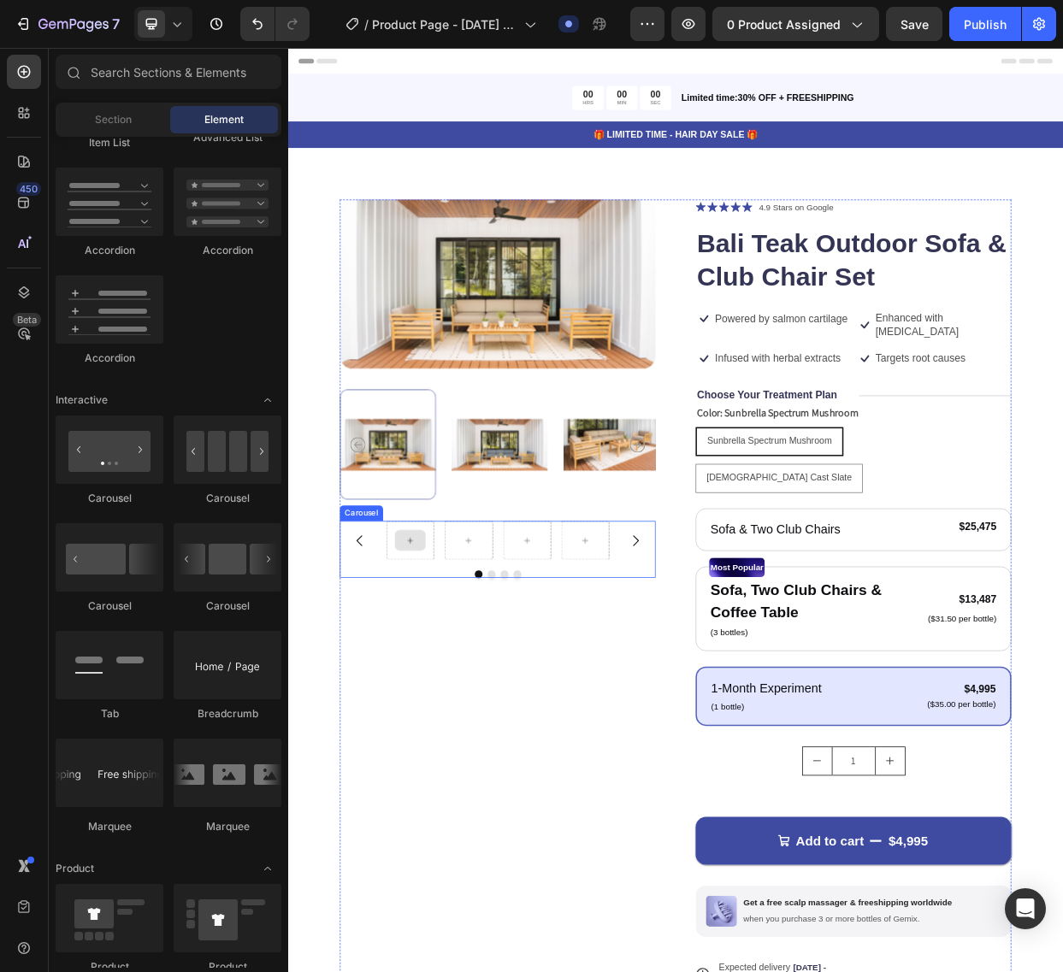
click at [455, 700] on icon at bounding box center [450, 700] width 14 height 15
click at [446, 701] on icon at bounding box center [450, 700] width 14 height 15
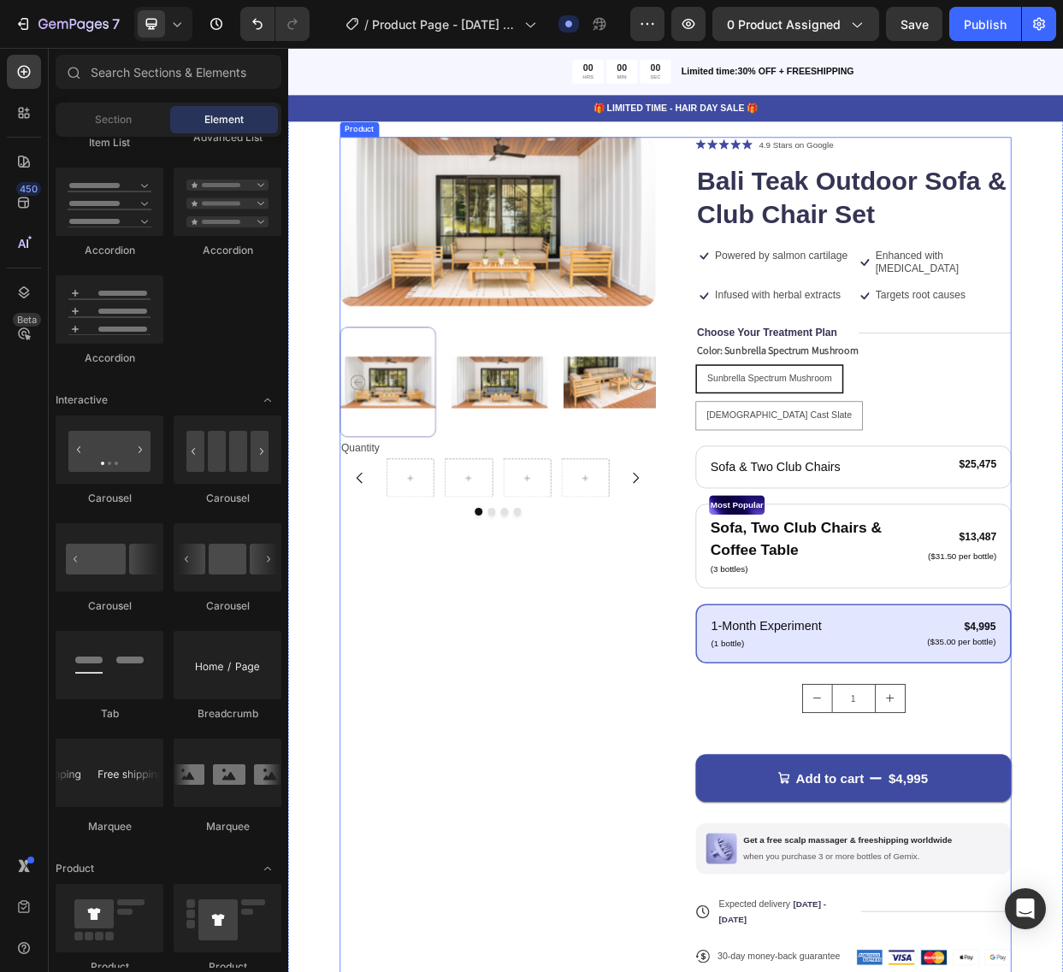
scroll to position [276, 0]
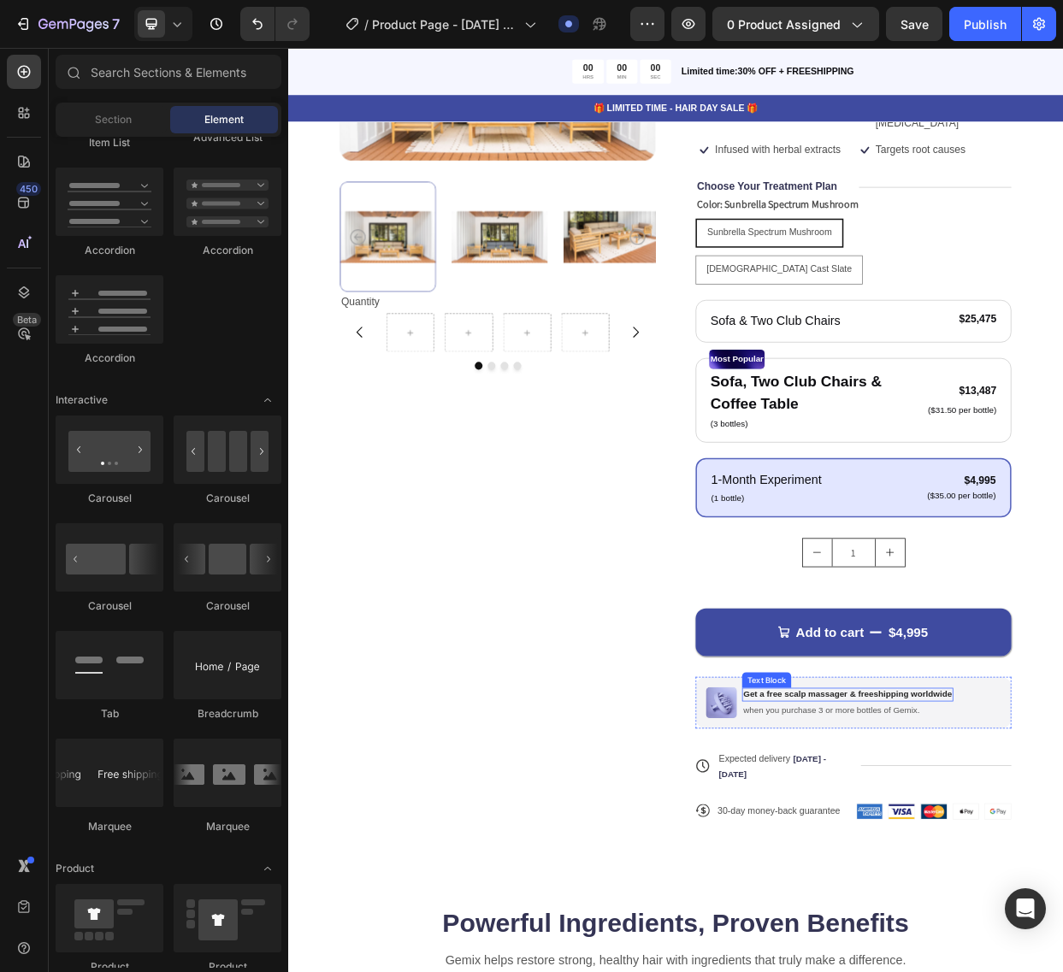
click at [1165, 895] on div "Get a free scalp massager & freeshipping worldwide" at bounding box center [1029, 904] width 280 height 18
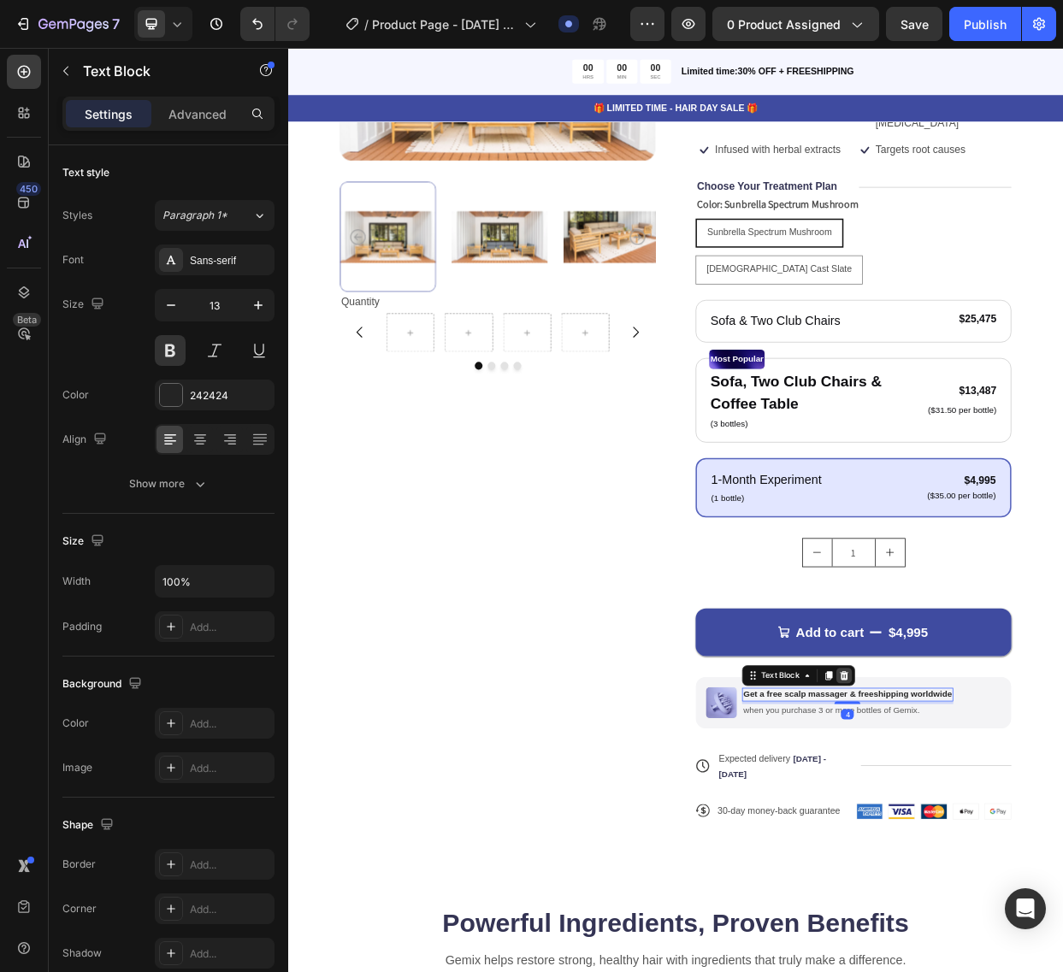
click at [1022, 873] on icon at bounding box center [1024, 879] width 11 height 12
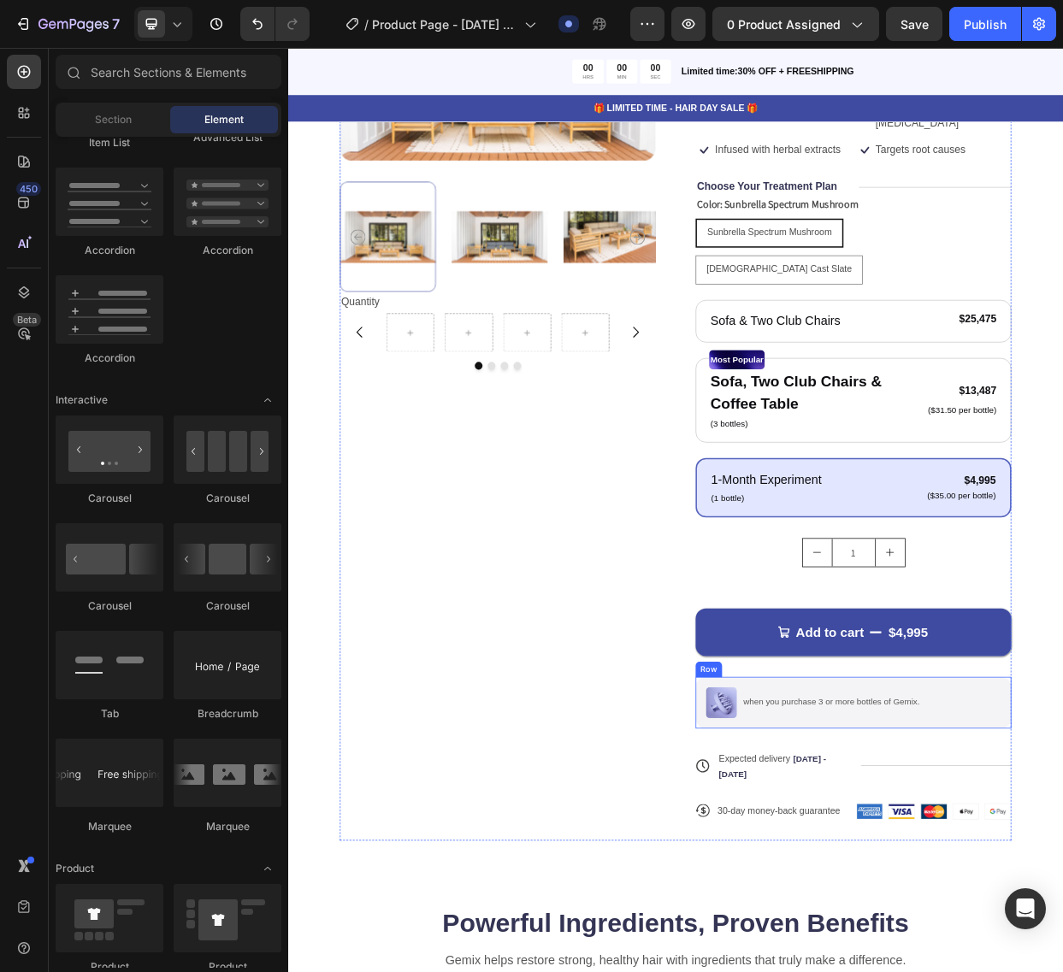
click at [974, 894] on div "when you purchase 3 or more bottles of Gemix. Text Block" at bounding box center [1007, 914] width 237 height 41
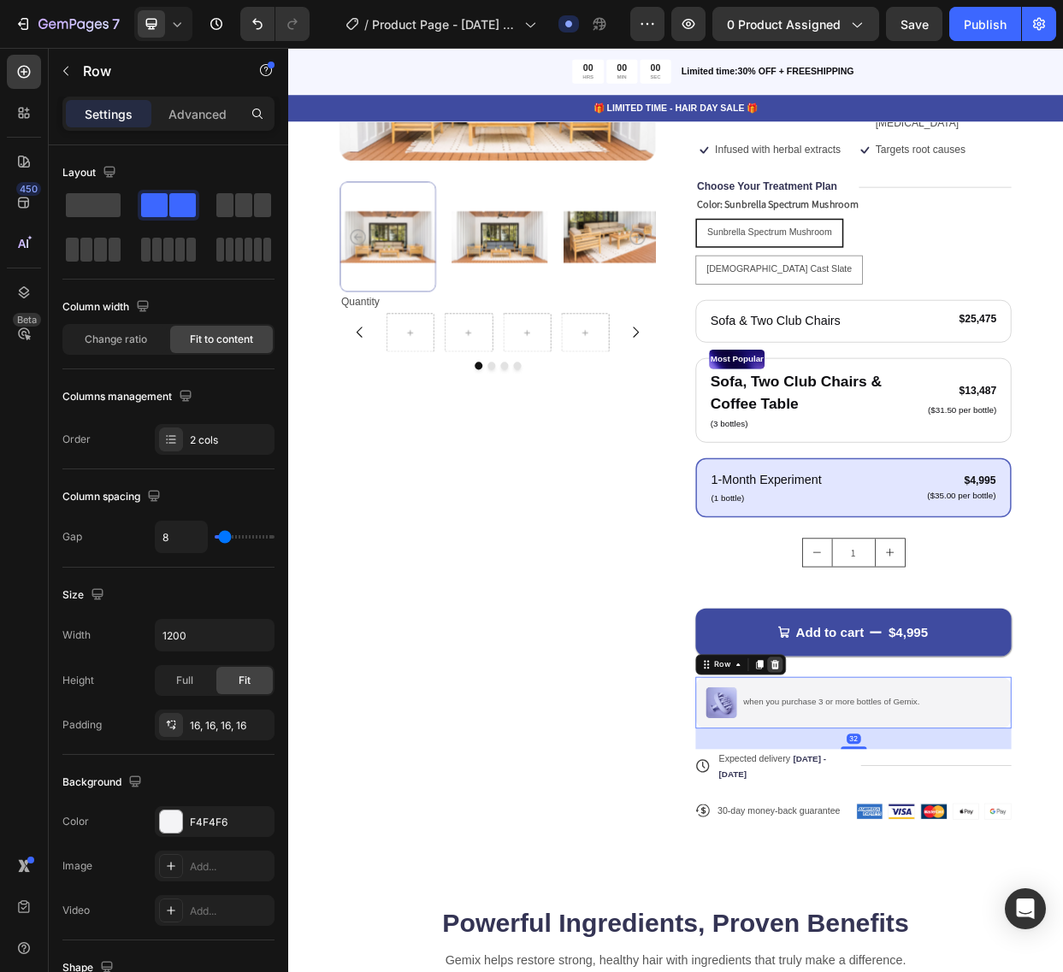
click at [931, 858] on icon at bounding box center [933, 864] width 11 height 12
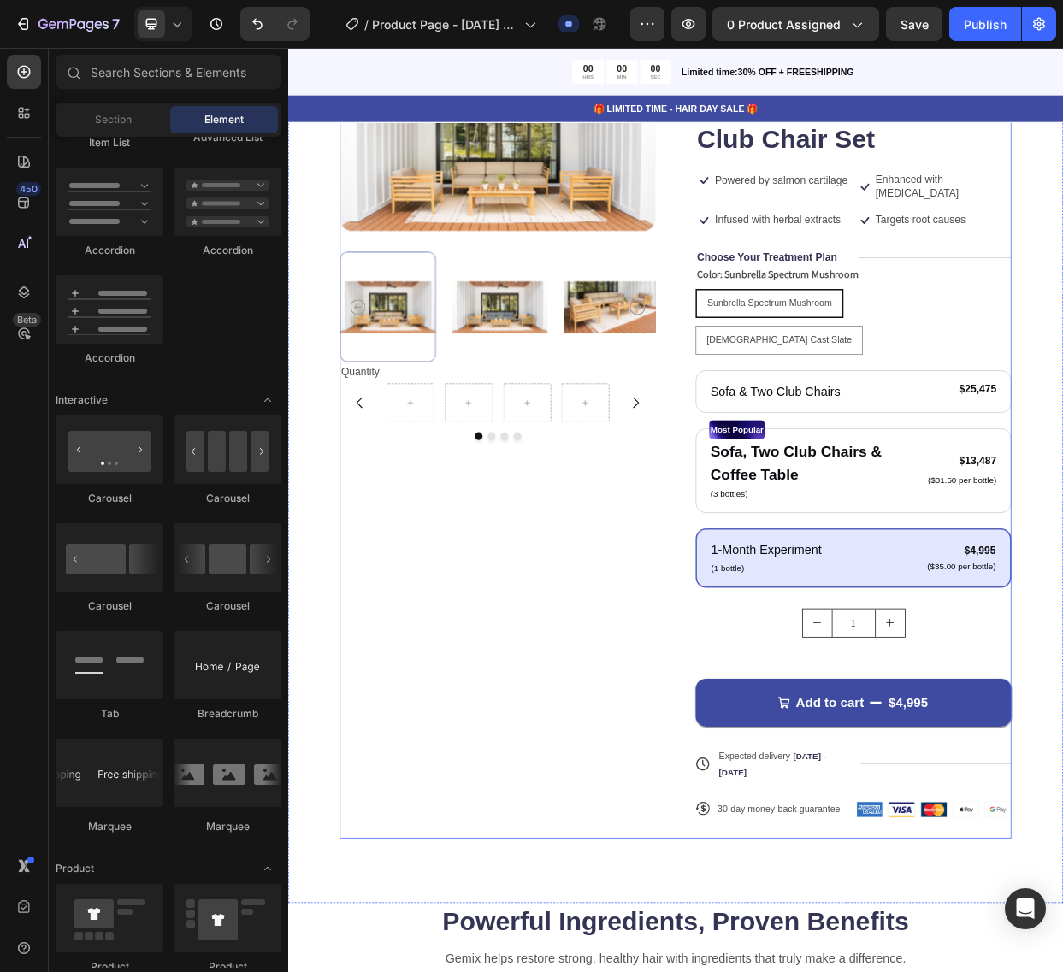
scroll to position [177, 0]
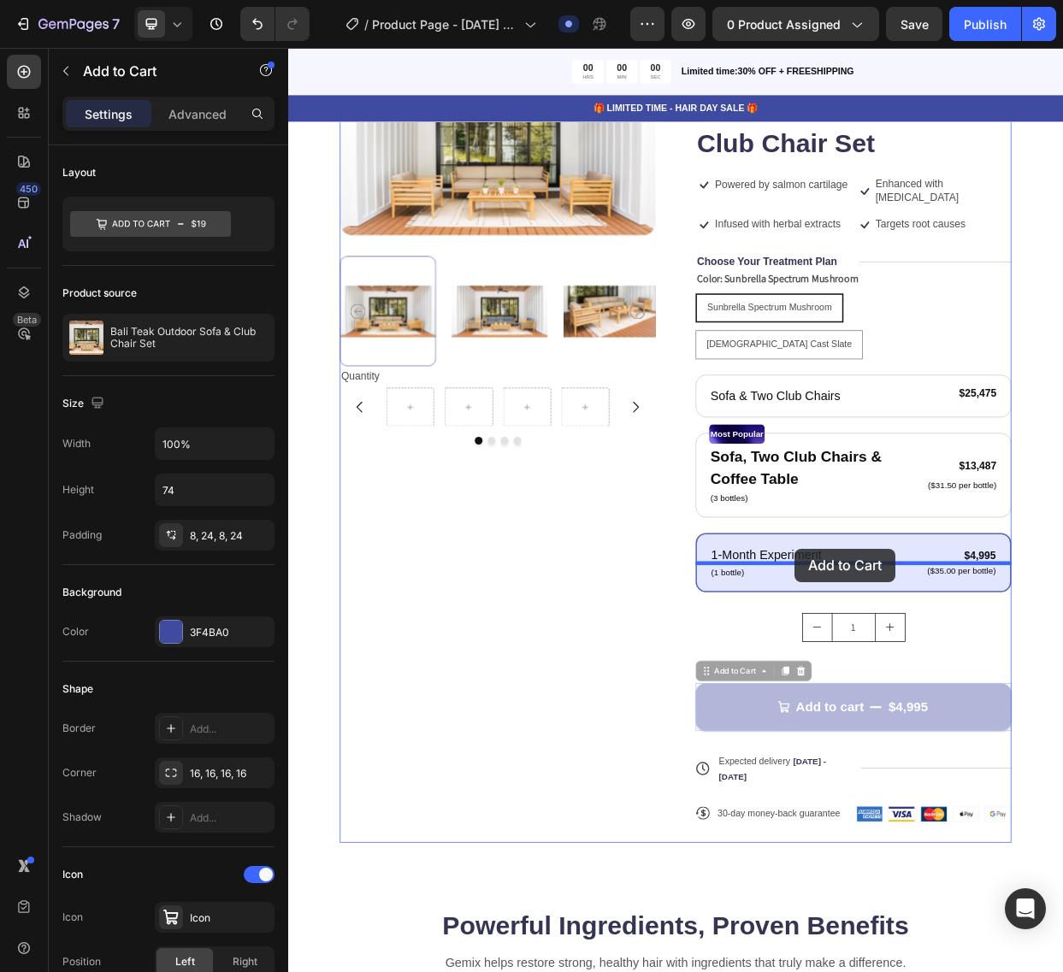
drag, startPoint x: 955, startPoint y: 854, endPoint x: 959, endPoint y: 711, distance: 142.8
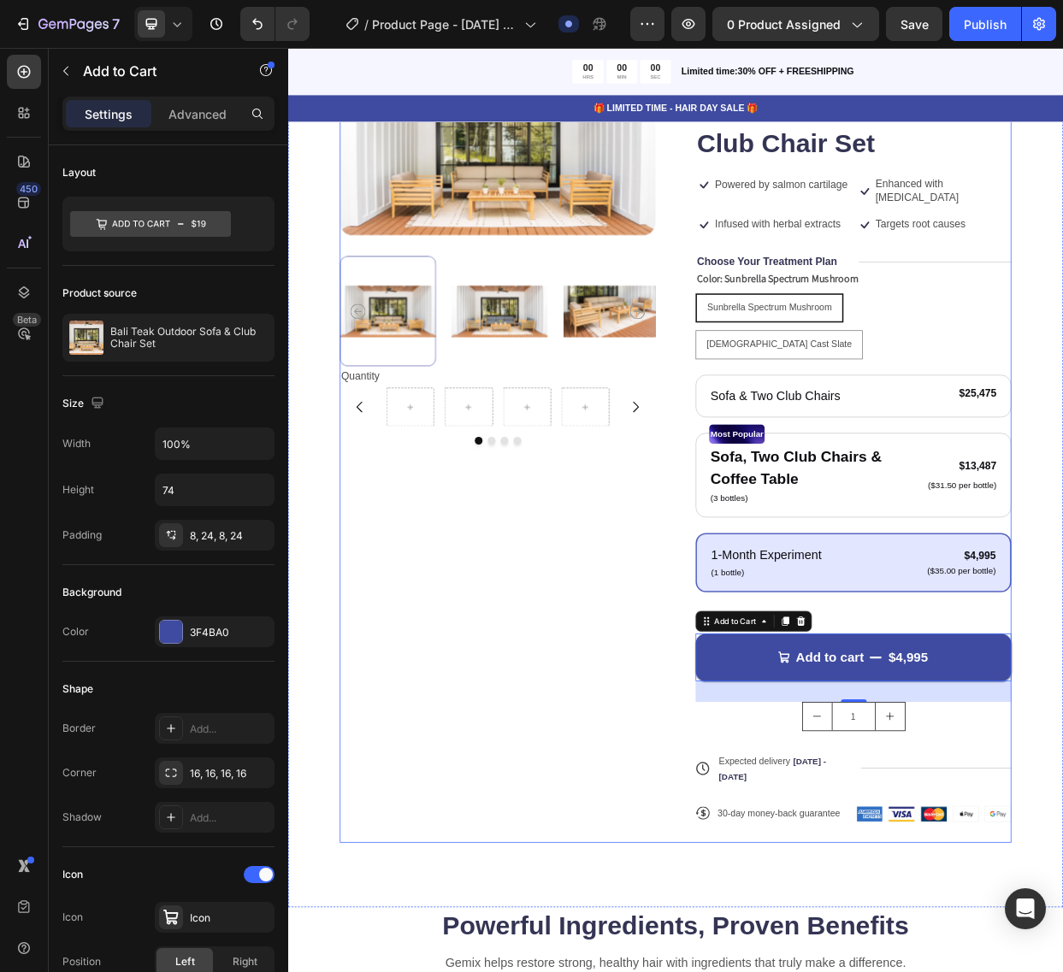
click at [661, 737] on div "Product Images Quantity Text Block Carousel" at bounding box center [566, 586] width 418 height 1029
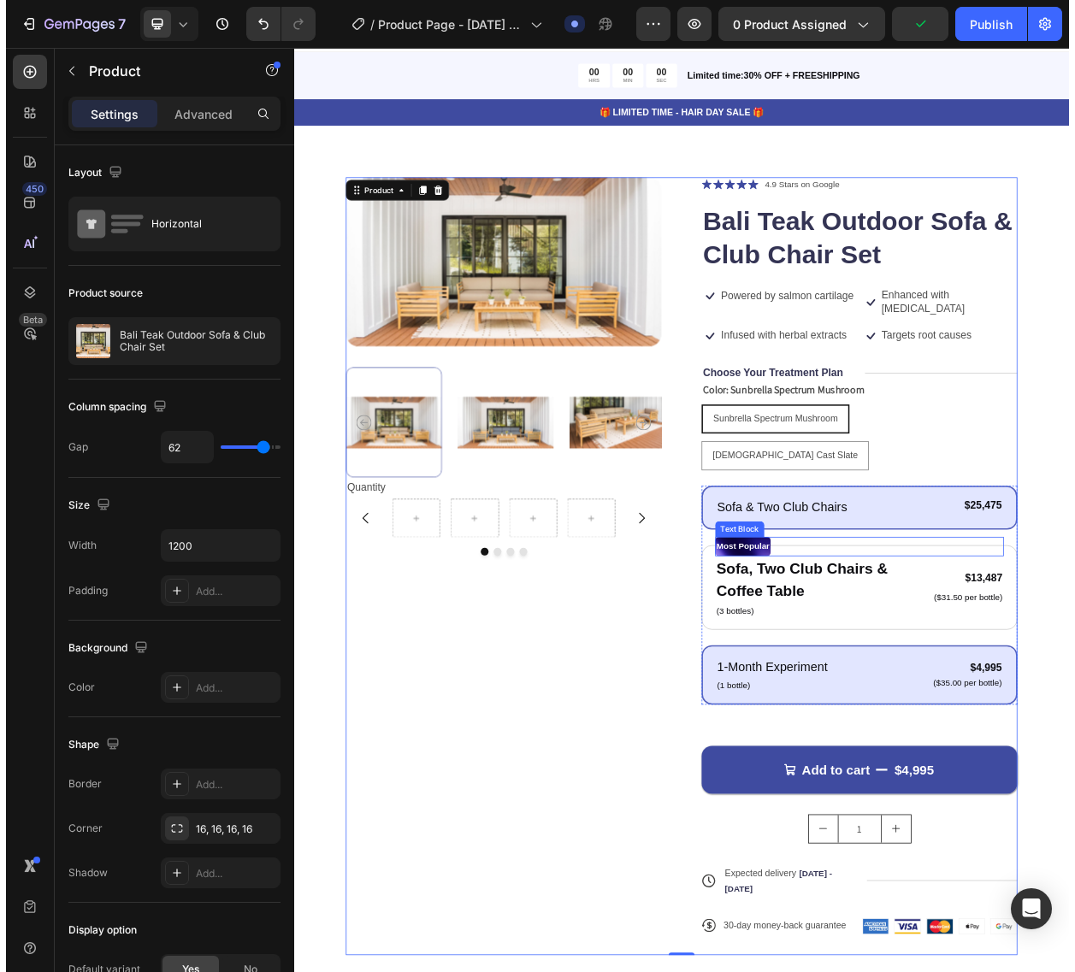
scroll to position [19, 0]
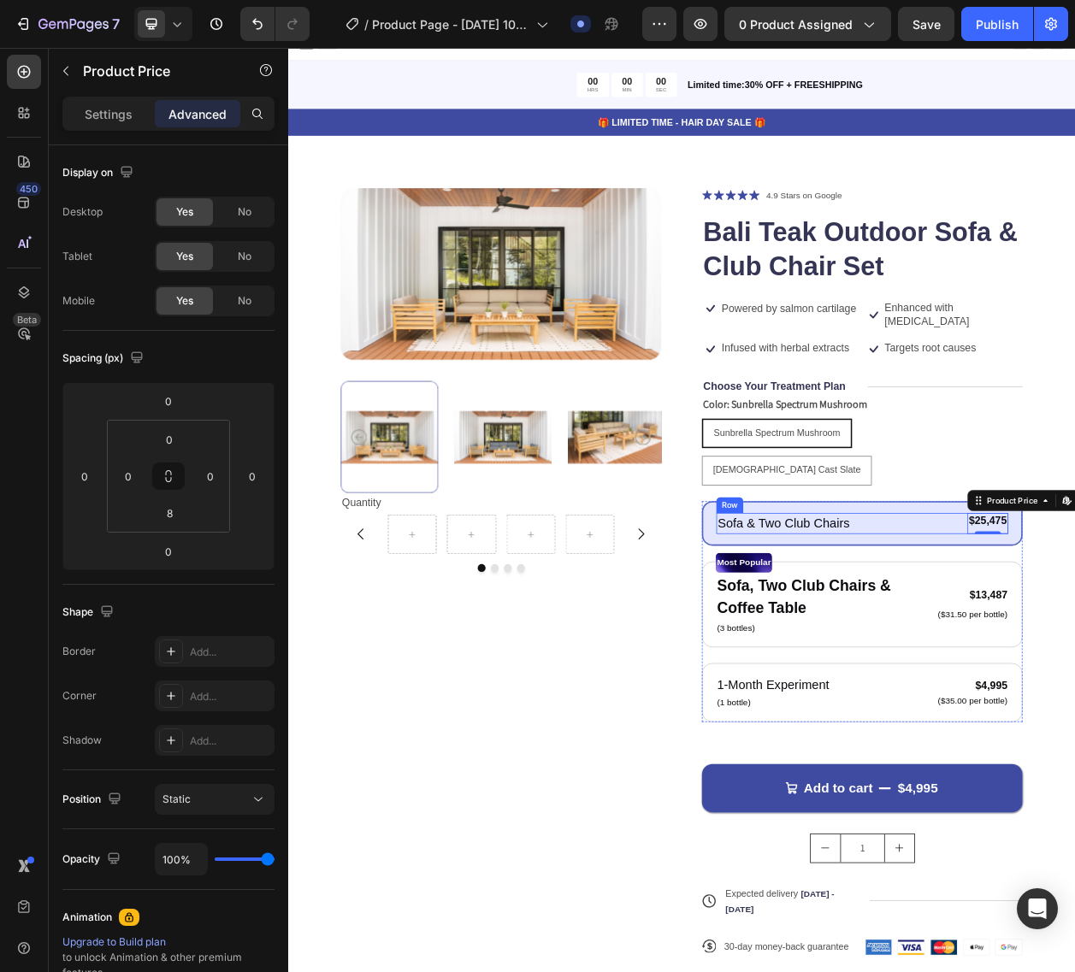
click at [1078, 654] on div "Sofa & Two Club Chairs Text Block $25,475 Product Price Edit content in Shopify…" at bounding box center [1036, 668] width 380 height 28
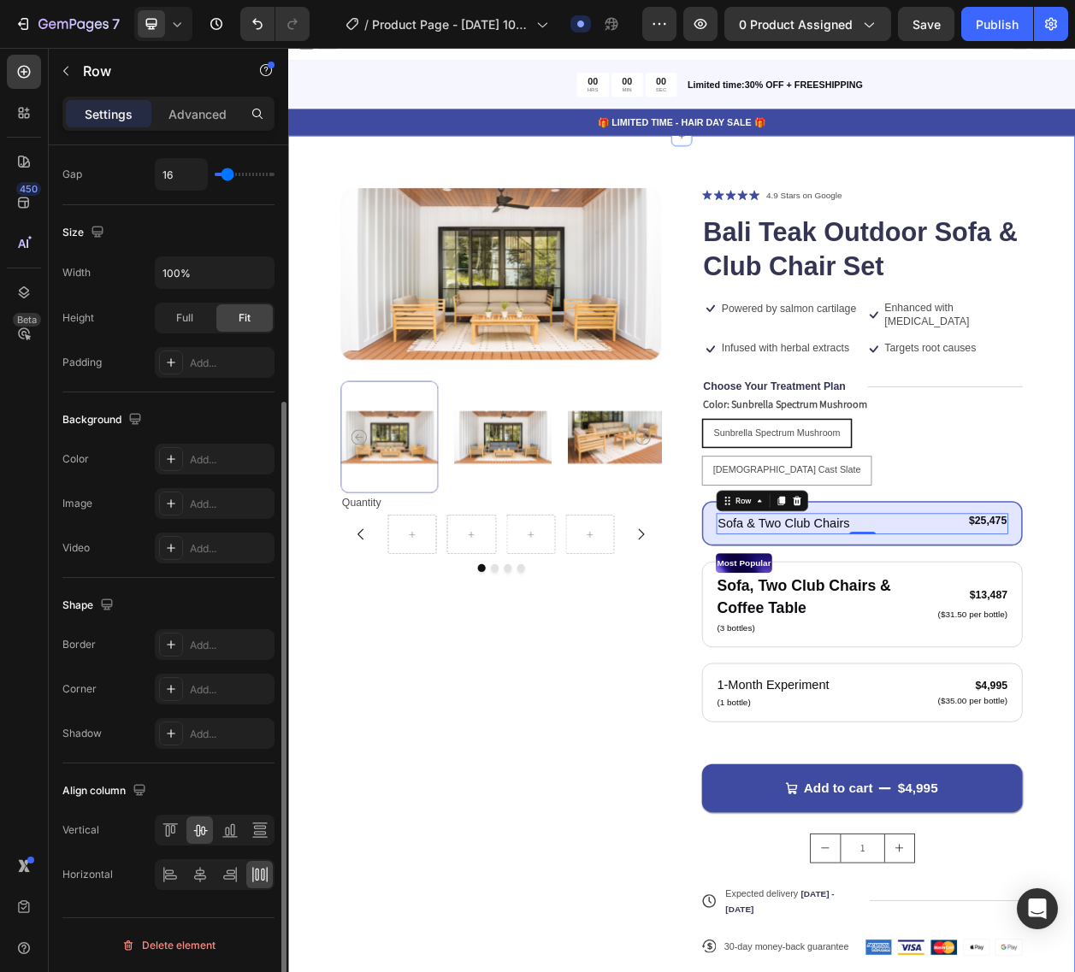
scroll to position [0, 0]
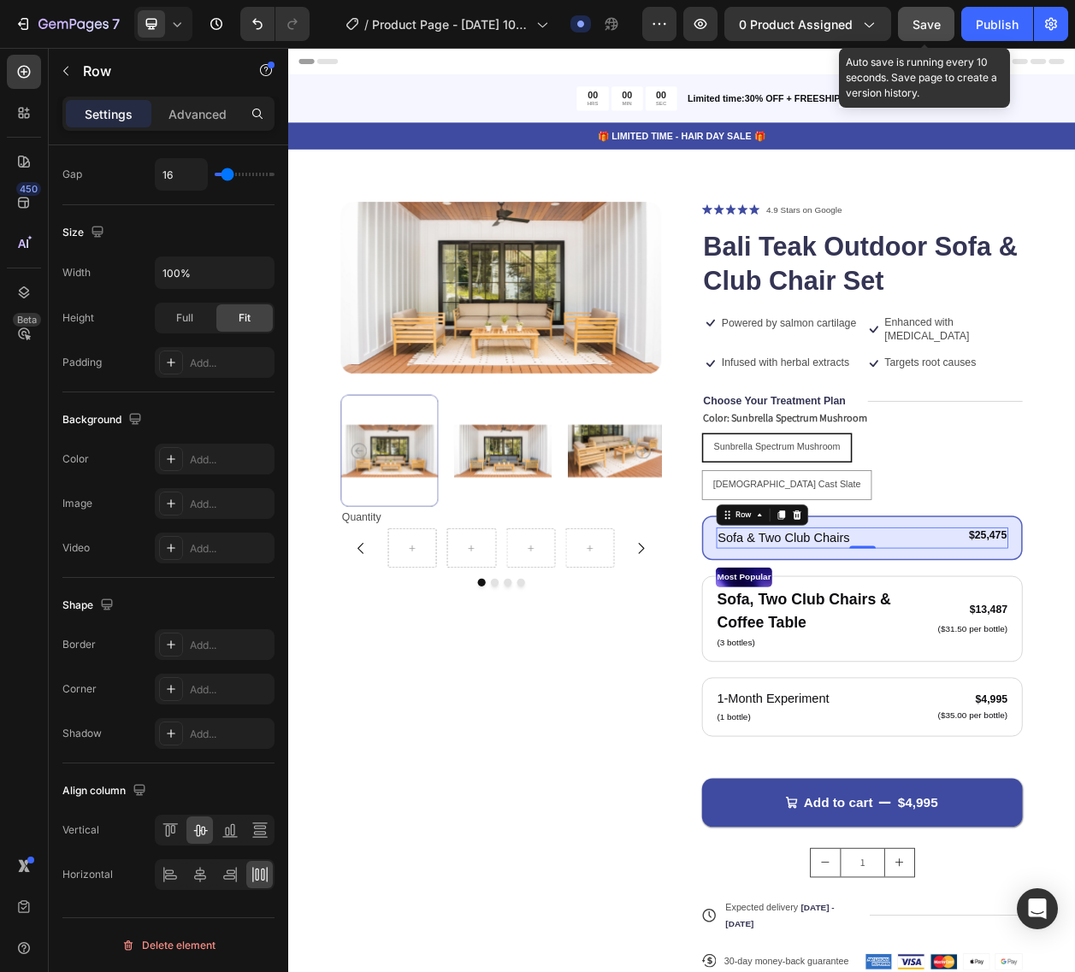
click at [928, 21] on span "Save" at bounding box center [926, 24] width 28 height 15
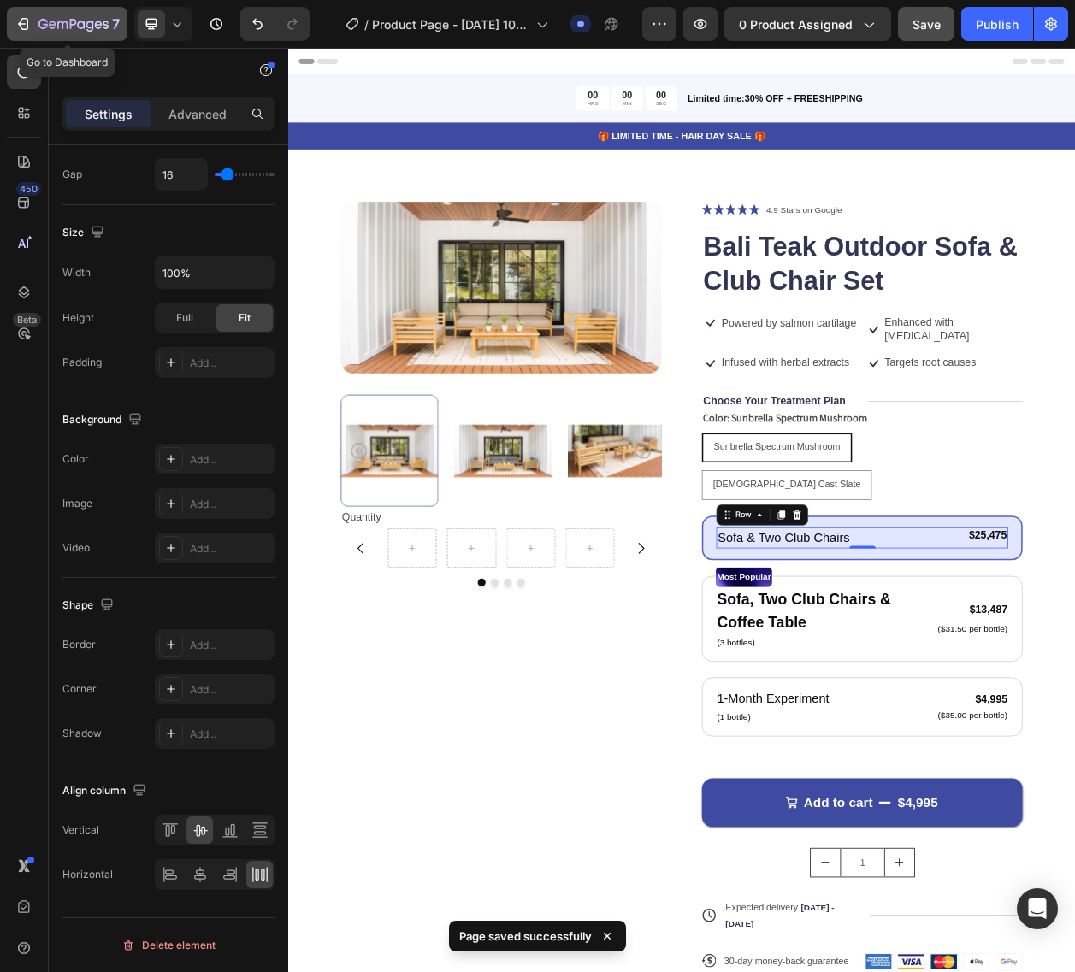
click at [68, 20] on icon "button" at bounding box center [73, 25] width 70 height 15
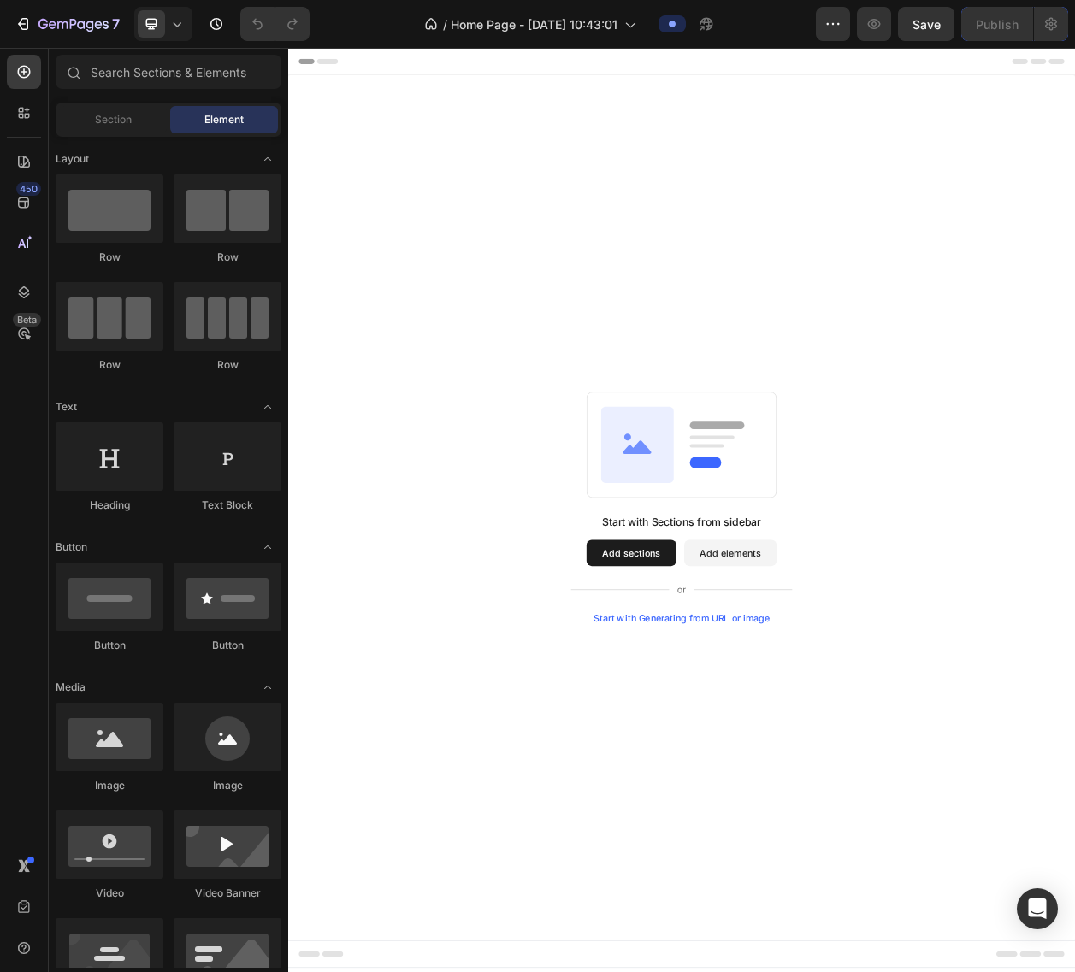
click at [699, 699] on button "Add sections" at bounding box center [735, 706] width 117 height 34
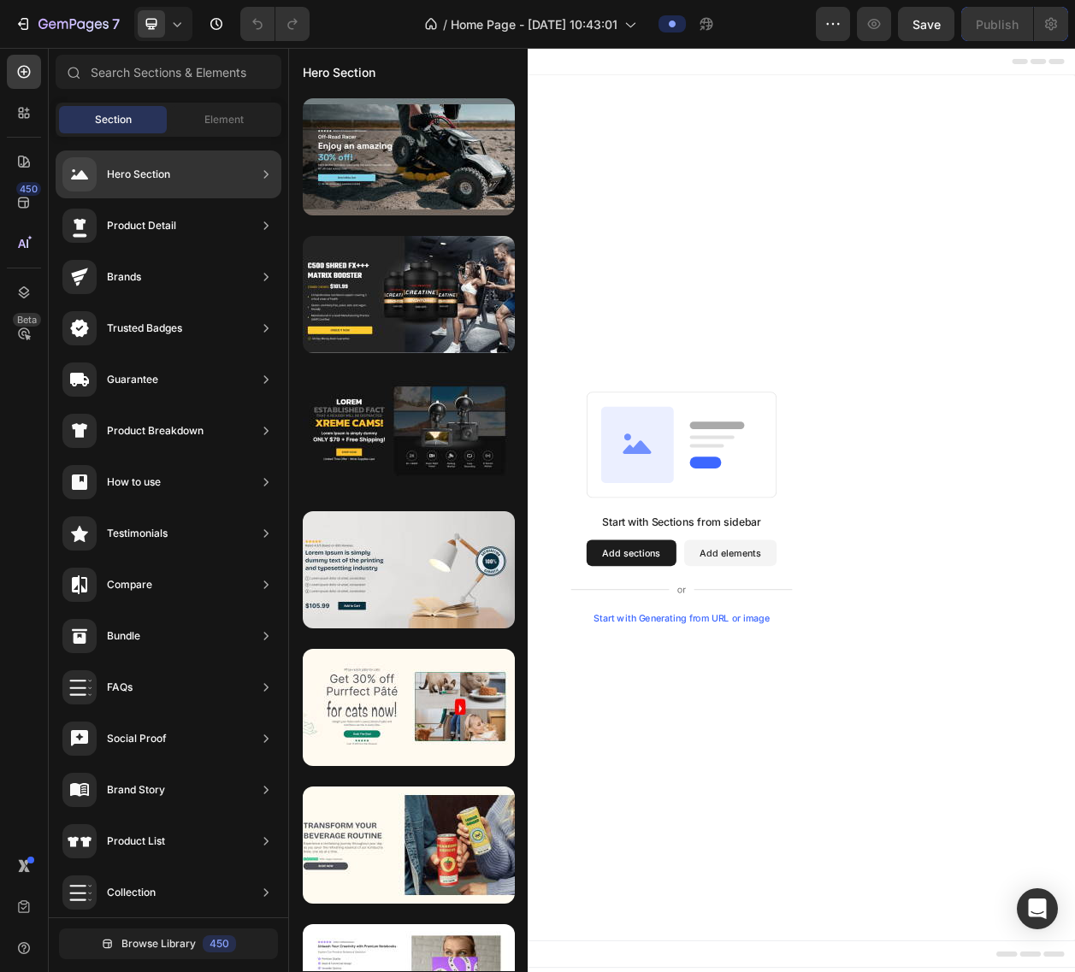
click at [149, 180] on div "Hero Section" at bounding box center [138, 174] width 63 height 17
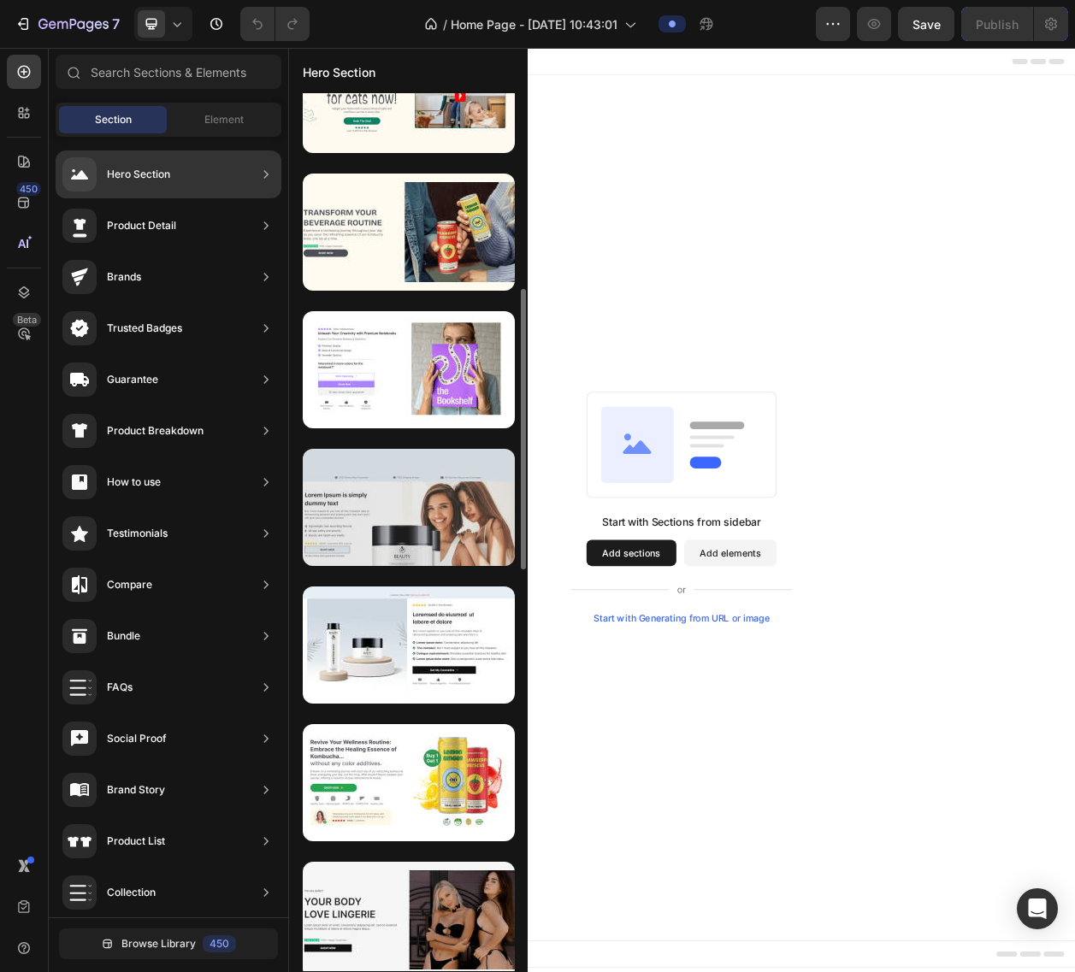
scroll to position [817, 0]
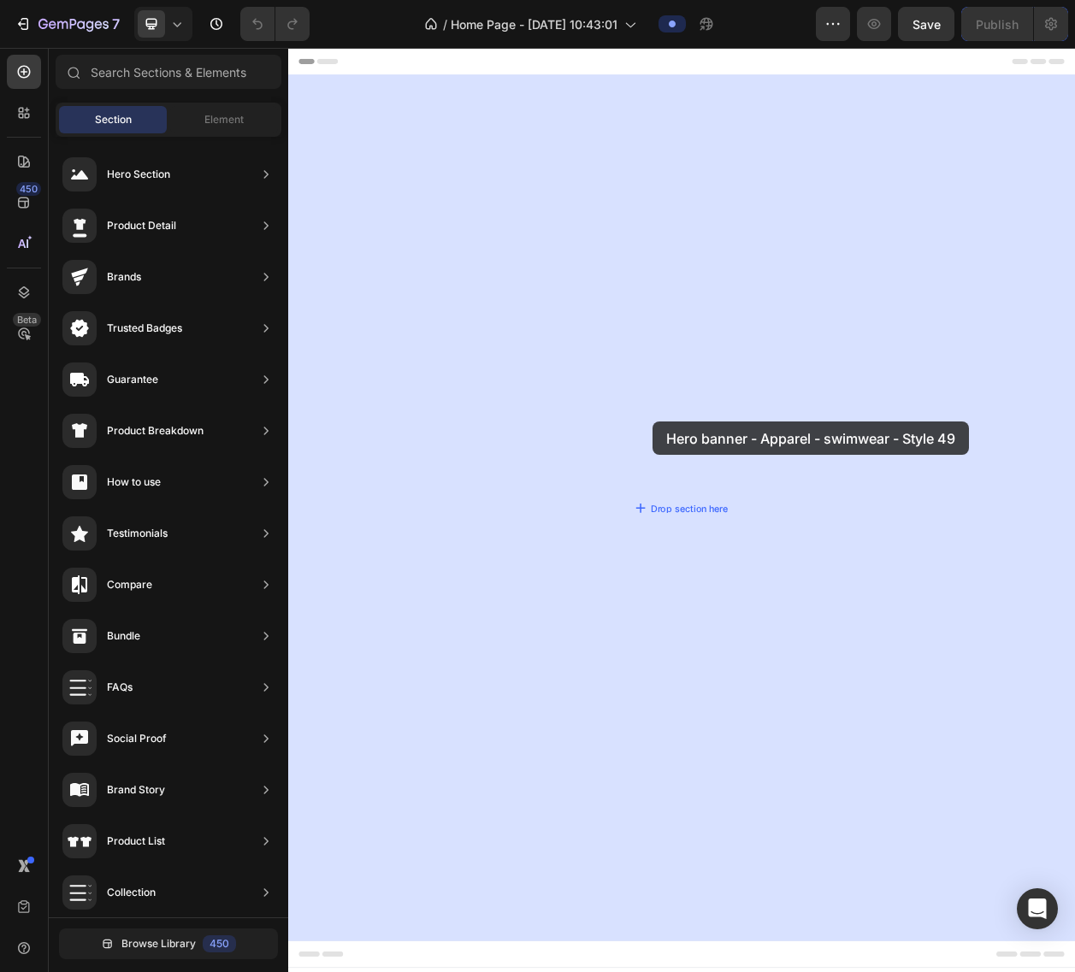
drag, startPoint x: 649, startPoint y: 887, endPoint x: 763, endPoint y: 535, distance: 369.4
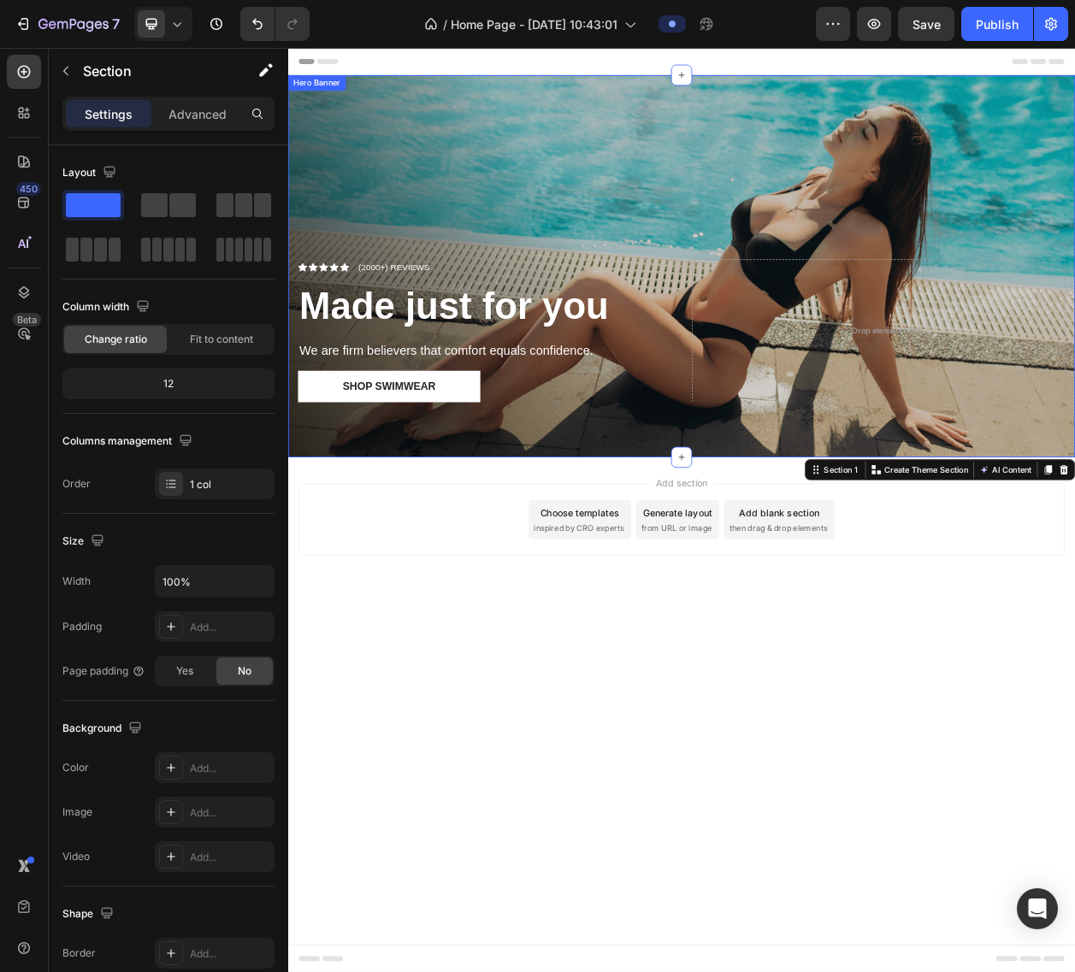
click at [853, 180] on div "Overlay" at bounding box center [801, 332] width 1026 height 498
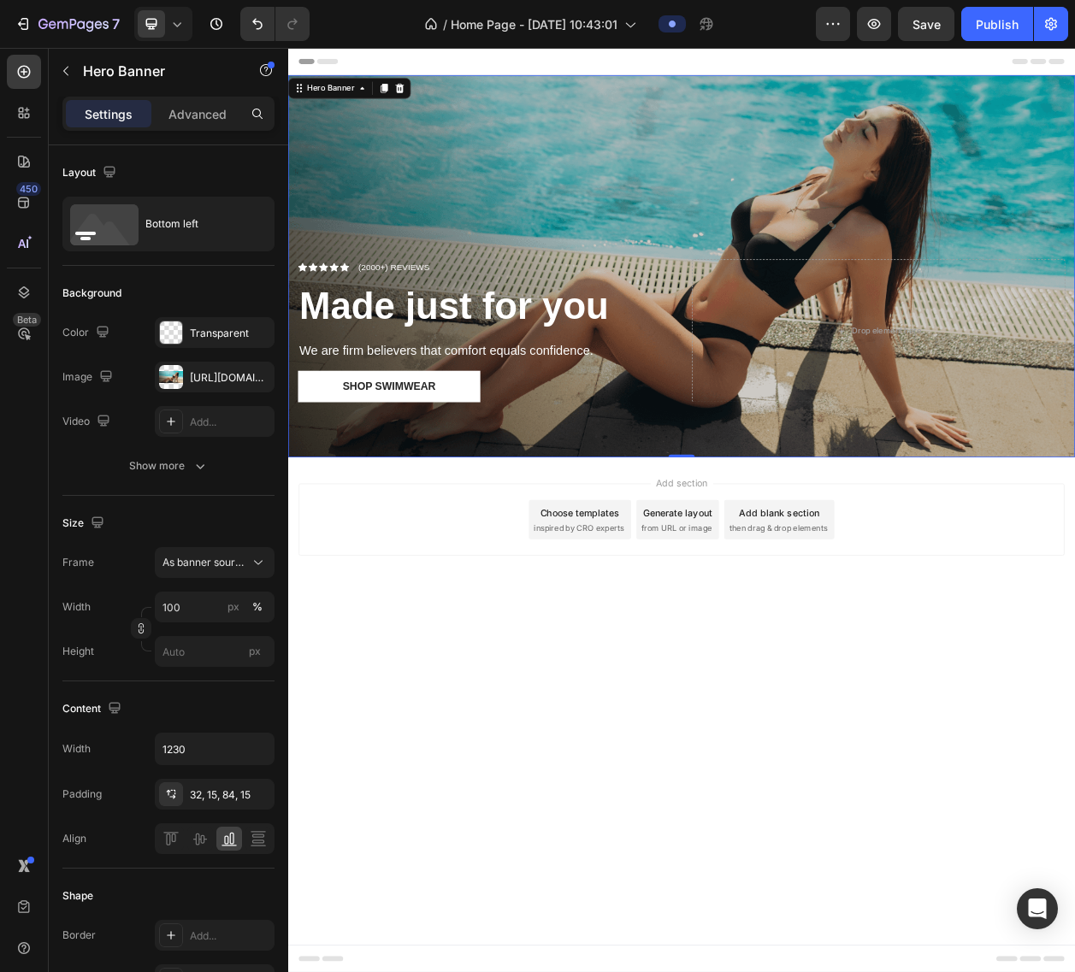
click at [538, 224] on div "Overlay" at bounding box center [801, 332] width 1026 height 498
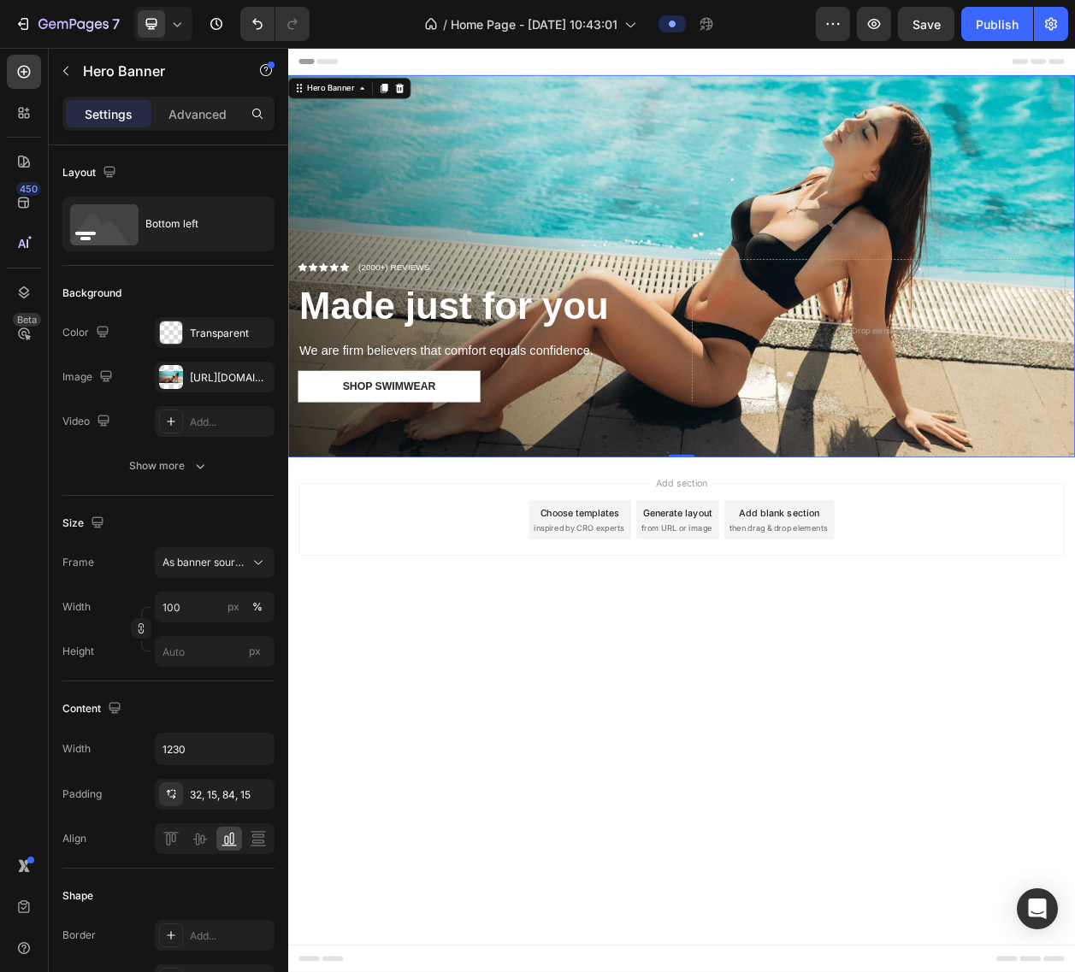
click at [679, 670] on span "inspired by CRO experts" at bounding box center [667, 673] width 117 height 15
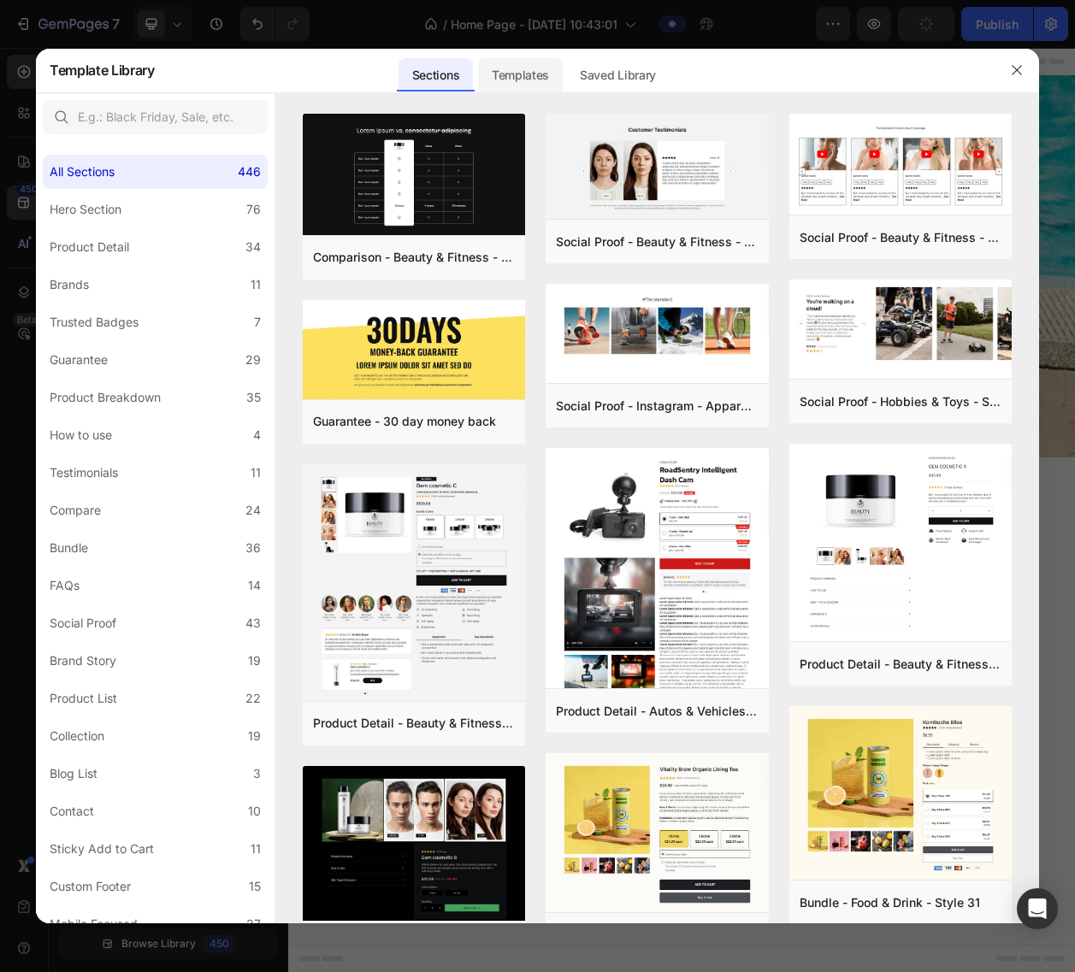
click at [534, 80] on div "Templates" at bounding box center [520, 75] width 85 height 34
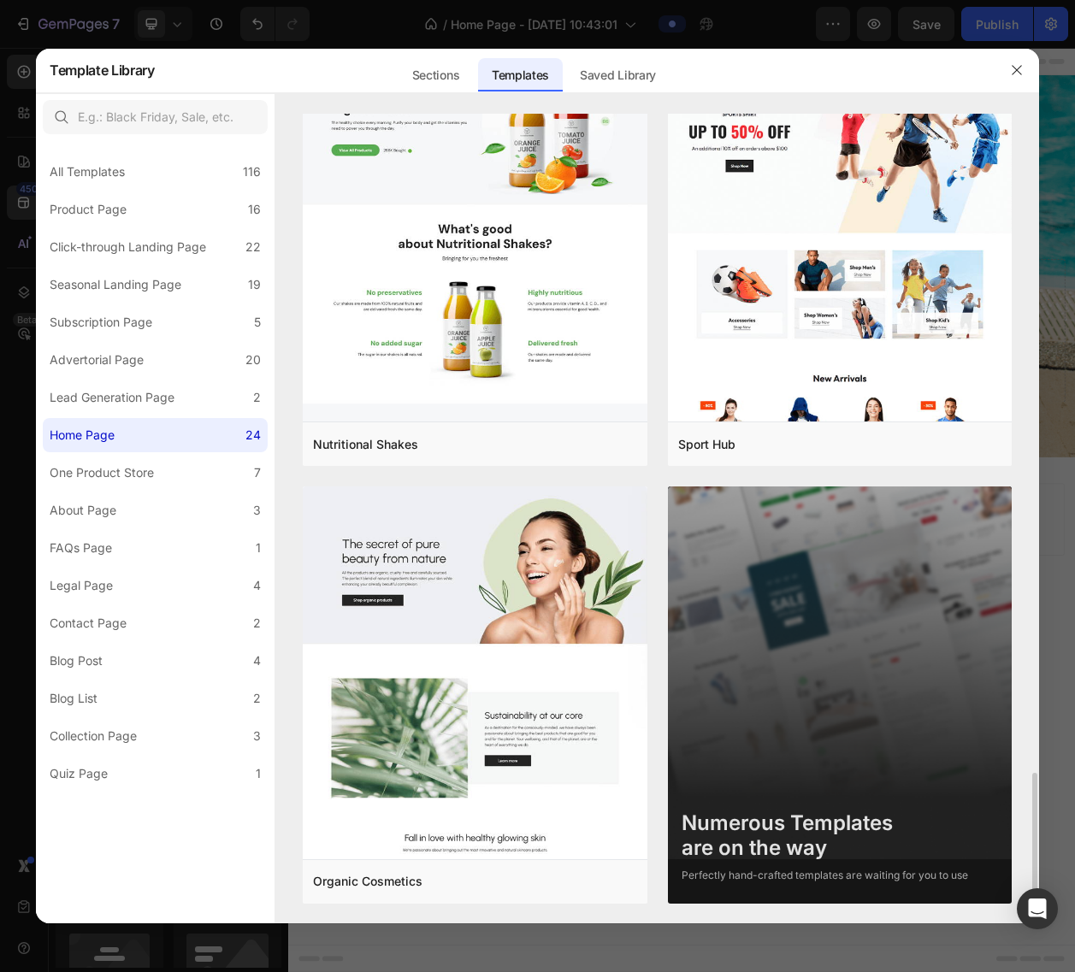
scroll to position [3563, 0]
click at [738, 656] on img at bounding box center [840, 724] width 345 height 475
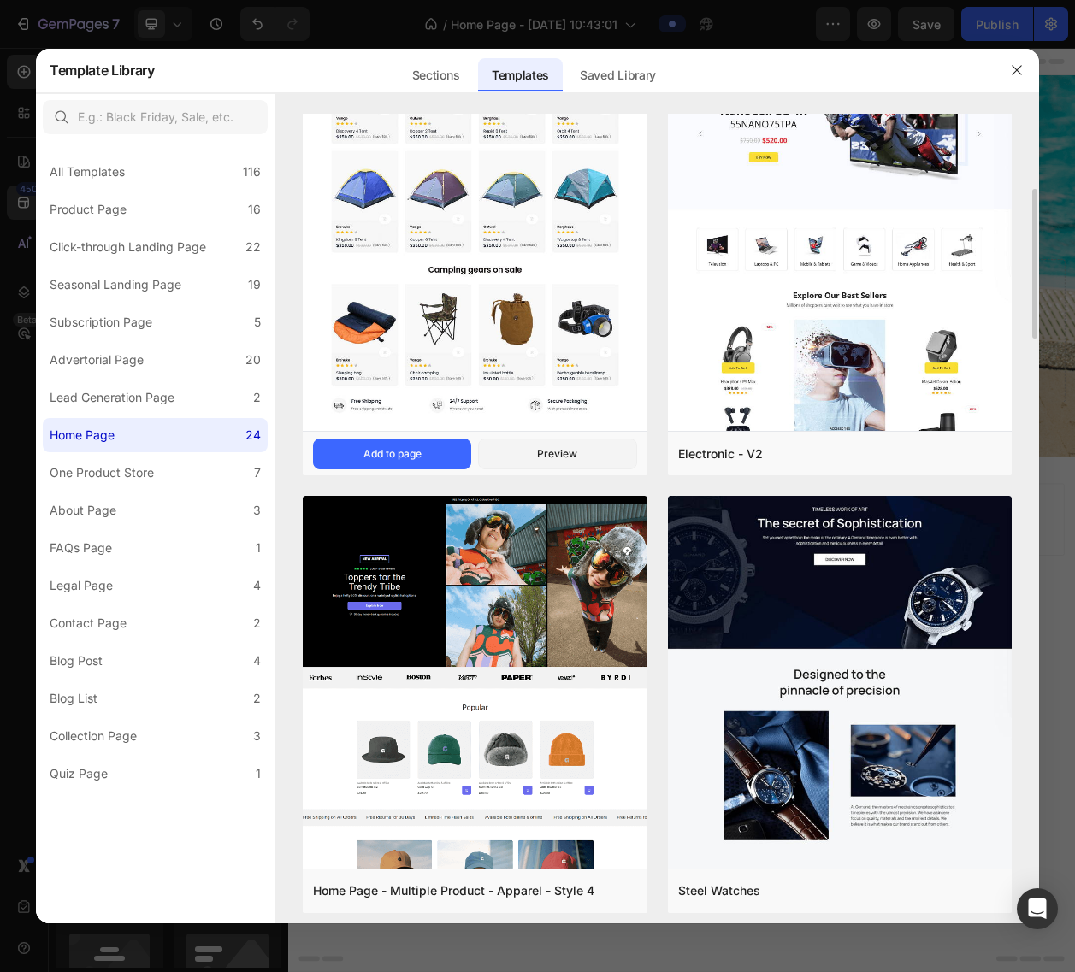
scroll to position [480, 0]
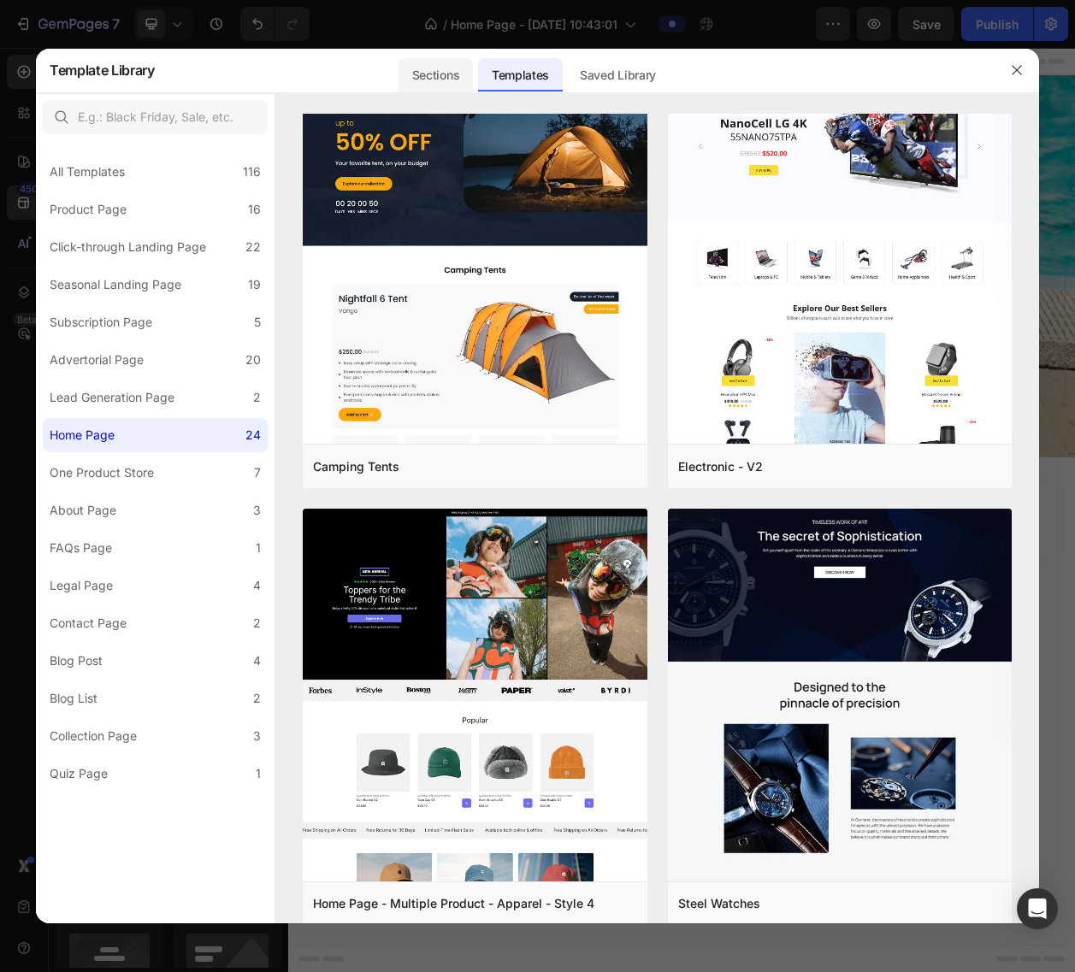
click at [440, 69] on div "Sections" at bounding box center [435, 75] width 74 height 34
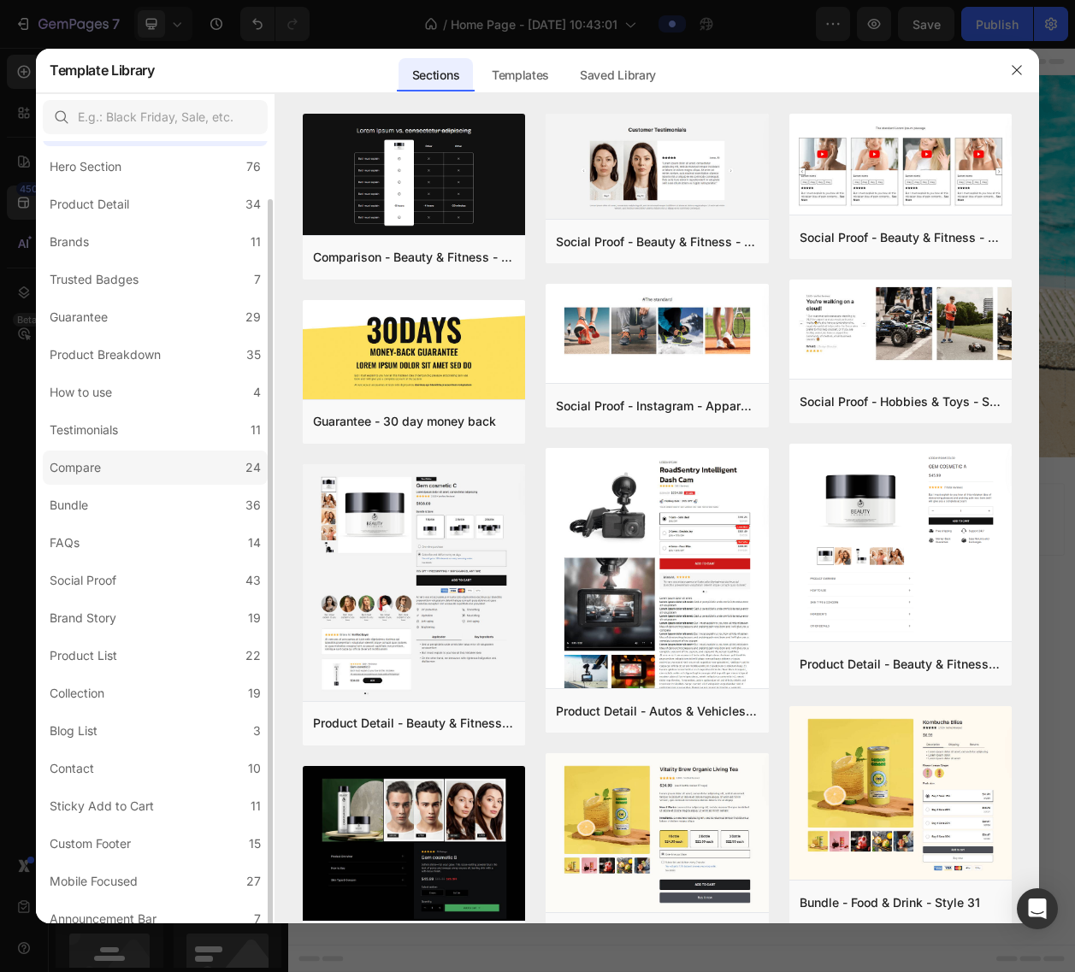
scroll to position [55, 0]
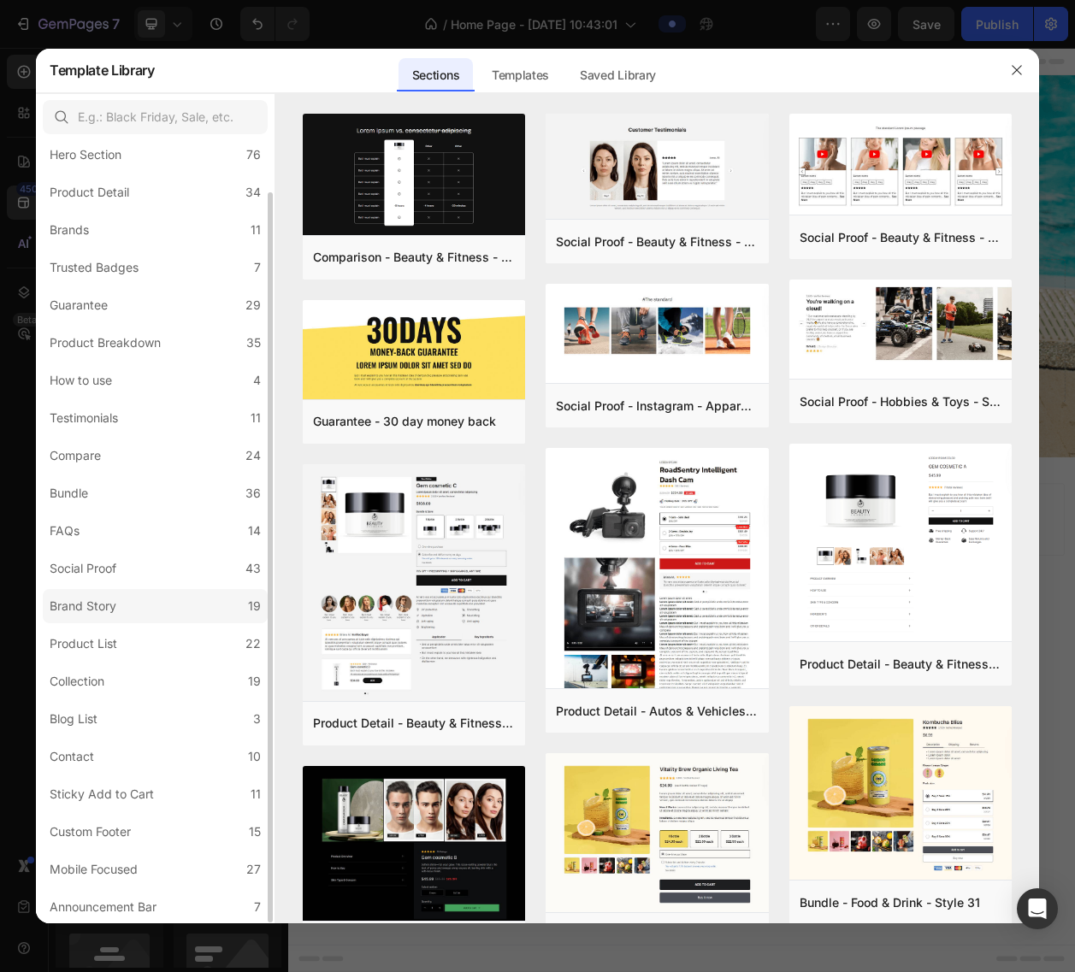
click at [81, 620] on label "Brand Story 19" at bounding box center [155, 606] width 225 height 34
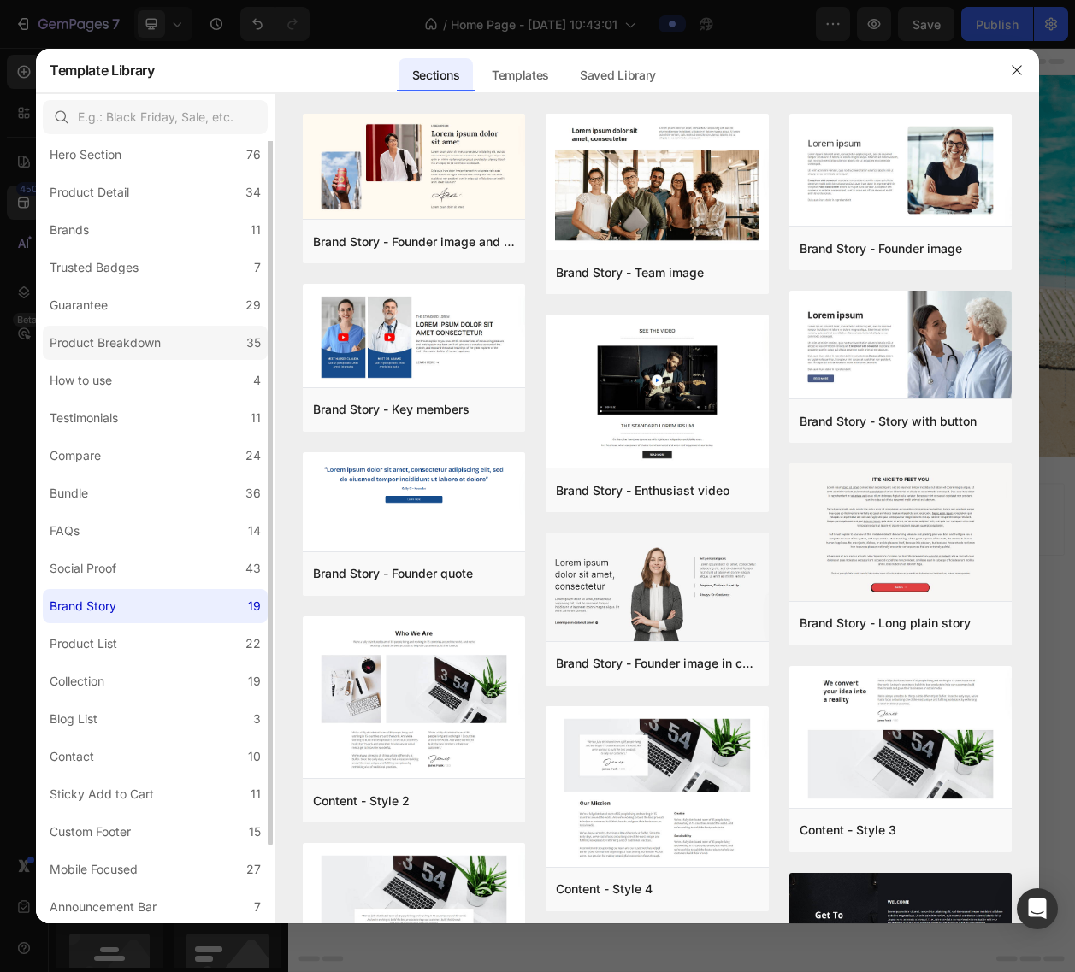
scroll to position [0, 0]
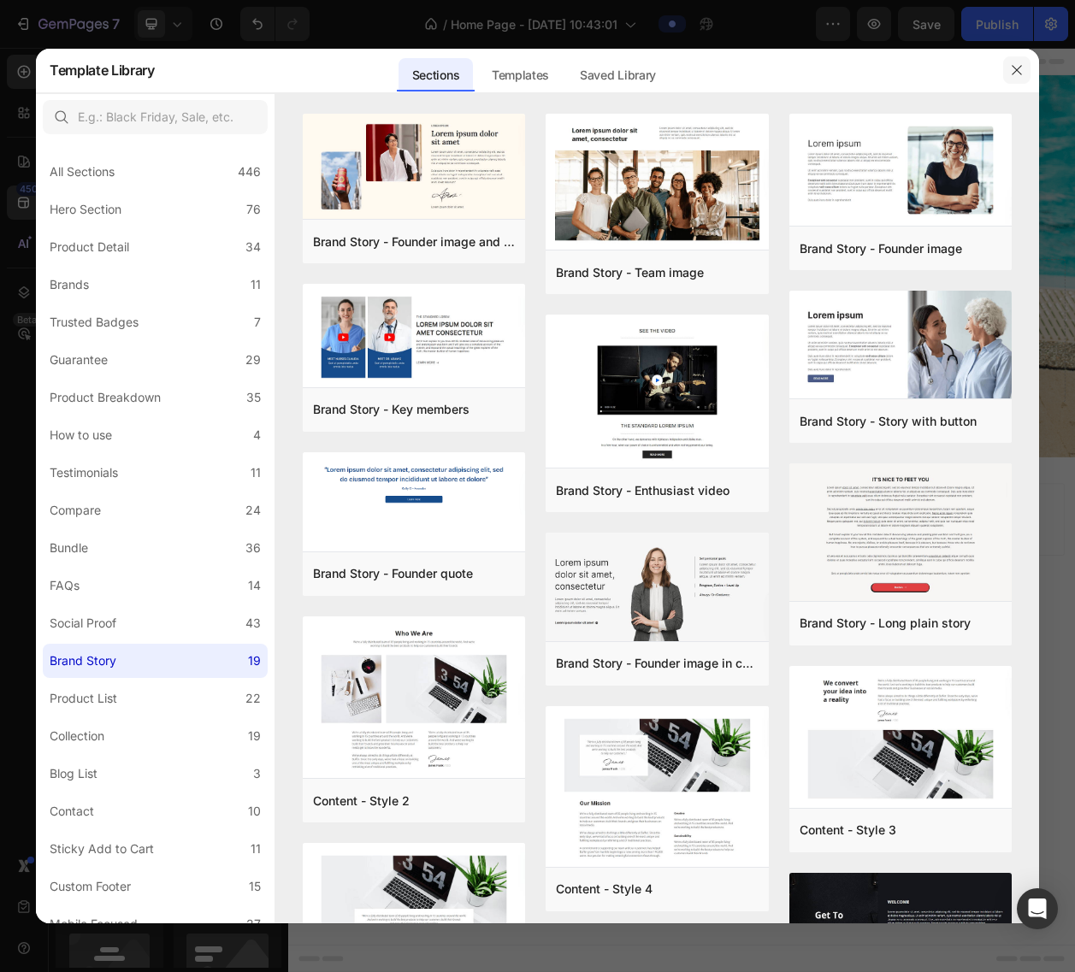
click at [1008, 77] on button "button" at bounding box center [1016, 69] width 27 height 27
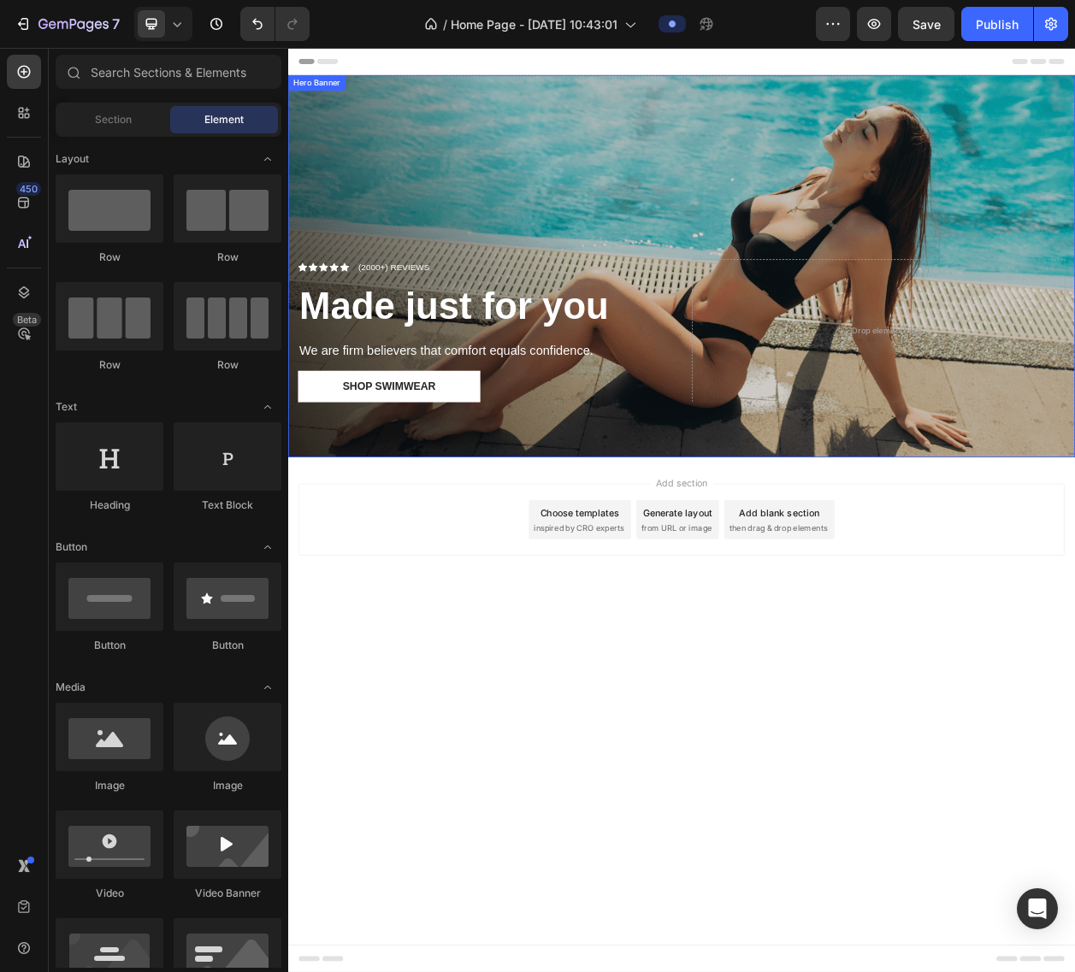
click at [870, 157] on div "Overlay" at bounding box center [801, 332] width 1026 height 498
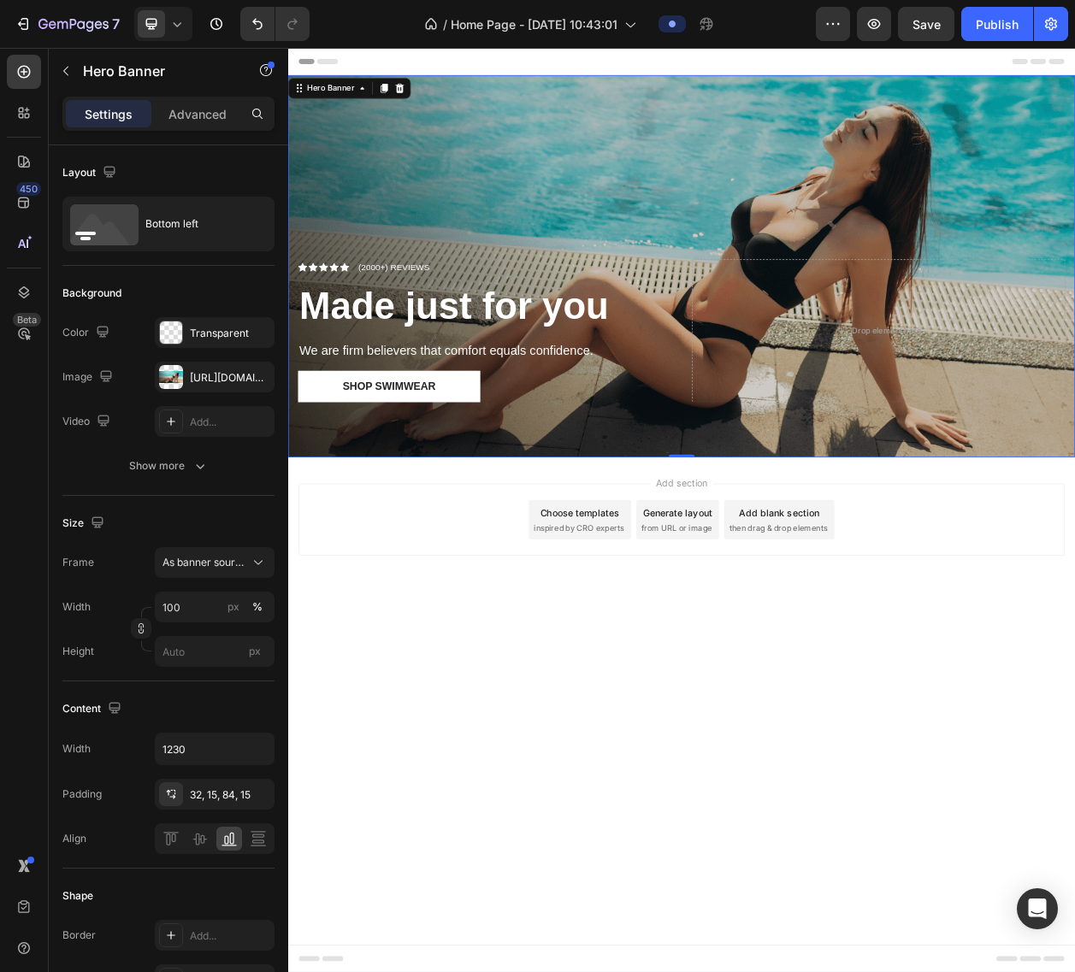
click at [434, 243] on div "Overlay" at bounding box center [801, 332] width 1026 height 498
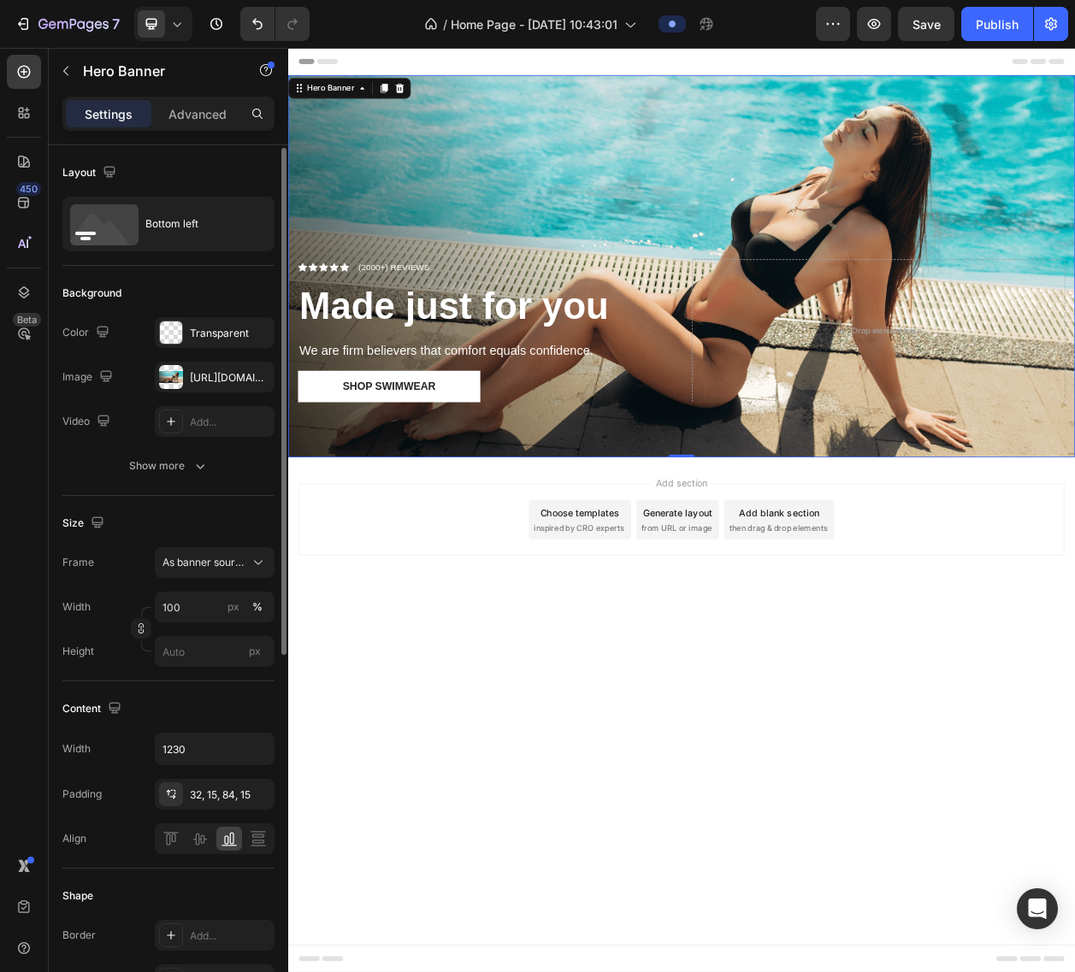
scroll to position [5, 0]
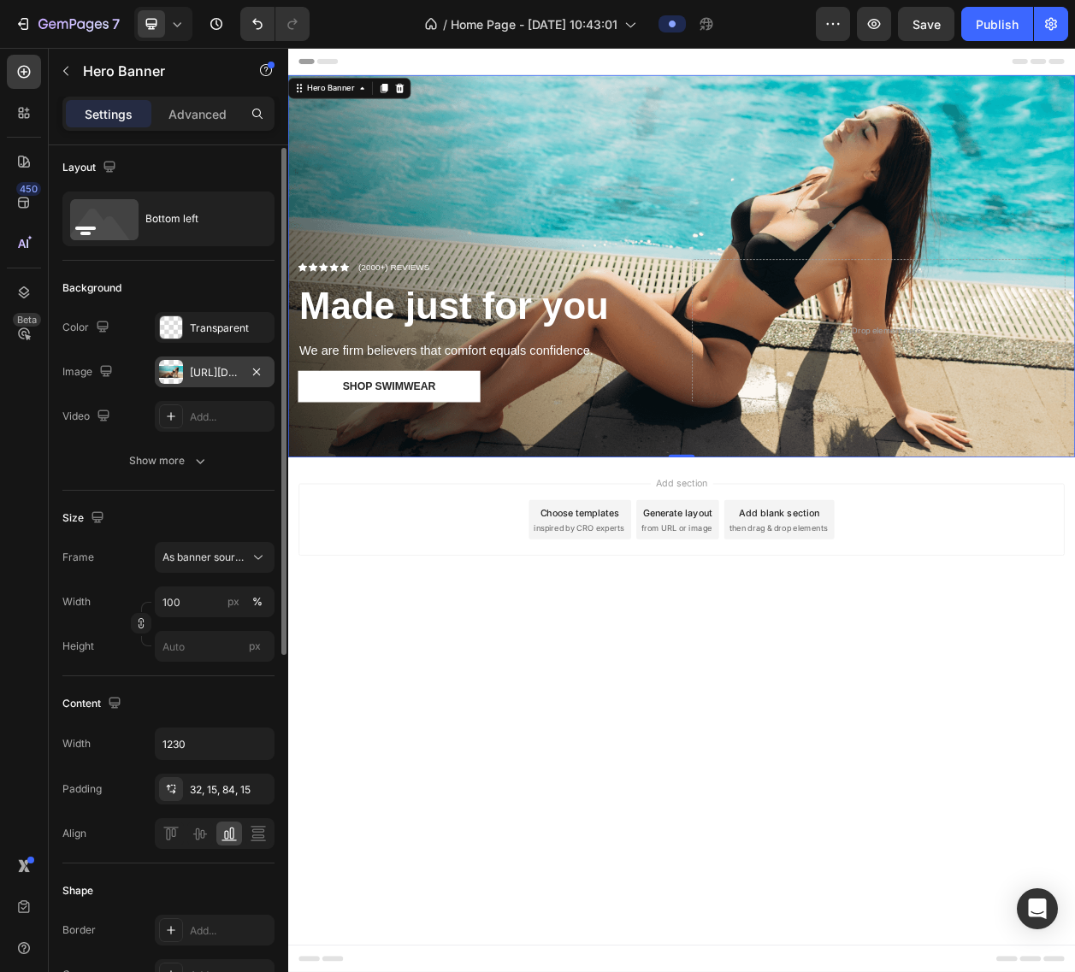
click at [212, 381] on div "https://cdn.shopify.com/s/files/1/0607/7553/0647/files/gempages_581935852242862…" at bounding box center [215, 372] width 120 height 31
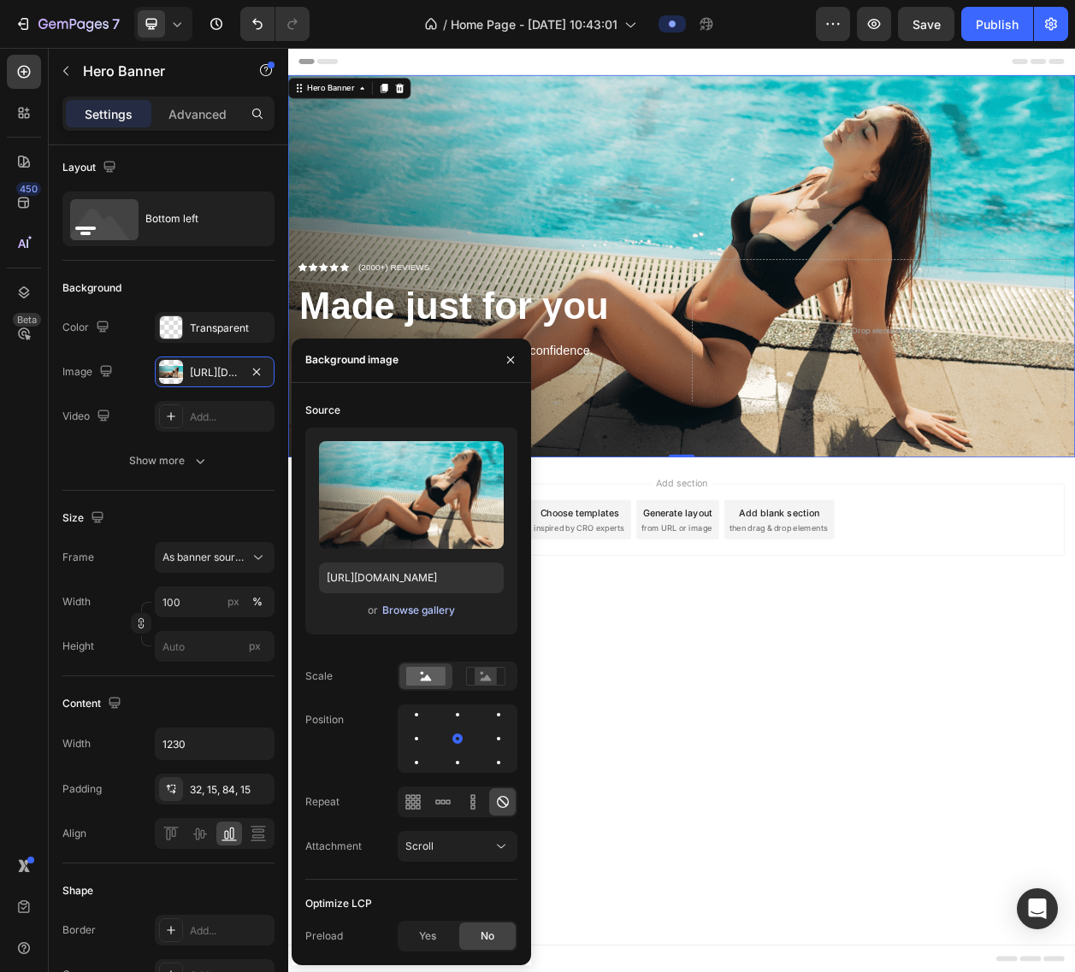
click at [407, 608] on div "Browse gallery" at bounding box center [418, 610] width 73 height 15
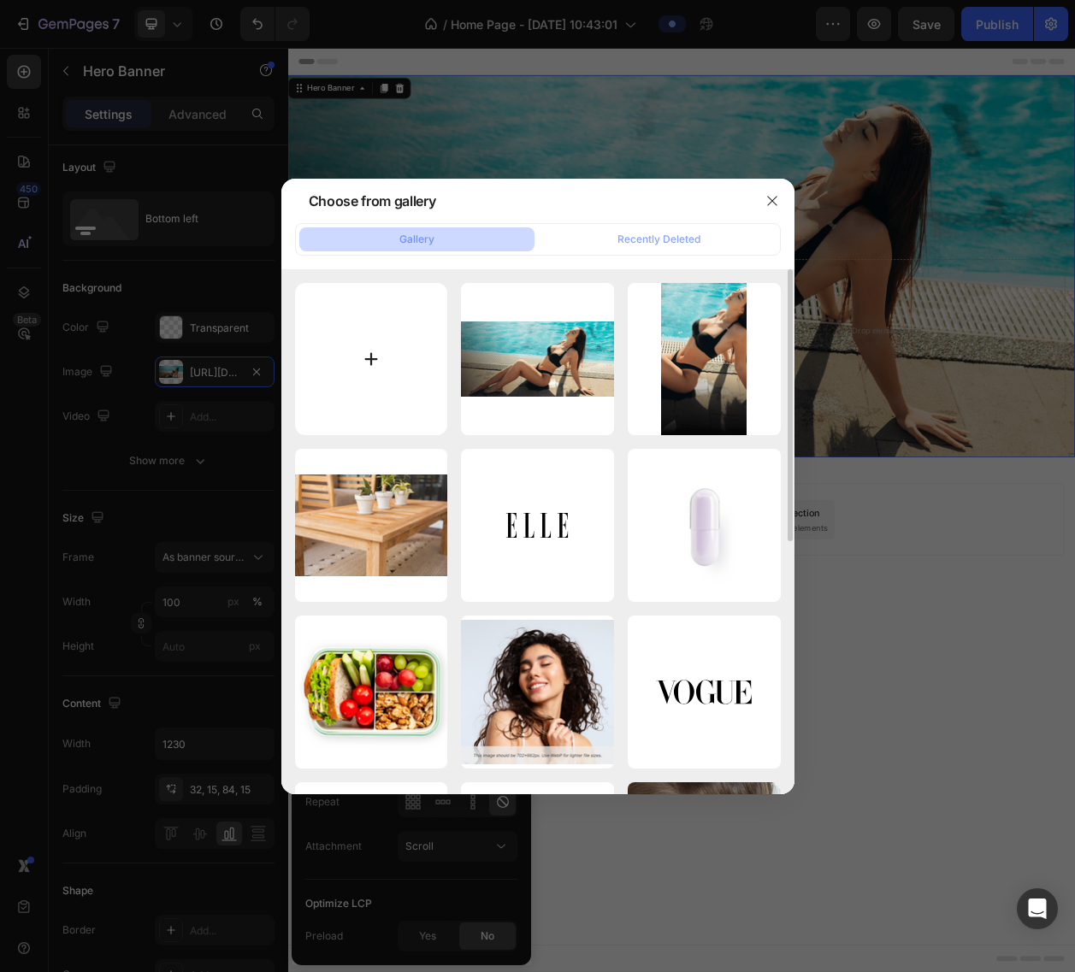
click at [344, 416] on input "file" at bounding box center [371, 359] width 153 height 153
type input "C:\fakepath\Amalfi Customer - 1.jpeg"
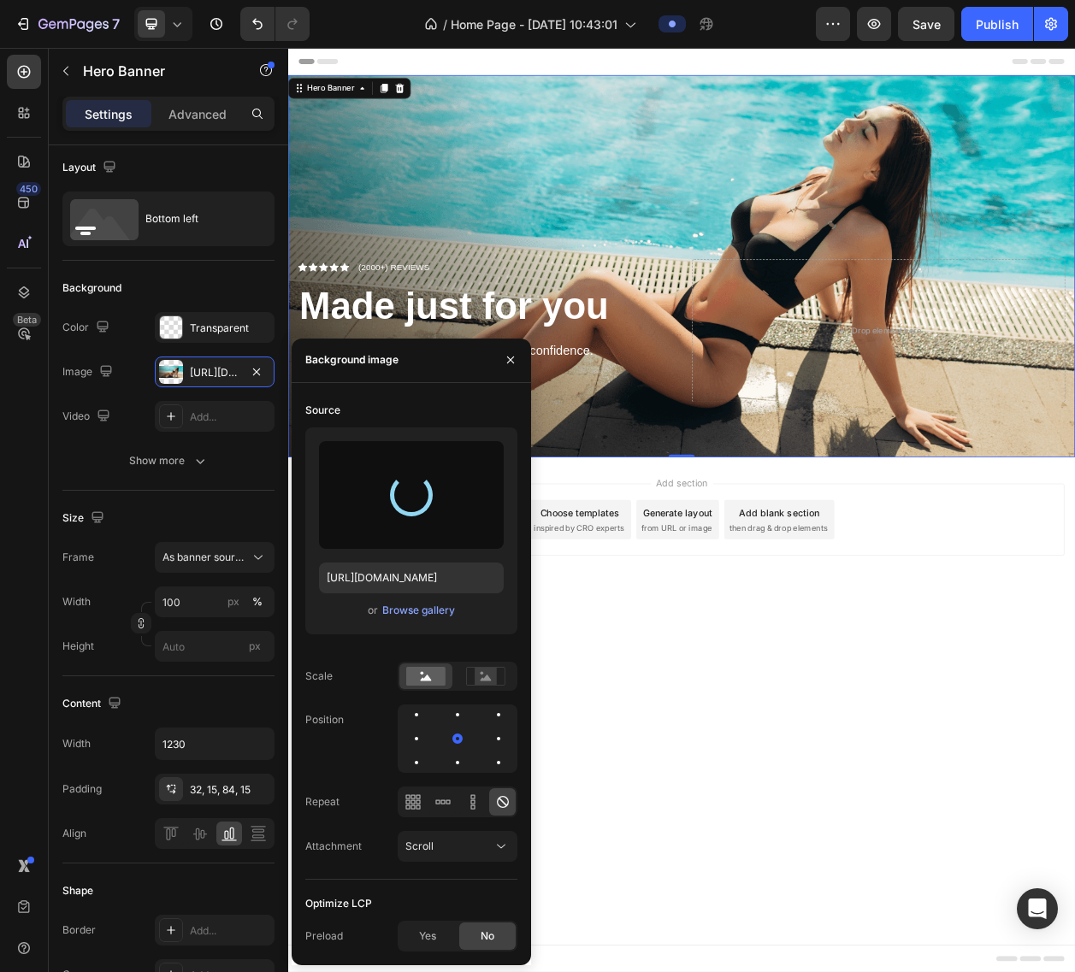
type input "https://cdn.shopify.com/s/files/1/0607/7553/0647/files/gempages_581935852242862…"
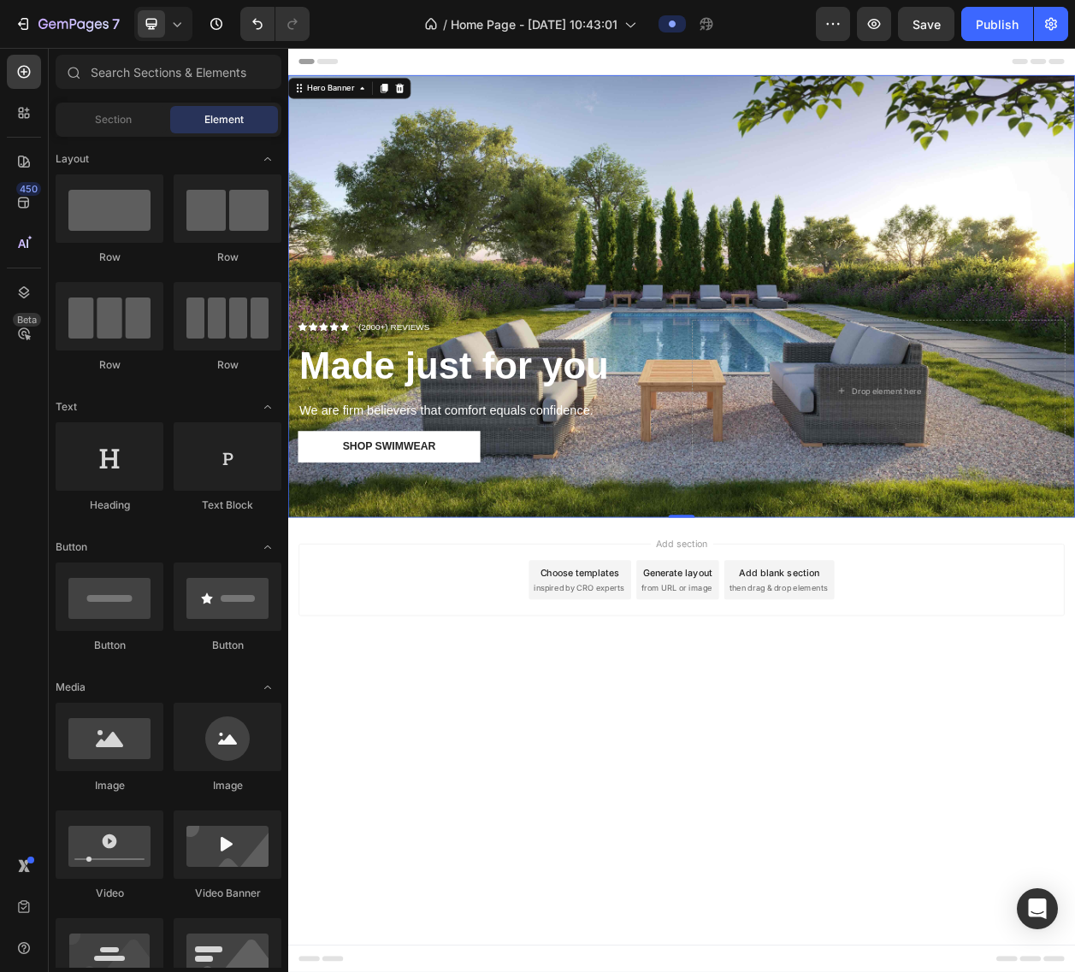
click at [1074, 854] on div "Add section Choose templates inspired by CRO experts Generate layout from URL o…" at bounding box center [801, 765] width 1026 height 210
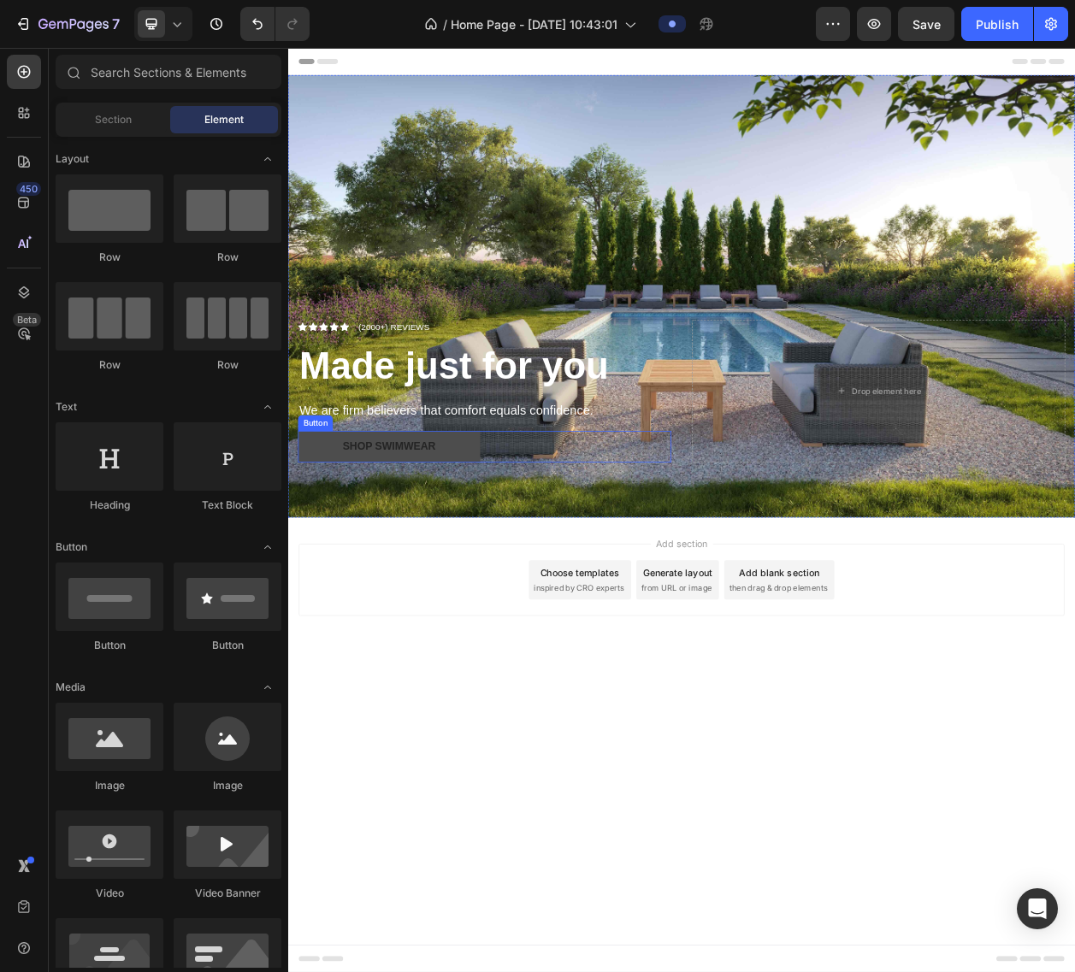
click at [509, 562] on button "Shop Swimwear" at bounding box center [420, 567] width 238 height 41
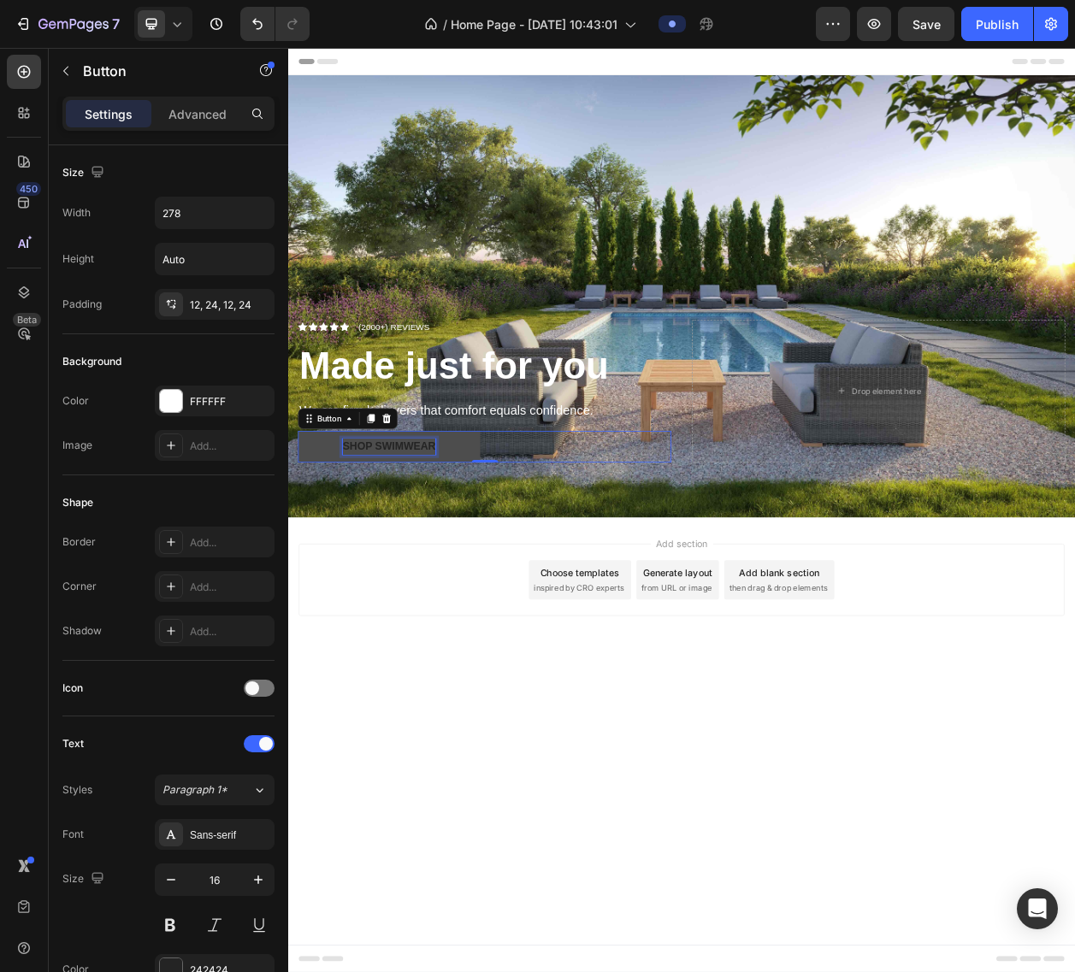
click at [429, 575] on div "Shop Swimwear" at bounding box center [419, 567] width 121 height 21
click at [430, 573] on p "Shop Swimwear" at bounding box center [419, 567] width 121 height 21
click at [301, 547] on button "Shop" at bounding box center [420, 567] width 238 height 41
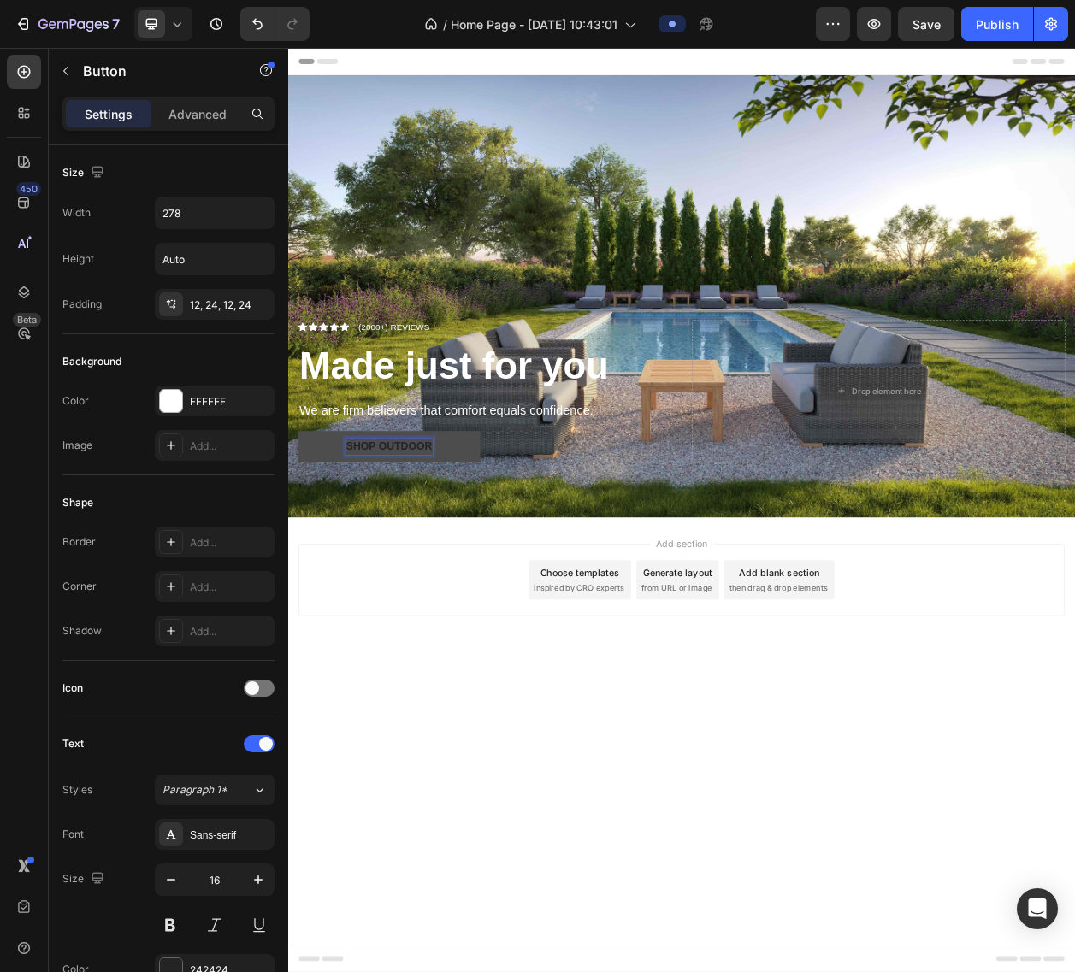
click at [301, 547] on button "Shop outdoor" at bounding box center [420, 567] width 238 height 41
click at [455, 971] on body "Header Icon Icon Icon Icon Icon Icon List (2000+) REVIEWS Text Block Row Made j…" at bounding box center [801, 651] width 1026 height 1206
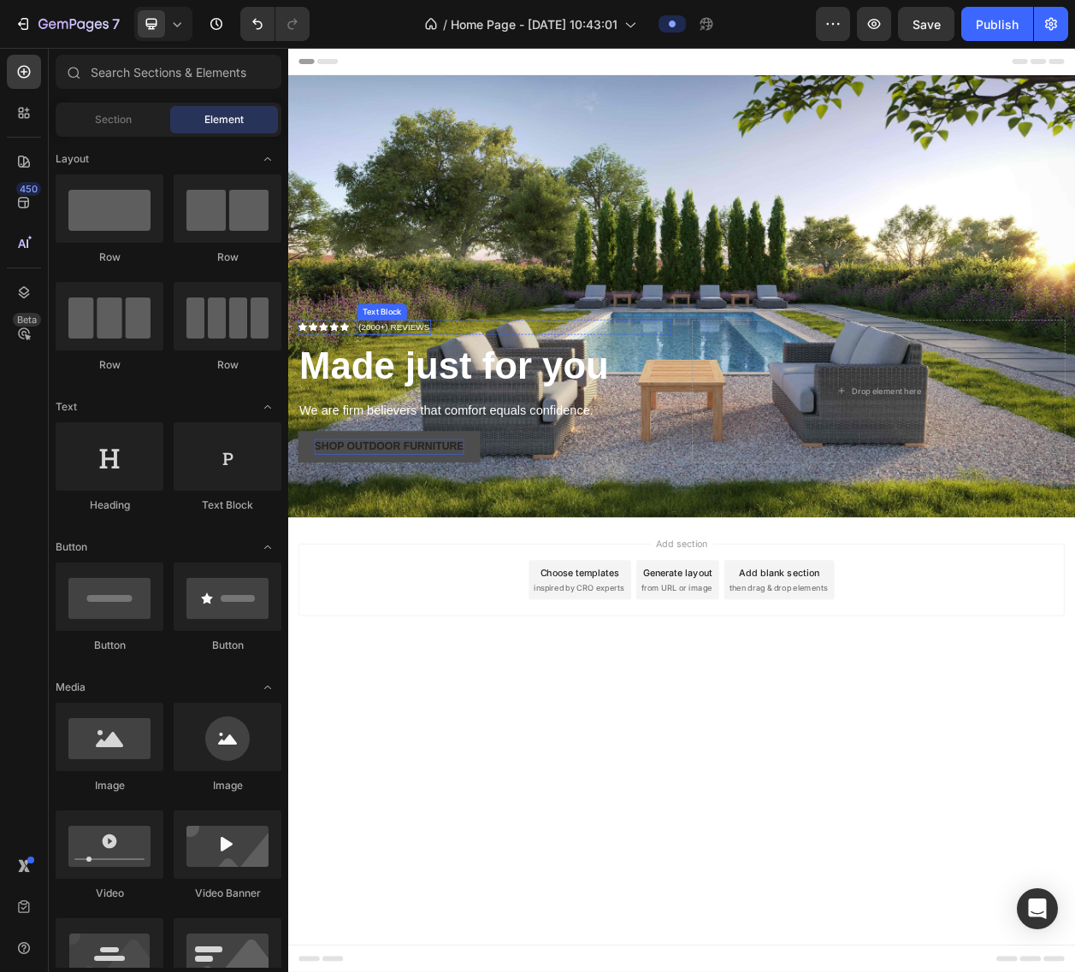
click at [425, 407] on p "(2000+) REVIEWS" at bounding box center [426, 412] width 93 height 17
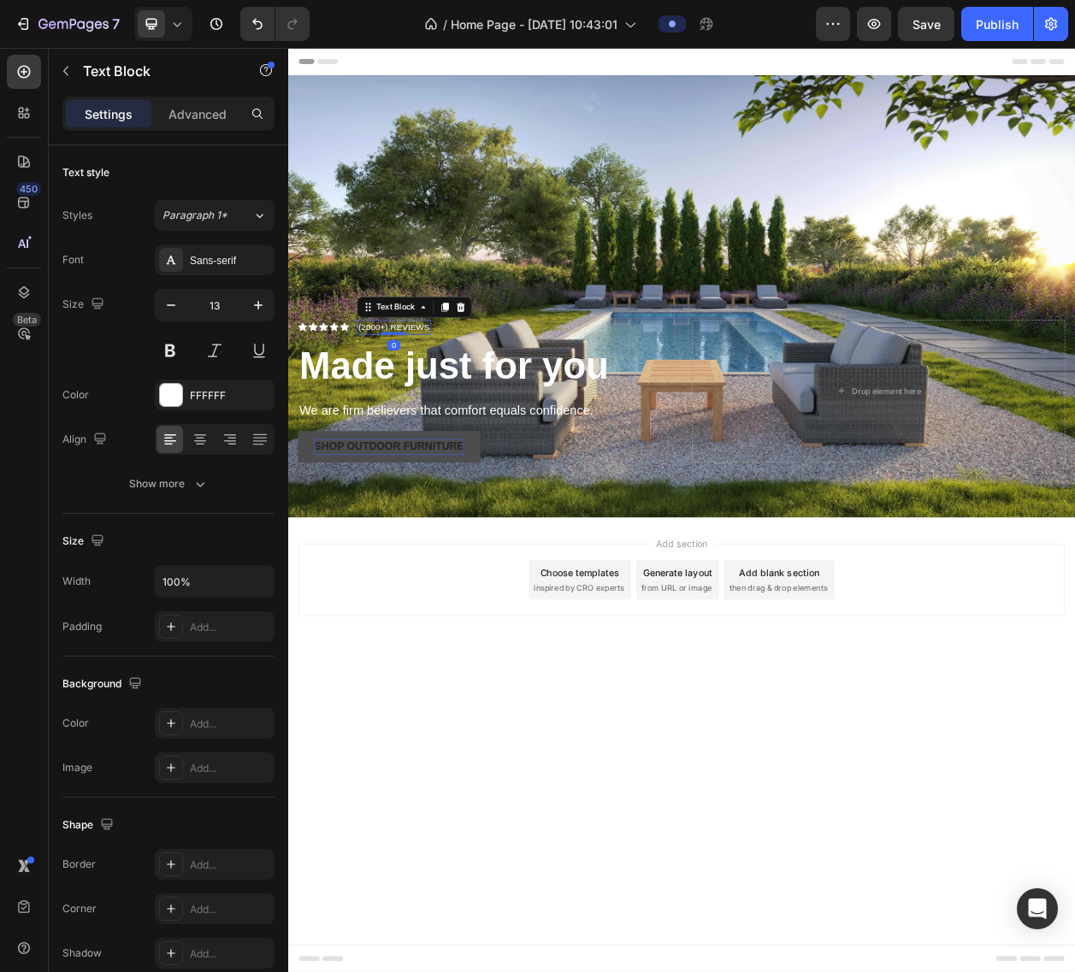
click at [459, 412] on p "(2000+) REVIEWS" at bounding box center [426, 412] width 93 height 17
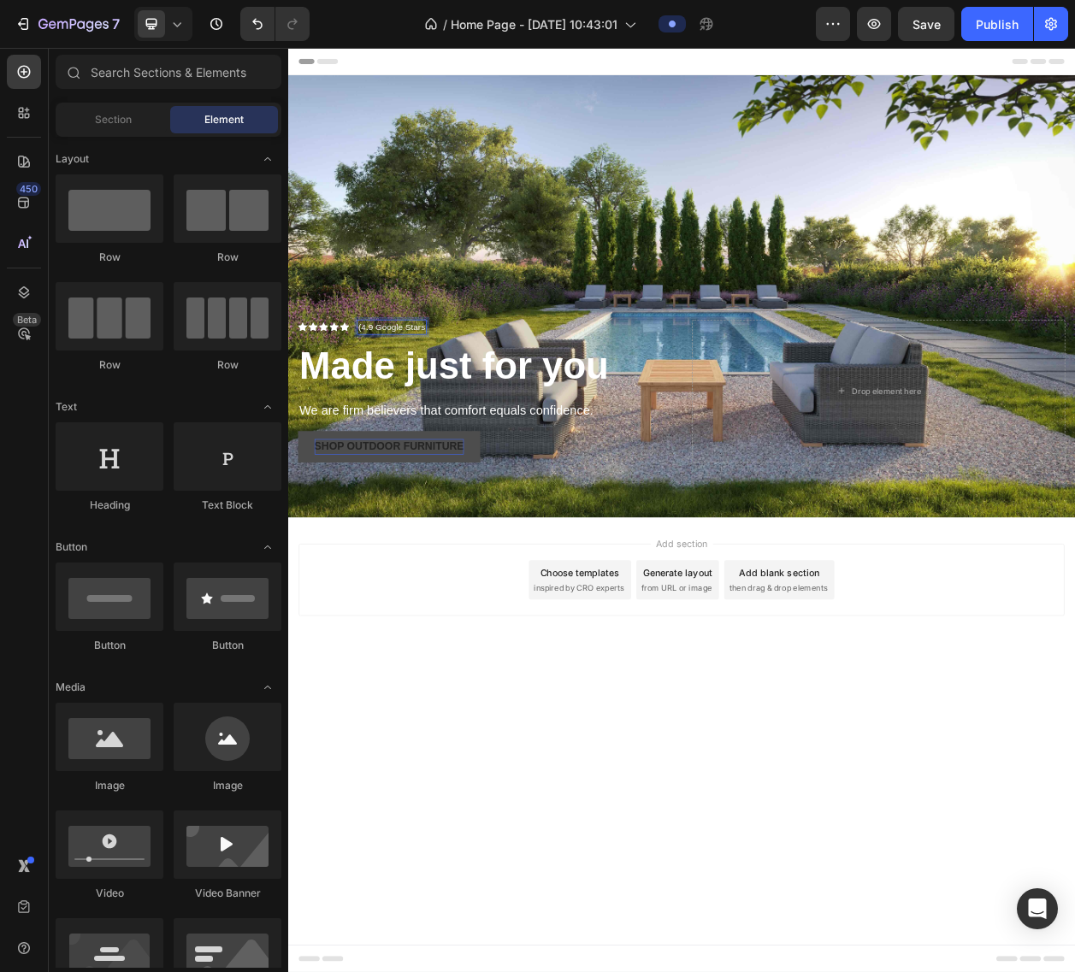
click at [515, 825] on div "Add section Choose templates inspired by CRO experts Generate layout from URL o…" at bounding box center [801, 765] width 1026 height 210
click at [398, 412] on p "(4.9 Google Stars" at bounding box center [423, 412] width 87 height 17
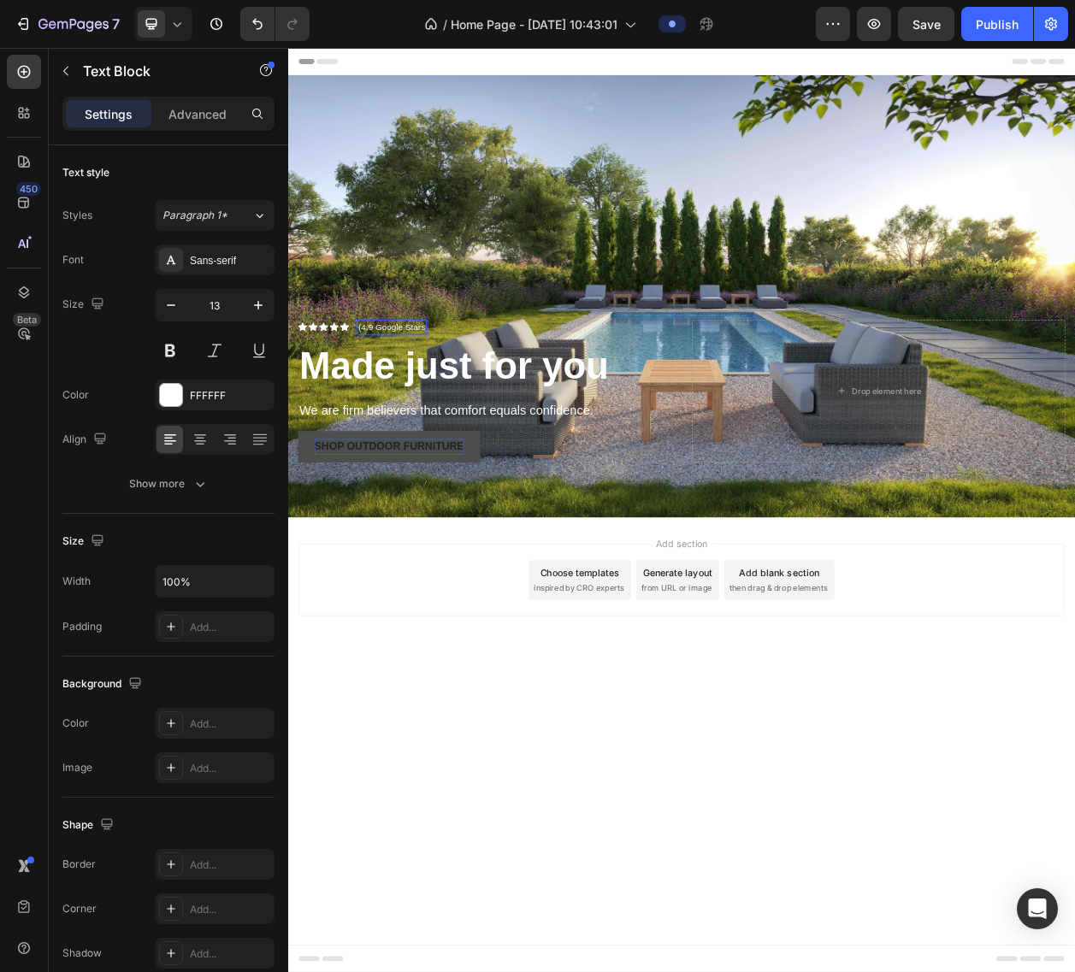
click at [395, 414] on p "(4.9 Google Stars" at bounding box center [423, 412] width 87 height 17
click at [504, 971] on body "Header Icon Icon Icon Icon Icon Icon List (5 Stars on Google Text Block 0 Row M…" at bounding box center [801, 651] width 1026 height 1206
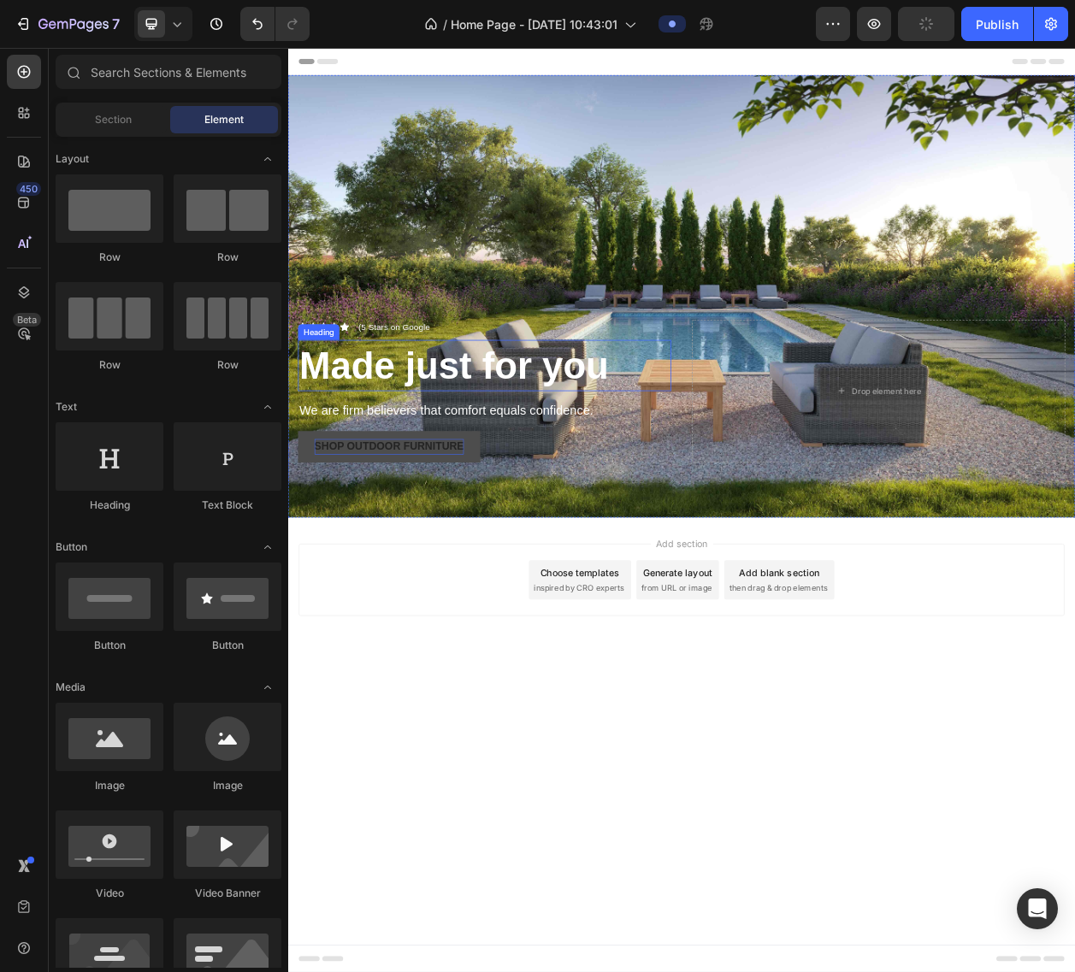
click at [534, 470] on strong "Made just for you" at bounding box center [505, 461] width 404 height 55
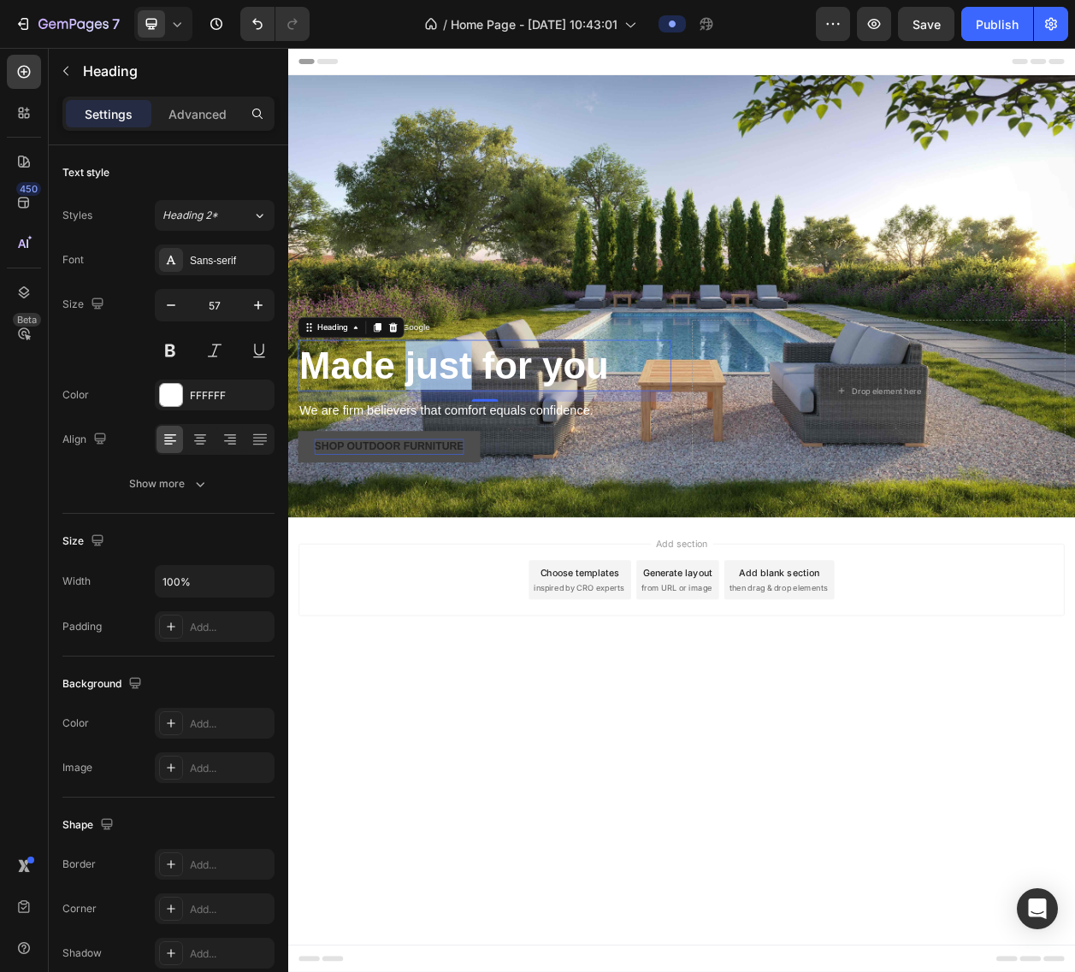
click at [457, 464] on strong "Made just for you" at bounding box center [505, 461] width 404 height 55
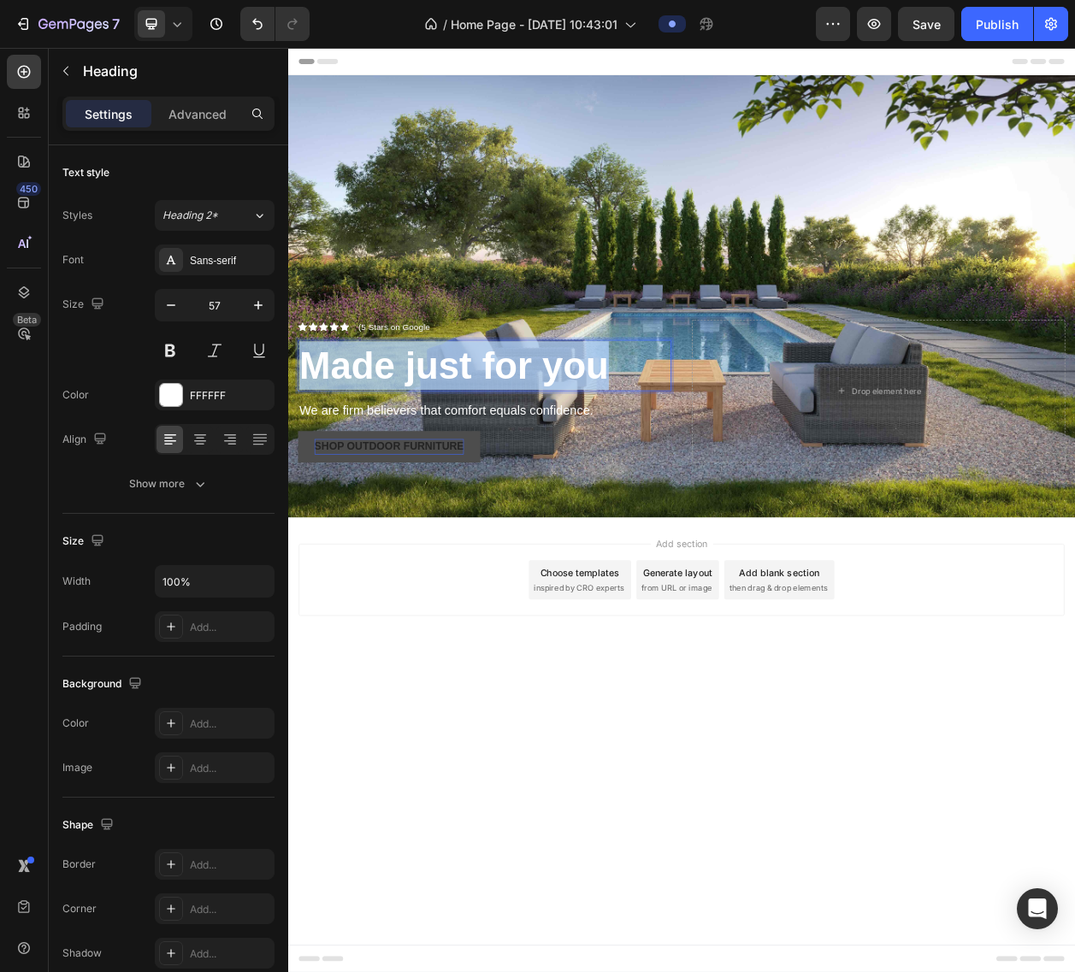
click at [457, 464] on strong "Made just for you" at bounding box center [505, 461] width 404 height 55
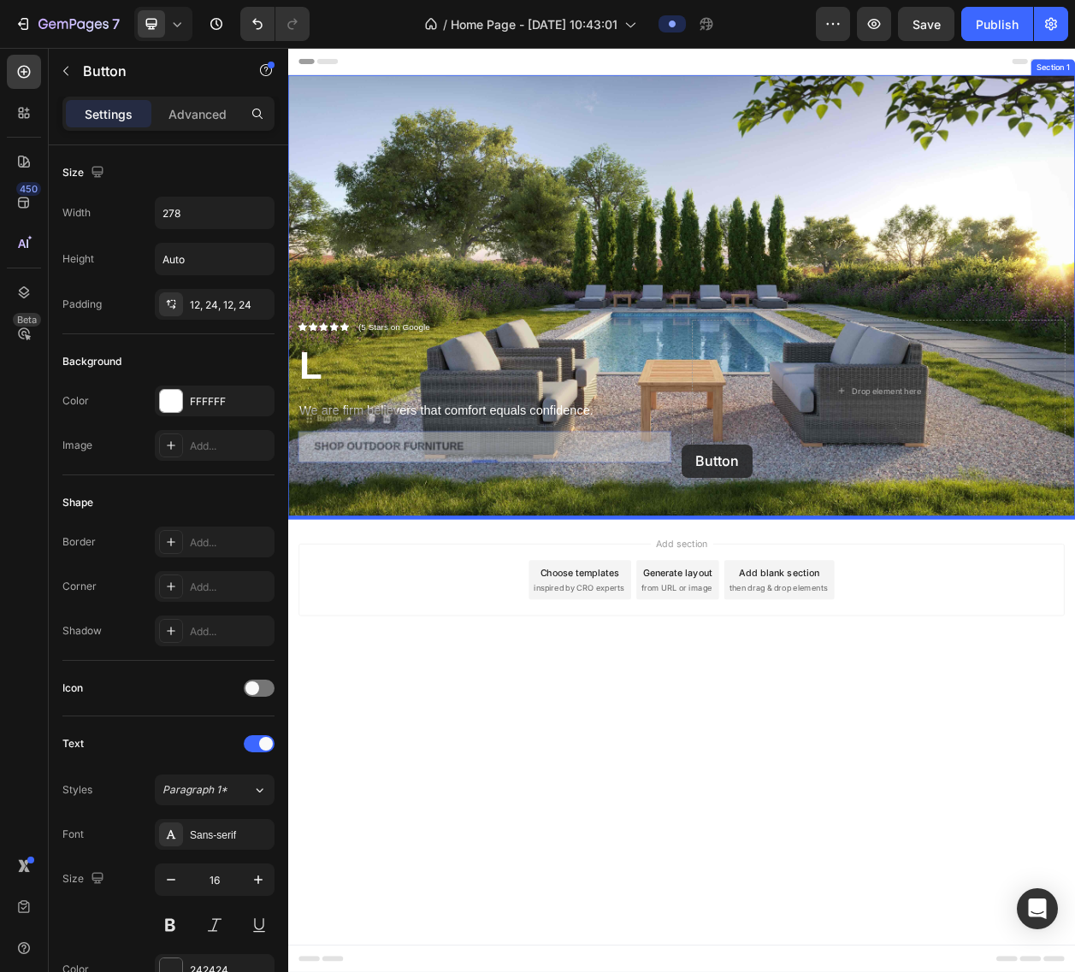
drag, startPoint x: 558, startPoint y: 569, endPoint x: 801, endPoint y: 565, distance: 242.9
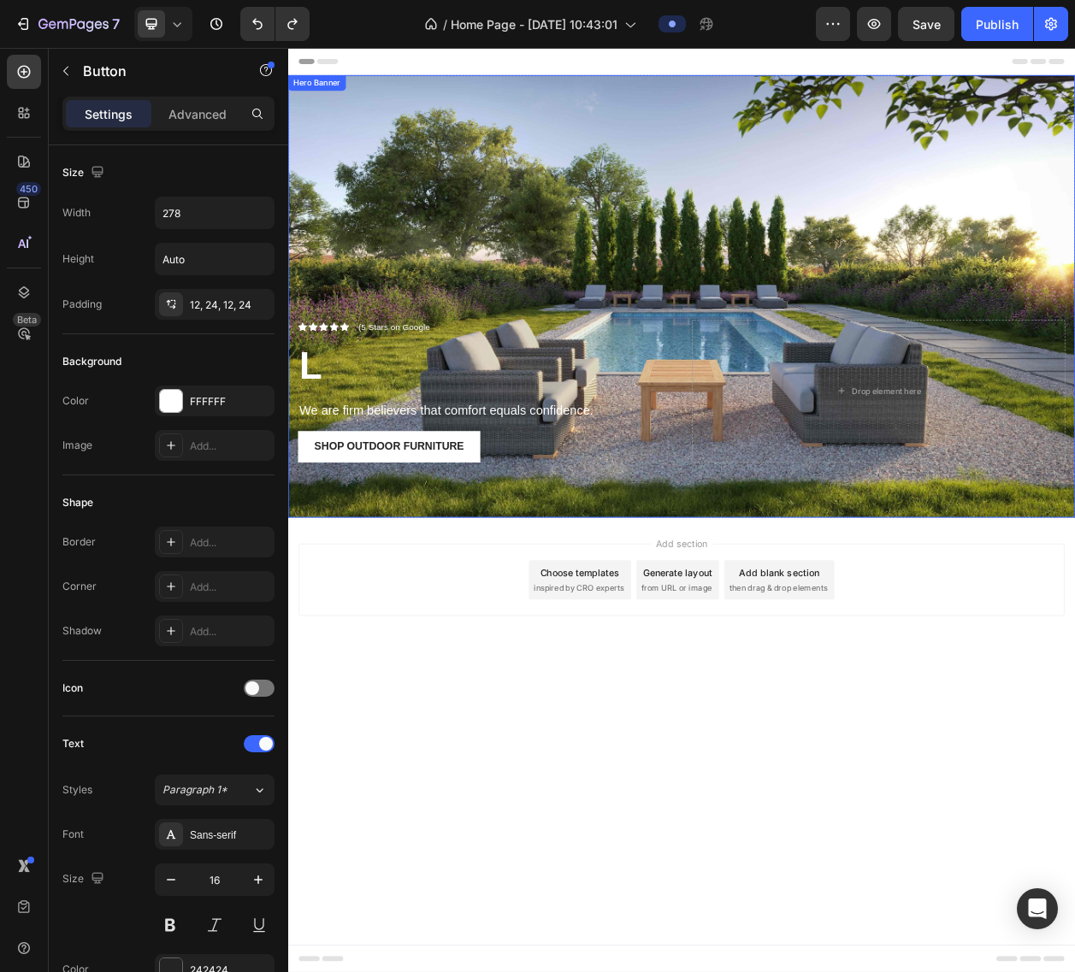
click at [581, 392] on div "Icon Icon Icon Icon Icon Icon List (5 Stars on Google Text Block Row ⁠⁠⁠⁠⁠⁠⁠ L …" at bounding box center [801, 518] width 1026 height 286
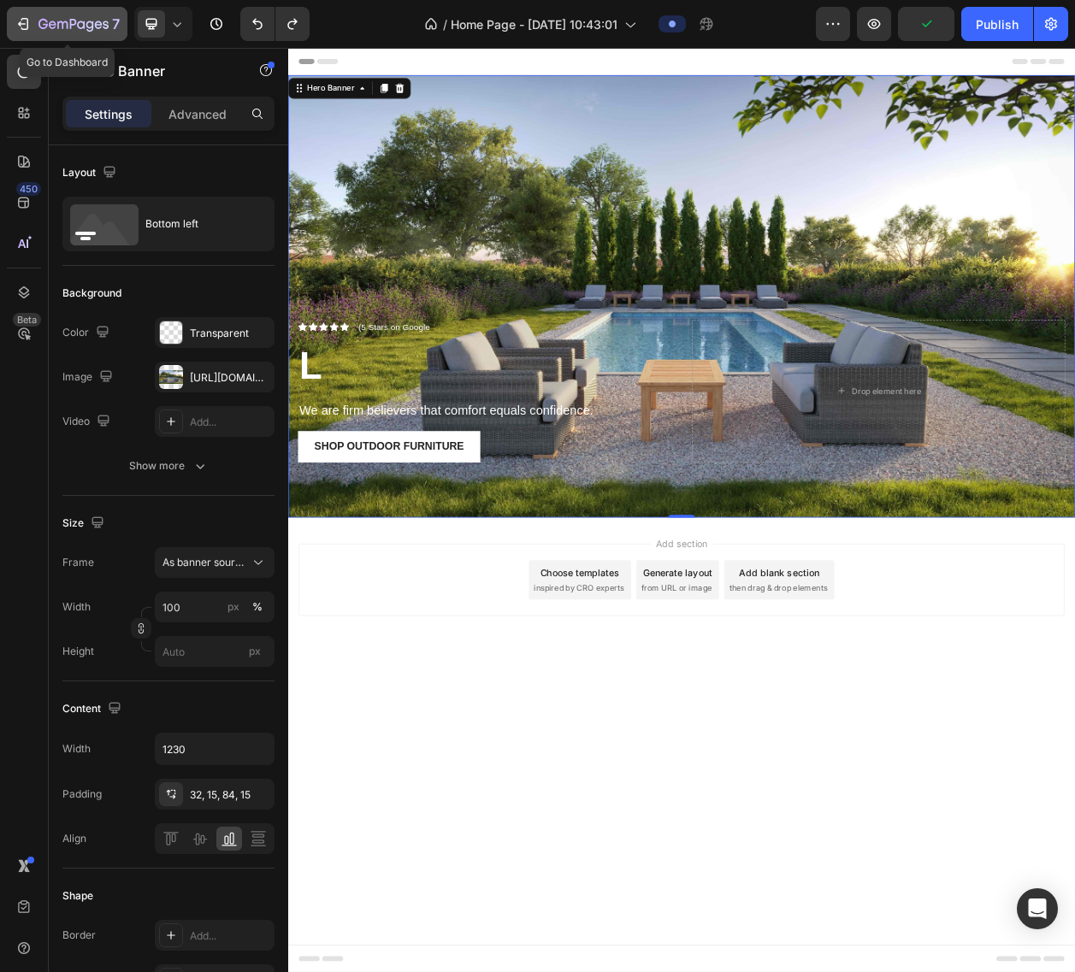
click at [66, 22] on icon "button" at bounding box center [62, 25] width 10 height 8
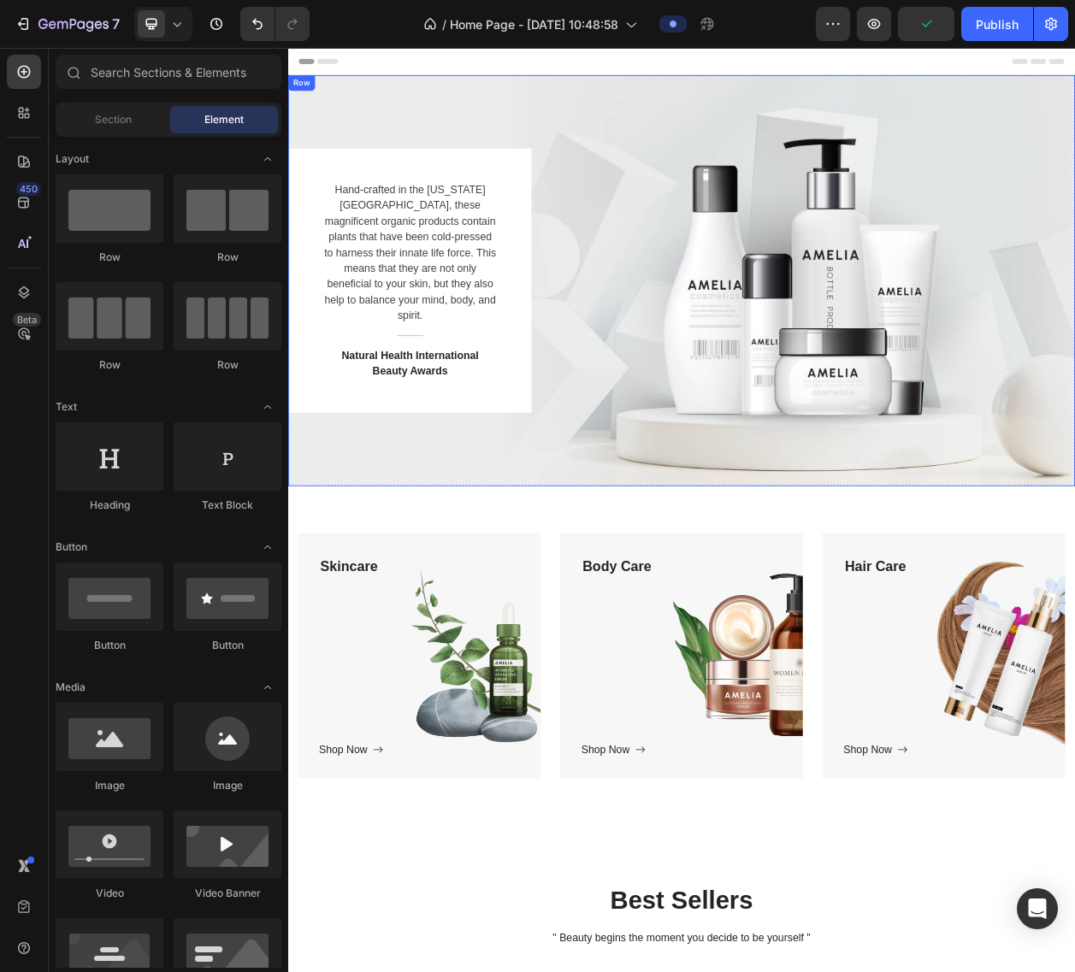
click at [807, 383] on div "Hand-crafted in the [US_STATE][GEOGRAPHIC_DATA], these magnificent organic prod…" at bounding box center [801, 351] width 1026 height 345
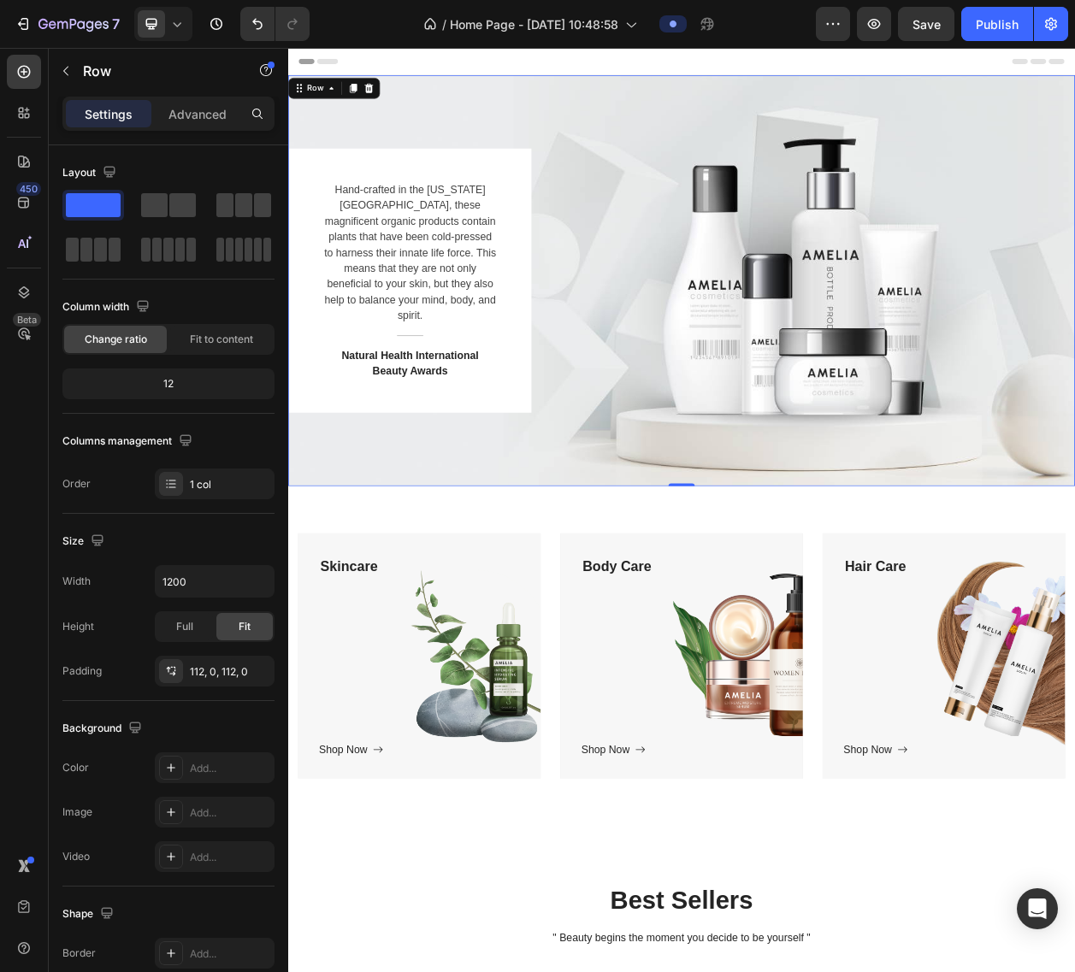
click at [842, 316] on div "Hand-crafted in the [US_STATE][GEOGRAPHIC_DATA], these magnificent organic prod…" at bounding box center [801, 351] width 1026 height 345
click at [930, 487] on div "Hand-crafted in the [US_STATE][GEOGRAPHIC_DATA], these magnificent organic prod…" at bounding box center [801, 351] width 1026 height 345
click at [916, 335] on div "Hand-crafted in the [US_STATE][GEOGRAPHIC_DATA], these magnificent organic prod…" at bounding box center [801, 351] width 1026 height 345
click at [515, 740] on div "Skincare Text block Shop Now Button" at bounding box center [459, 840] width 262 height 265
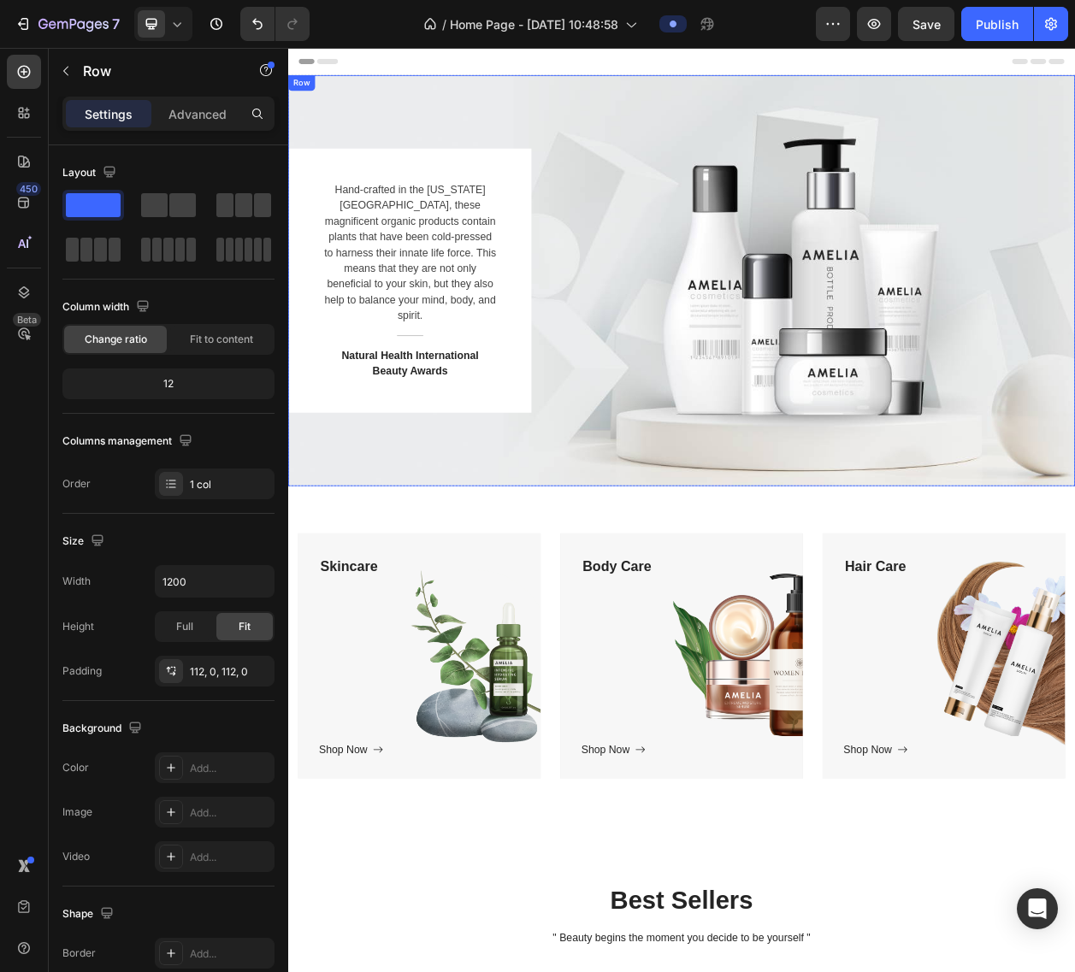
click at [750, 422] on div "Hand-crafted in the [US_STATE][GEOGRAPHIC_DATA], these magnificent organic prod…" at bounding box center [801, 351] width 1026 height 345
click at [56, 70] on button "button" at bounding box center [65, 70] width 27 height 27
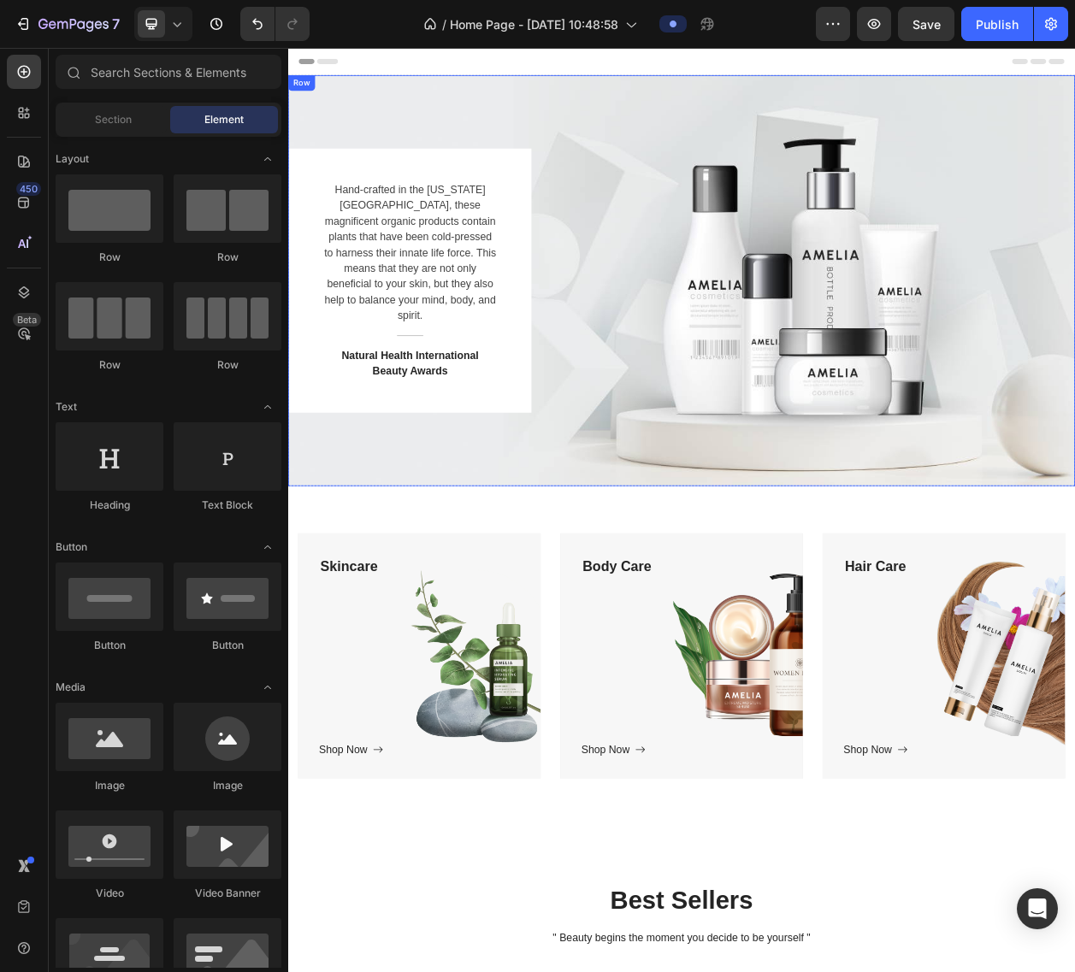
click at [904, 266] on div "Hand-crafted in the [US_STATE][GEOGRAPHIC_DATA], these magnificent organic prod…" at bounding box center [801, 351] width 1026 height 345
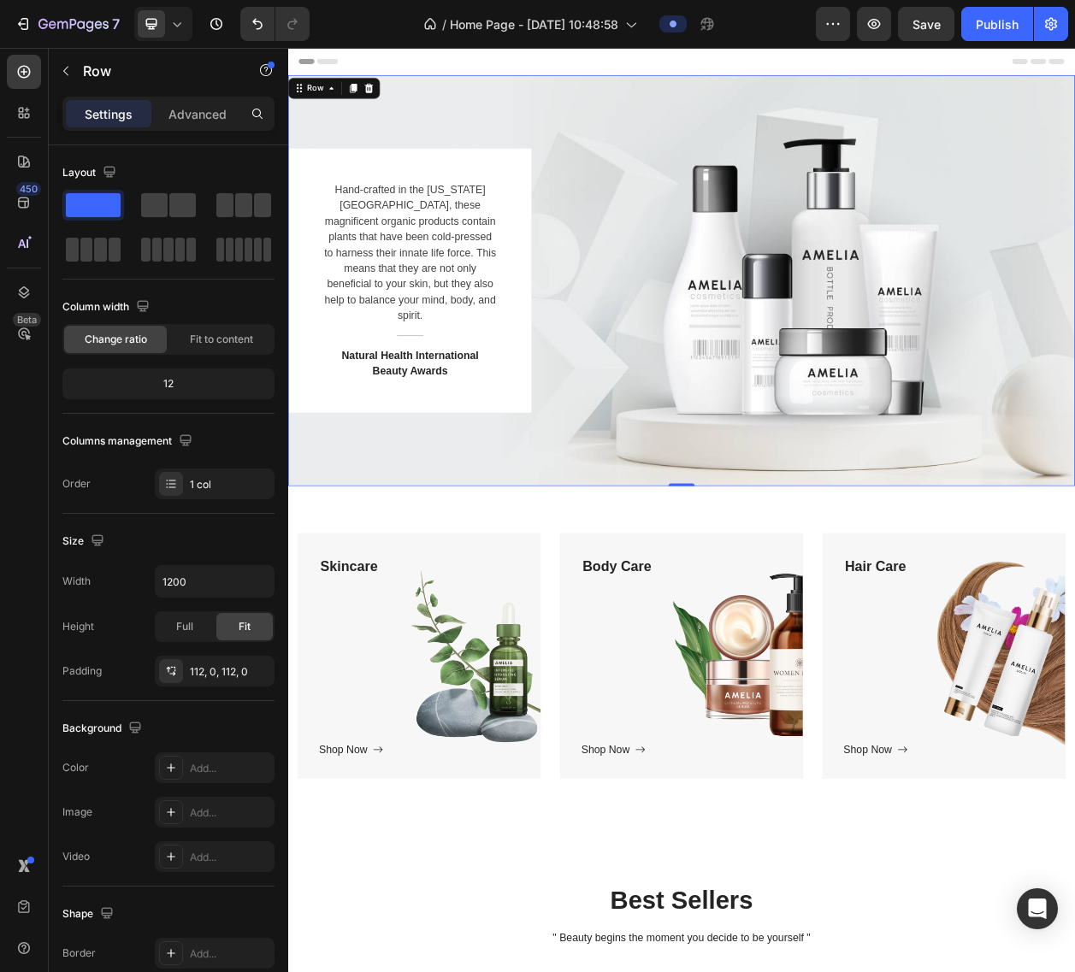
click at [1074, 331] on div "Hand-crafted in the [US_STATE][GEOGRAPHIC_DATA], these magnificent organic prod…" at bounding box center [801, 351] width 1026 height 345
click at [1074, 246] on div "Hand-crafted in the [US_STATE][GEOGRAPHIC_DATA], these magnificent organic prod…" at bounding box center [801, 351] width 1026 height 345
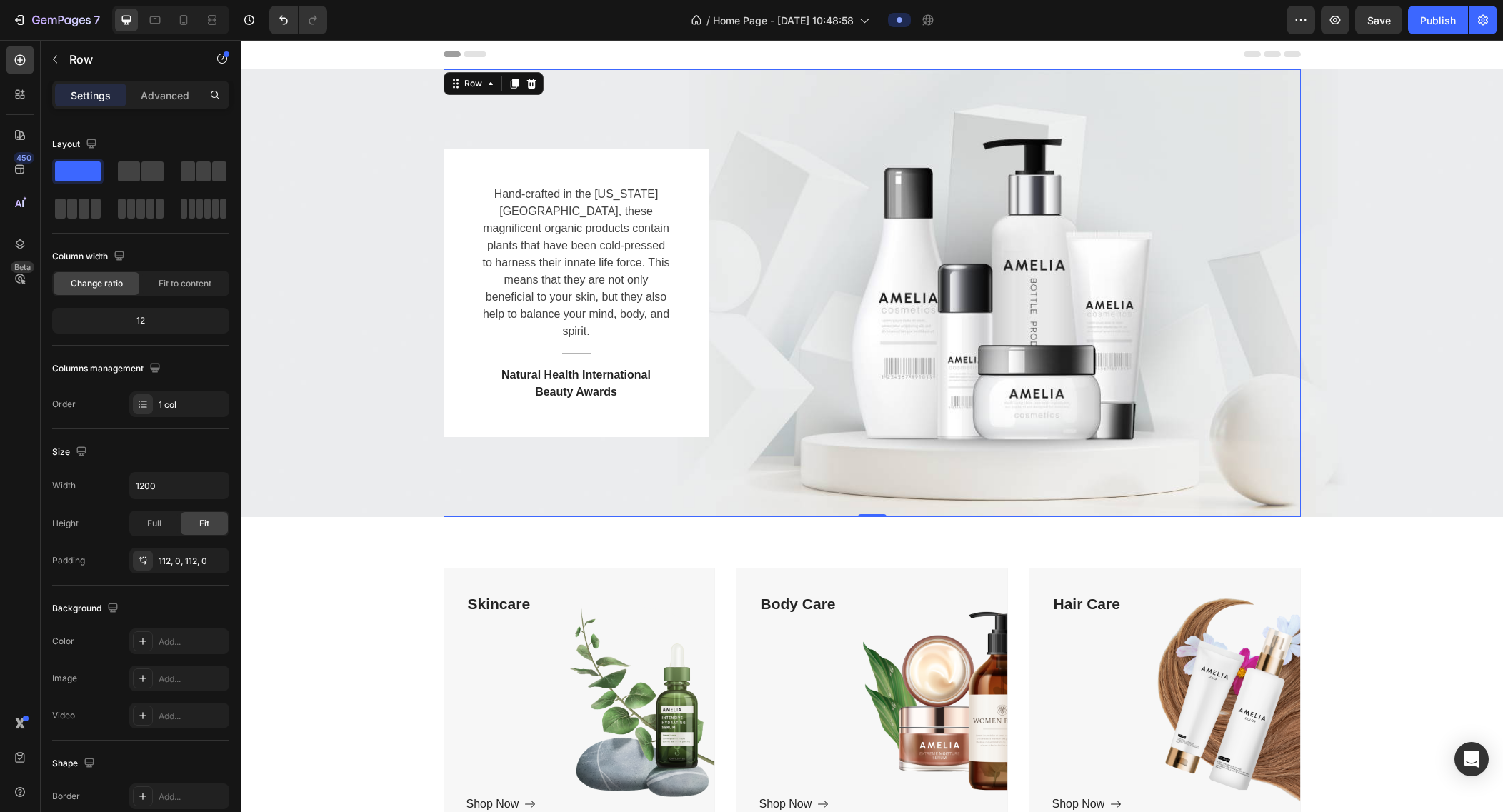
click at [677, 117] on div "Hand-crafted in the [US_STATE][GEOGRAPHIC_DATA], these magnificent organic prod…" at bounding box center [872, 293] width 857 height 448
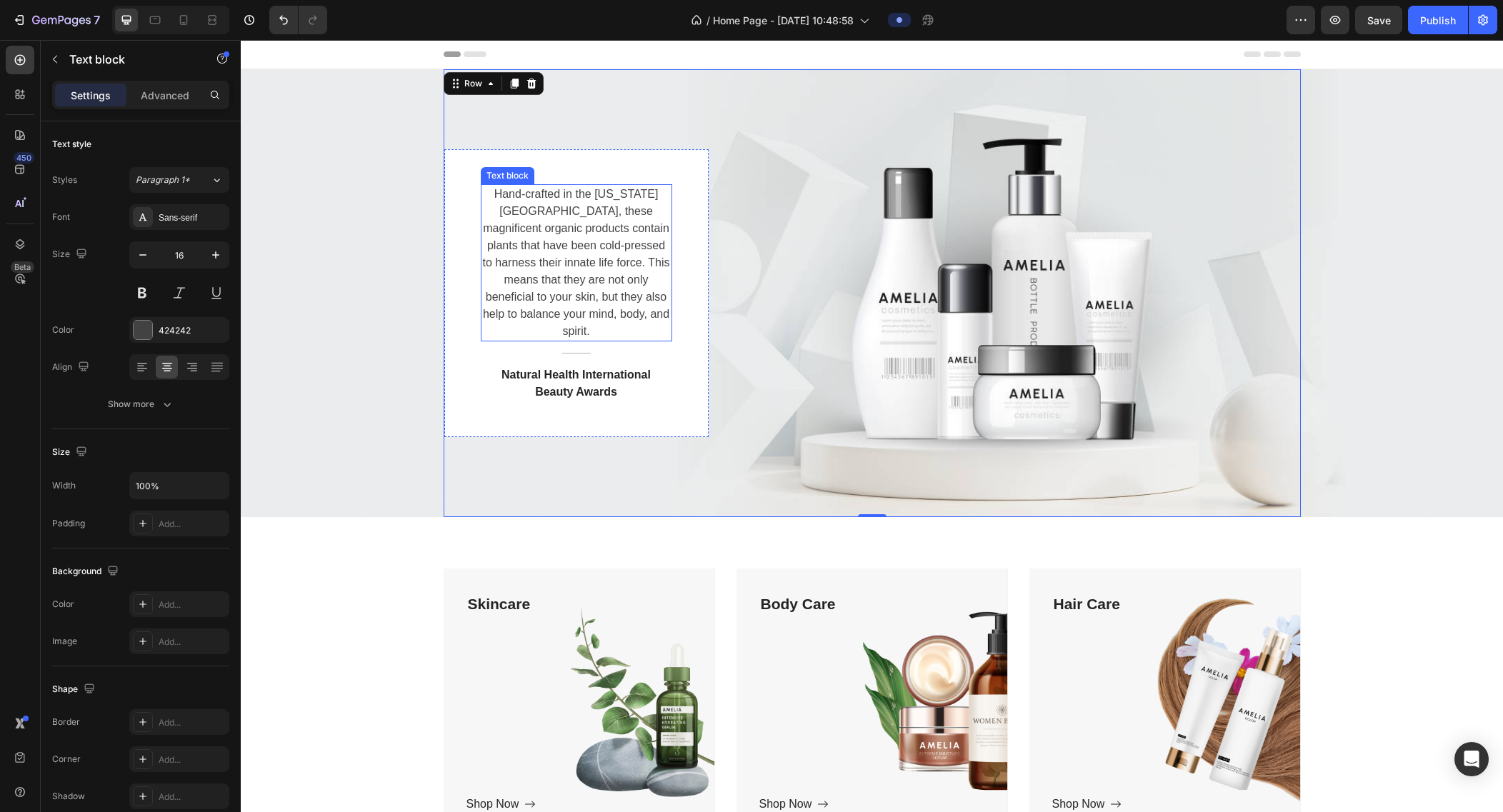
click at [570, 263] on p "Hand-crafted in the [US_STATE][GEOGRAPHIC_DATA], these magnificent organic prod…" at bounding box center [576, 262] width 189 height 155
click at [897, 338] on div "Hand-crafted in the [US_STATE][GEOGRAPHIC_DATA], these magnificent organic prod…" at bounding box center [872, 293] width 857 height 288
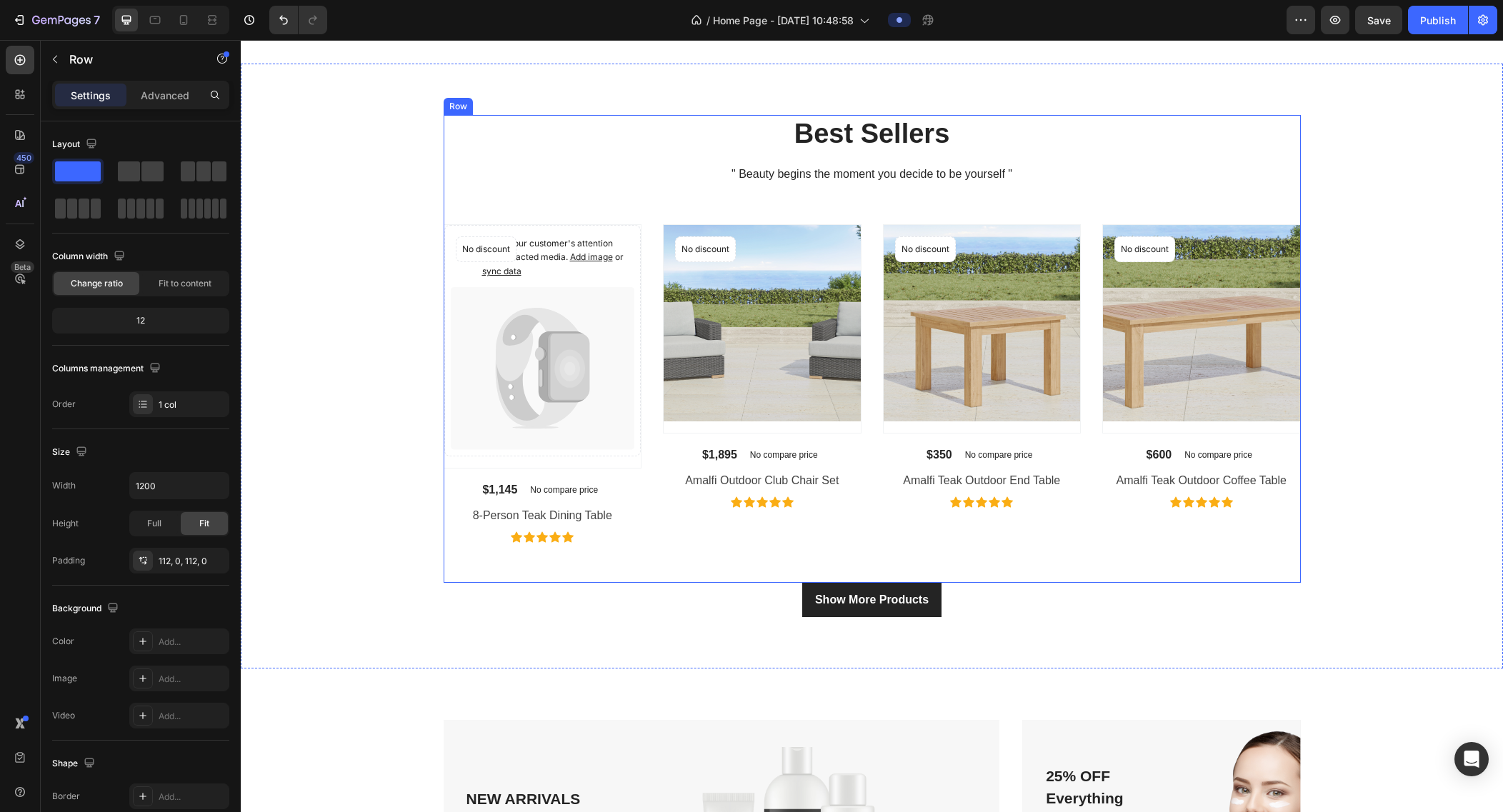
scroll to position [833, 0]
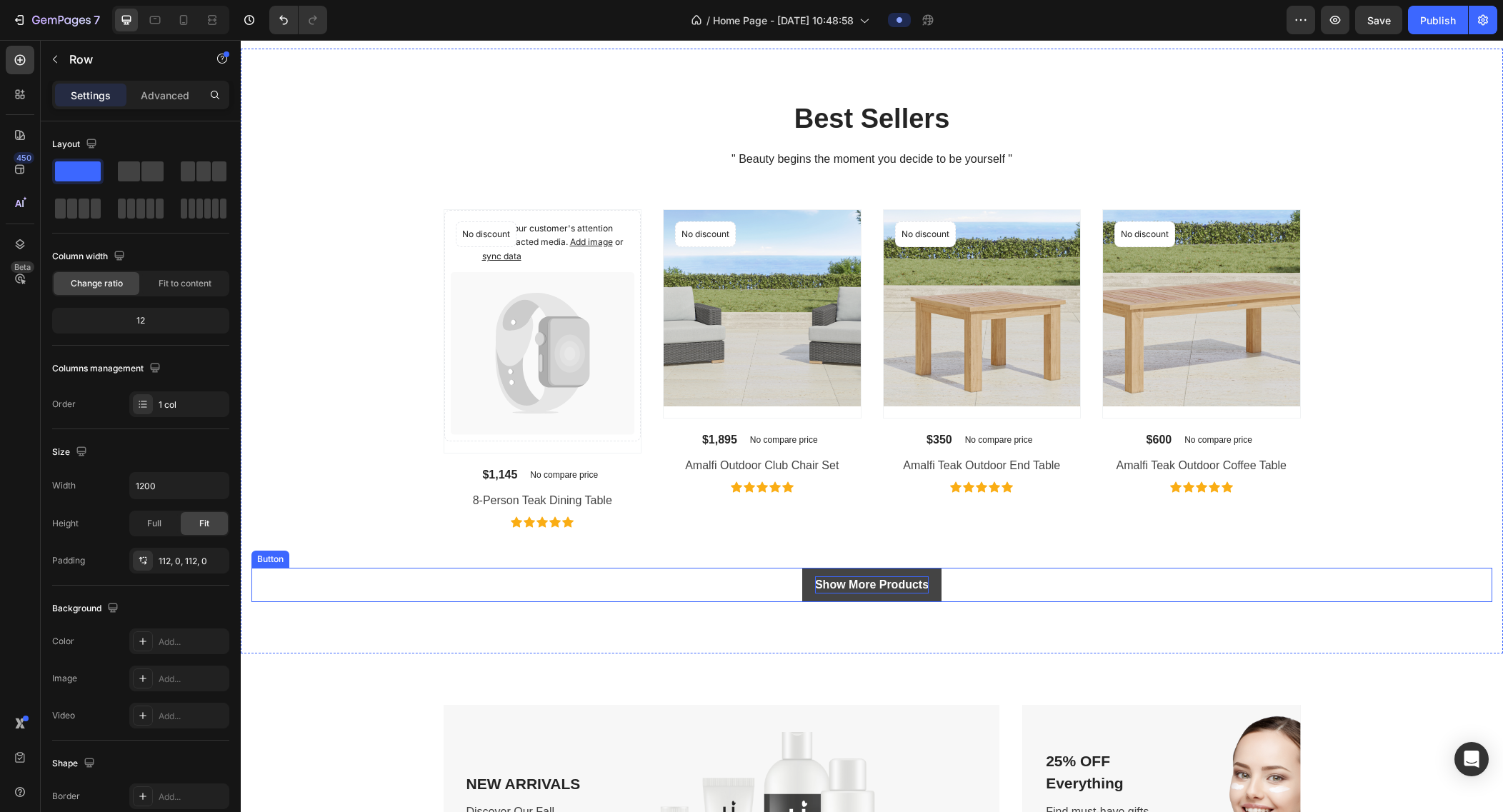
click at [862, 591] on div "Show More Products" at bounding box center [872, 585] width 114 height 18
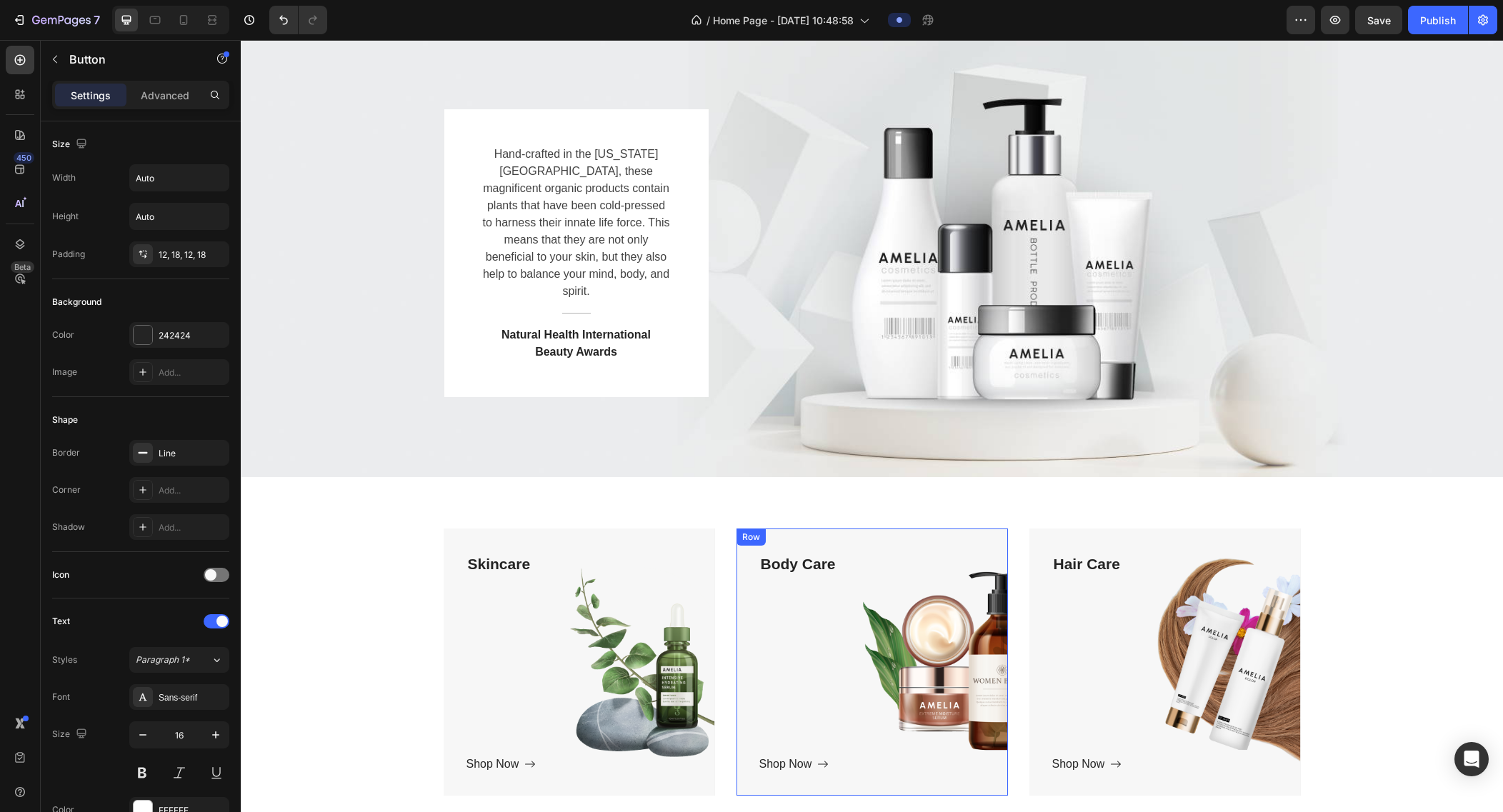
scroll to position [0, 0]
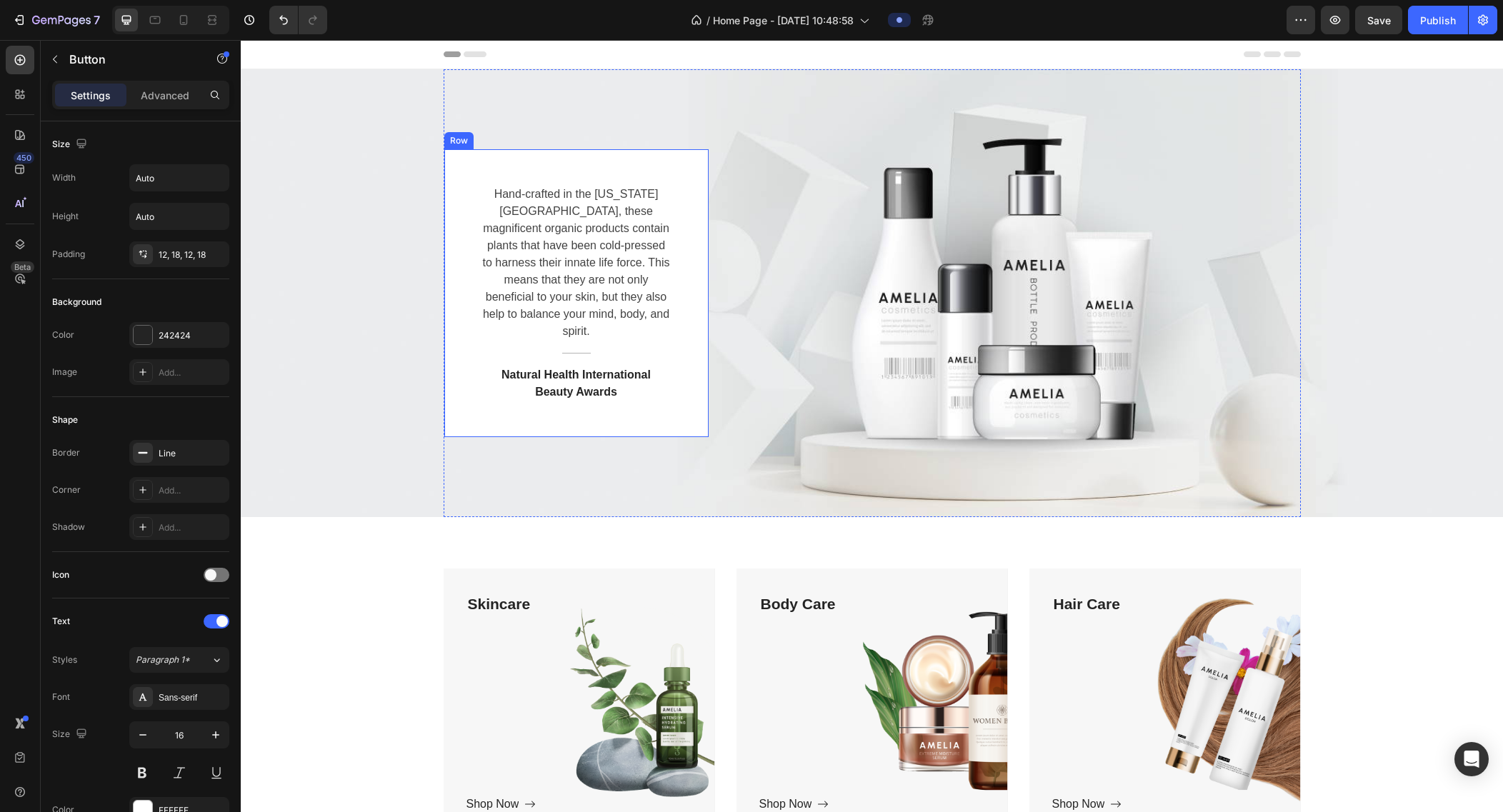
click at [454, 194] on div "Hand-crafted in the [US_STATE][GEOGRAPHIC_DATA], these magnificent organic prod…" at bounding box center [576, 293] width 264 height 288
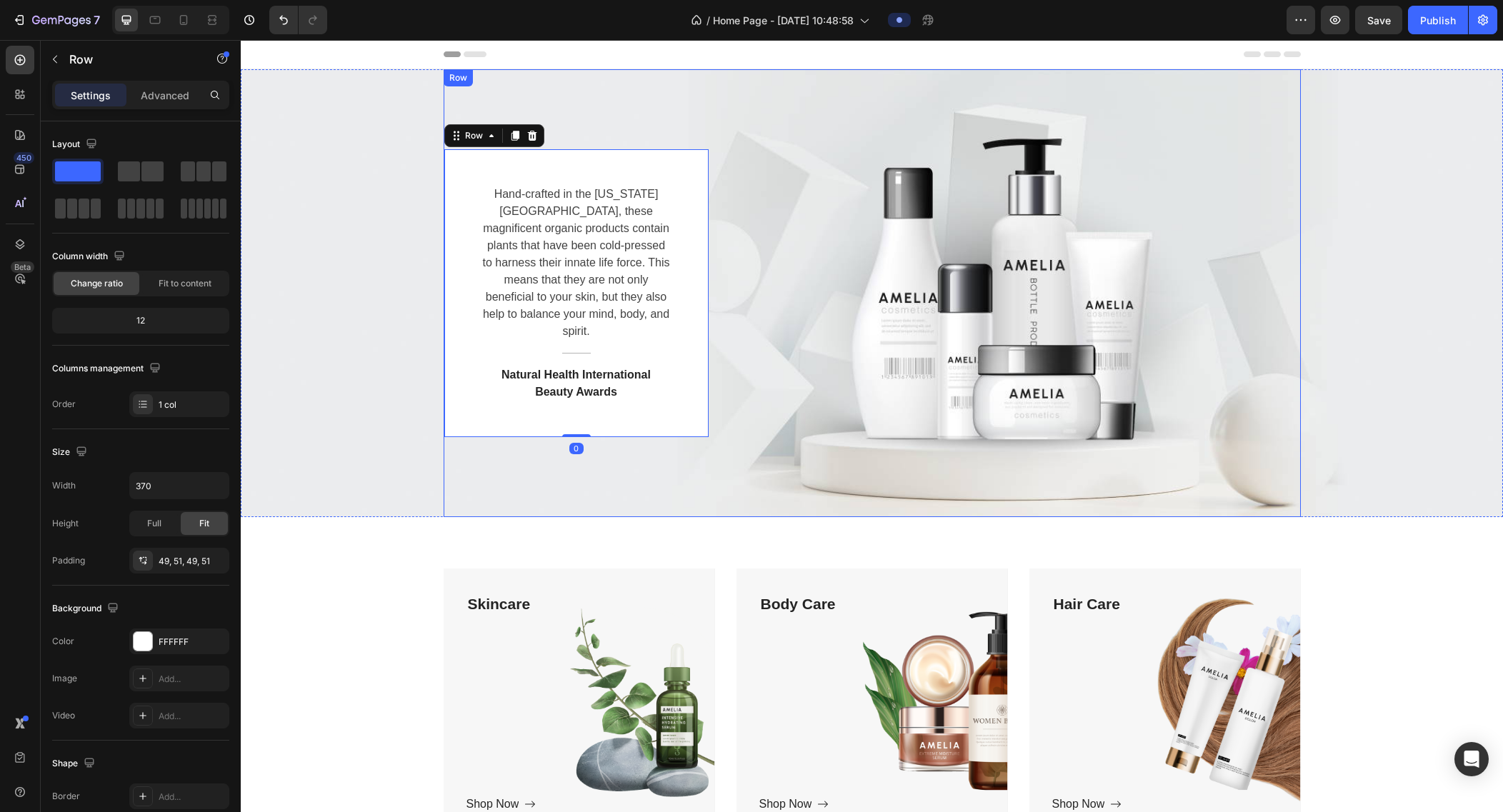
click at [776, 189] on div "Hand-crafted in the [US_STATE][GEOGRAPHIC_DATA], these magnificent organic prod…" at bounding box center [872, 293] width 857 height 288
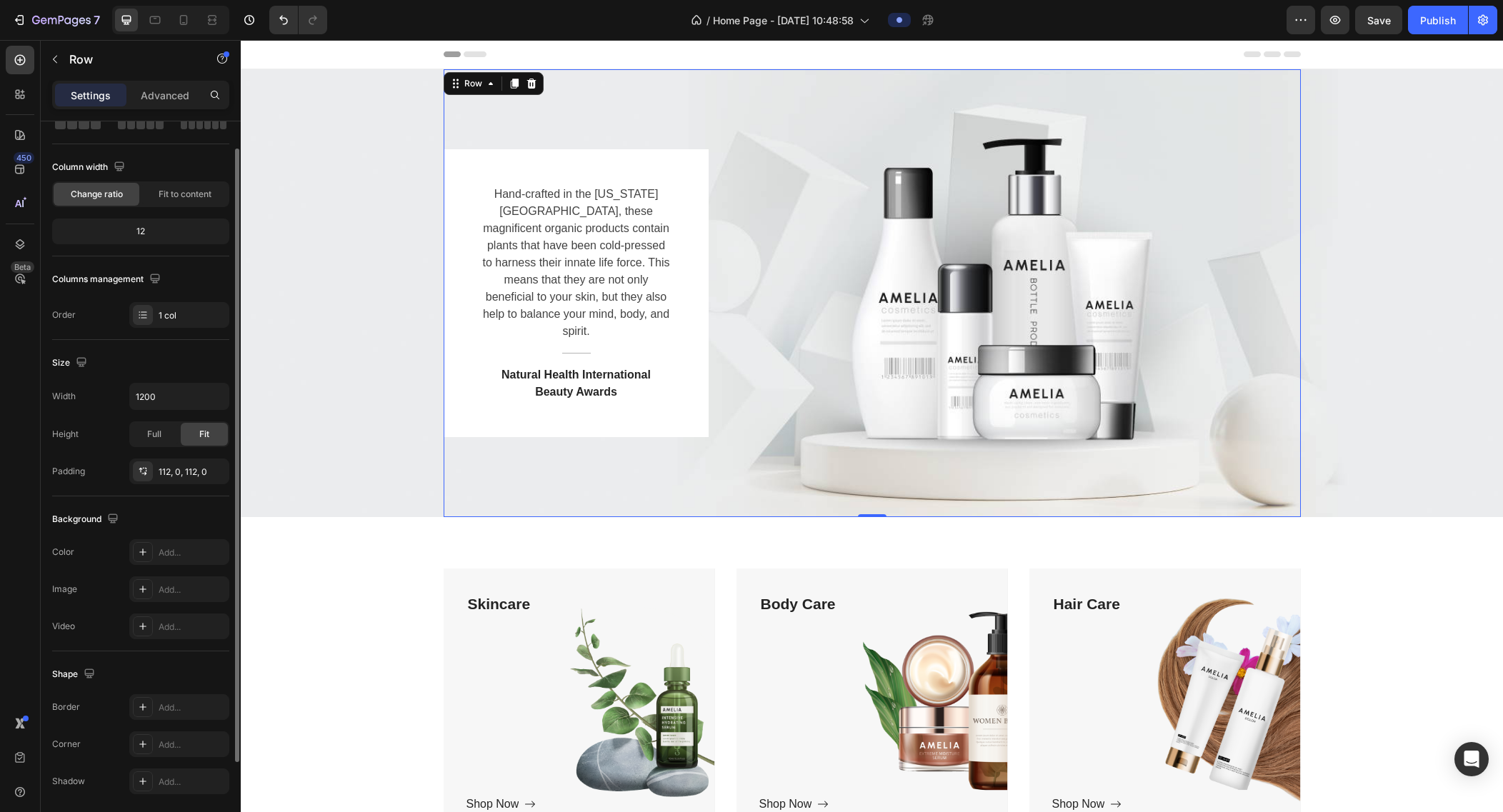
scroll to position [140, 0]
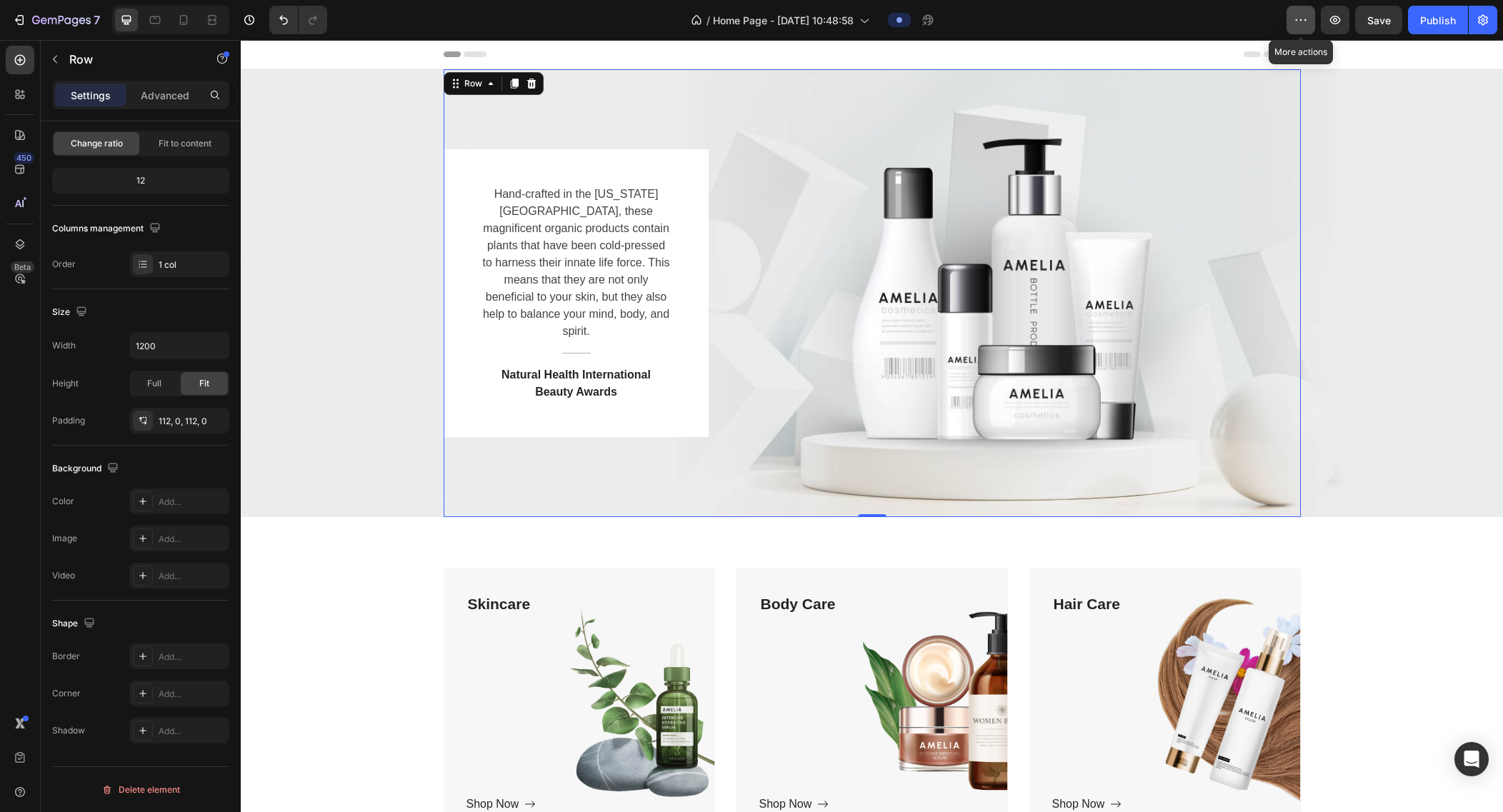
click at [897, 23] on button "button" at bounding box center [1301, 20] width 28 height 28
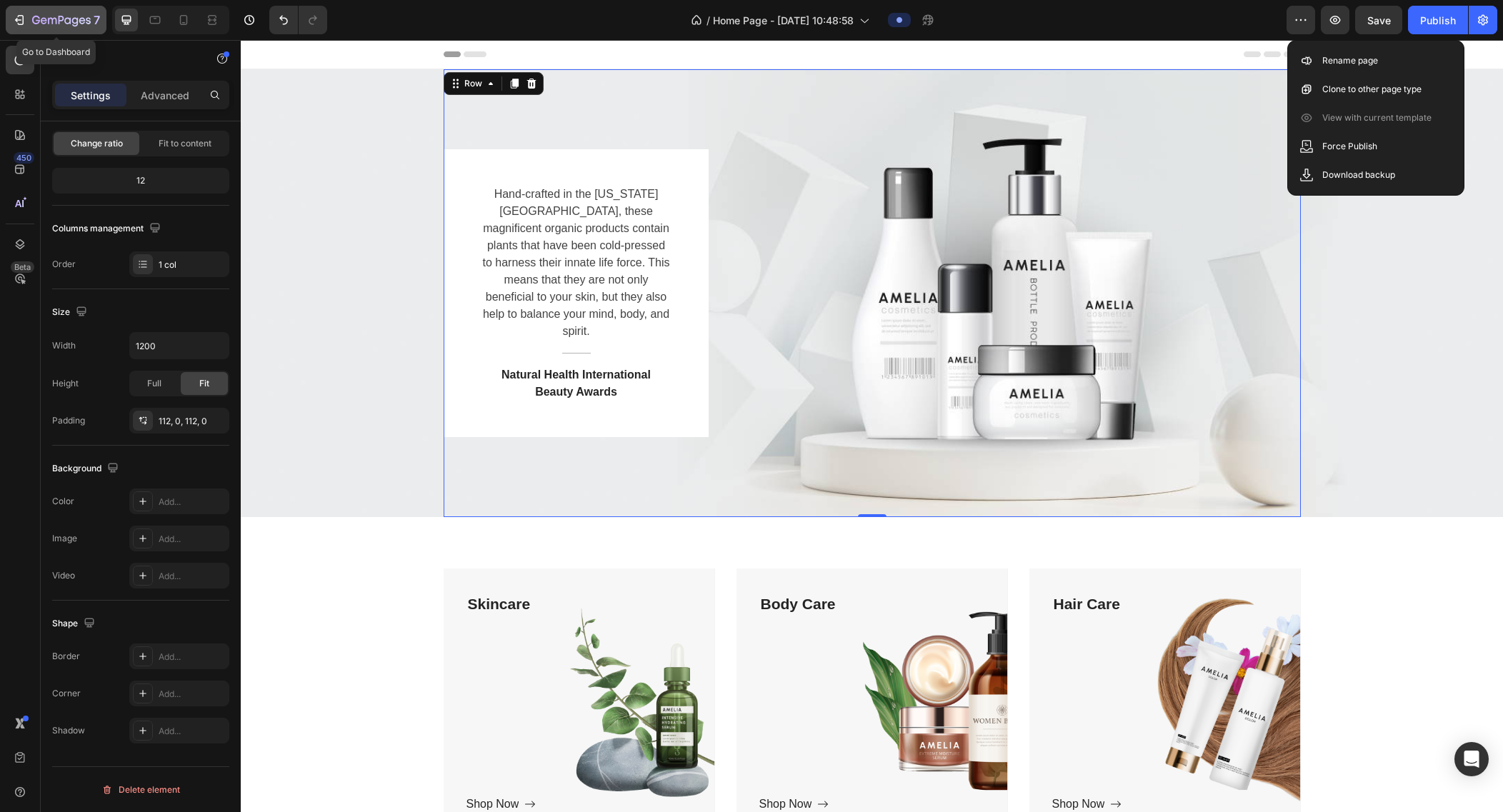
click at [48, 15] on icon "button" at bounding box center [61, 21] width 58 height 13
